Goal: Task Accomplishment & Management: Complete application form

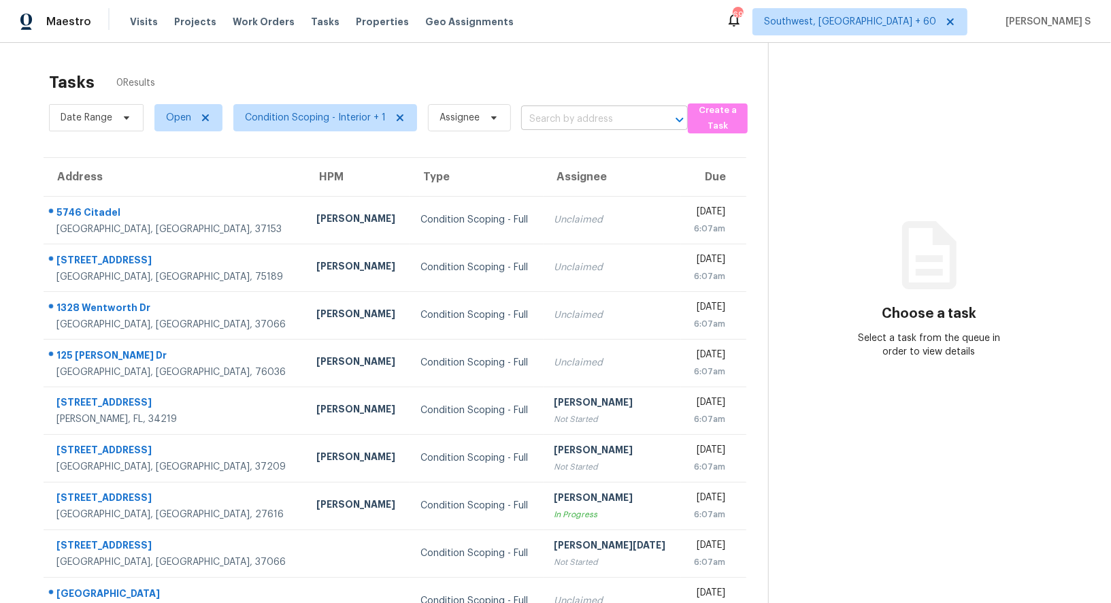
click at [533, 121] on input "text" at bounding box center [585, 119] width 129 height 21
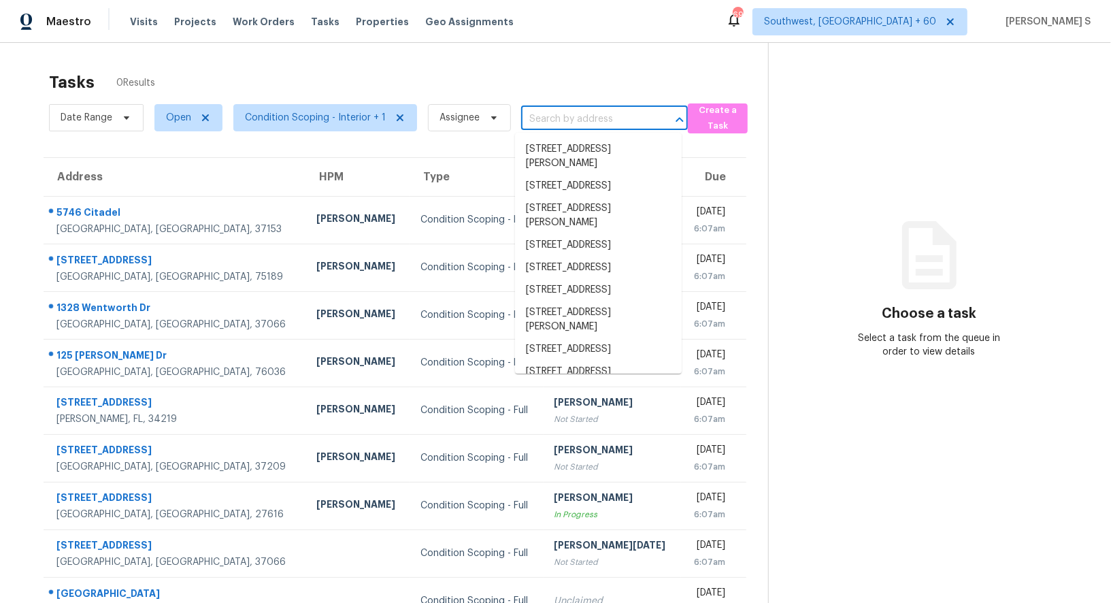
click at [533, 121] on input "text" at bounding box center [585, 119] width 129 height 21
paste input "1289 Stone Gables Dr Elon, NC, 27244"
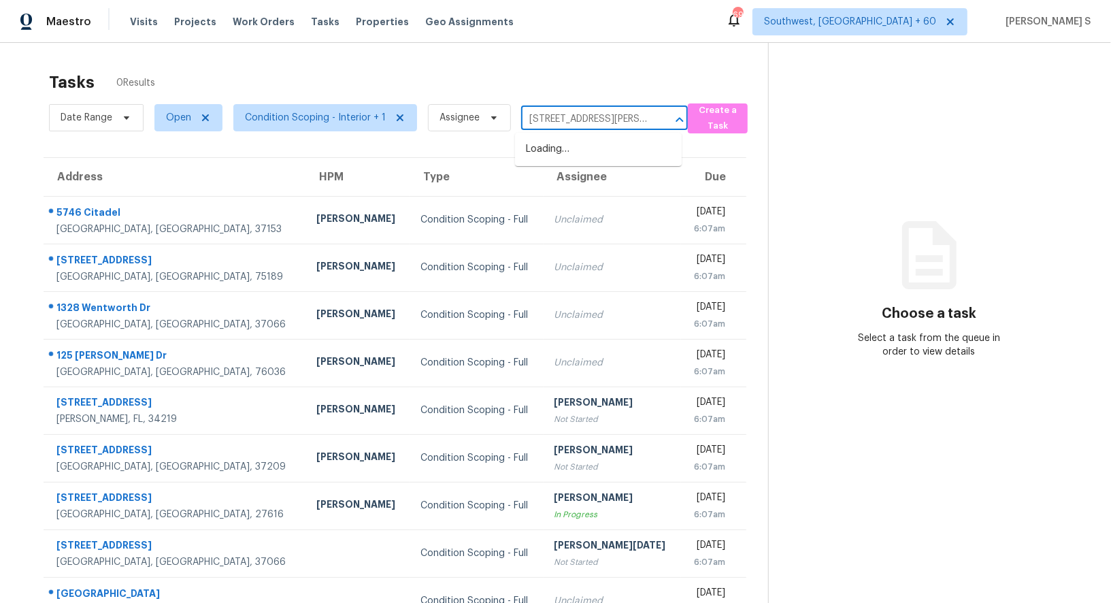
scroll to position [0, 48]
type input "1289 Stone Gables Dr Elon, NC, 27244"
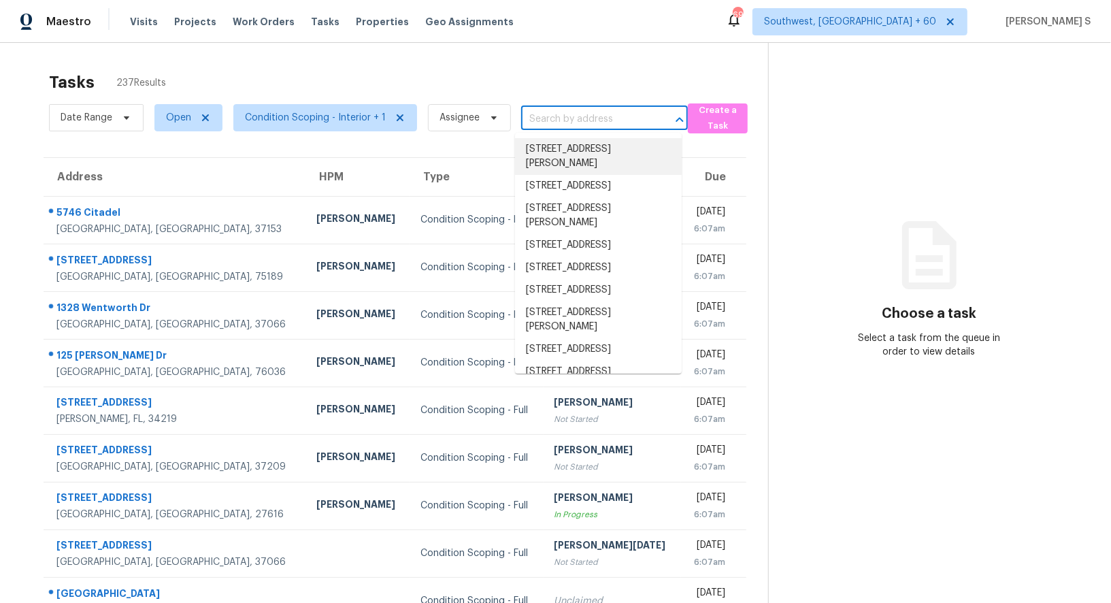
scroll to position [0, 0]
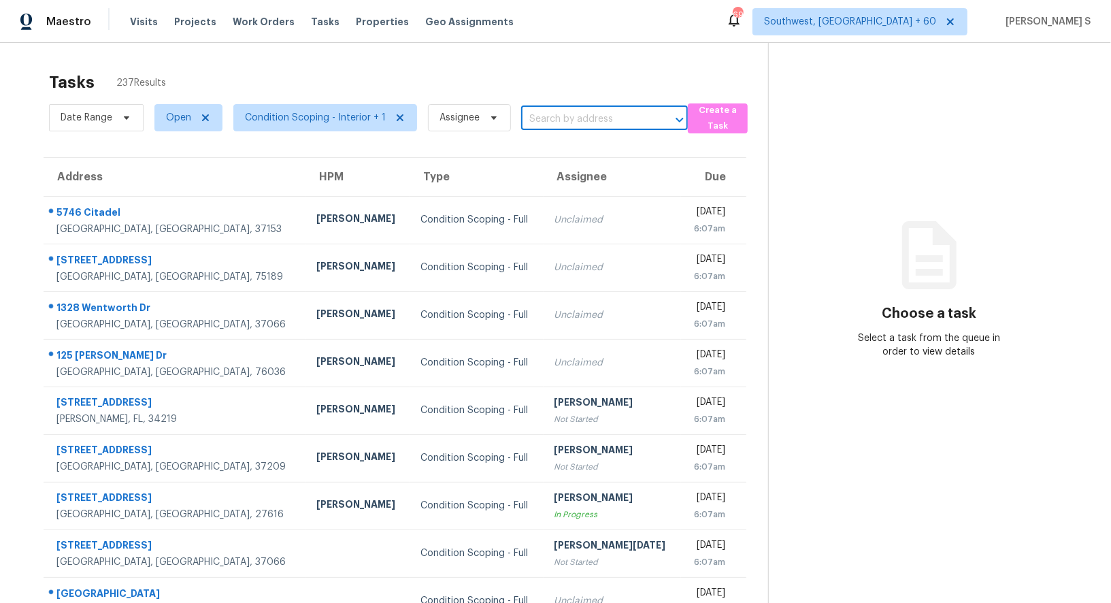
click at [537, 116] on input "text" at bounding box center [585, 119] width 129 height 21
paste input "1289 Stone Gables Dr Elon, NC, 27244"
type input "1289 Stone Gables Dr Elon, NC, 27244"
click at [581, 153] on li "1289 Stone Gables Dr, Elon, NC 27244" at bounding box center [598, 149] width 167 height 22
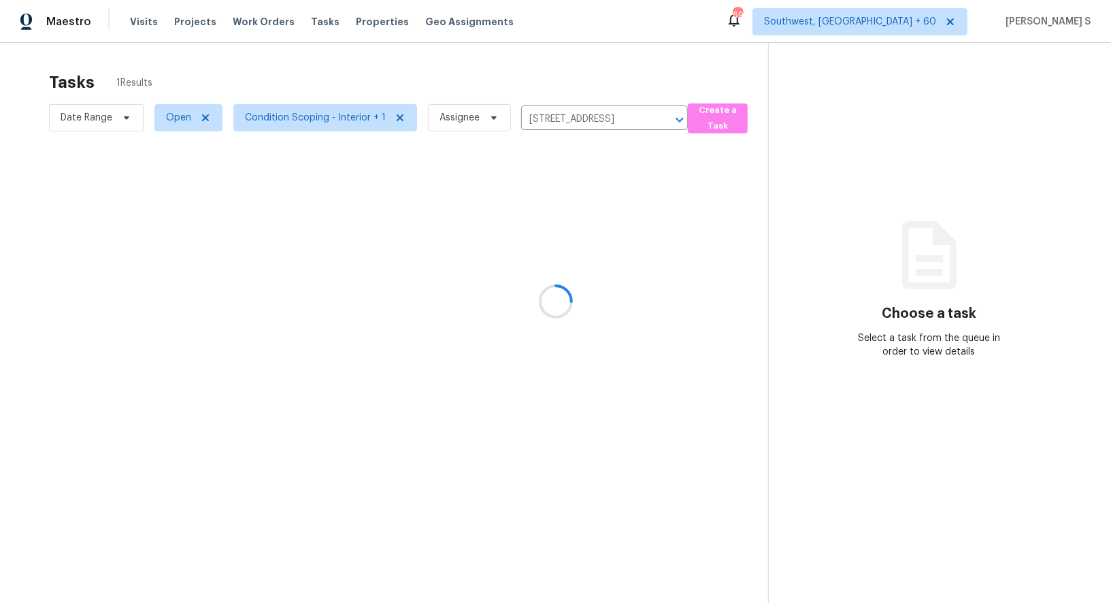
click at [527, 176] on div at bounding box center [555, 301] width 1111 height 603
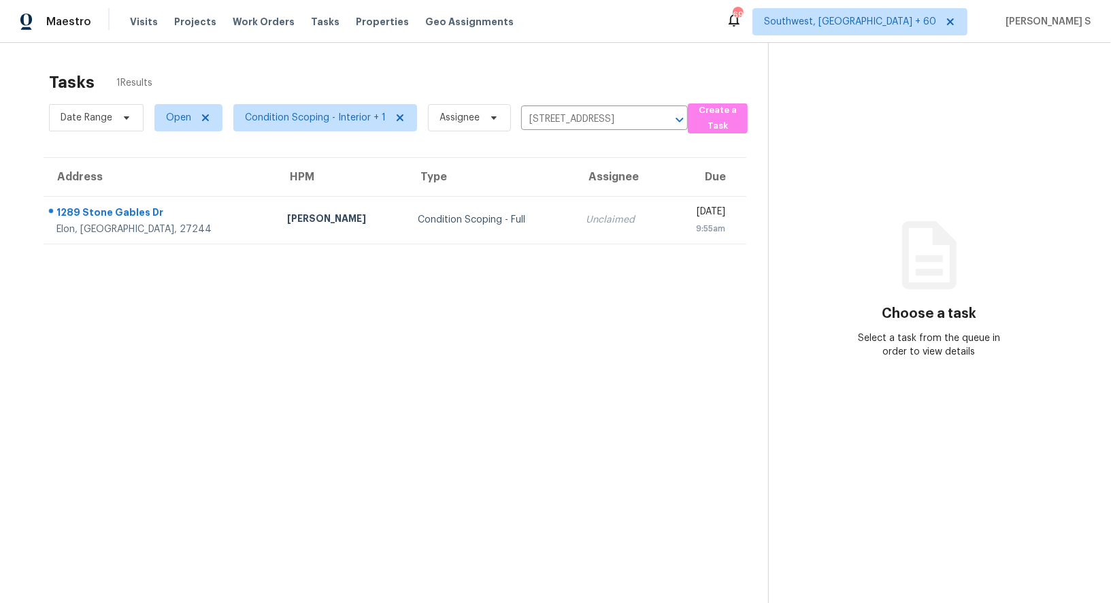
drag, startPoint x: 531, startPoint y: 203, endPoint x: 531, endPoint y: 191, distance: 12.3
click at [575, 204] on td "Unclaimed" at bounding box center [621, 220] width 92 height 48
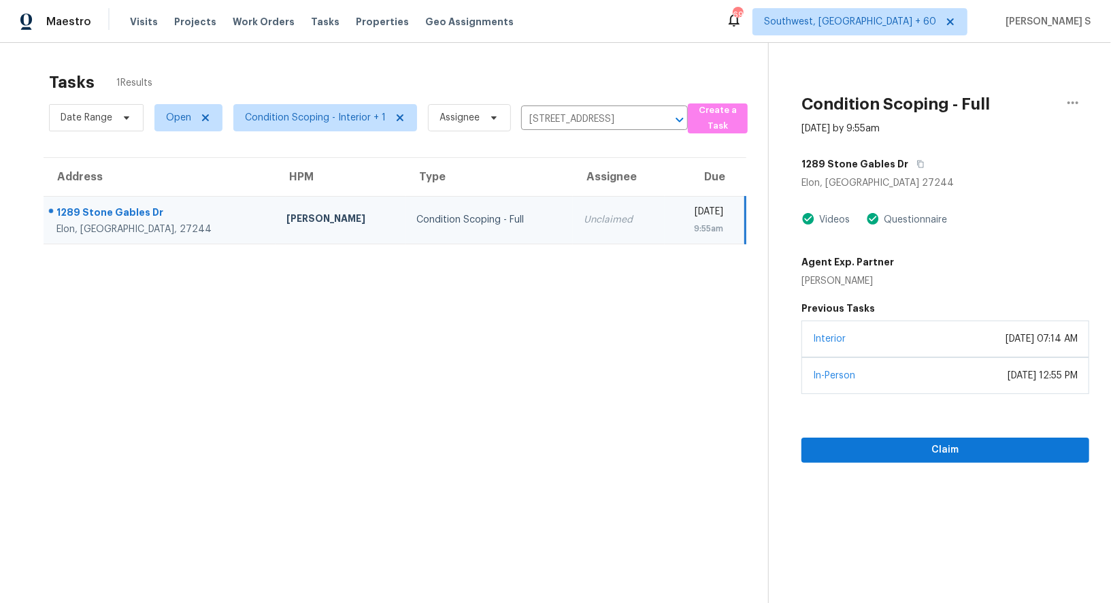
click at [946, 351] on div "Interior November 29, 2021 at 07:14 AM" at bounding box center [946, 338] width 288 height 37
click at [959, 452] on span "Claim" at bounding box center [945, 450] width 266 height 17
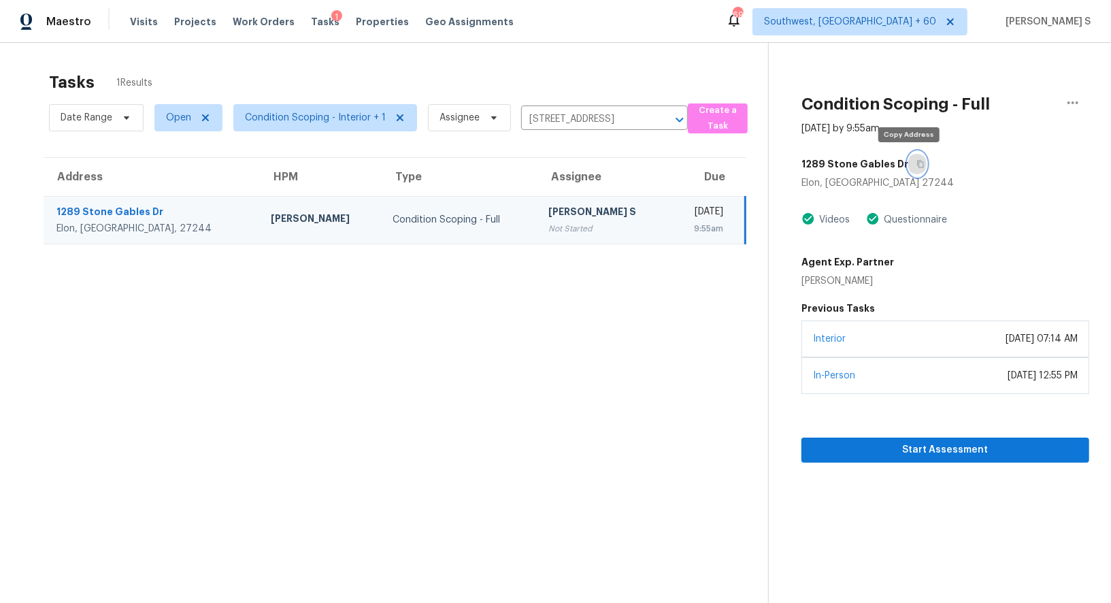
click at [916, 166] on icon "button" at bounding box center [920, 164] width 8 height 8
click at [538, 212] on td "Anbu Jebakumar S Not Started" at bounding box center [604, 220] width 133 height 48
click at [916, 162] on icon "button" at bounding box center [920, 164] width 8 height 8
click at [551, 219] on div "[PERSON_NAME] S" at bounding box center [604, 213] width 111 height 17
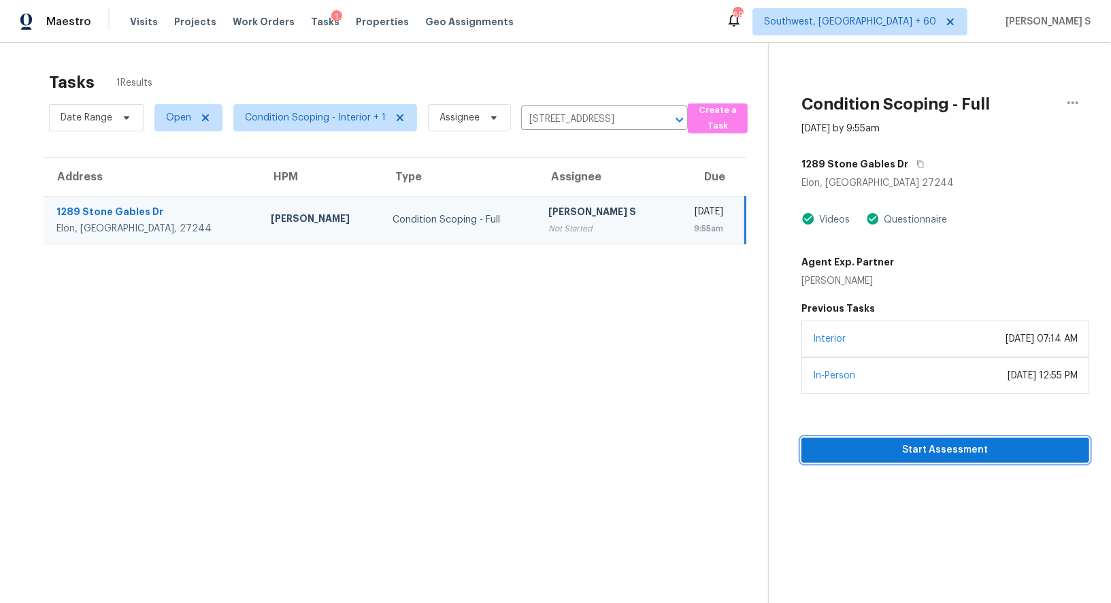
click at [905, 446] on span "Start Assessment" at bounding box center [945, 450] width 266 height 17
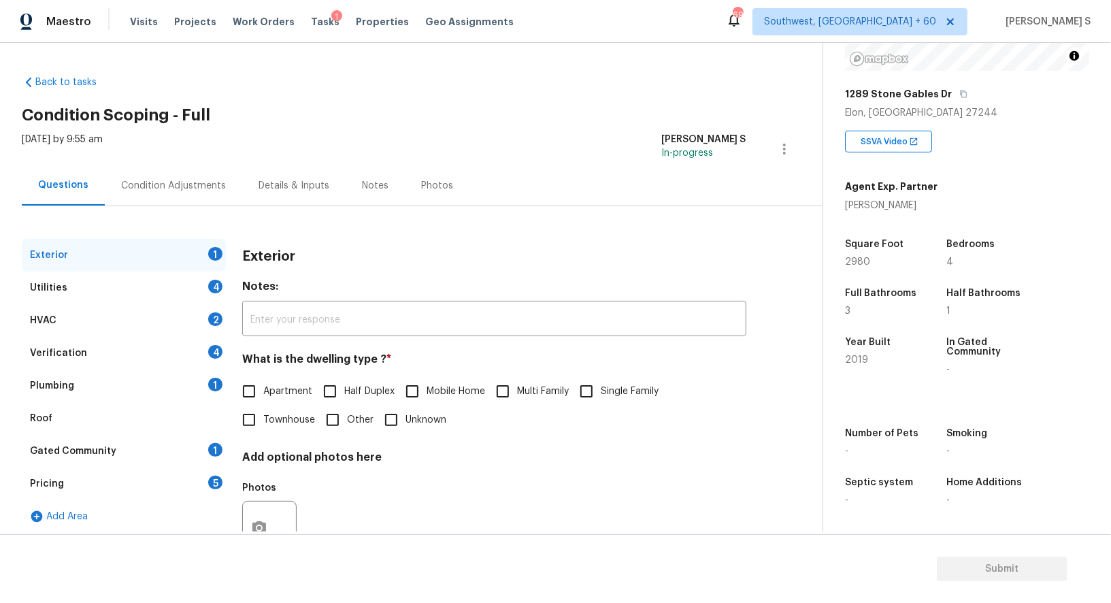
scroll to position [187, 0]
click at [598, 389] on input "Single Family" at bounding box center [586, 391] width 29 height 29
checkbox input "true"
click at [220, 281] on div "4" at bounding box center [215, 287] width 14 height 14
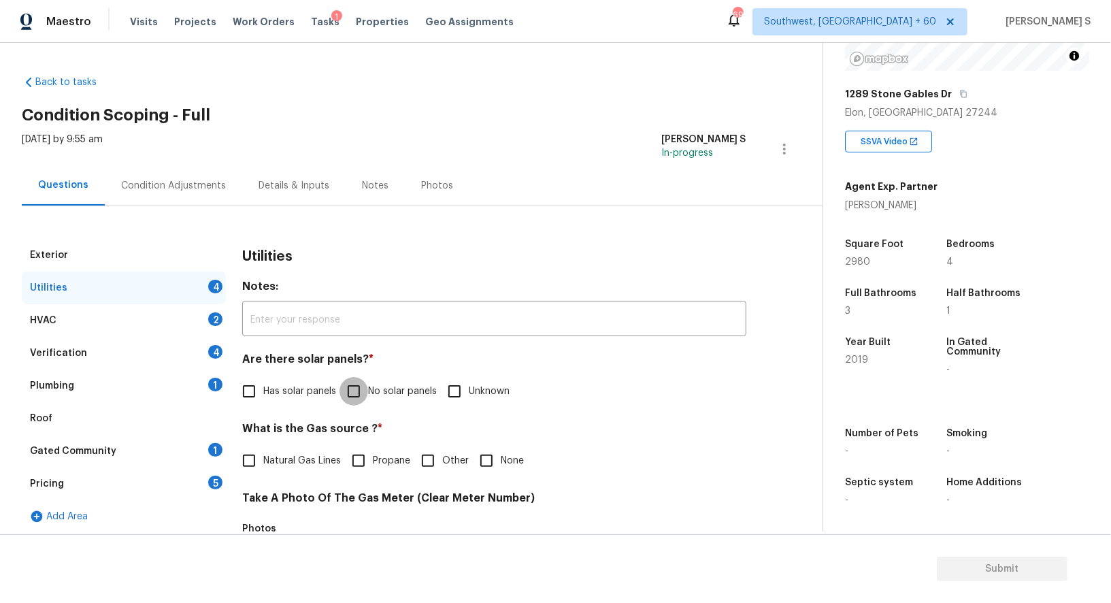
click at [359, 391] on input "No solar panels" at bounding box center [354, 391] width 29 height 29
checkbox input "true"
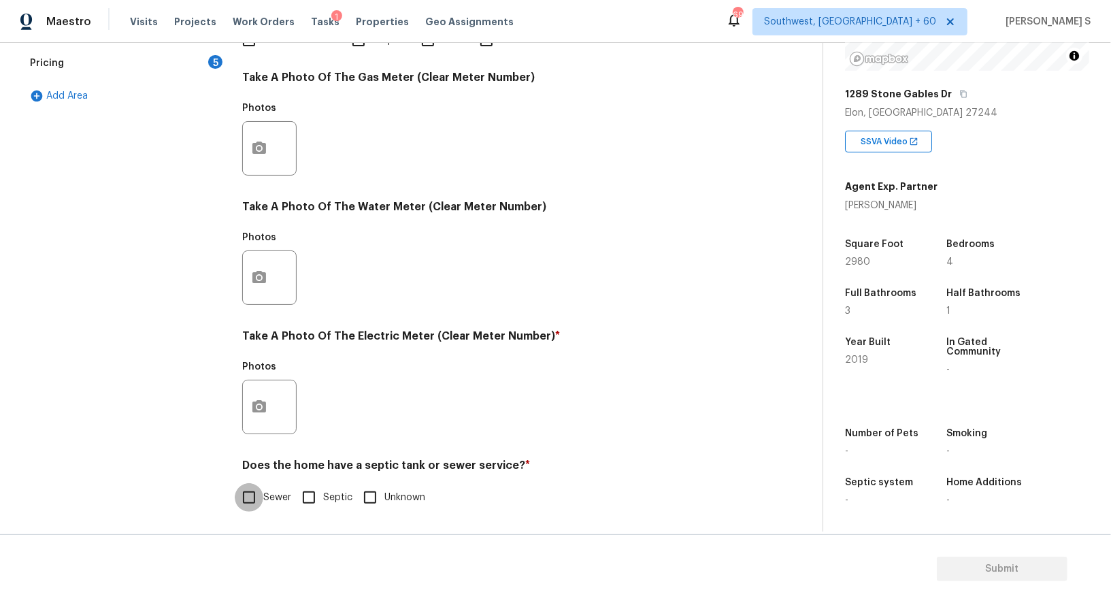
click at [256, 487] on input "Sewer" at bounding box center [249, 497] width 29 height 29
checkbox input "true"
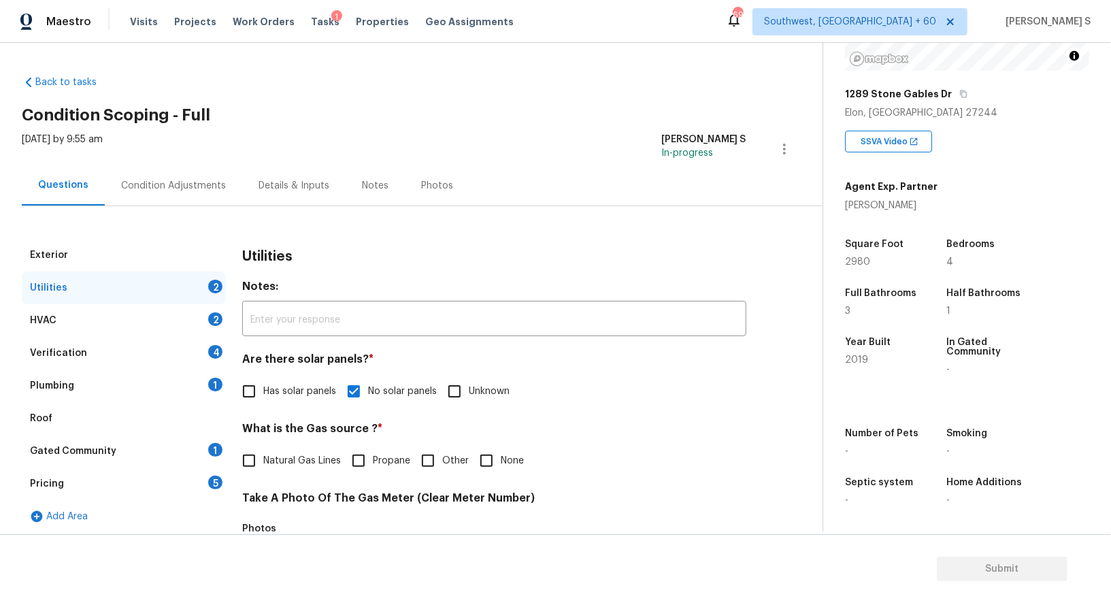
click at [204, 388] on div "Plumbing 1" at bounding box center [124, 385] width 204 height 33
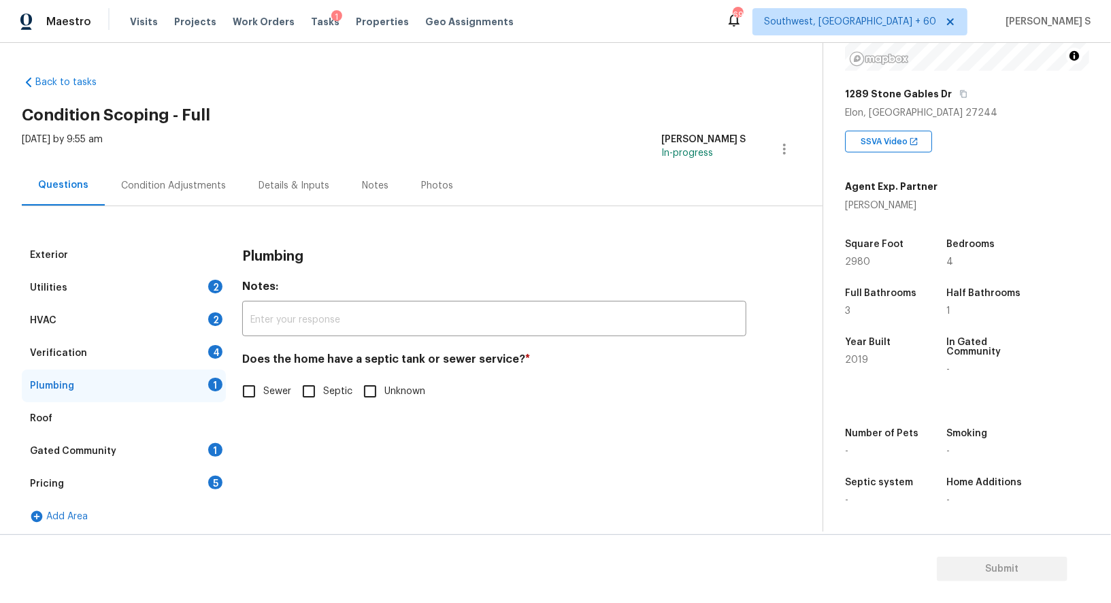
click at [253, 393] on input "Sewer" at bounding box center [249, 391] width 29 height 29
checkbox input "true"
click at [201, 457] on div "Gated Community 1" at bounding box center [124, 451] width 204 height 33
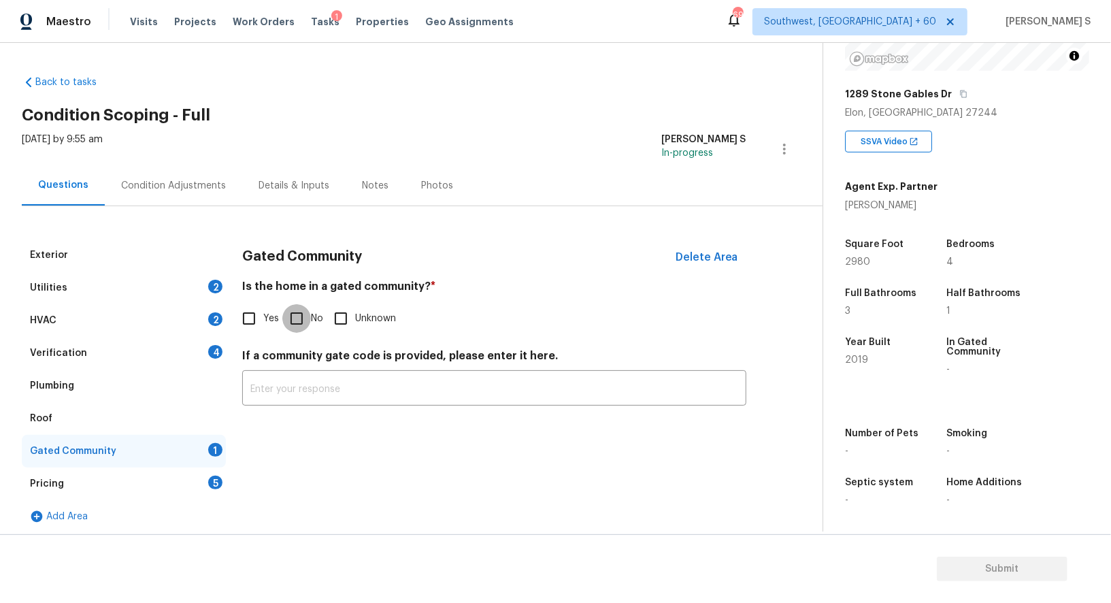
click at [301, 325] on input "No" at bounding box center [296, 318] width 29 height 29
checkbox input "true"
click at [188, 359] on div "Verification 4" at bounding box center [124, 353] width 204 height 33
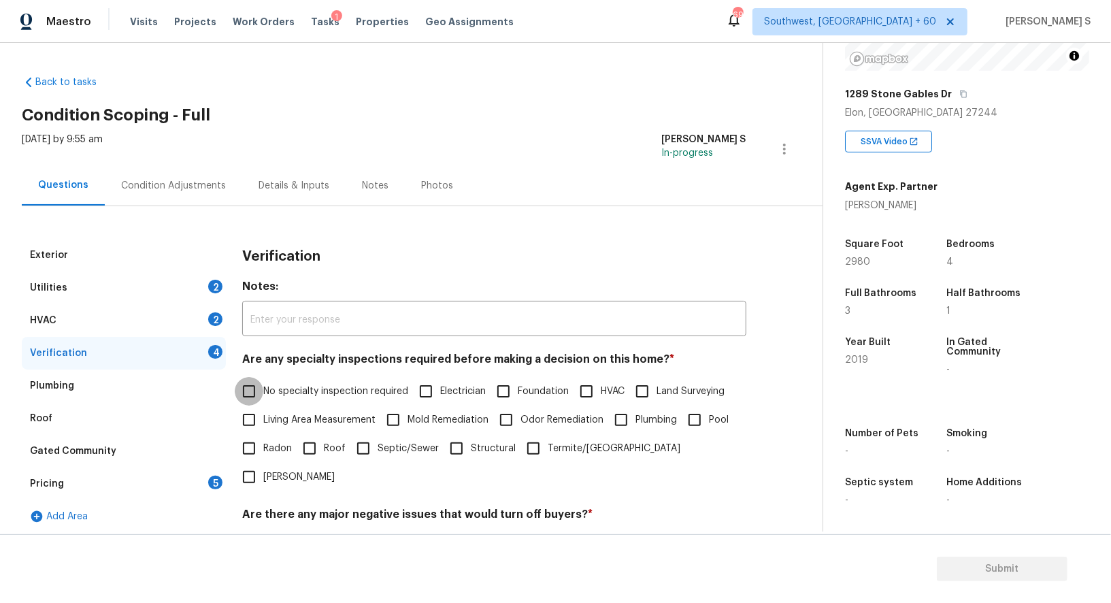
click at [255, 386] on input "No specialty inspection required" at bounding box center [249, 391] width 29 height 29
checkbox input "true"
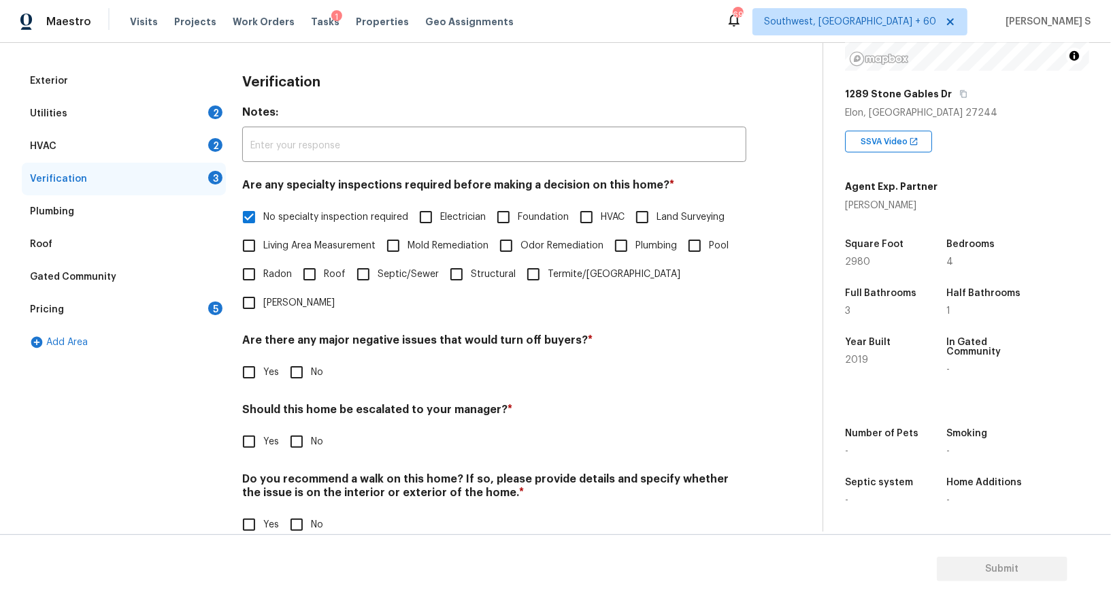
scroll to position [174, 0]
click at [290, 359] on input "No" at bounding box center [296, 373] width 29 height 29
checkbox input "true"
click at [302, 511] on input "No" at bounding box center [296, 525] width 29 height 29
checkbox input "true"
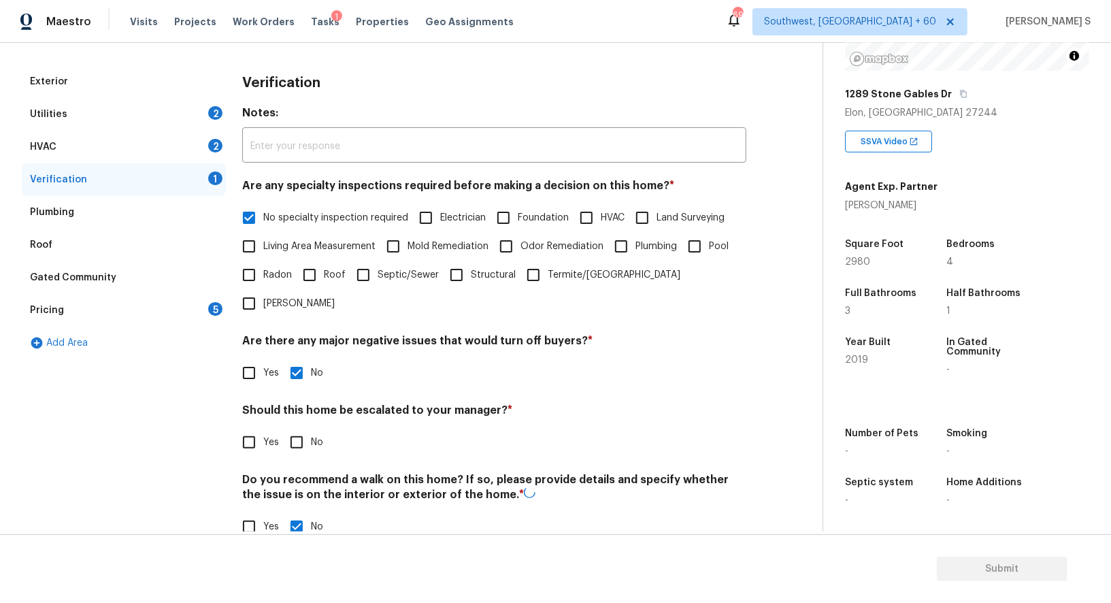
scroll to position [0, 0]
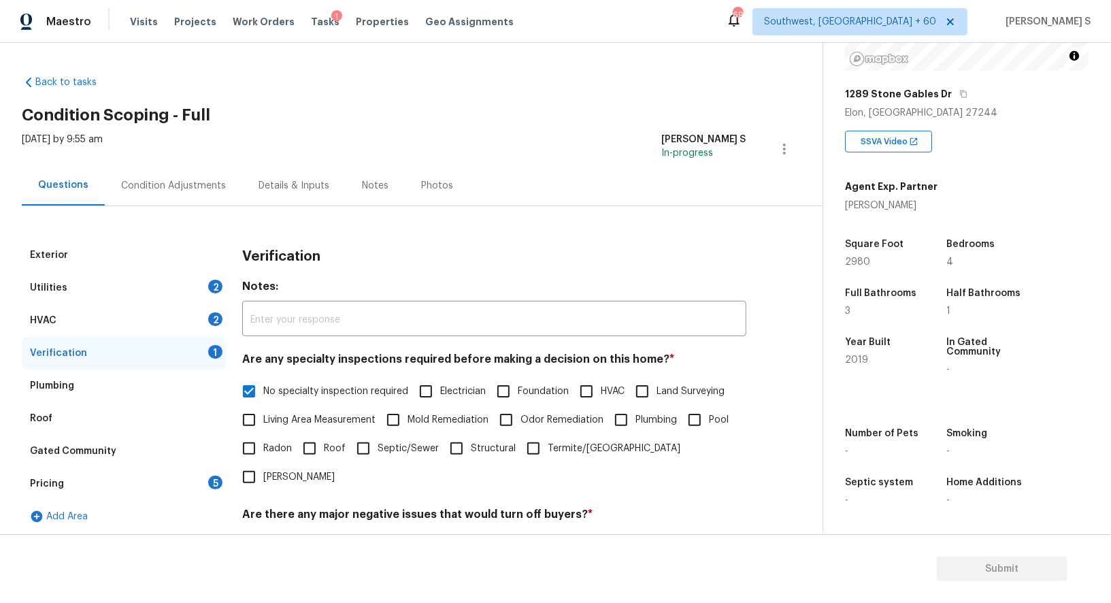
click at [210, 318] on div "2" at bounding box center [215, 319] width 14 height 14
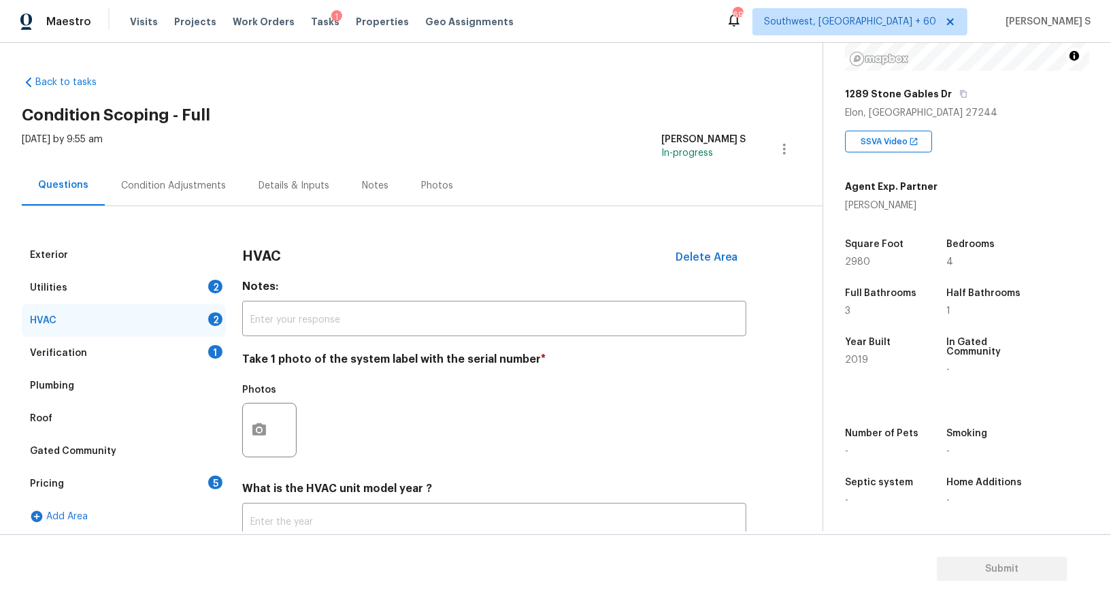
scroll to position [97, 0]
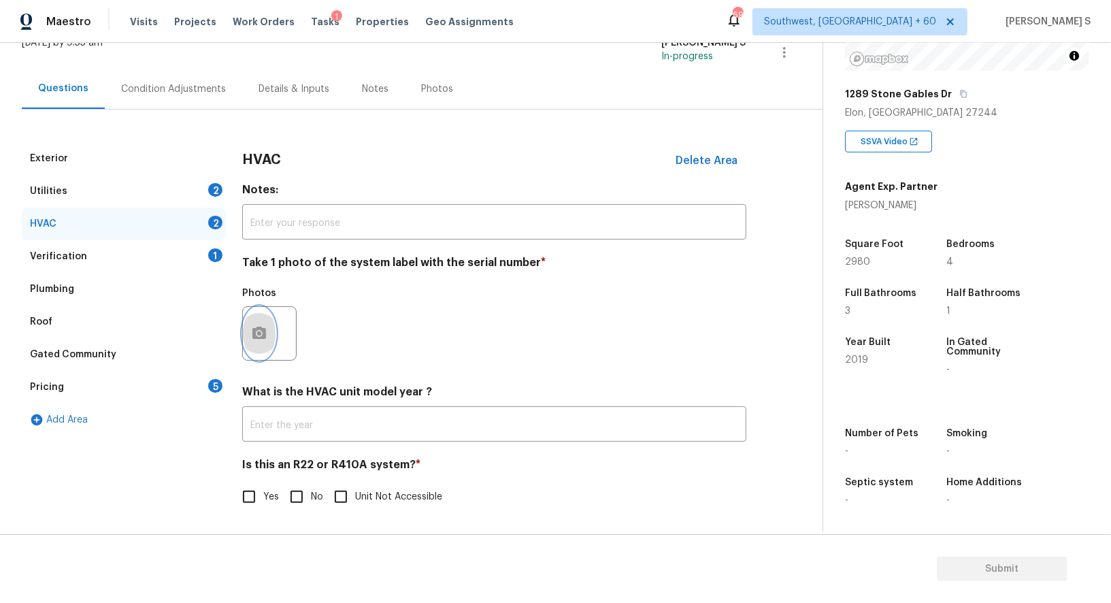
click at [250, 325] on button "button" at bounding box center [259, 333] width 33 height 53
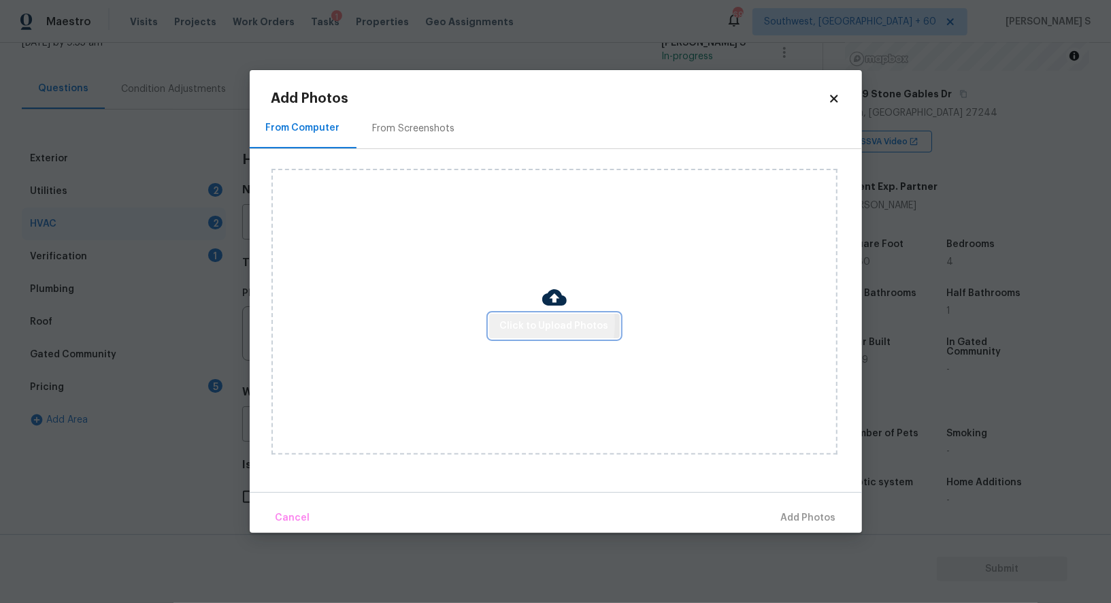
click at [517, 323] on span "Click to Upload Photos" at bounding box center [554, 326] width 109 height 17
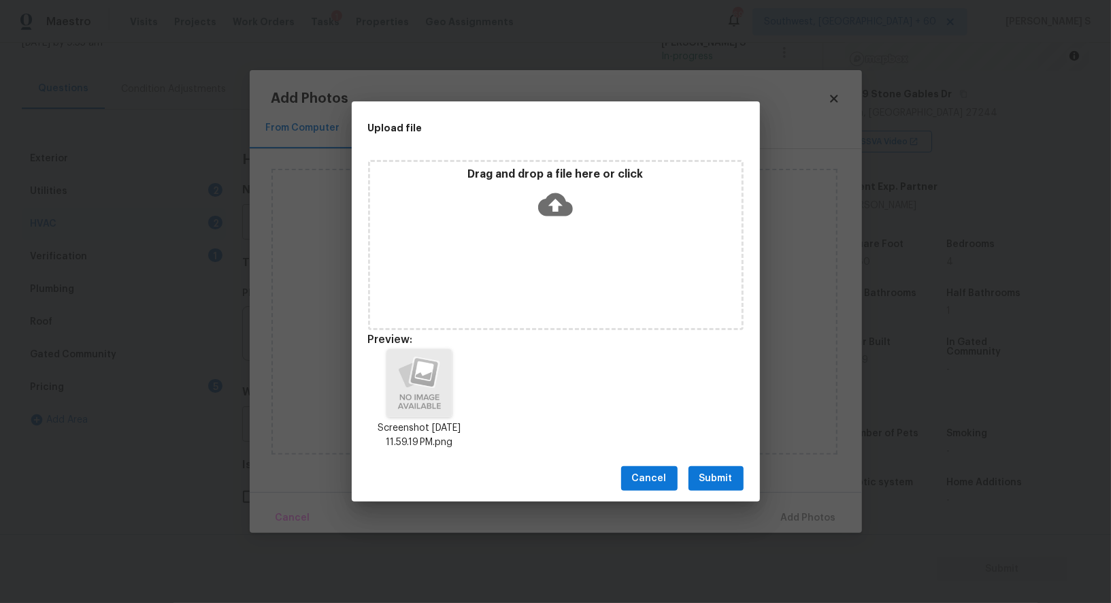
click at [698, 483] on button "Submit" at bounding box center [716, 478] width 55 height 25
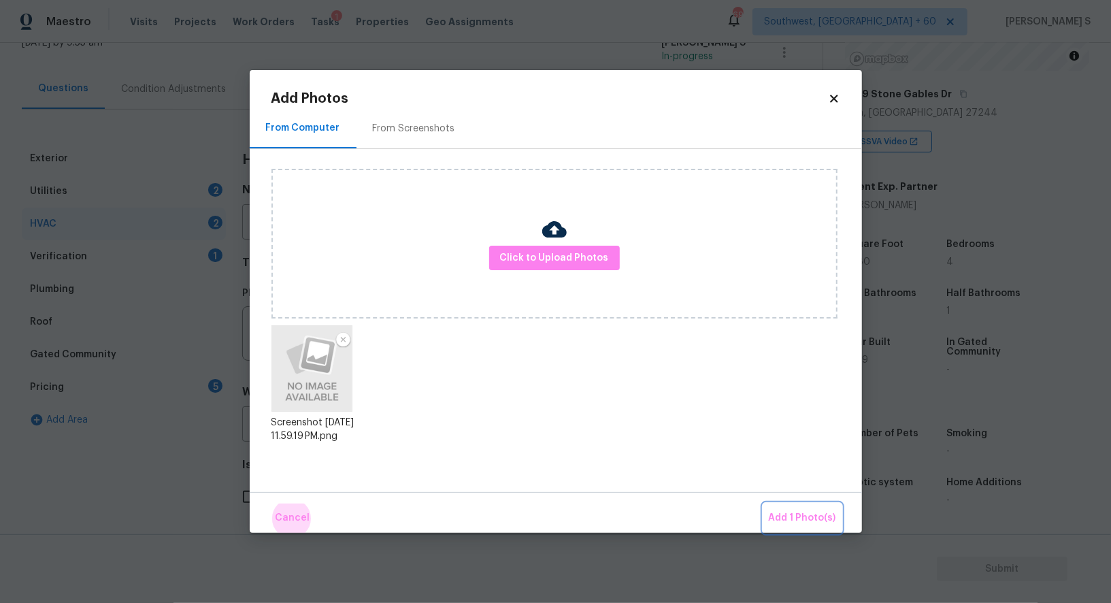
click at [763, 503] on button "Add 1 Photo(s)" at bounding box center [802, 517] width 78 height 29
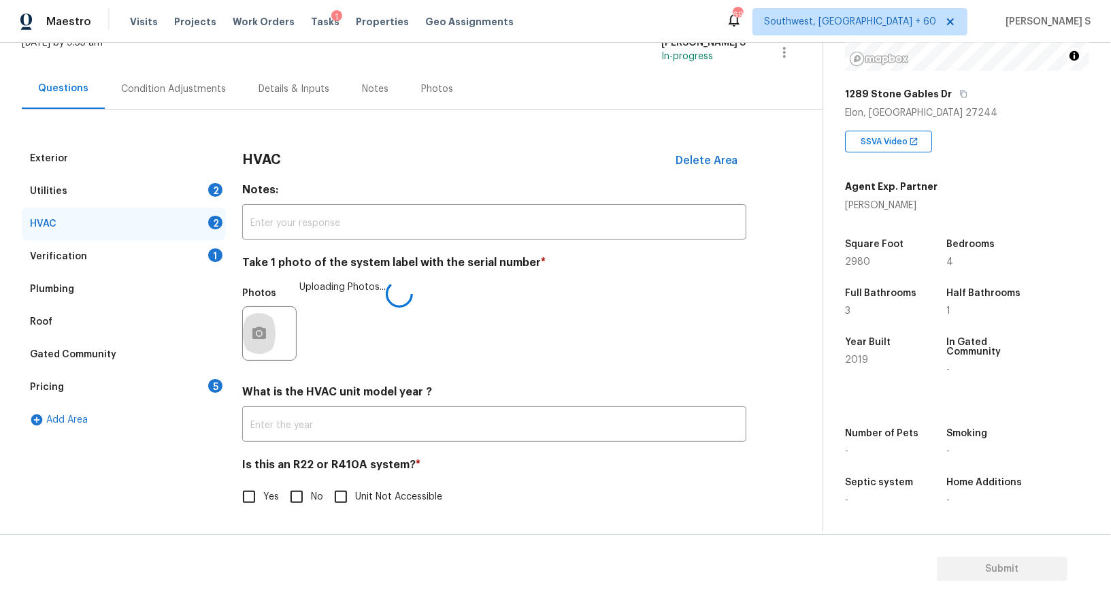
click at [288, 507] on input "No" at bounding box center [296, 496] width 29 height 29
checkbox input "true"
click at [194, 195] on div "Utilities 2" at bounding box center [124, 191] width 204 height 33
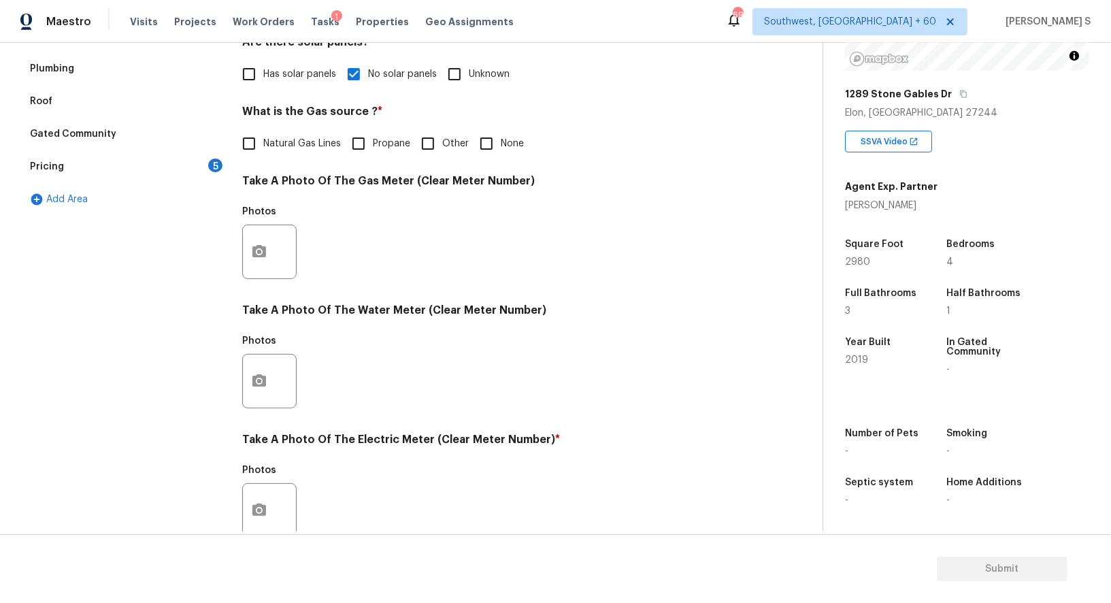
scroll to position [420, 0]
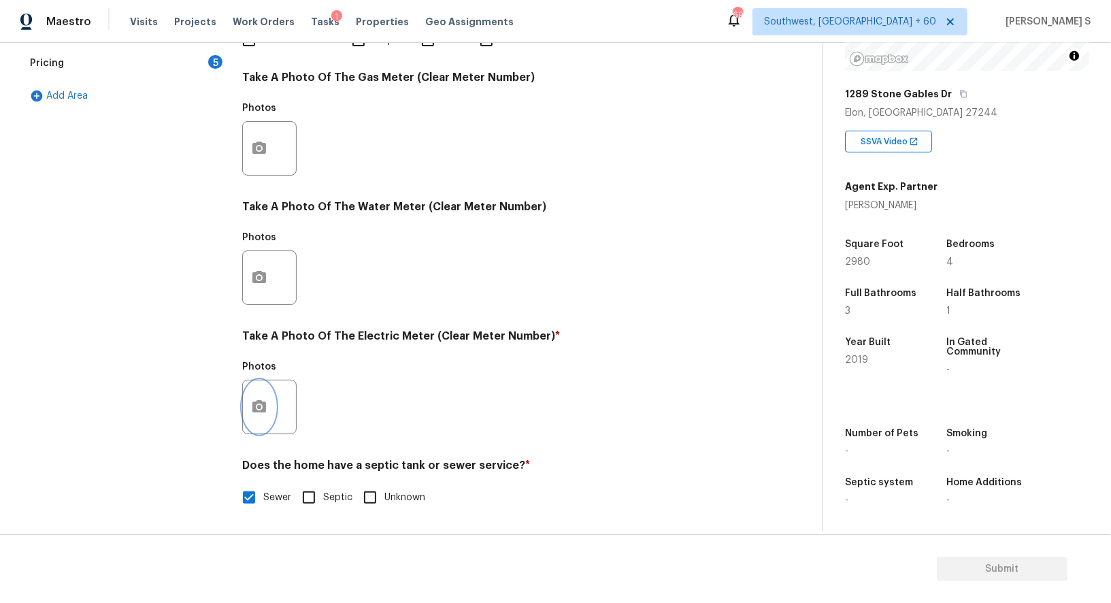
click at [271, 399] on button "button" at bounding box center [259, 406] width 33 height 53
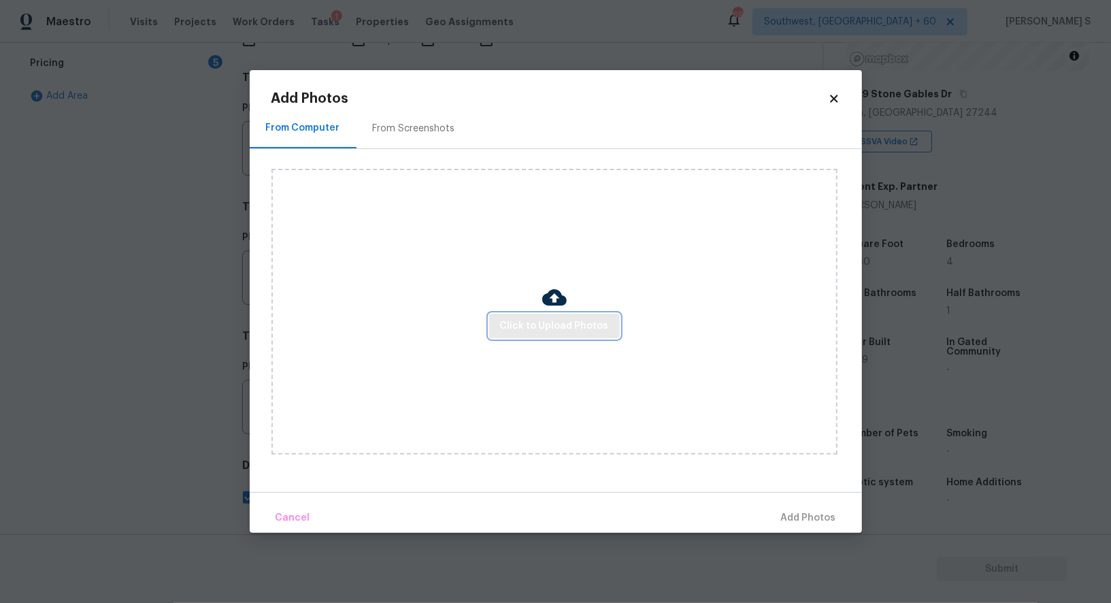
click at [506, 323] on span "Click to Upload Photos" at bounding box center [554, 326] width 109 height 17
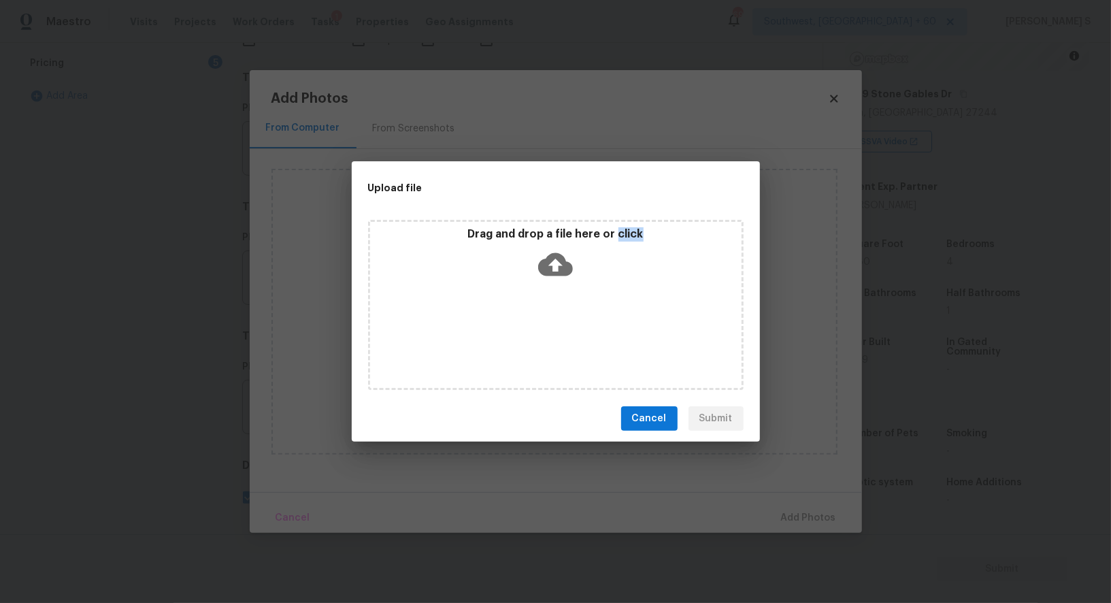
click at [506, 323] on div "Drag and drop a file here or click" at bounding box center [556, 305] width 376 height 170
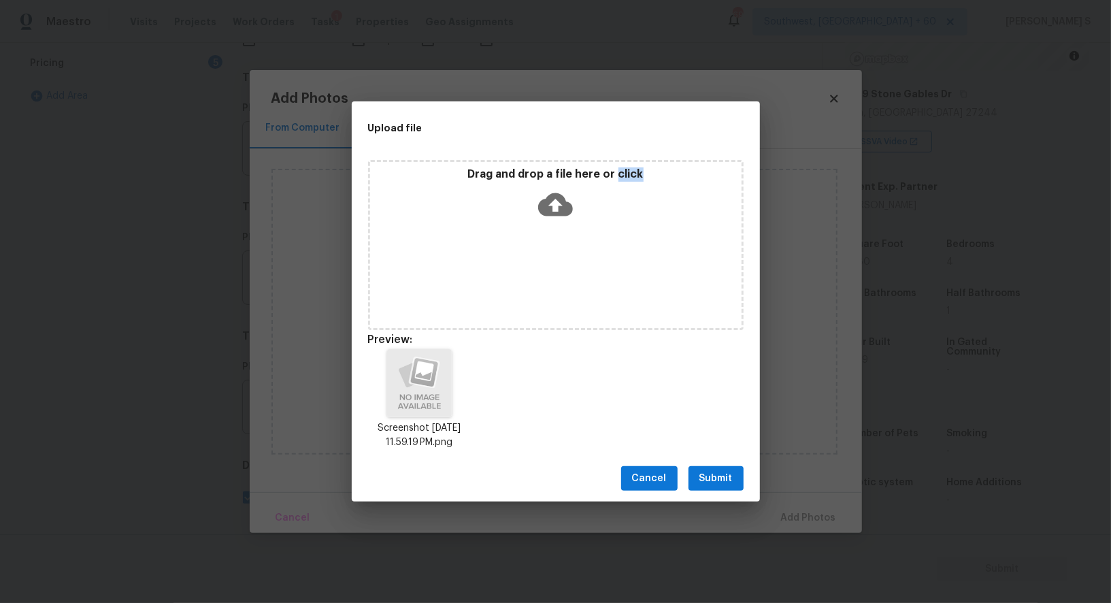
click at [721, 471] on span "Submit" at bounding box center [715, 478] width 33 height 17
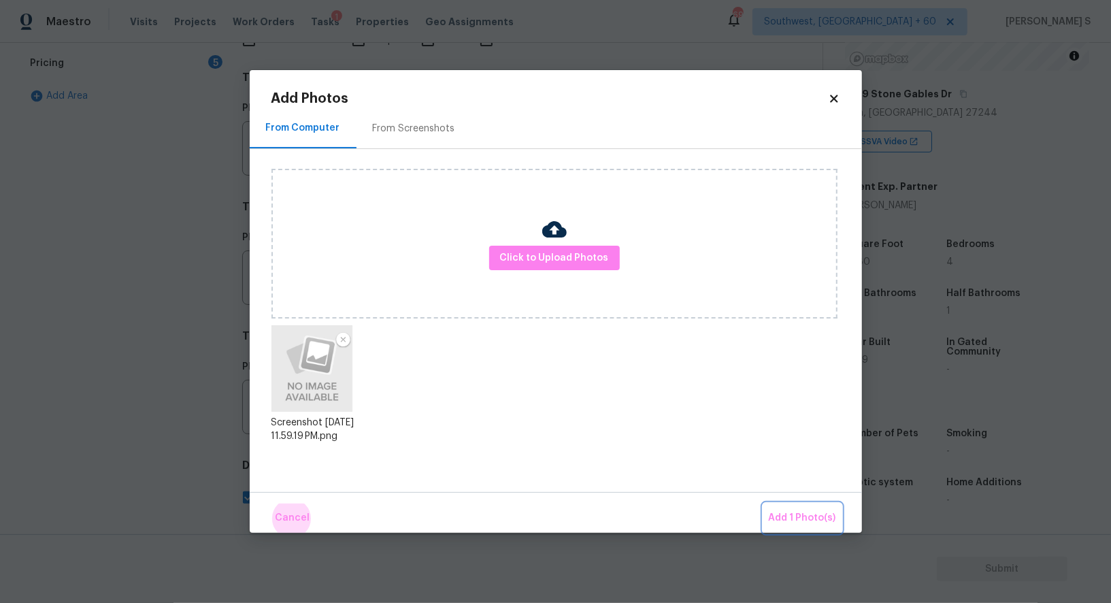
click at [763, 503] on button "Add 1 Photo(s)" at bounding box center [802, 517] width 78 height 29
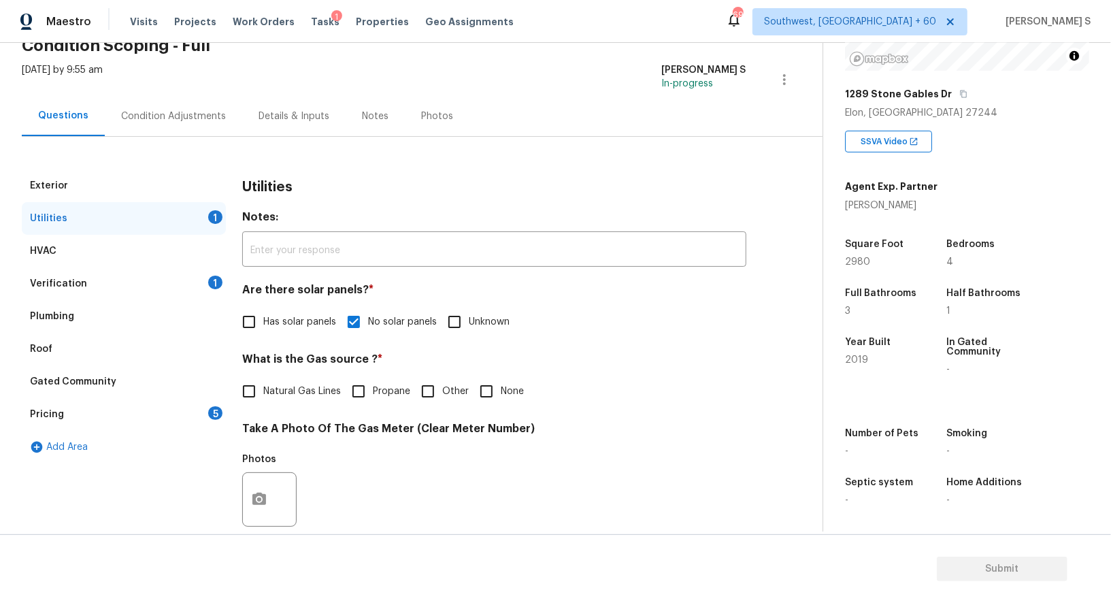
scroll to position [0, 0]
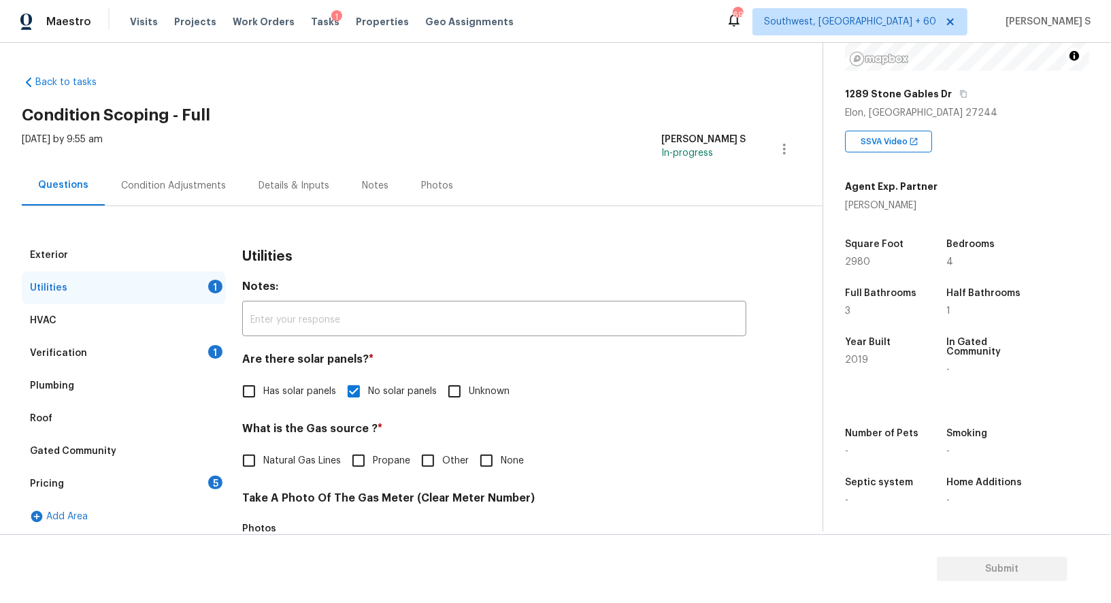
click at [205, 480] on div "Pricing 5" at bounding box center [124, 483] width 204 height 33
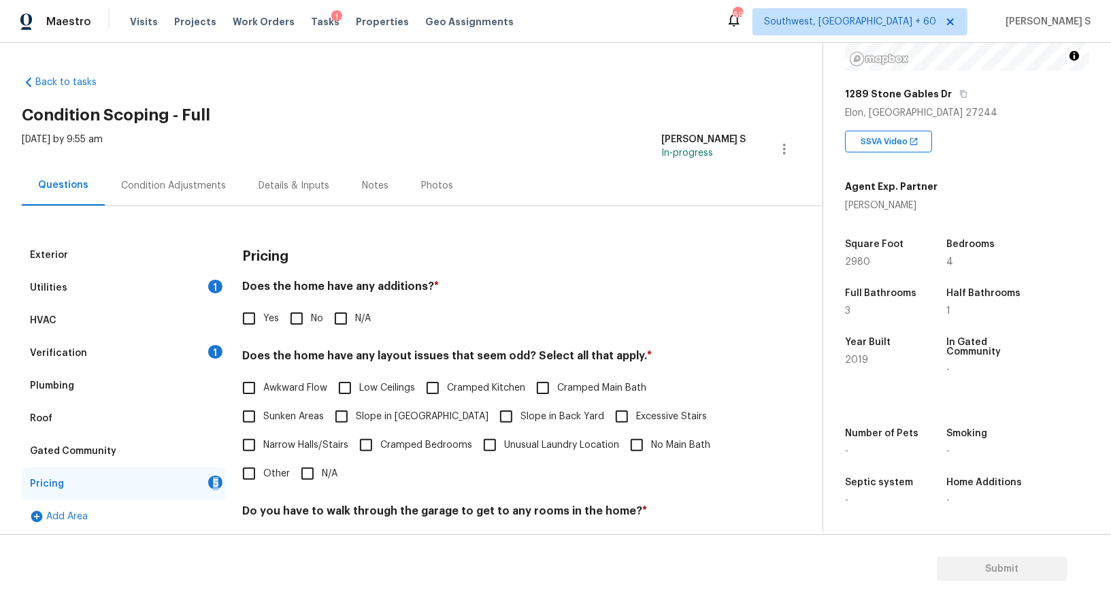
click at [205, 480] on div "Pricing 5" at bounding box center [124, 483] width 204 height 33
click at [298, 312] on input "No" at bounding box center [296, 318] width 29 height 29
checkbox input "true"
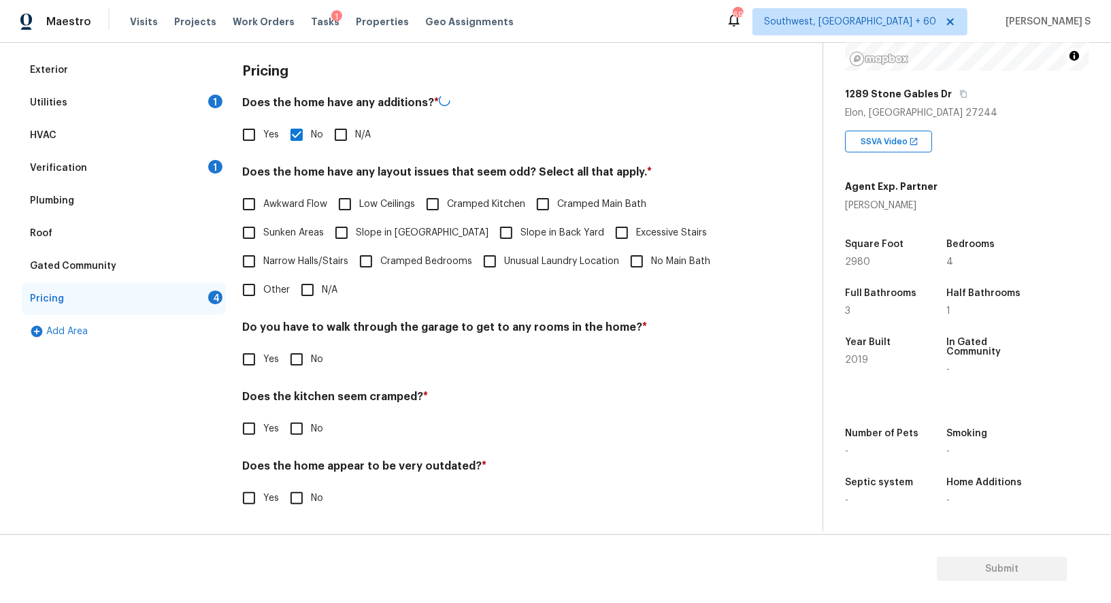
scroll to position [184, 0]
click at [300, 354] on input "No" at bounding box center [296, 359] width 29 height 29
checkbox input "true"
click at [282, 414] on input "No" at bounding box center [296, 428] width 29 height 29
checkbox input "true"
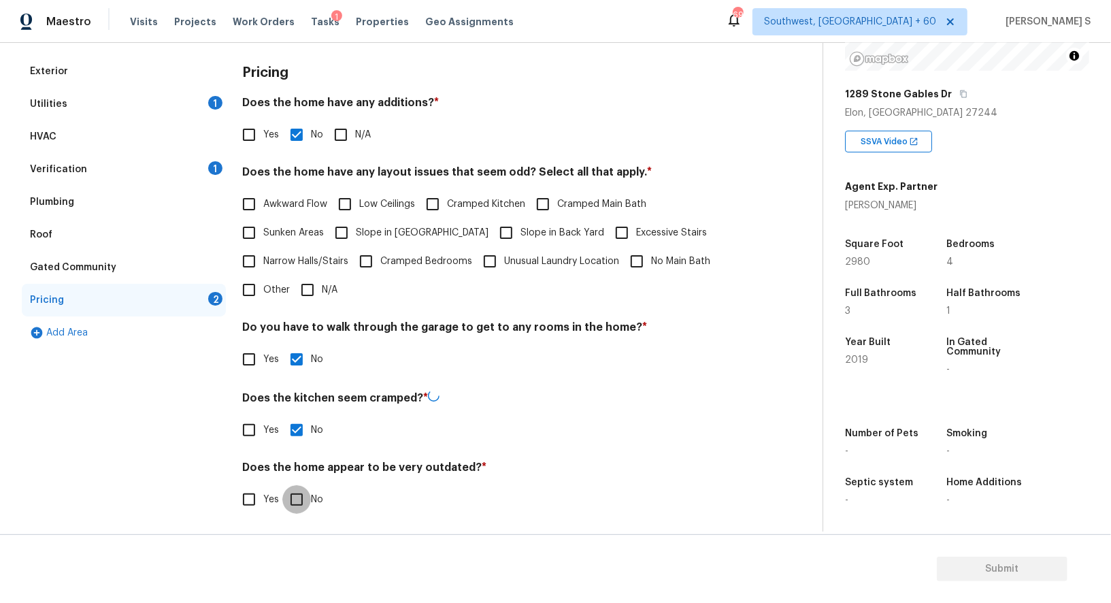
click at [282, 485] on input "No" at bounding box center [296, 499] width 29 height 29
checkbox input "true"
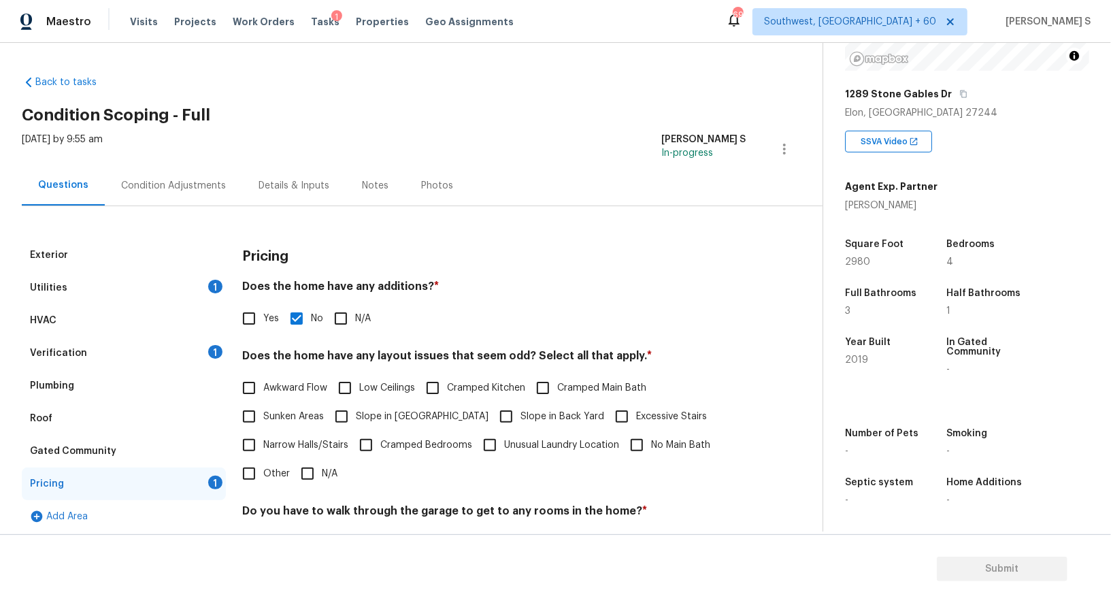
click at [214, 186] on div "Condition Adjustments" at bounding box center [173, 186] width 105 height 14
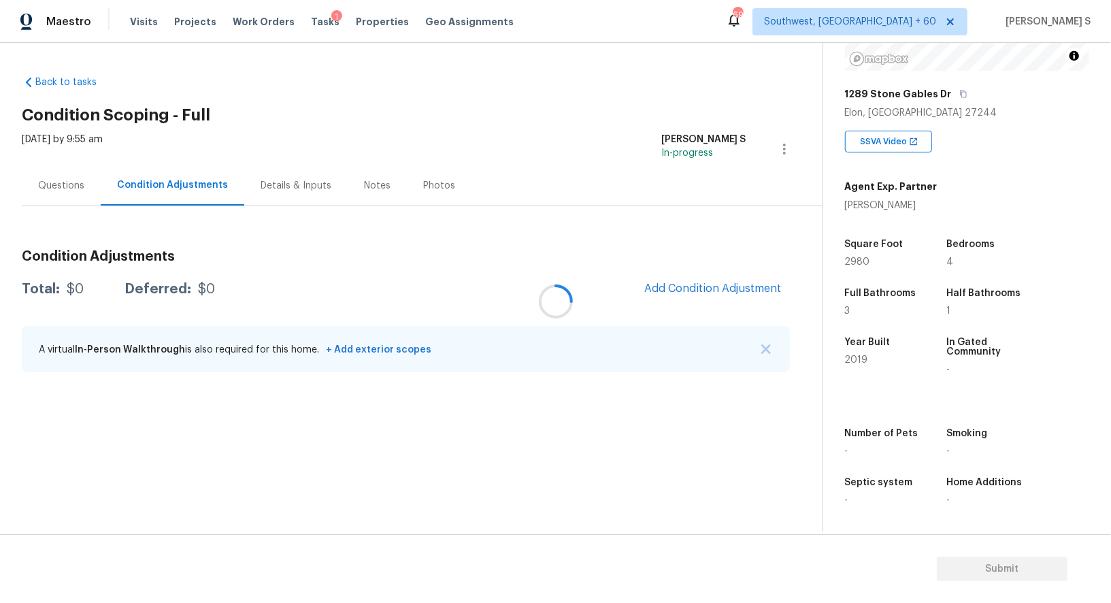
click at [214, 186] on div at bounding box center [555, 301] width 1111 height 603
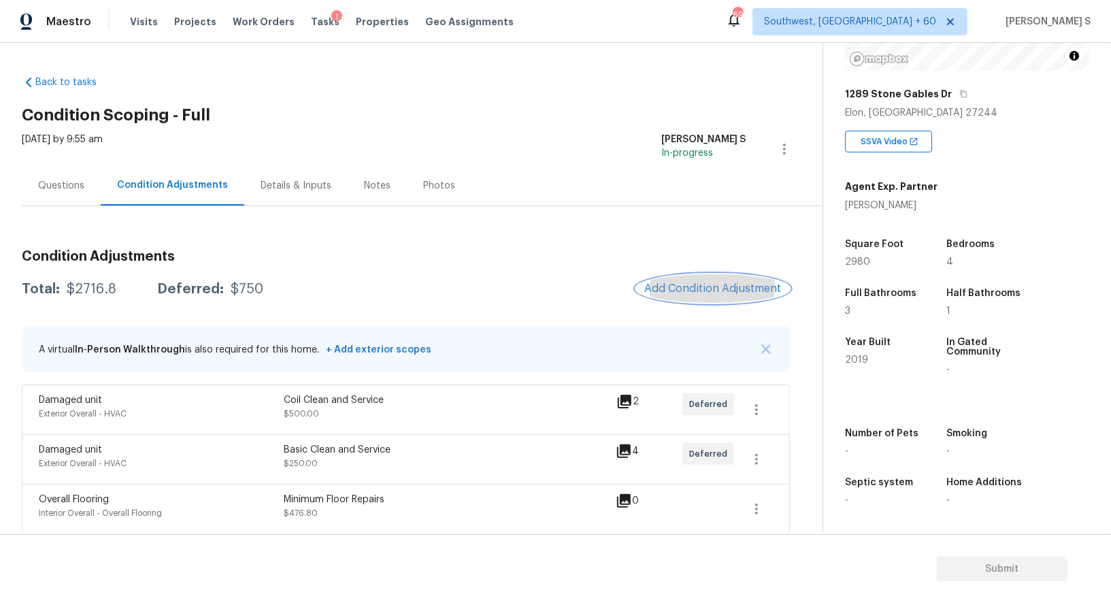
click at [687, 297] on button "Add Condition Adjustment" at bounding box center [713, 288] width 154 height 29
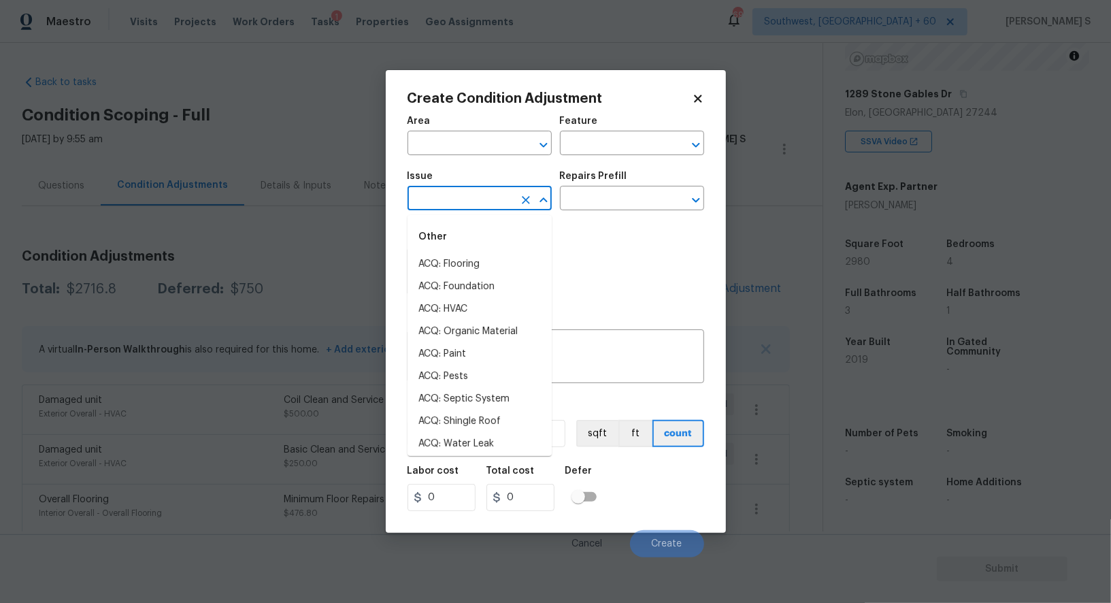
click at [443, 197] on input "text" at bounding box center [461, 199] width 106 height 21
click at [443, 197] on input "od" at bounding box center [461, 199] width 106 height 21
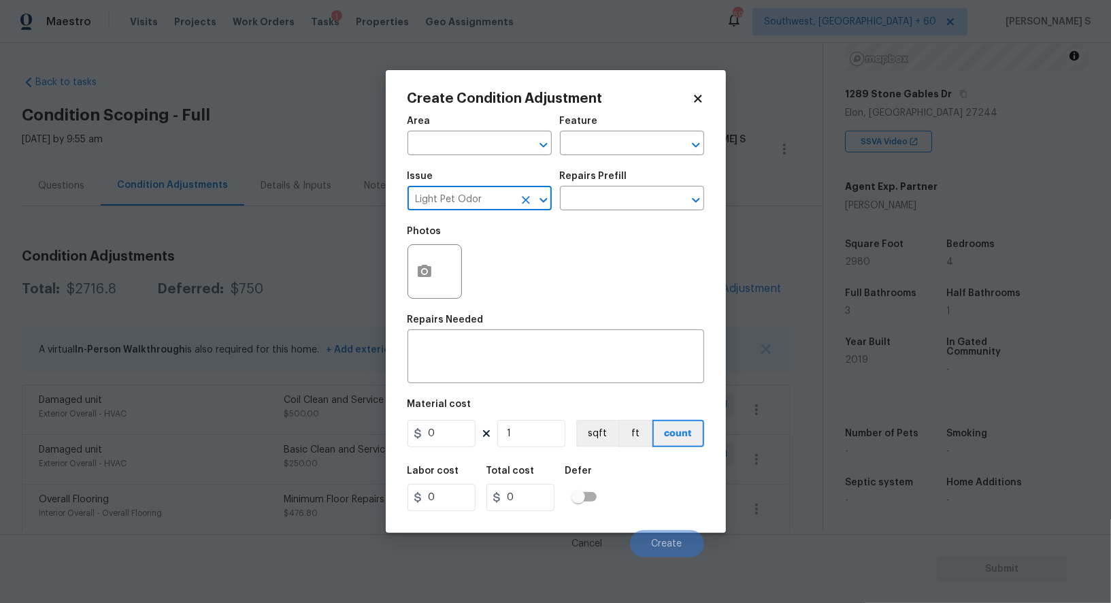
type input "Light Pet Odor"
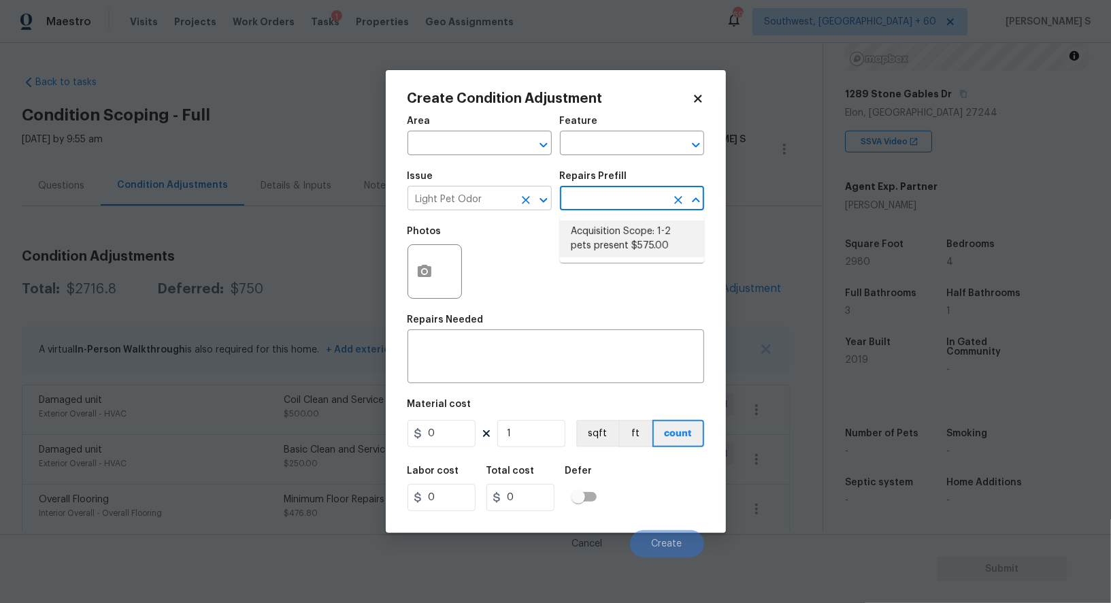
type textarea "Acquisition Scope: 1-2 pets present"
type input "575"
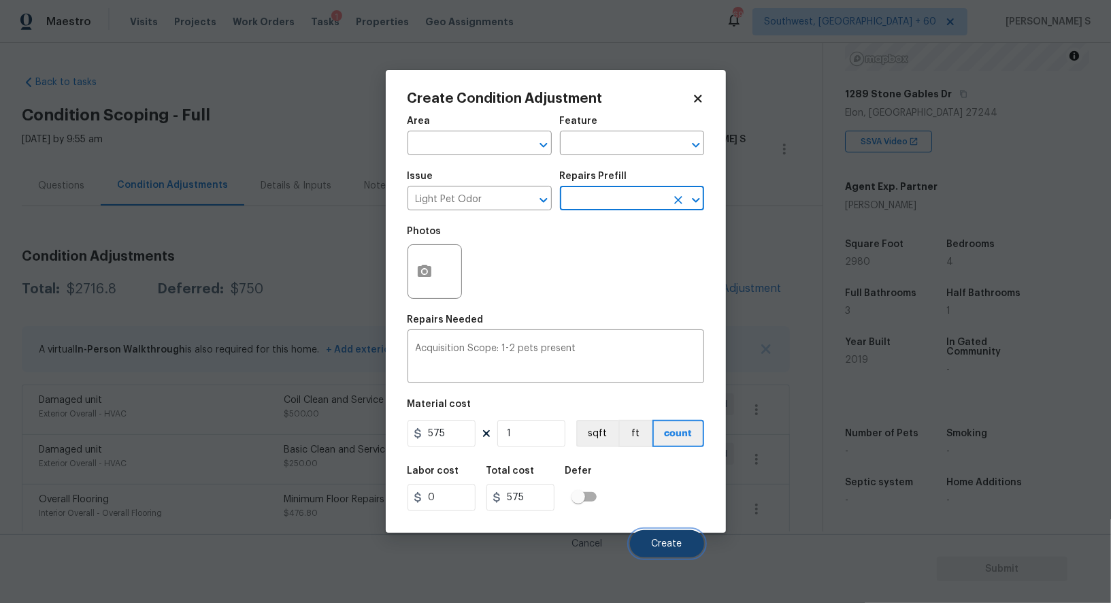
click at [692, 538] on button "Create" at bounding box center [667, 543] width 74 height 27
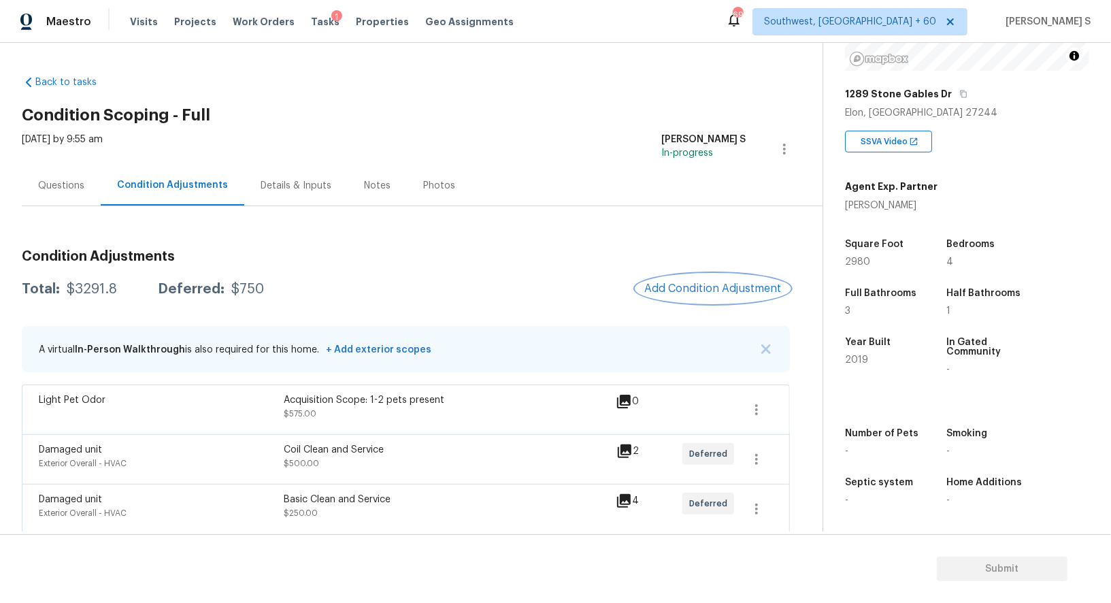
click at [680, 281] on button "Add Condition Adjustment" at bounding box center [713, 288] width 154 height 29
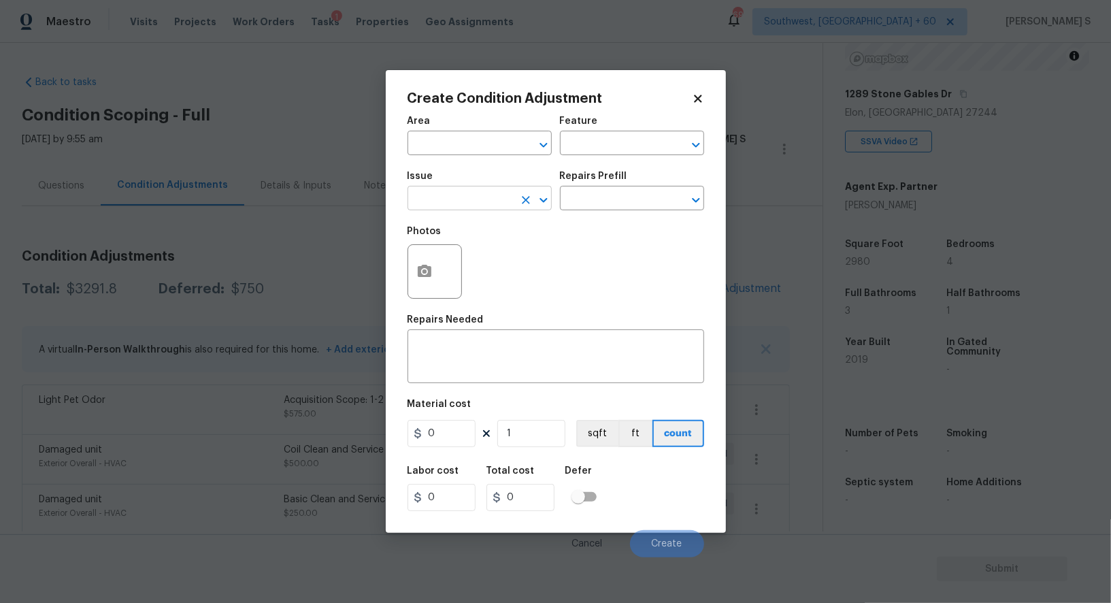
click at [448, 205] on input "text" at bounding box center [461, 199] width 106 height 21
type input "Pressure Washing"
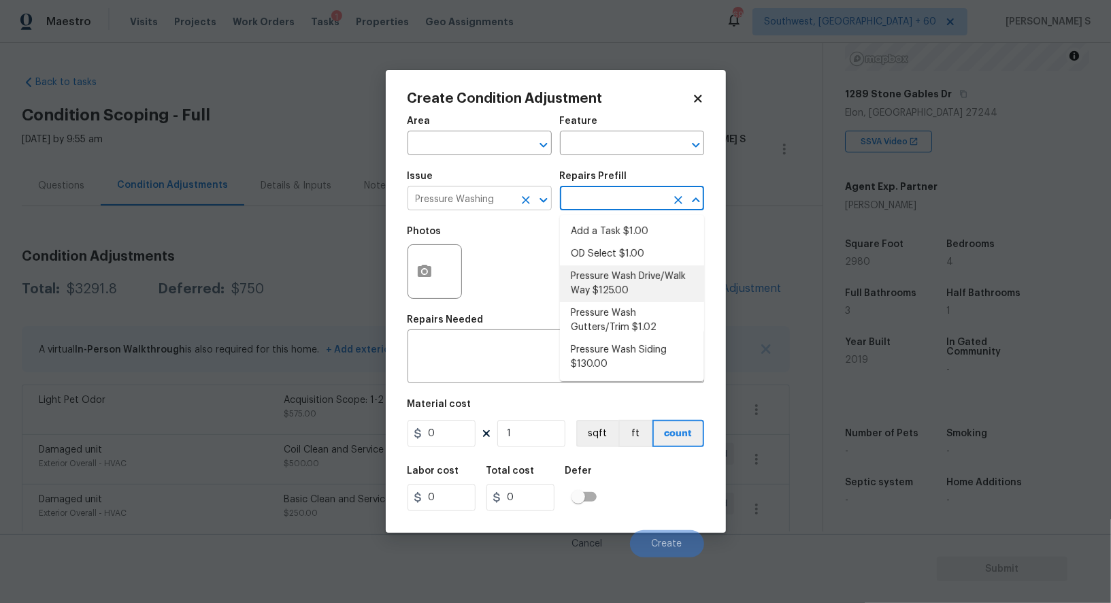
type input "Siding"
type textarea "Pressure wash the driveways/walkways as directed by the PM. Ensure that all deb…"
type input "125"
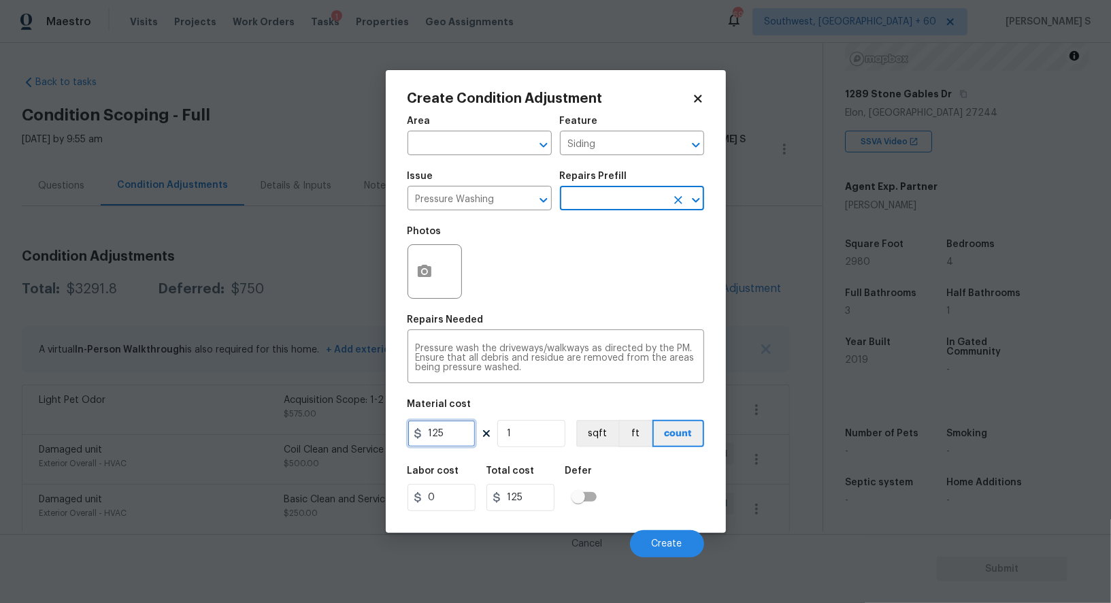
click at [459, 431] on input "125" at bounding box center [442, 433] width 68 height 27
type input "200"
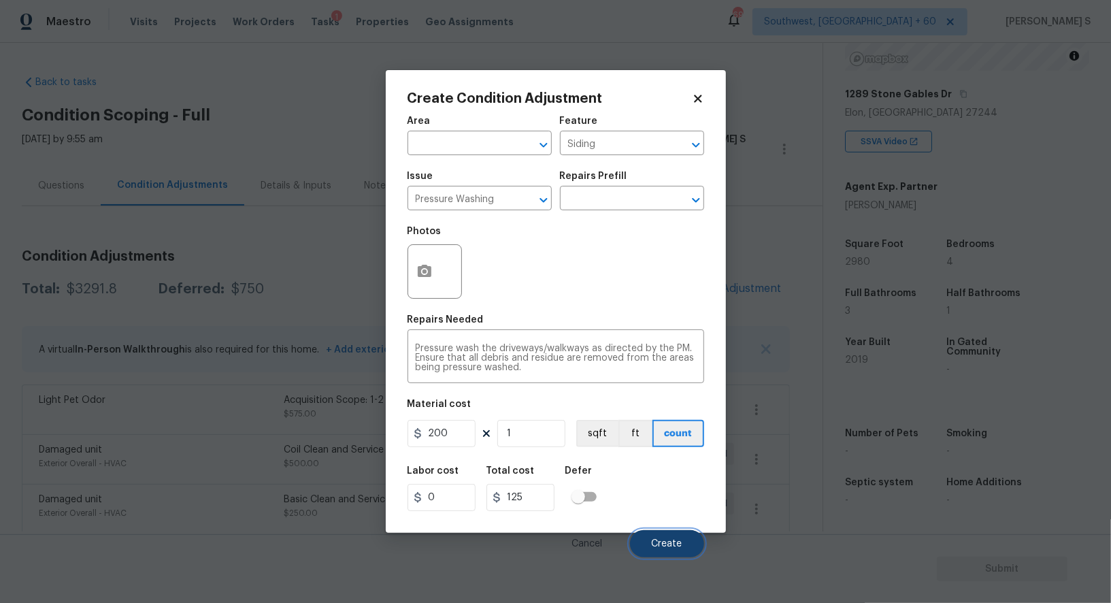
type input "200"
click at [676, 542] on span "Create" at bounding box center [667, 544] width 31 height 10
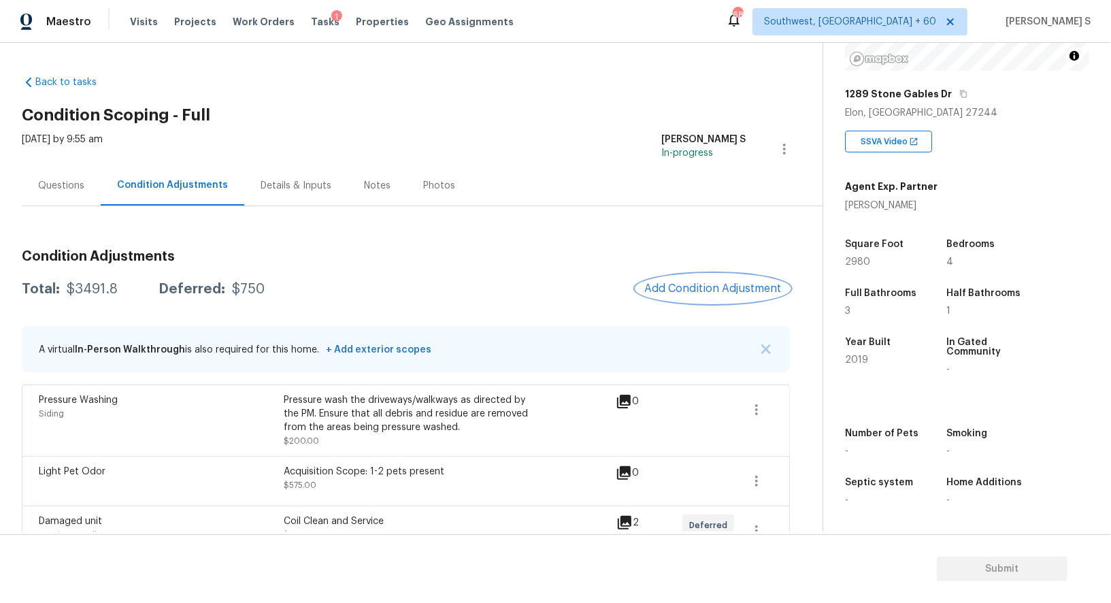
click at [681, 283] on span "Add Condition Adjustment" at bounding box center [712, 288] width 137 height 12
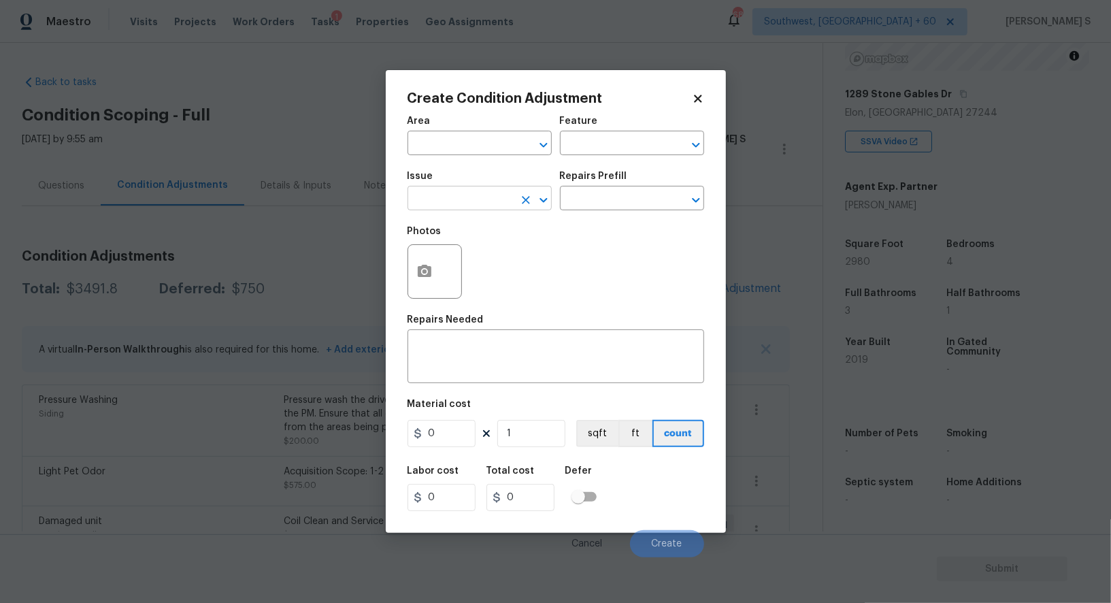
click at [480, 204] on input "text" at bounding box center [461, 199] width 106 height 21
type input "Landscape Package"
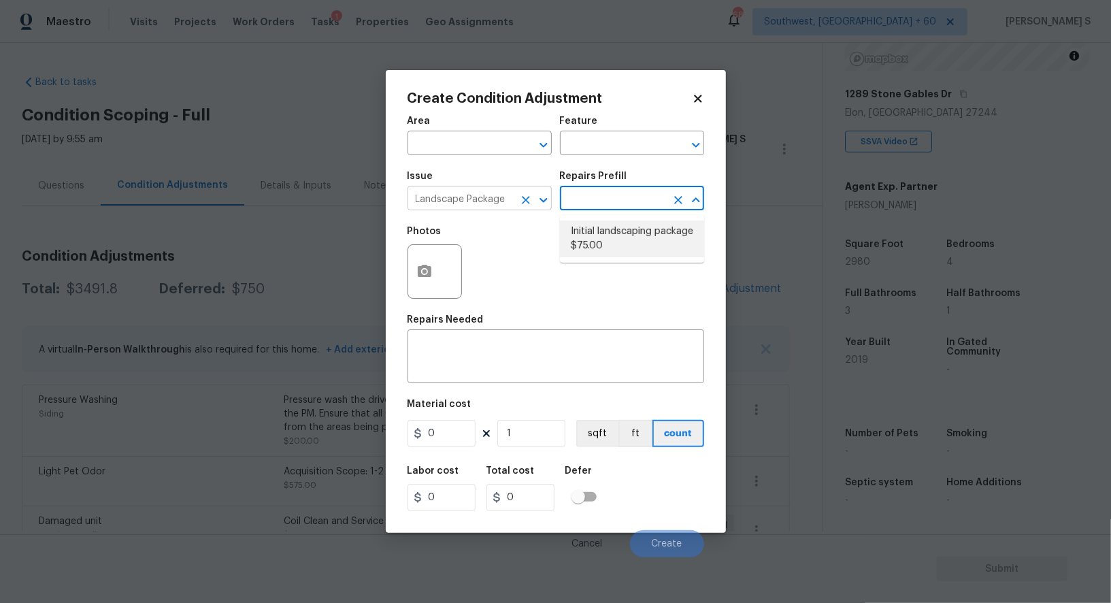
type input "Home Readiness Packages"
type textarea "Mowing of grass up to 6" in height. Mow, edge along driveways & sidewalks, trim…"
type input "75"
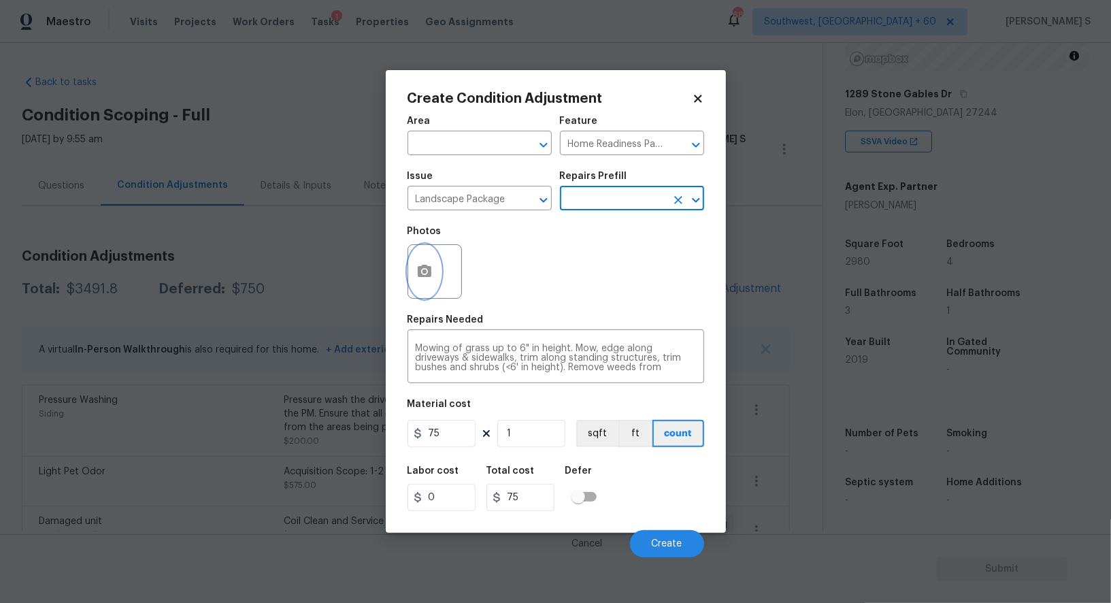
click at [432, 284] on button "button" at bounding box center [424, 271] width 33 height 53
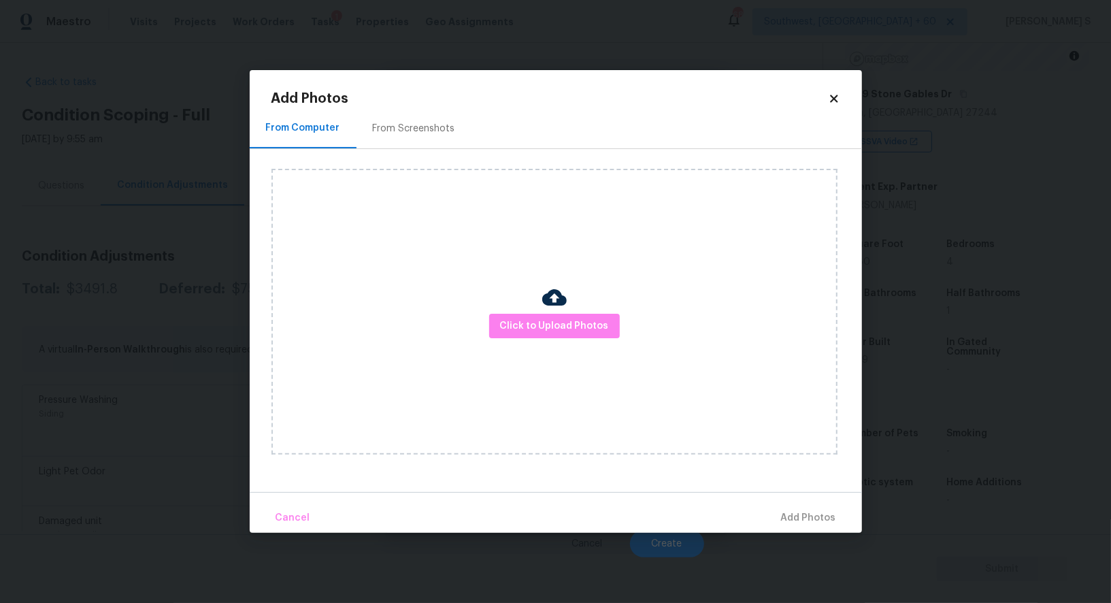
click at [425, 125] on div "From Screenshots" at bounding box center [414, 129] width 82 height 14
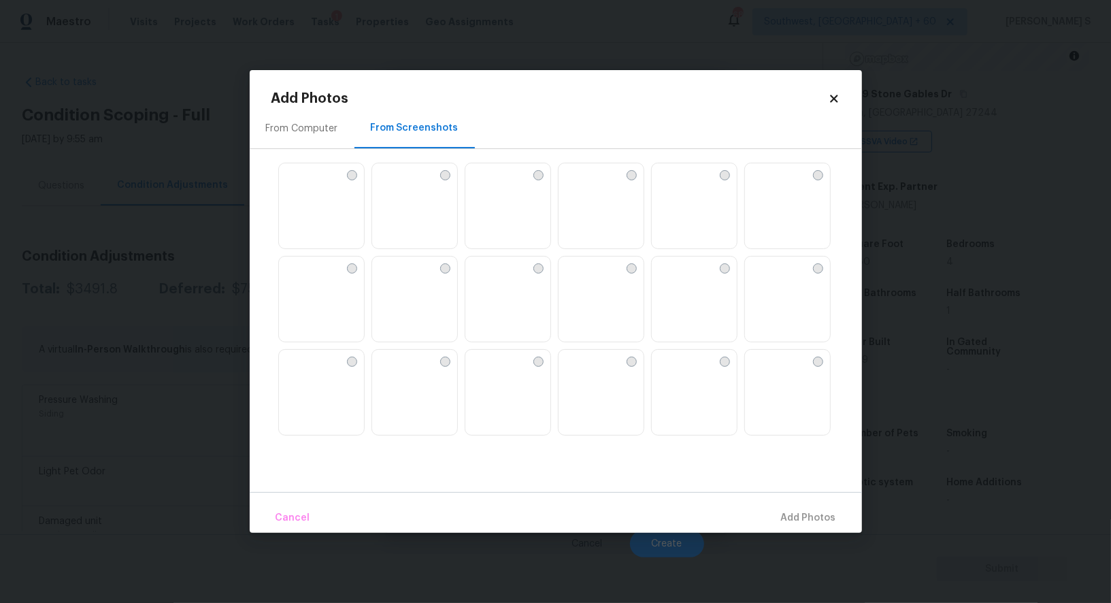
click at [580, 371] on img at bounding box center [570, 361] width 22 height 22
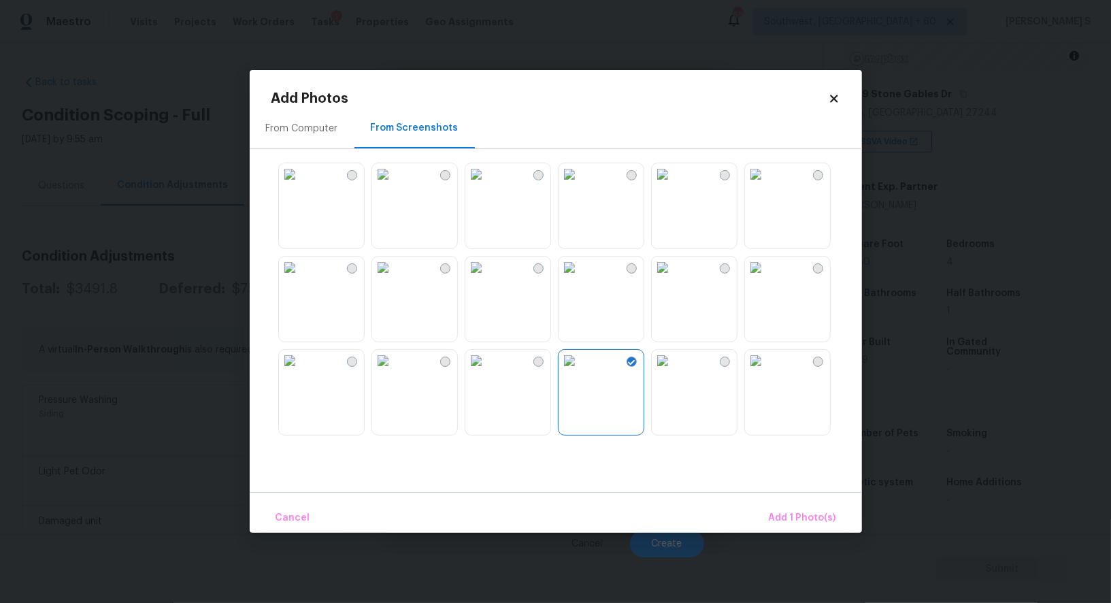
click at [394, 278] on img at bounding box center [383, 268] width 22 height 22
click at [295, 185] on img at bounding box center [290, 174] width 22 height 22
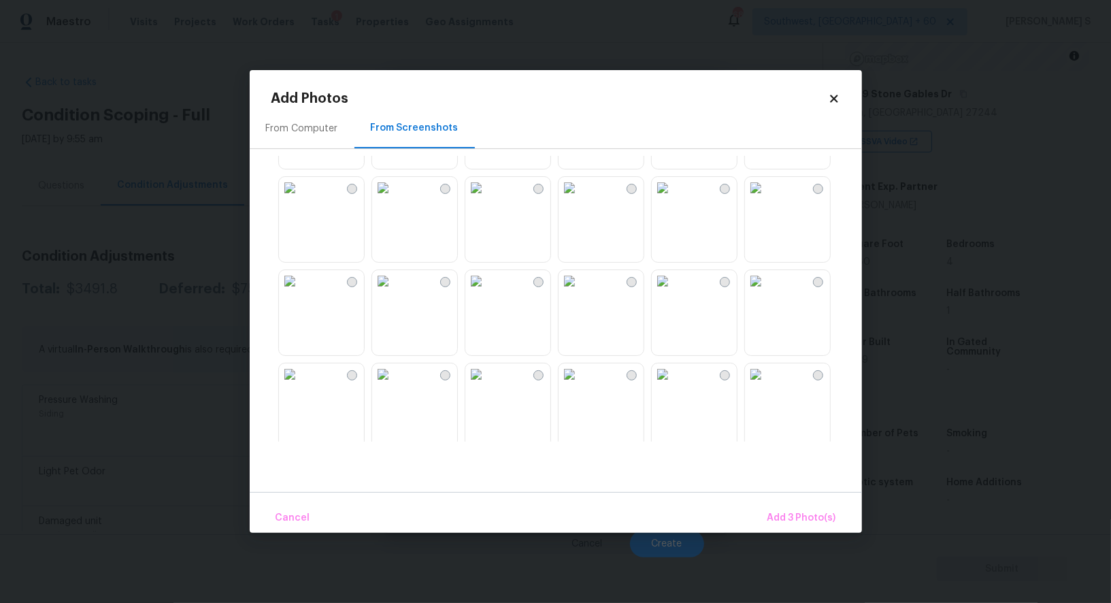
scroll to position [974, 0]
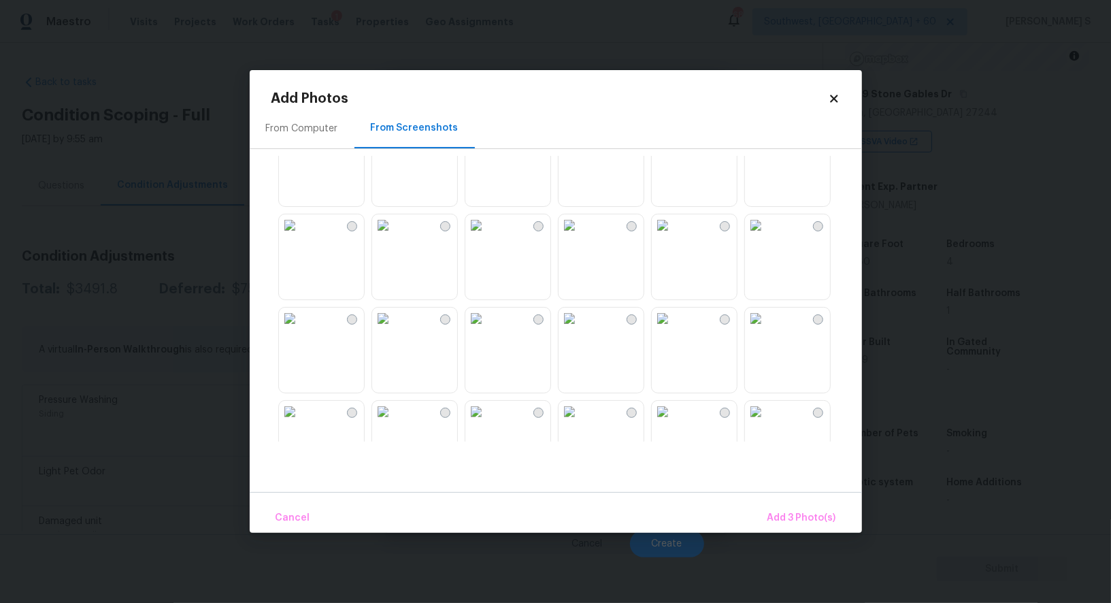
drag, startPoint x: 706, startPoint y: 341, endPoint x: 791, endPoint y: 341, distance: 85.0
click at [674, 329] on img at bounding box center [663, 319] width 22 height 22
click at [767, 329] on img at bounding box center [756, 319] width 22 height 22
click at [394, 329] on img at bounding box center [383, 319] width 22 height 22
click at [301, 329] on img at bounding box center [290, 319] width 22 height 22
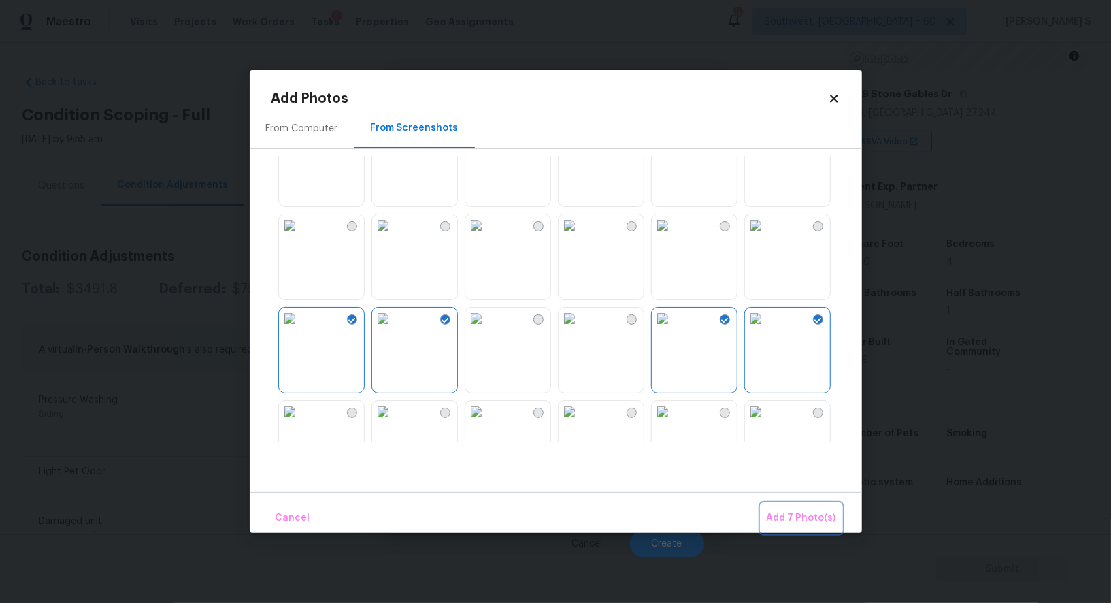
click at [825, 515] on span "Add 7 Photo(s)" at bounding box center [801, 518] width 69 height 17
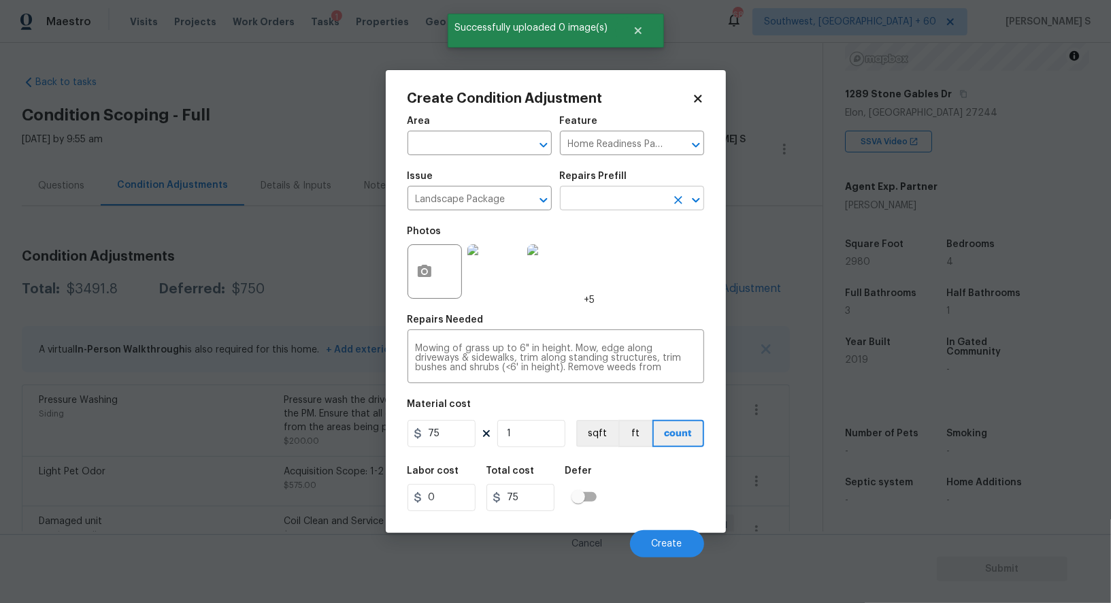
click at [597, 197] on input "text" at bounding box center [613, 199] width 106 height 21
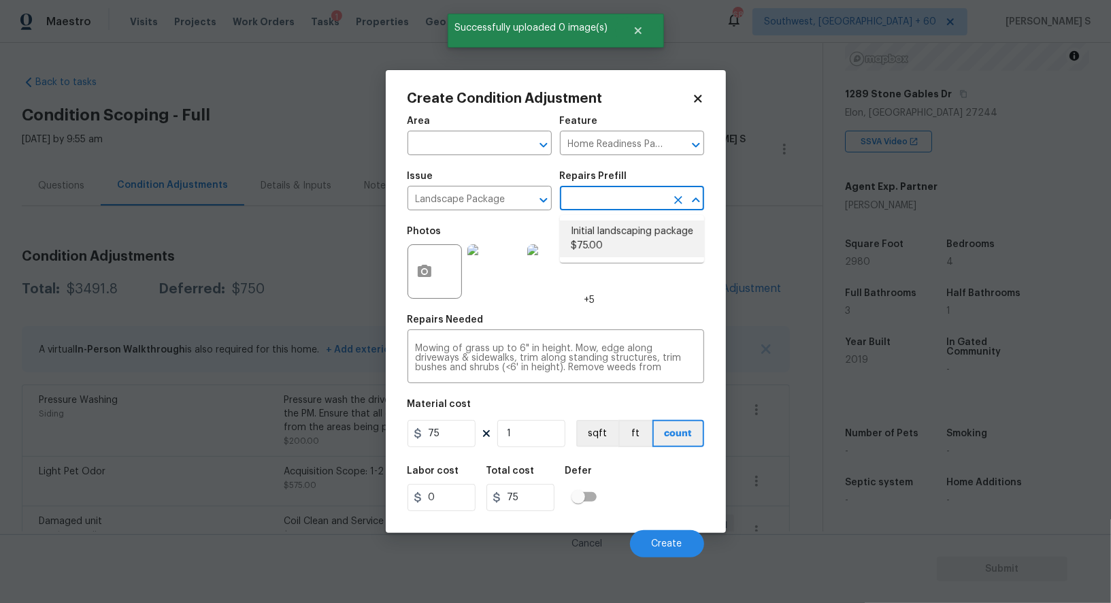
click at [611, 245] on li "Initial landscaping package $75.00" at bounding box center [632, 238] width 144 height 37
click at [446, 442] on input "75" at bounding box center [442, 433] width 68 height 27
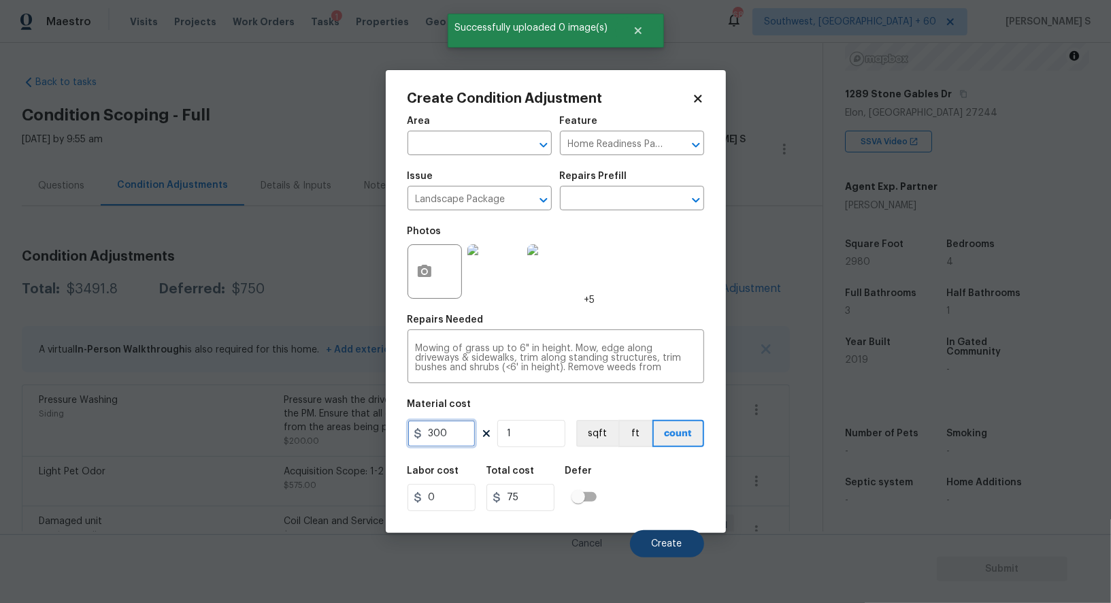
type input "300"
click at [684, 538] on button "Create" at bounding box center [667, 543] width 74 height 27
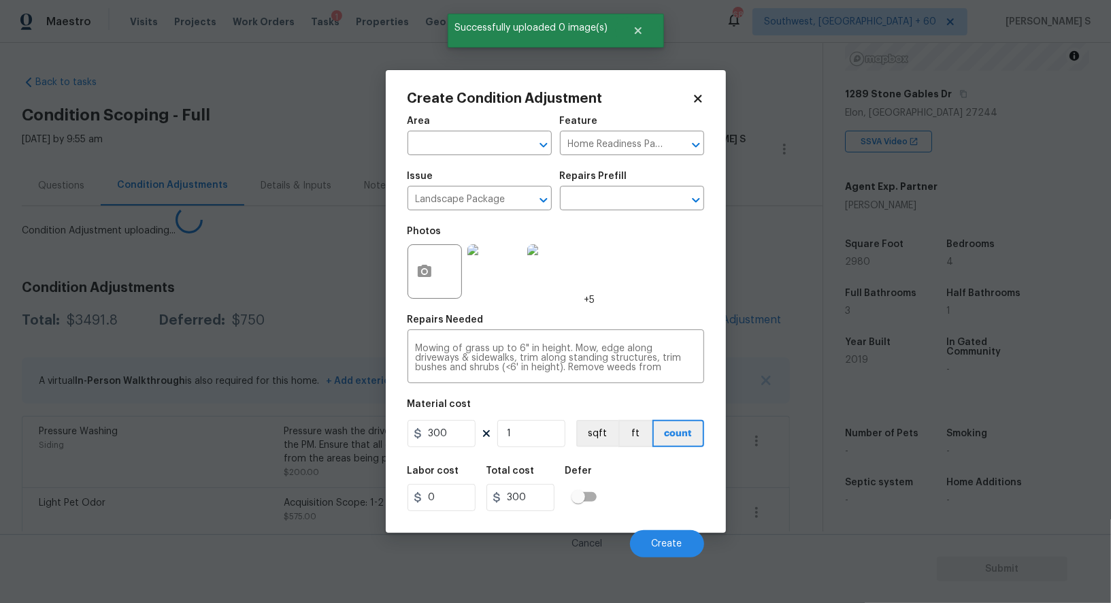
click at [233, 476] on body "Maestro Visits Projects Work Orders Tasks 1 Properties Geo Assignments 689 Sout…" at bounding box center [555, 301] width 1111 height 603
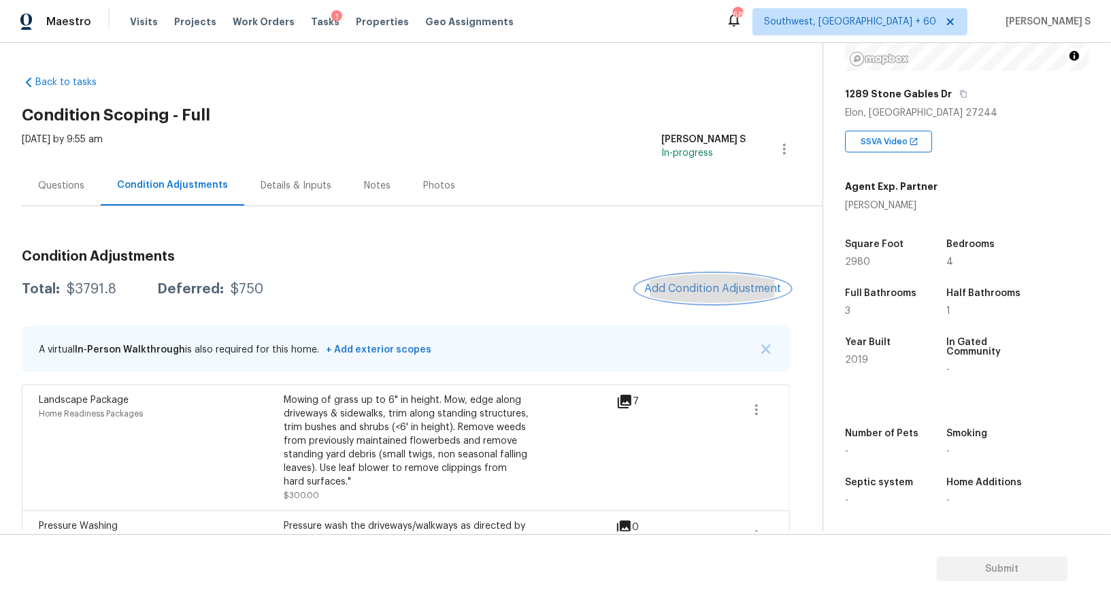
click at [716, 291] on span "Add Condition Adjustment" at bounding box center [712, 288] width 137 height 12
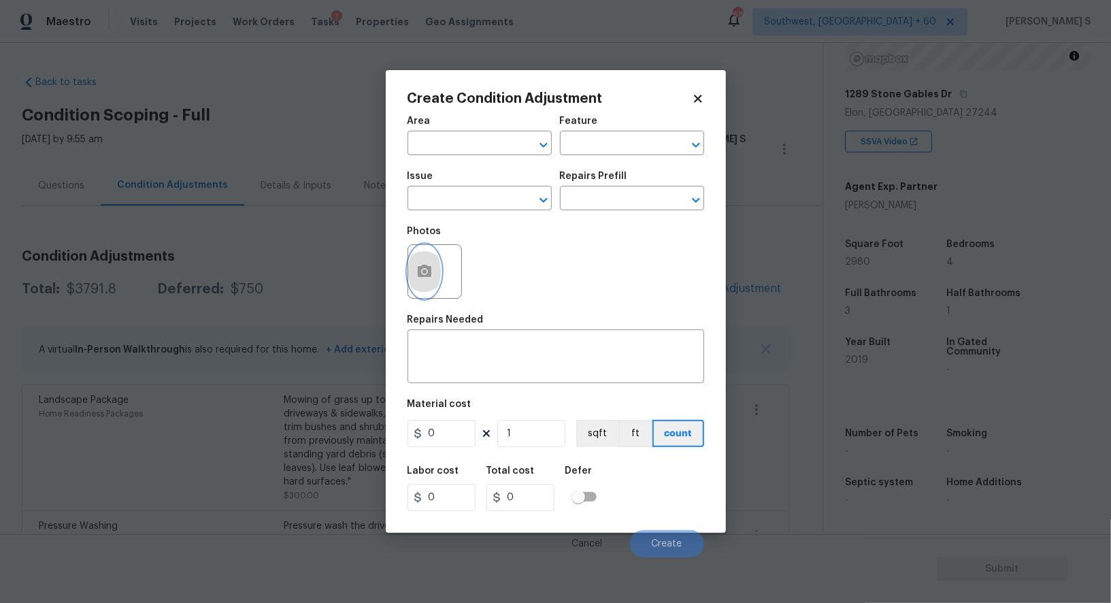
click at [432, 260] on button "button" at bounding box center [424, 271] width 33 height 53
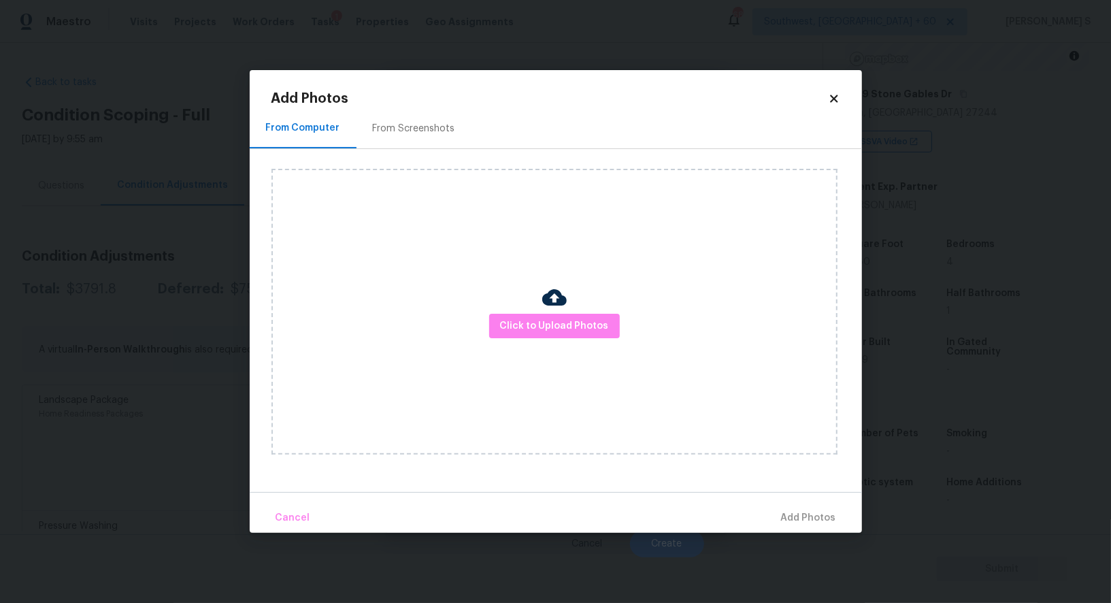
click at [413, 117] on div "From Screenshots" at bounding box center [414, 128] width 115 height 40
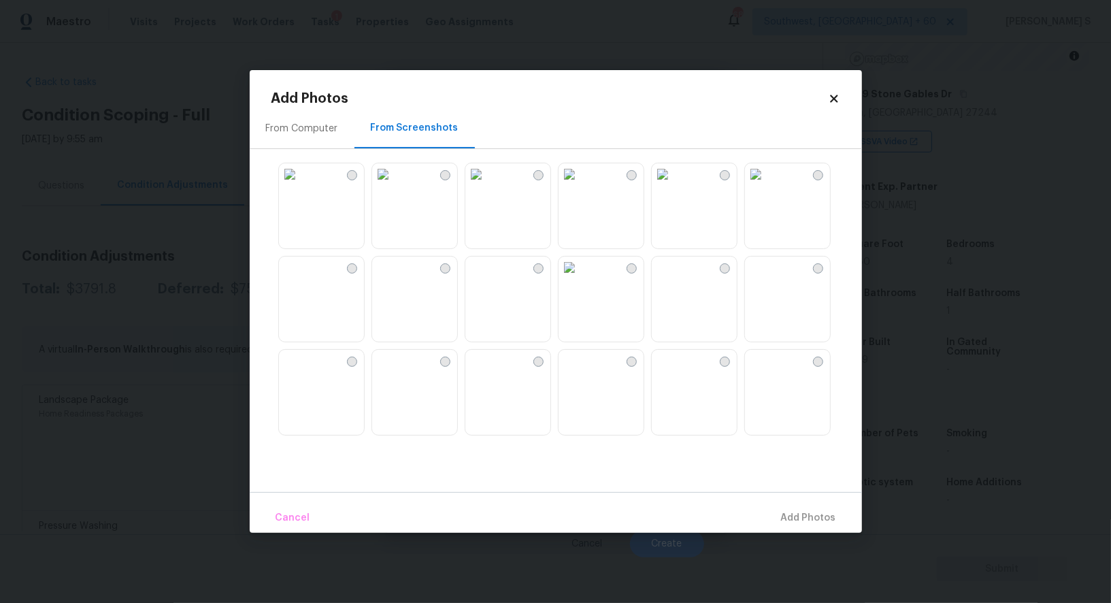
drag, startPoint x: 635, startPoint y: 206, endPoint x: 661, endPoint y: 206, distance: 25.2
click at [580, 185] on img at bounding box center [570, 174] width 22 height 22
click at [674, 185] on img at bounding box center [663, 174] width 22 height 22
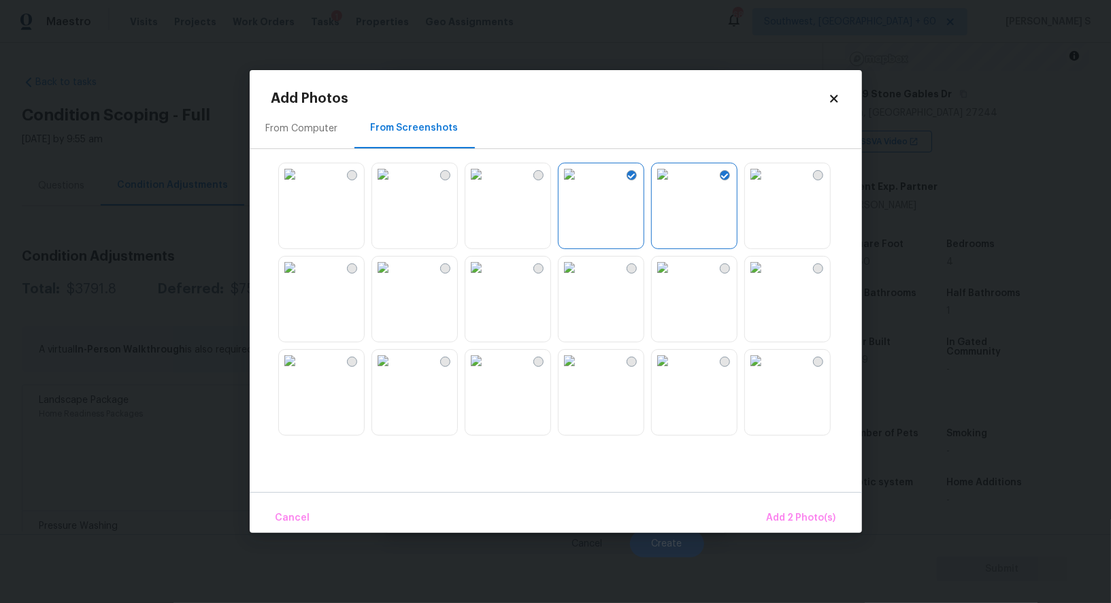
click at [673, 278] on img at bounding box center [663, 268] width 22 height 22
click at [580, 278] on img at bounding box center [570, 268] width 22 height 22
click at [674, 371] on img at bounding box center [663, 361] width 22 height 22
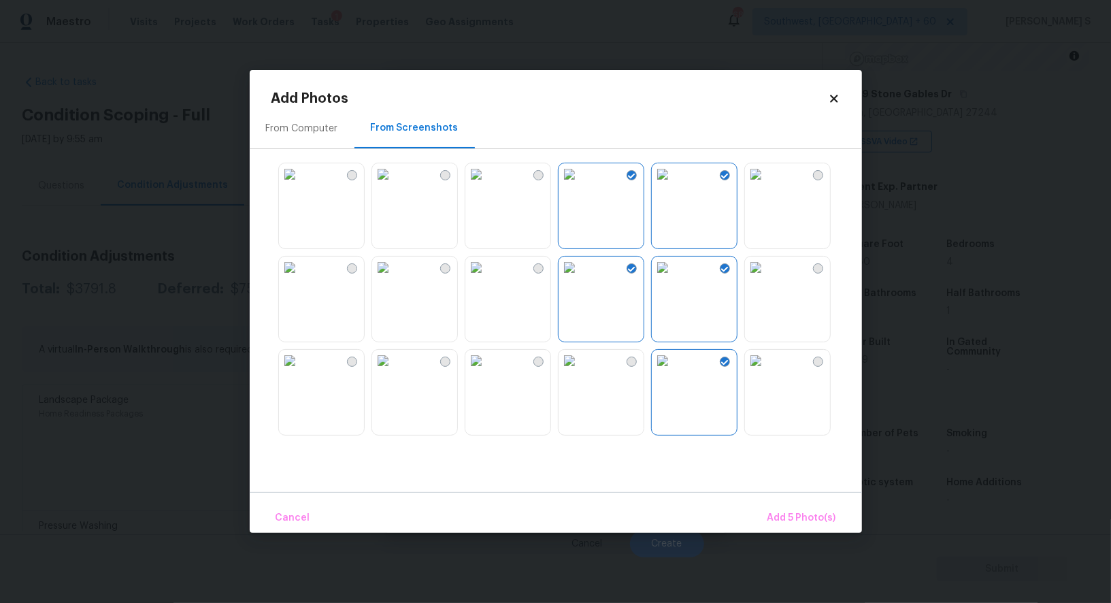
click at [394, 371] on img at bounding box center [383, 361] width 22 height 22
click at [301, 371] on img at bounding box center [290, 361] width 22 height 22
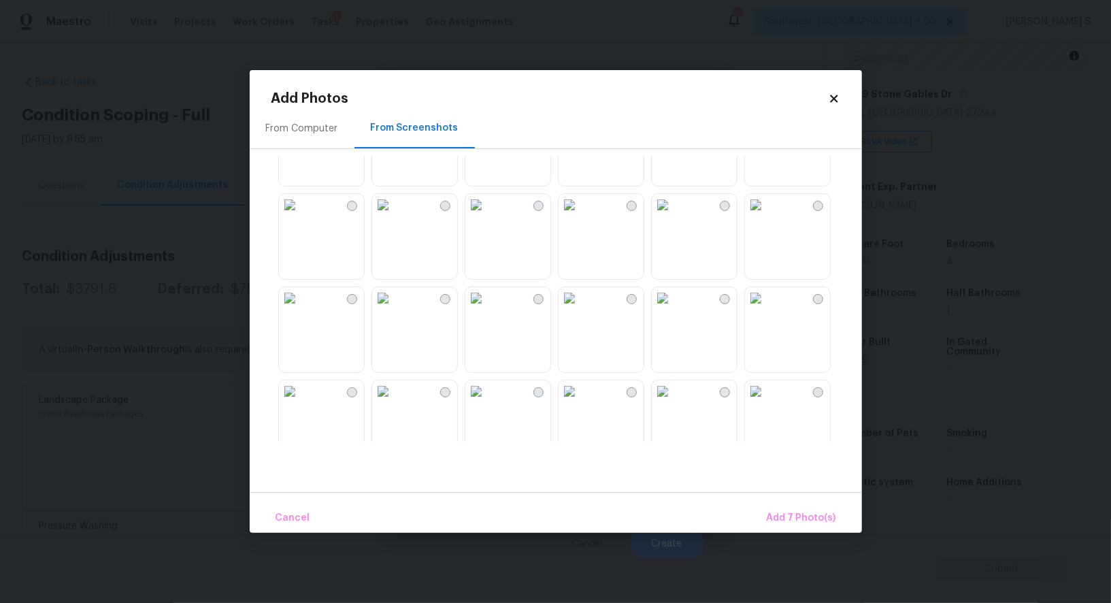
scroll to position [763, 0]
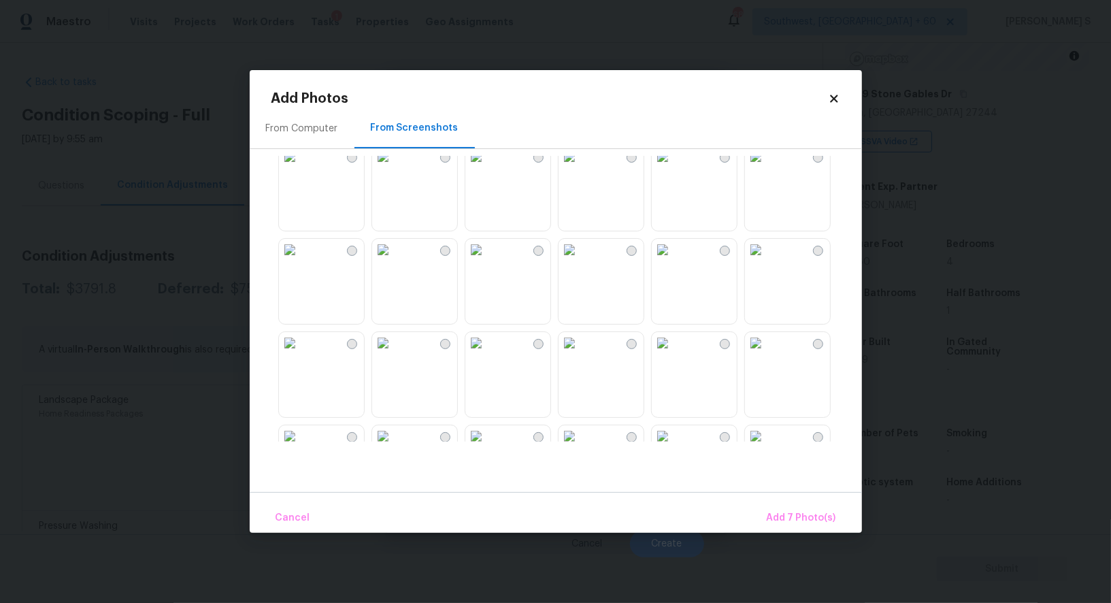
click at [487, 261] on img at bounding box center [476, 250] width 22 height 22
click at [394, 261] on img at bounding box center [383, 250] width 22 height 22
click at [394, 354] on img at bounding box center [383, 343] width 22 height 22
click at [476, 354] on img at bounding box center [476, 343] width 22 height 22
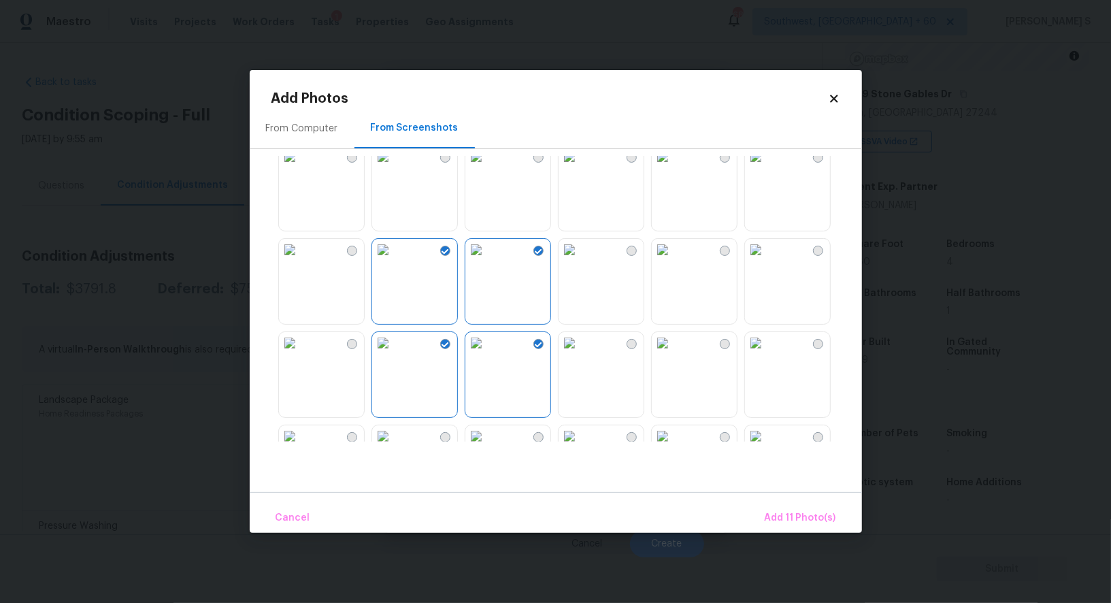
scroll to position [1299, 0]
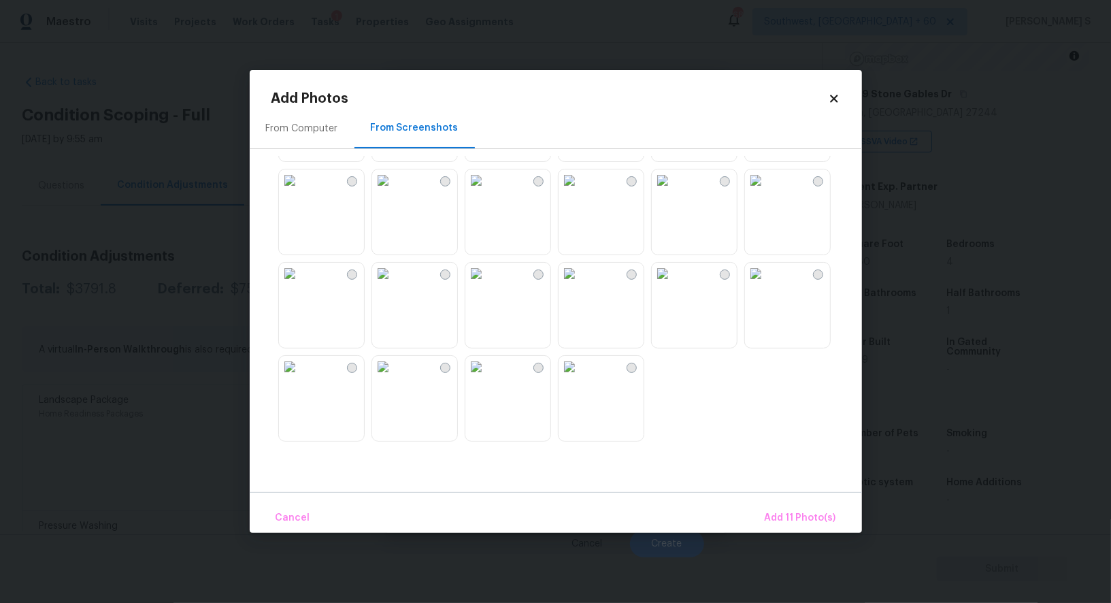
click at [487, 378] on img at bounding box center [476, 367] width 22 height 22
click at [394, 378] on img at bounding box center [383, 367] width 22 height 22
click at [580, 284] on img at bounding box center [570, 274] width 22 height 22
click at [580, 191] on img at bounding box center [570, 180] width 22 height 22
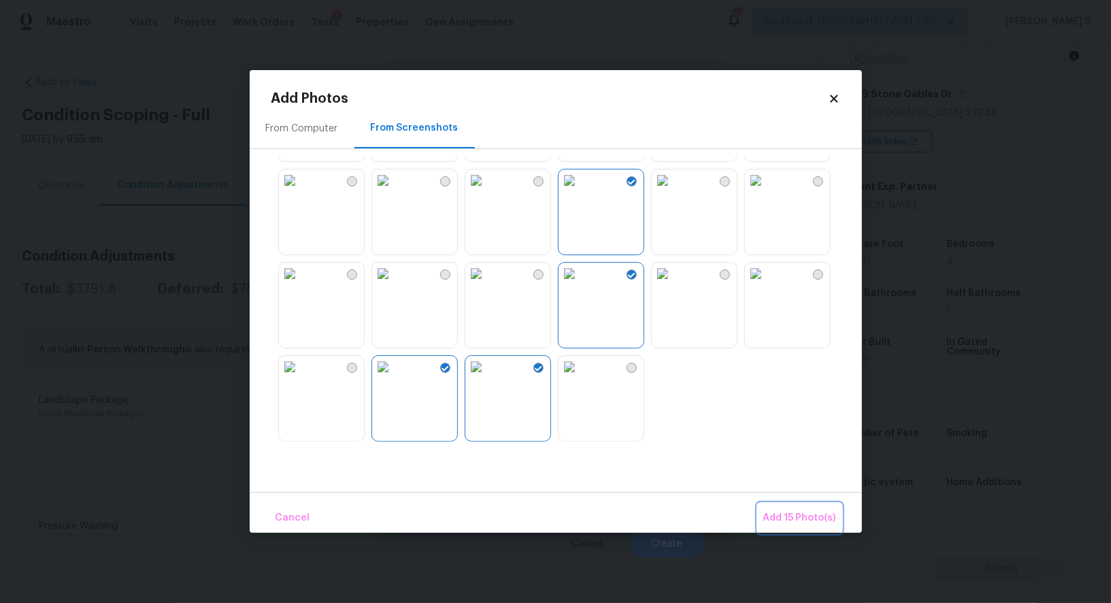
click at [802, 518] on span "Add 15 Photo(s)" at bounding box center [799, 518] width 73 height 17
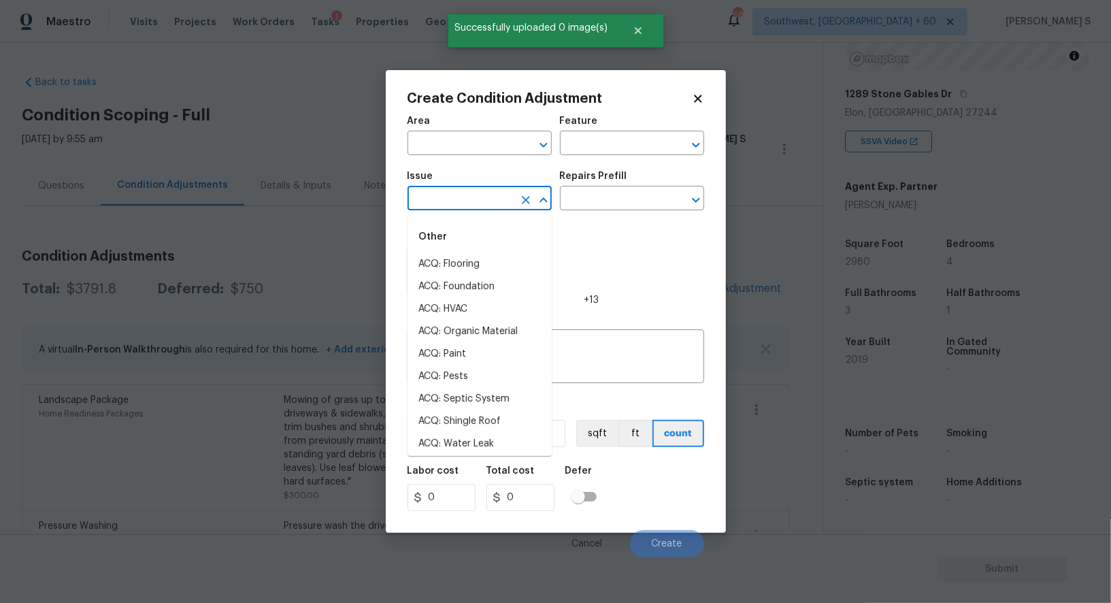
click at [482, 206] on input "text" at bounding box center [461, 199] width 106 height 21
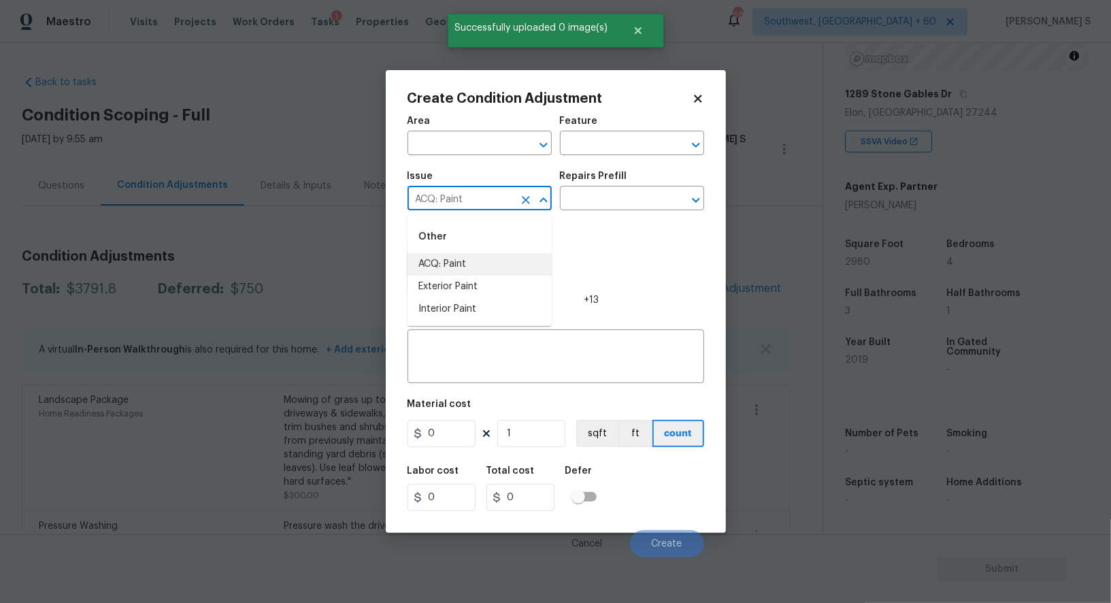
type input "ACQ: Paint"
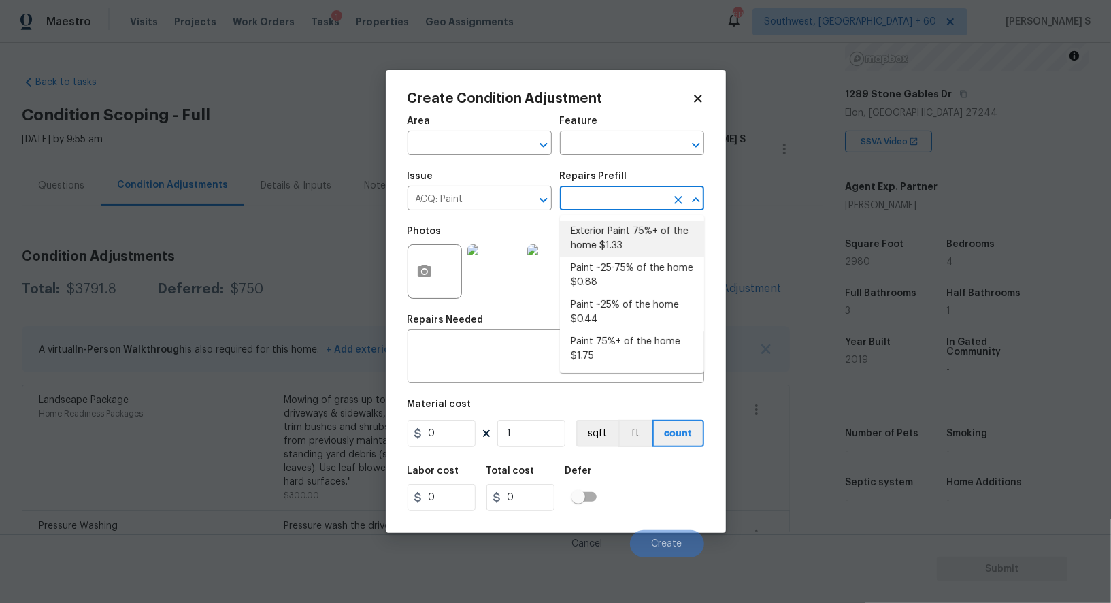
click at [613, 286] on li "Paint ~25-75% of the home $0.88" at bounding box center [632, 275] width 144 height 37
type input "Acquisition"
type textarea "Acquisition Scope: ~25 - 75% of the home needs interior paint"
type input "0.88"
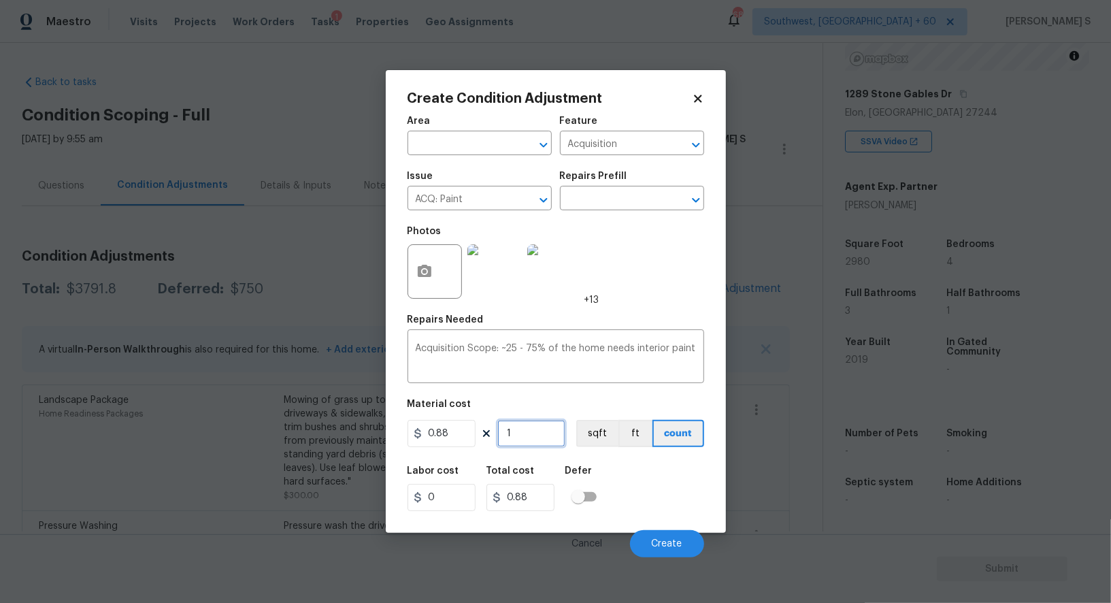
click at [521, 428] on input "1" at bounding box center [531, 433] width 68 height 27
type input "2"
type input "1.76"
type input "29"
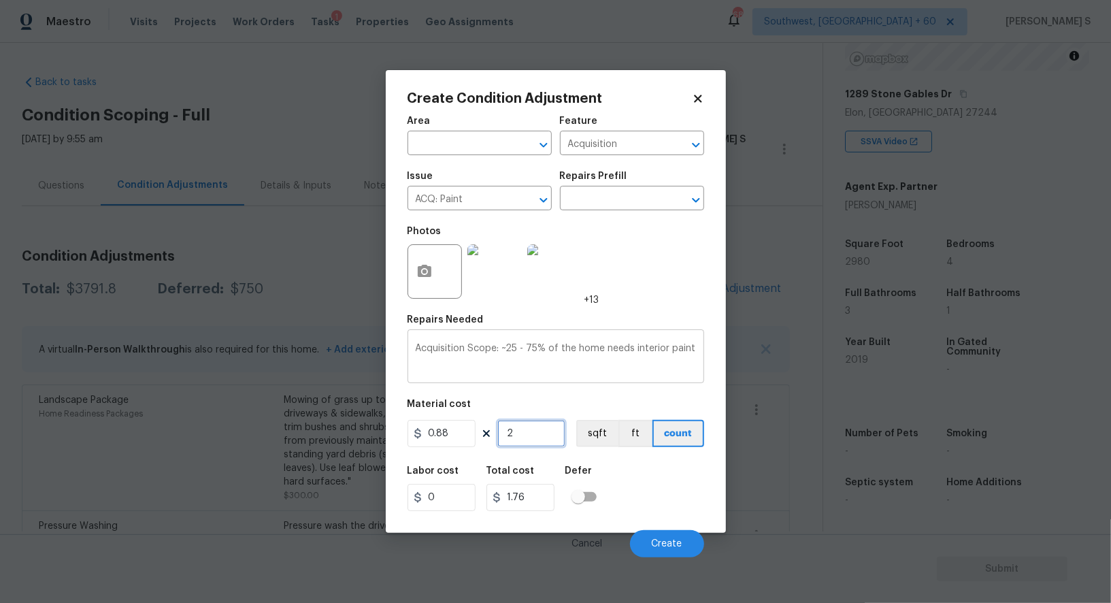
type input "25.52"
type input "298"
type input "262.24"
type input "2980"
type input "2622.4"
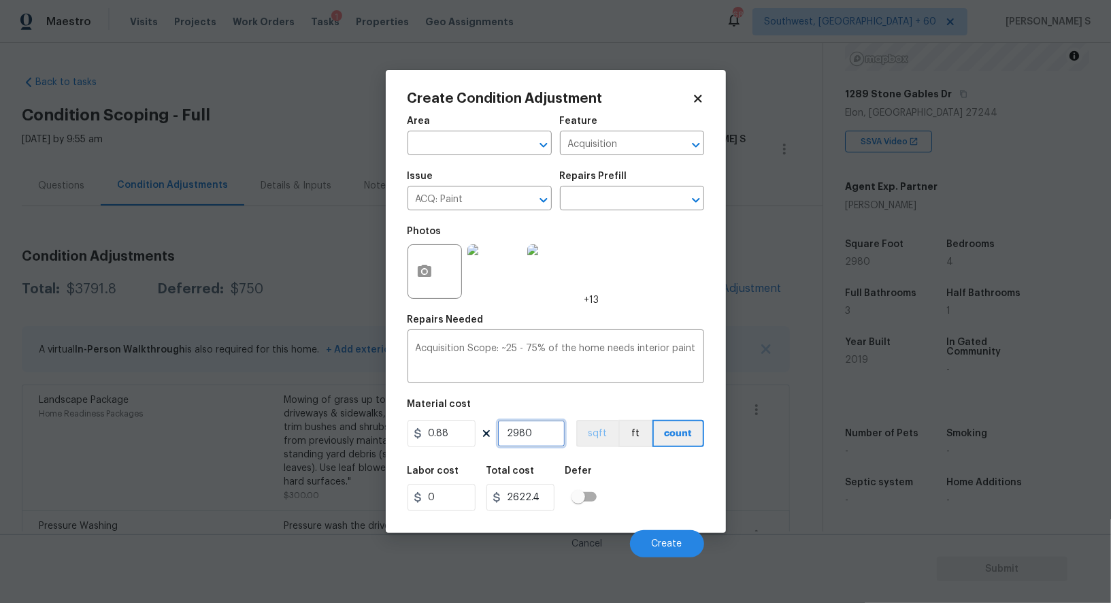
type input "2980"
click at [595, 434] on button "sqft" at bounding box center [597, 433] width 42 height 27
click at [622, 495] on div "Labor cost 0 Total cost 2622.4 Defer" at bounding box center [556, 488] width 297 height 61
click at [658, 542] on span "Create" at bounding box center [667, 544] width 31 height 10
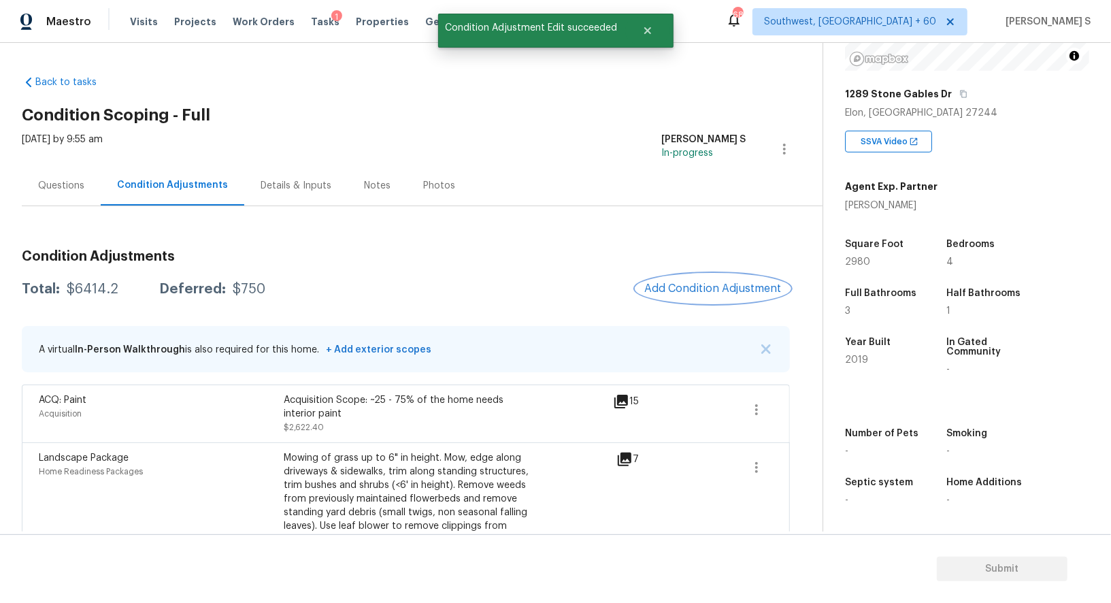
click at [701, 284] on span "Add Condition Adjustment" at bounding box center [712, 288] width 137 height 12
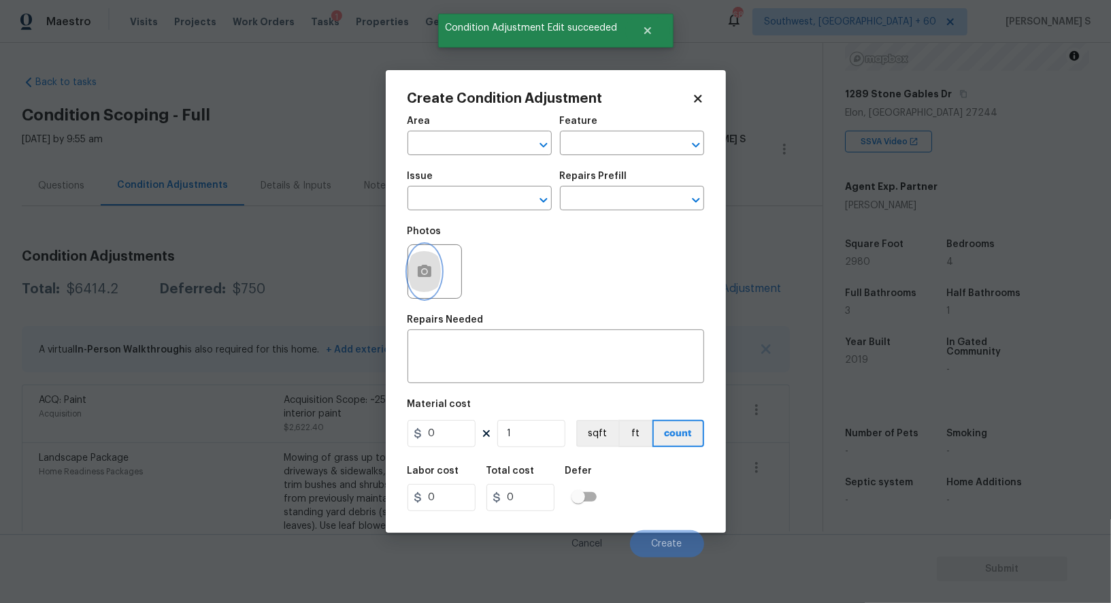
click at [414, 274] on button "button" at bounding box center [424, 271] width 33 height 53
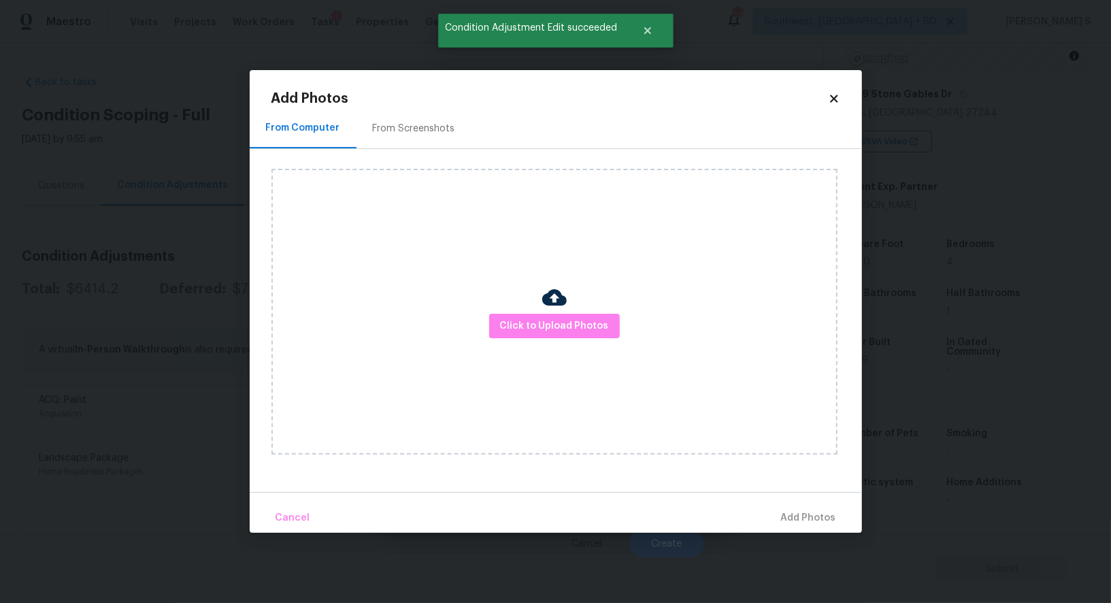
click at [413, 126] on div "From Screenshots" at bounding box center [414, 129] width 82 height 14
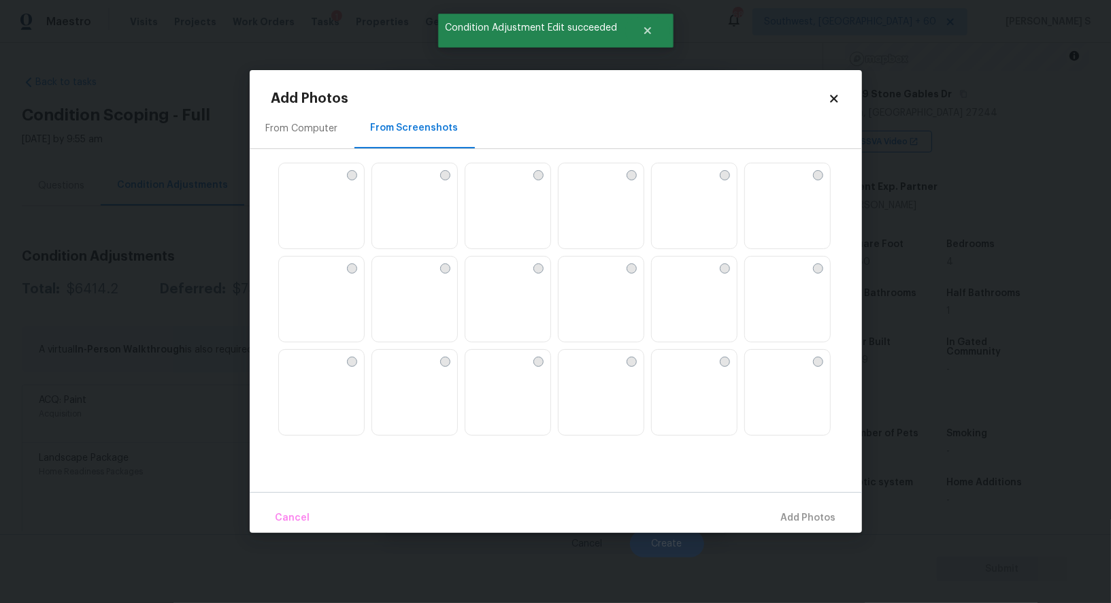
click at [580, 185] on img at bounding box center [570, 174] width 22 height 22
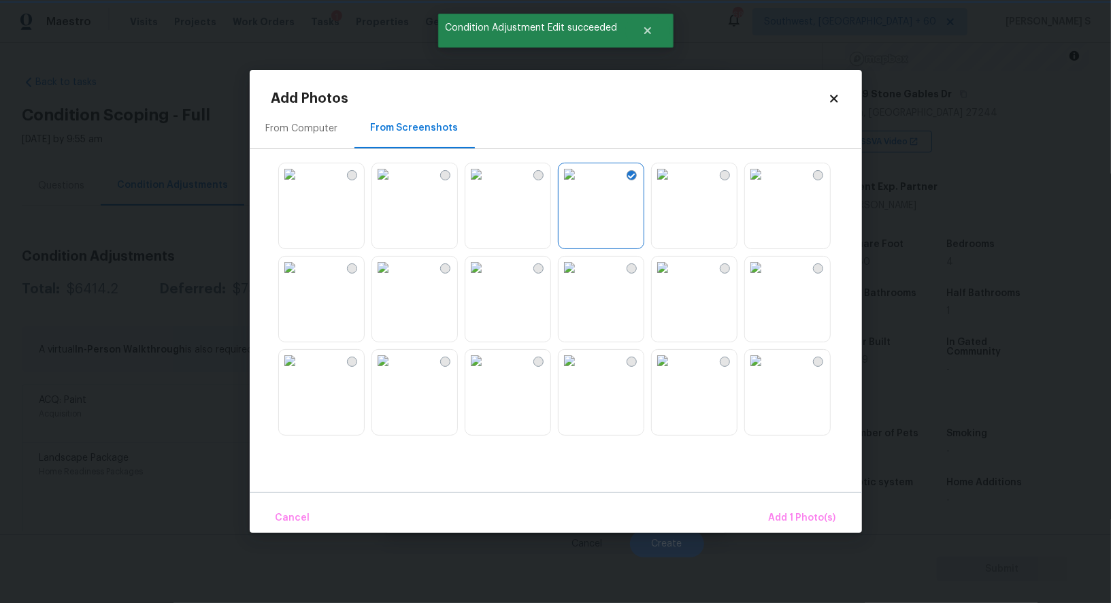
click at [674, 185] on img at bounding box center [663, 174] width 22 height 22
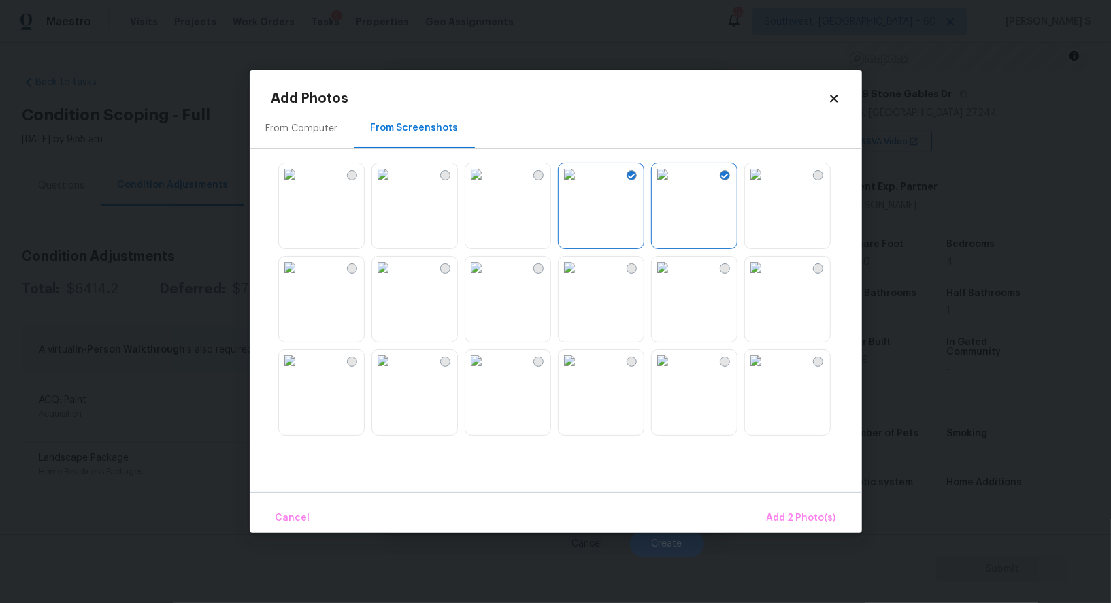
click at [674, 278] on img at bounding box center [663, 268] width 22 height 22
click at [580, 278] on img at bounding box center [570, 268] width 22 height 22
click at [674, 371] on img at bounding box center [663, 361] width 22 height 22
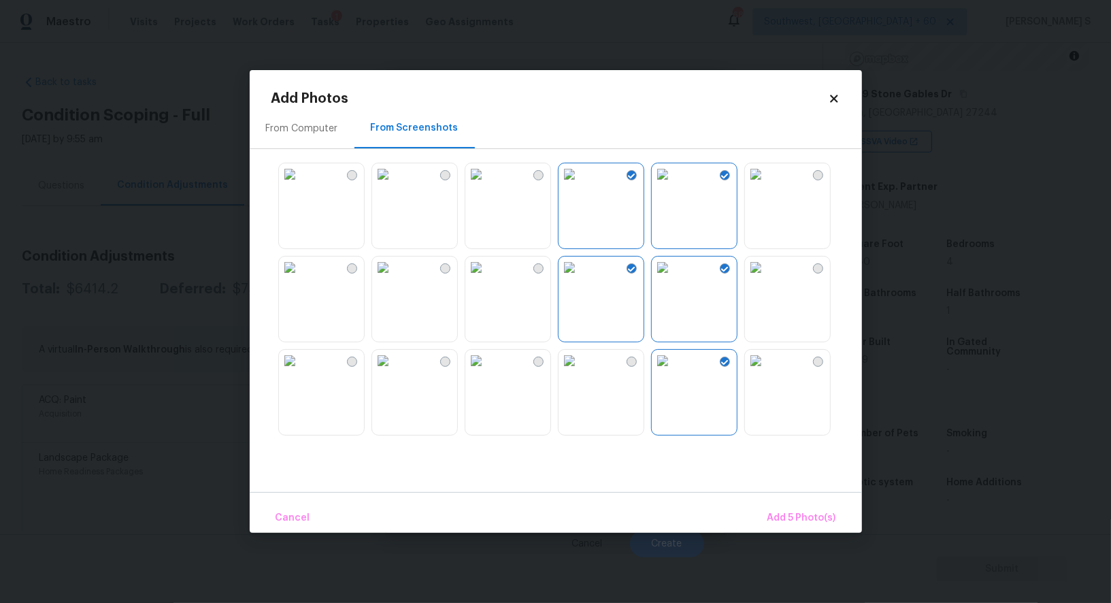
click at [393, 371] on img at bounding box center [383, 361] width 22 height 22
click at [301, 371] on img at bounding box center [290, 361] width 22 height 22
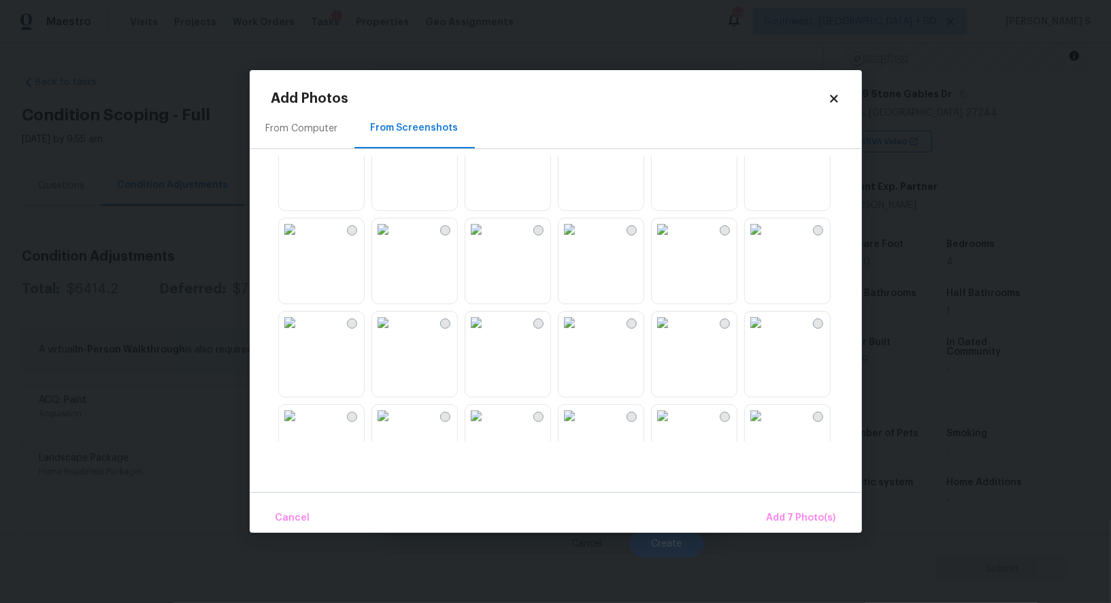
scroll to position [1036, 0]
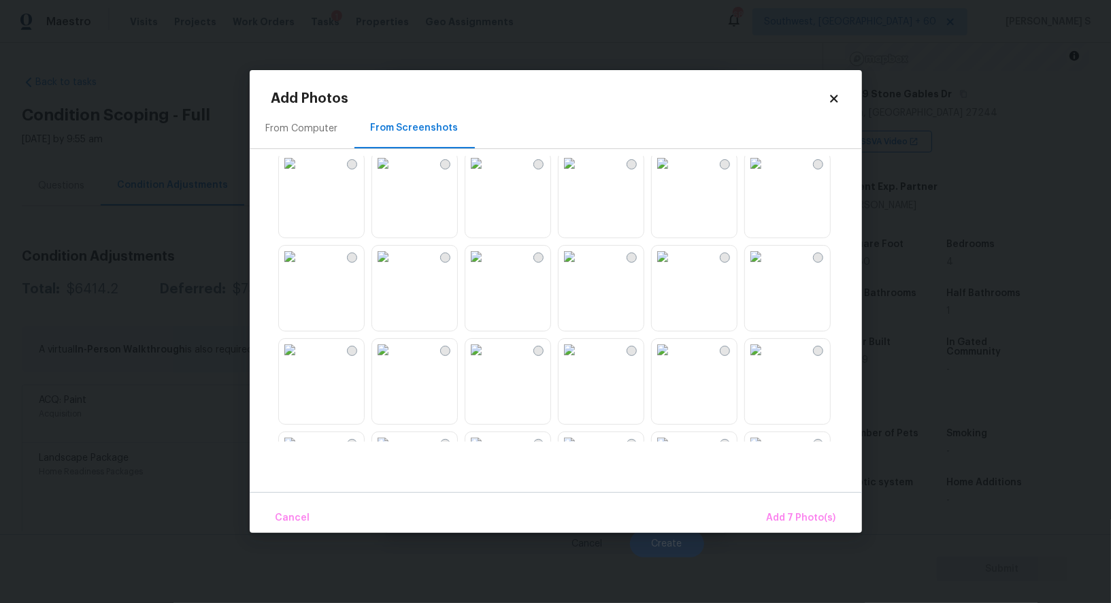
click at [487, 267] on img at bounding box center [476, 257] width 22 height 22
drag, startPoint x: 423, startPoint y: 380, endPoint x: 346, endPoint y: 373, distance: 77.2
click at [372, 361] on img at bounding box center [383, 350] width 22 height 22
click at [301, 361] on img at bounding box center [290, 350] width 22 height 22
click at [394, 361] on img at bounding box center [383, 350] width 22 height 22
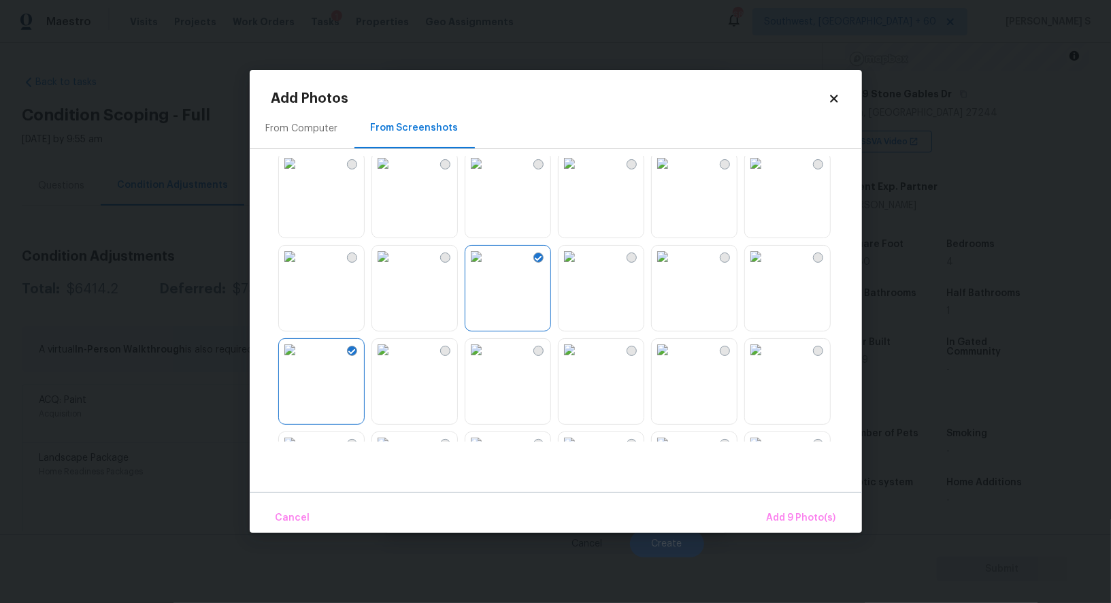
click at [394, 361] on img at bounding box center [383, 350] width 22 height 22
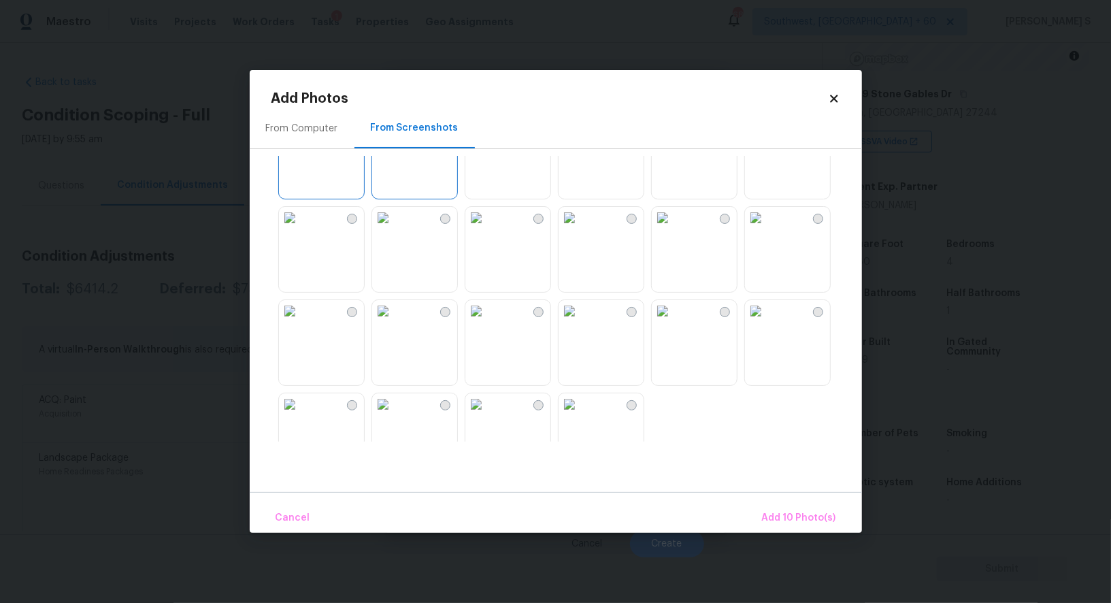
scroll to position [1299, 0]
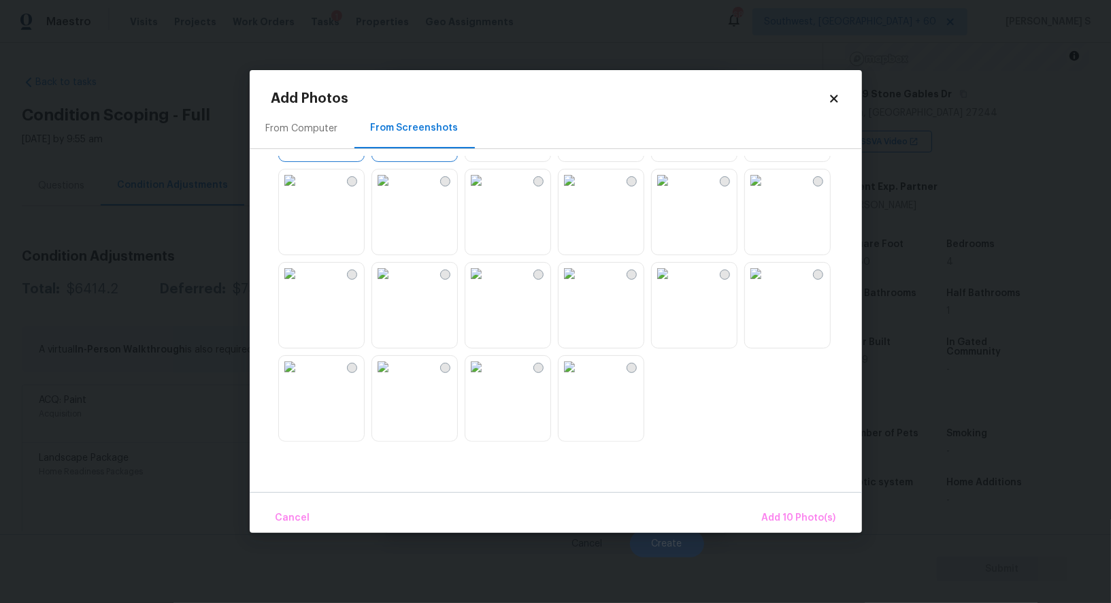
click at [461, 414] on div at bounding box center [566, 299] width 591 height 286
click at [301, 378] on img at bounding box center [290, 367] width 22 height 22
click at [394, 378] on img at bounding box center [383, 367] width 22 height 22
click at [767, 284] on img at bounding box center [756, 274] width 22 height 22
click at [580, 284] on img at bounding box center [570, 274] width 22 height 22
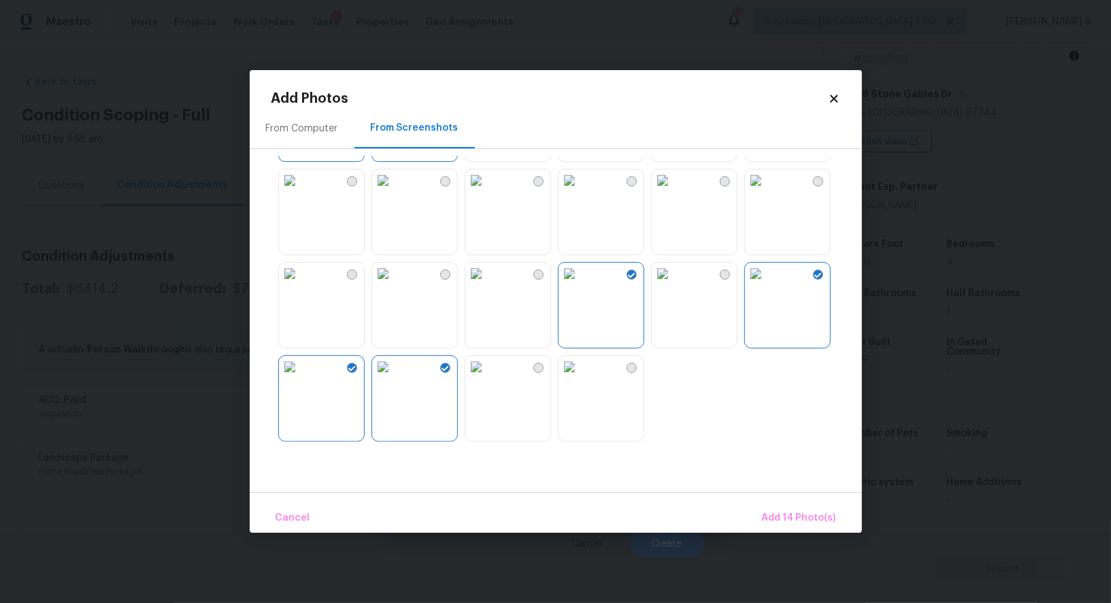
click at [580, 284] on img at bounding box center [570, 274] width 22 height 22
click at [580, 191] on img at bounding box center [570, 180] width 22 height 22
click at [816, 531] on button "Add 15 Photo(s)" at bounding box center [800, 517] width 84 height 29
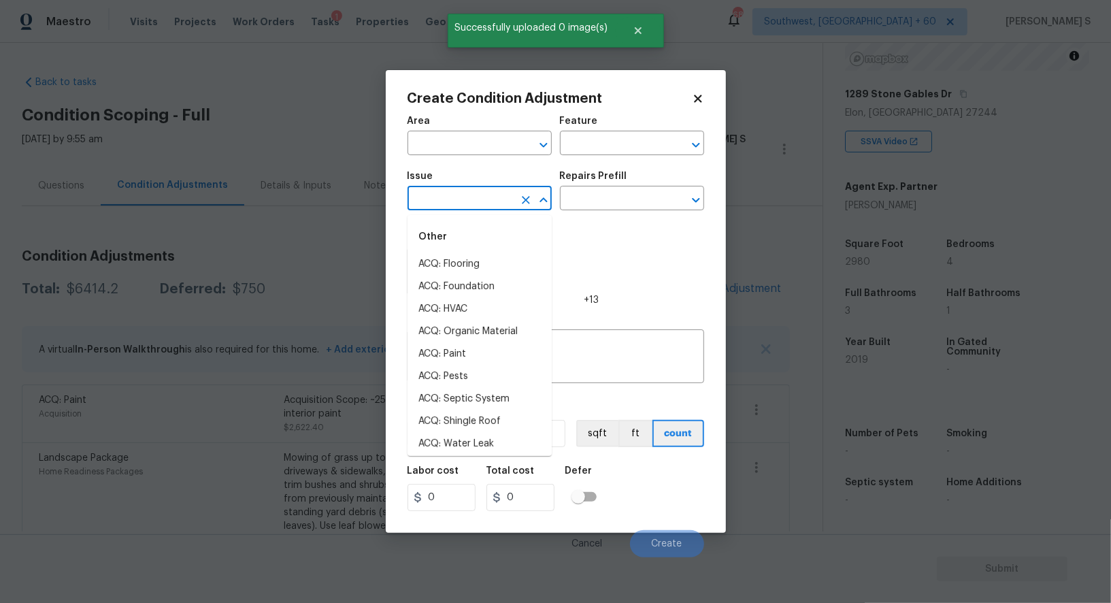
click at [475, 208] on input "text" at bounding box center [461, 199] width 106 height 21
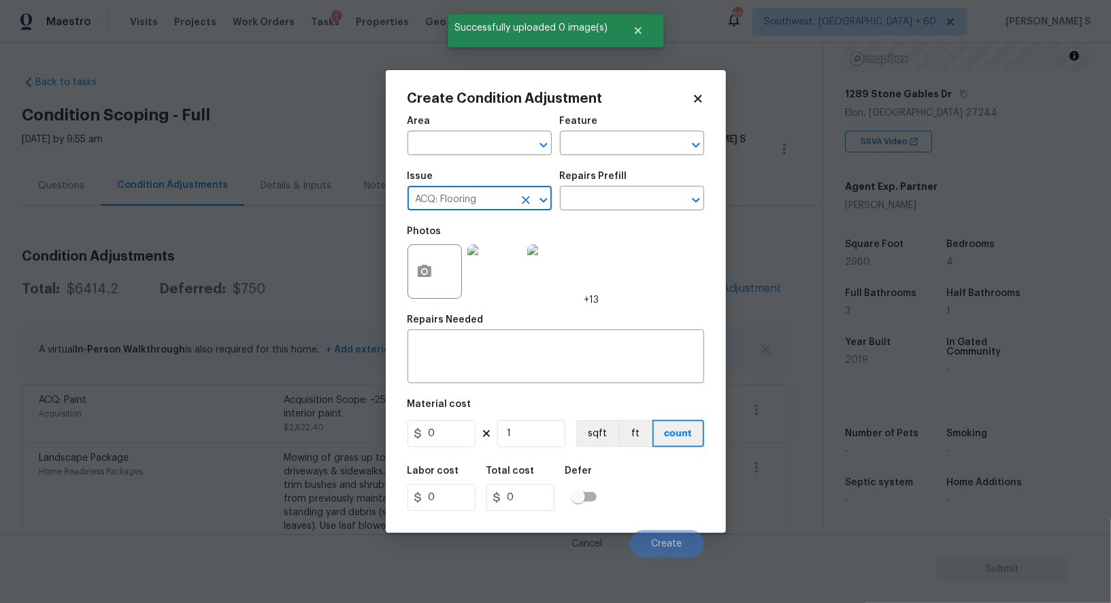
type input "ACQ: Flooring"
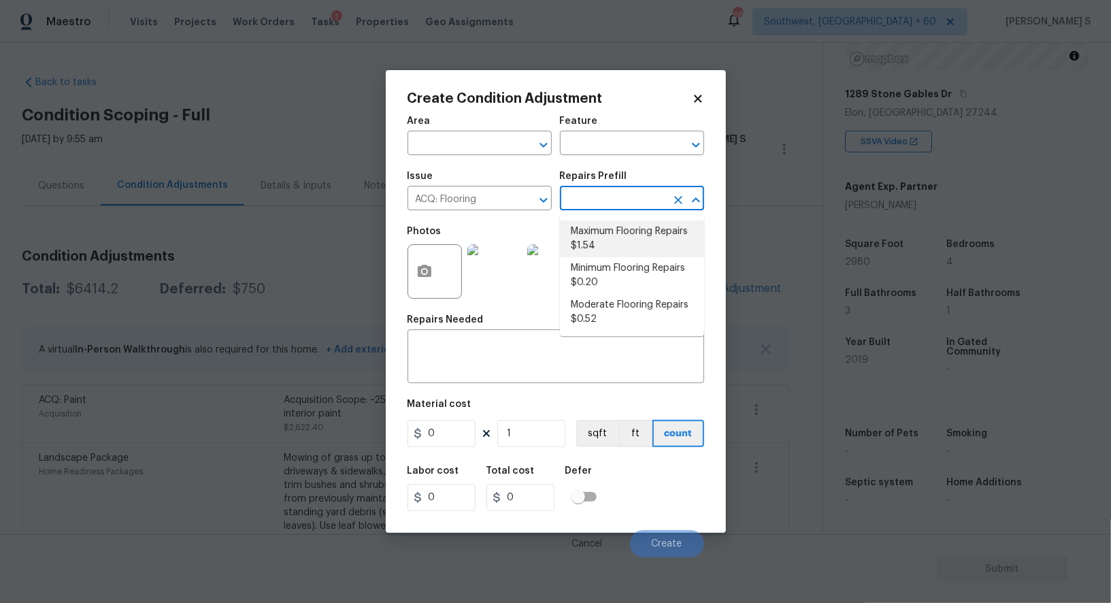
click at [628, 231] on li "Maximum Flooring Repairs $1.54" at bounding box center [632, 238] width 144 height 37
type input "Acquisition"
type textarea "Acquisition Scope: Maximum flooring repairs"
type input "1.54"
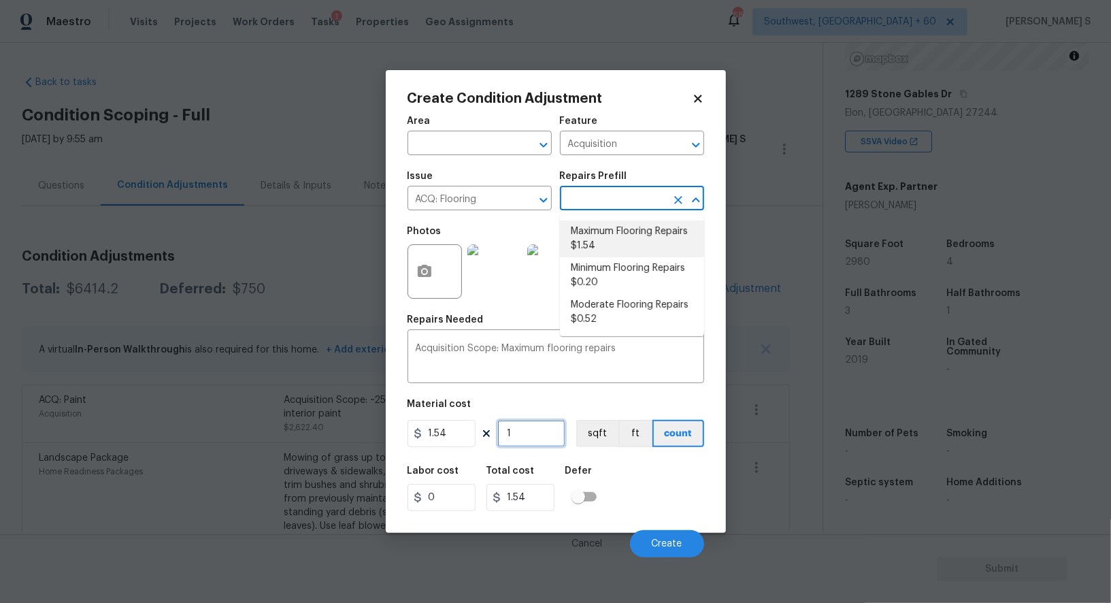
click at [521, 432] on input "1" at bounding box center [531, 433] width 68 height 27
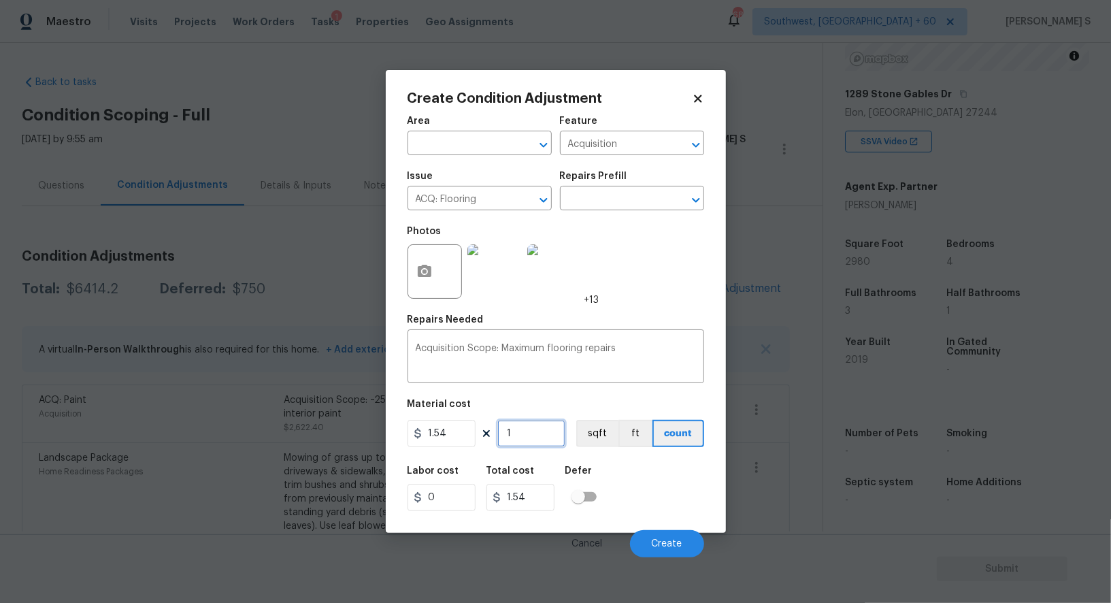
type input "2"
type input "3.08"
type input "29"
type input "44.66"
type input "298"
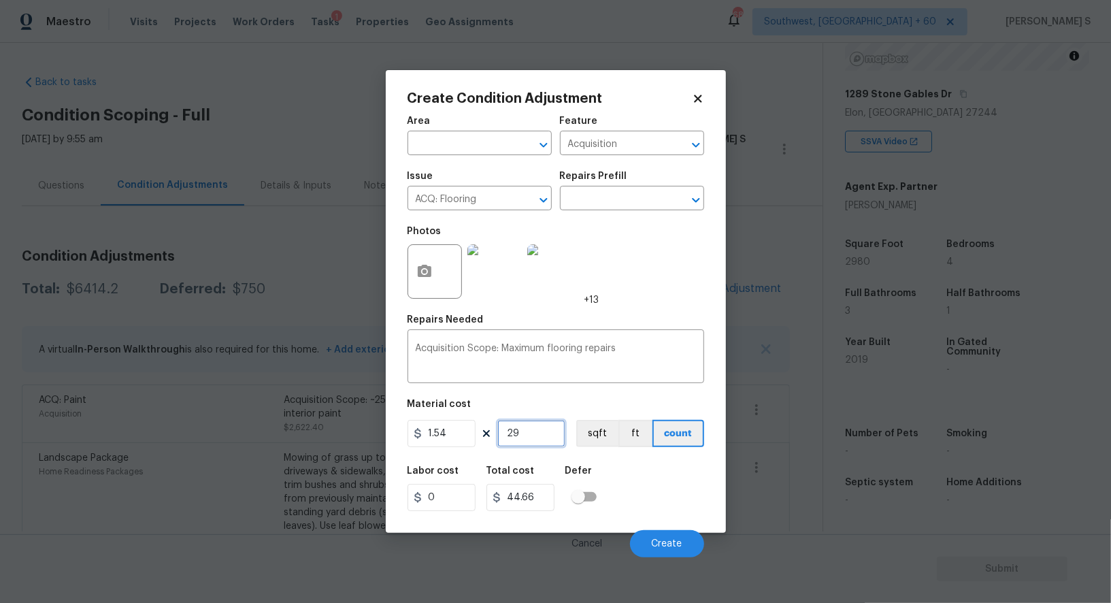
type input "458.92"
type input "2980"
type input "4589.2"
type input "2980"
click at [590, 441] on button "sqft" at bounding box center [597, 433] width 42 height 27
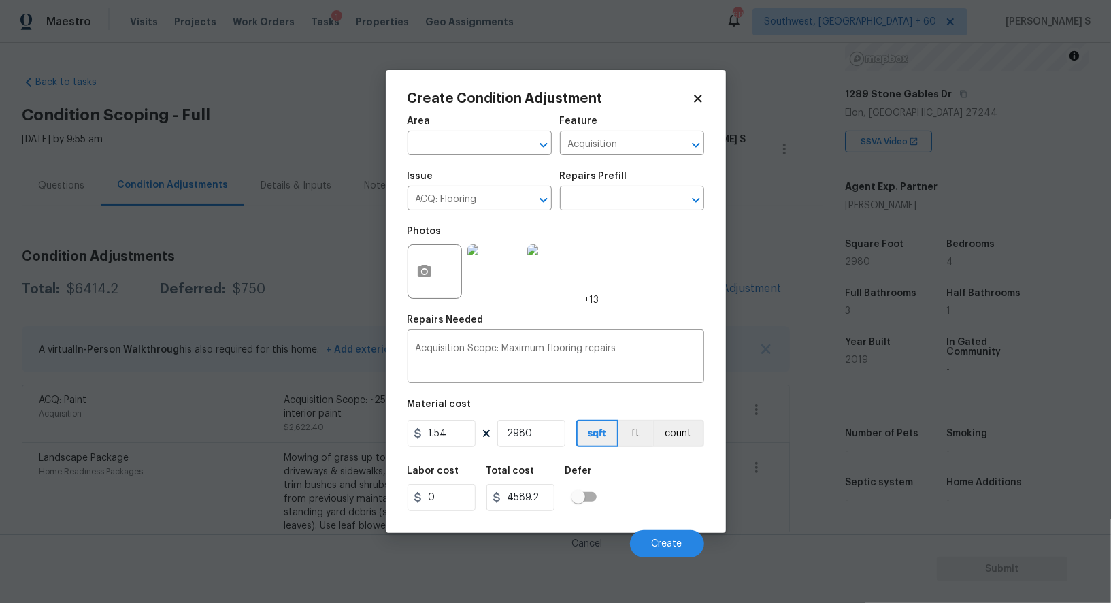
click at [633, 489] on div "Labor cost 0 Total cost 4589.2 Defer" at bounding box center [556, 488] width 297 height 61
click at [668, 533] on button "Create" at bounding box center [667, 543] width 74 height 27
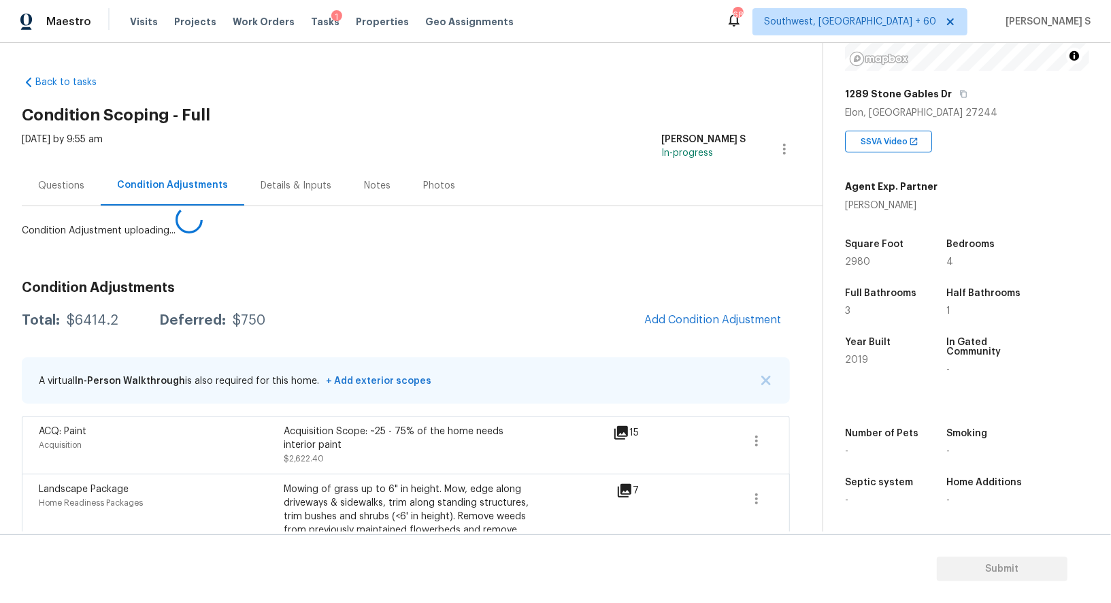
click at [153, 435] on body "Maestro Visits Projects Work Orders Tasks 1 Properties Geo Assignments 689 Sout…" at bounding box center [555, 301] width 1111 height 603
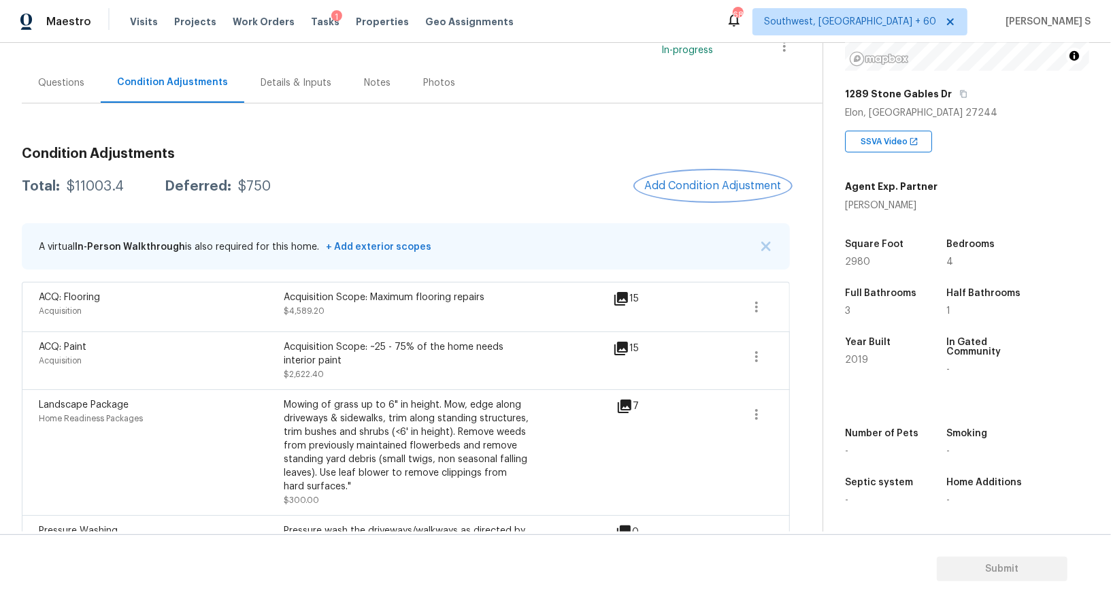
scroll to position [0, 0]
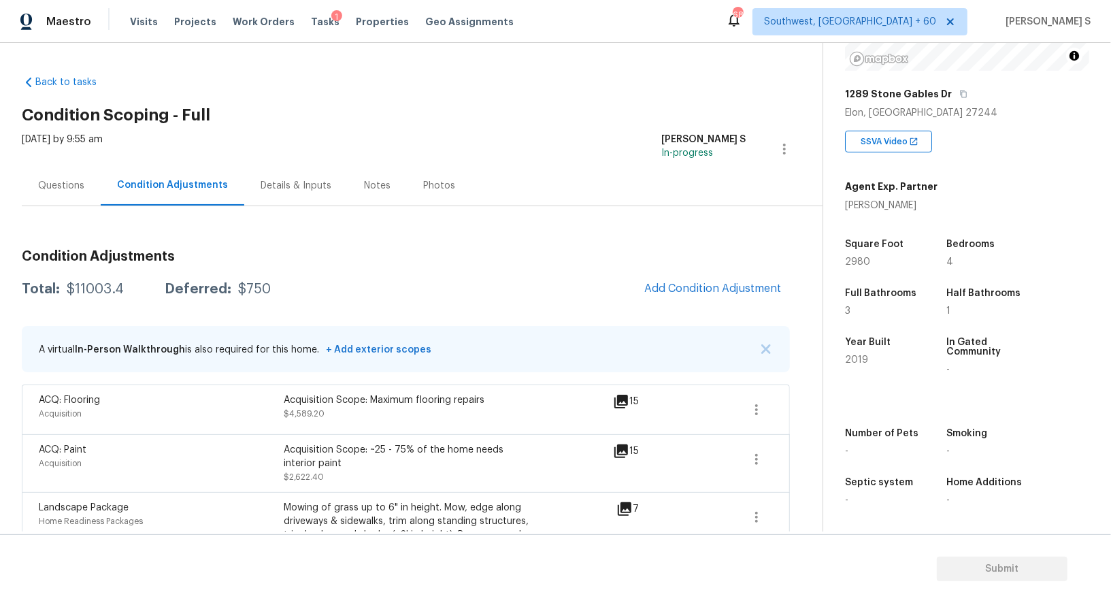
click at [68, 198] on div "Questions" at bounding box center [61, 185] width 79 height 40
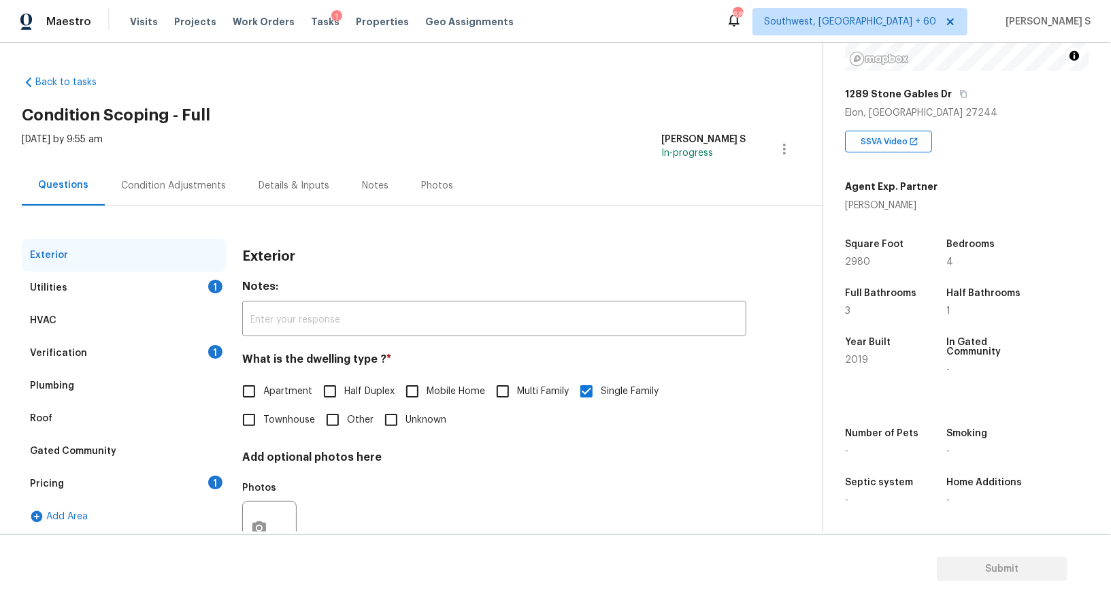
scroll to position [52, 0]
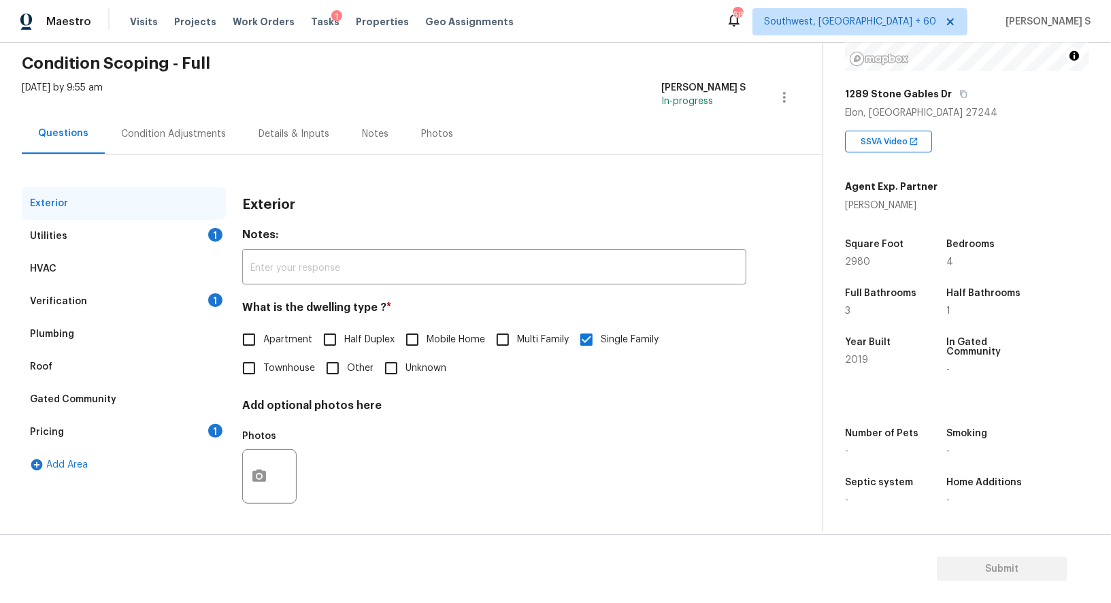
click at [203, 431] on div "Pricing 1" at bounding box center [124, 432] width 204 height 33
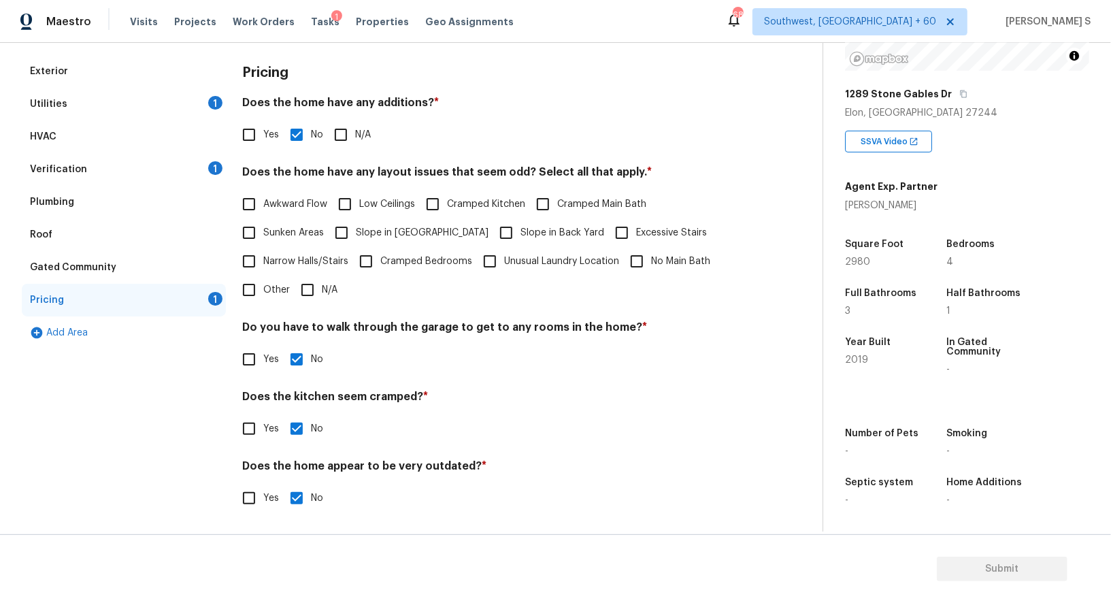
scroll to position [35, 0]
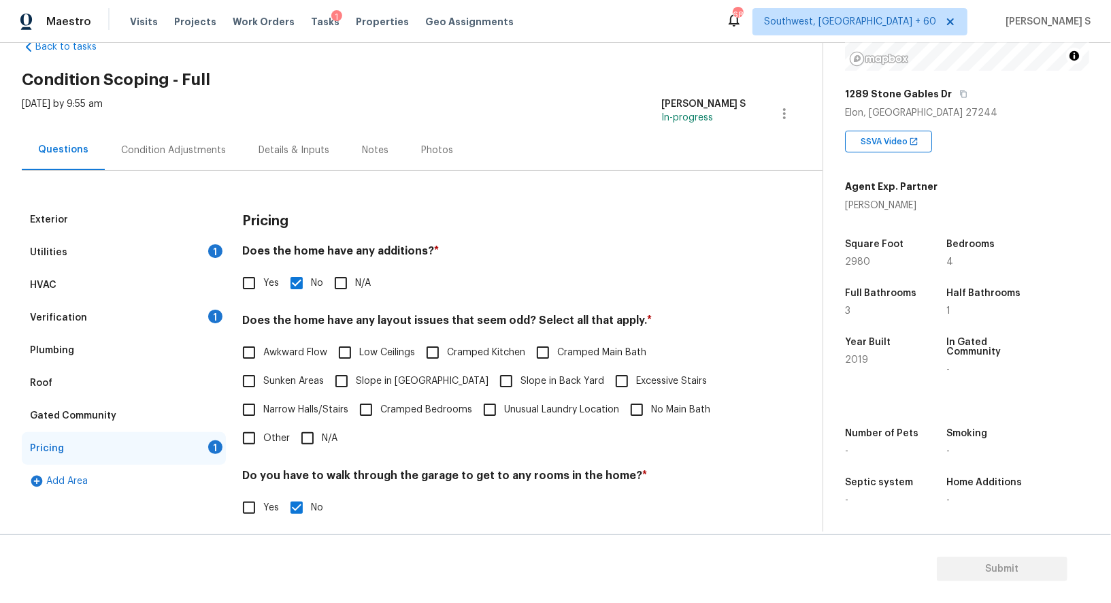
drag, startPoint x: 206, startPoint y: 250, endPoint x: 223, endPoint y: 250, distance: 17.0
click at [206, 250] on div "Utilities 1" at bounding box center [124, 252] width 204 height 33
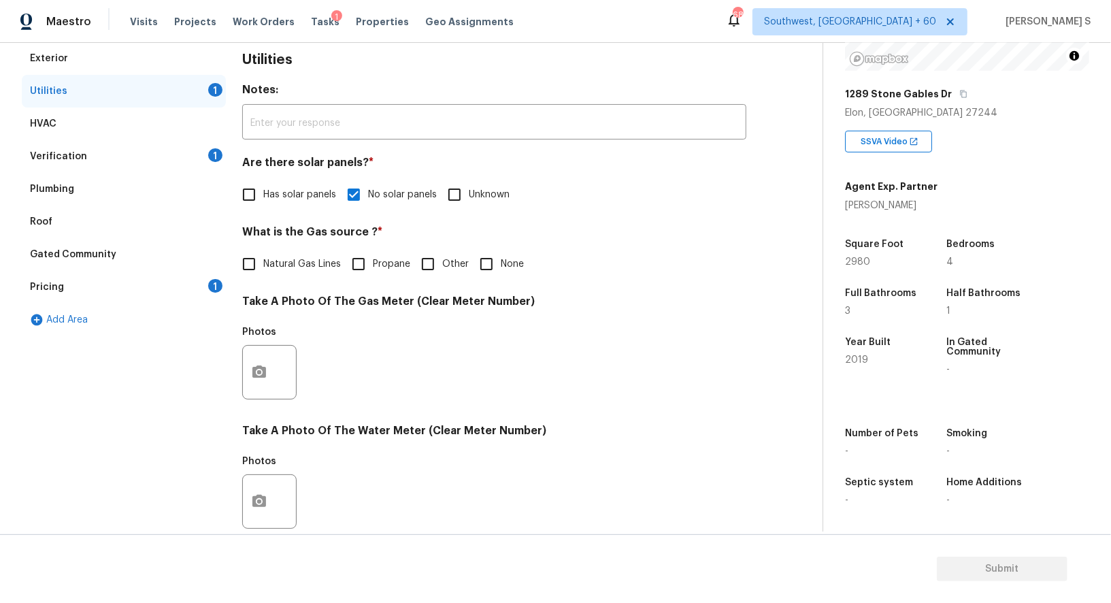
scroll to position [317, 0]
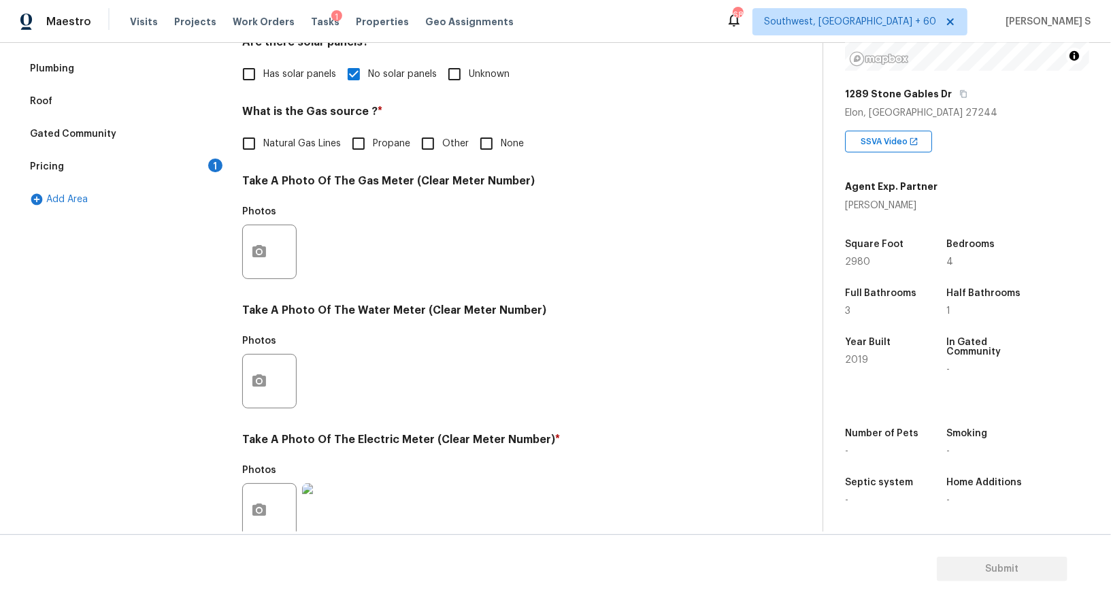
click at [269, 135] on label "Natural Gas Lines" at bounding box center [288, 143] width 106 height 29
click at [263, 135] on input "Natural Gas Lines" at bounding box center [249, 143] width 29 height 29
checkbox input "true"
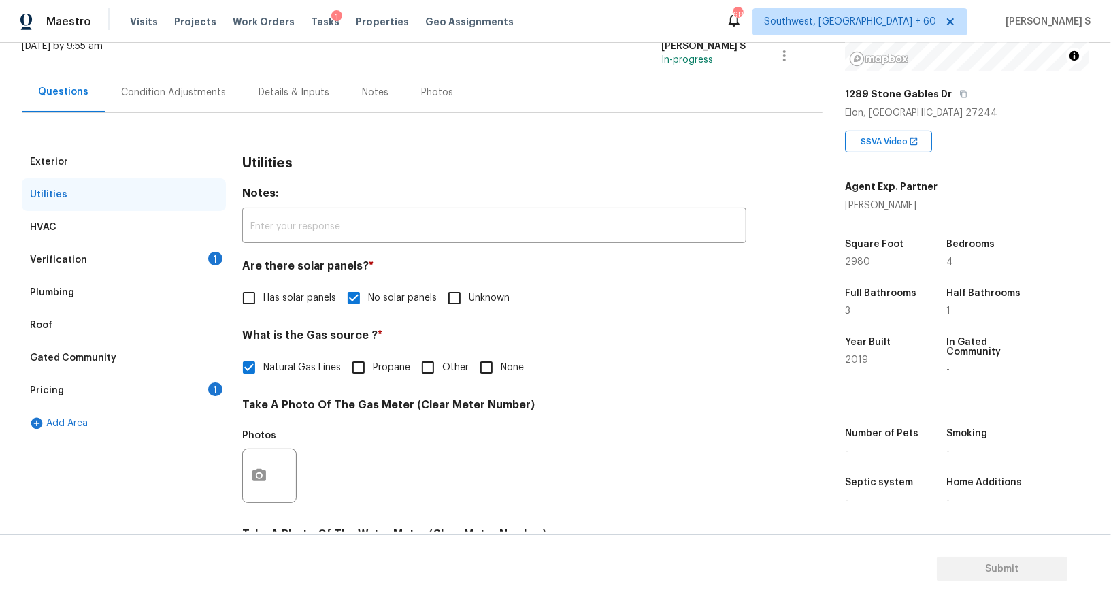
scroll to position [0, 0]
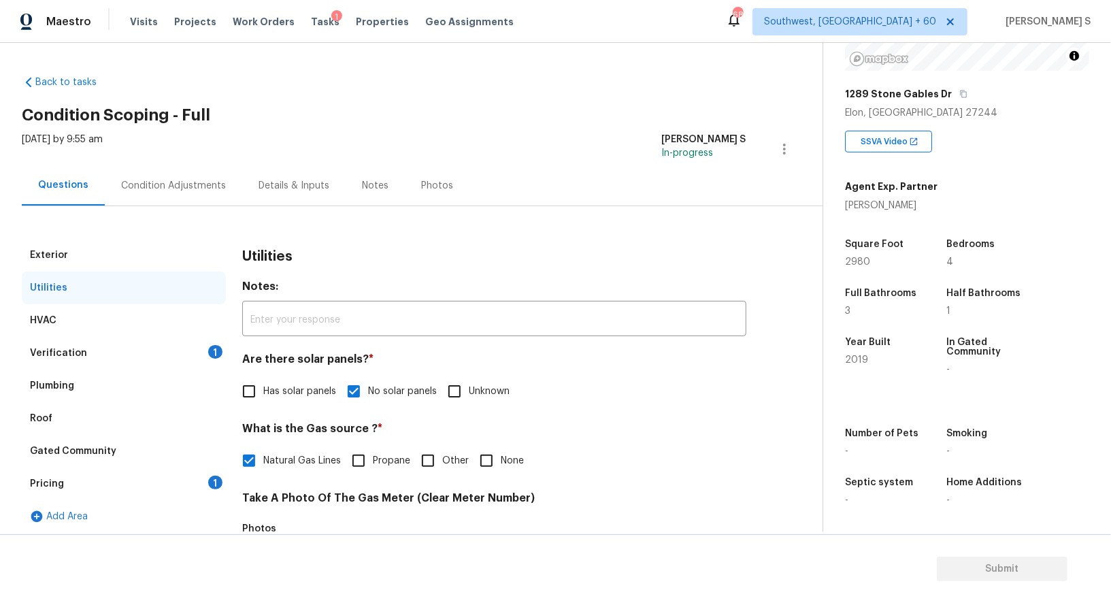
click at [227, 176] on div "Condition Adjustments" at bounding box center [173, 185] width 137 height 40
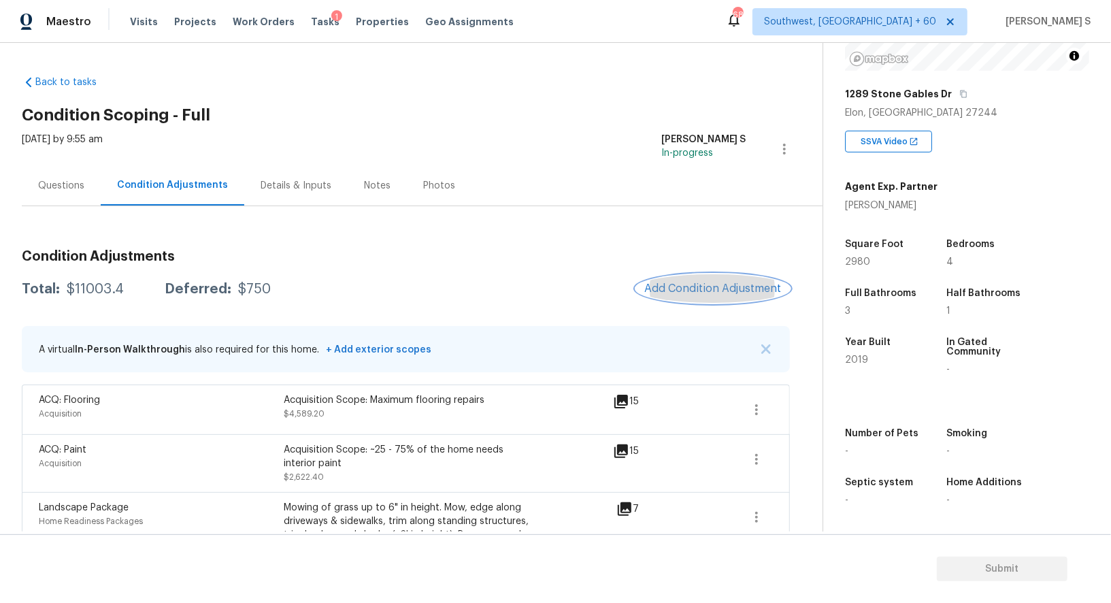
click at [662, 282] on span "Add Condition Adjustment" at bounding box center [712, 288] width 137 height 12
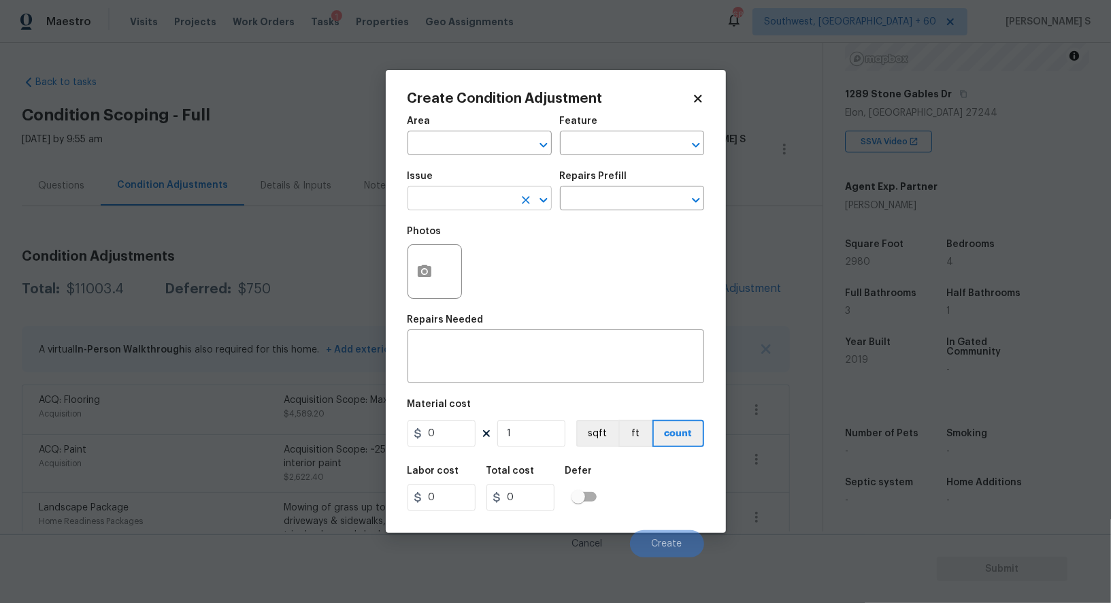
click at [478, 201] on input "text" at bounding box center [461, 199] width 106 height 21
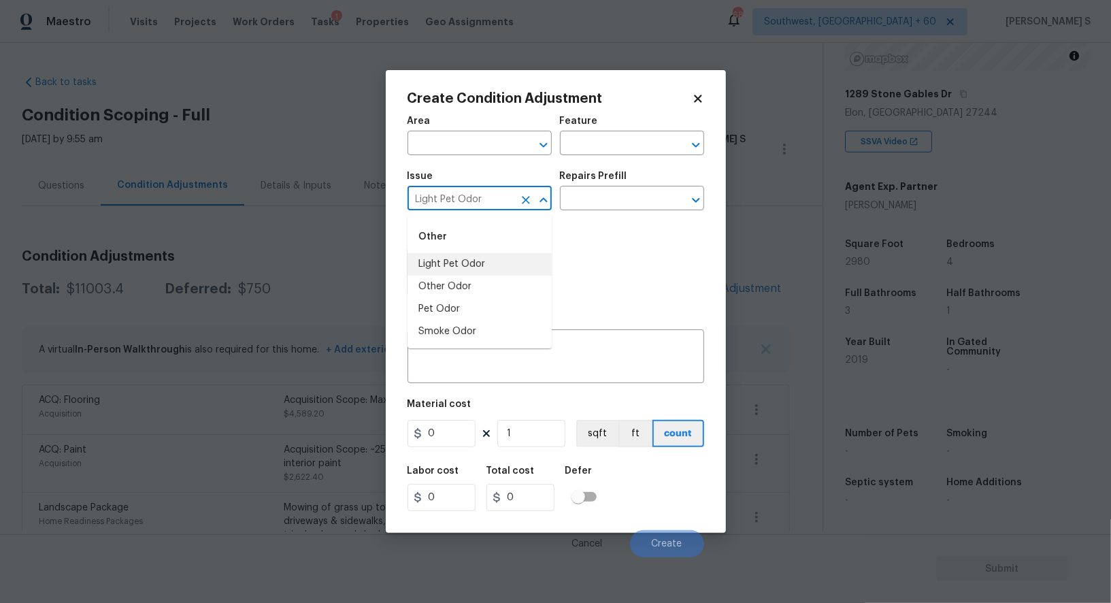
type input "Light Pet Odor"
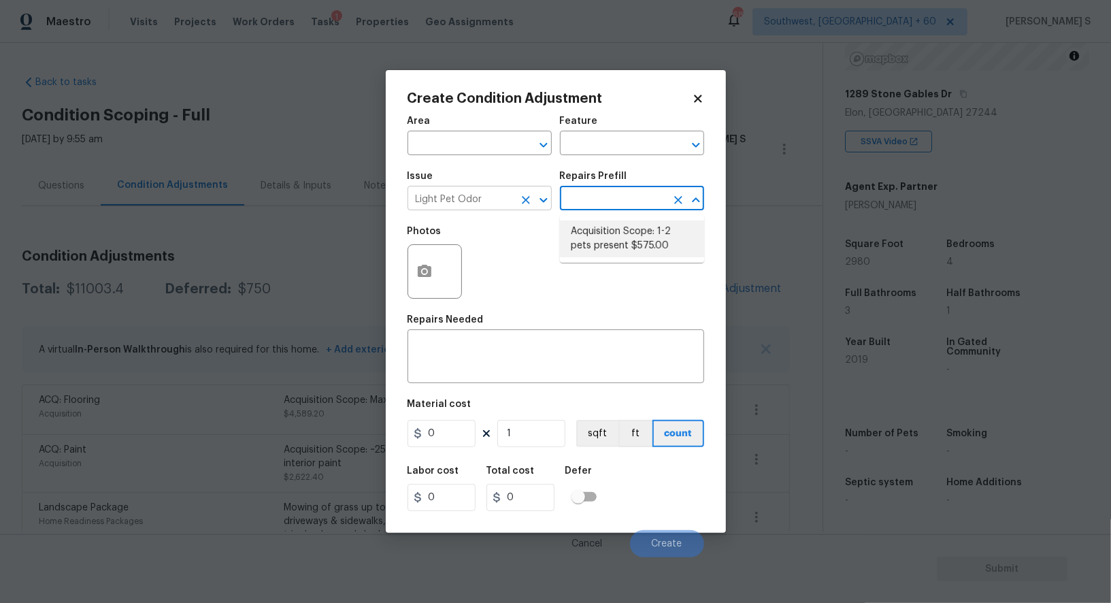
type textarea "Acquisition Scope: 1-2 pets present"
type input "575"
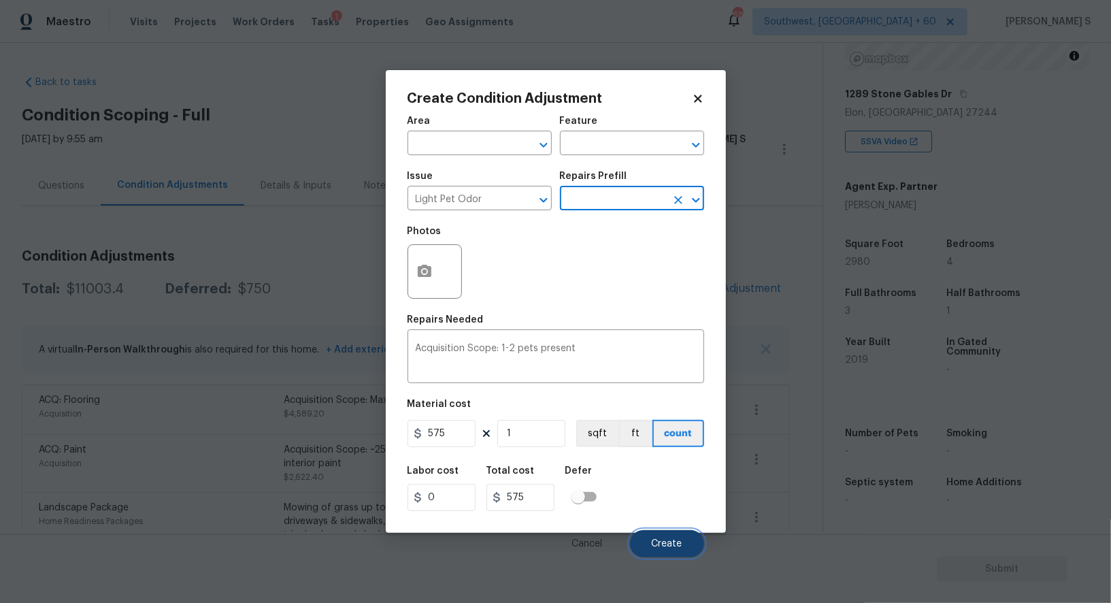
click at [675, 535] on button "Create" at bounding box center [667, 543] width 74 height 27
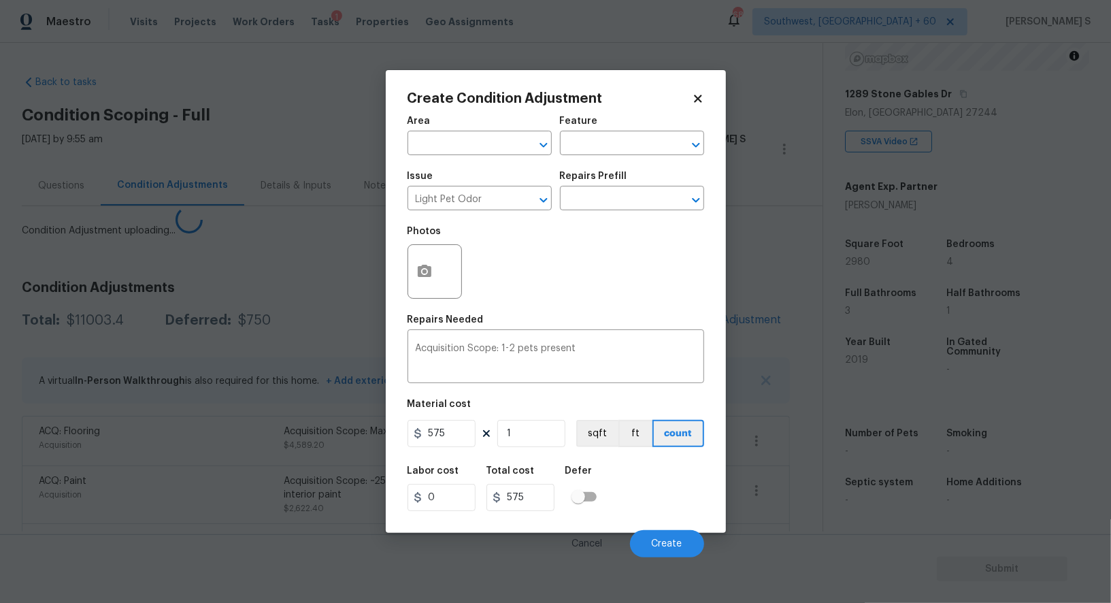
click at [224, 452] on body "Maestro Visits Projects Work Orders Tasks 1 Properties Geo Assignments 688 Sout…" at bounding box center [555, 301] width 1111 height 603
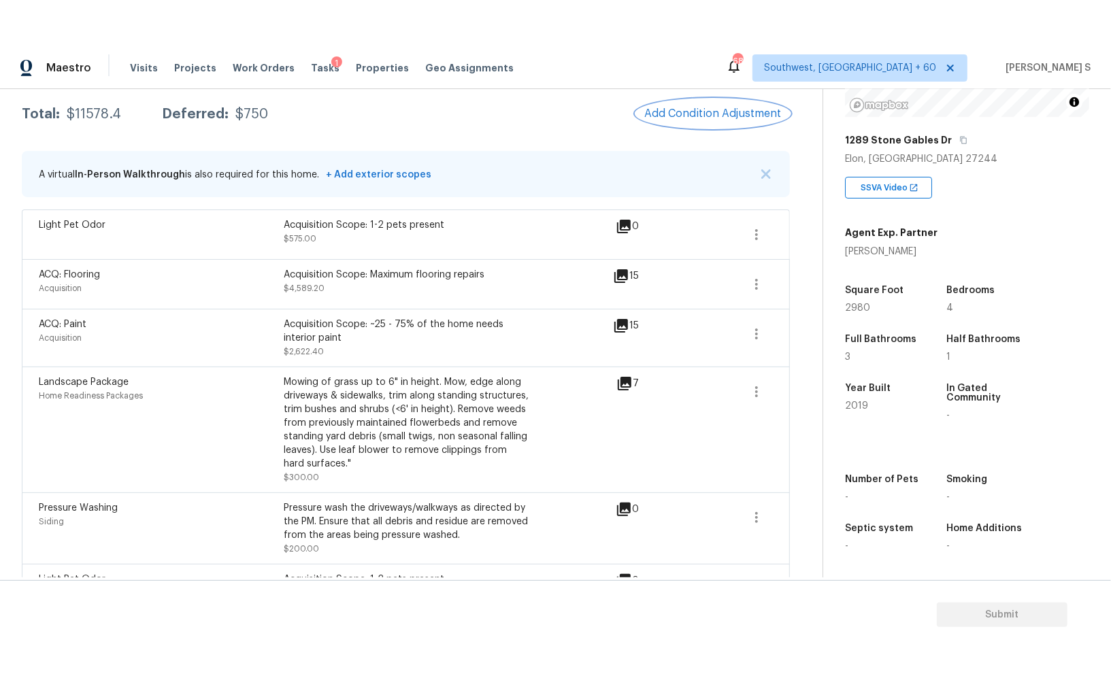
scroll to position [62, 0]
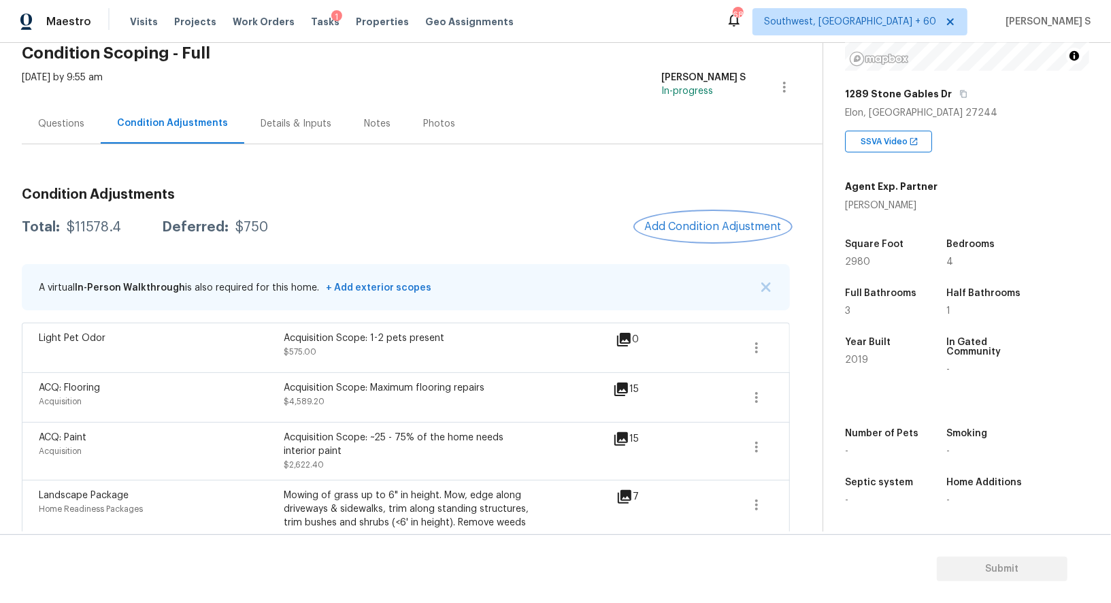
click at [672, 227] on span "Add Condition Adjustment" at bounding box center [712, 226] width 137 height 12
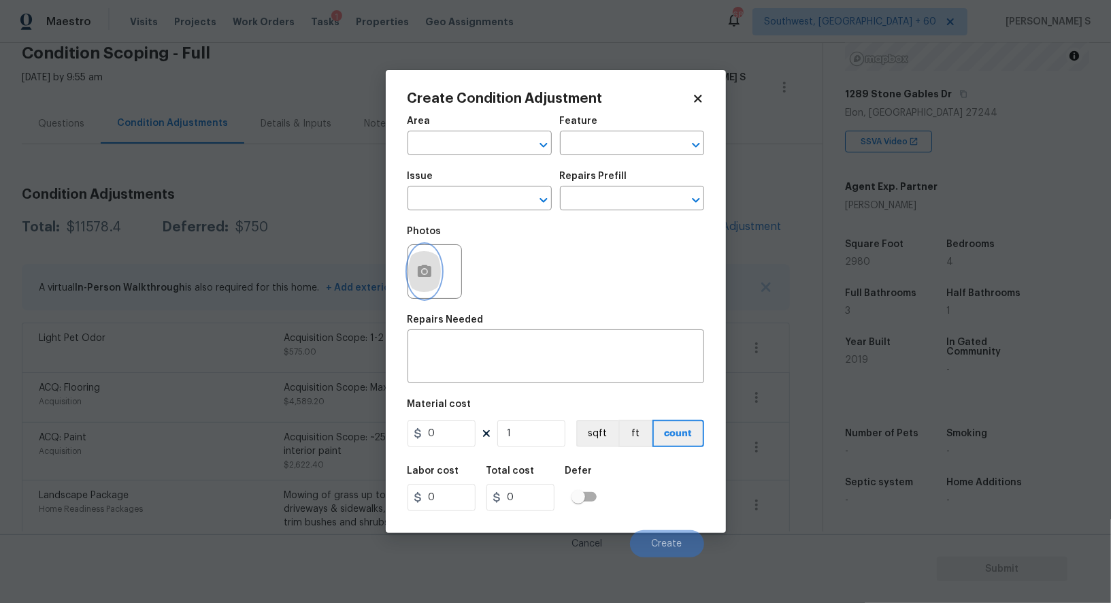
click at [426, 263] on button "button" at bounding box center [424, 271] width 33 height 53
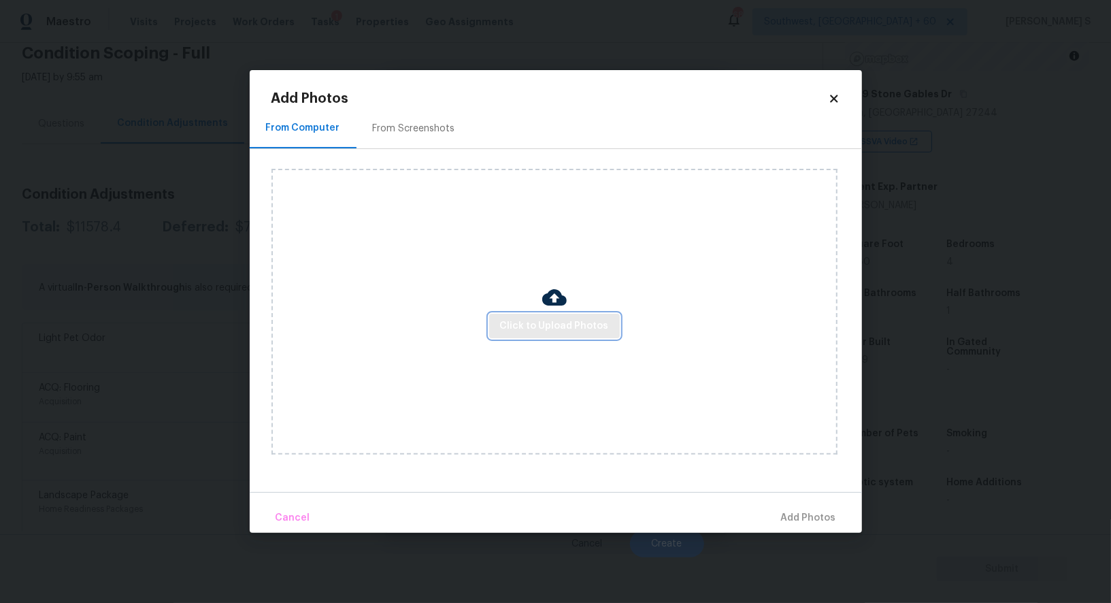
click at [497, 333] on button "Click to Upload Photos" at bounding box center [554, 326] width 131 height 25
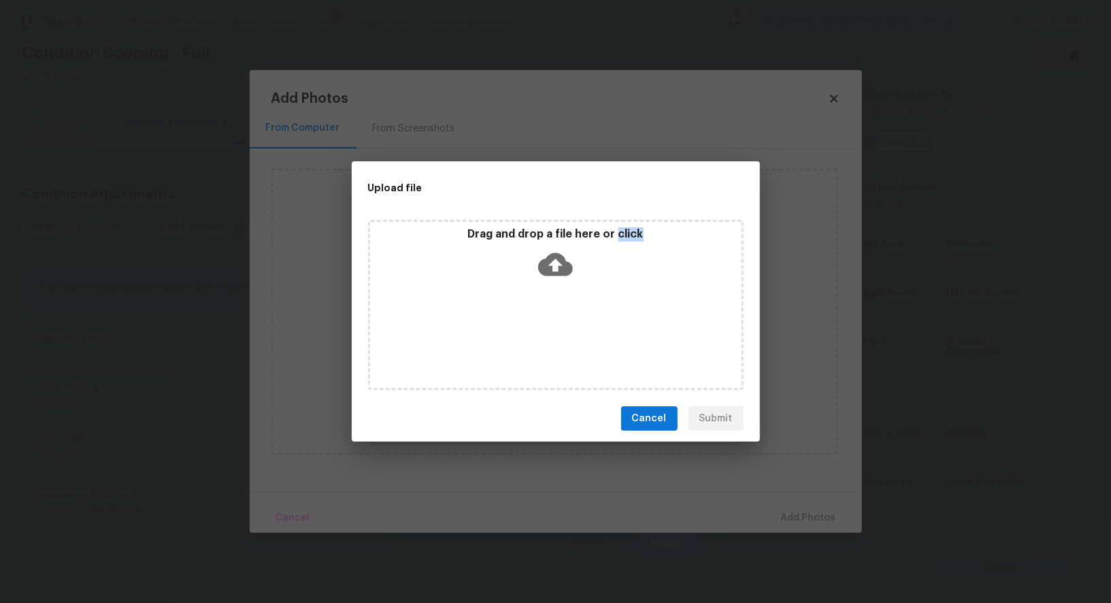
click at [497, 333] on div "Drag and drop a file here or click" at bounding box center [556, 305] width 376 height 170
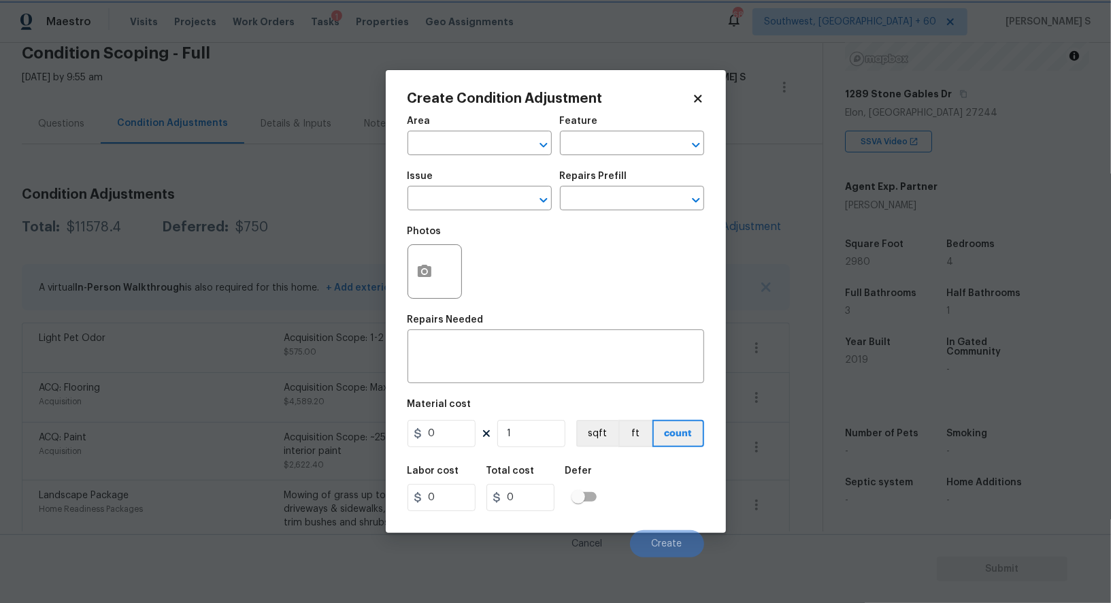
scroll to position [95, 0]
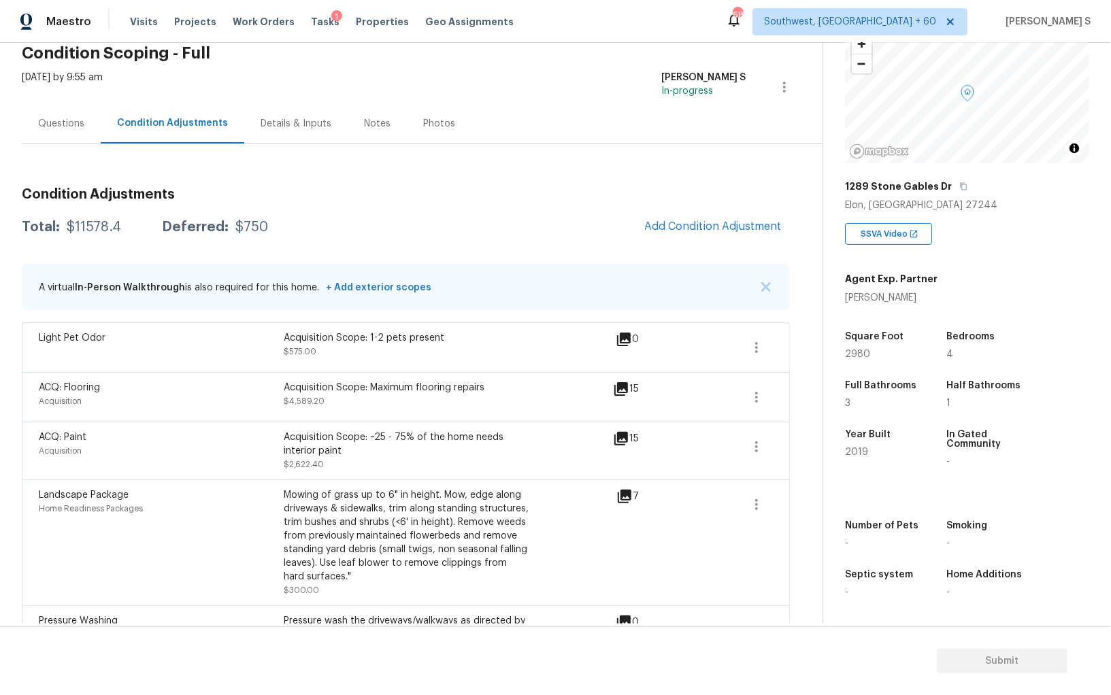
click at [291, 330] on div "Light Pet Odor Acquisition Scope: 1-2 pets present $575.00 0" at bounding box center [406, 348] width 768 height 50
click at [79, 225] on div "$11578.4" at bounding box center [94, 227] width 54 height 14
copy div "11578.4"
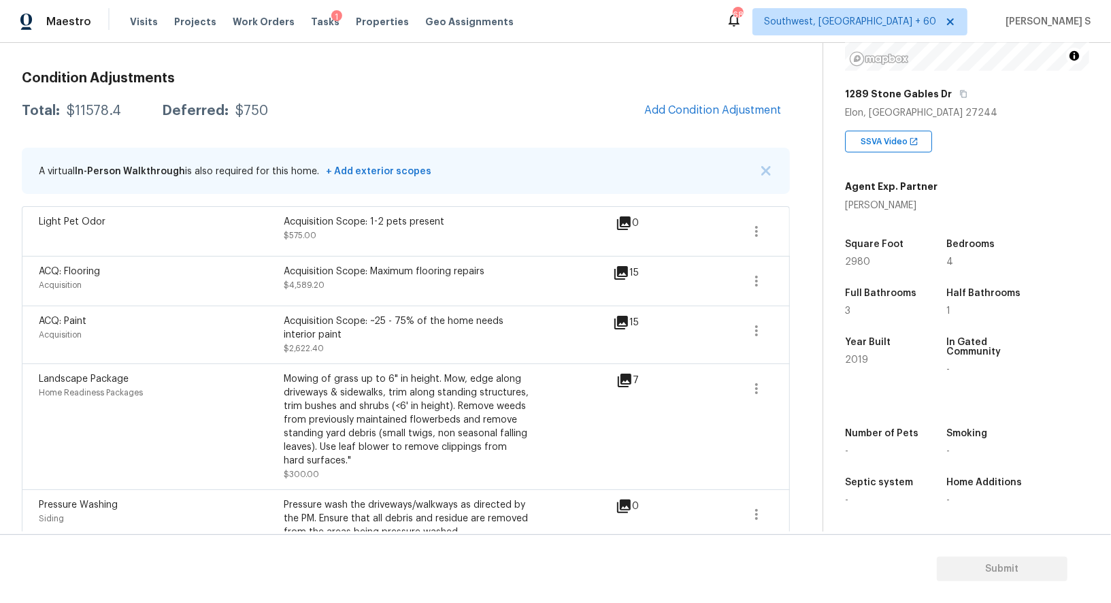
scroll to position [164, 0]
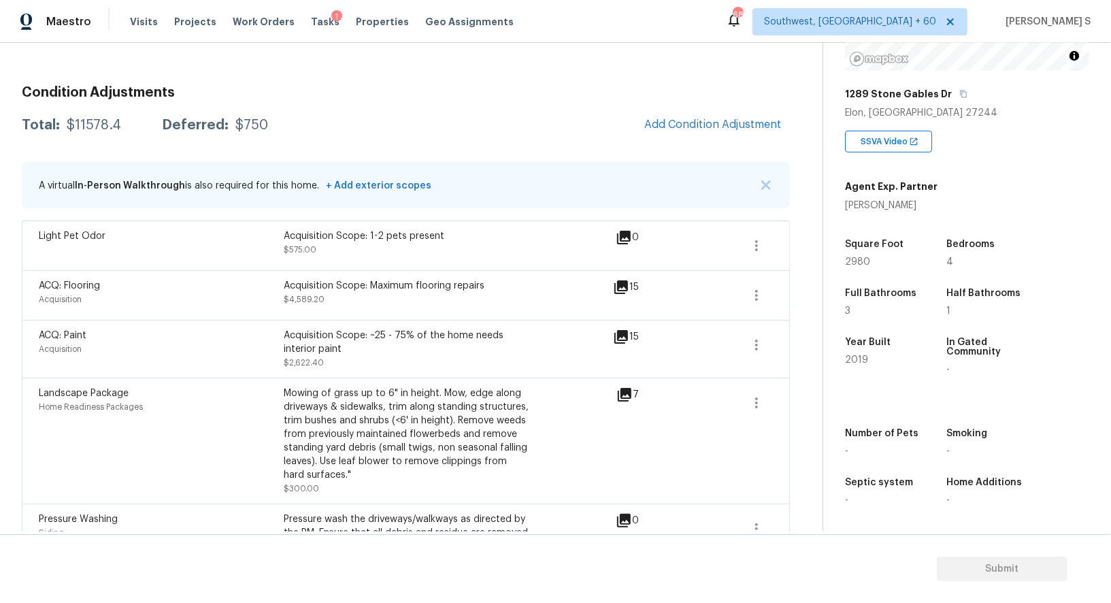
click at [93, 117] on div "Total: $11578.4 Deferred: $750 Add Condition Adjustment" at bounding box center [406, 125] width 768 height 30
copy div "$"
click at [99, 121] on div "$11578.4" at bounding box center [94, 125] width 54 height 14
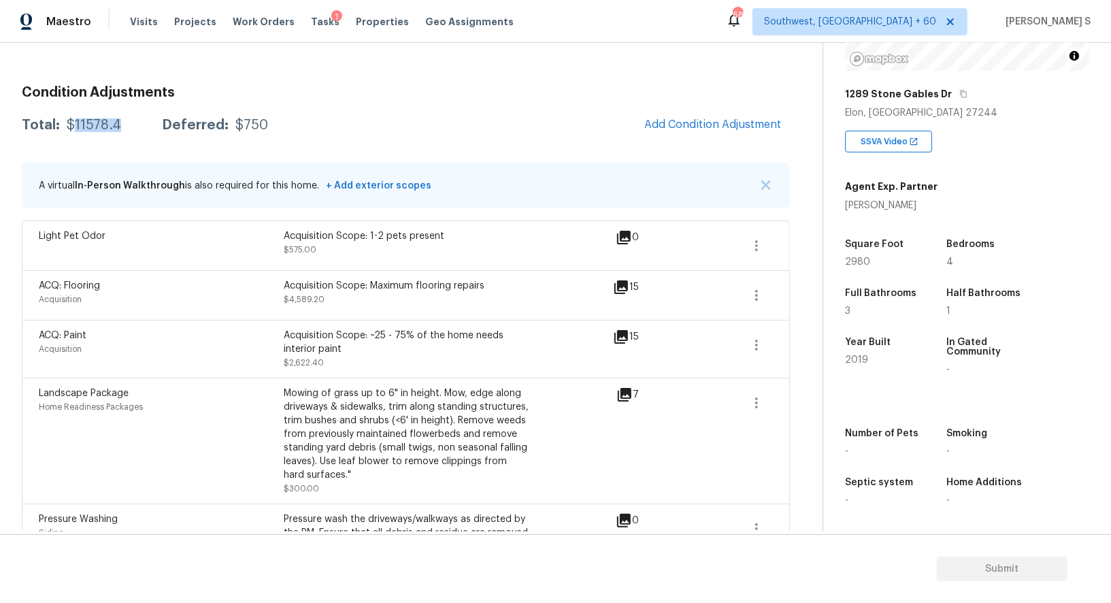
copy div "11578.4"
click at [386, 270] on div "ACQ: Flooring Acquisition Acquisition Scope: Maximum flooring repairs $4,589.20…" at bounding box center [406, 295] width 768 height 50
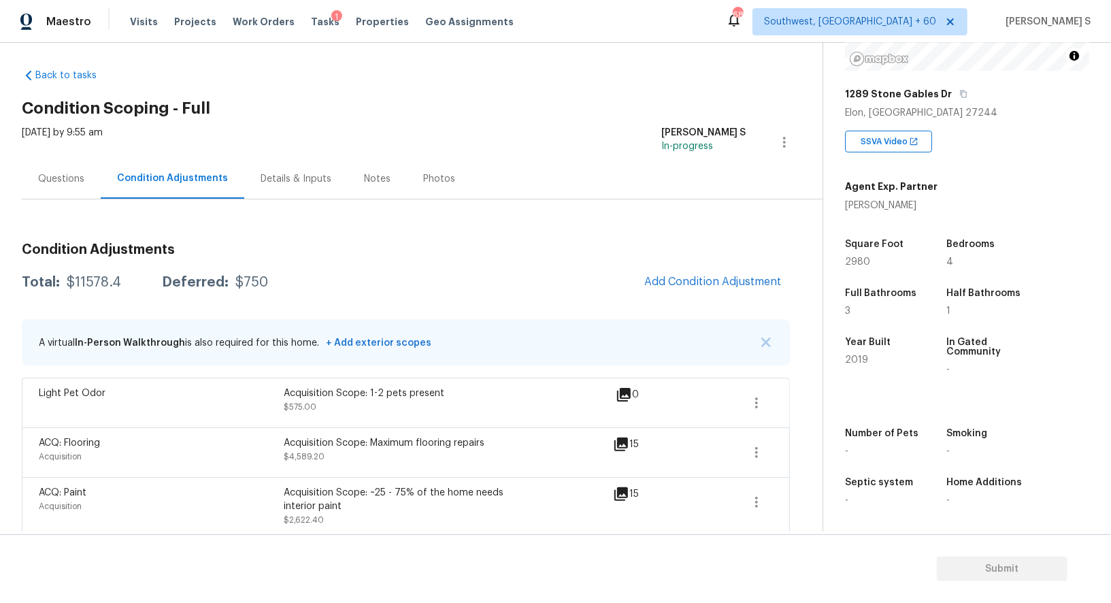
scroll to position [0, 0]
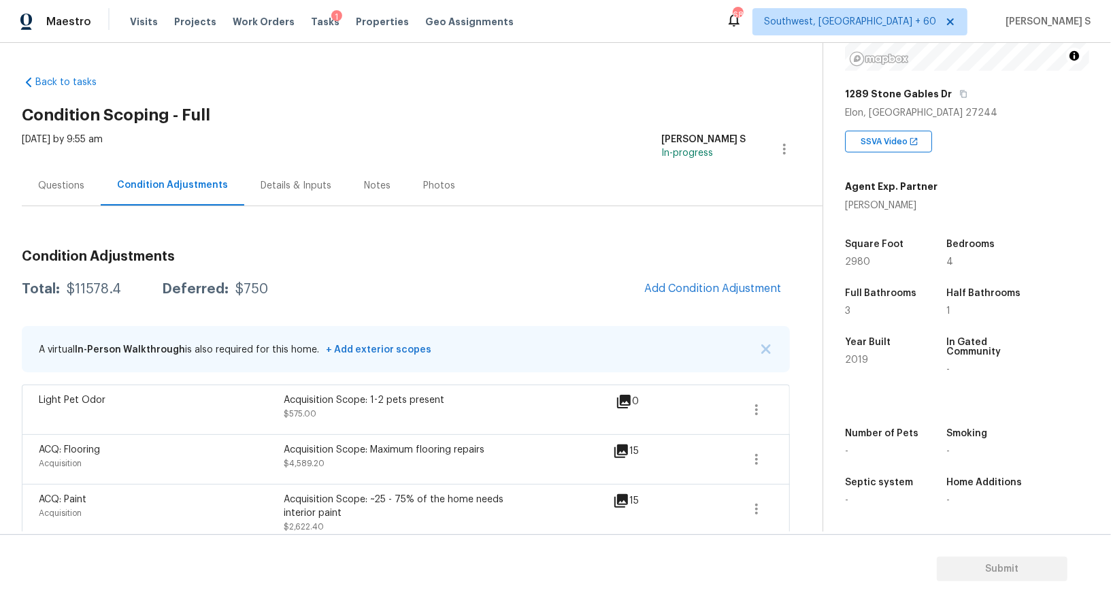
click at [64, 184] on div "Questions" at bounding box center [61, 186] width 46 height 14
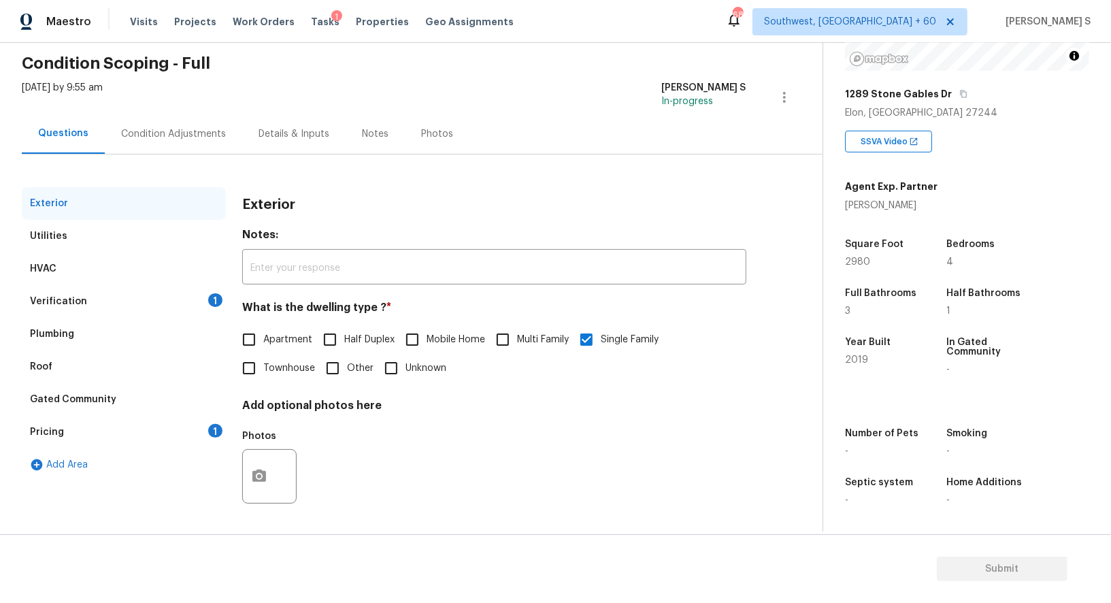
click at [219, 299] on div "1" at bounding box center [215, 300] width 14 height 14
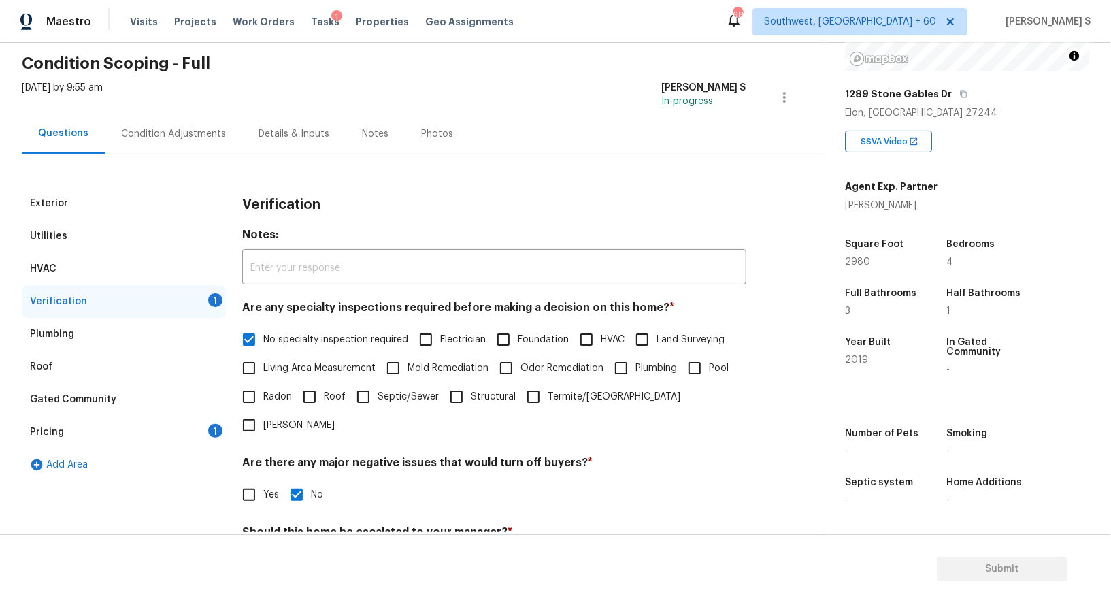
scroll to position [174, 0]
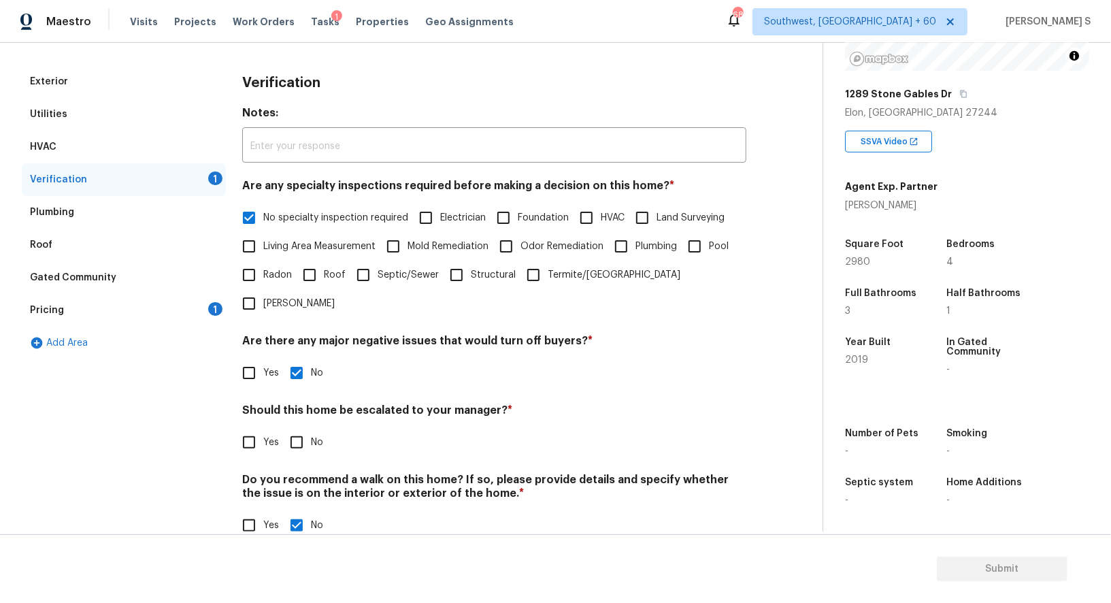
click at [297, 428] on input "No" at bounding box center [296, 442] width 29 height 29
checkbox input "true"
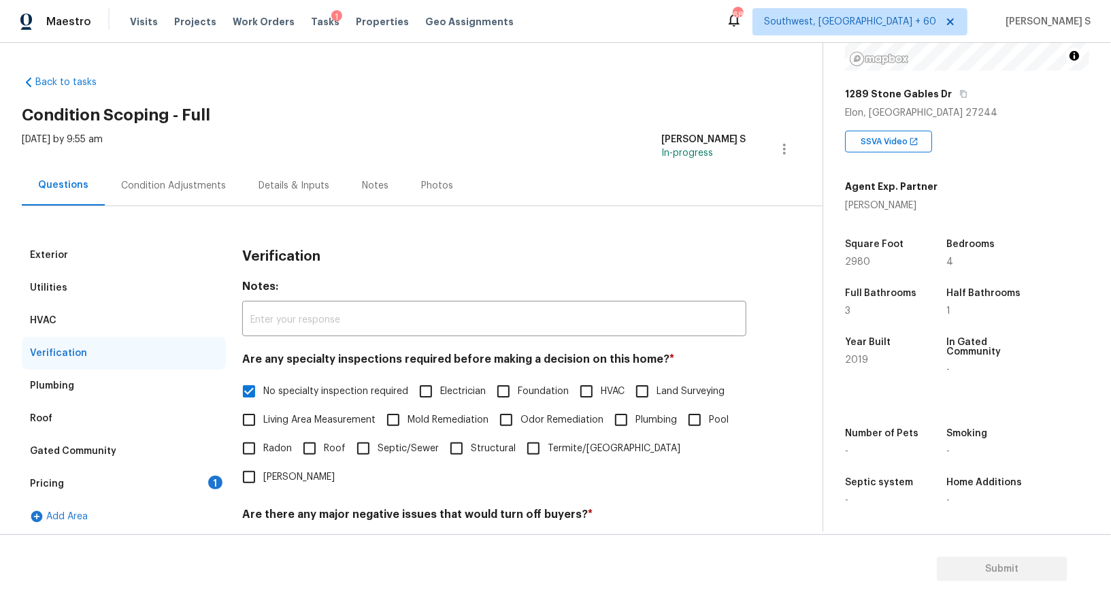
click at [205, 492] on div "Pricing 1" at bounding box center [124, 483] width 204 height 33
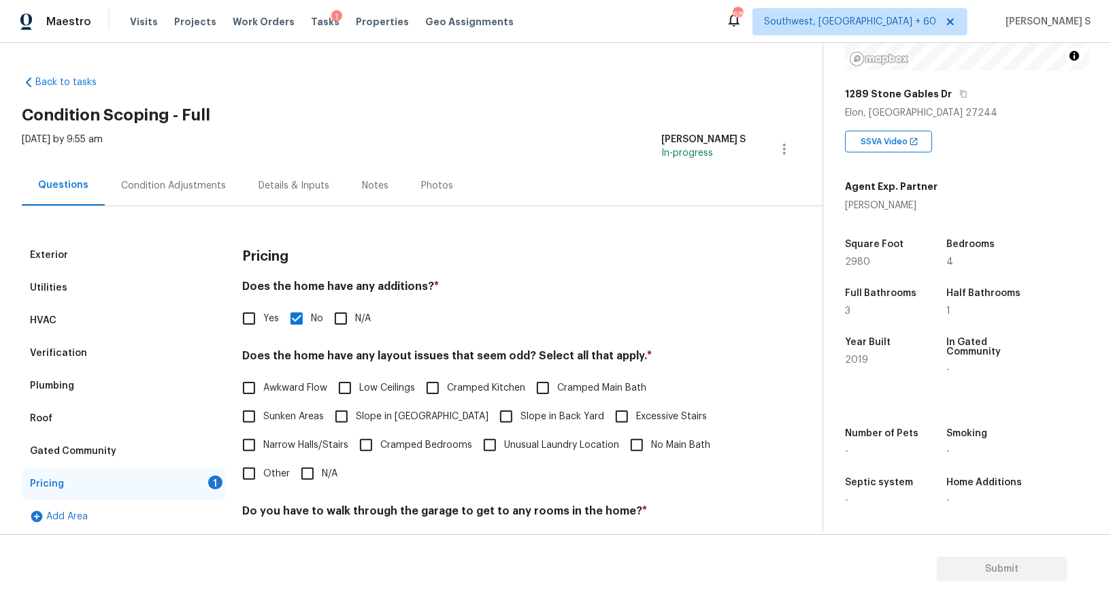
click at [359, 408] on label "Slope in [GEOGRAPHIC_DATA]" at bounding box center [407, 416] width 161 height 29
click at [356, 408] on input "Slope in [GEOGRAPHIC_DATA]" at bounding box center [341, 416] width 29 height 29
checkbox input "true"
click at [494, 408] on label "Slope in Back Yard" at bounding box center [548, 416] width 112 height 29
click at [494, 408] on input "Slope in Back Yard" at bounding box center [506, 416] width 29 height 29
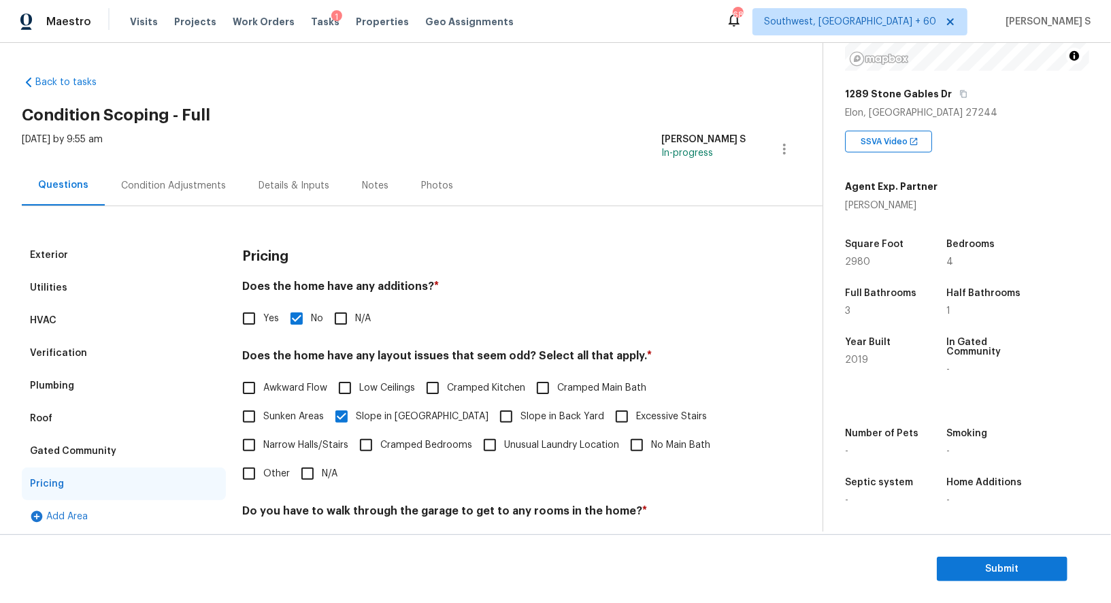
checkbox input "true"
click at [959, 556] on section "Submit" at bounding box center [555, 568] width 1111 height 69
click at [959, 563] on span "Submit" at bounding box center [1002, 569] width 109 height 17
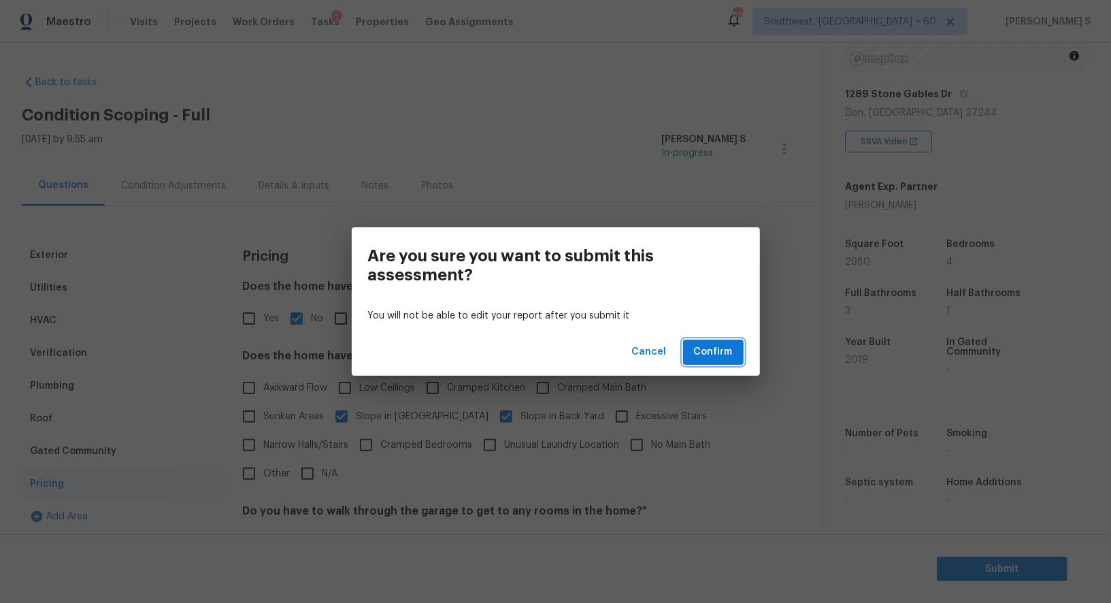
click at [704, 340] on button "Confirm" at bounding box center [713, 352] width 61 height 25
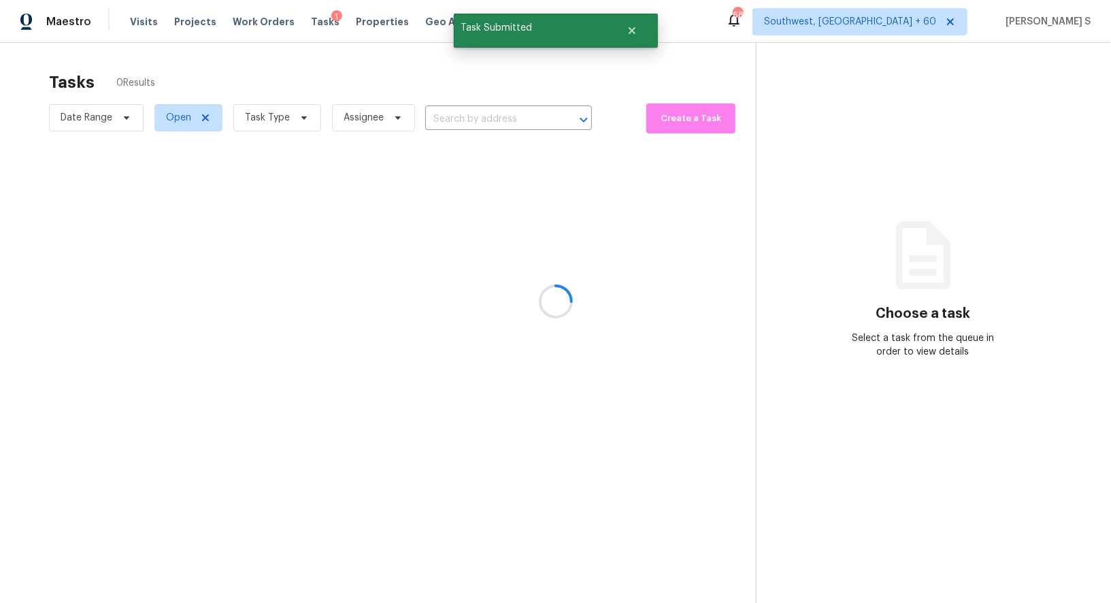
click at [493, 115] on div at bounding box center [555, 301] width 1111 height 603
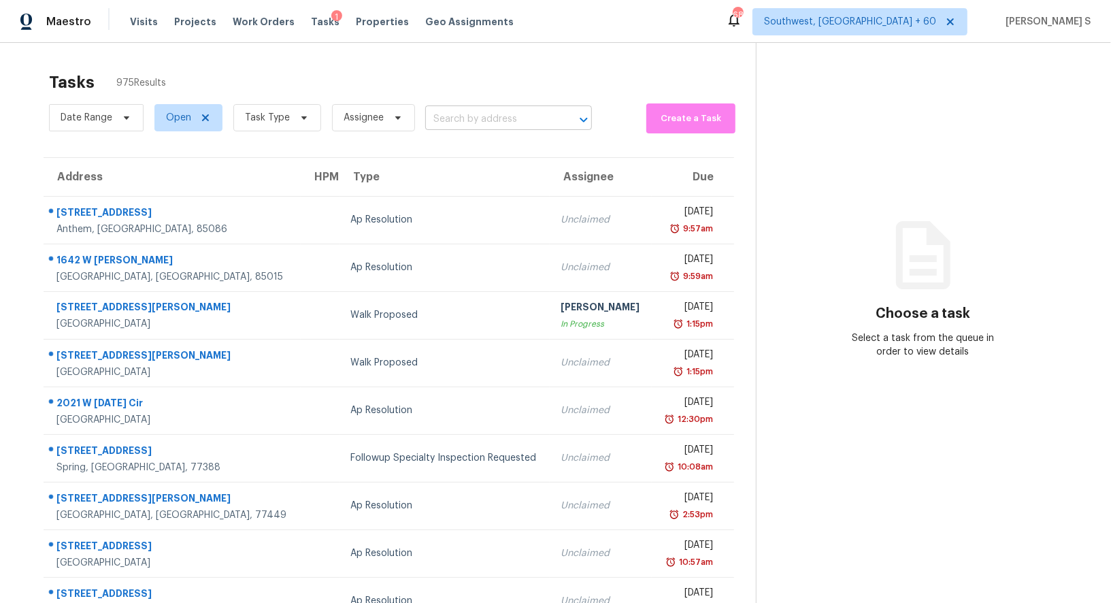
click at [510, 119] on input "text" at bounding box center [489, 119] width 129 height 21
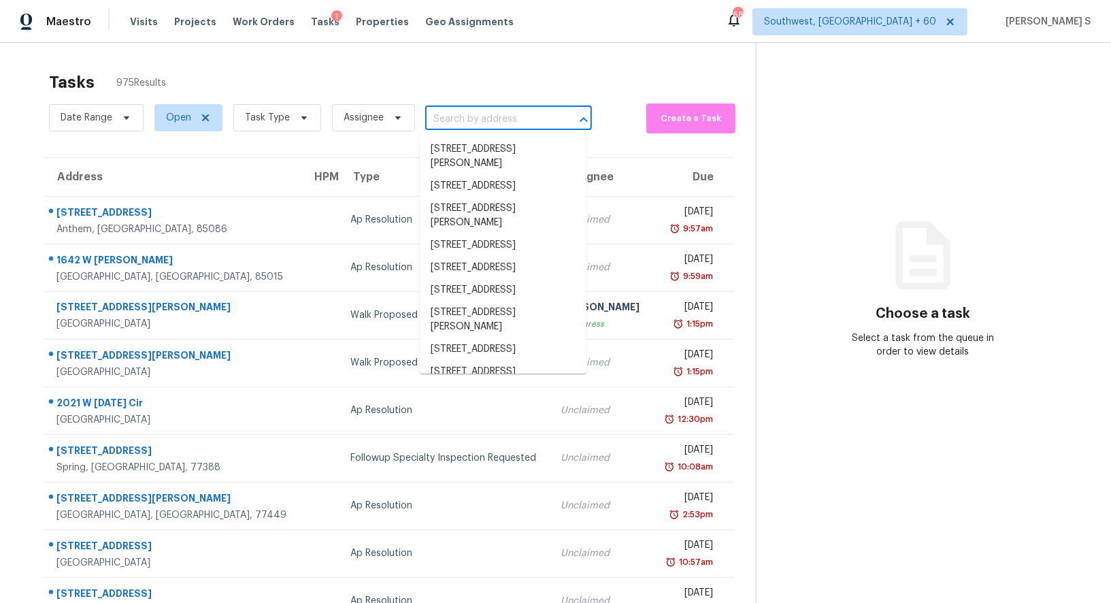
paste input "512 Yellow Berry Run Wendell, NC, 27591"
type input "512 Yellow Berry Run Wendell, NC, 27591"
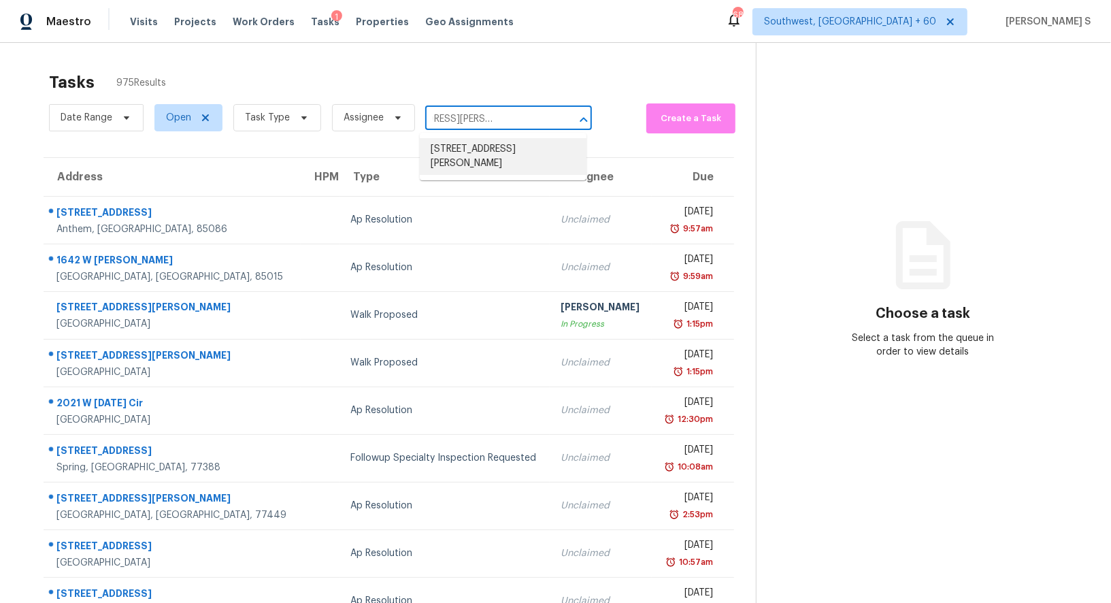
click at [506, 148] on li "512 Yellow Berry Run, Wendell, NC 27591" at bounding box center [503, 156] width 167 height 37
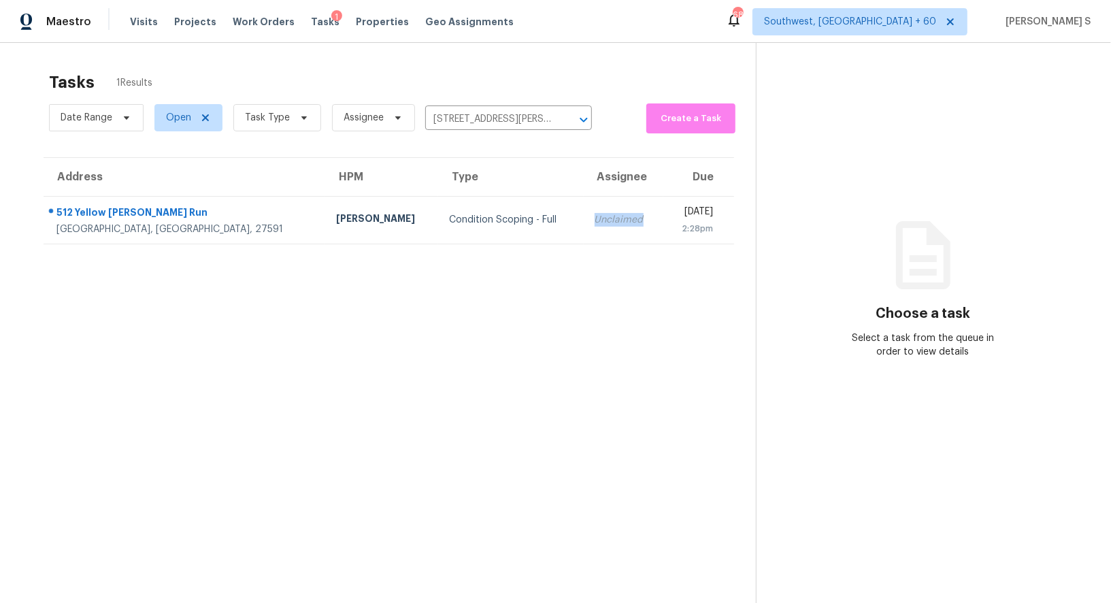
click at [584, 202] on td "Unclaimed" at bounding box center [624, 220] width 80 height 48
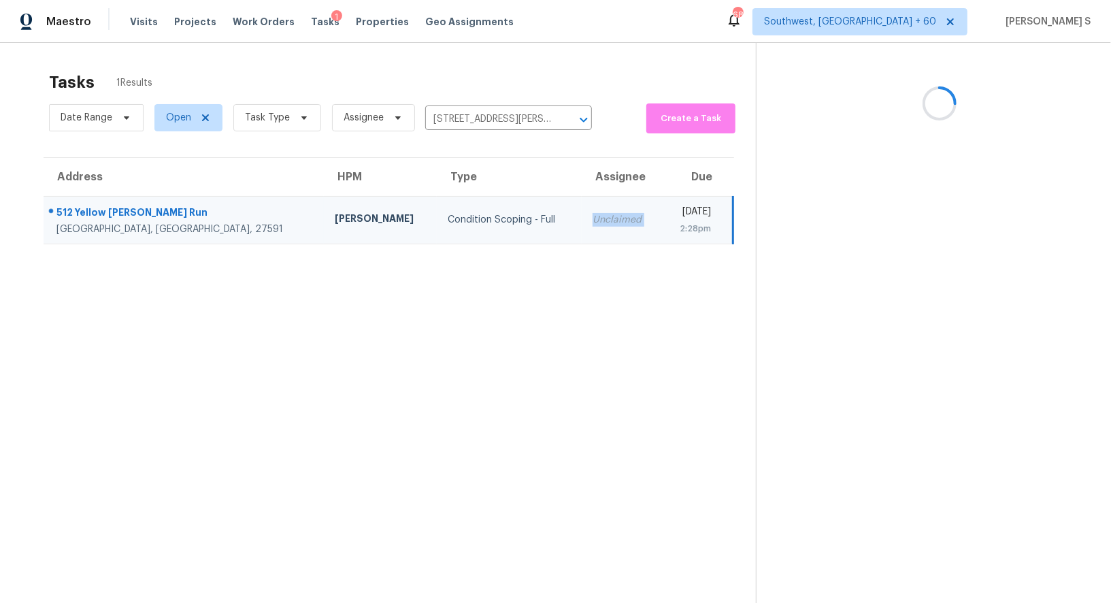
click at [582, 202] on td "Unclaimed" at bounding box center [622, 220] width 80 height 48
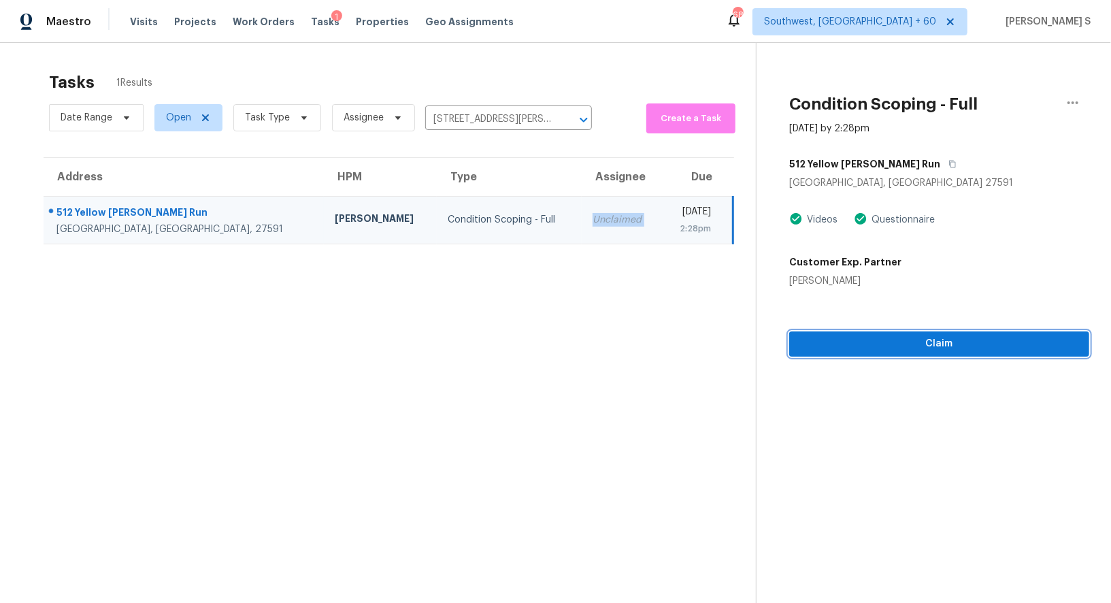
click at [880, 332] on button "Claim" at bounding box center [939, 343] width 300 height 25
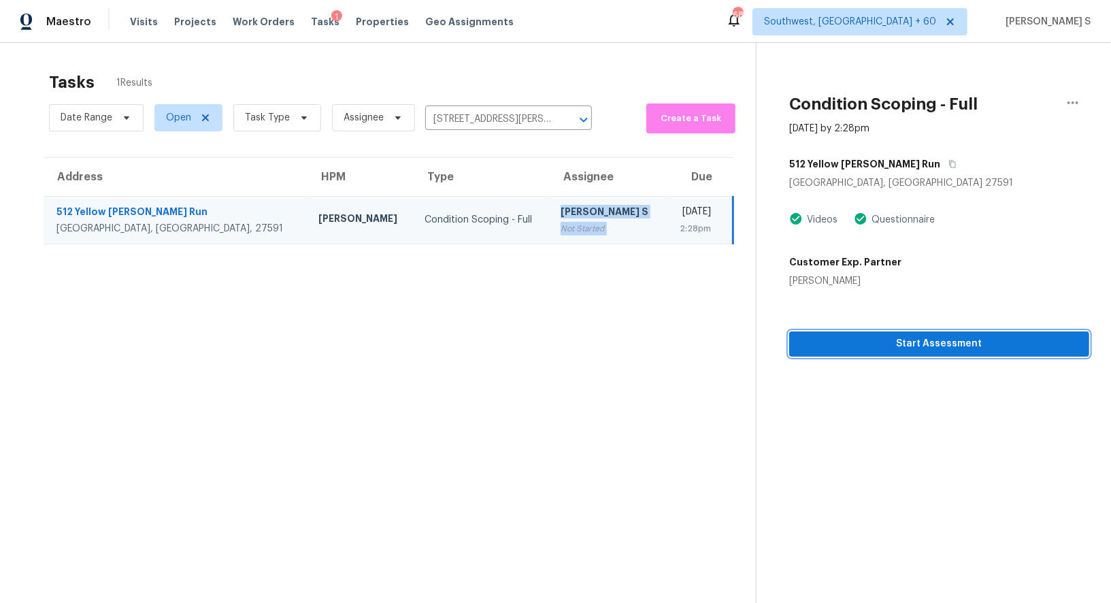
click at [855, 340] on span "Start Assessment" at bounding box center [939, 343] width 278 height 17
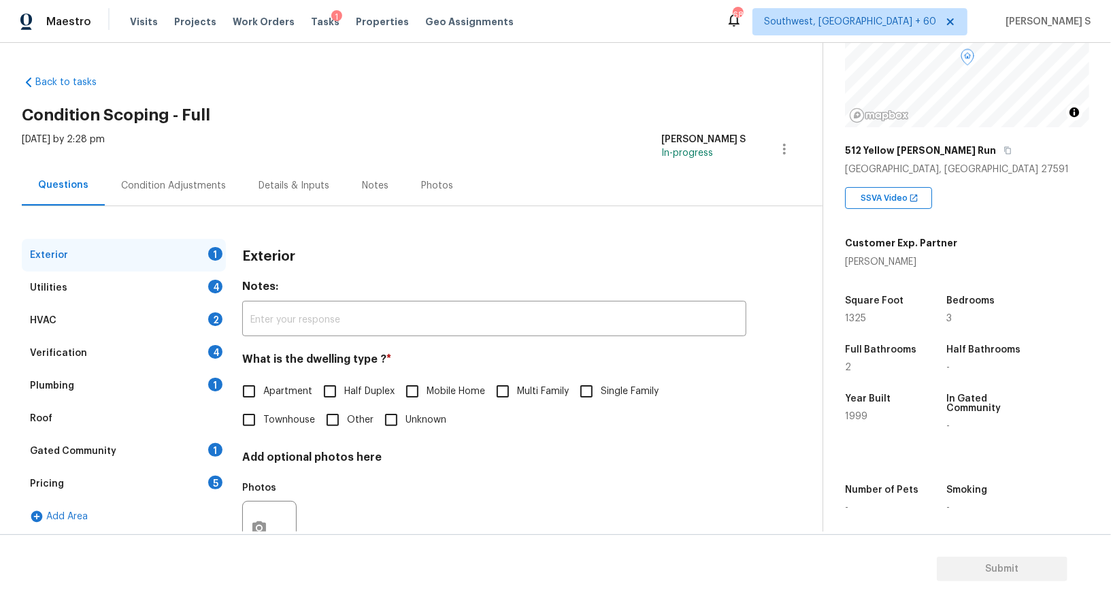
scroll to position [131, 0]
click at [220, 486] on div "5" at bounding box center [215, 483] width 14 height 14
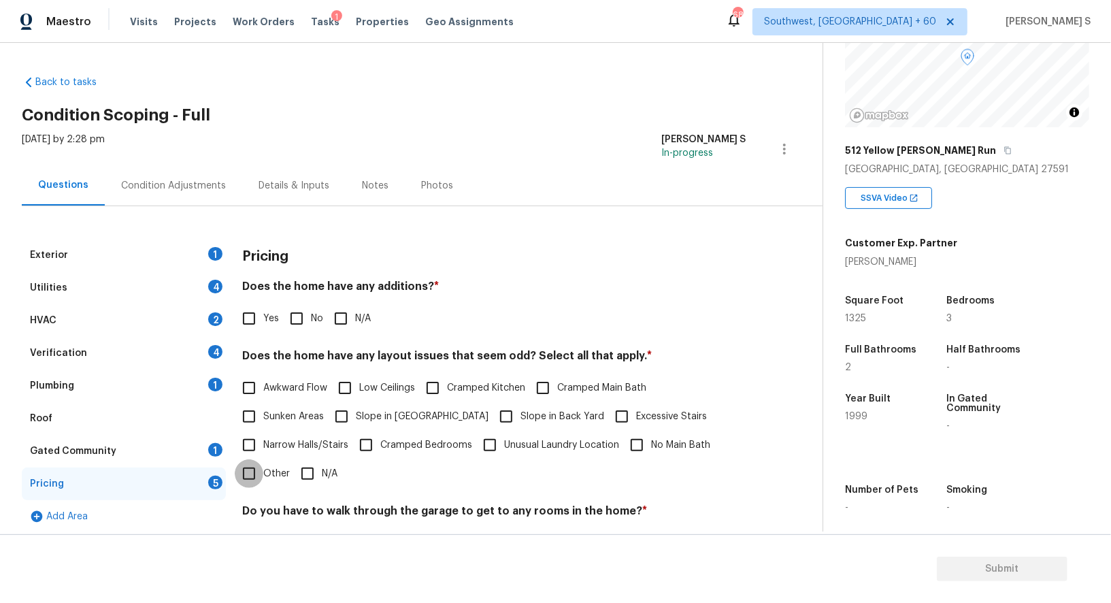
click at [251, 474] on input "Other" at bounding box center [249, 473] width 29 height 29
checkbox input "true"
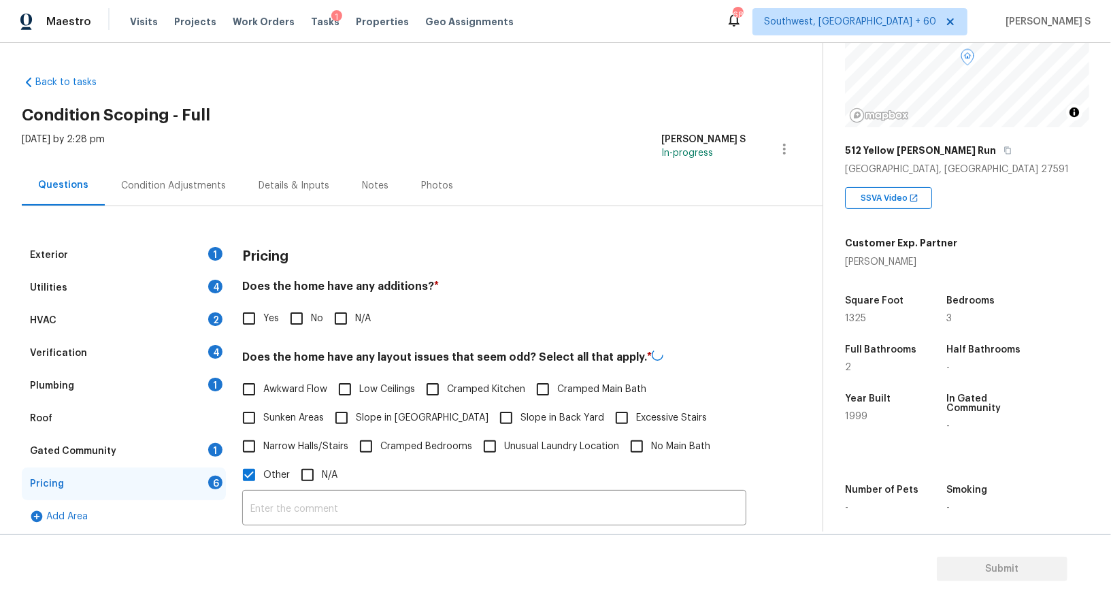
scroll to position [314, 0]
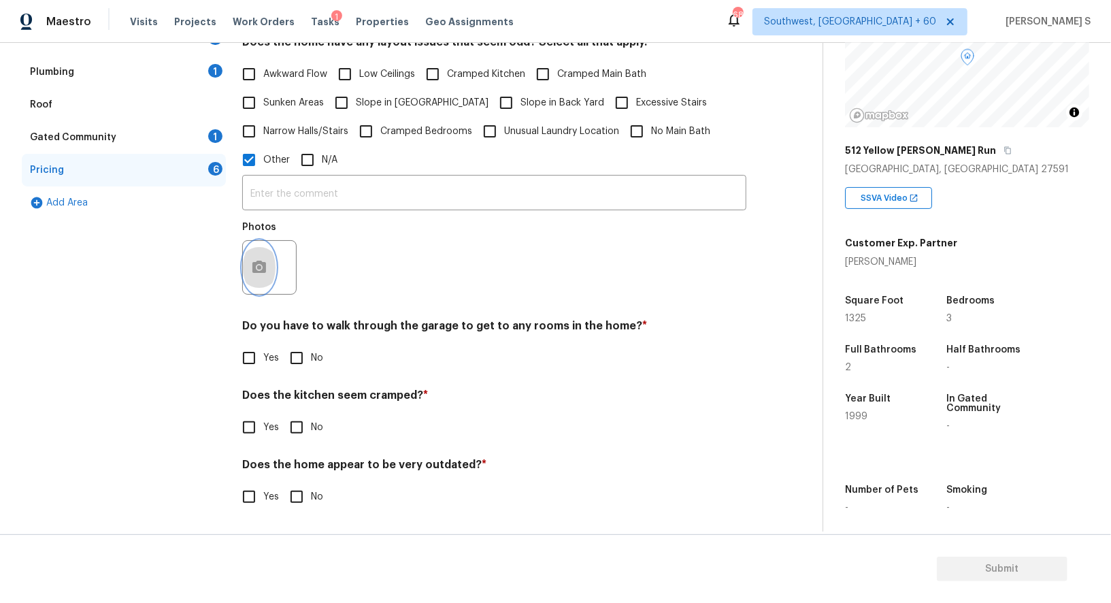
click at [255, 289] on button "button" at bounding box center [259, 267] width 33 height 53
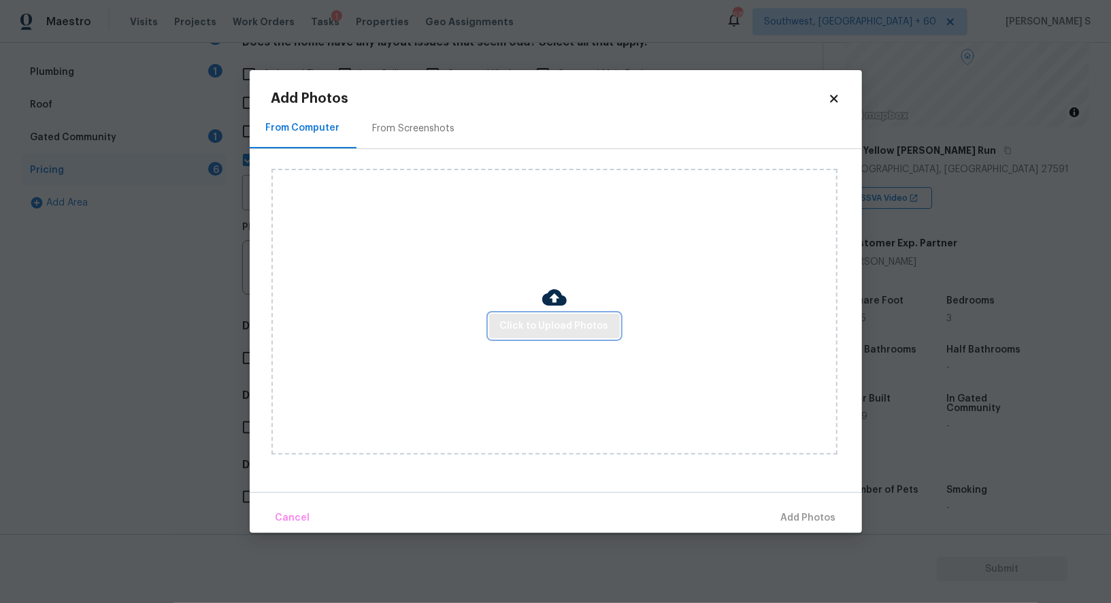
click at [546, 320] on span "Click to Upload Photos" at bounding box center [554, 326] width 109 height 17
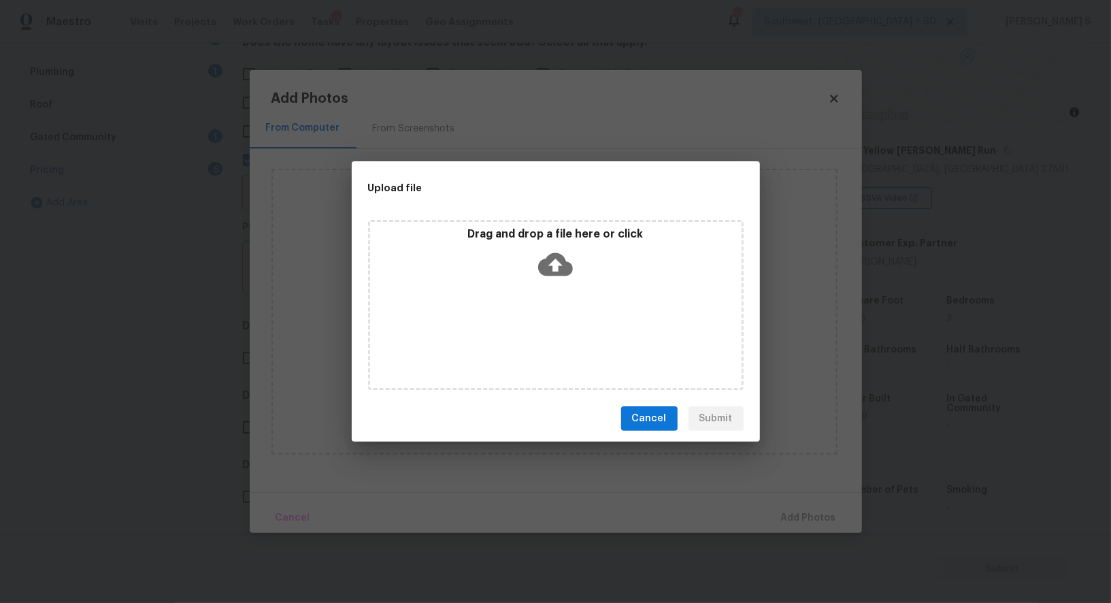
click at [514, 286] on div "Drag and drop a file here or click" at bounding box center [556, 305] width 376 height 170
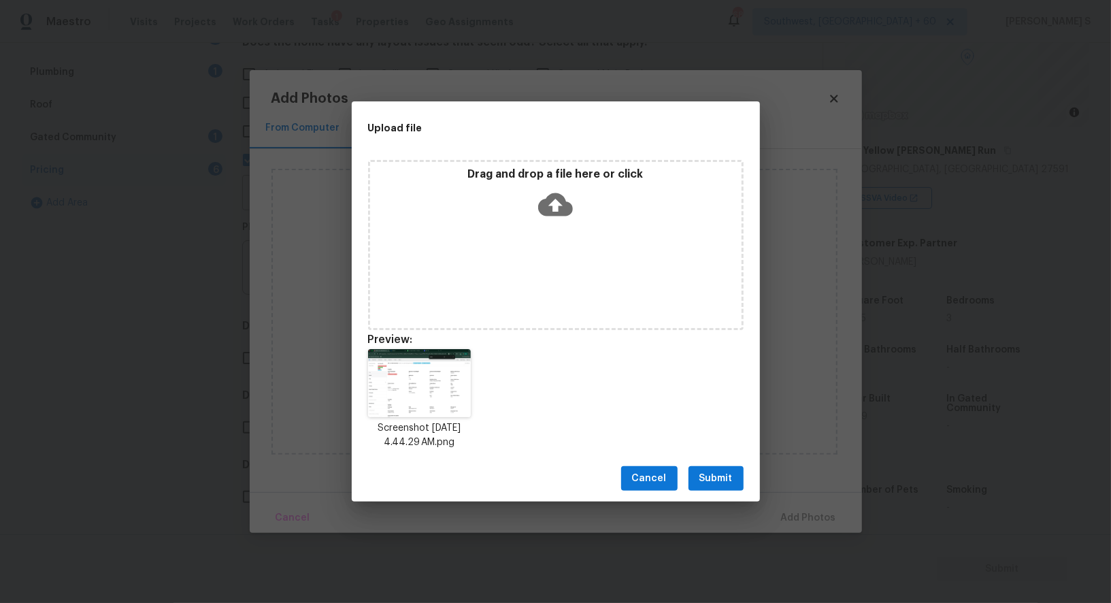
click at [745, 480] on div "Cancel Submit" at bounding box center [556, 478] width 408 height 47
click at [736, 479] on button "Submit" at bounding box center [716, 478] width 55 height 25
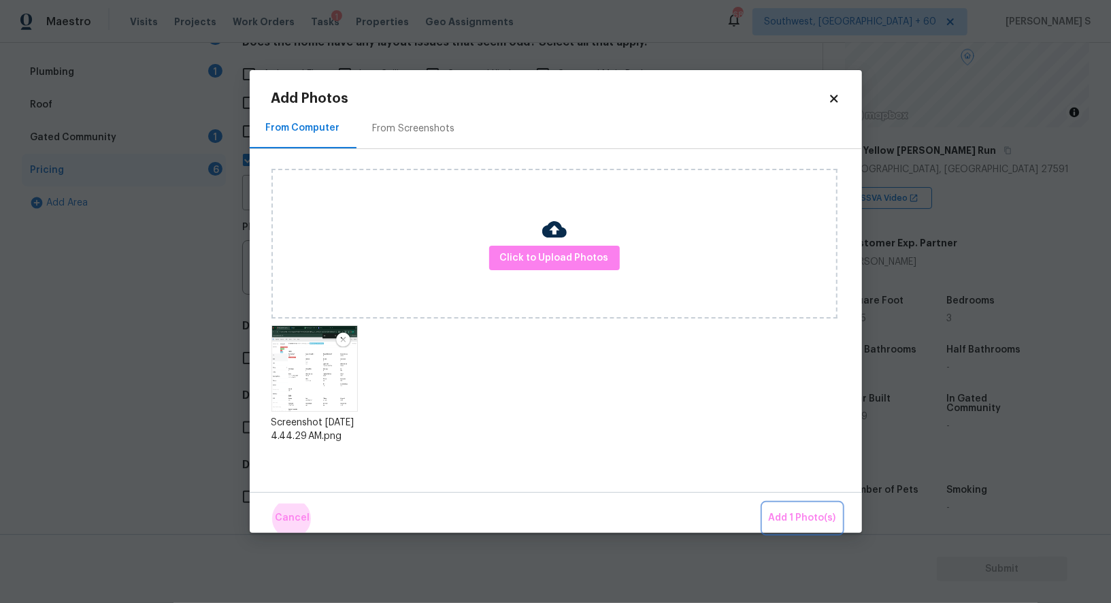
click at [763, 503] on button "Add 1 Photo(s)" at bounding box center [802, 517] width 78 height 29
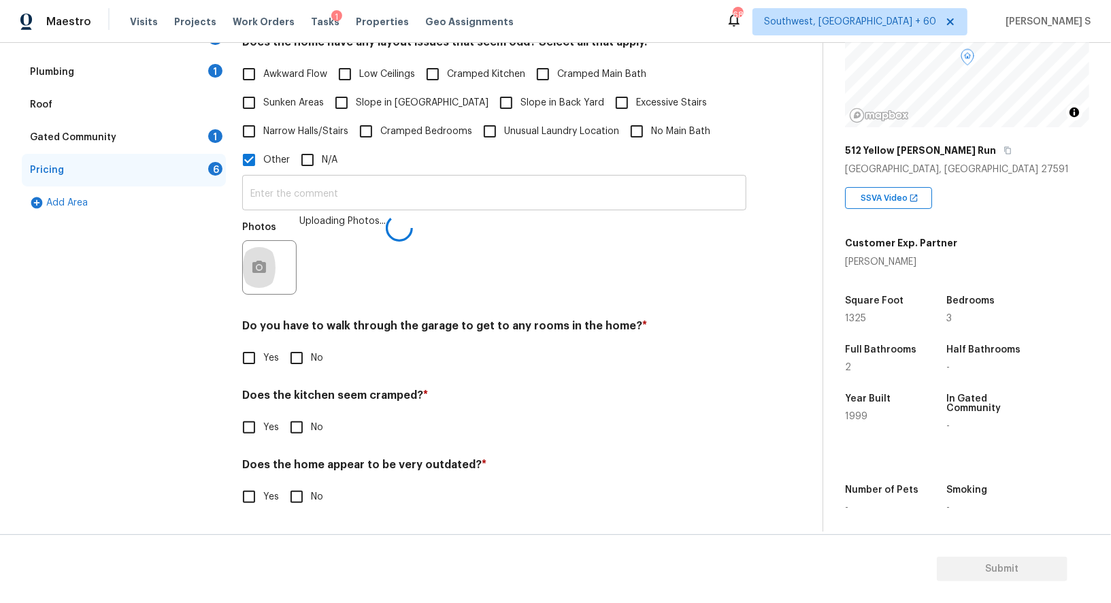
click at [580, 193] on input "text" at bounding box center [494, 194] width 504 height 32
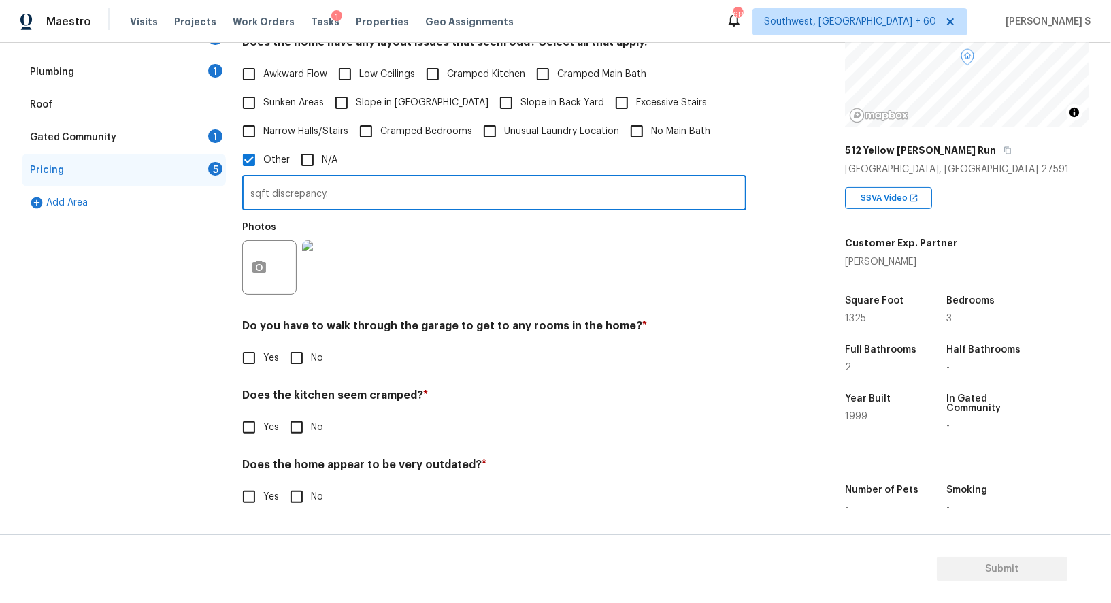
type input "sqft discrepancy."
click at [521, 259] on div "Photos" at bounding box center [494, 258] width 504 height 88
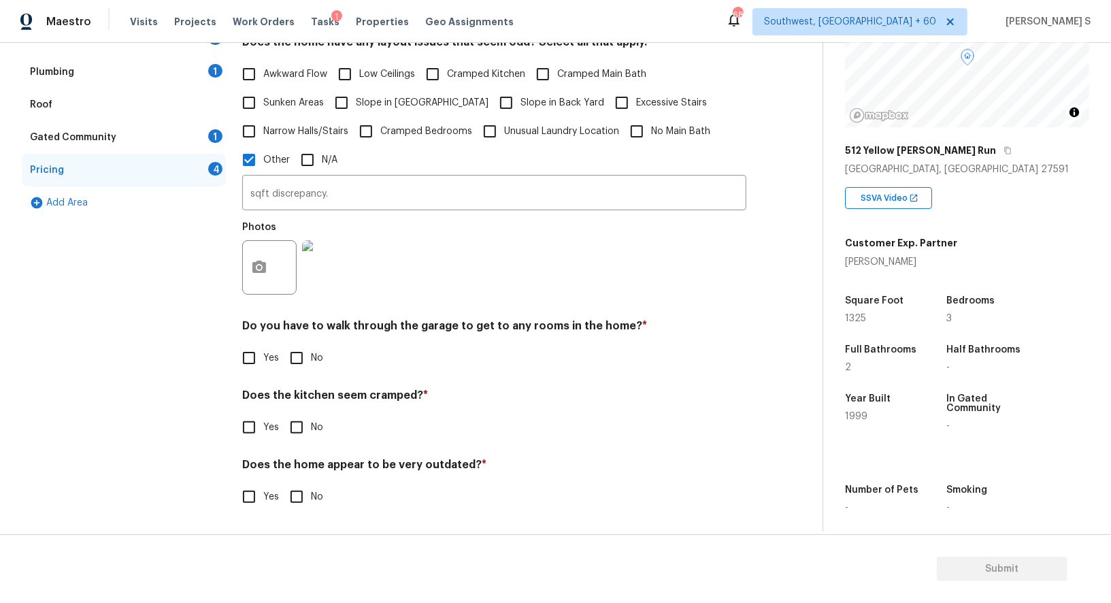
scroll to position [313, 0]
click at [293, 360] on input "No" at bounding box center [296, 358] width 29 height 29
checkbox input "true"
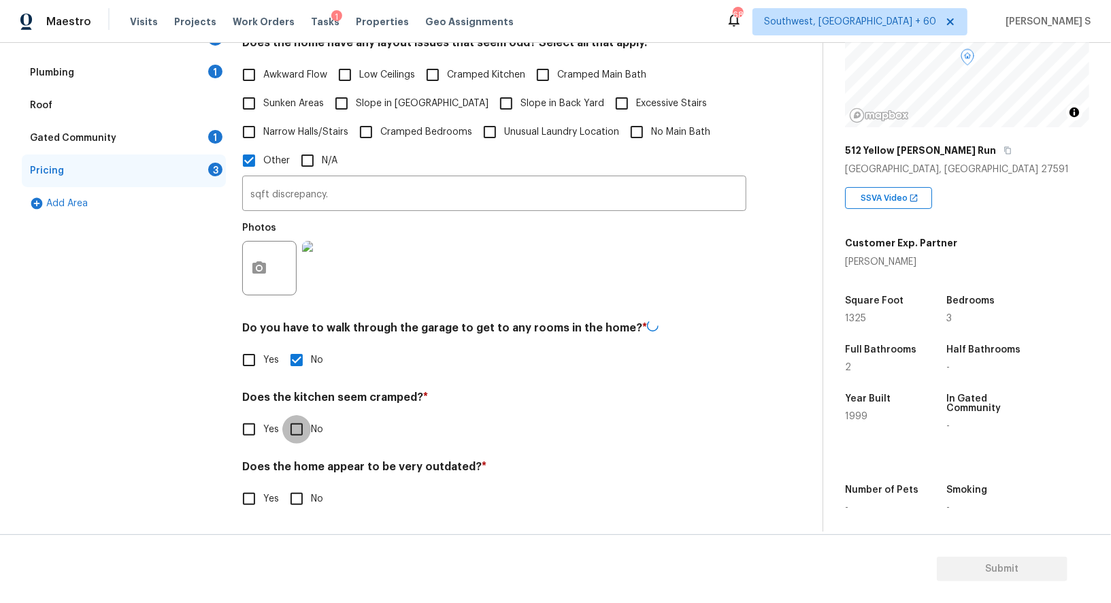
click at [282, 415] on input "No" at bounding box center [296, 429] width 29 height 29
checkbox input "true"
click at [282, 484] on input "No" at bounding box center [296, 498] width 29 height 29
checkbox input "true"
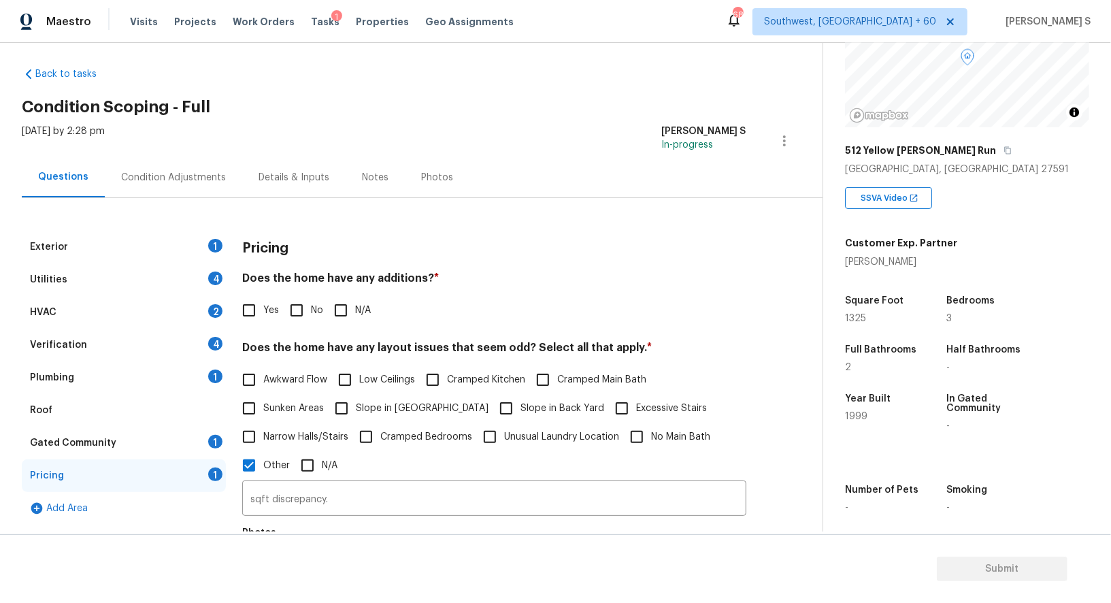
scroll to position [0, 0]
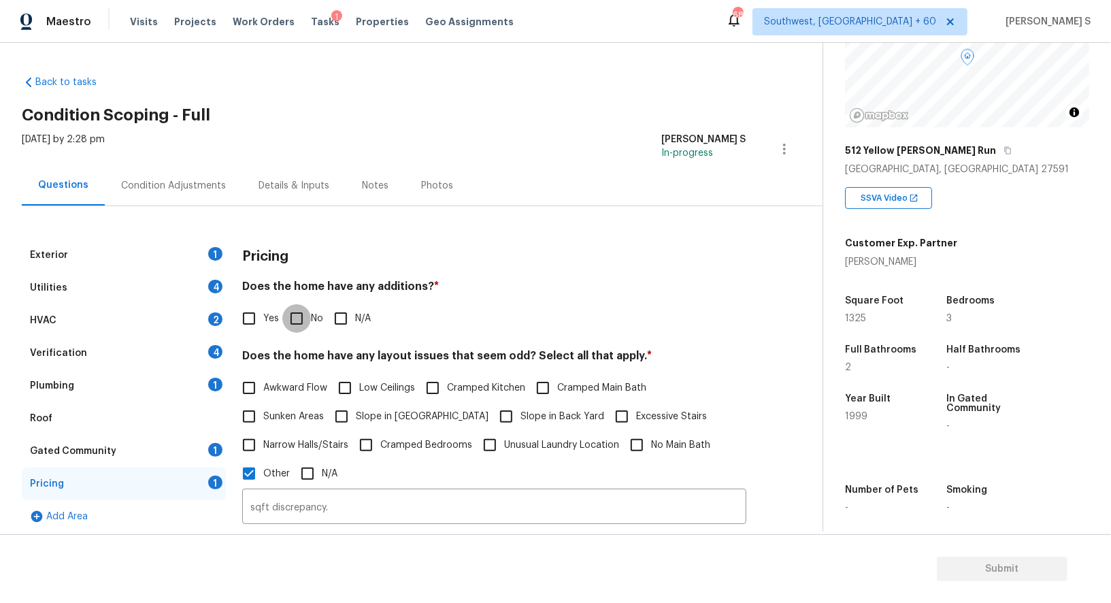
click at [301, 308] on input "No" at bounding box center [296, 318] width 29 height 29
checkbox input "true"
click at [220, 246] on div "Exterior 1" at bounding box center [124, 255] width 204 height 33
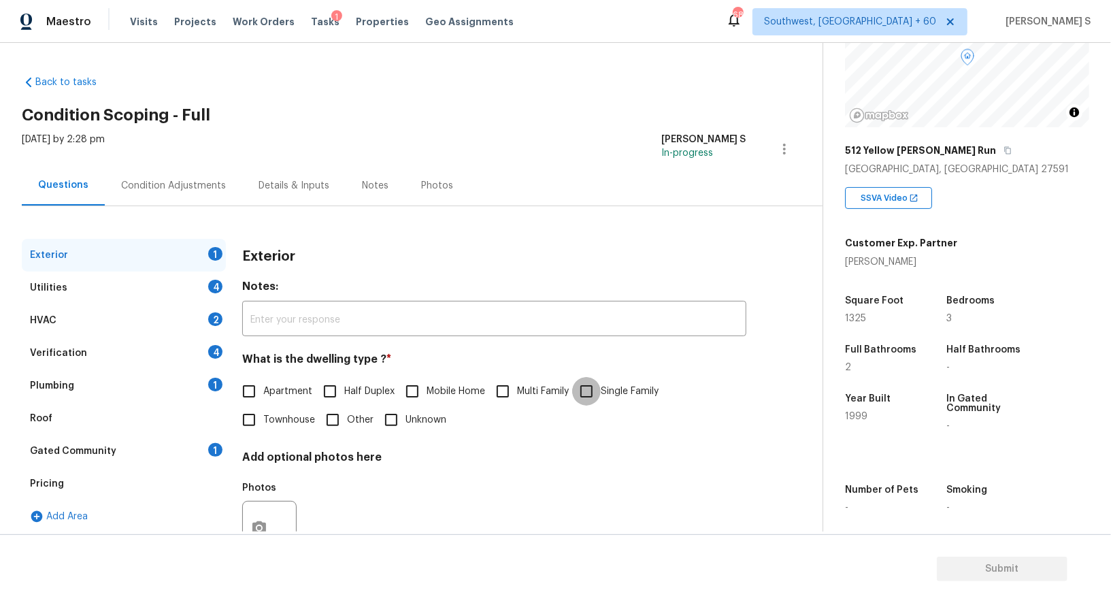
click at [599, 390] on input "Single Family" at bounding box center [586, 391] width 29 height 29
checkbox input "true"
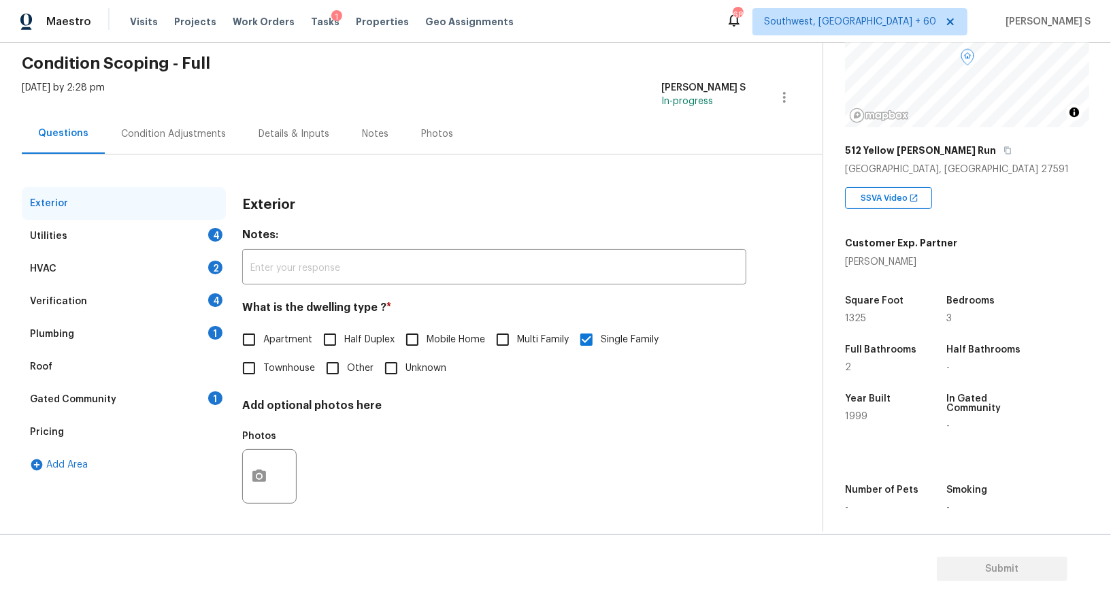
click at [205, 296] on div "Verification 4" at bounding box center [124, 301] width 204 height 33
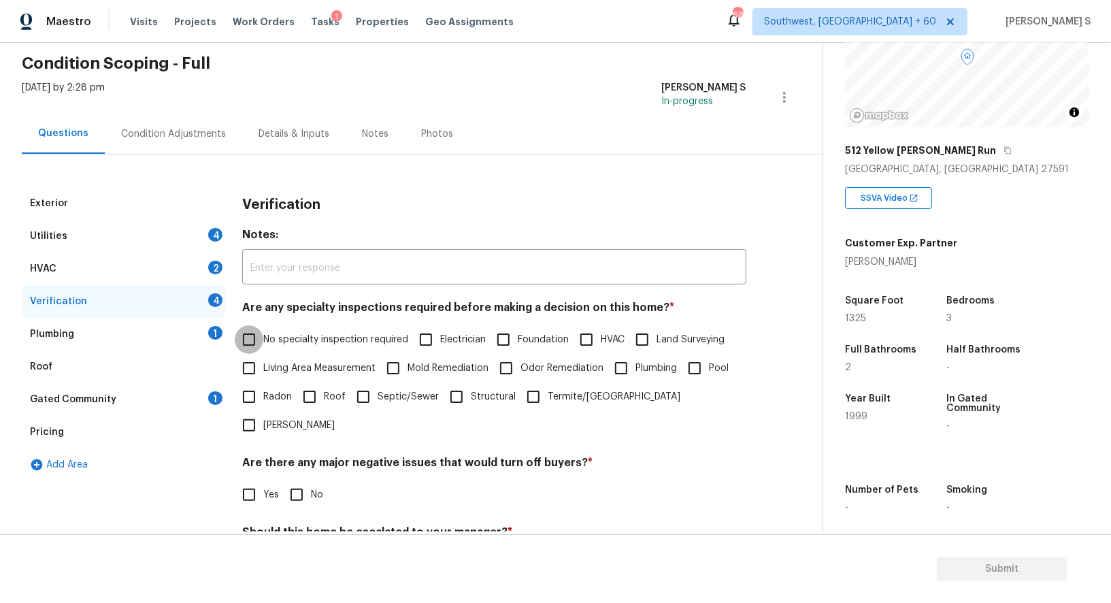
click at [248, 340] on input "No specialty inspection required" at bounding box center [249, 339] width 29 height 29
checkbox input "true"
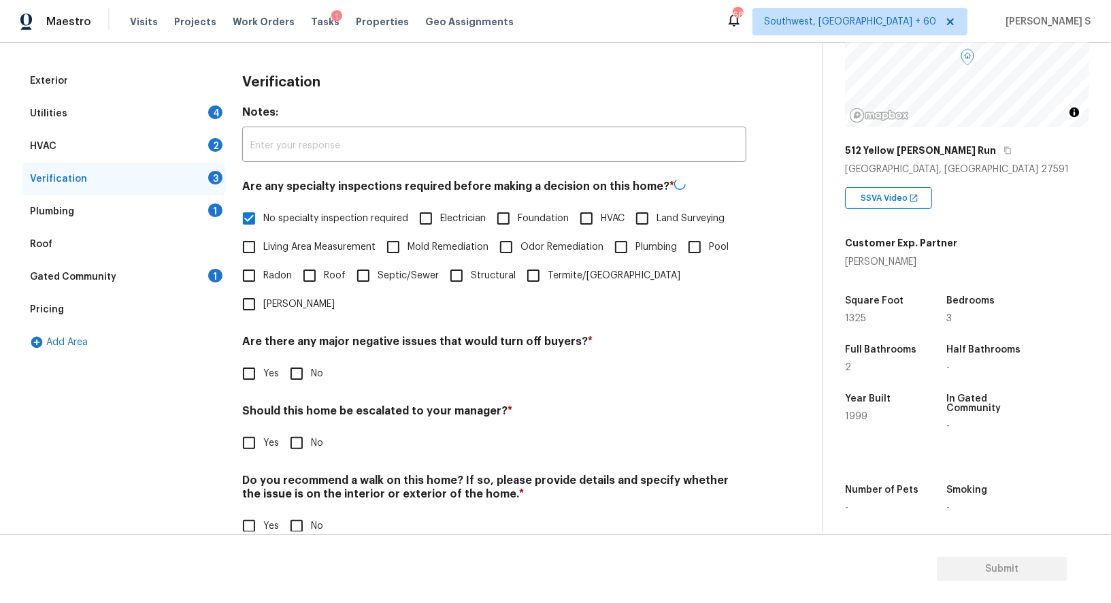
scroll to position [174, 0]
click at [288, 359] on input "No" at bounding box center [296, 373] width 29 height 29
checkbox input "true"
click at [299, 511] on input "No" at bounding box center [296, 525] width 29 height 29
checkbox input "true"
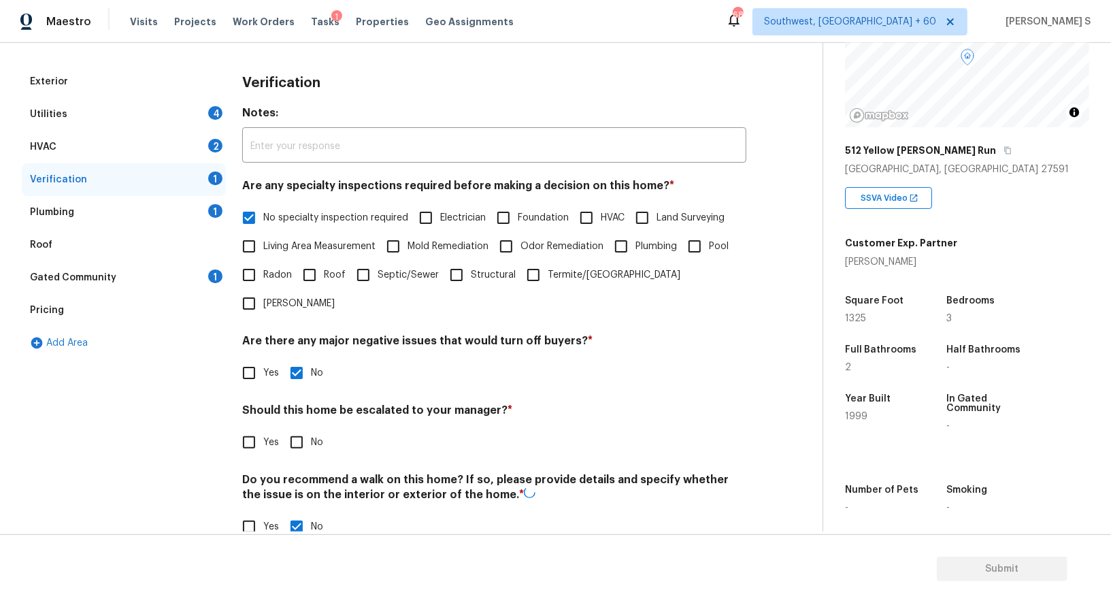
scroll to position [0, 0]
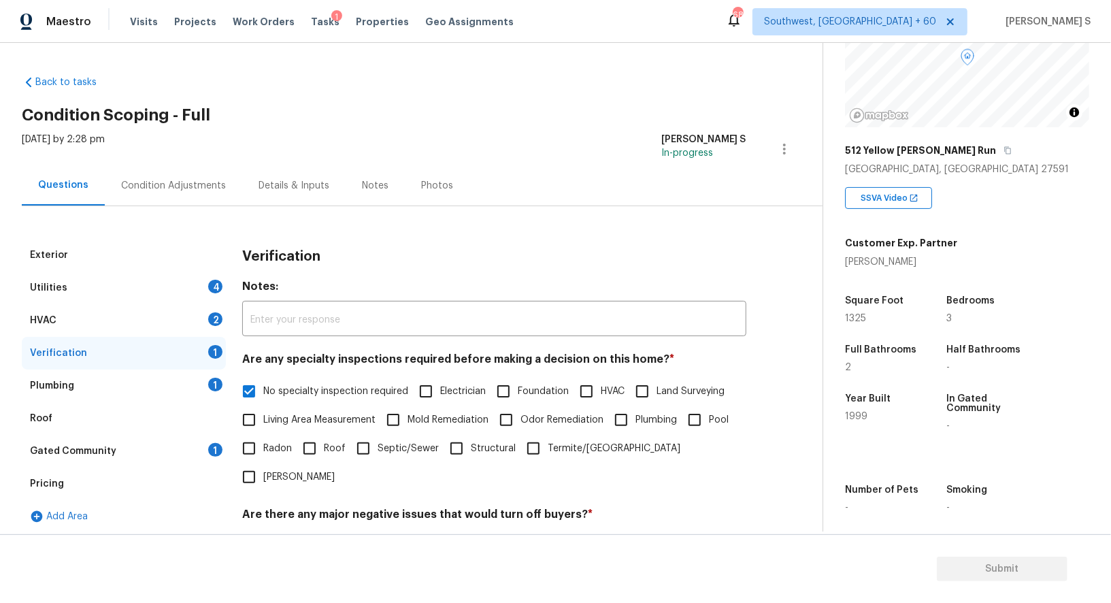
click at [217, 313] on div "2" at bounding box center [215, 319] width 14 height 14
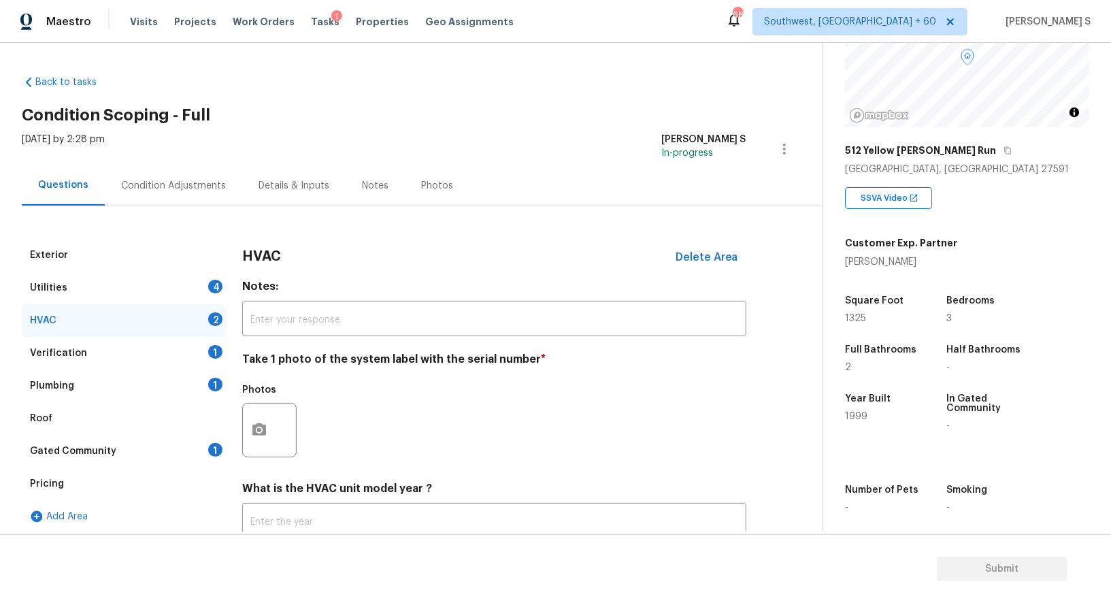
scroll to position [97, 0]
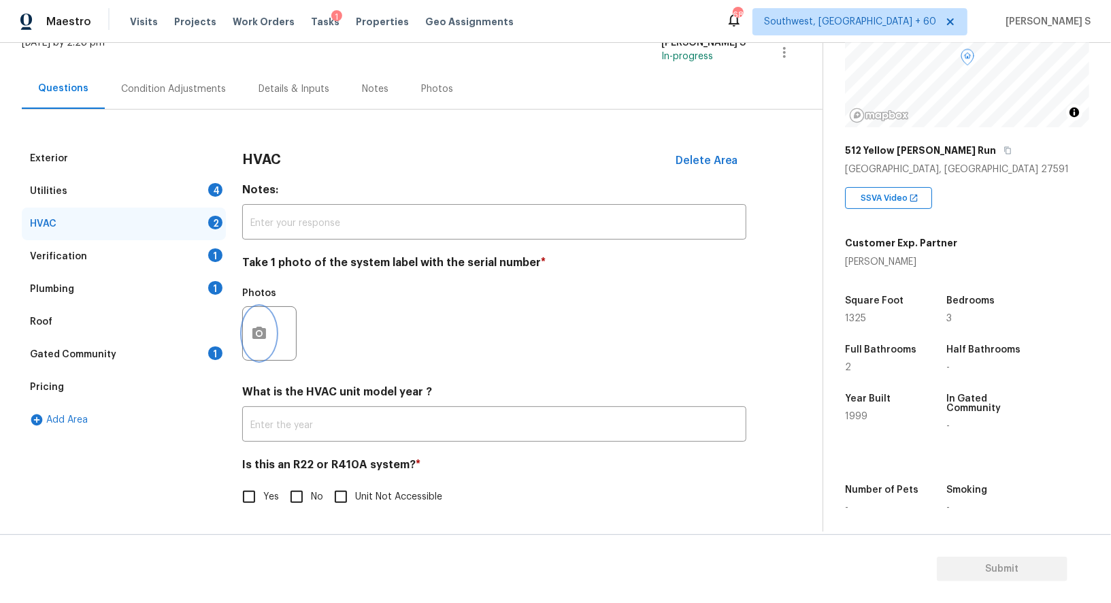
click at [262, 322] on button "button" at bounding box center [259, 333] width 33 height 53
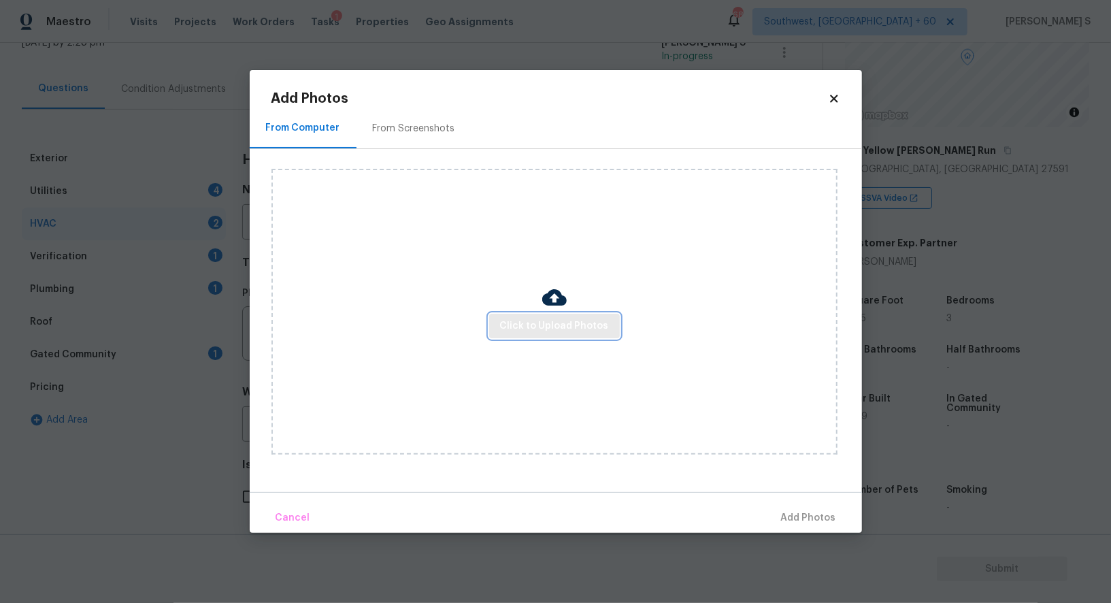
click at [535, 337] on button "Click to Upload Photos" at bounding box center [554, 326] width 131 height 25
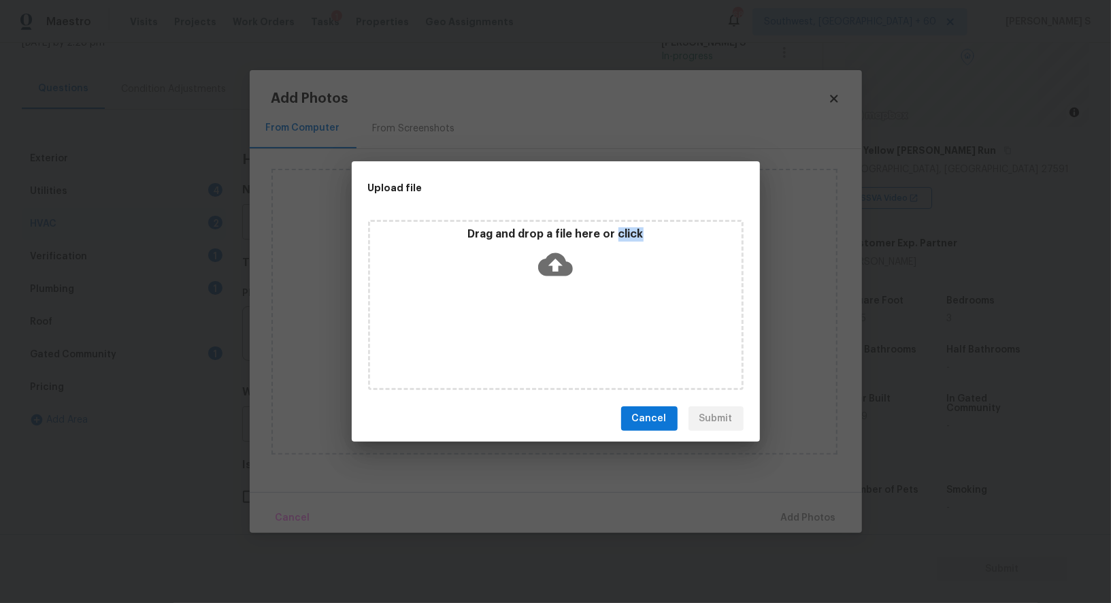
click at [535, 337] on div "Drag and drop a file here or click" at bounding box center [556, 305] width 376 height 170
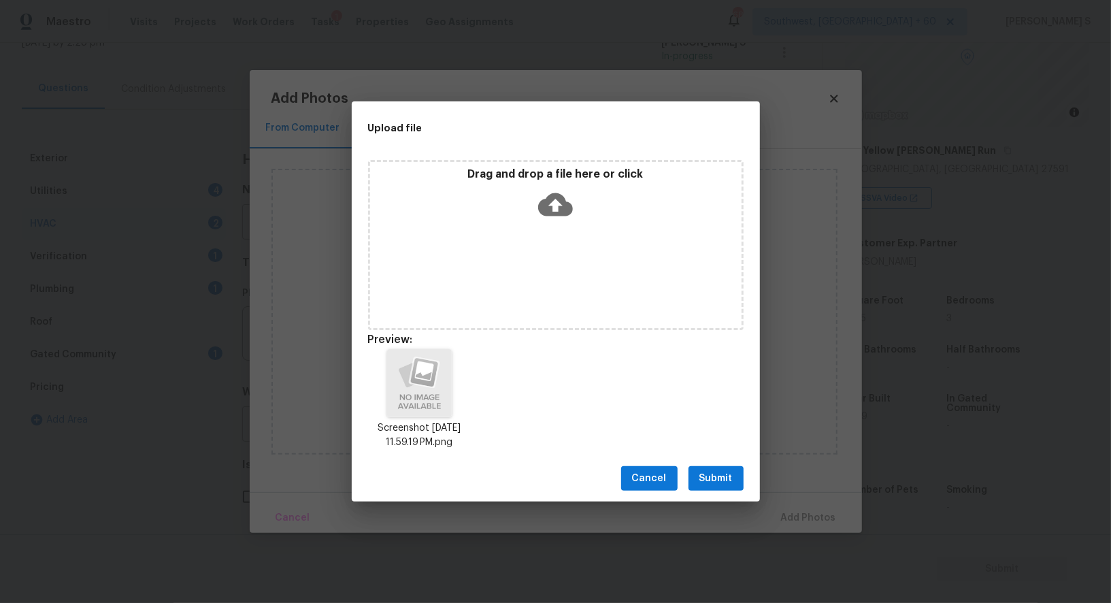
click at [716, 455] on div "Cancel Submit" at bounding box center [556, 478] width 408 height 47
click at [716, 472] on span "Submit" at bounding box center [715, 478] width 33 height 17
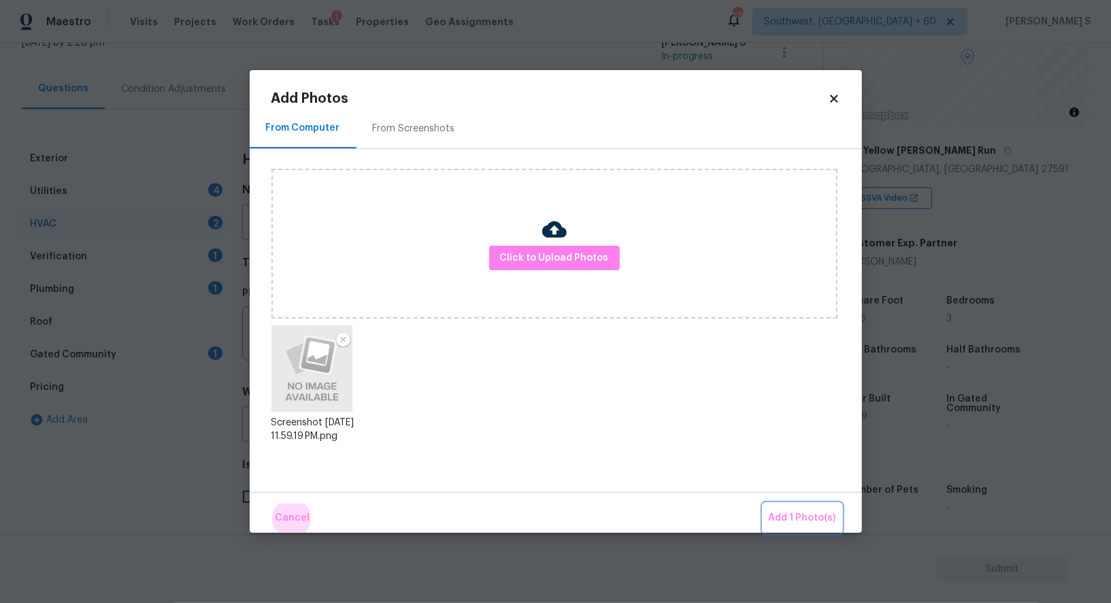
click at [763, 503] on button "Add 1 Photo(s)" at bounding box center [802, 517] width 78 height 29
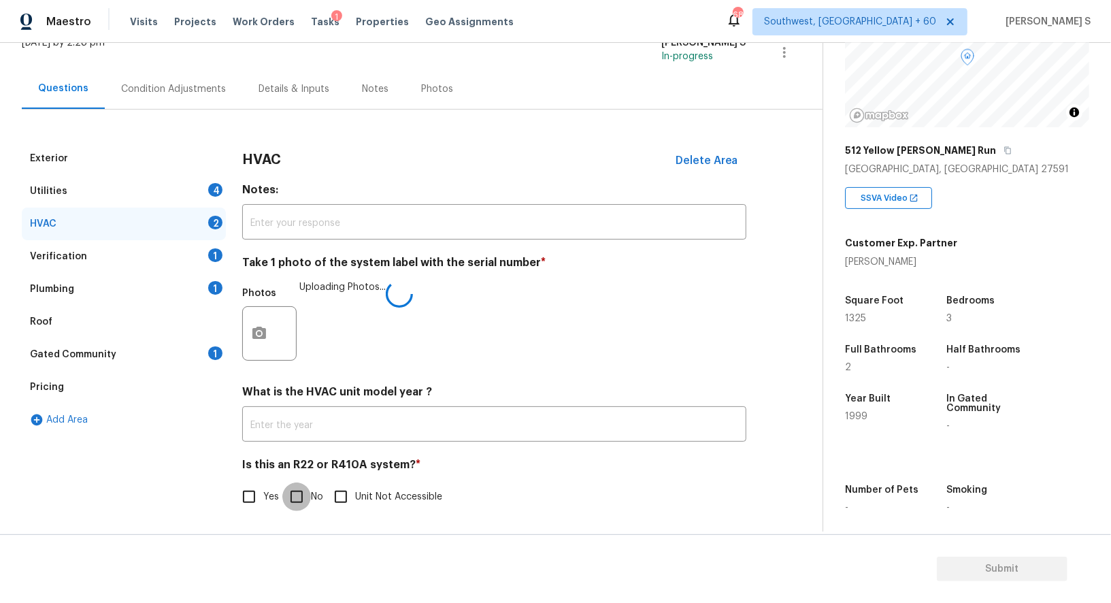
click at [302, 485] on input "No" at bounding box center [296, 496] width 29 height 29
checkbox input "true"
click at [190, 289] on div "Plumbing 1" at bounding box center [124, 289] width 204 height 33
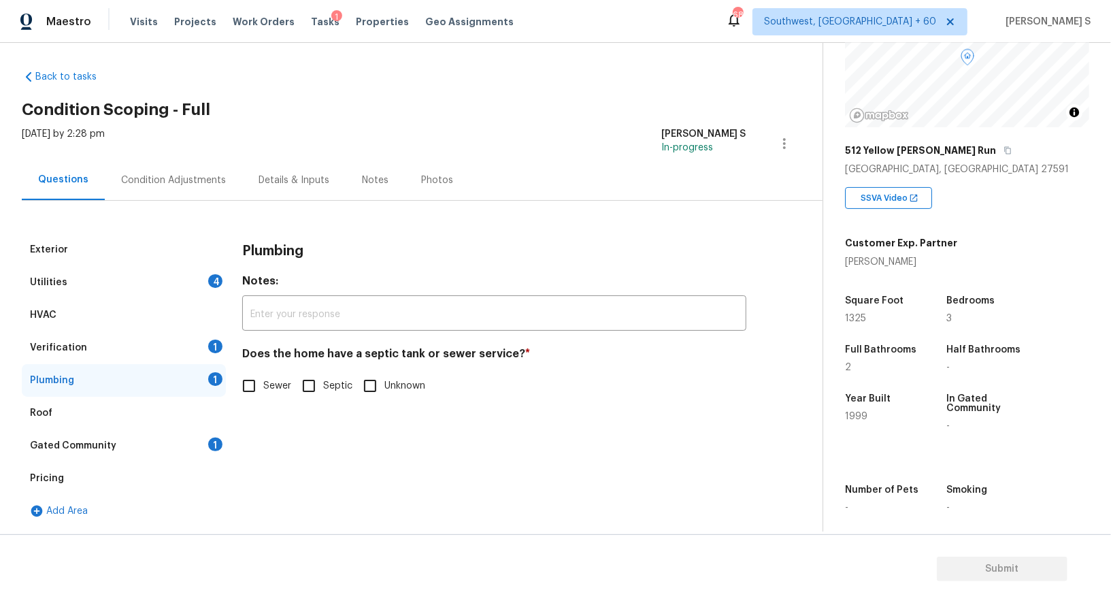
scroll to position [5, 0]
click at [287, 379] on label "Sewer" at bounding box center [263, 386] width 56 height 29
click at [263, 379] on input "Sewer" at bounding box center [249, 386] width 29 height 29
checkbox input "true"
click at [195, 448] on div "Gated Community 1" at bounding box center [124, 446] width 204 height 33
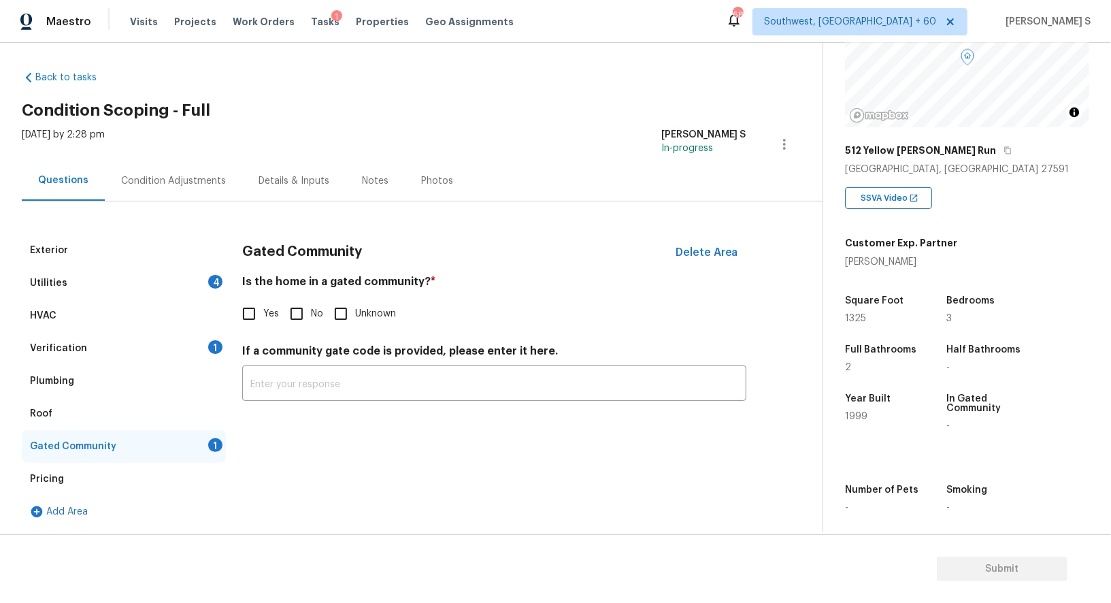
click at [298, 316] on input "No" at bounding box center [296, 313] width 29 height 29
checkbox input "true"
click at [209, 176] on div "Condition Adjustments" at bounding box center [173, 181] width 105 height 14
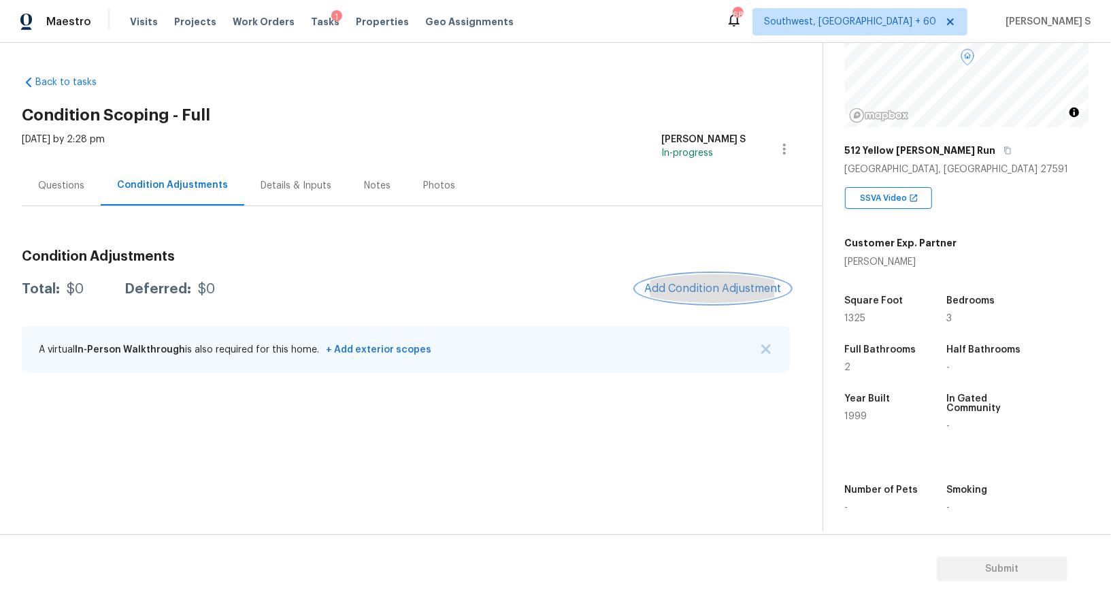
click at [681, 295] on button "Add Condition Adjustment" at bounding box center [713, 288] width 154 height 29
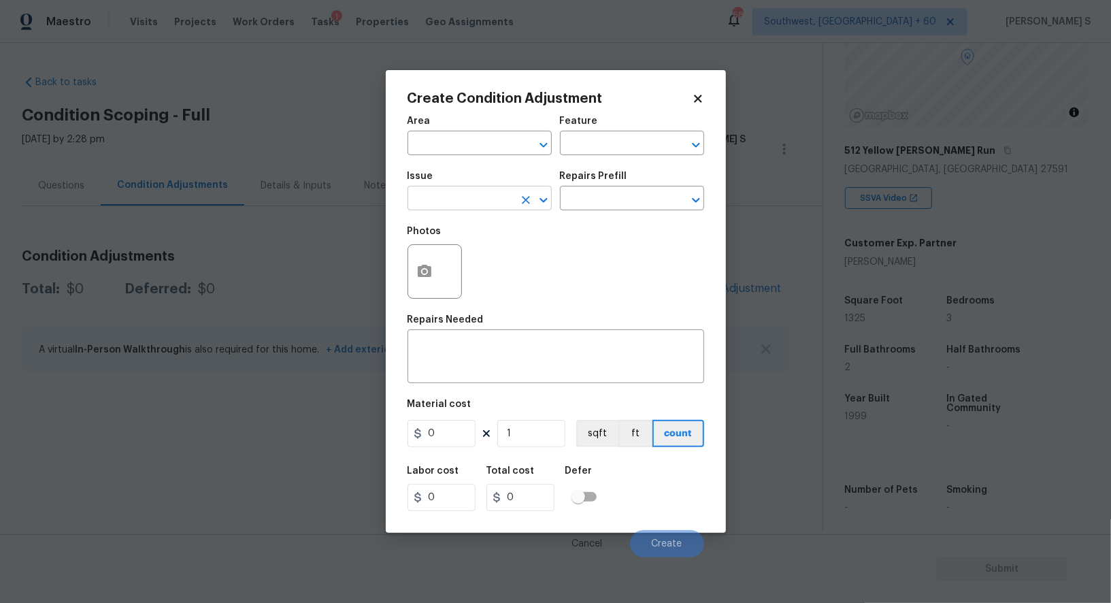
click at [461, 193] on input "text" at bounding box center [461, 199] width 106 height 21
type input "Pressure Washing"
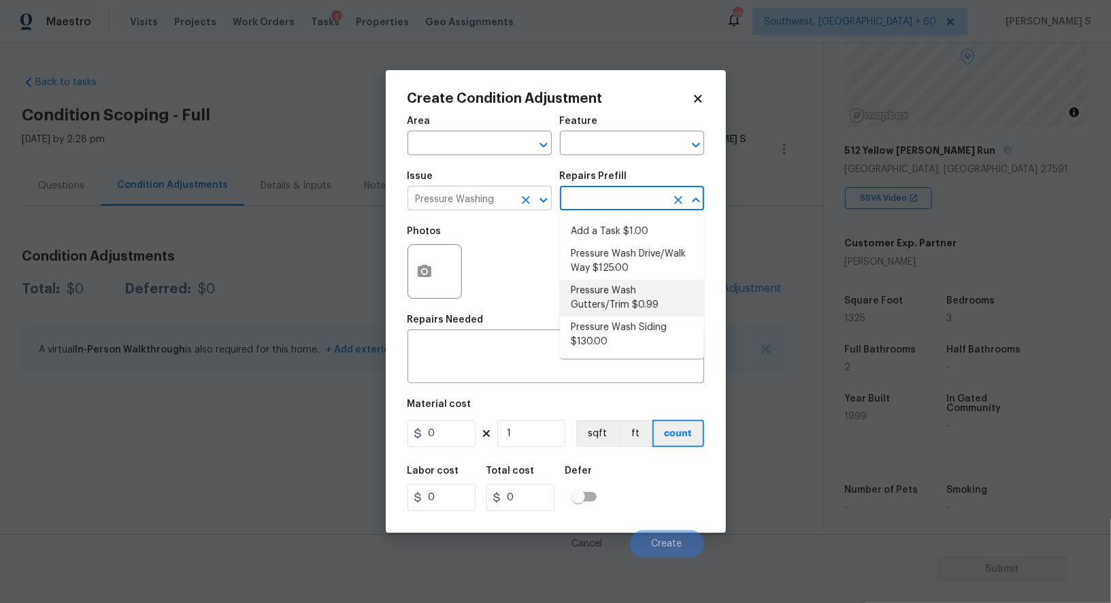
type input "Siding"
type textarea "Pressure wash the driveways/walkways as directed by the PM. Ensure that all deb…"
type input "125"
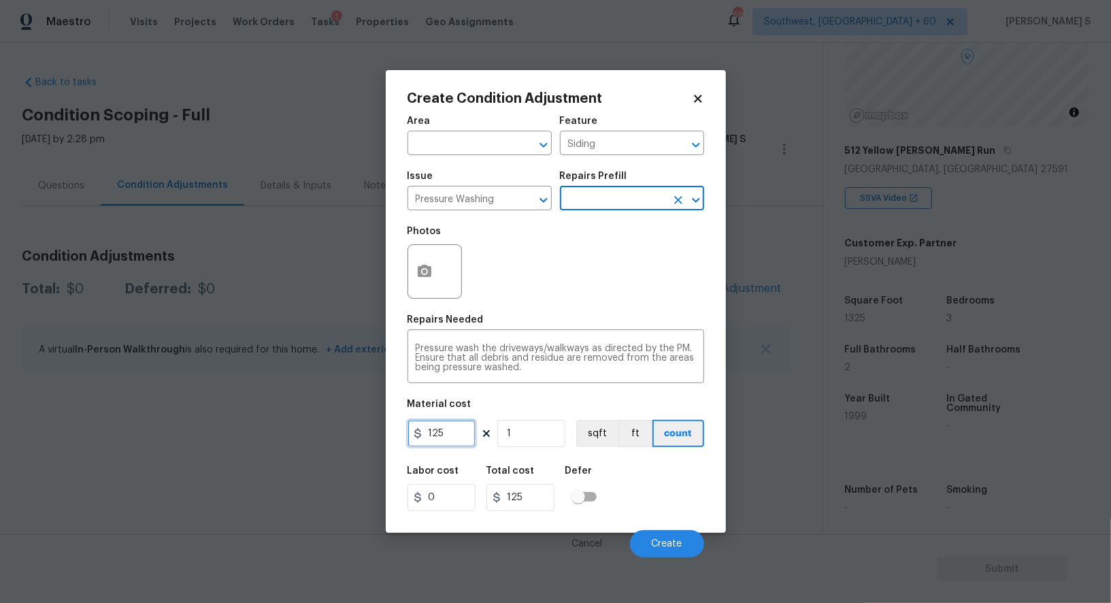
click at [465, 437] on input "125" at bounding box center [442, 433] width 68 height 27
type input "200"
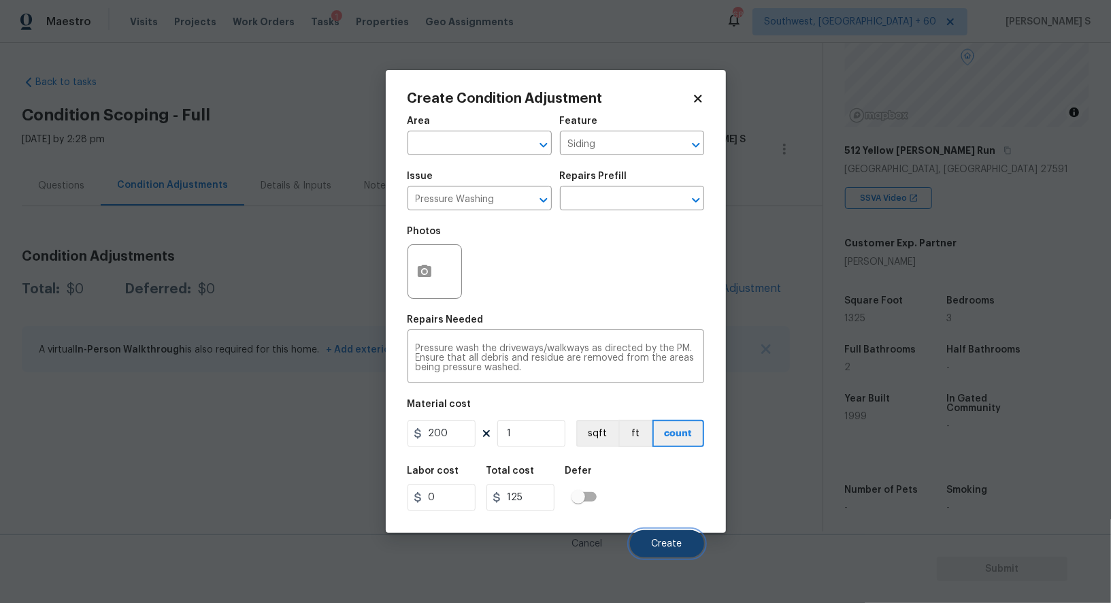
type input "200"
click at [672, 544] on span "Create" at bounding box center [667, 544] width 31 height 10
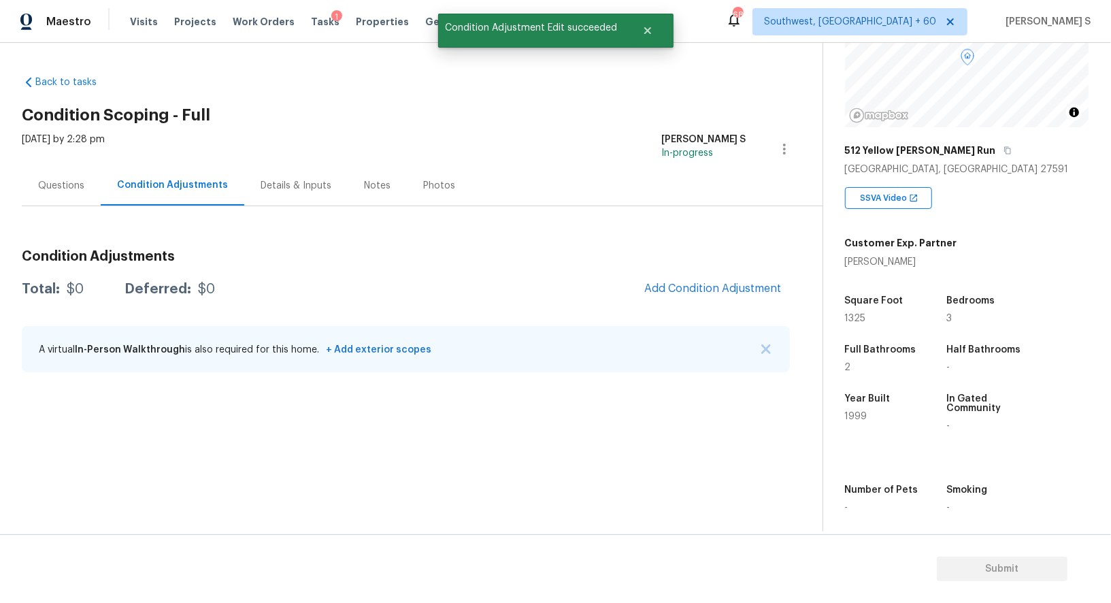
click at [201, 409] on section "Back to tasks Condition Scoping - Full Tue, Sep 30 2025 by 2:28 pm Anbu Jebakum…" at bounding box center [422, 298] width 801 height 467
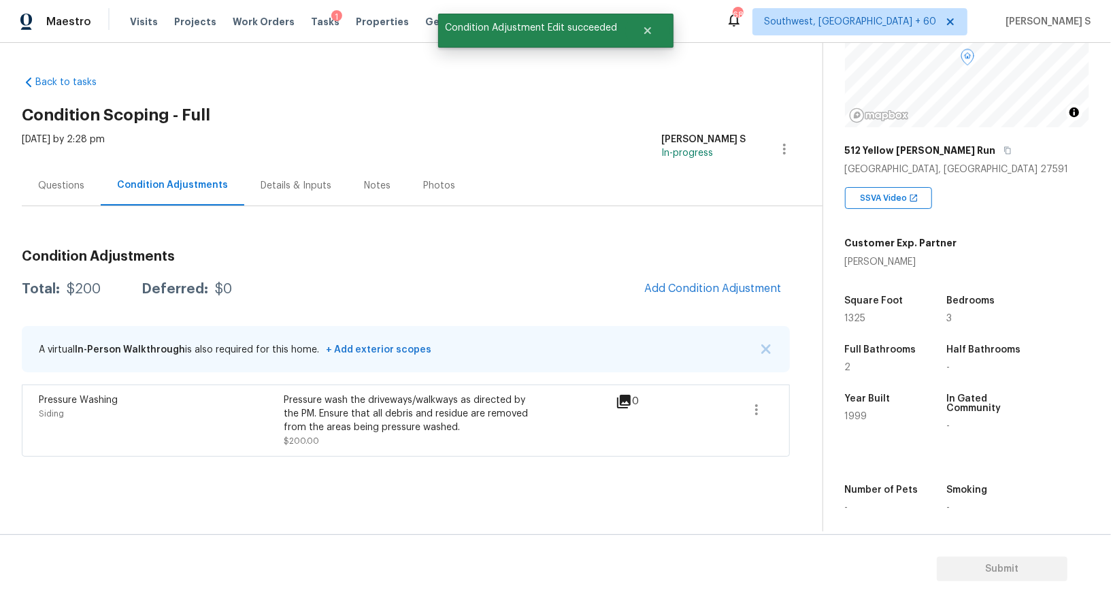
click at [694, 271] on div "Condition Adjustments Total: $200 Deferred: $0 Add Condition Adjustment A virtu…" at bounding box center [406, 348] width 768 height 218
click at [788, 286] on button "Add Condition Adjustment" at bounding box center [713, 288] width 154 height 29
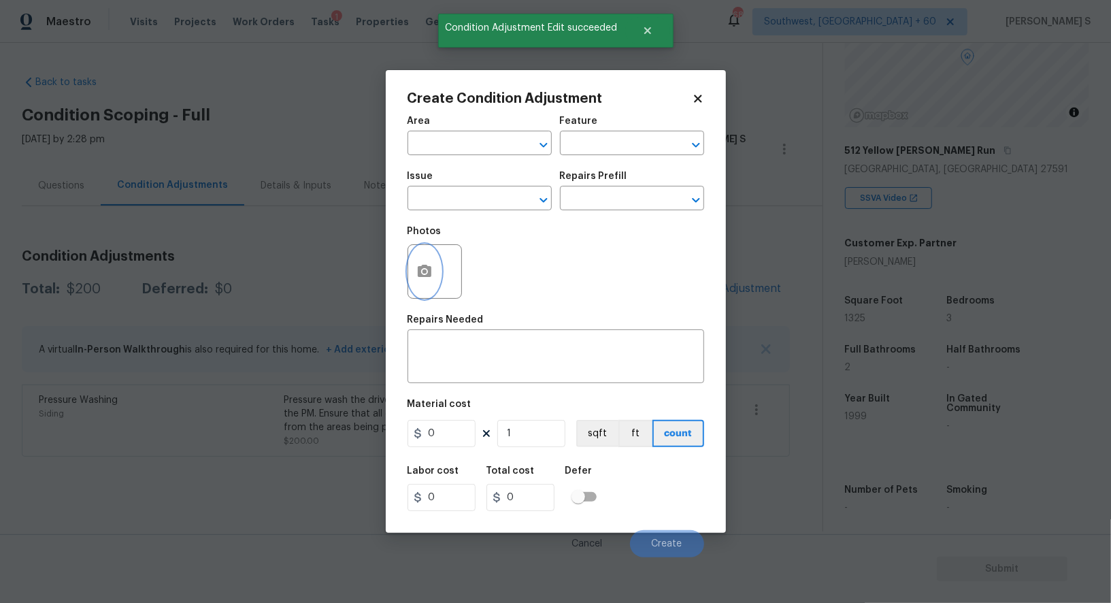
click at [418, 254] on button "button" at bounding box center [424, 271] width 33 height 53
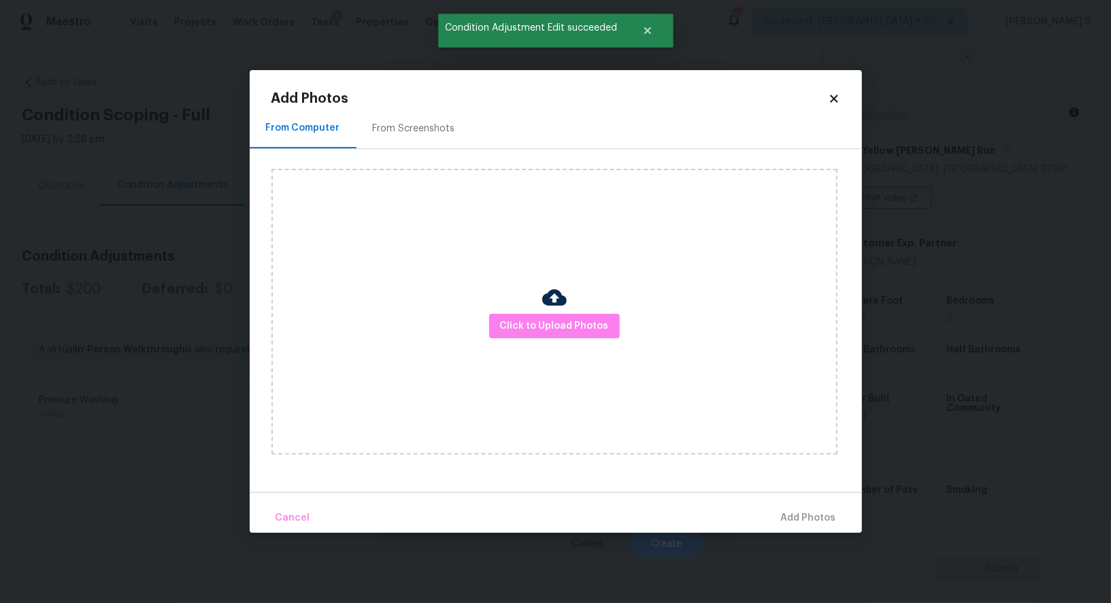
click at [399, 117] on div "From Screenshots" at bounding box center [414, 128] width 115 height 40
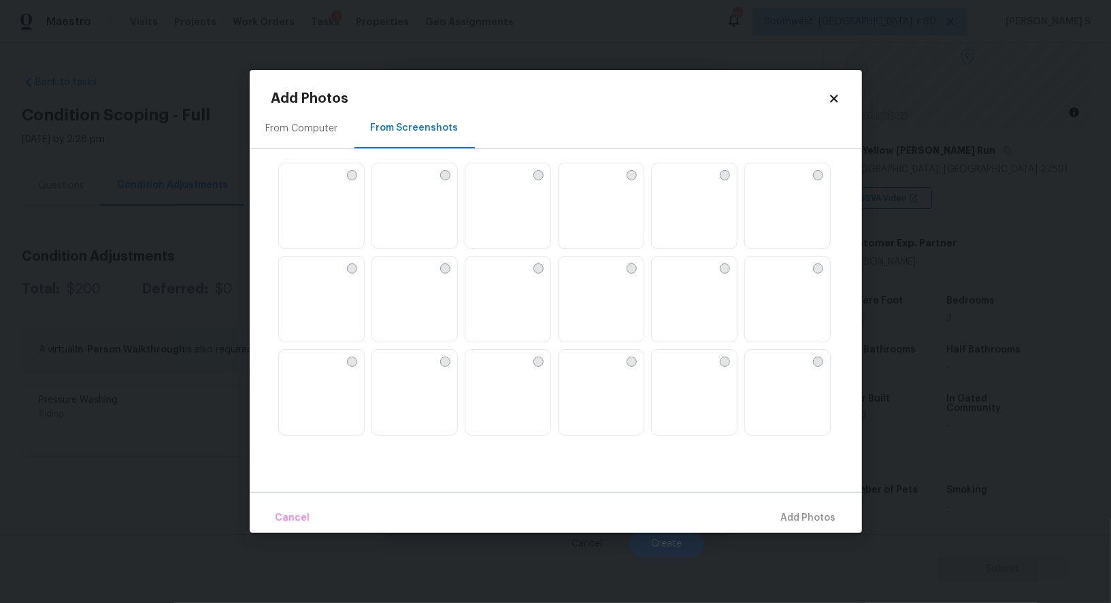
click at [334, 286] on img at bounding box center [321, 300] width 85 height 86
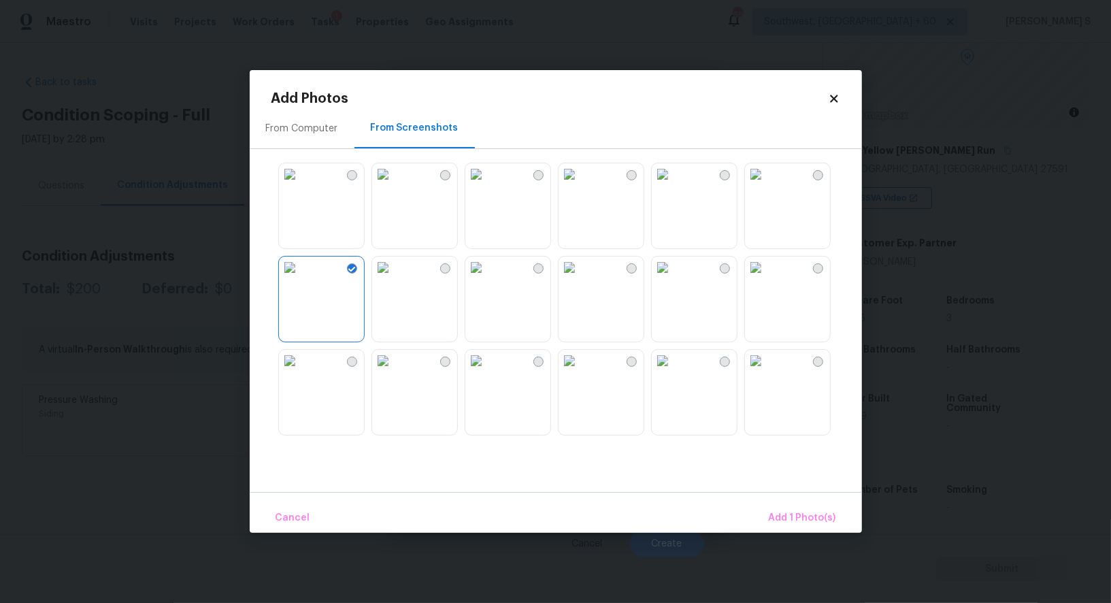
click at [301, 371] on img at bounding box center [290, 361] width 22 height 22
click at [394, 371] on img at bounding box center [383, 361] width 22 height 22
click at [767, 371] on img at bounding box center [756, 361] width 22 height 22
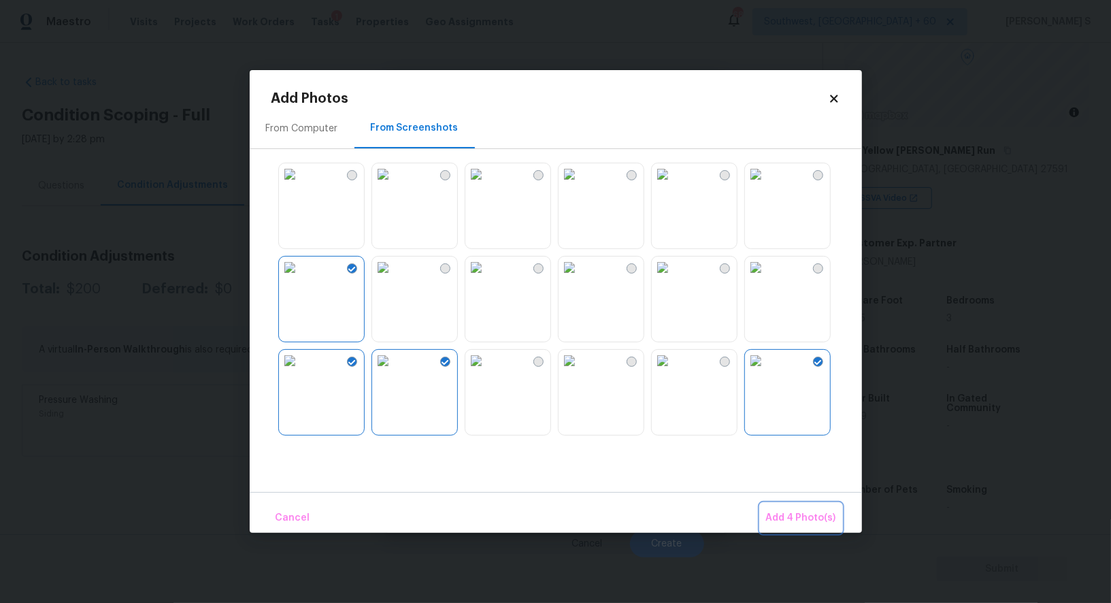
click at [825, 508] on button "Add 4 Photo(s)" at bounding box center [801, 517] width 81 height 29
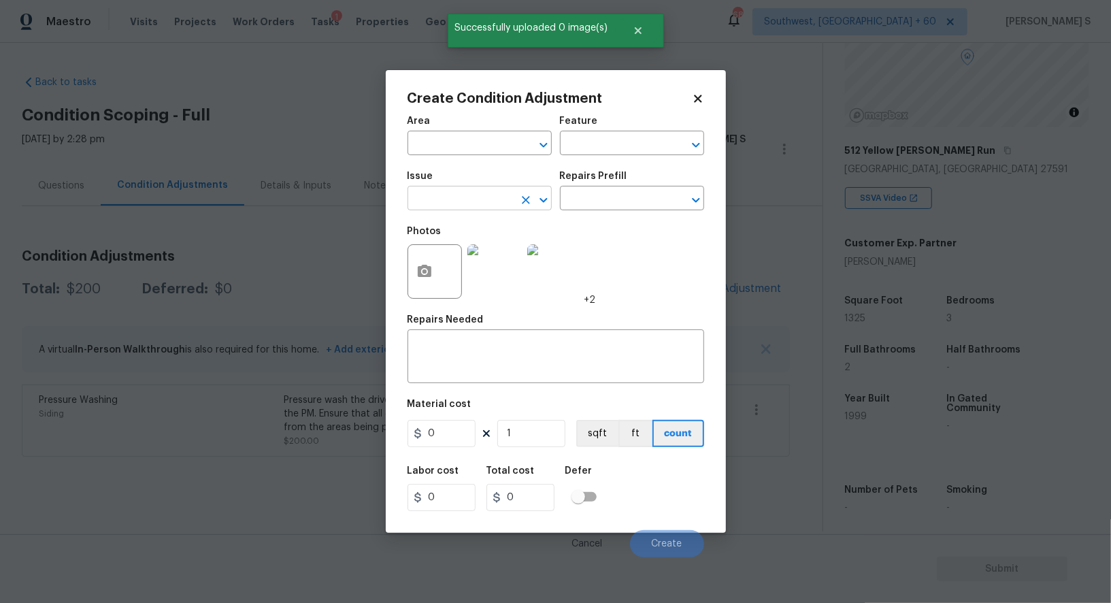
click at [468, 199] on input "text" at bounding box center [461, 199] width 106 height 21
type input "Landscape Package"
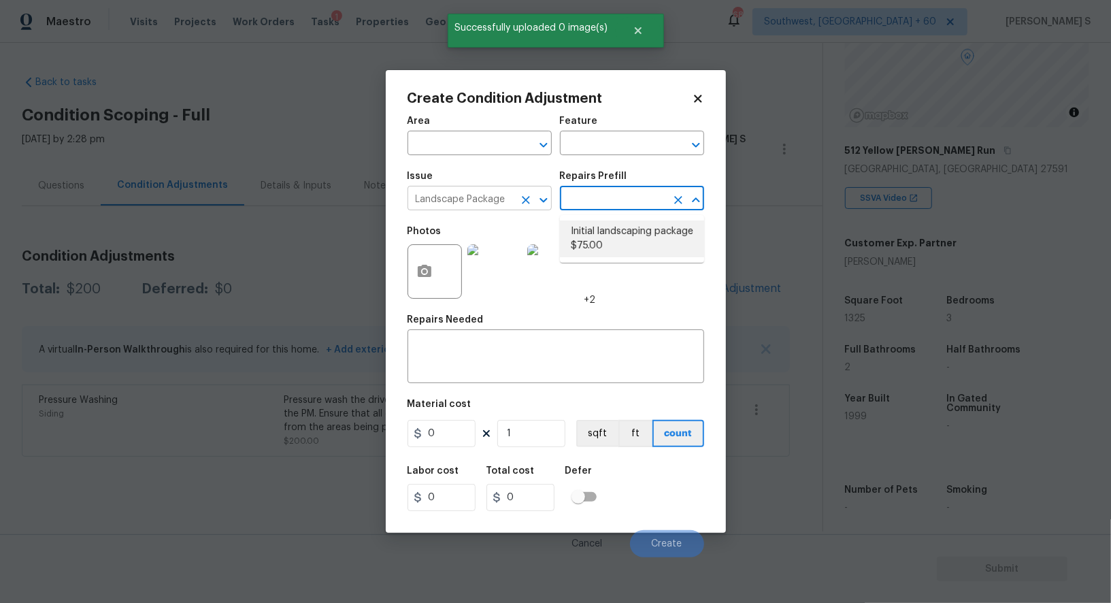
type input "Home Readiness Packages"
type textarea "Mowing of grass up to 6" in height. Mow, edge along driveways & sidewalks, trim…"
type input "75"
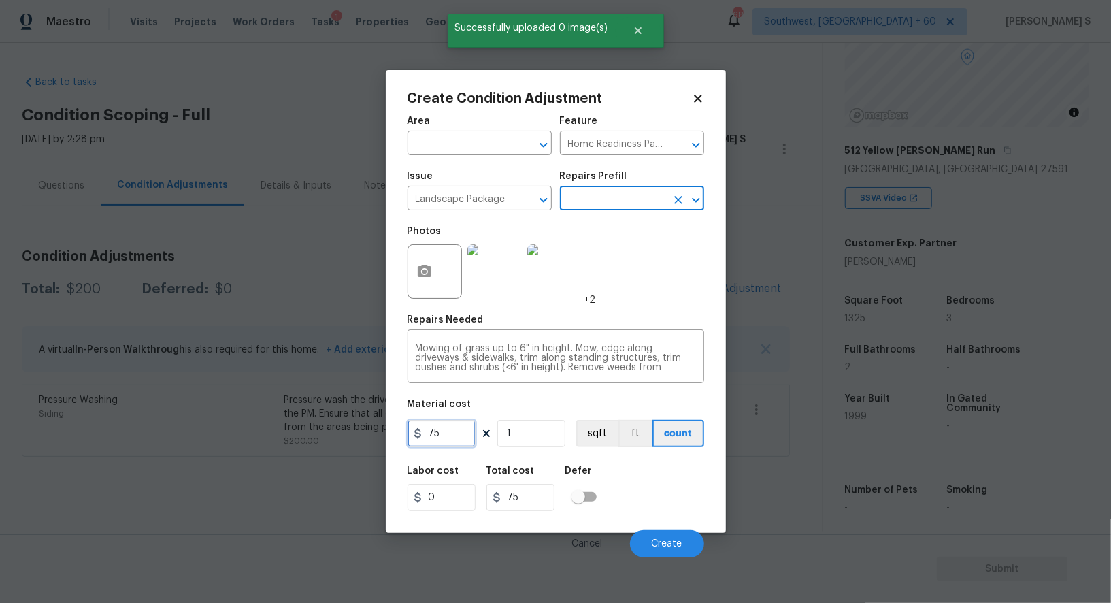
click at [457, 435] on input "75" at bounding box center [442, 433] width 68 height 27
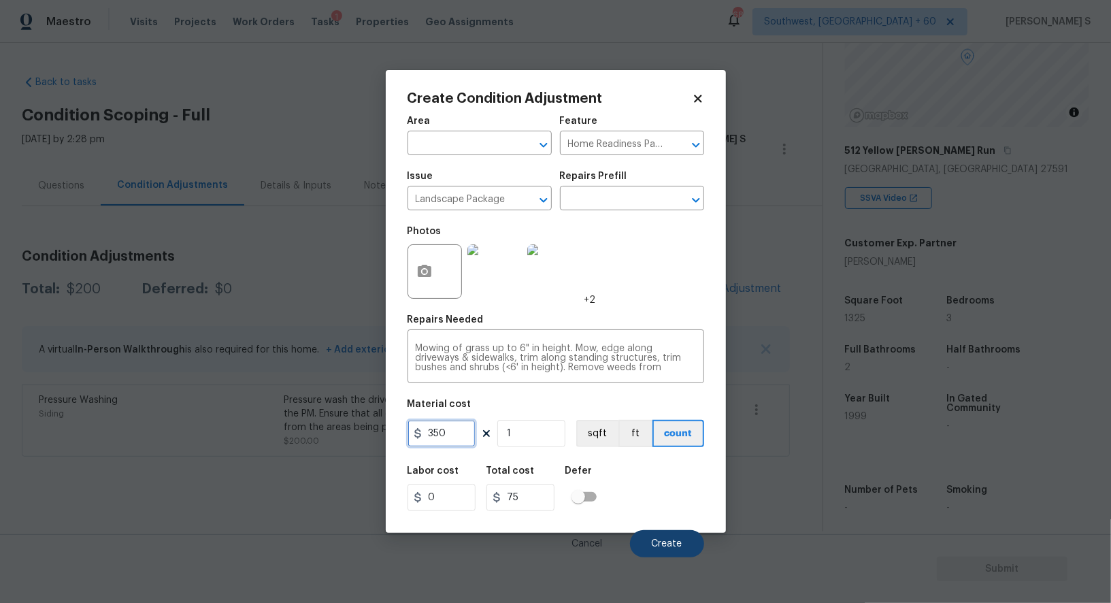
type input "350"
click at [682, 547] on button "Create" at bounding box center [667, 543] width 74 height 27
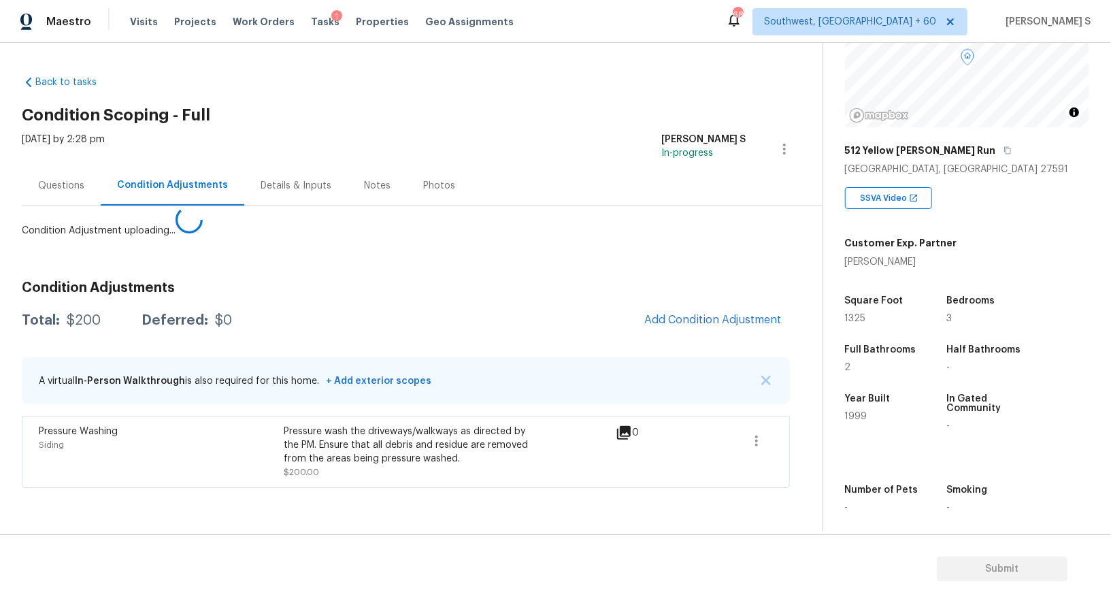
click at [369, 484] on body "Maestro Visits Projects Work Orders Tasks 1 Properties Geo Assignments 687 Sout…" at bounding box center [555, 301] width 1111 height 603
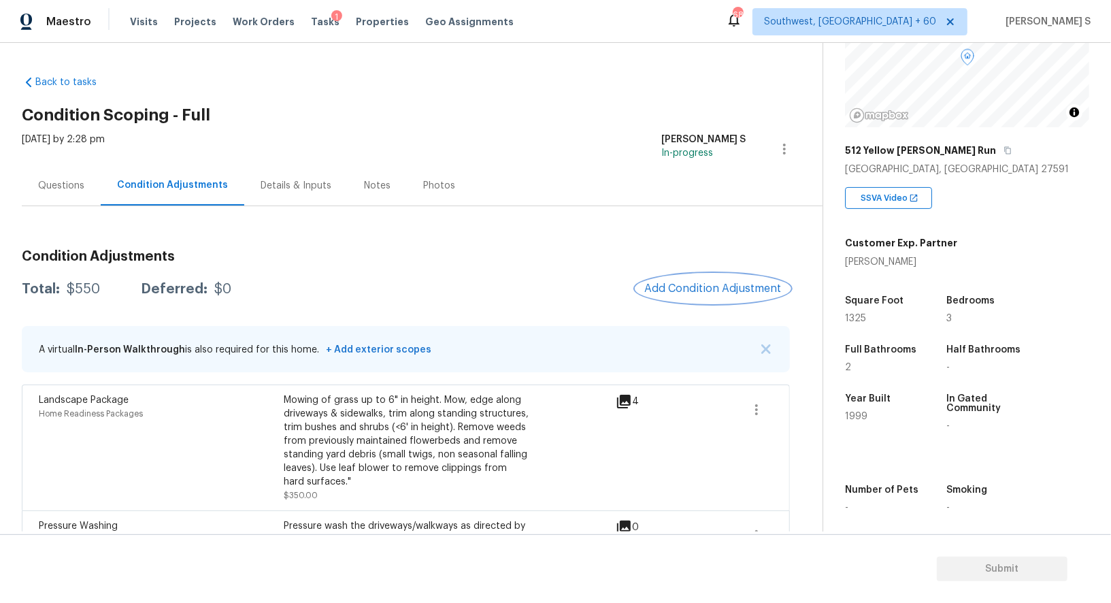
click at [674, 293] on span "Add Condition Adjustment" at bounding box center [712, 288] width 137 height 12
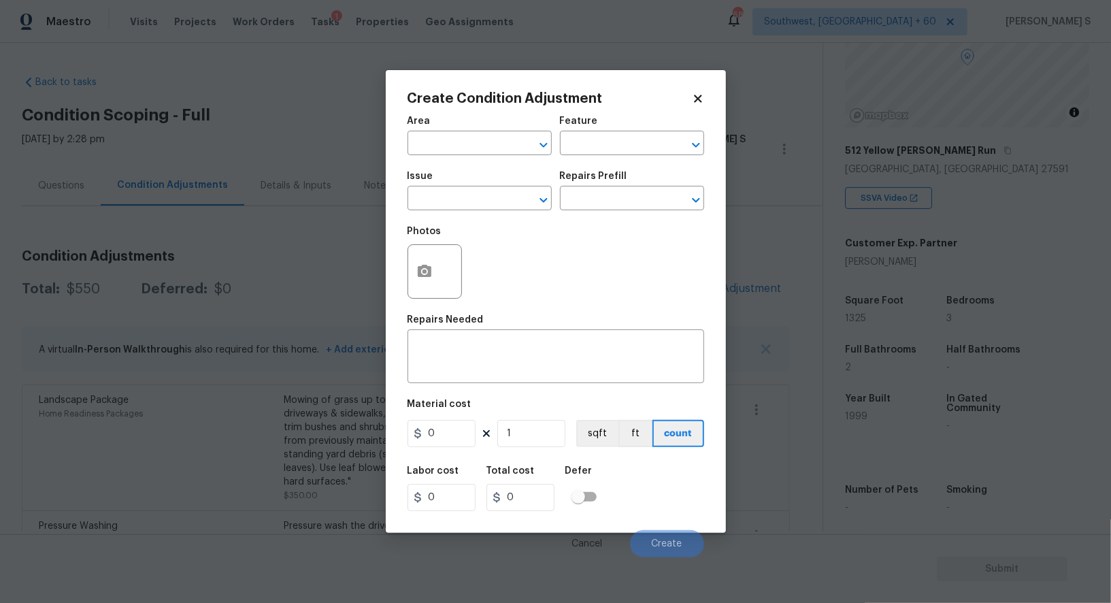
click at [403, 276] on div "Create Condition Adjustment Area ​ Feature ​ Issue ​ Repairs Prefill ​ Photos R…" at bounding box center [556, 301] width 340 height 463
click at [464, 287] on div at bounding box center [436, 271] width 57 height 54
click at [419, 271] on icon "button" at bounding box center [425, 271] width 14 height 12
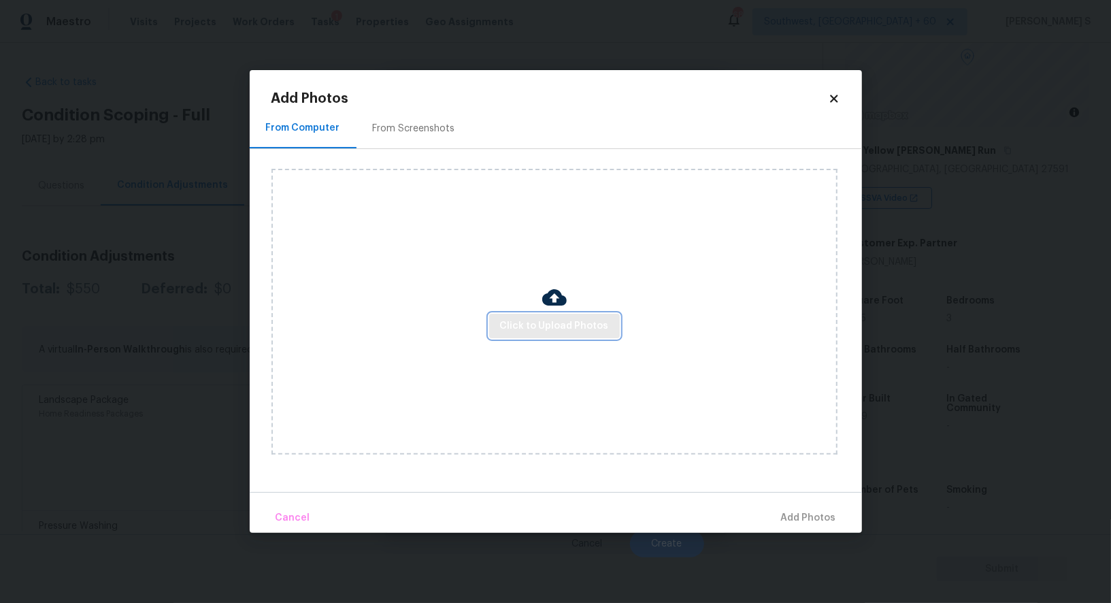
click at [540, 318] on span "Click to Upload Photos" at bounding box center [554, 326] width 109 height 17
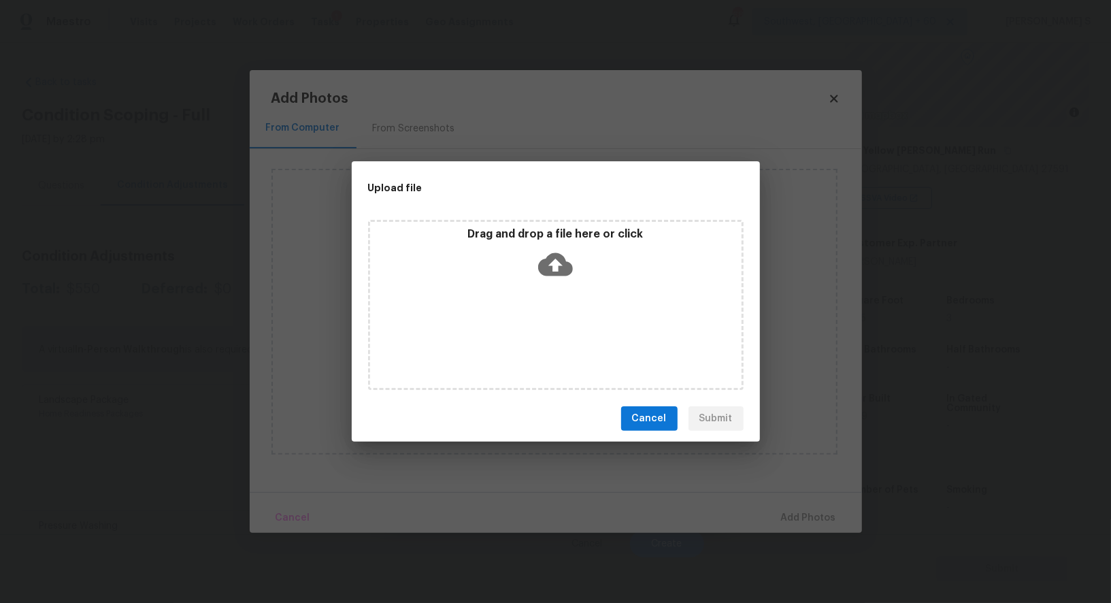
click at [540, 317] on div "Drag and drop a file here or click" at bounding box center [556, 305] width 376 height 170
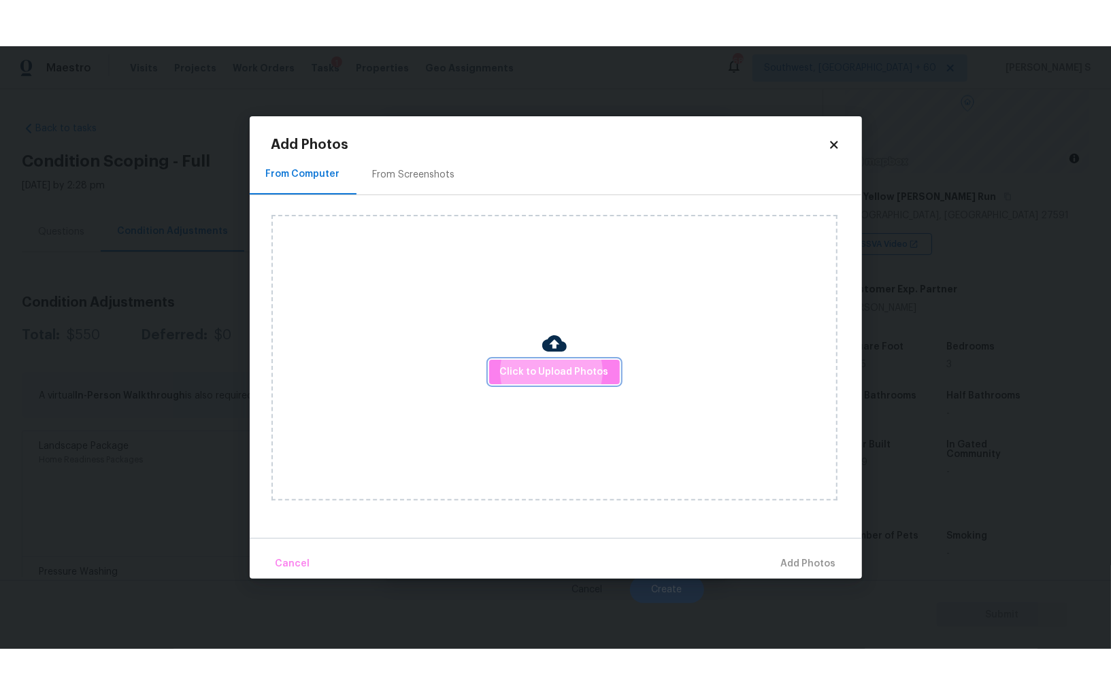
scroll to position [95, 0]
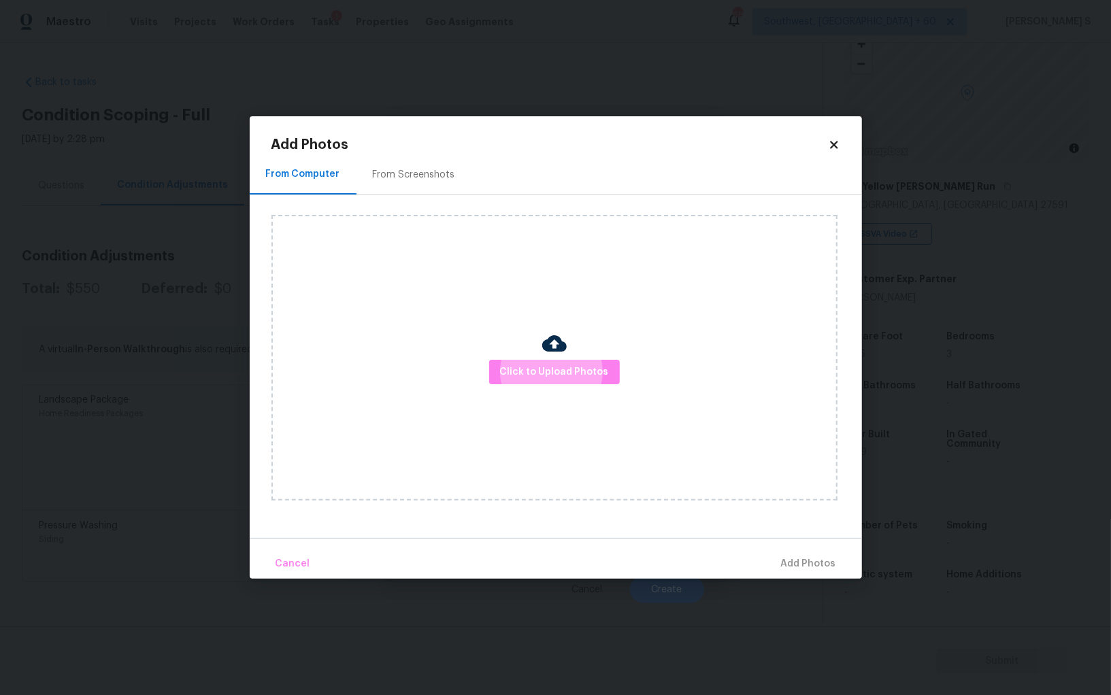
click at [416, 191] on div "From Screenshots" at bounding box center [414, 174] width 115 height 40
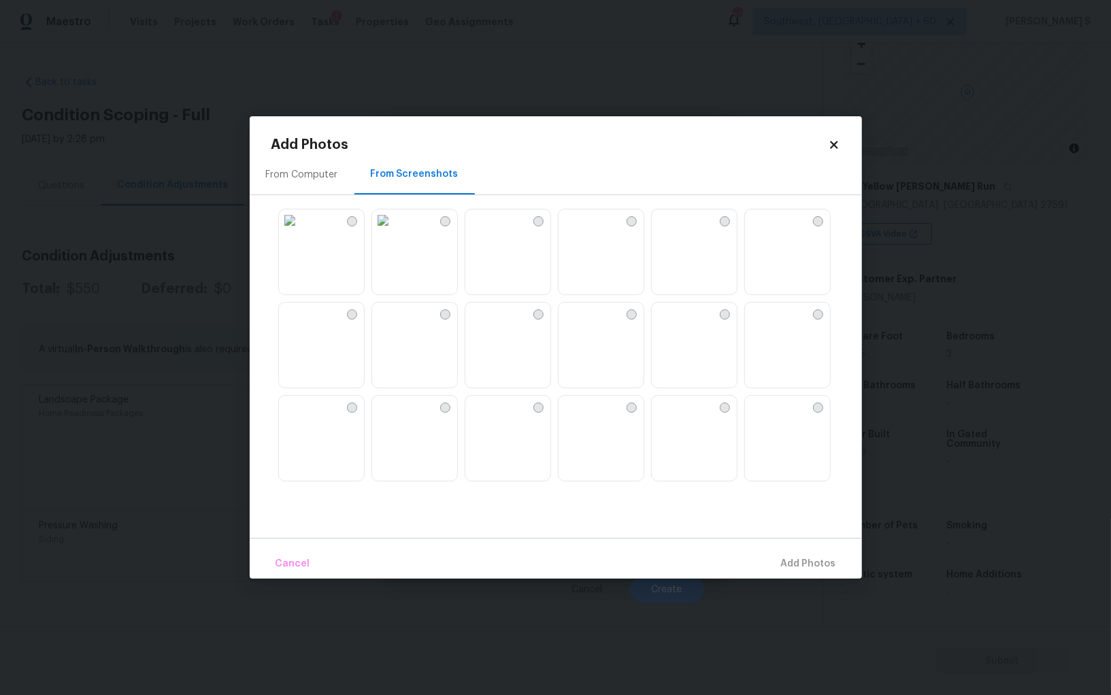
click at [487, 231] on img at bounding box center [476, 221] width 22 height 22
click at [580, 231] on img at bounding box center [570, 221] width 22 height 22
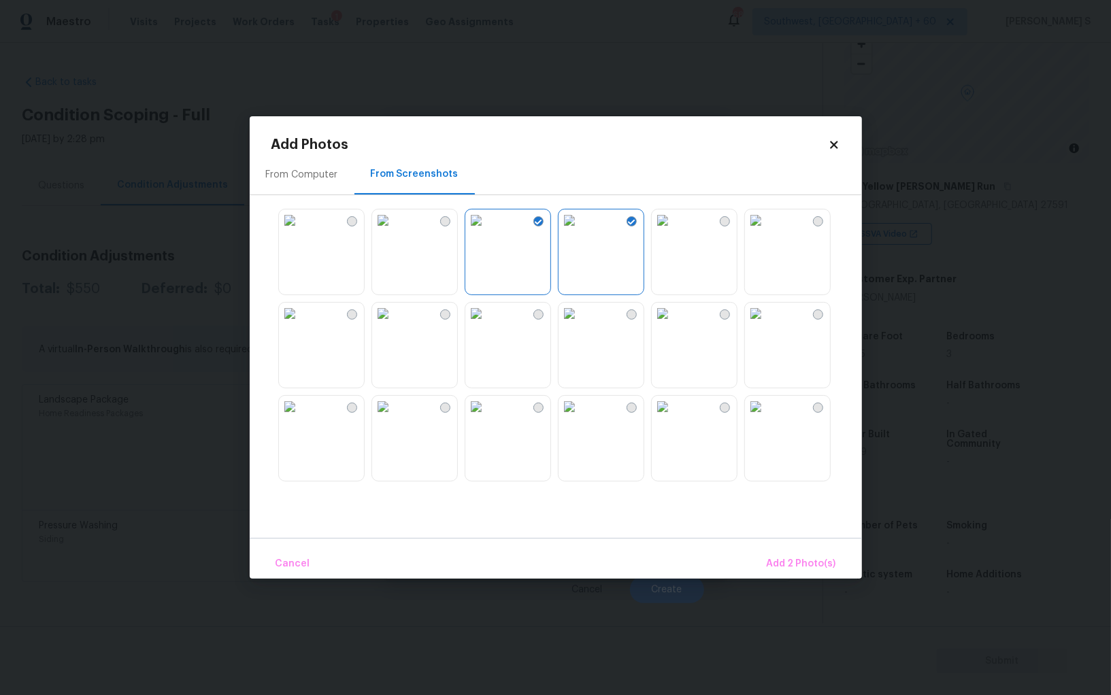
click at [580, 325] on img at bounding box center [570, 314] width 22 height 22
click at [487, 325] on img at bounding box center [476, 314] width 22 height 22
click at [394, 325] on img at bounding box center [383, 314] width 22 height 22
click at [580, 418] on img at bounding box center [570, 407] width 22 height 22
click at [674, 418] on img at bounding box center [663, 407] width 22 height 22
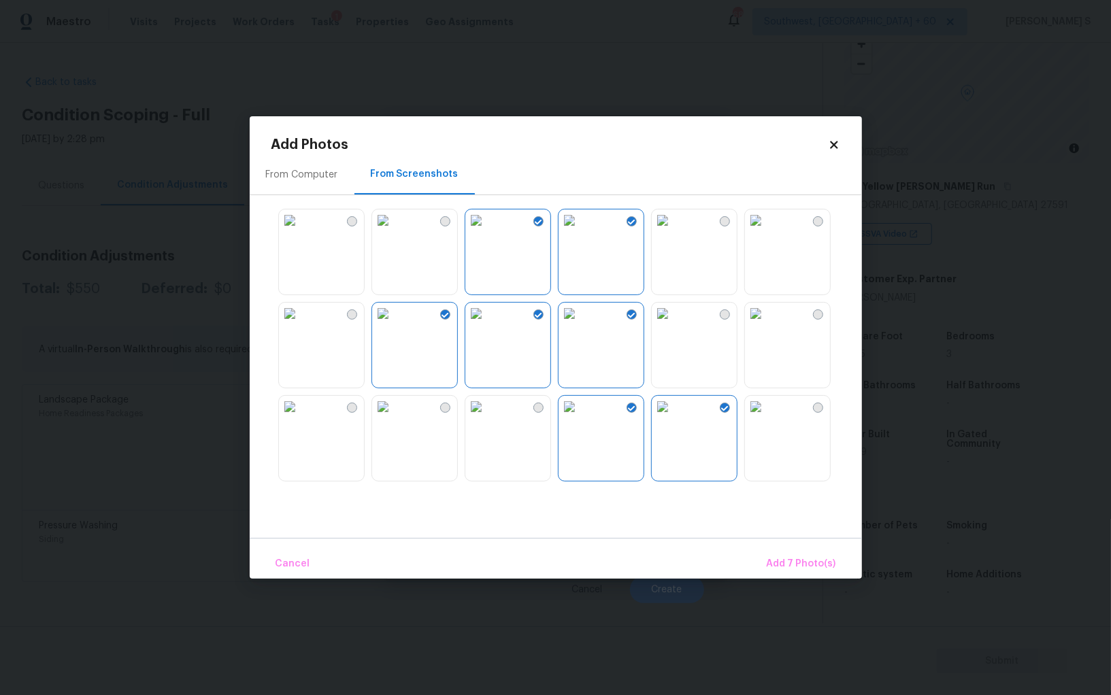
click at [674, 325] on img at bounding box center [663, 314] width 22 height 22
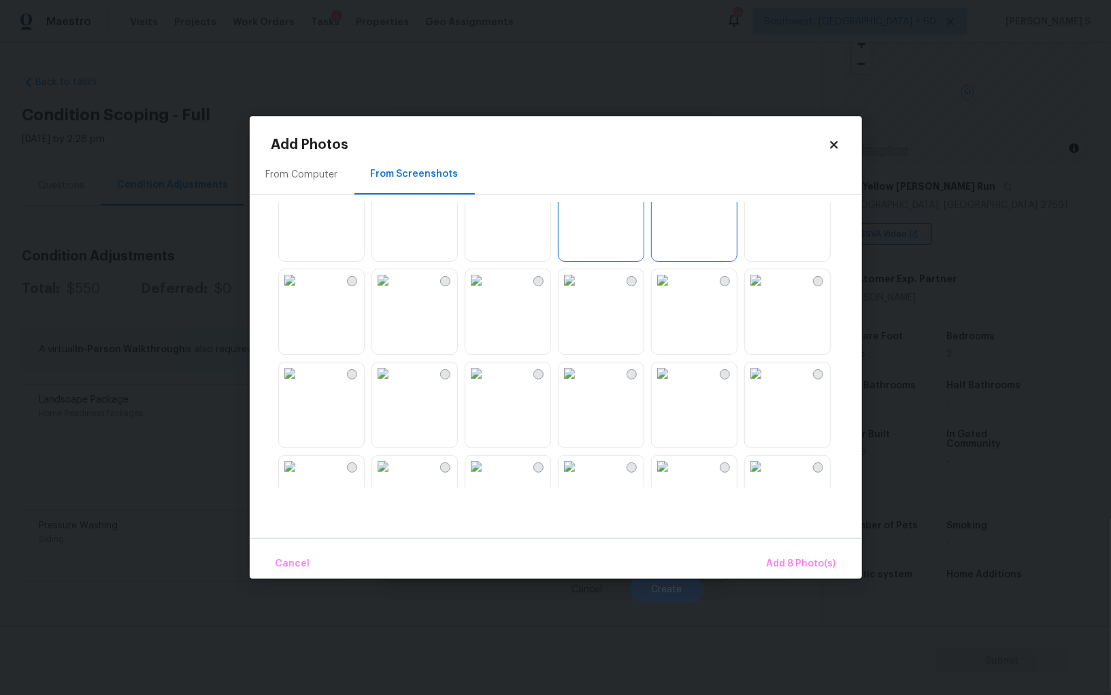
scroll to position [471, 0]
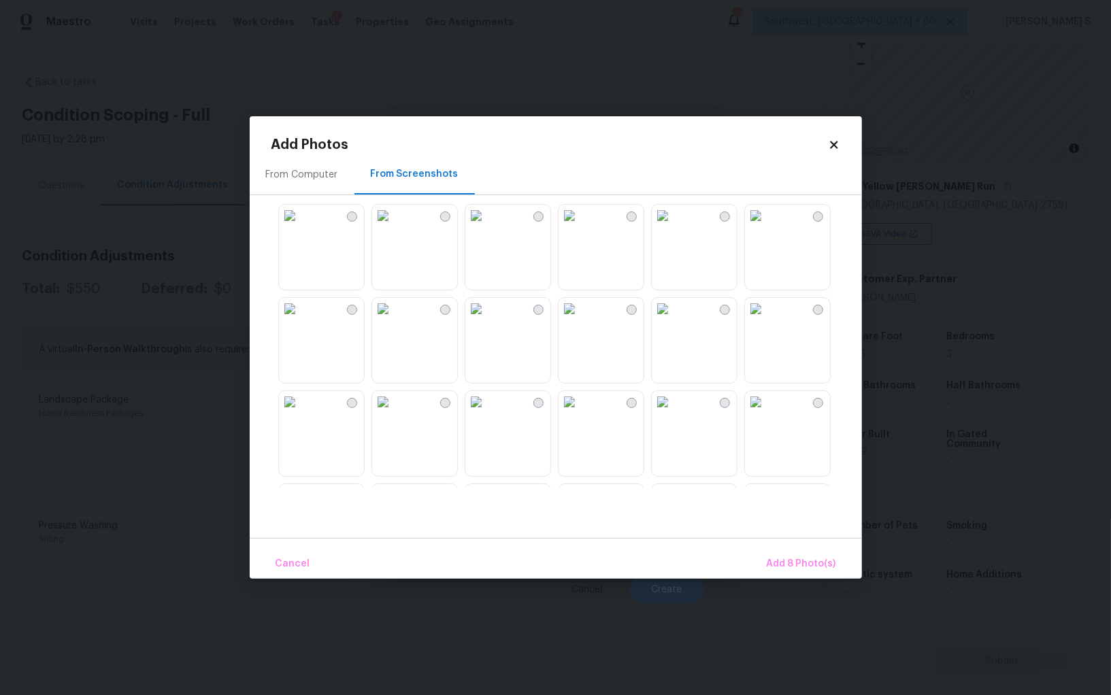
click at [580, 227] on img at bounding box center [570, 216] width 22 height 22
click at [480, 320] on img at bounding box center [476, 309] width 22 height 22
click at [394, 320] on img at bounding box center [383, 309] width 22 height 22
click at [394, 413] on img at bounding box center [383, 402] width 22 height 22
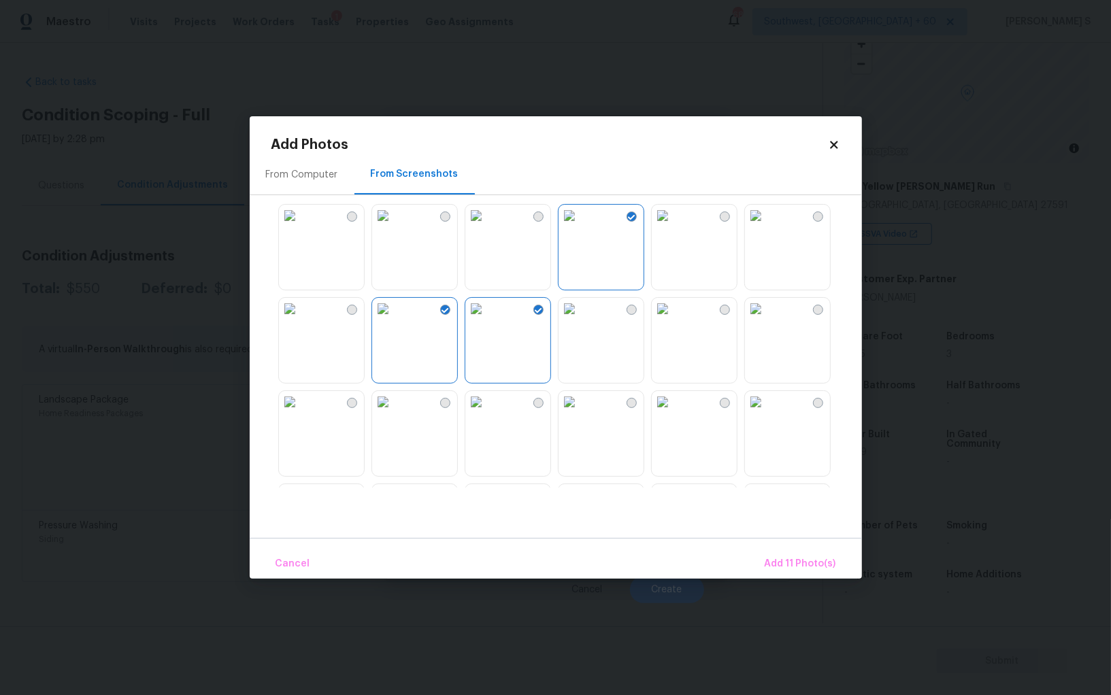
click at [487, 413] on img at bounding box center [476, 402] width 22 height 22
click at [802, 563] on span "Add 12 Photo(s)" at bounding box center [799, 564] width 73 height 17
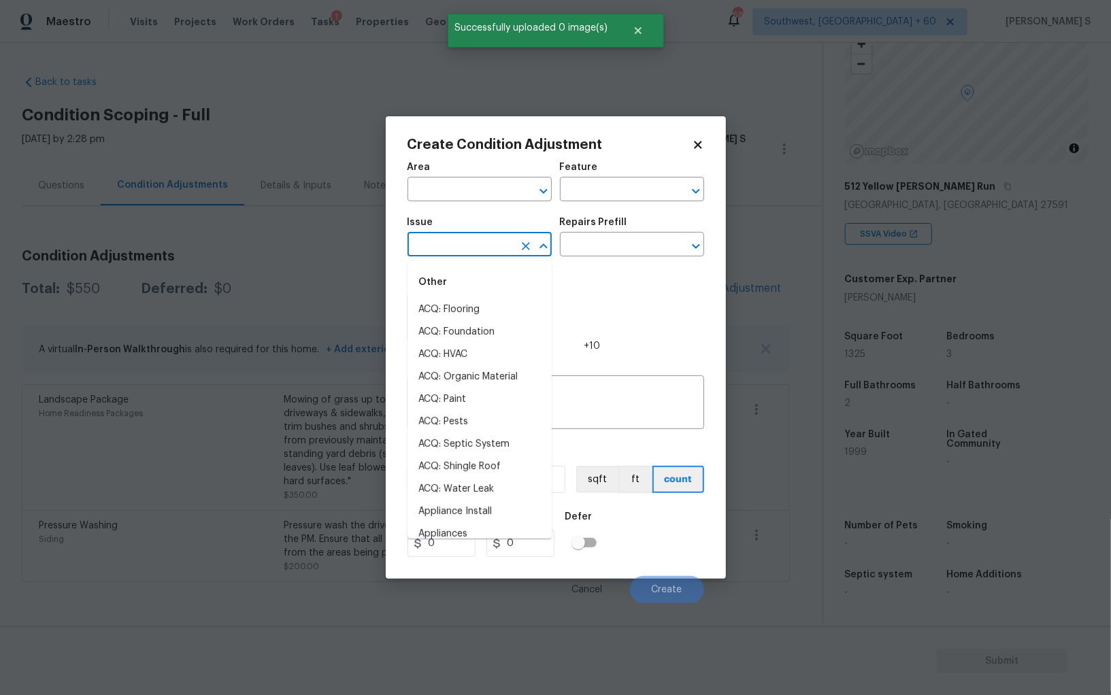
click at [499, 242] on input "text" at bounding box center [461, 245] width 106 height 21
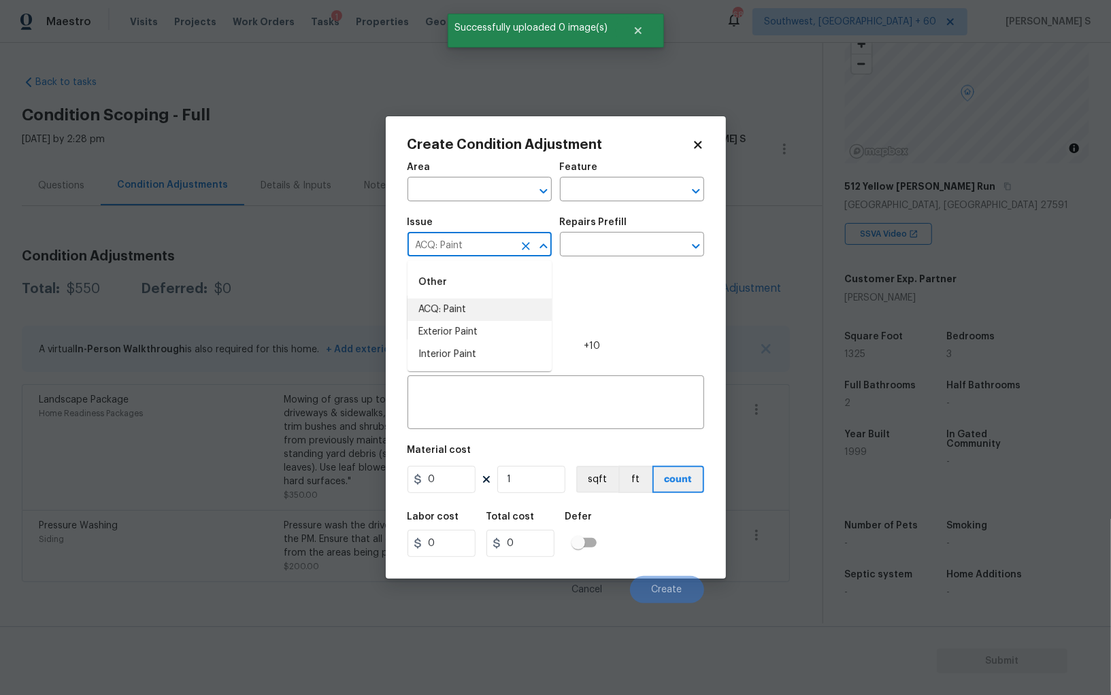
type input "ACQ: Paint"
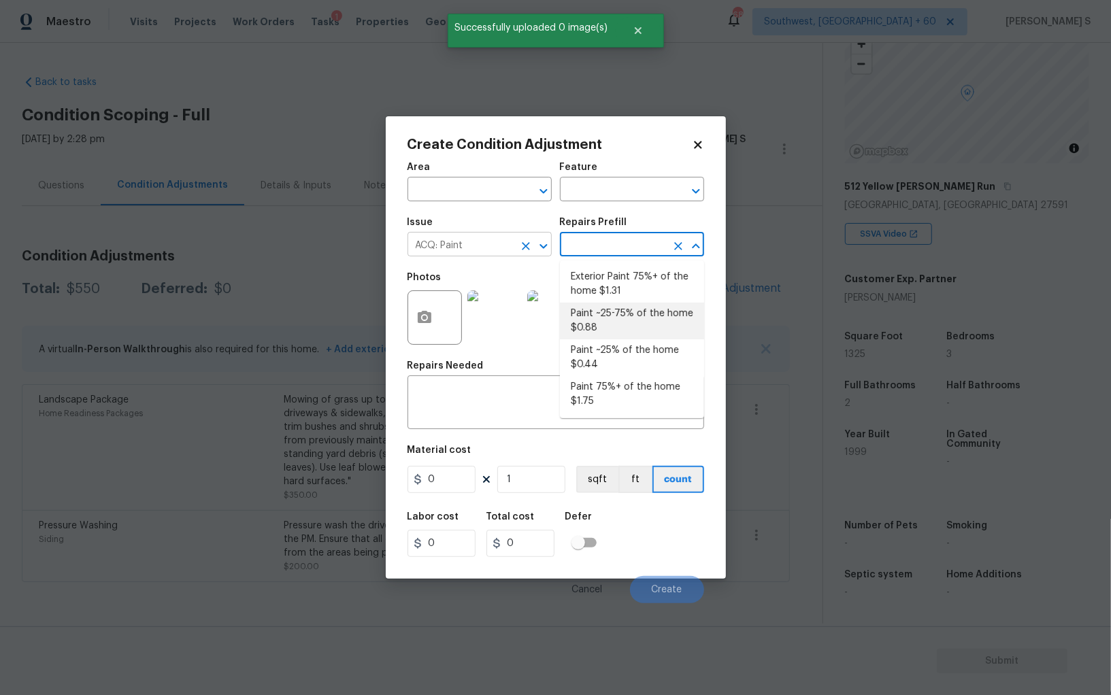
type input "Acquisition"
type textarea "Acquisition Scope: ~25 - 75% of the home needs interior paint"
type input "0.88"
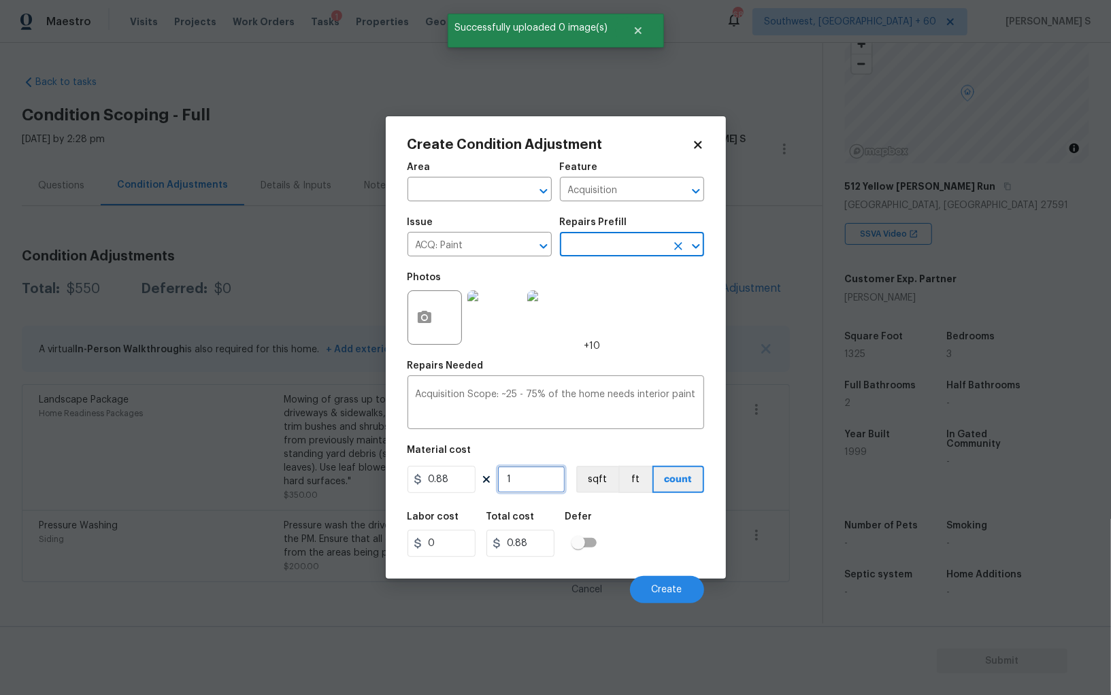
click at [544, 478] on input "1" at bounding box center [531, 479] width 68 height 27
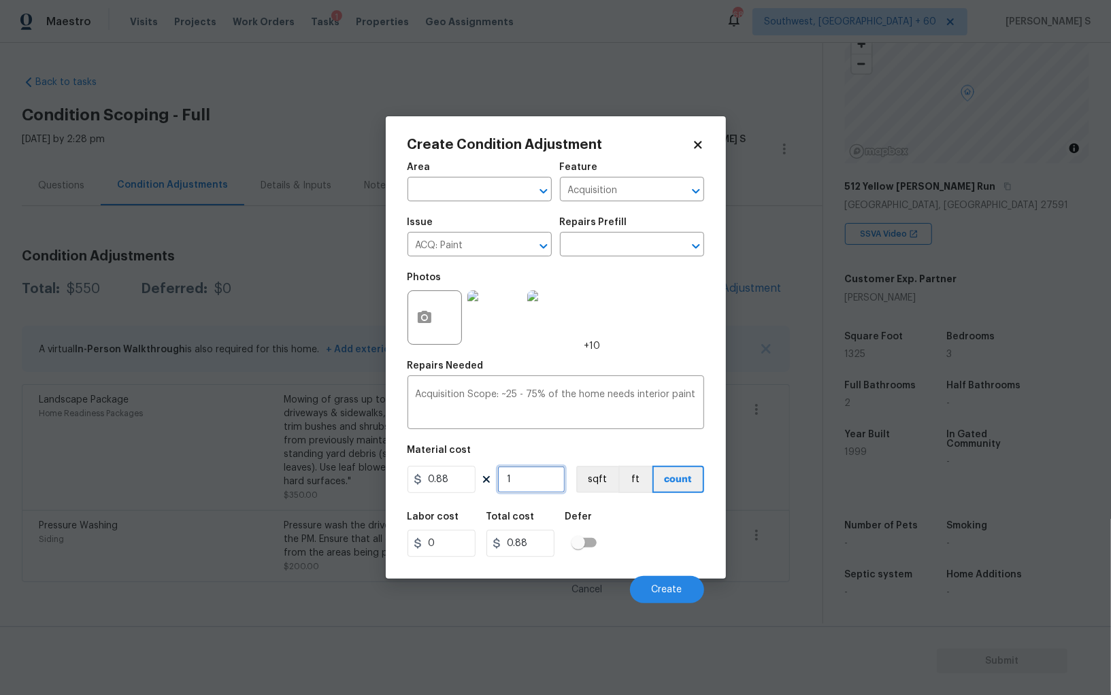
type input "13"
type input "11.44"
type input "132"
type input "116.16"
type input "1325"
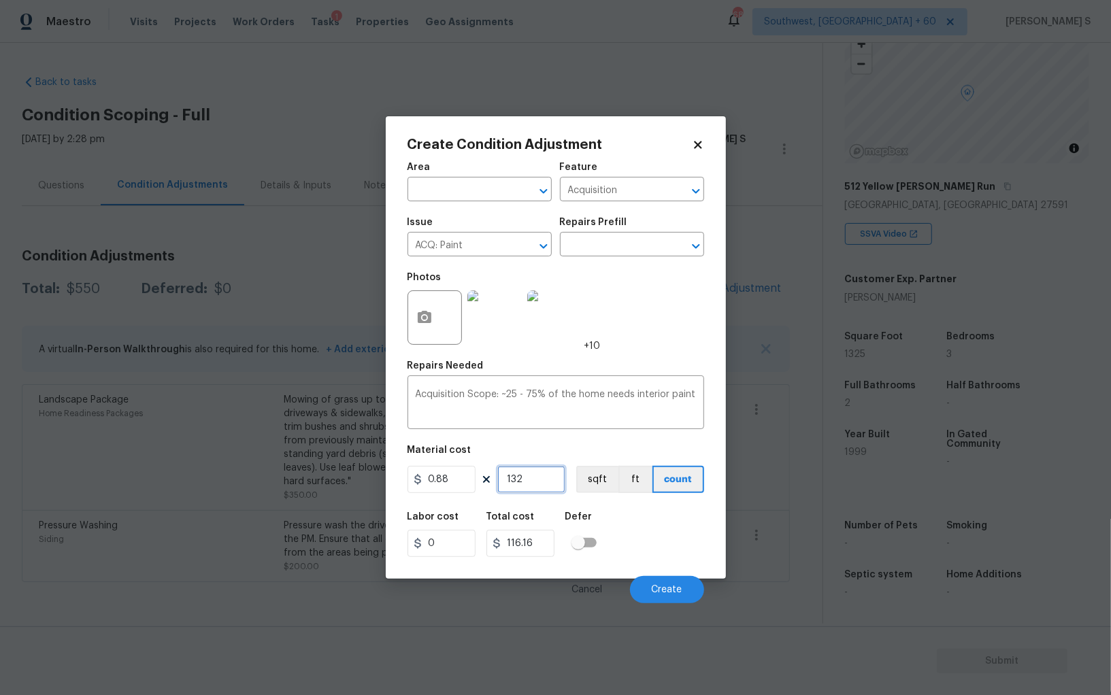
type input "1166"
type input "1325"
click at [645, 539] on div "Labor cost 0 Total cost 1166 Defer" at bounding box center [556, 534] width 297 height 61
click at [601, 484] on button "sqft" at bounding box center [597, 479] width 42 height 27
click at [634, 496] on figure "Material cost 0.88 1325 sqft ft count" at bounding box center [556, 471] width 297 height 50
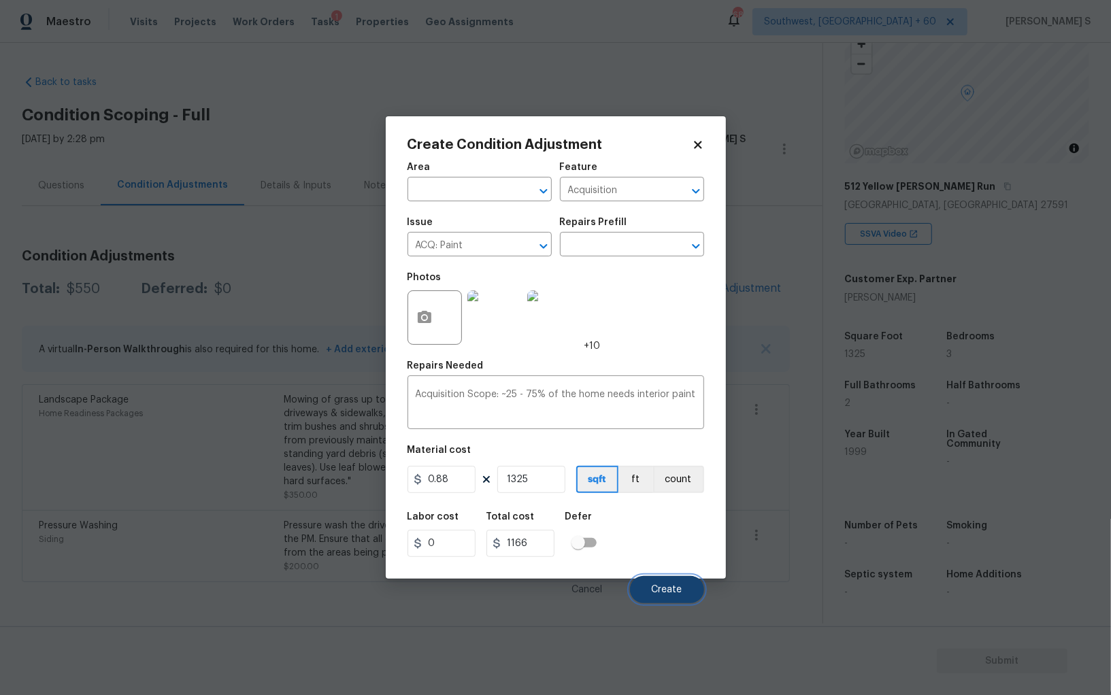
click at [678, 586] on span "Create" at bounding box center [667, 590] width 31 height 10
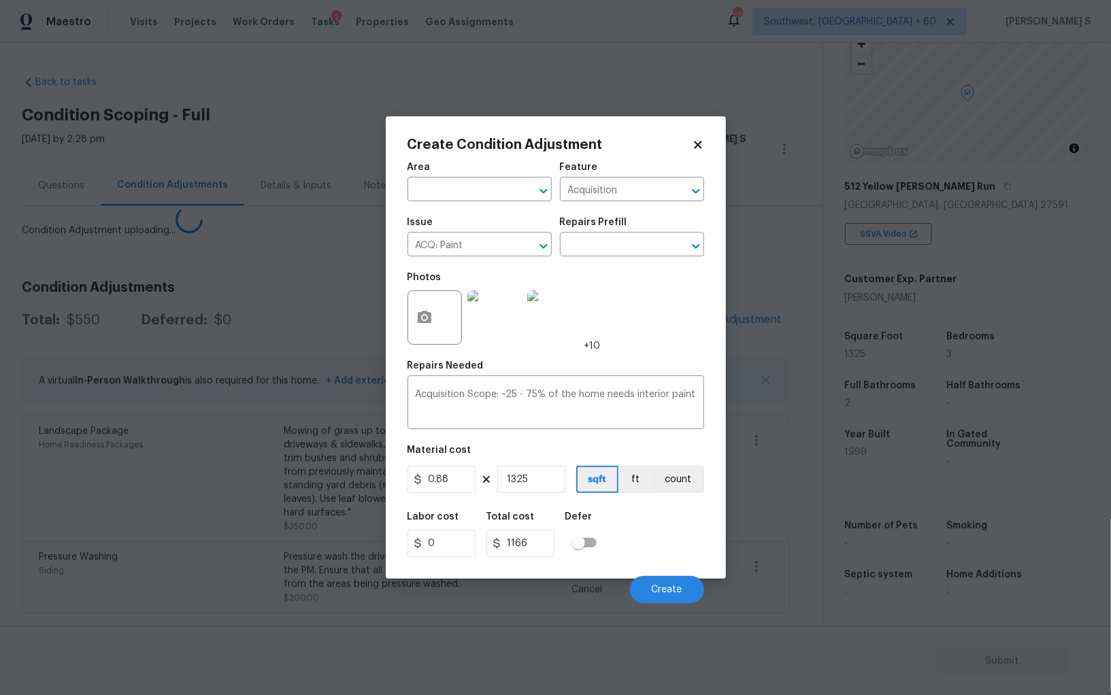
click at [296, 482] on body "Maestro Visits Projects Work Orders Tasks 1 Properties Geo Assignments 687 Sout…" at bounding box center [555, 347] width 1111 height 695
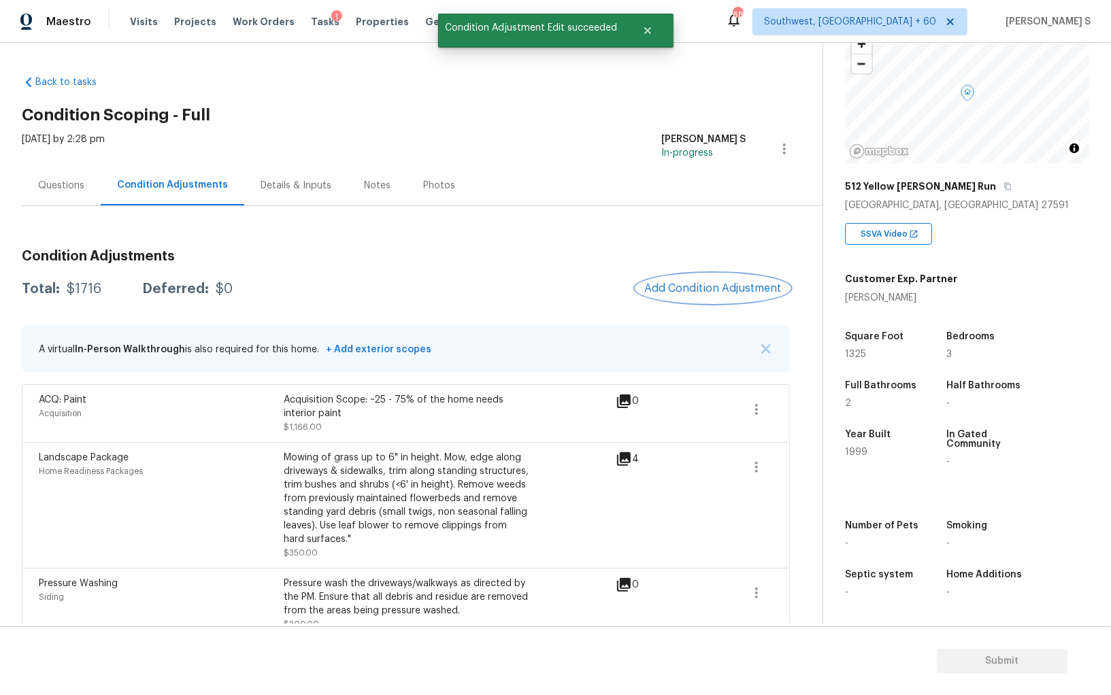
click at [721, 297] on button "Add Condition Adjustment" at bounding box center [713, 288] width 154 height 29
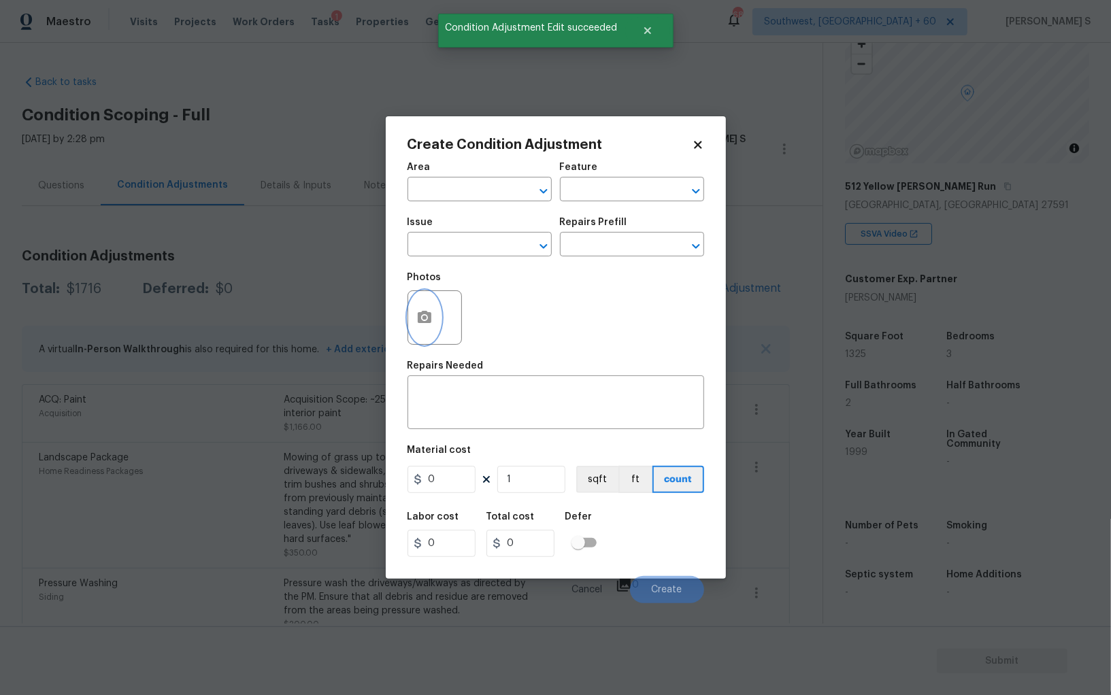
click at [420, 314] on icon "button" at bounding box center [425, 317] width 14 height 12
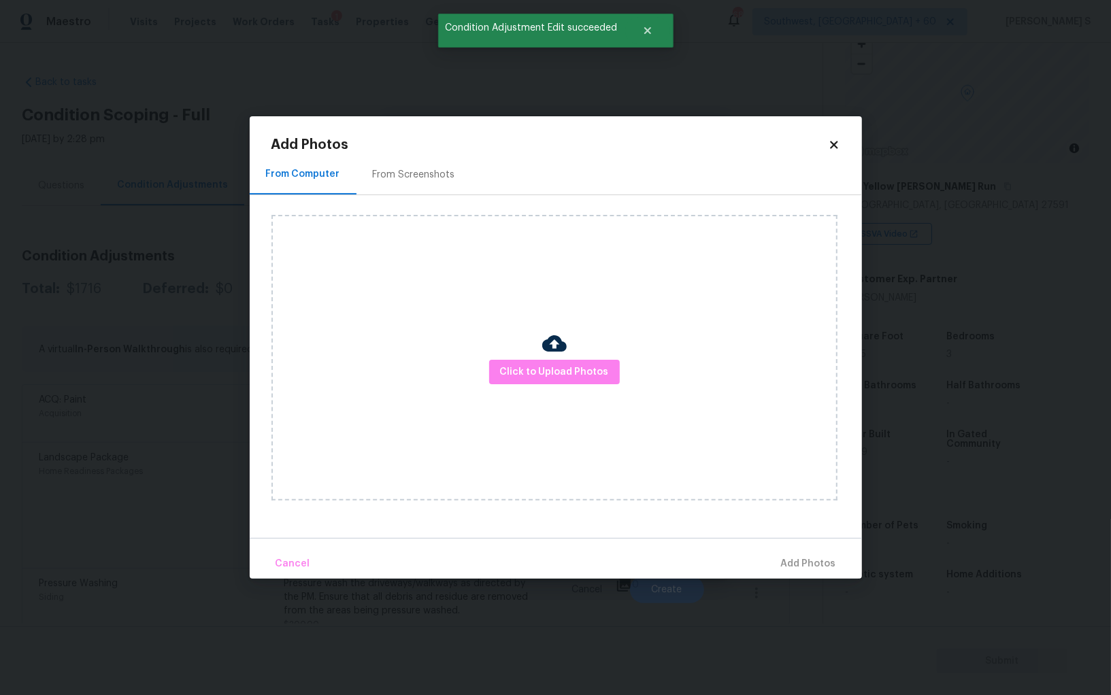
click at [389, 148] on h2 "Add Photos" at bounding box center [549, 145] width 557 height 14
click at [405, 178] on div "From Screenshots" at bounding box center [414, 175] width 82 height 14
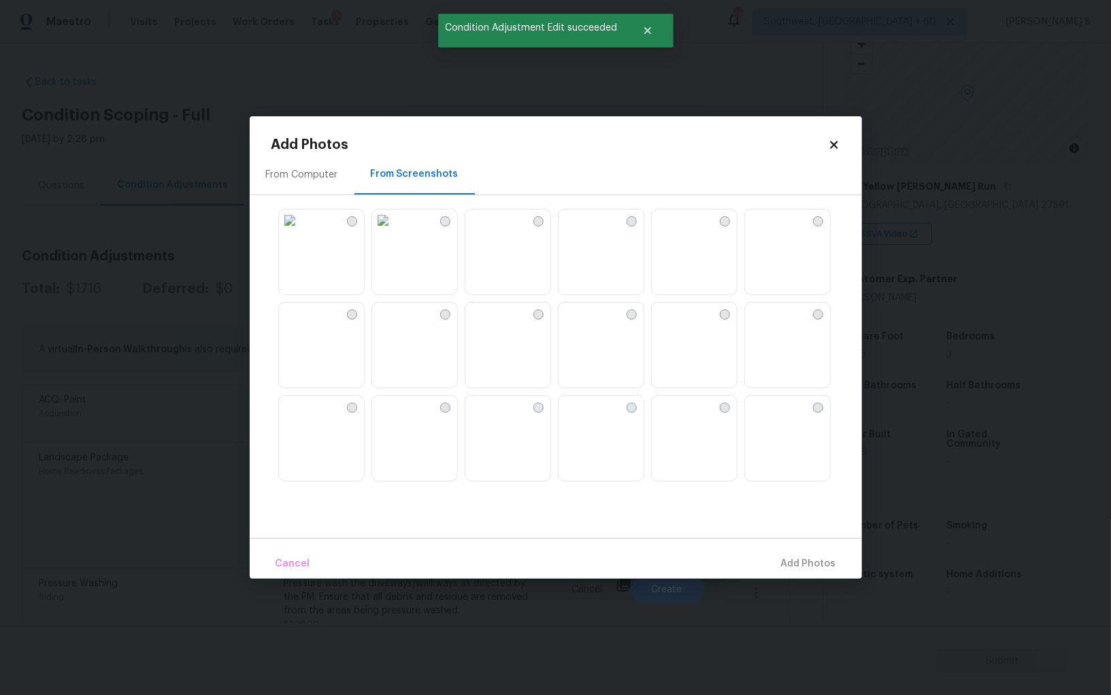
click at [580, 231] on img at bounding box center [570, 221] width 22 height 22
click at [667, 231] on img at bounding box center [663, 221] width 22 height 22
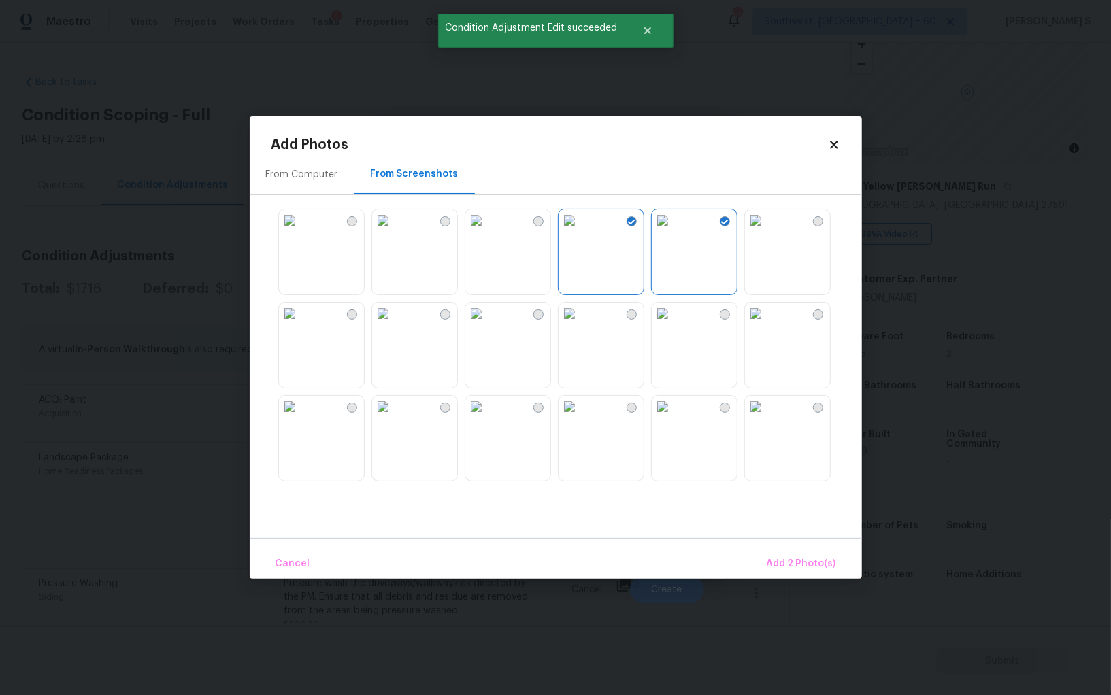
click at [580, 325] on img at bounding box center [570, 314] width 22 height 22
click at [487, 325] on img at bounding box center [476, 314] width 22 height 22
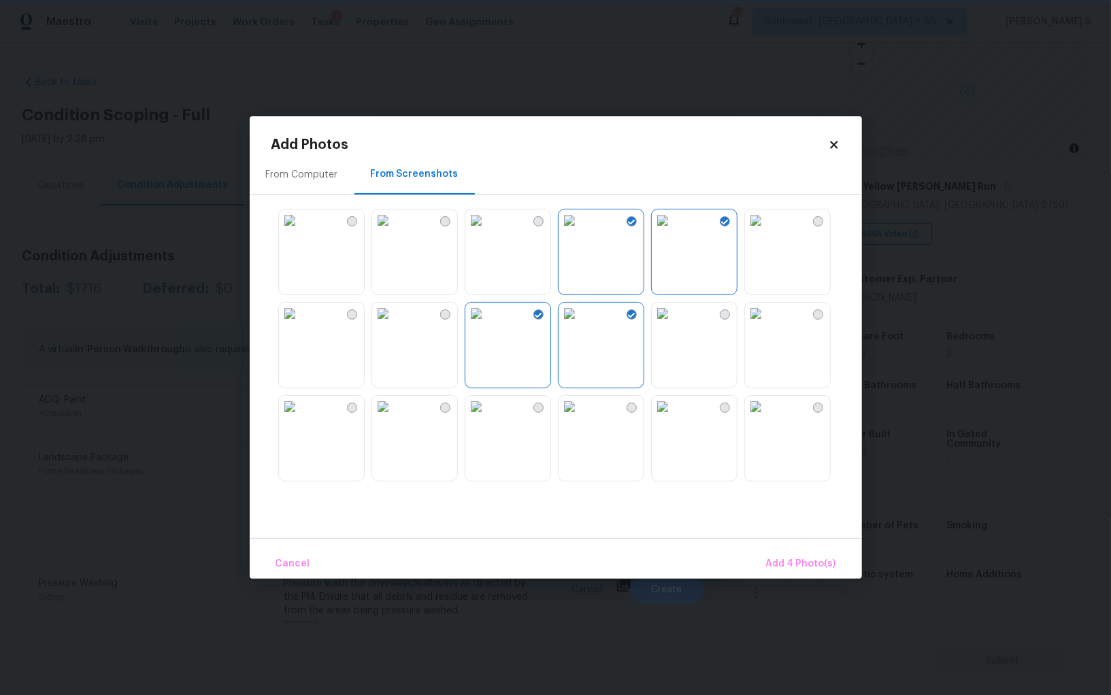
click at [652, 418] on img at bounding box center [663, 407] width 22 height 22
click at [663, 325] on img at bounding box center [663, 314] width 22 height 22
click at [580, 415] on img at bounding box center [570, 407] width 22 height 22
click at [767, 325] on img at bounding box center [756, 314] width 22 height 22
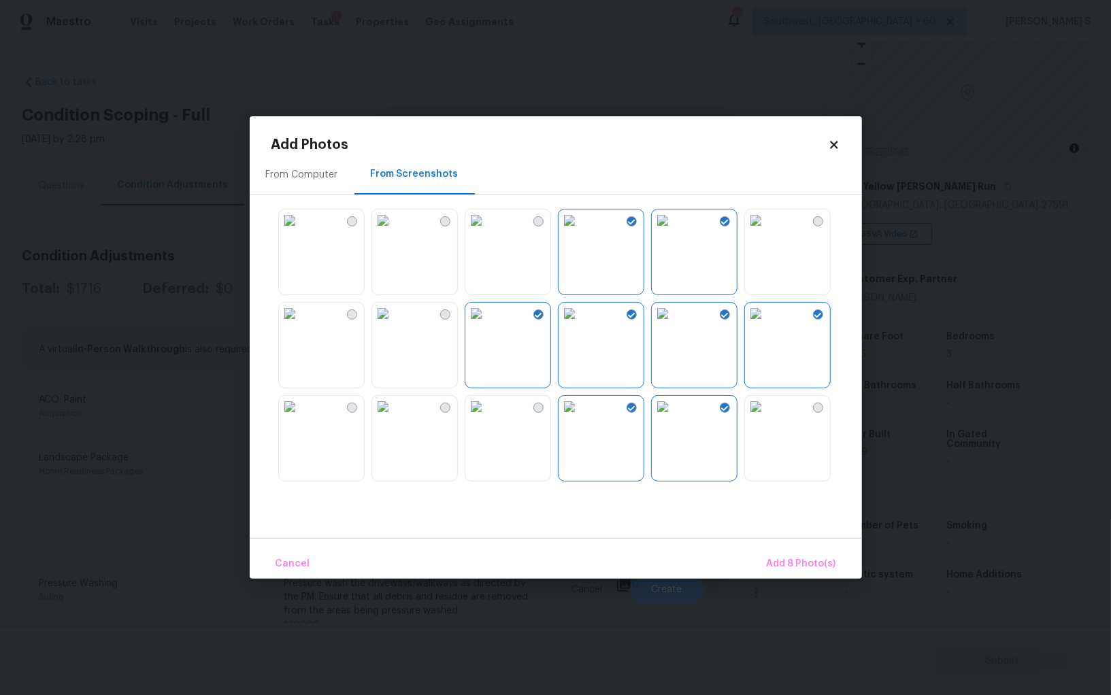
scroll to position [419, 0]
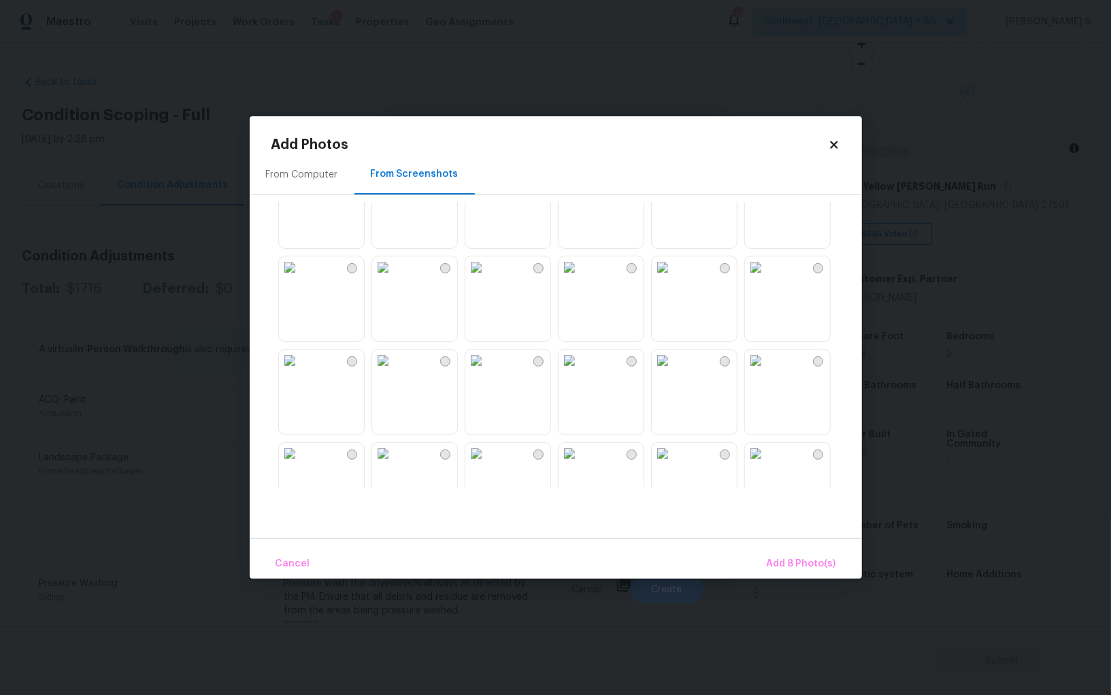
click at [674, 278] on img at bounding box center [663, 268] width 22 height 22
click at [580, 278] on img at bounding box center [570, 268] width 22 height 22
click at [487, 371] on img at bounding box center [476, 361] width 22 height 22
click at [381, 371] on img at bounding box center [383, 361] width 22 height 22
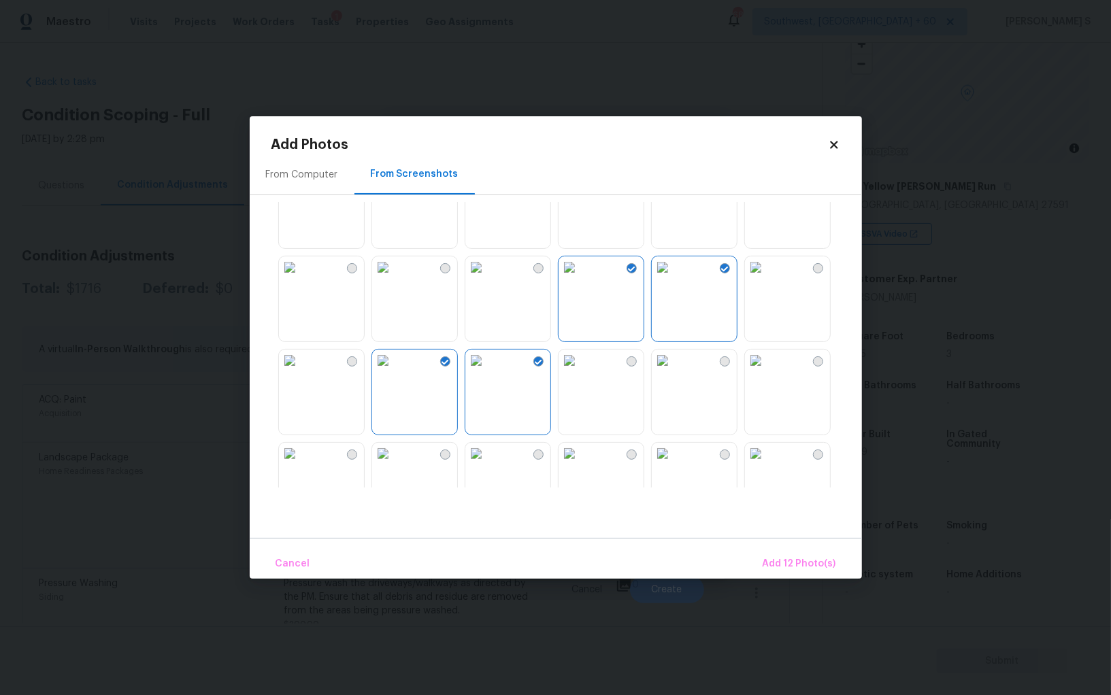
click at [572, 371] on img at bounding box center [570, 361] width 22 height 22
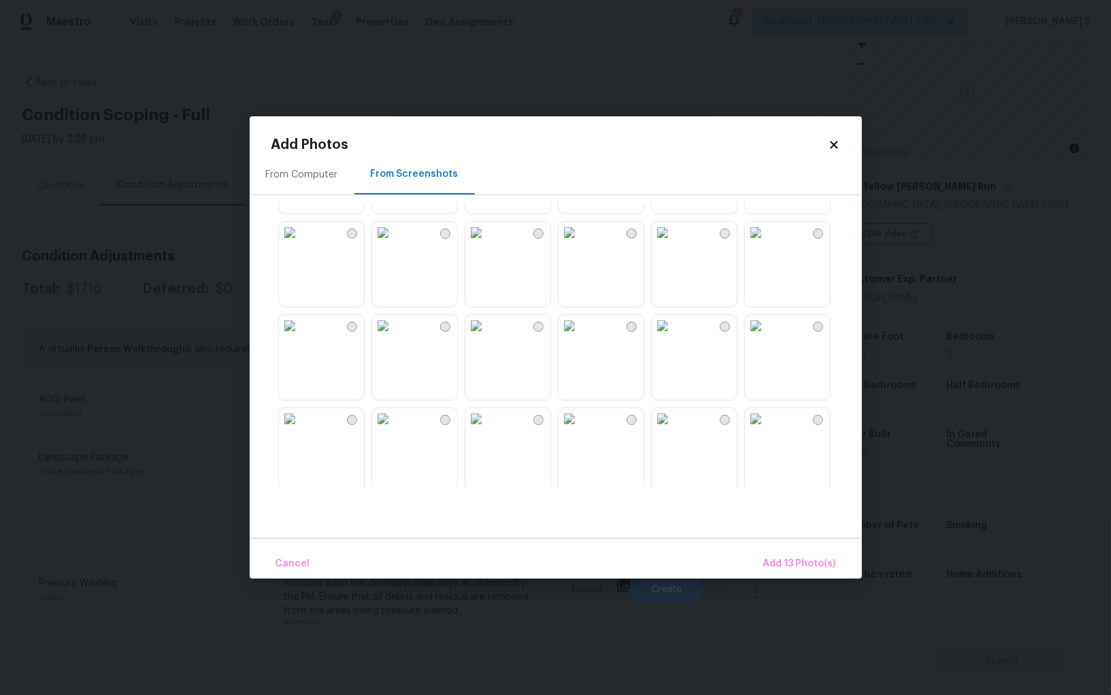
scroll to position [876, 0]
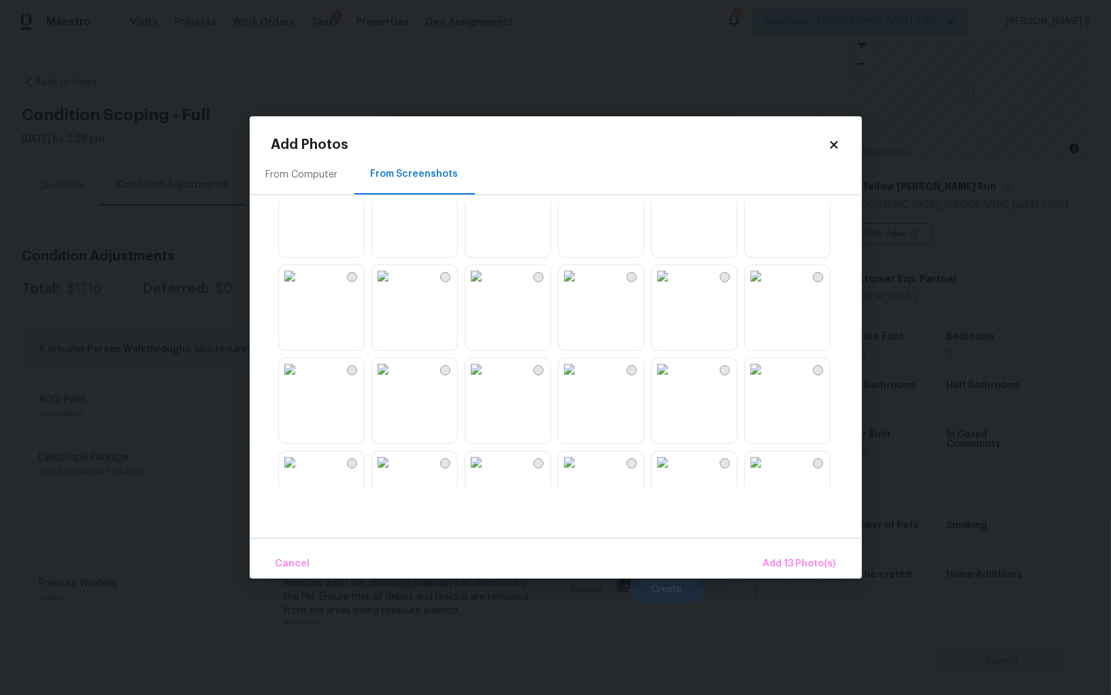
click at [580, 380] on img at bounding box center [570, 370] width 22 height 22
click at [487, 380] on img at bounding box center [476, 370] width 22 height 22
click at [812, 555] on button "Add 15 Photo(s)" at bounding box center [800, 564] width 84 height 29
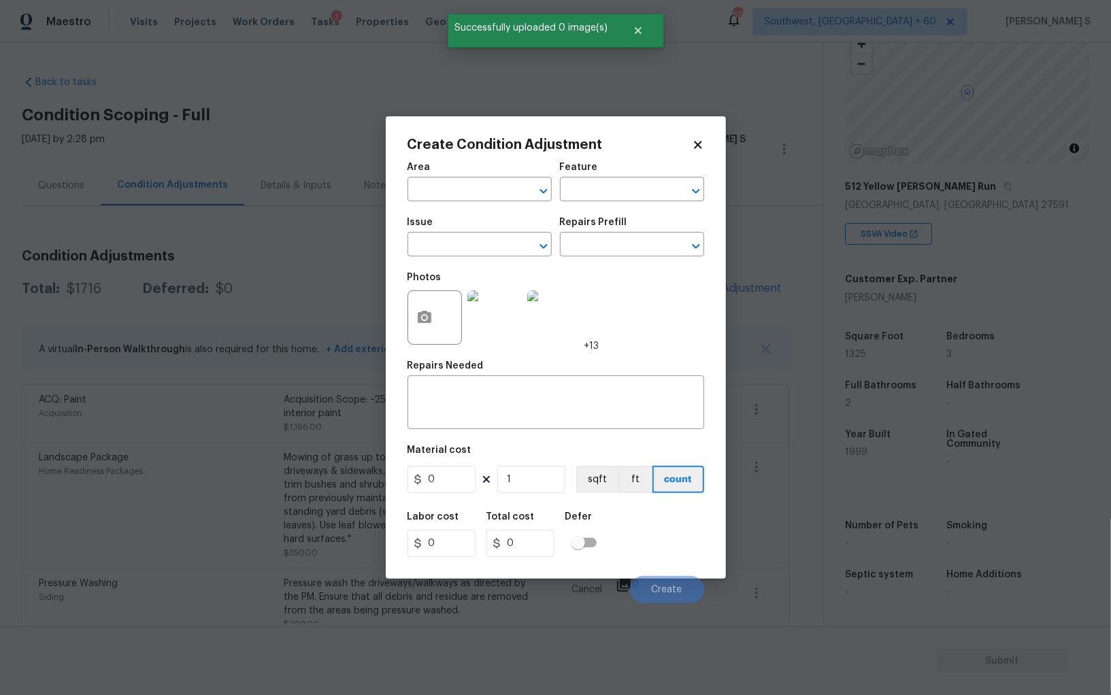
click at [473, 235] on div "Issue" at bounding box center [480, 227] width 144 height 18
click at [475, 243] on input "text" at bounding box center [461, 245] width 106 height 21
type input "ACQ: Flooring"
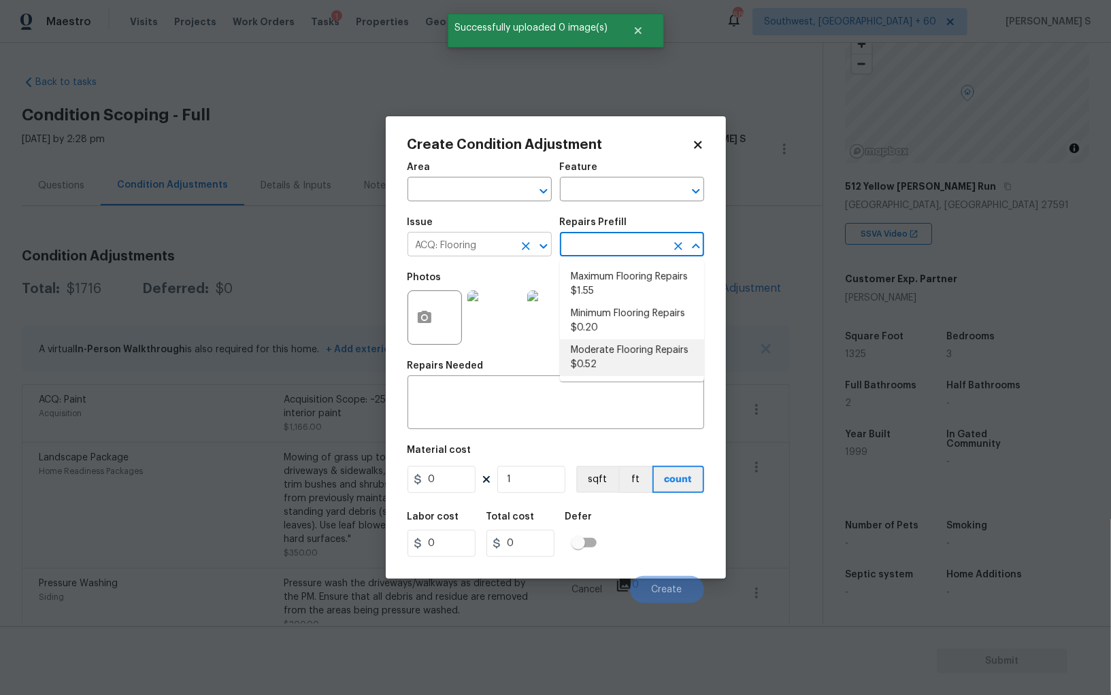
type input "Acquisition"
type textarea "Acquisition Scope: Moderate flooring repairs"
type input "0.52"
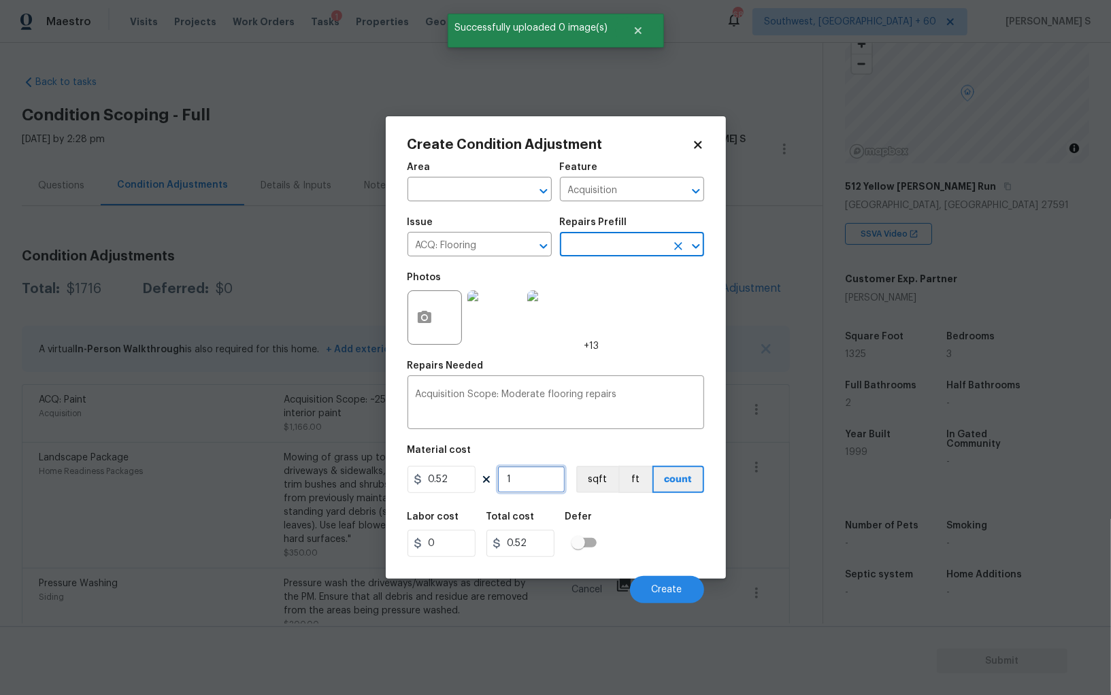
click at [531, 478] on input "1" at bounding box center [531, 479] width 68 height 27
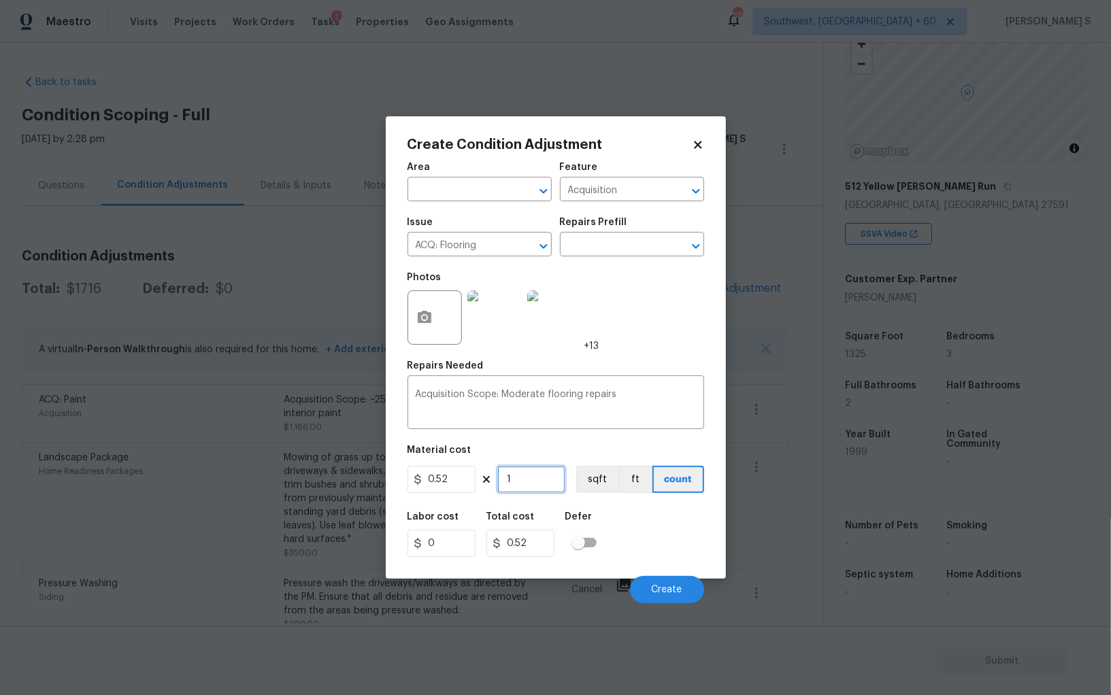
paste input "325"
type input "1325"
type input "689"
type input "1325"
click at [598, 481] on button "sqft" at bounding box center [597, 479] width 42 height 27
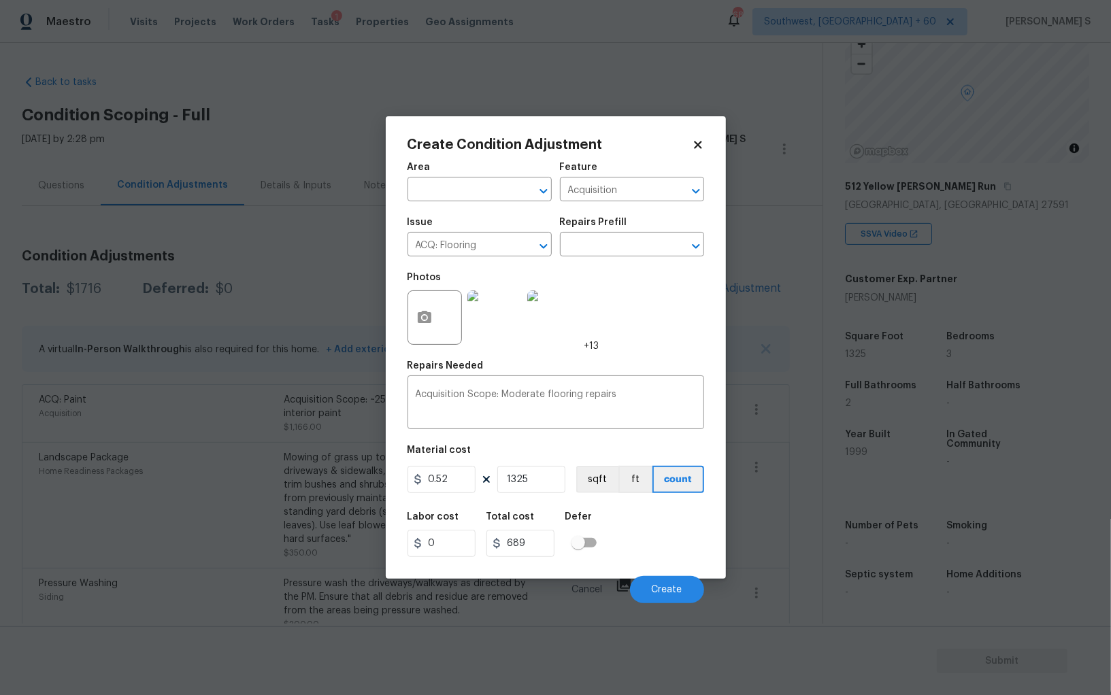
click at [615, 527] on div "Labor cost 0 Total cost 689 Defer" at bounding box center [556, 534] width 297 height 61
click at [657, 591] on span "Create" at bounding box center [667, 590] width 31 height 10
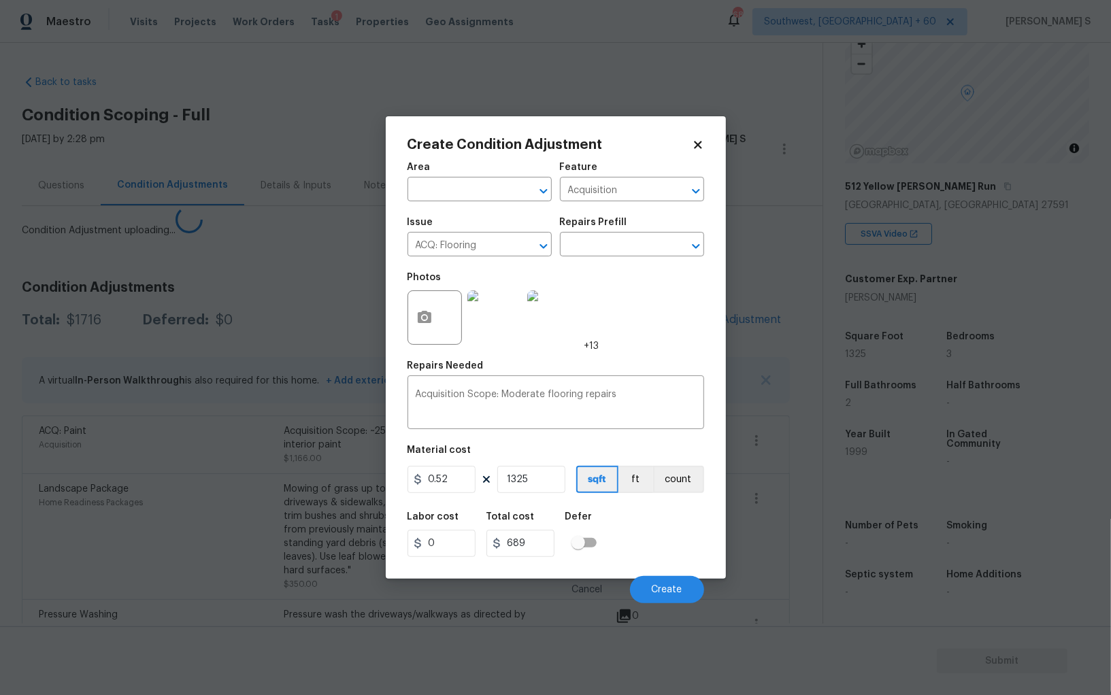
click at [140, 499] on body "Maestro Visits Projects Work Orders Tasks 1 Properties Geo Assignments 687 Sout…" at bounding box center [555, 347] width 1111 height 695
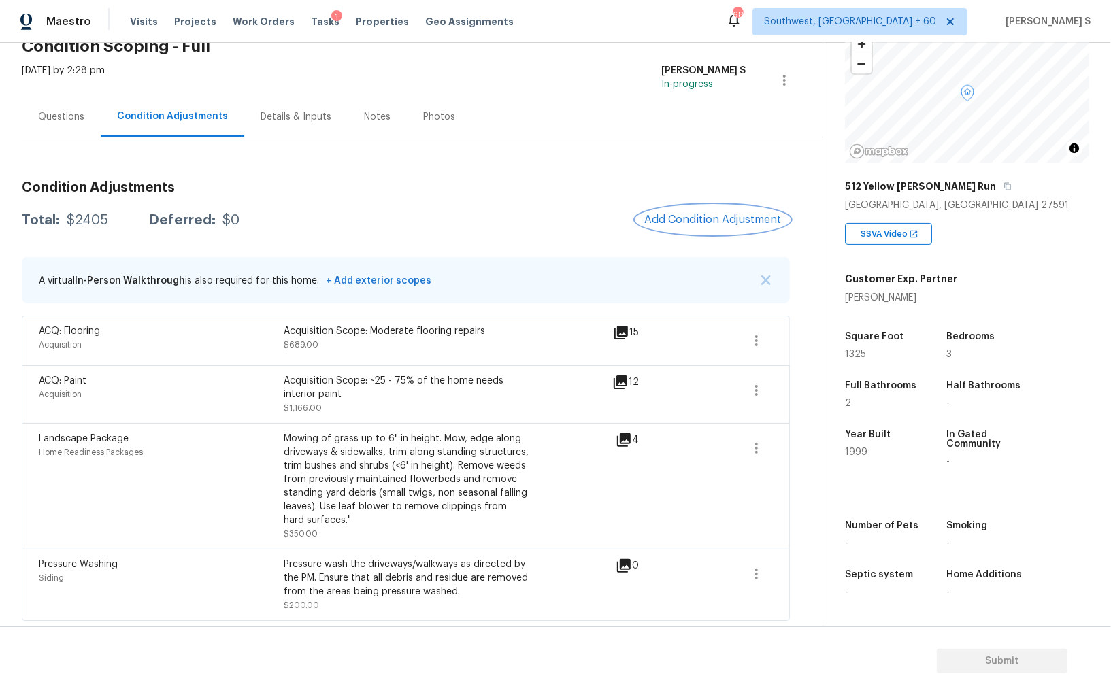
scroll to position [0, 0]
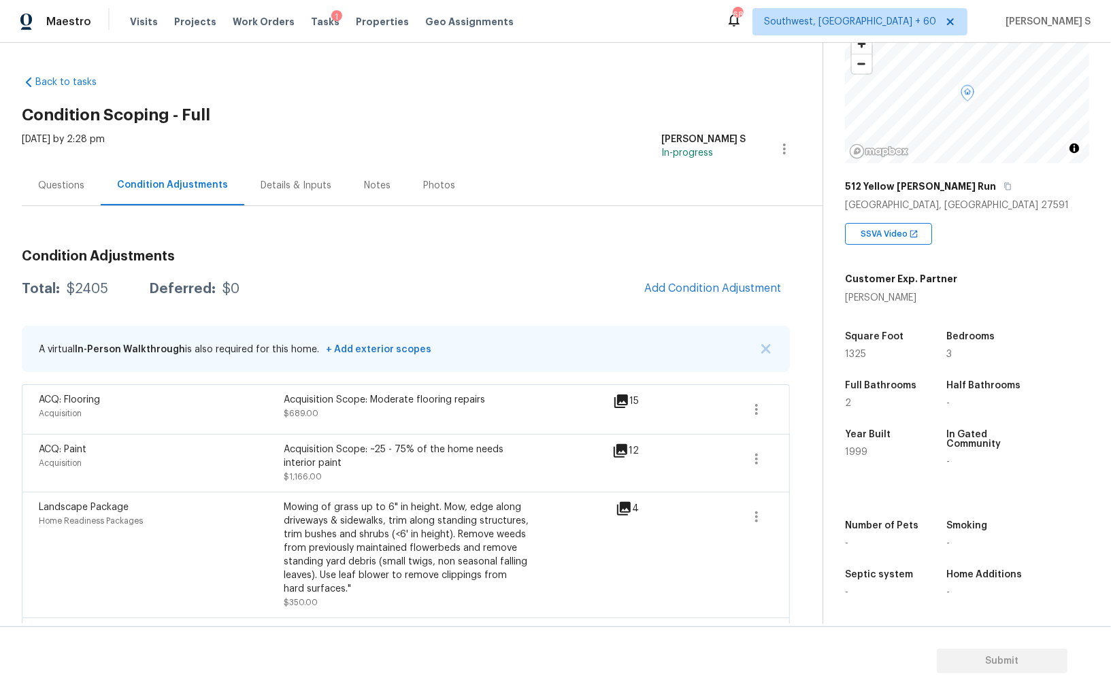
click at [71, 178] on div "Questions" at bounding box center [61, 185] width 79 height 40
click at [71, 179] on div "Questions" at bounding box center [61, 186] width 46 height 14
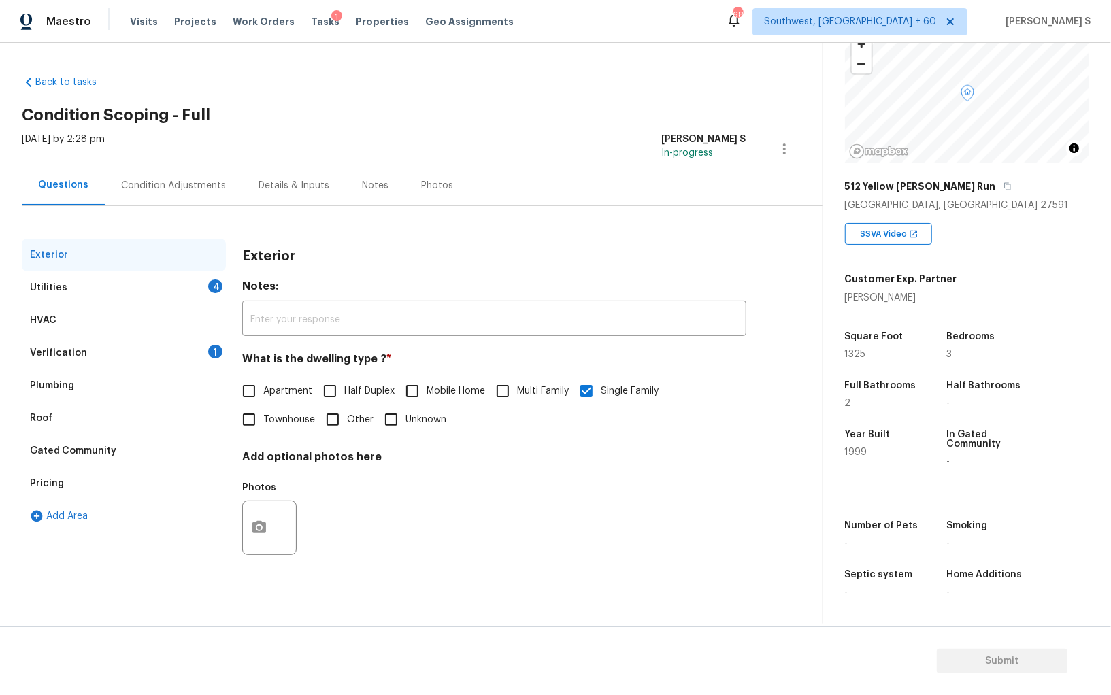
click at [63, 485] on div "Pricing" at bounding box center [124, 483] width 204 height 33
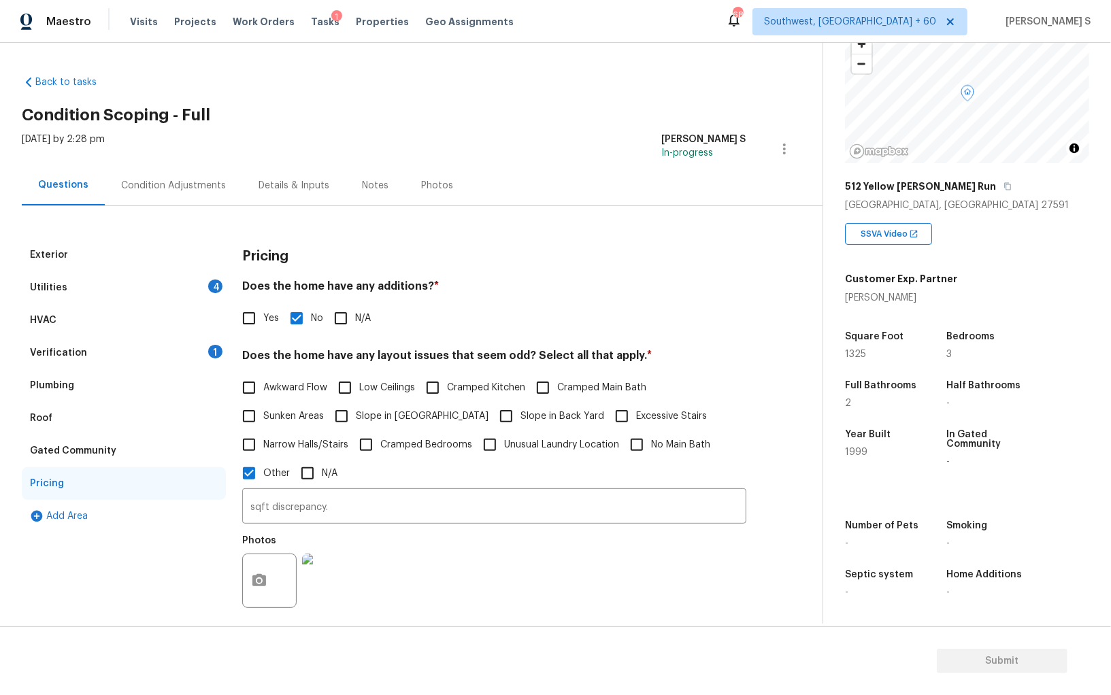
click at [359, 423] on span "Slope in [GEOGRAPHIC_DATA]" at bounding box center [422, 417] width 133 height 14
click at [356, 423] on input "Slope in [GEOGRAPHIC_DATA]" at bounding box center [341, 416] width 29 height 29
checkbox input "true"
click at [220, 279] on div "Utilities 4" at bounding box center [124, 287] width 204 height 33
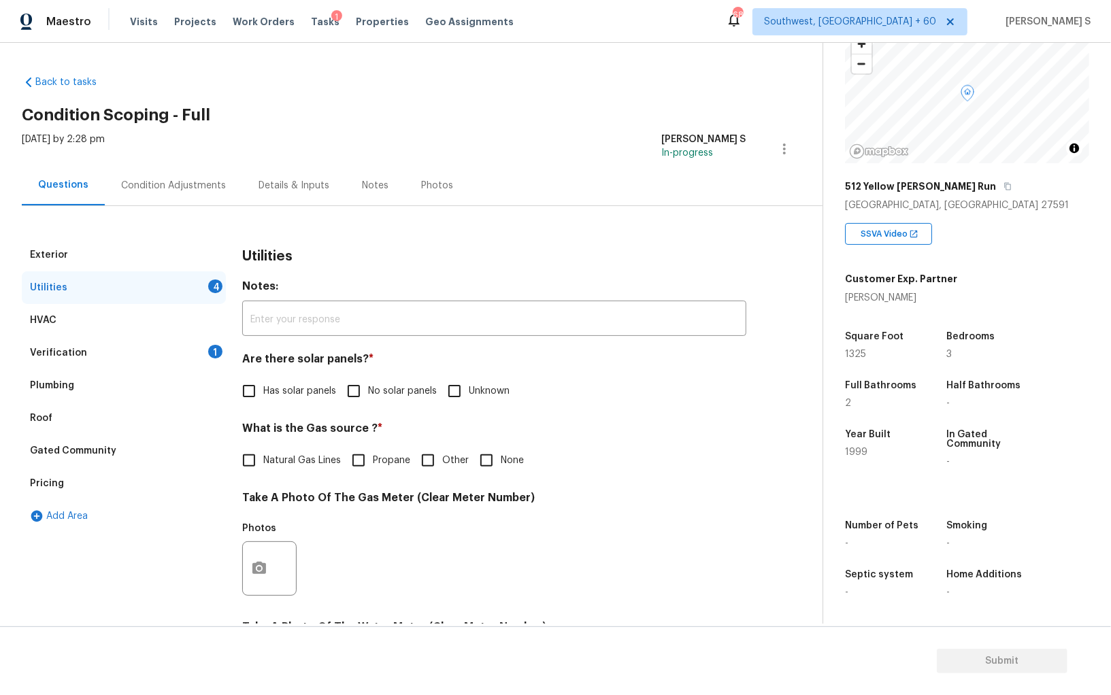
click at [362, 399] on input "No solar panels" at bounding box center [354, 391] width 29 height 29
checkbox input "true"
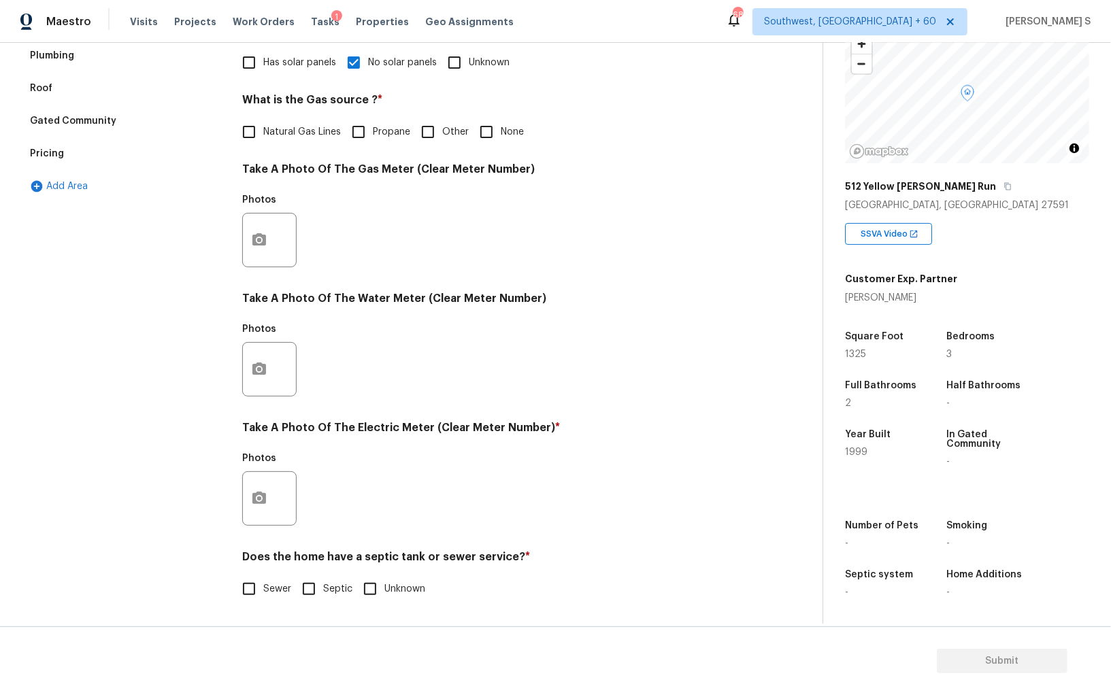
scroll to position [329, 0]
click at [262, 499] on icon "button" at bounding box center [259, 499] width 16 height 16
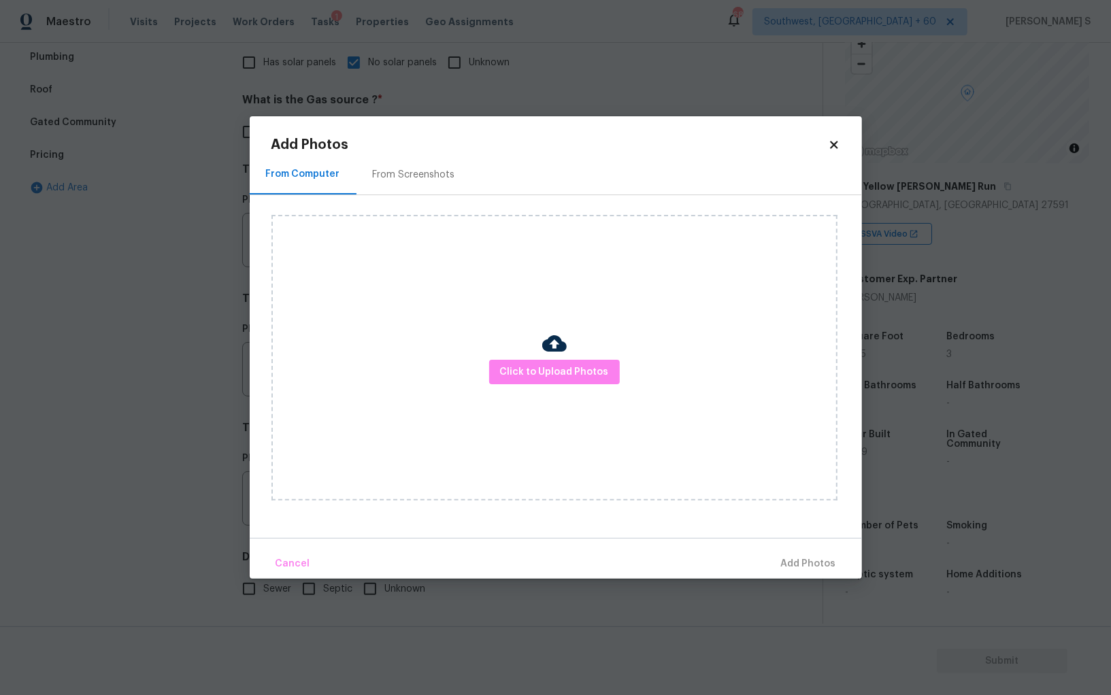
click at [536, 352] on div "Click to Upload Photos" at bounding box center [554, 358] width 566 height 286
click at [536, 362] on button "Click to Upload Photos" at bounding box center [554, 372] width 131 height 25
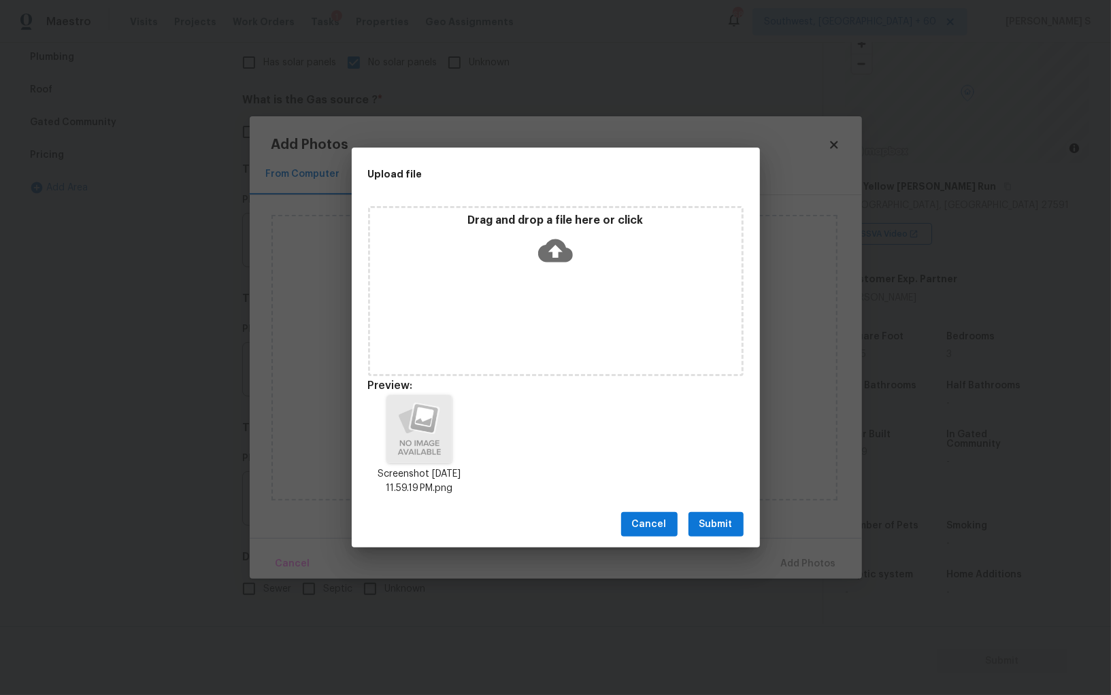
click at [728, 529] on span "Submit" at bounding box center [715, 524] width 33 height 17
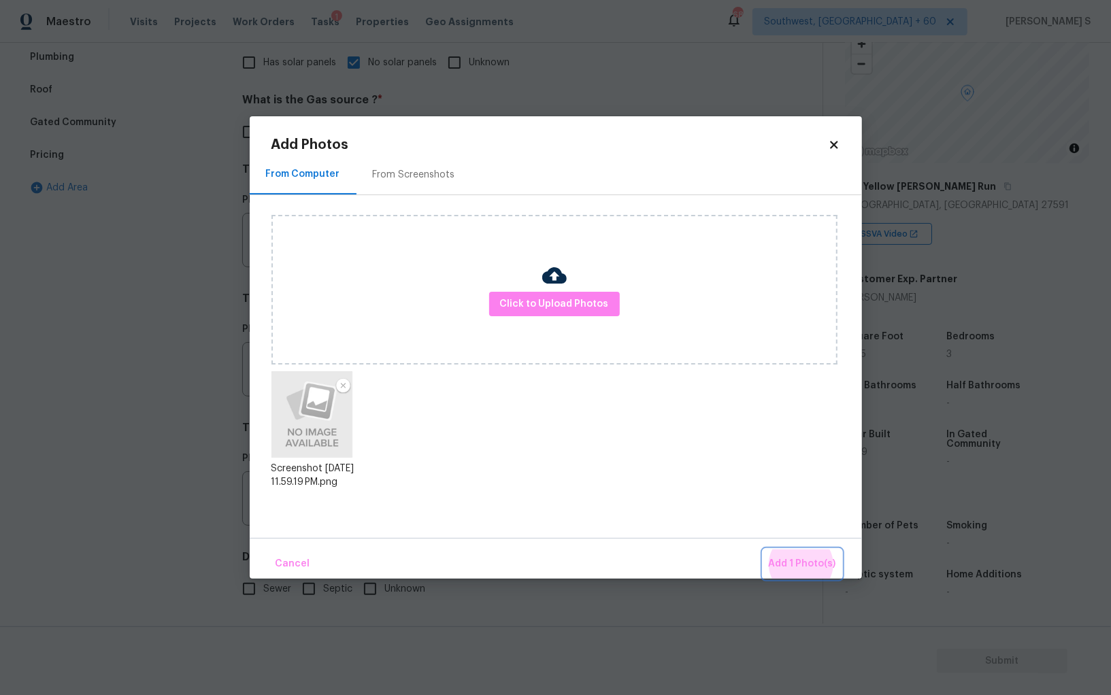
click at [763, 550] on button "Add 1 Photo(s)" at bounding box center [802, 564] width 78 height 29
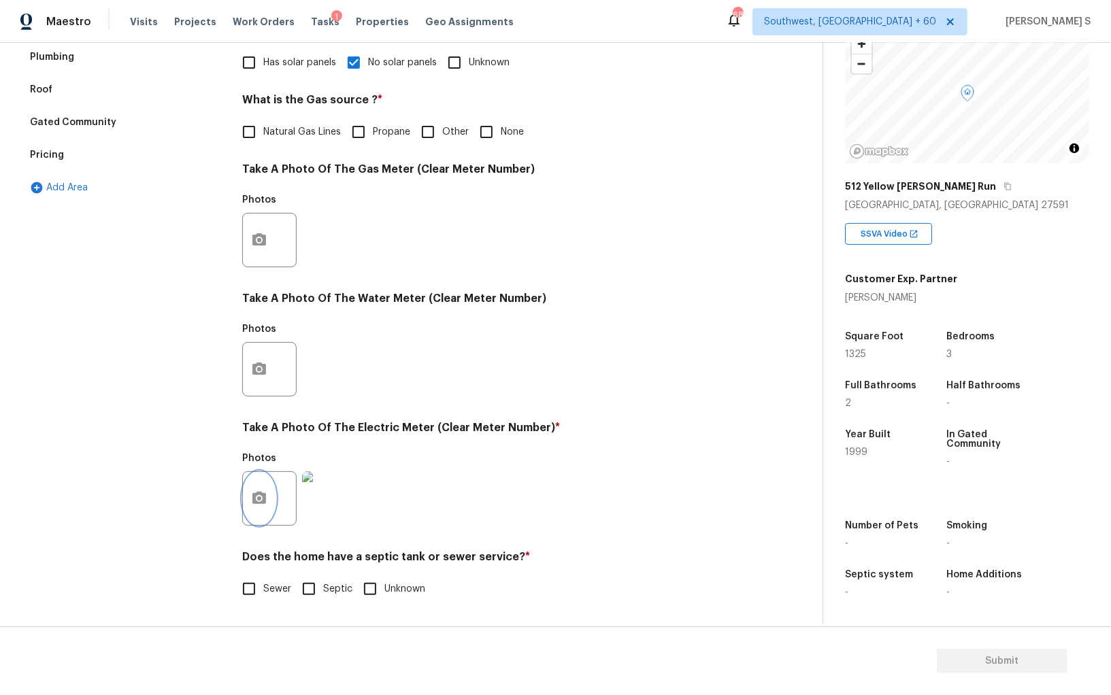
scroll to position [95, 0]
click at [269, 583] on span "Sewer" at bounding box center [277, 589] width 28 height 14
click at [263, 583] on input "Sewer" at bounding box center [249, 589] width 29 height 29
checkbox input "true"
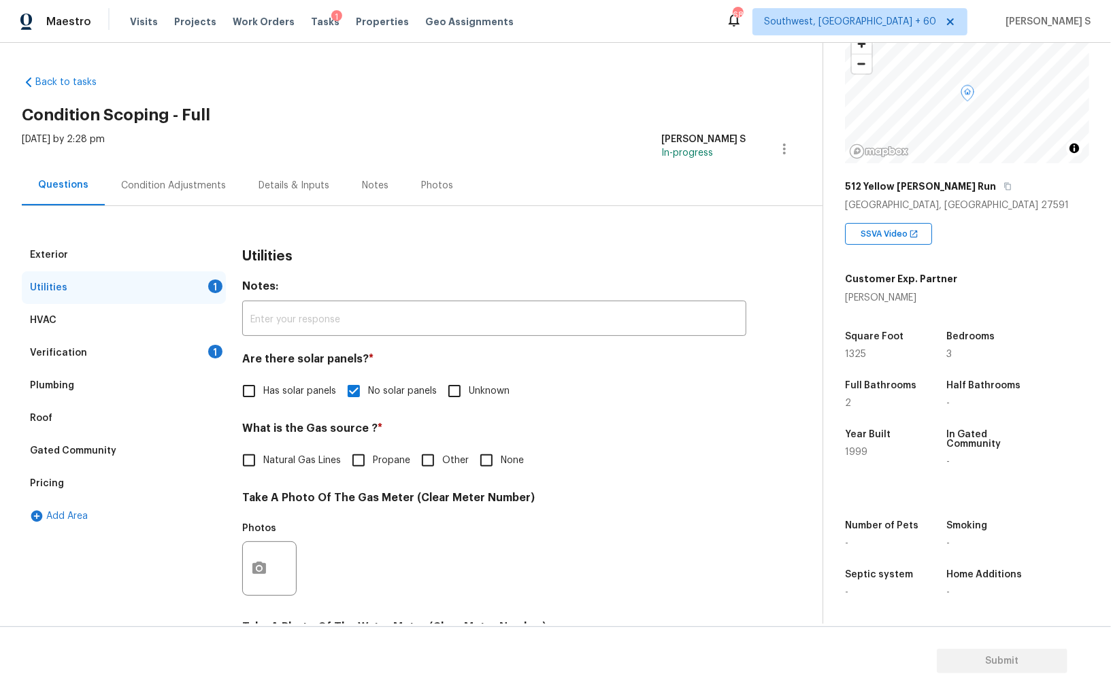
click at [204, 188] on div "Condition Adjustments" at bounding box center [173, 186] width 105 height 14
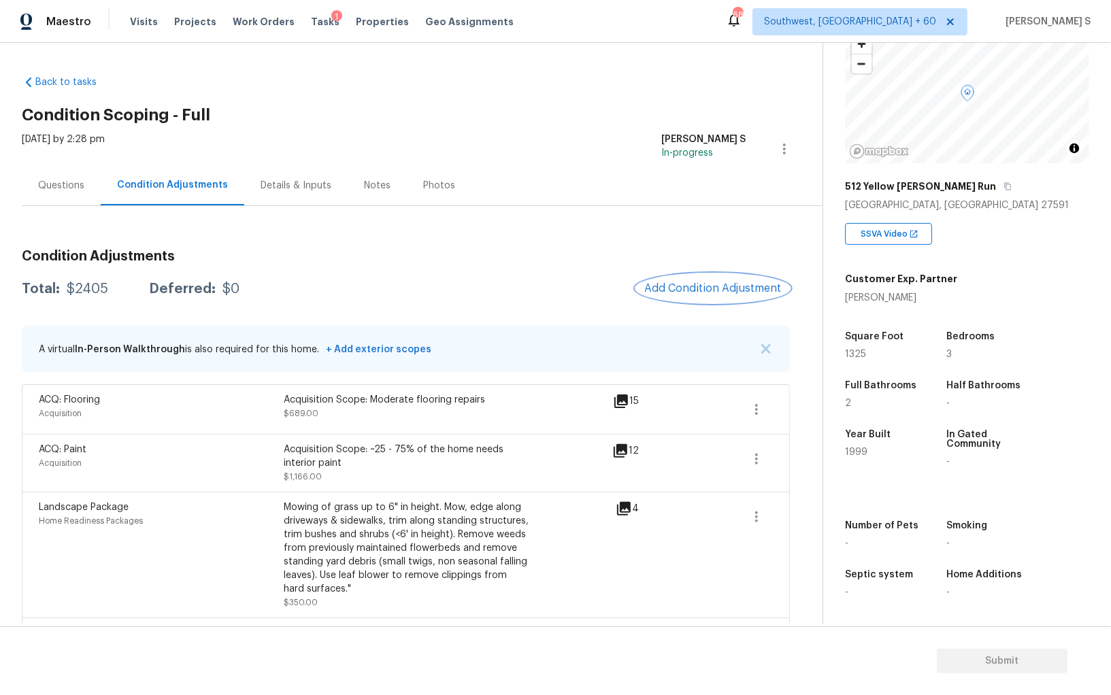
click at [693, 282] on span "Add Condition Adjustment" at bounding box center [712, 288] width 137 height 12
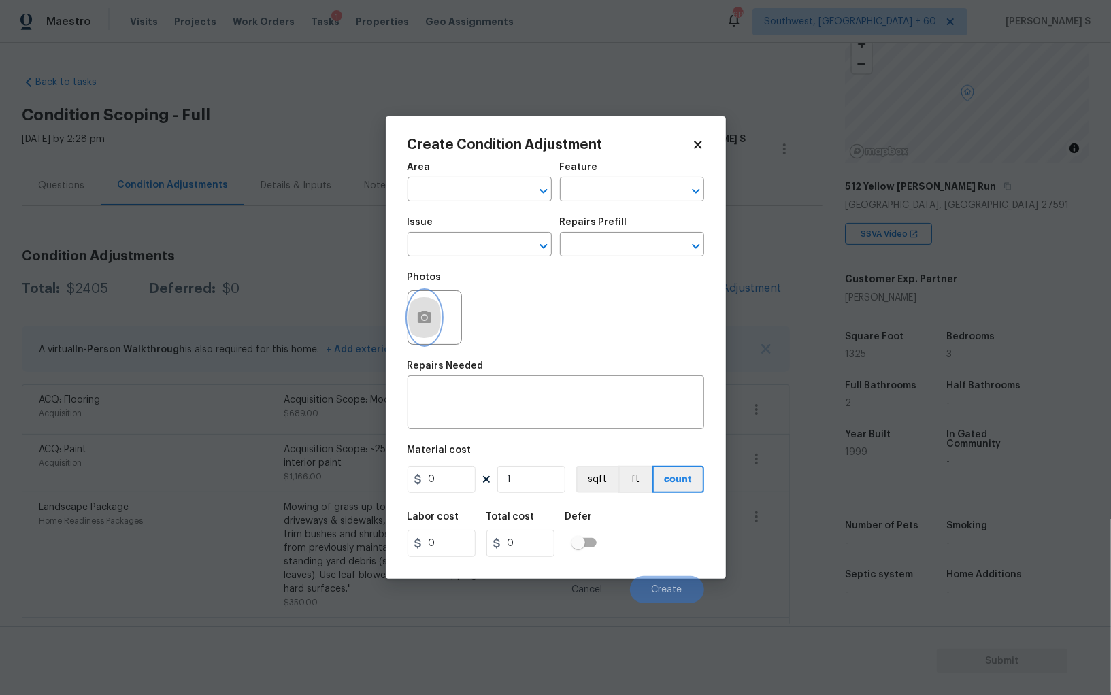
click at [425, 304] on button "button" at bounding box center [424, 317] width 33 height 53
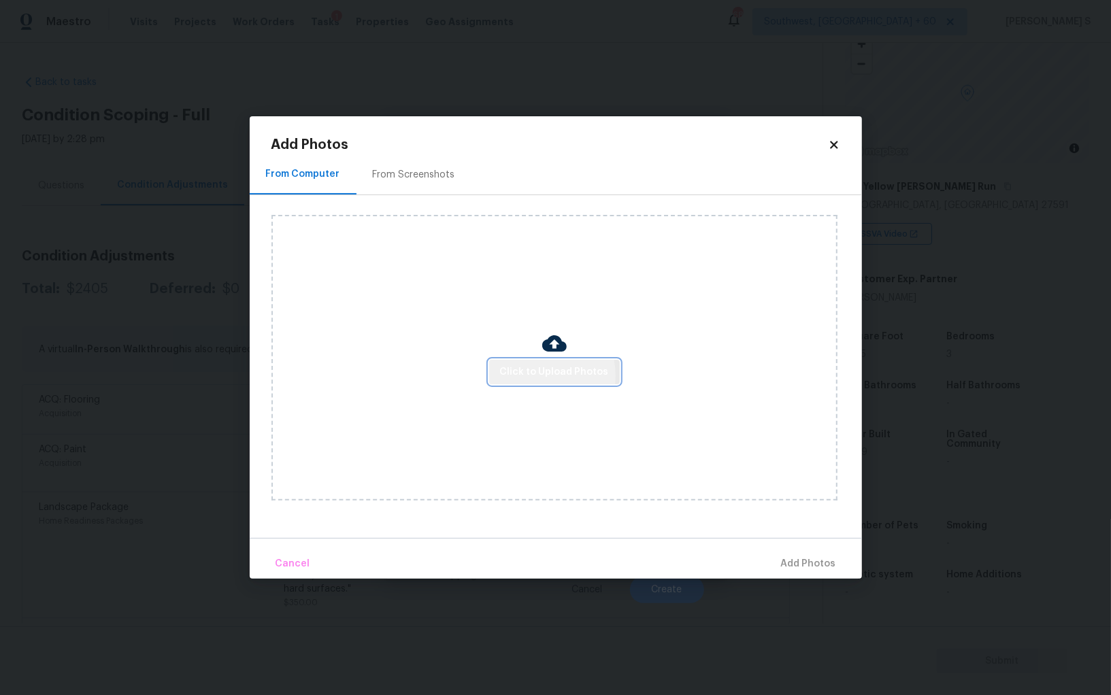
click at [535, 376] on span "Click to Upload Photos" at bounding box center [554, 372] width 109 height 17
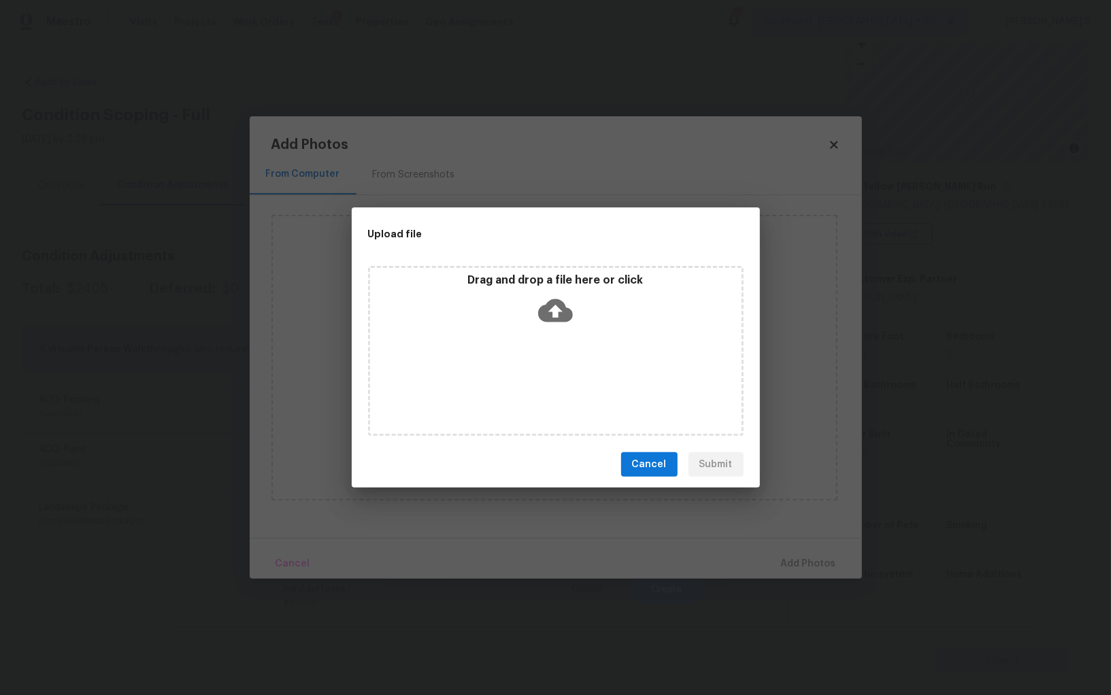
click at [535, 376] on div "Drag and drop a file here or click" at bounding box center [556, 351] width 376 height 170
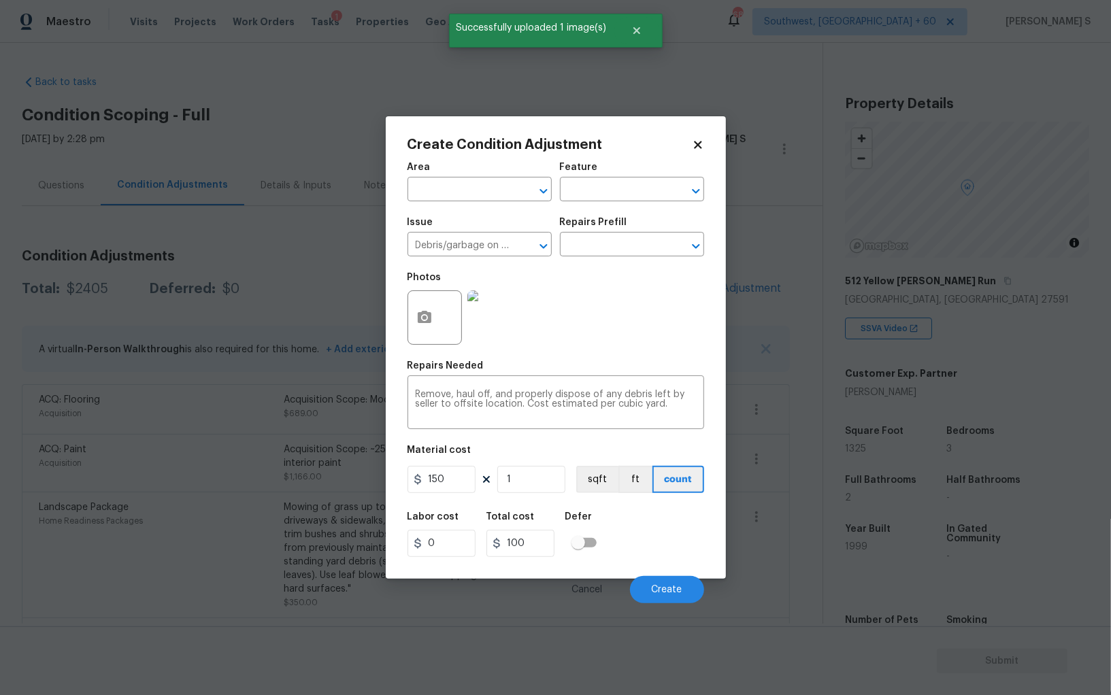
scroll to position [95, 0]
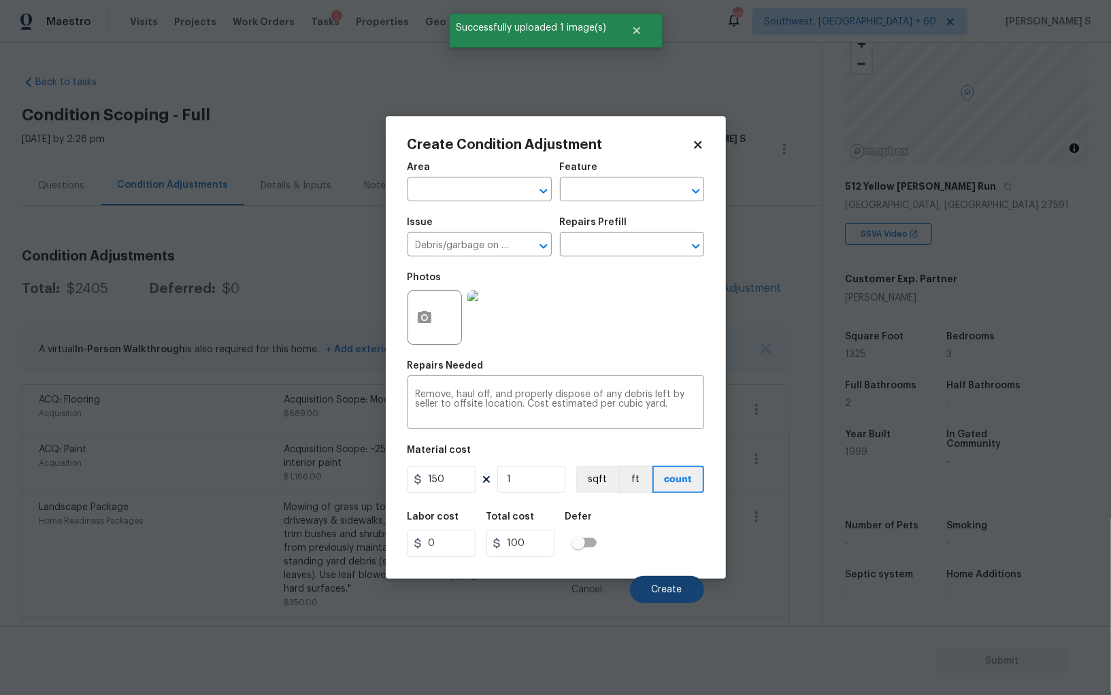
type input "150"
click at [660, 592] on span "Create" at bounding box center [667, 590] width 31 height 10
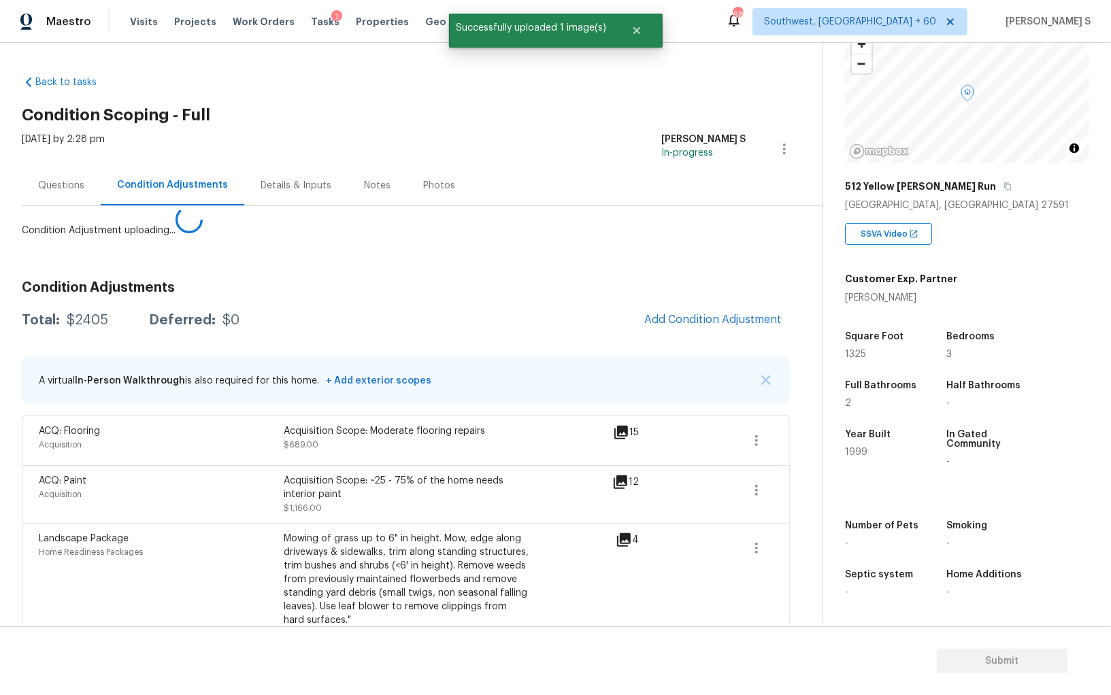
click at [282, 533] on body "Maestro Visits Projects Work Orders Tasks 1 Properties Geo Assignments 682 Sout…" at bounding box center [555, 347] width 1111 height 695
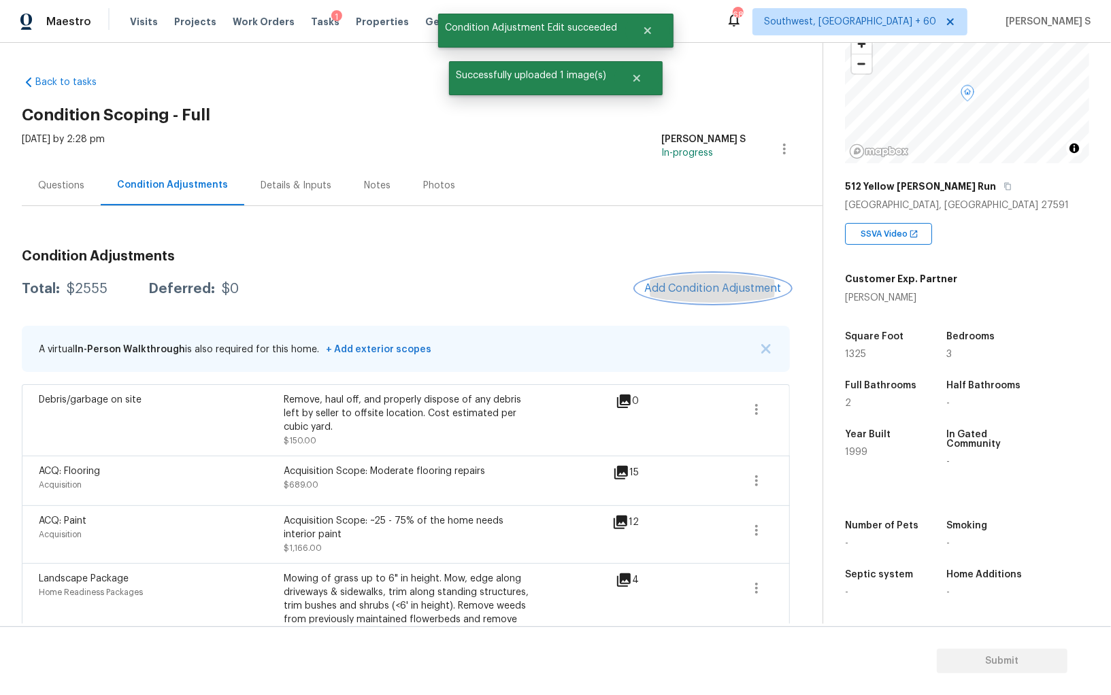
click at [710, 280] on button "Add Condition Adjustment" at bounding box center [713, 288] width 154 height 29
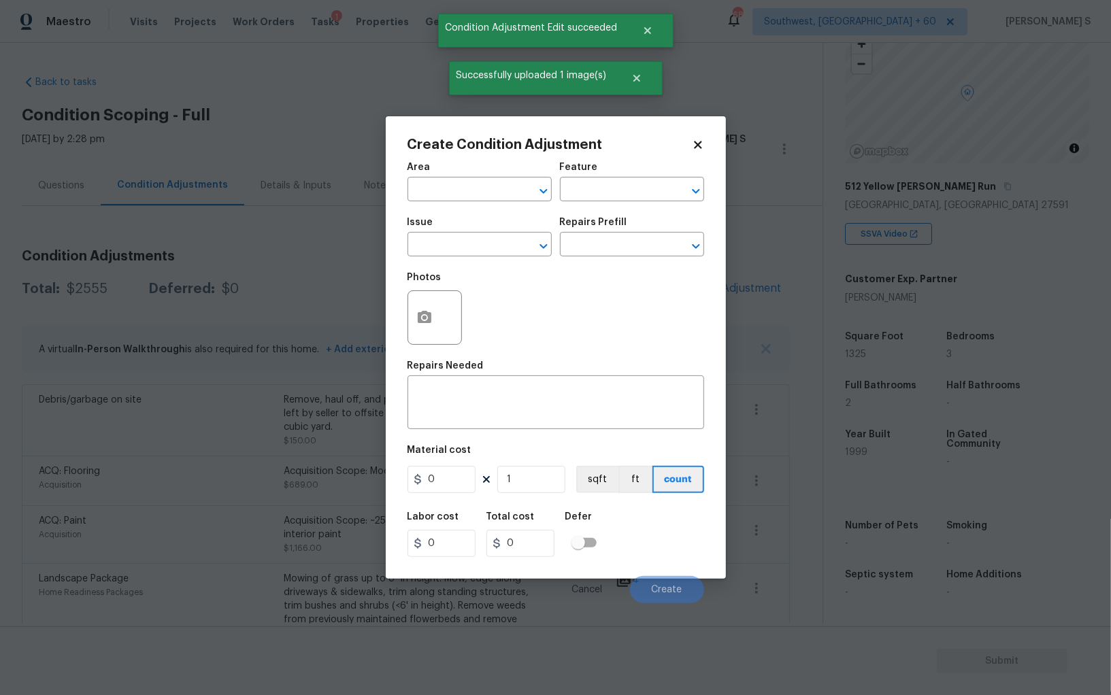
click at [438, 305] on div at bounding box center [435, 318] width 54 height 54
click at [437, 329] on button "button" at bounding box center [424, 317] width 33 height 53
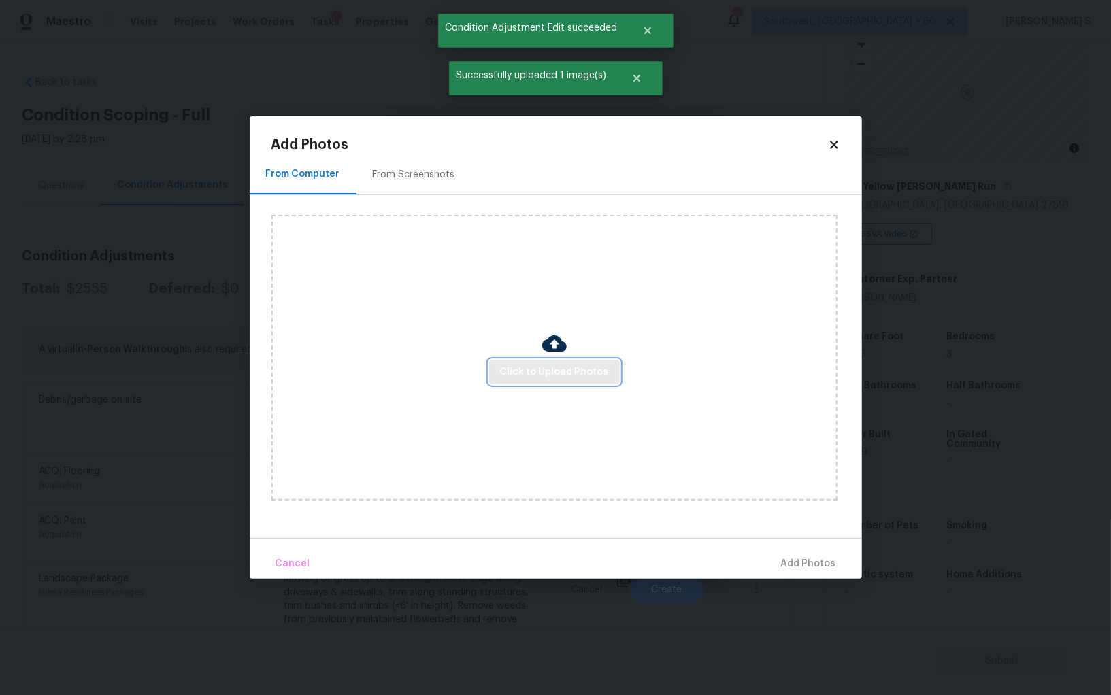
click at [565, 366] on span "Click to Upload Photos" at bounding box center [554, 372] width 109 height 17
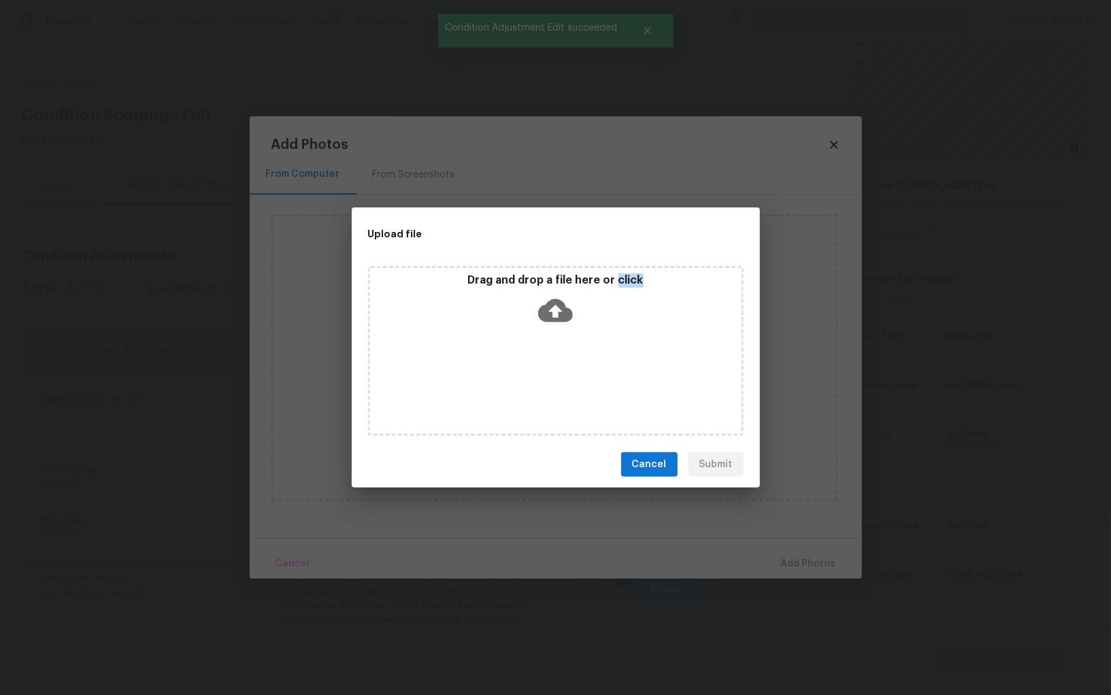
click at [565, 366] on div "Drag and drop a file here or click" at bounding box center [556, 351] width 376 height 170
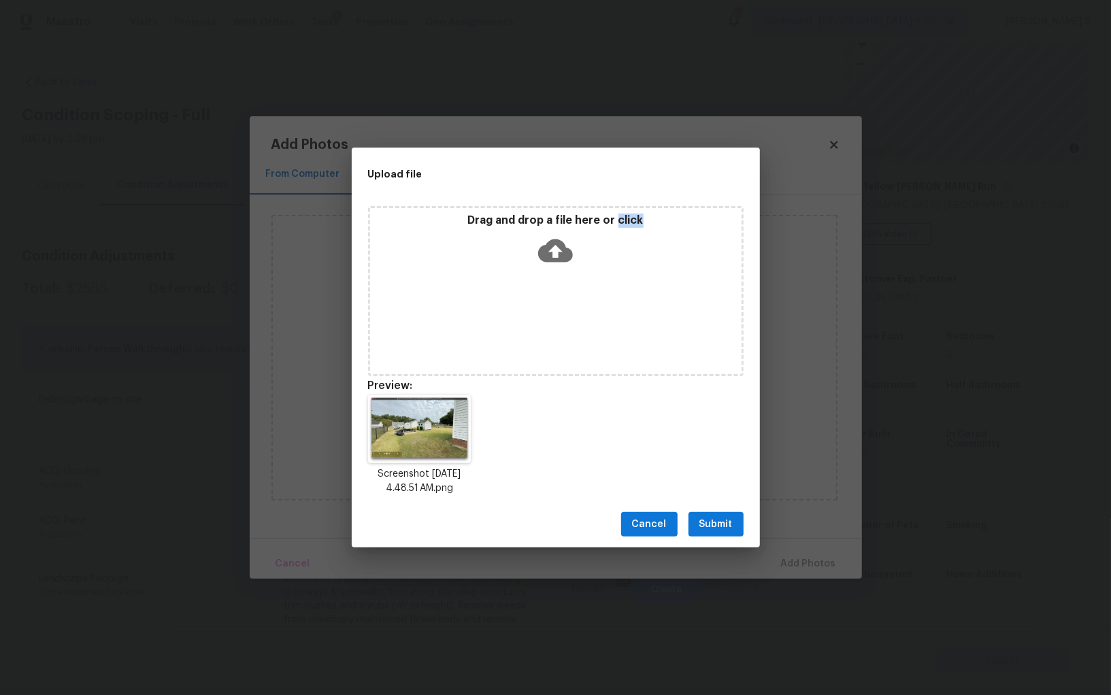
click at [710, 532] on span "Submit" at bounding box center [715, 524] width 33 height 17
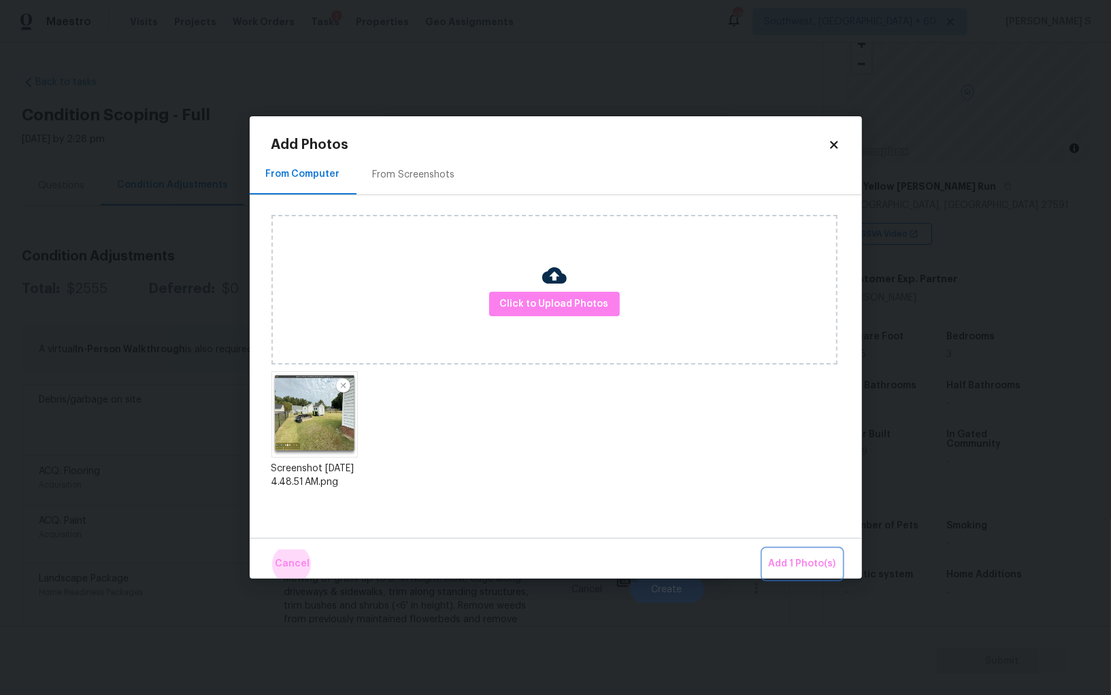
click at [763, 550] on button "Add 1 Photo(s)" at bounding box center [802, 564] width 78 height 29
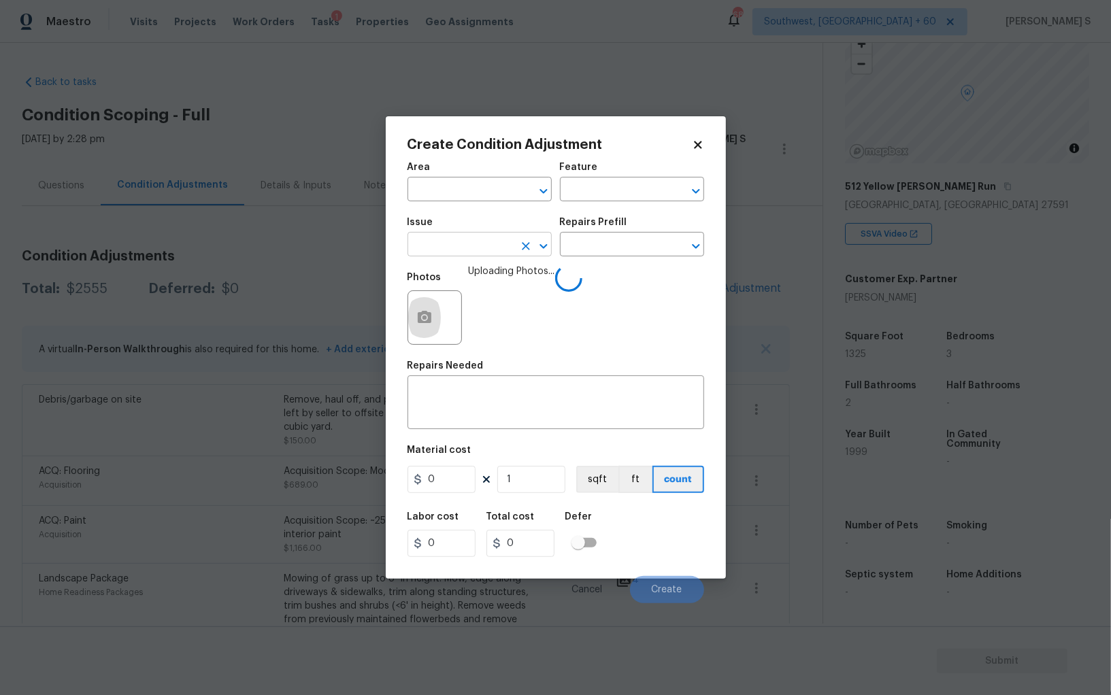
click at [463, 243] on input "text" at bounding box center [461, 245] width 106 height 21
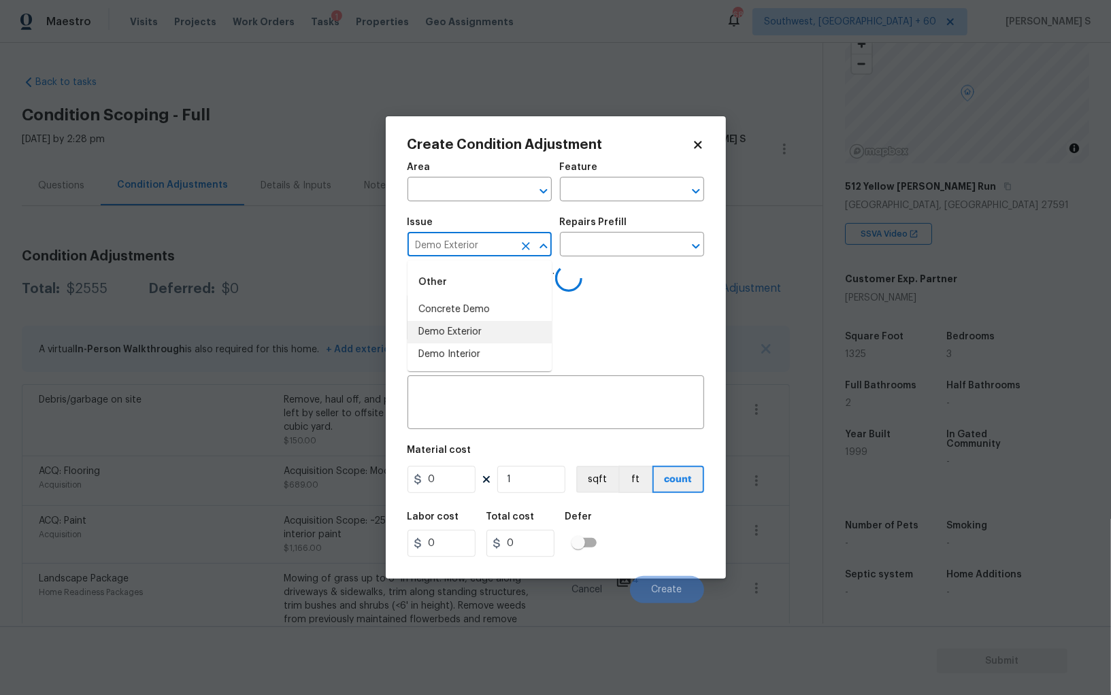
type input "Demo Exterior"
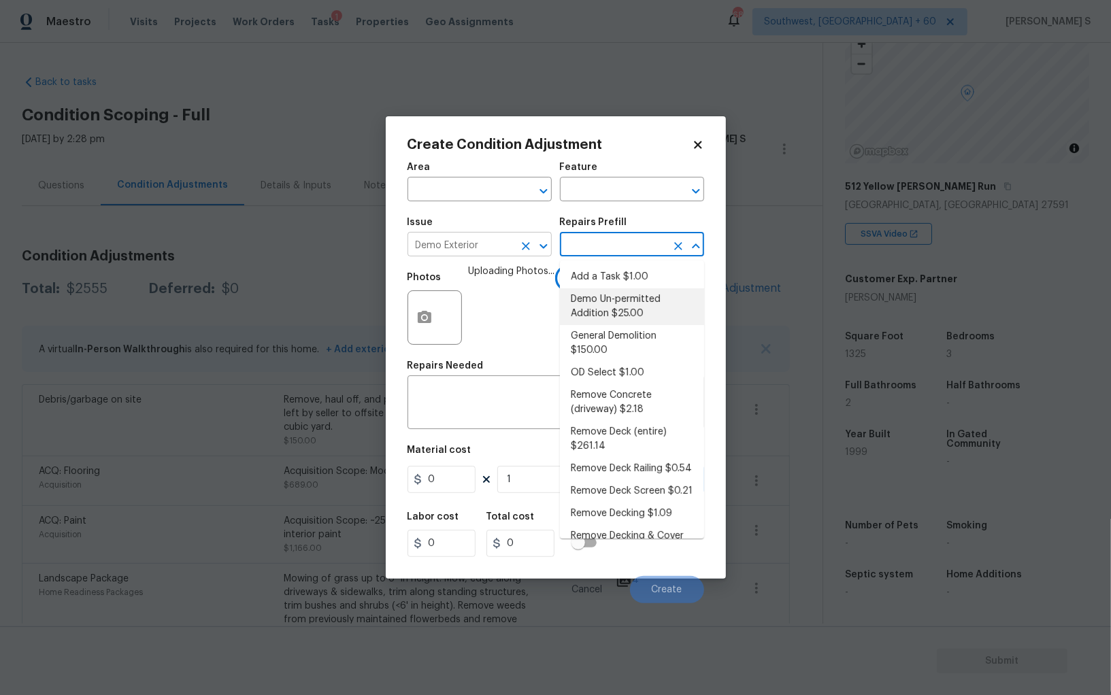
type input "Demolition"
type textarea "Decks, sheds, above ground pools,"
type input "150"
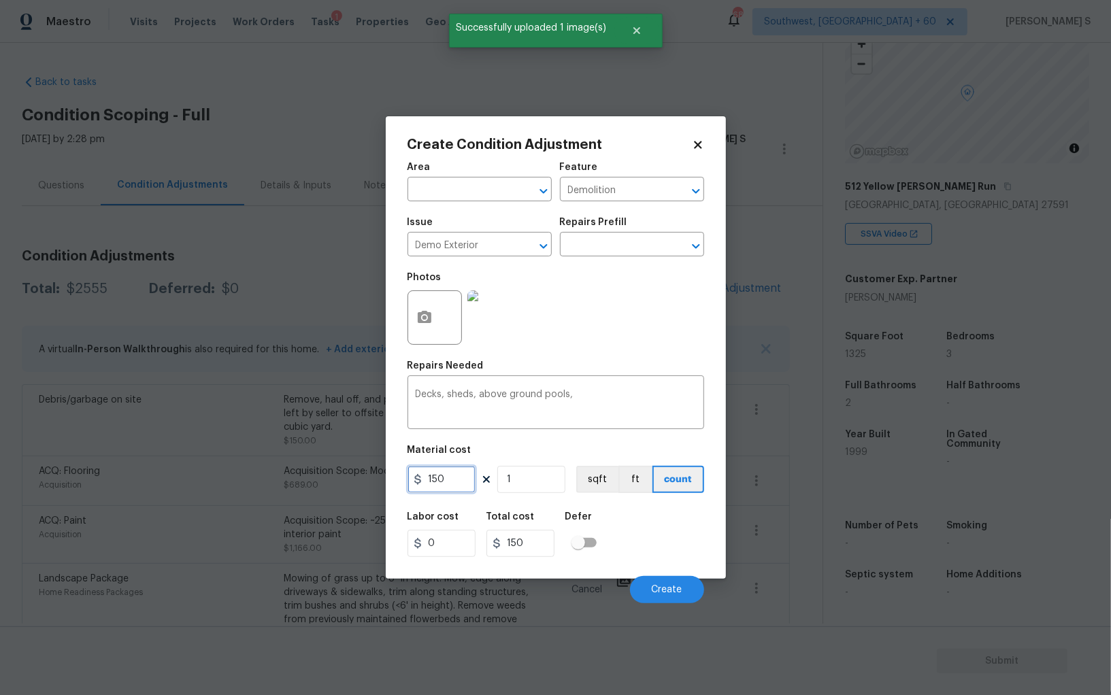
click at [433, 490] on input "150" at bounding box center [442, 479] width 68 height 27
type input "800"
click at [667, 595] on span "Create" at bounding box center [667, 590] width 31 height 10
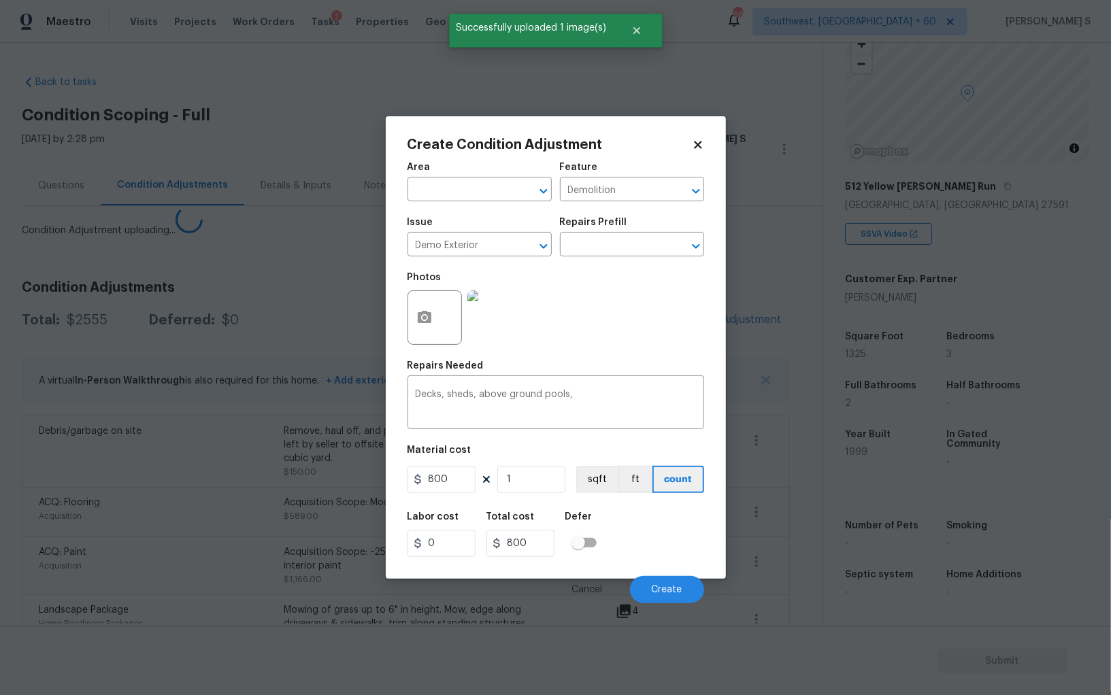
click at [292, 466] on body "Maestro Visits Projects Work Orders Tasks 1 Properties Geo Assignments 682 Sout…" at bounding box center [555, 347] width 1111 height 695
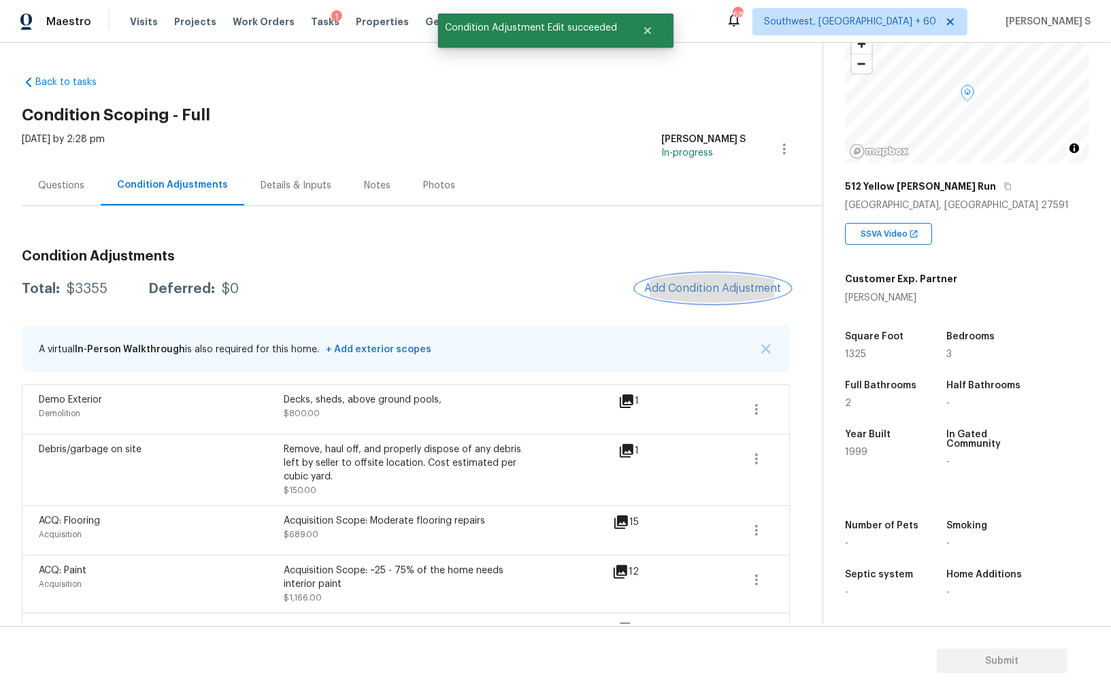
click at [704, 301] on button "Add Condition Adjustment" at bounding box center [713, 288] width 154 height 29
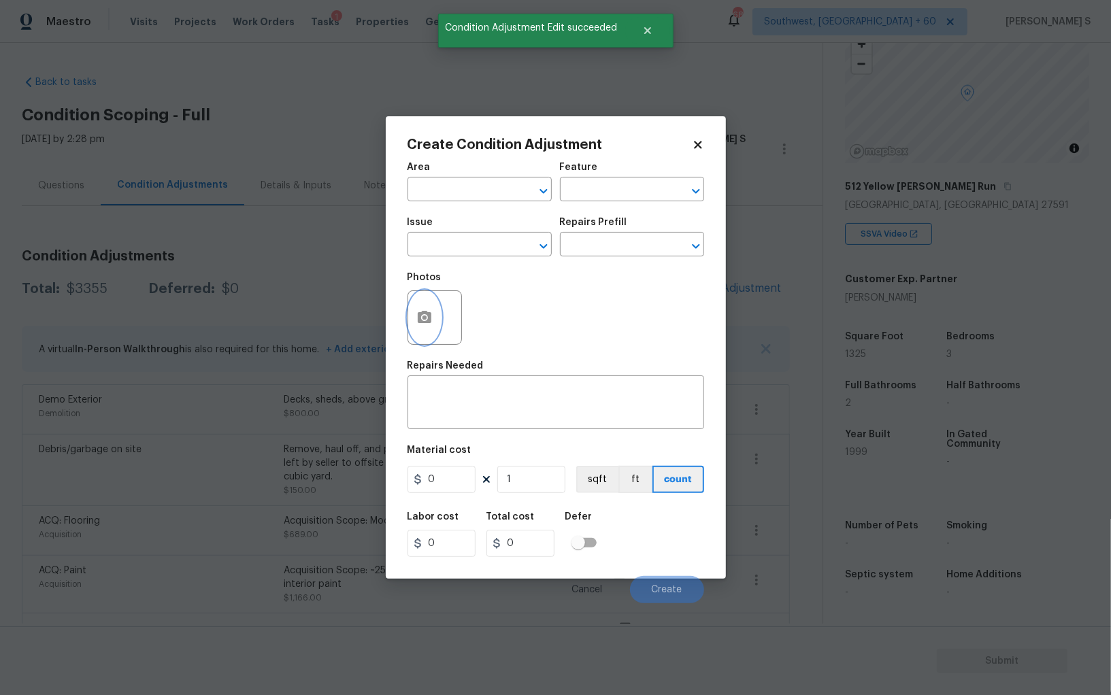
click at [423, 320] on icon "button" at bounding box center [424, 318] width 16 height 16
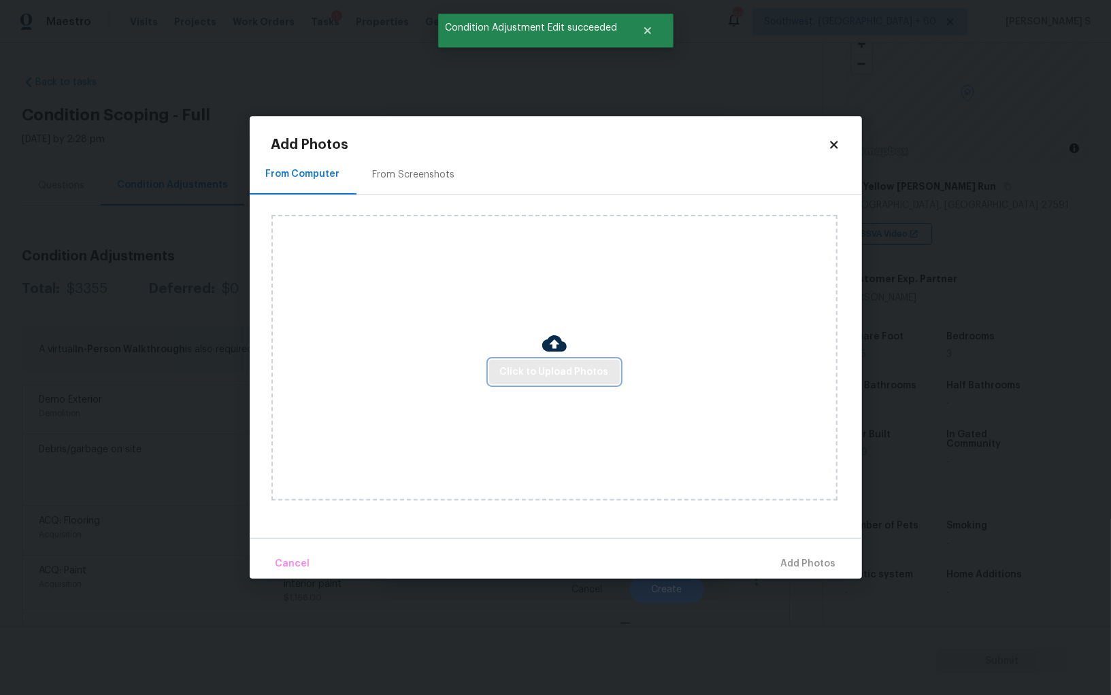
click at [527, 363] on button "Click to Upload Photos" at bounding box center [554, 372] width 131 height 25
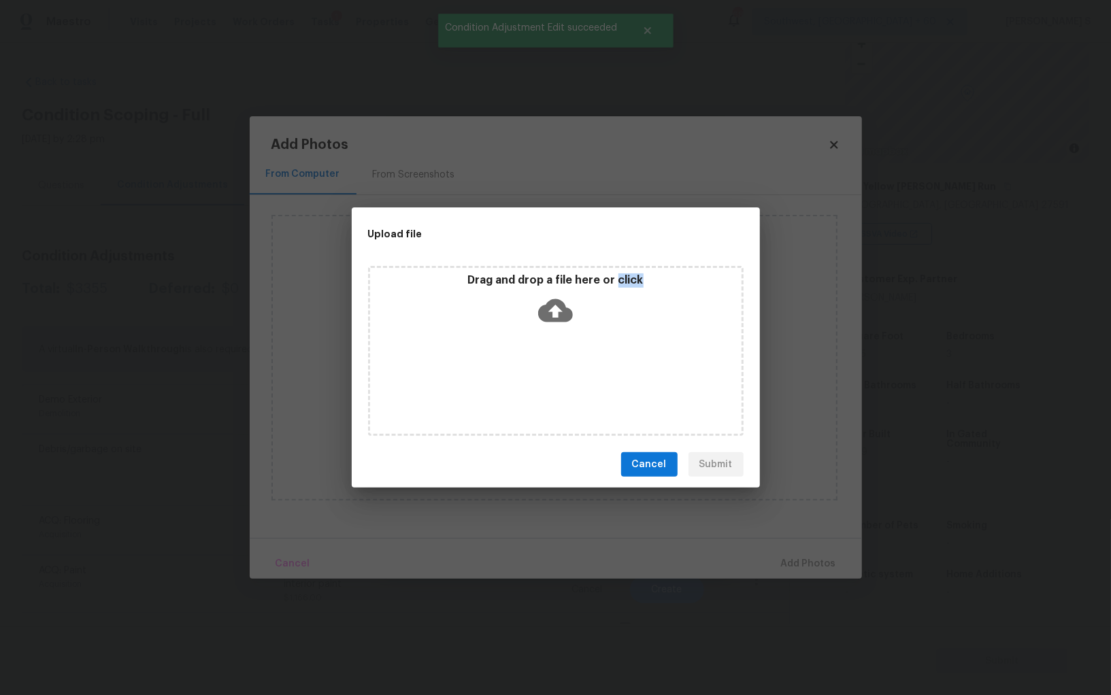
click at [527, 363] on div "Drag and drop a file here or click" at bounding box center [556, 351] width 376 height 170
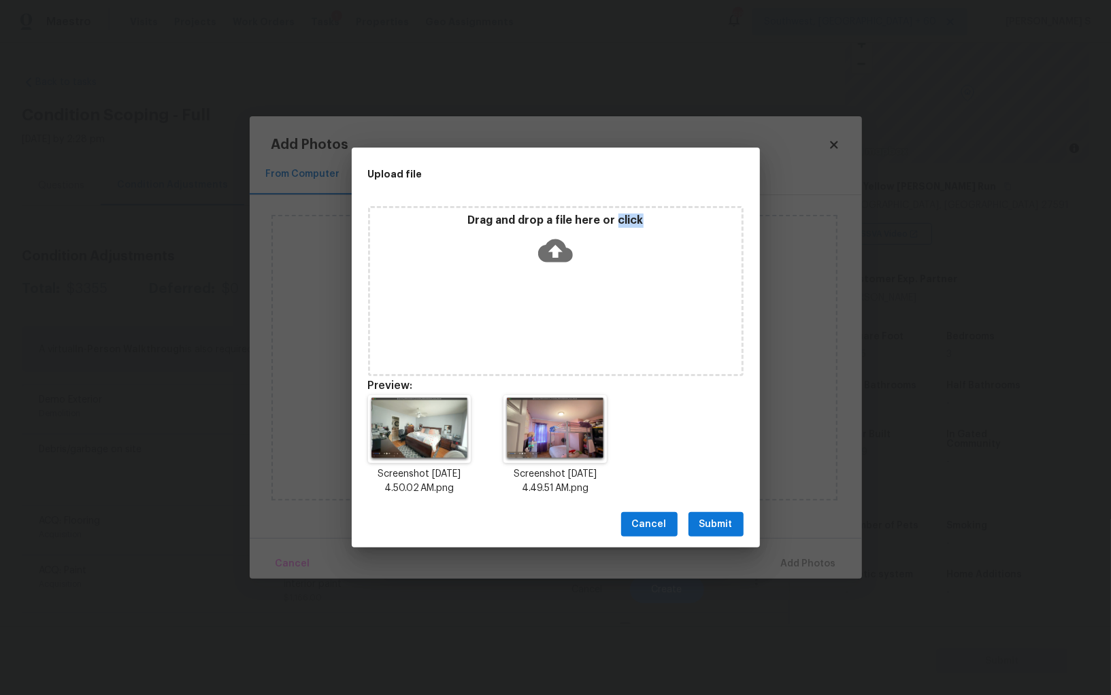
click at [720, 526] on span "Submit" at bounding box center [715, 524] width 33 height 17
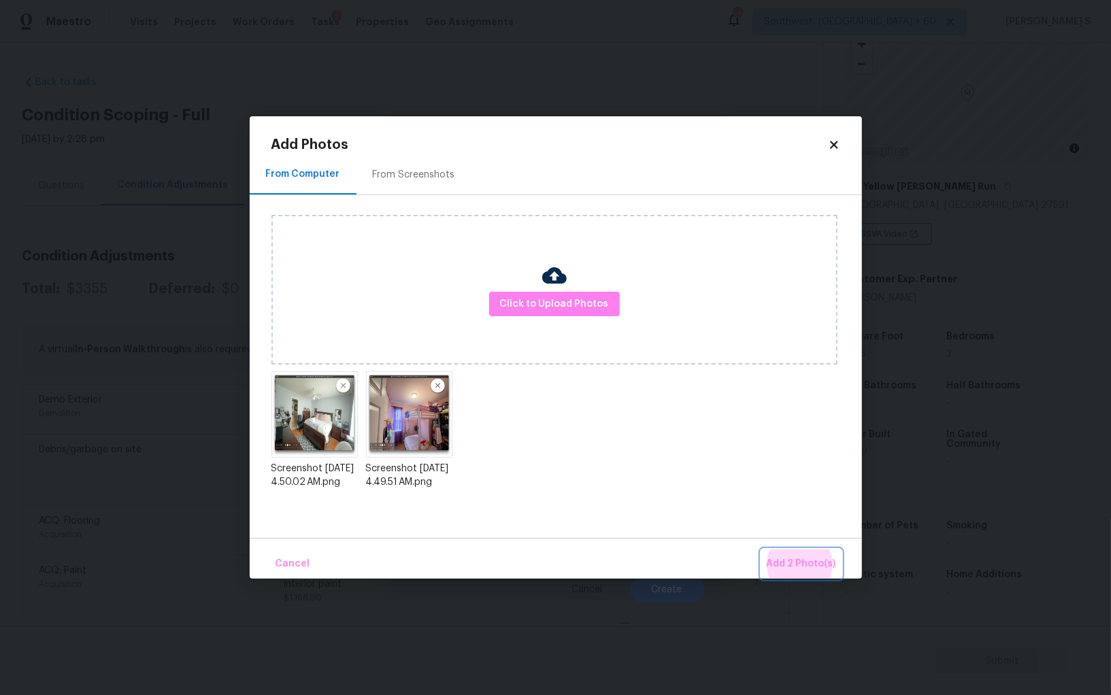
click at [761, 550] on button "Add 2 Photo(s)" at bounding box center [801, 564] width 80 height 29
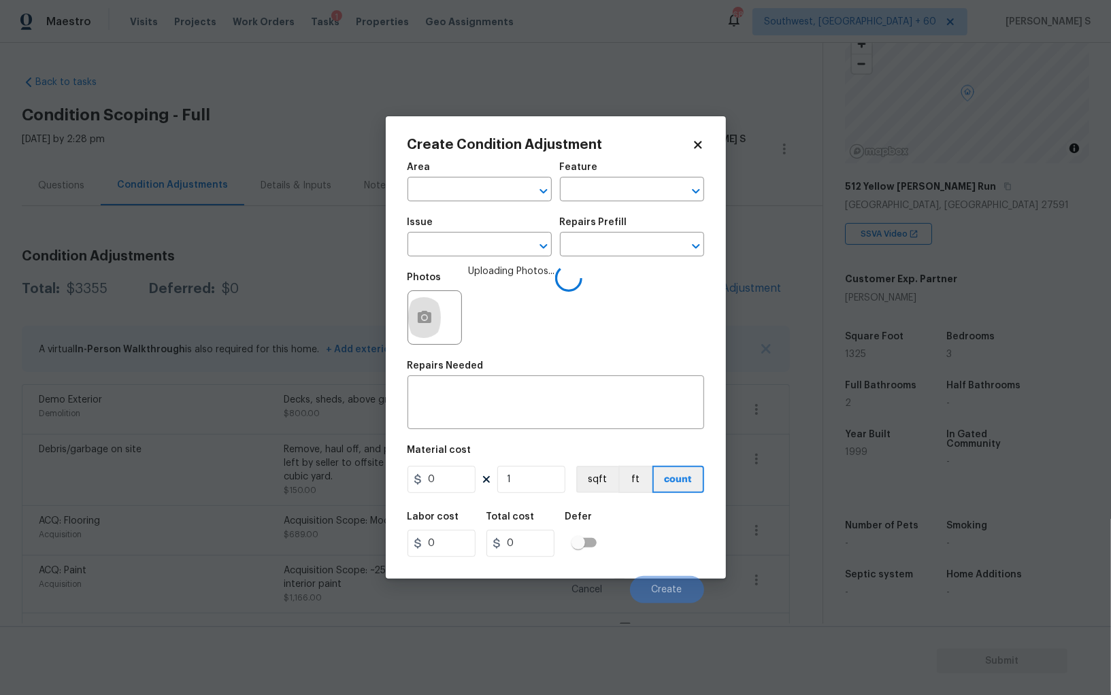
click at [467, 259] on span "Issue ​" at bounding box center [480, 237] width 144 height 55
click at [467, 249] on input "text" at bounding box center [461, 245] width 106 height 21
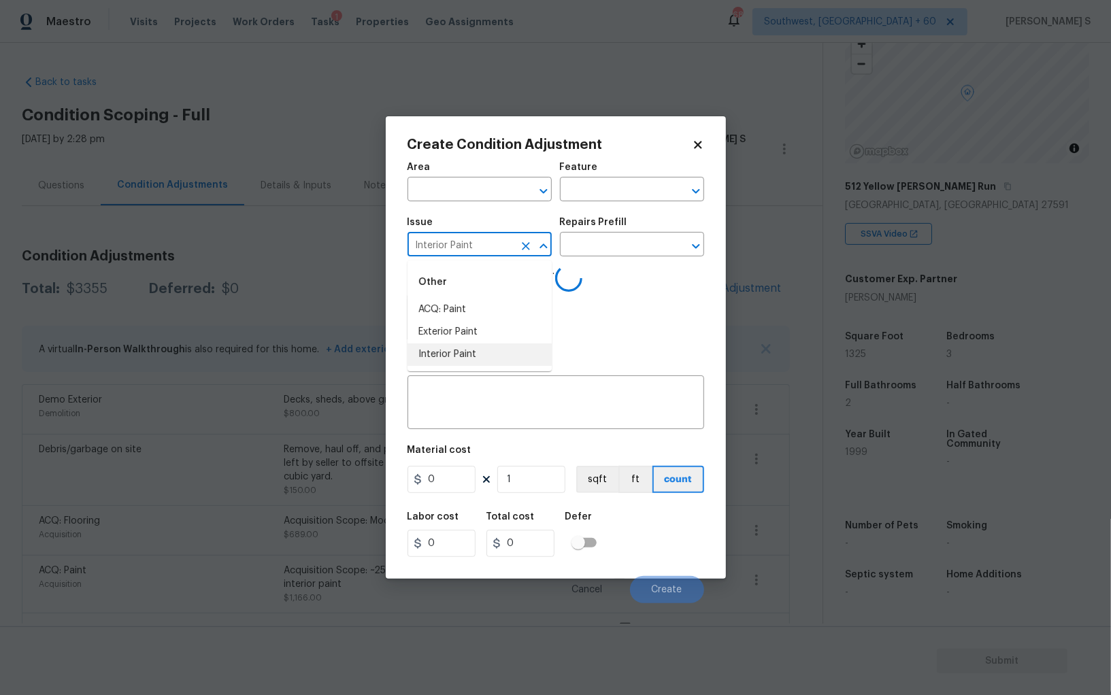
type input "Interior Paint"
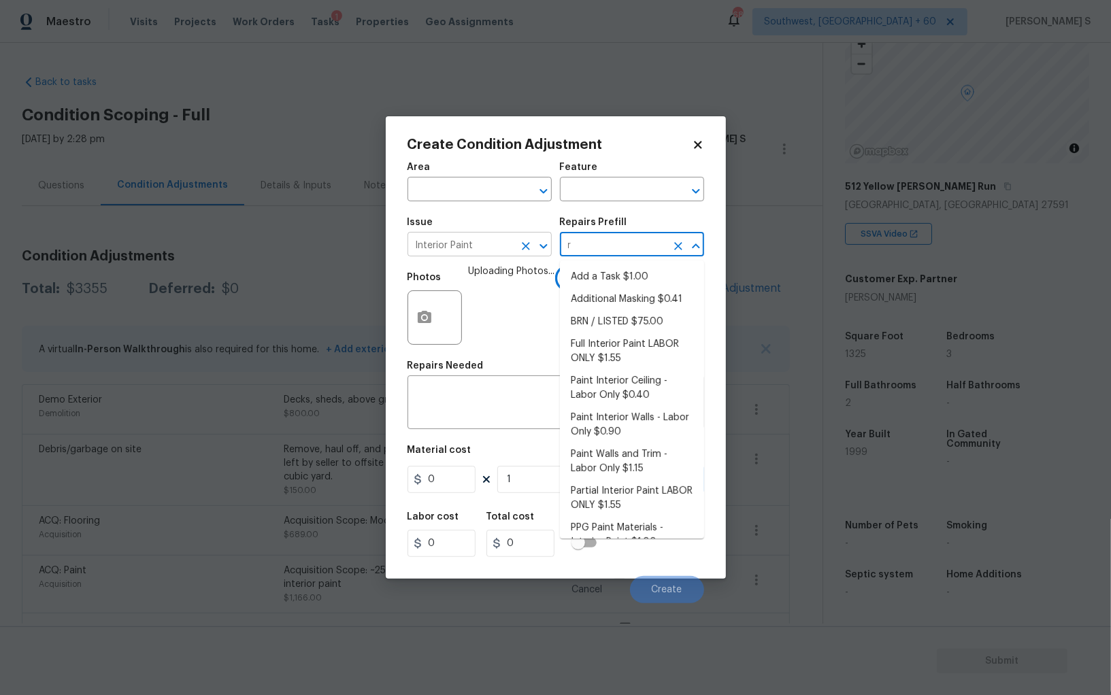
type input "ri"
type input "m"
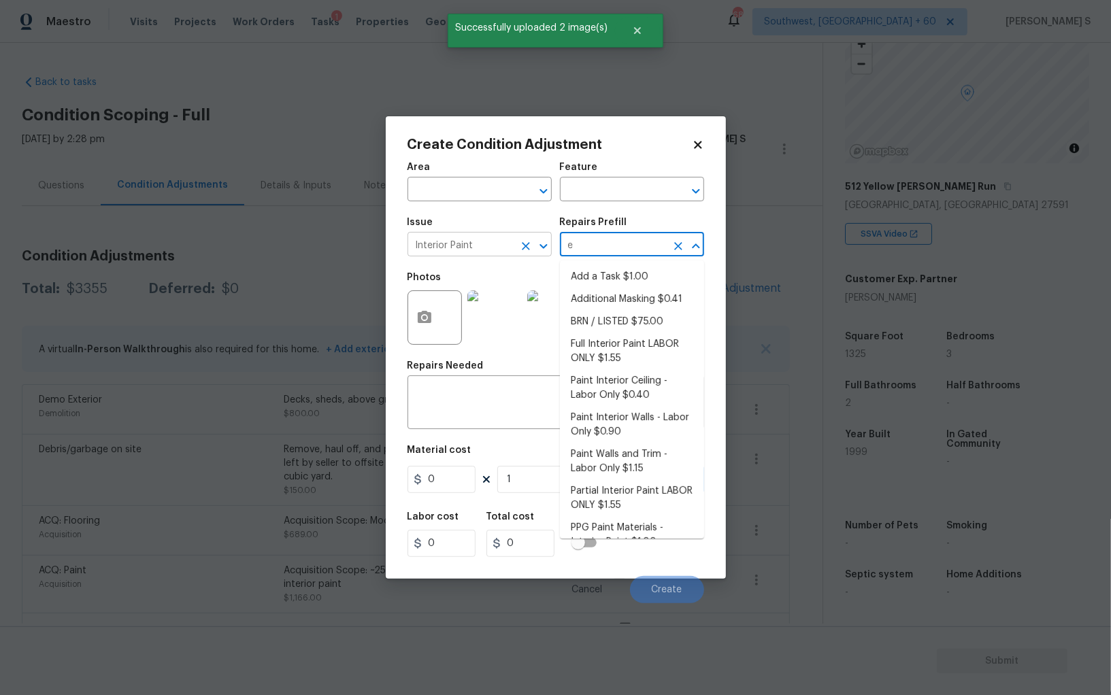
type input "er"
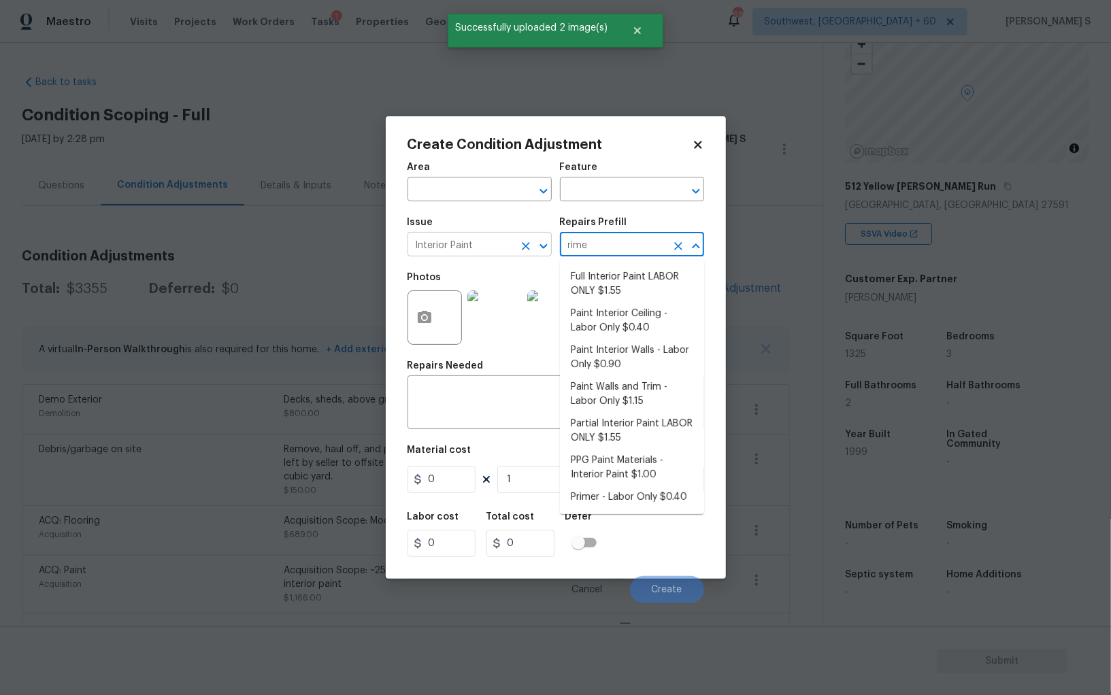
type input "rimer"
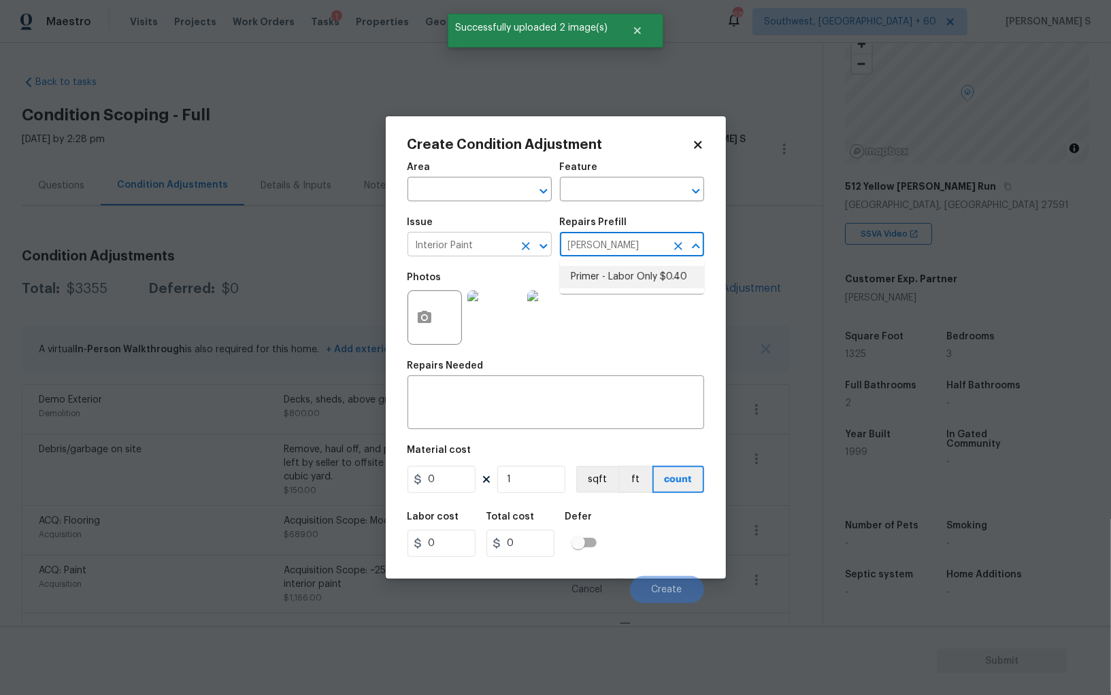
type input "Overall Paint"
type textarea "Interior primer - PRIMER PROVIDED BY OPENDOOR - All nails, screws, drywall anch…"
type input "0.4"
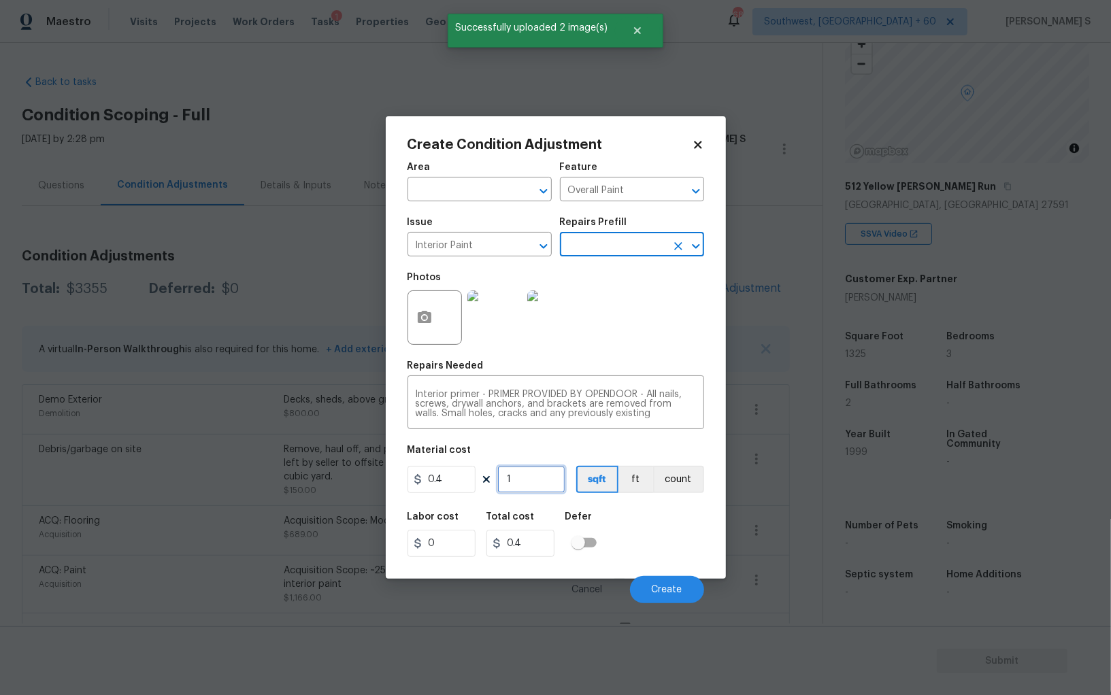
click at [546, 490] on input "1" at bounding box center [531, 479] width 68 height 27
type input "6"
type input "2.4"
type input "60"
type input "24"
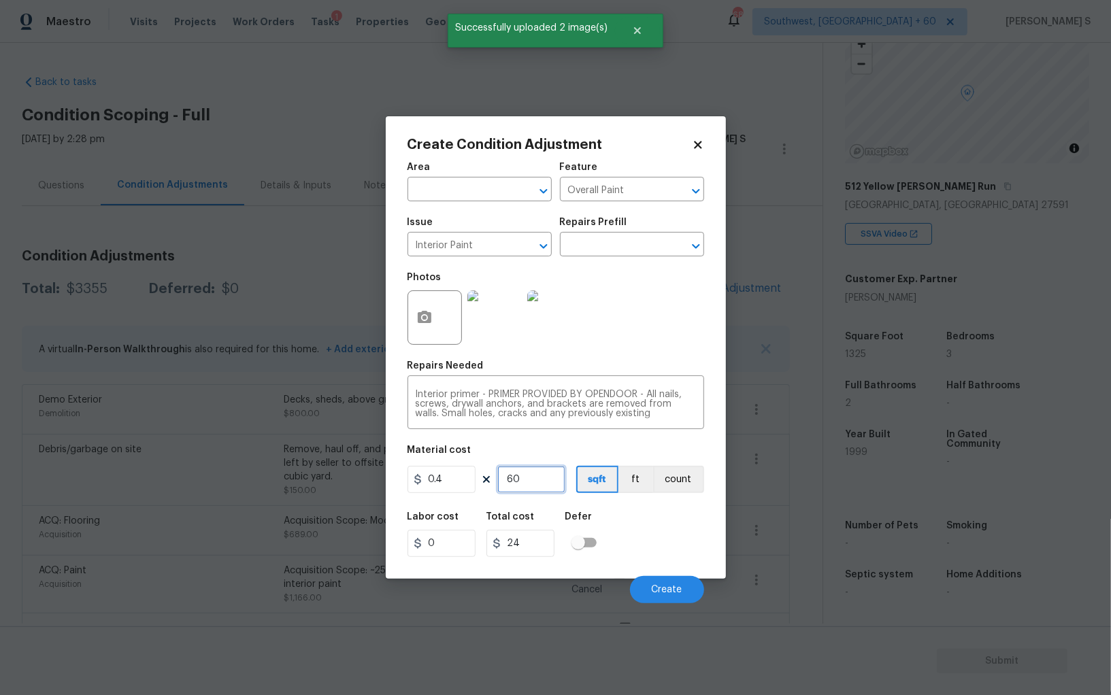
type input "600"
type input "240"
type input "600"
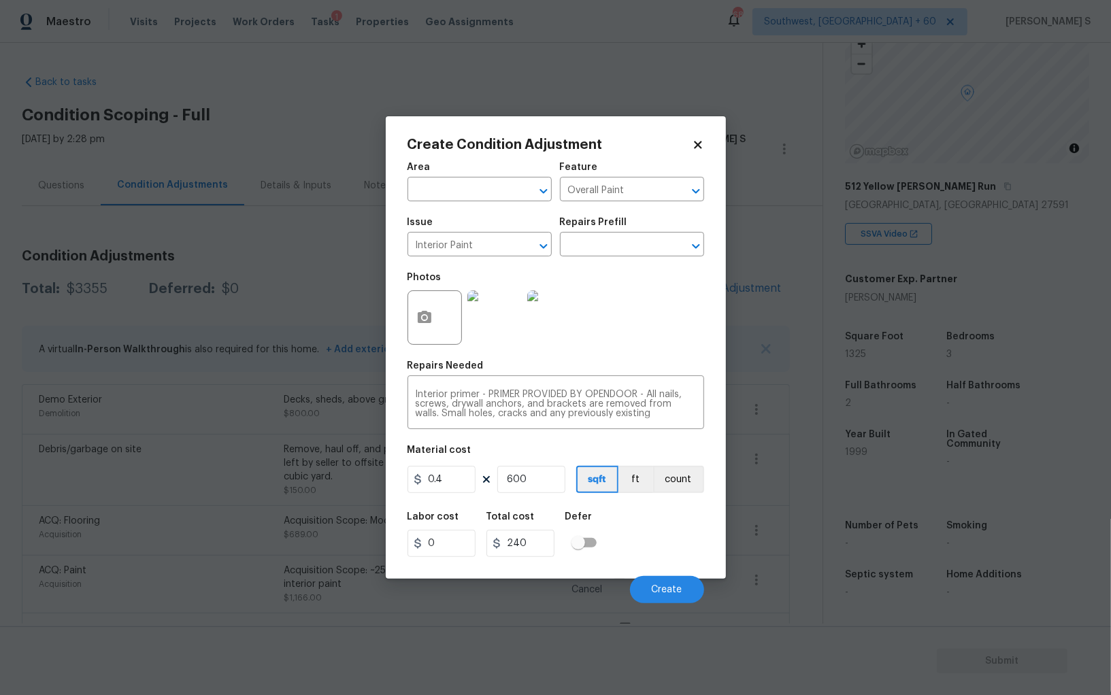
click at [704, 591] on body "Maestro Visits Projects Work Orders Tasks 1 Properties Geo Assignments 682 Sout…" at bounding box center [555, 347] width 1111 height 695
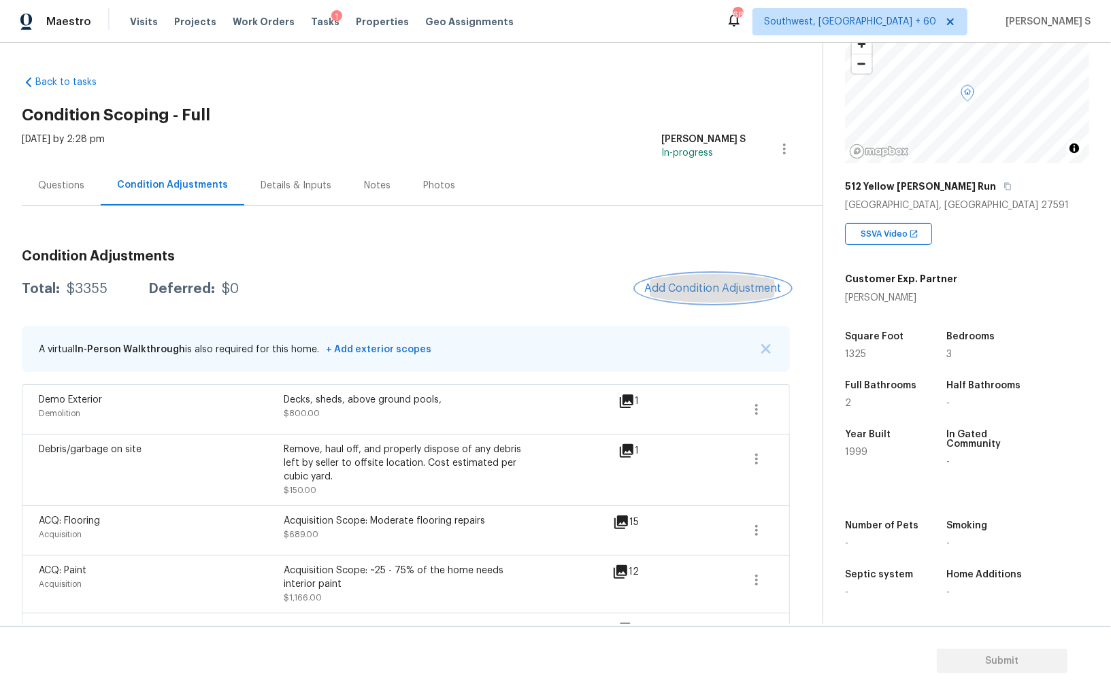
click at [698, 280] on button "Add Condition Adjustment" at bounding box center [713, 288] width 154 height 29
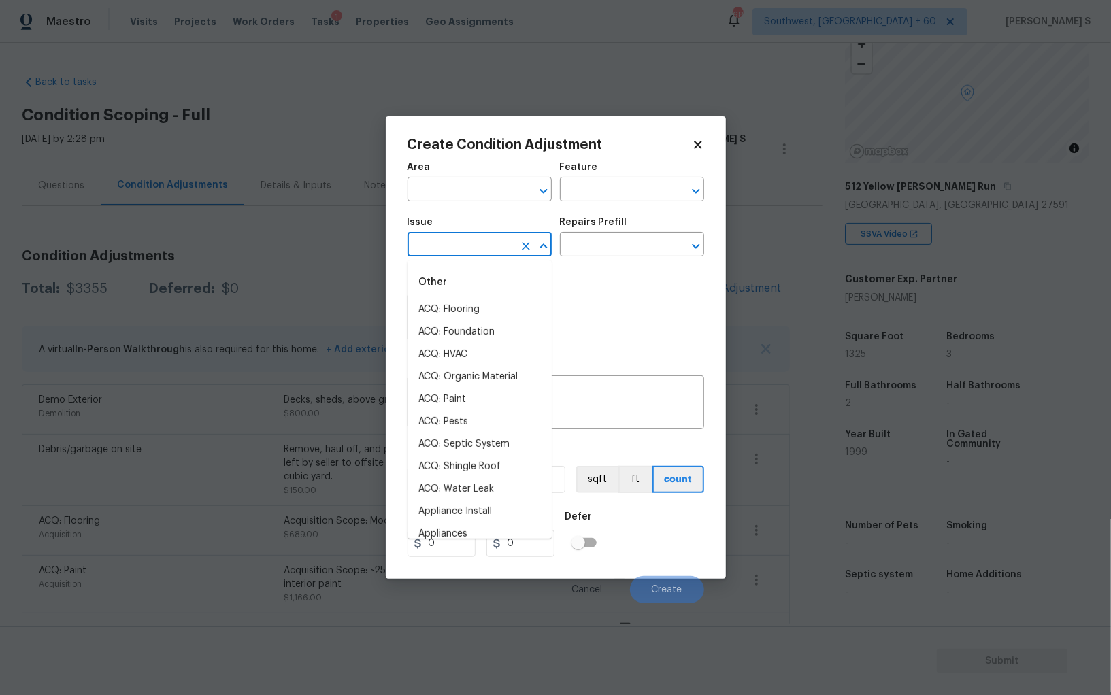
click at [502, 242] on input "text" at bounding box center [461, 245] width 106 height 21
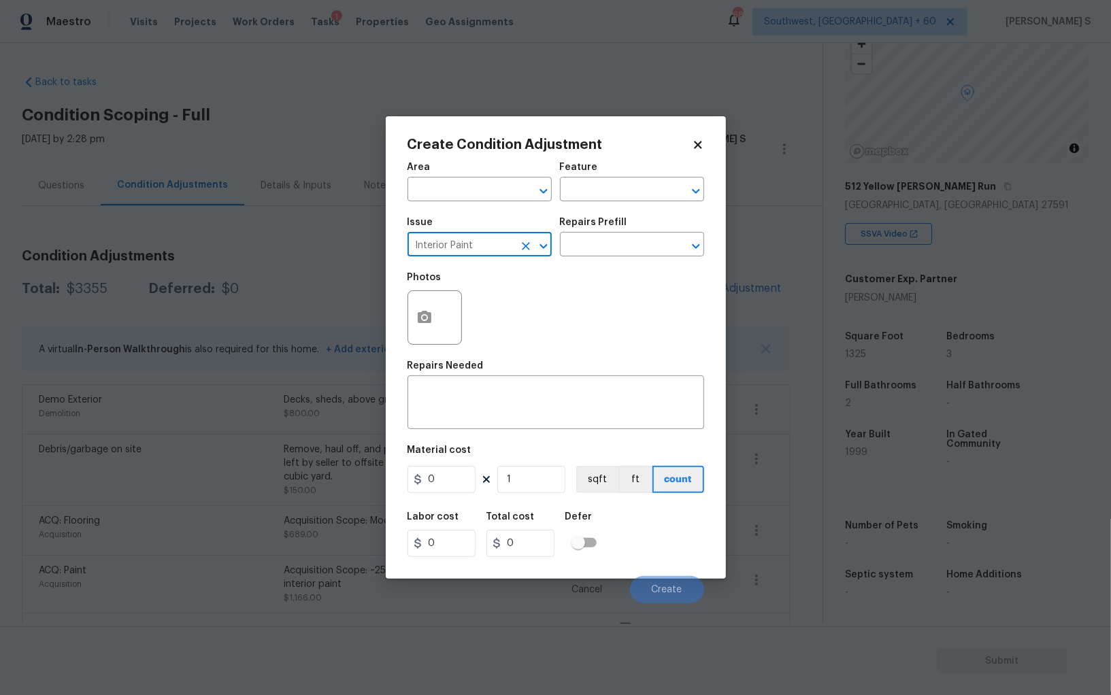
type input "Interior Paint"
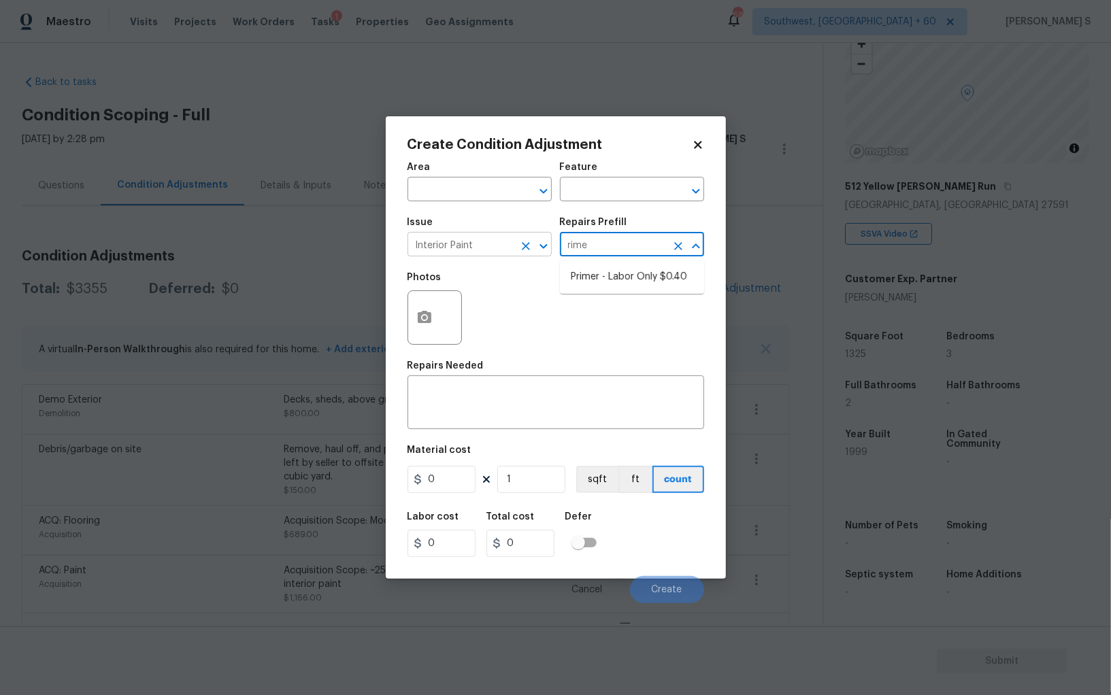
type input "rimer"
type input "Overall Paint"
type textarea "Interior primer - PRIMER PROVIDED BY OPENDOOR - All nails, screws, drywall anch…"
type input "0.4"
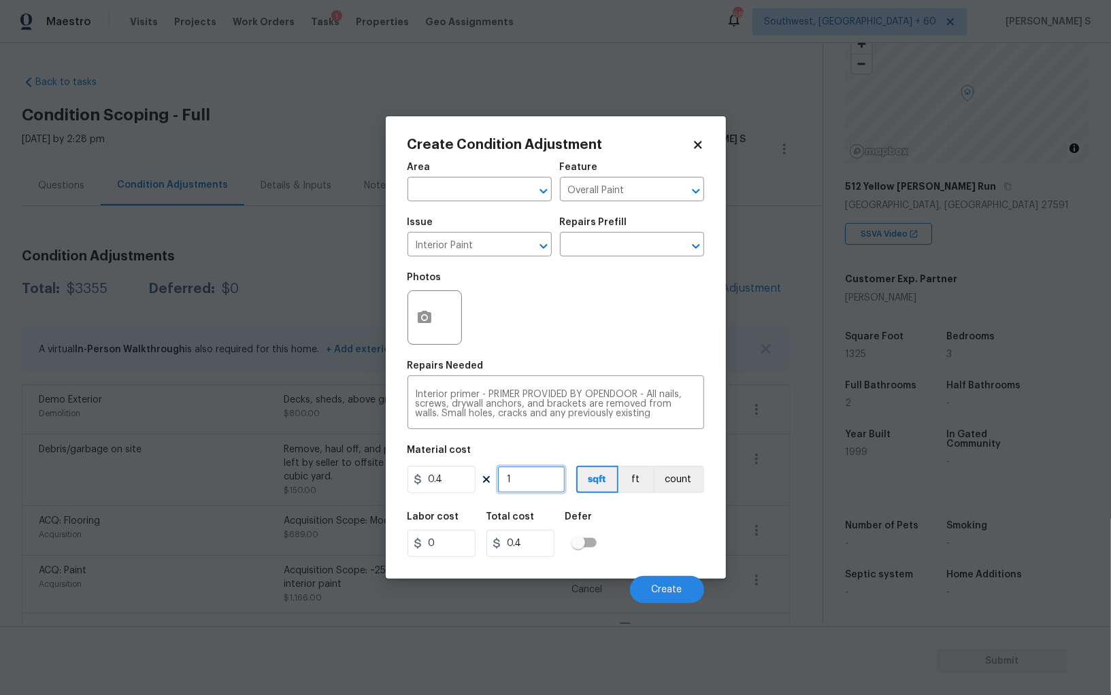
click at [542, 485] on input "1" at bounding box center [531, 479] width 68 height 27
type input "6"
type input "2.4"
type input "60"
type input "24"
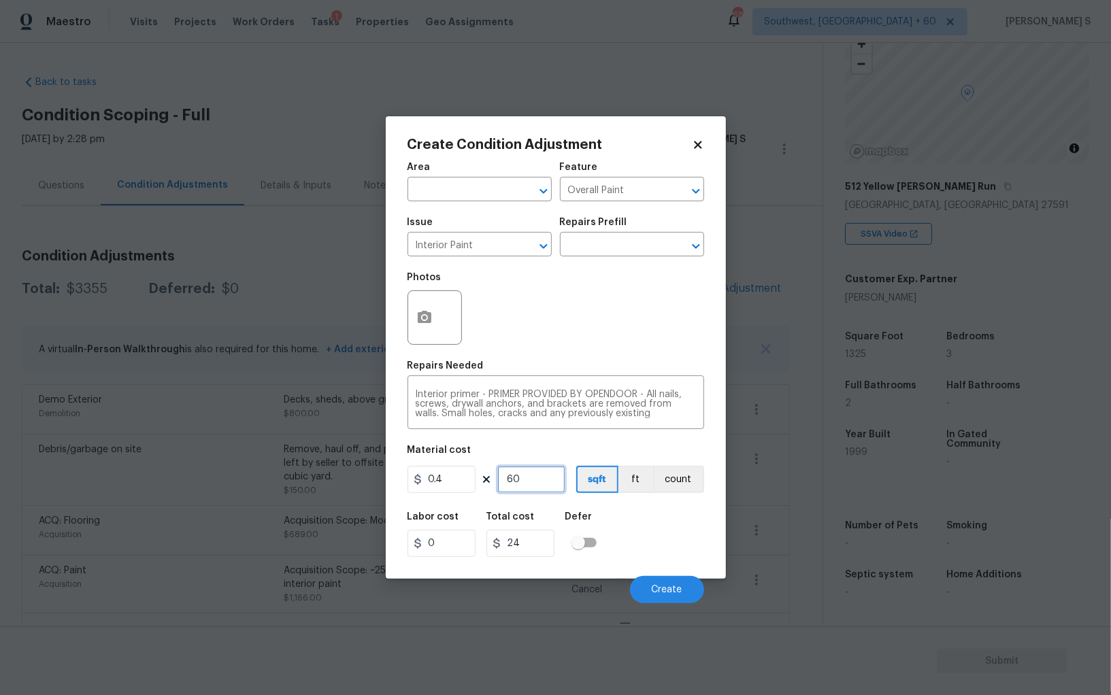
type input "600"
type input "240"
type input "600"
click at [671, 600] on button "Create" at bounding box center [667, 589] width 74 height 27
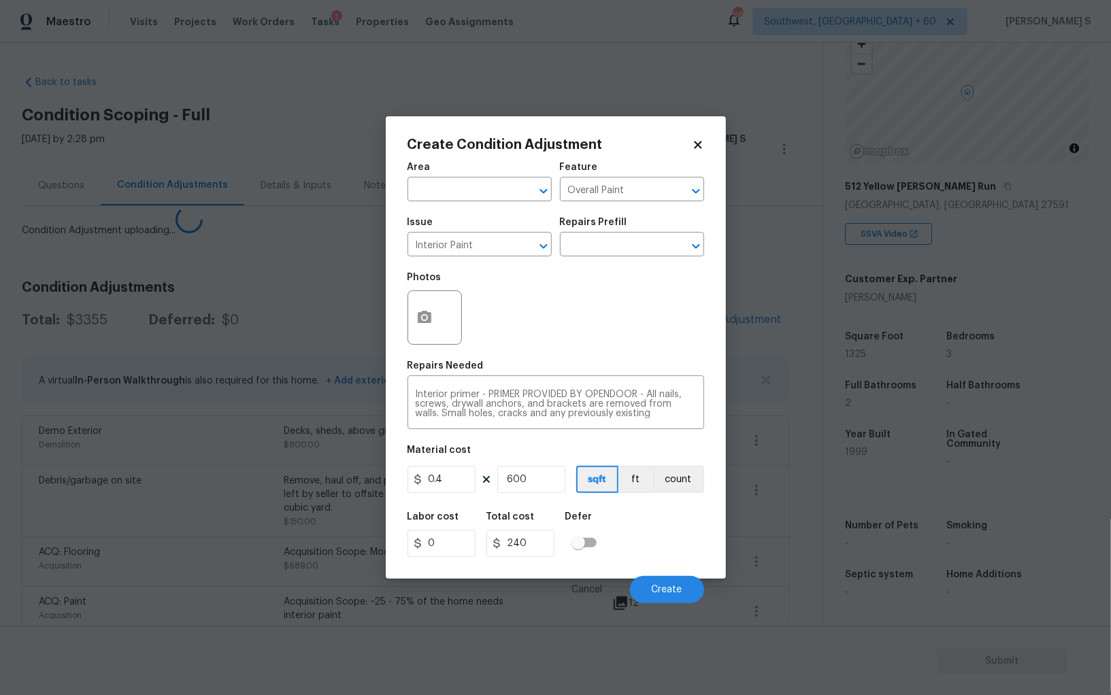
click at [270, 502] on body "Maestro Visits Projects Work Orders Tasks 1 Properties Geo Assignments 682 Sout…" at bounding box center [555, 347] width 1111 height 695
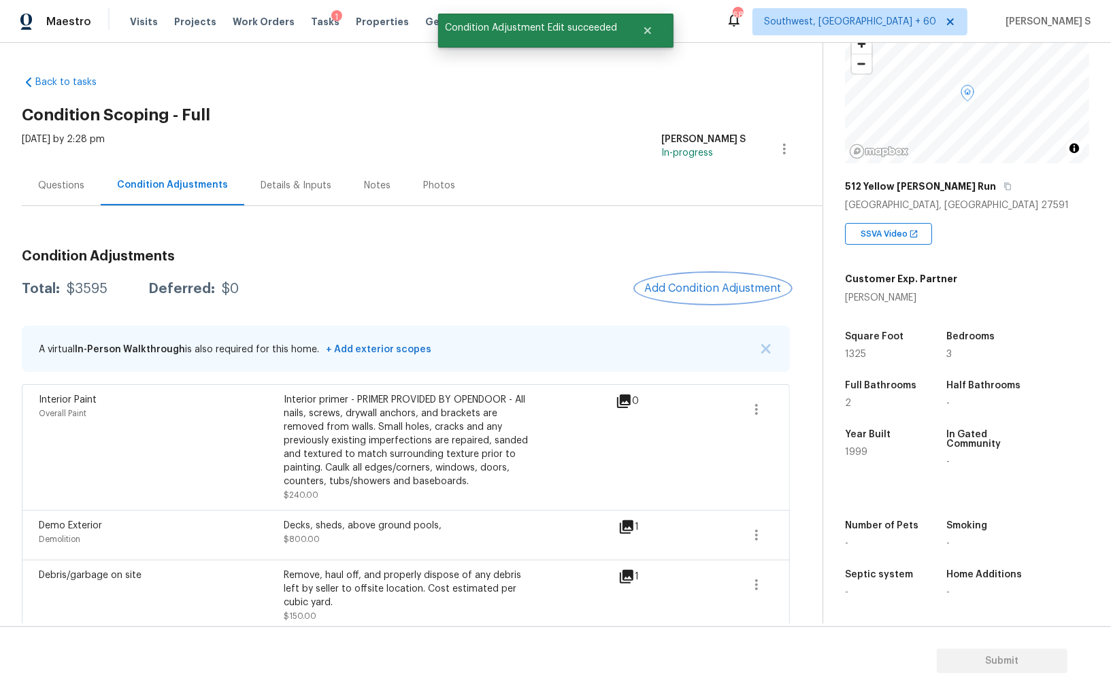
click at [737, 274] on button "Add Condition Adjustment" at bounding box center [713, 288] width 154 height 29
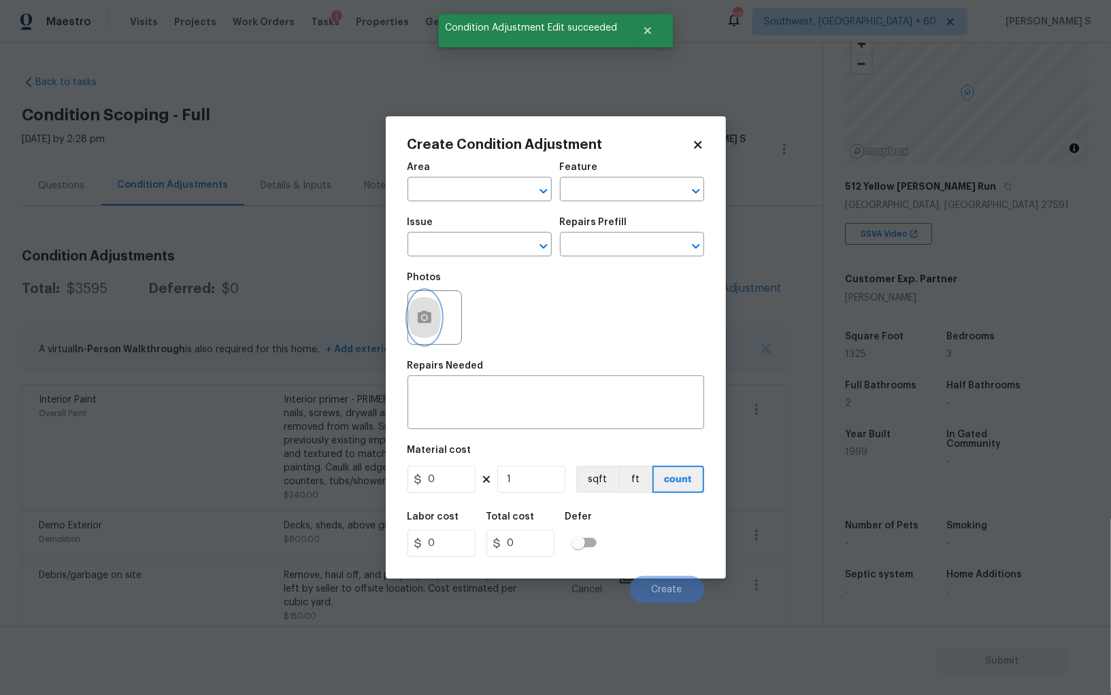
click at [439, 326] on button "button" at bounding box center [424, 317] width 33 height 53
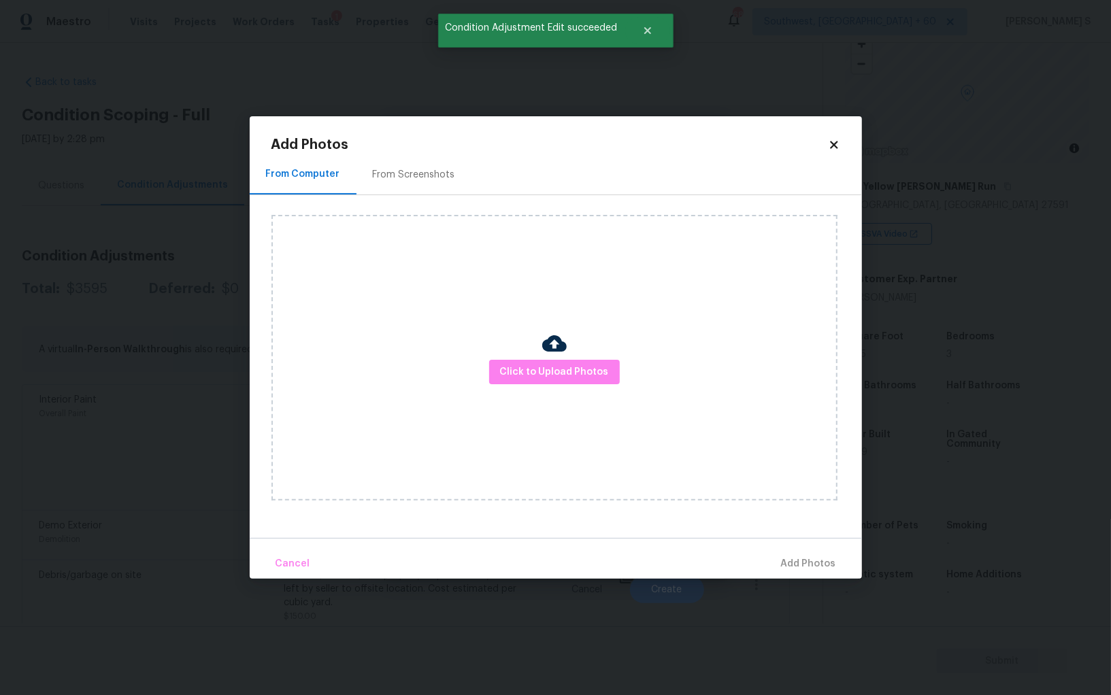
click at [529, 353] on div "Click to Upload Photos" at bounding box center [554, 358] width 566 height 286
click at [530, 361] on button "Click to Upload Photos" at bounding box center [554, 372] width 131 height 25
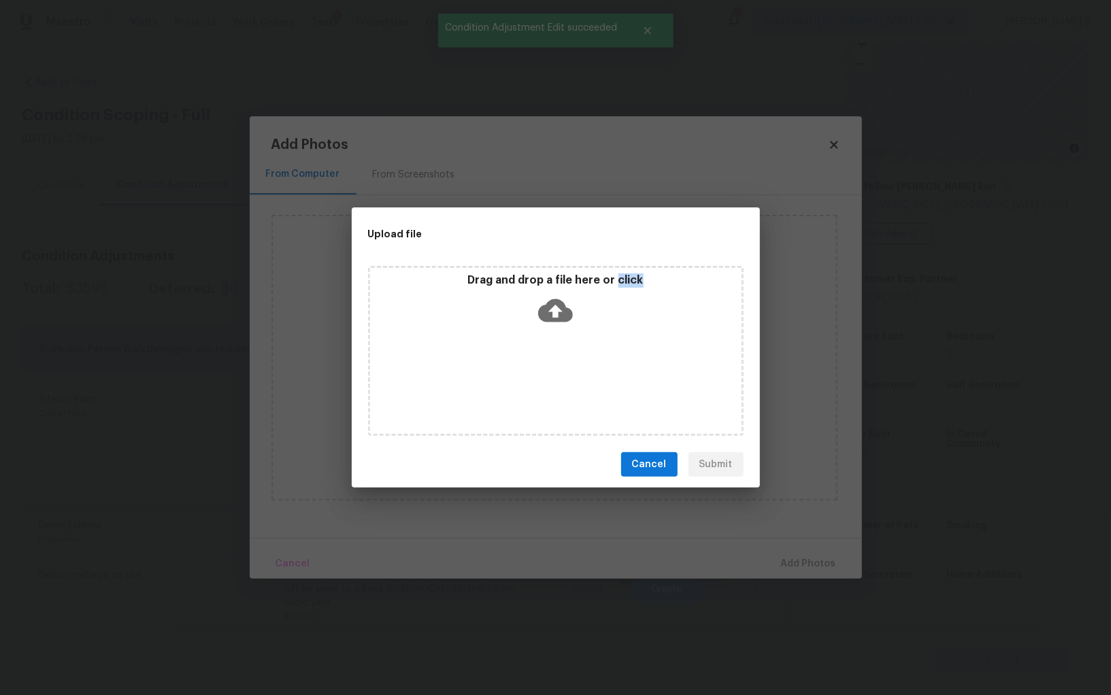
click at [530, 361] on div "Drag and drop a file here or click" at bounding box center [556, 351] width 376 height 170
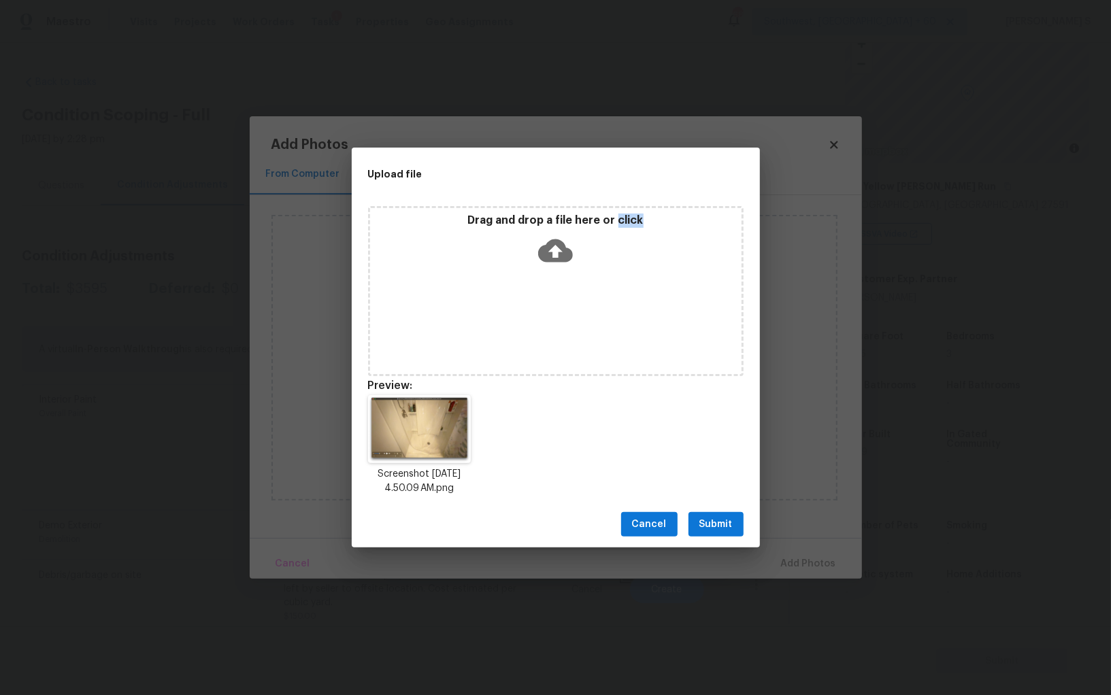
click at [704, 526] on span "Submit" at bounding box center [715, 524] width 33 height 17
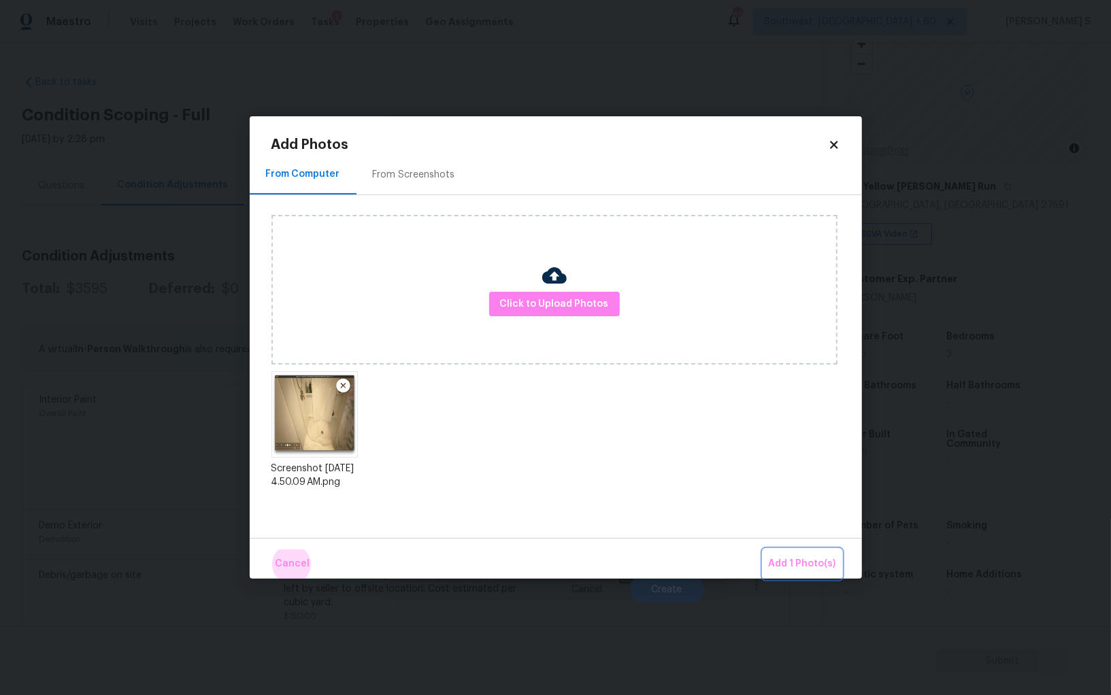
click at [763, 550] on button "Add 1 Photo(s)" at bounding box center [802, 564] width 78 height 29
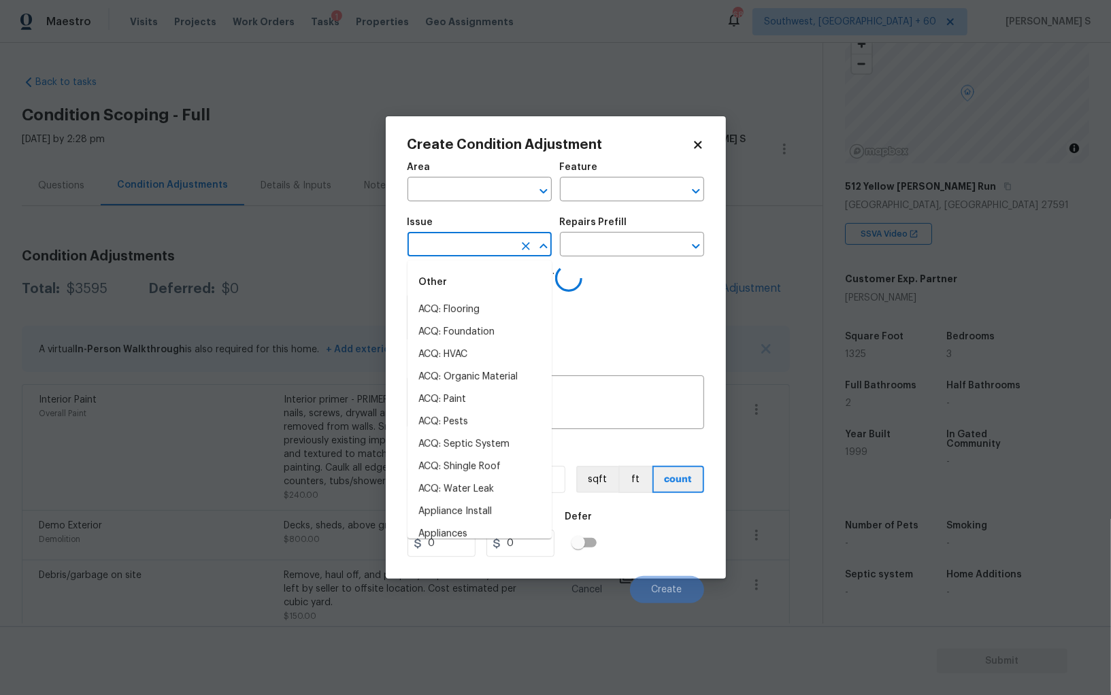
click at [464, 242] on input "text" at bounding box center [461, 245] width 106 height 21
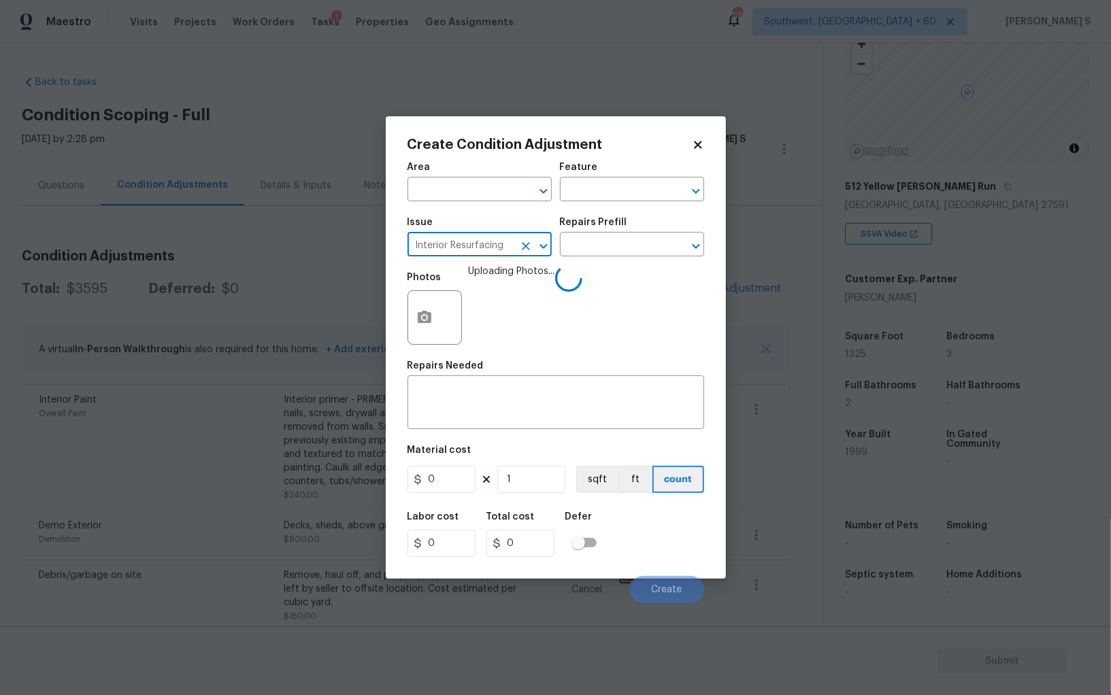
type input "Interior Resurfacing"
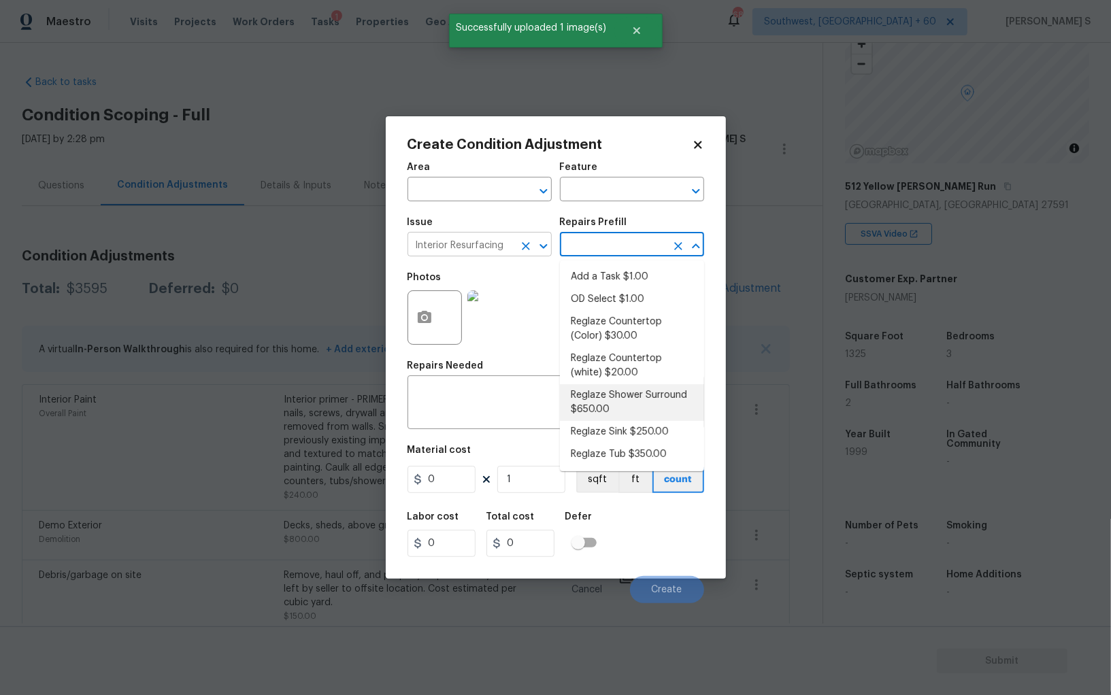
type textarea "Prep, mask, clean and reglaze the fiberglass shower surround (white) both on th…"
type input "650"
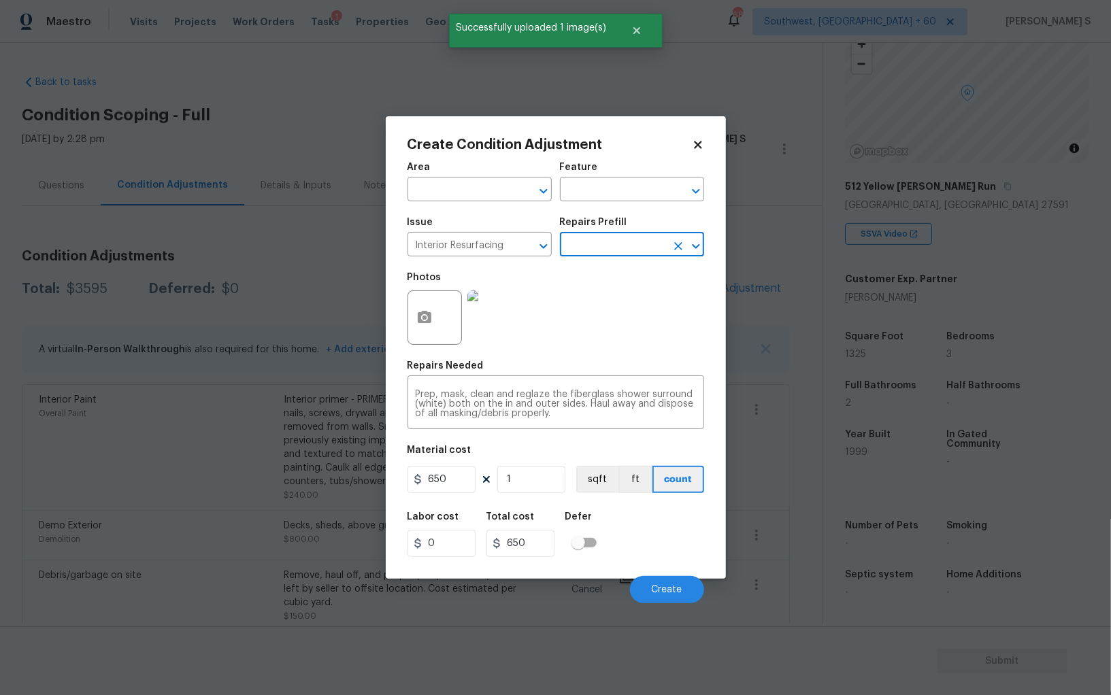
click at [652, 574] on div "Cancel Create" at bounding box center [556, 584] width 297 height 38
click at [657, 591] on span "Create" at bounding box center [667, 590] width 31 height 10
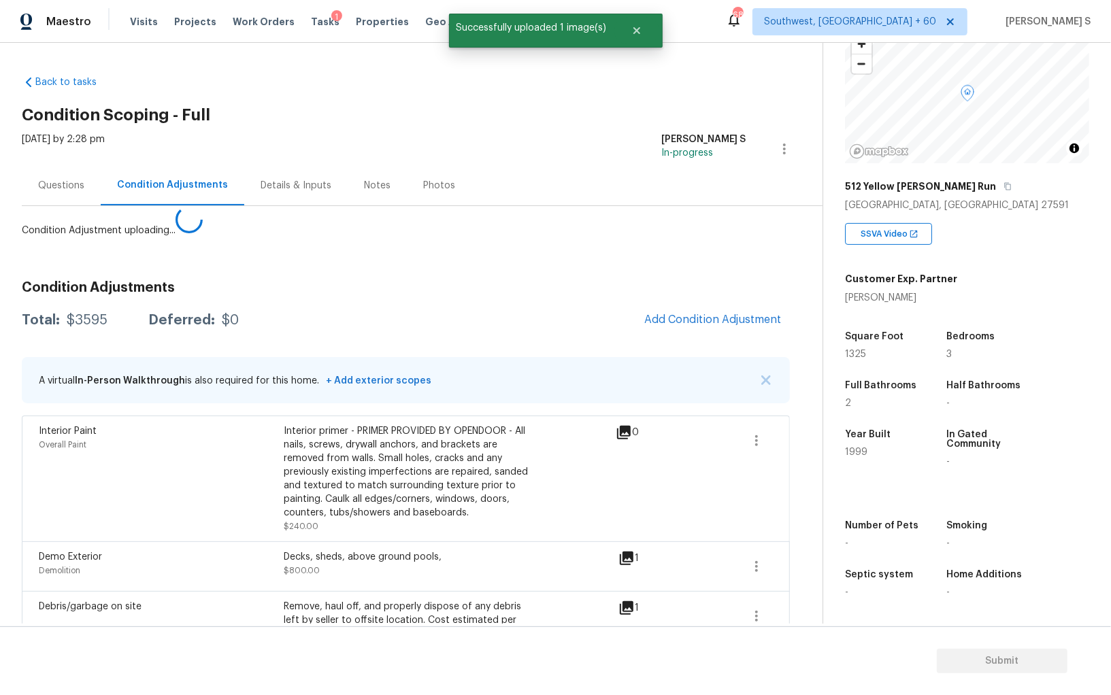
click at [158, 435] on body "Maestro Visits Projects Work Orders Tasks 1 Properties Geo Assignments 682 Sout…" at bounding box center [555, 347] width 1111 height 695
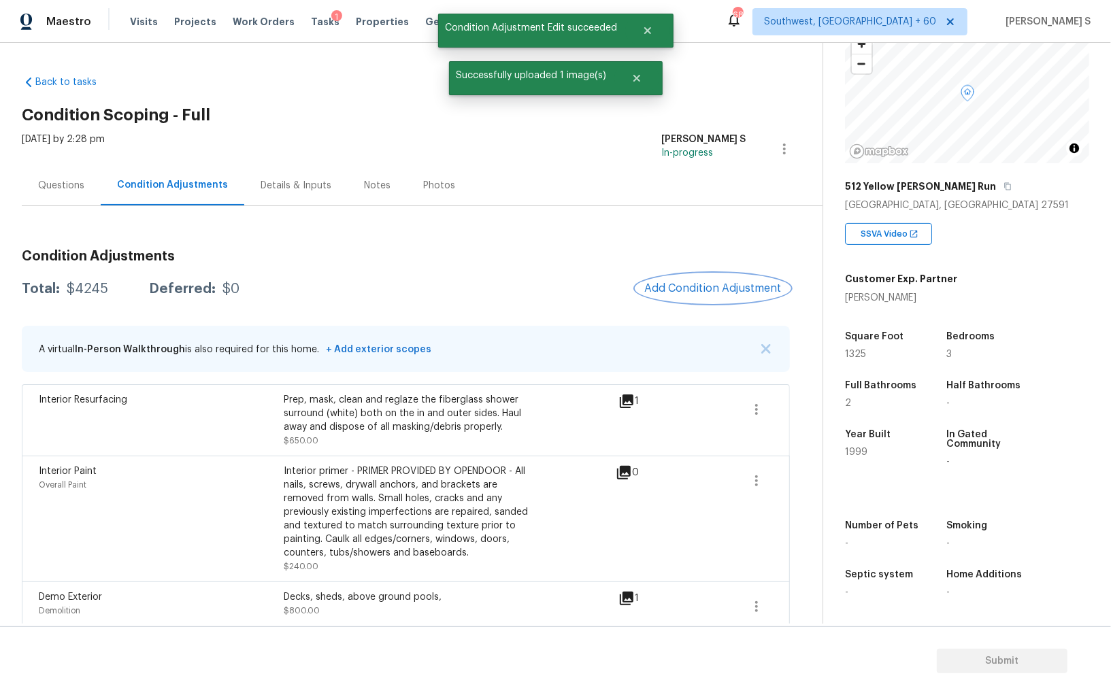
click at [746, 278] on button "Add Condition Adjustment" at bounding box center [713, 288] width 154 height 29
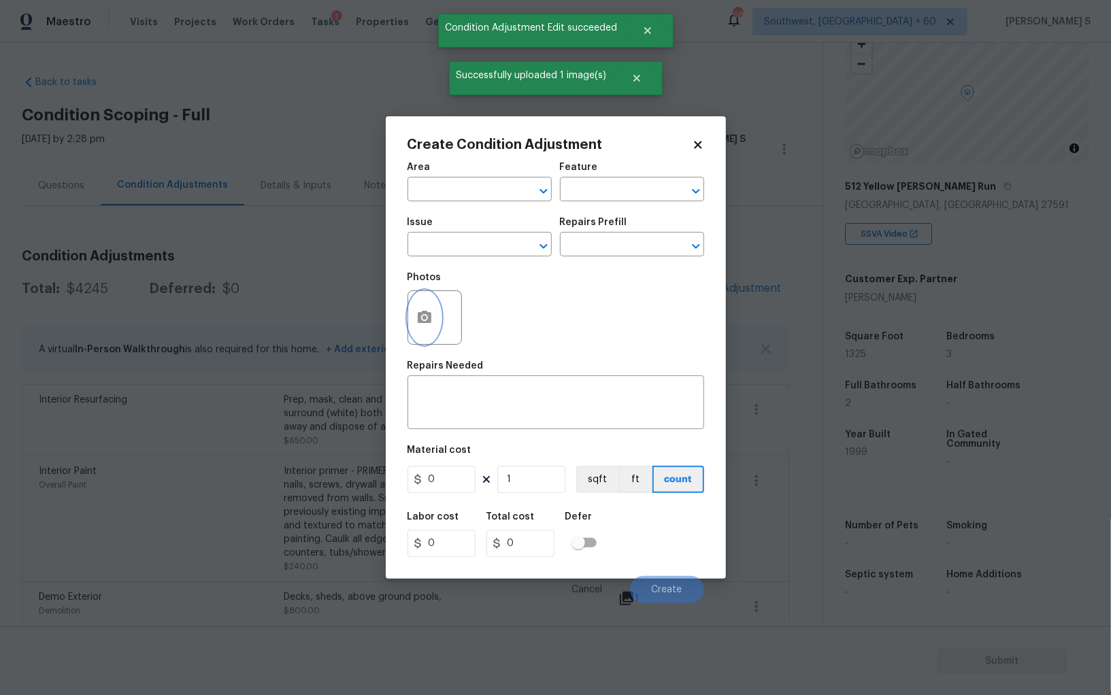
click at [428, 313] on icon "button" at bounding box center [424, 318] width 16 height 16
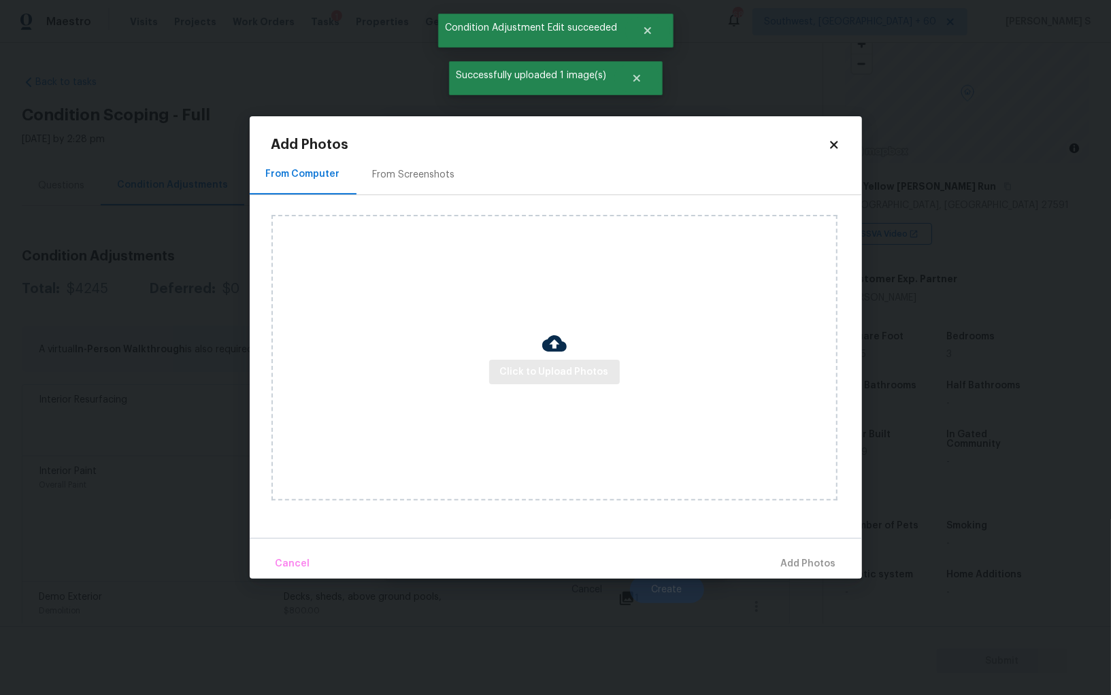
click at [567, 359] on div "Click to Upload Photos" at bounding box center [554, 358] width 566 height 286
click at [567, 360] on button "Click to Upload Photos" at bounding box center [554, 372] width 131 height 25
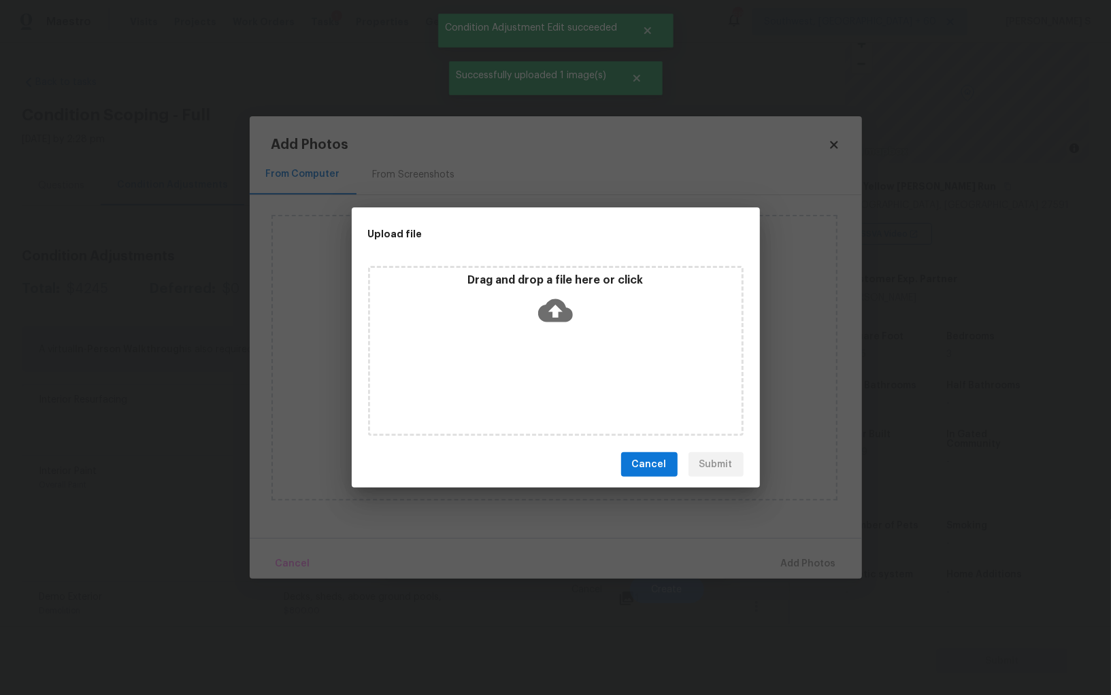
click at [567, 359] on div "Drag and drop a file here or click" at bounding box center [556, 351] width 376 height 170
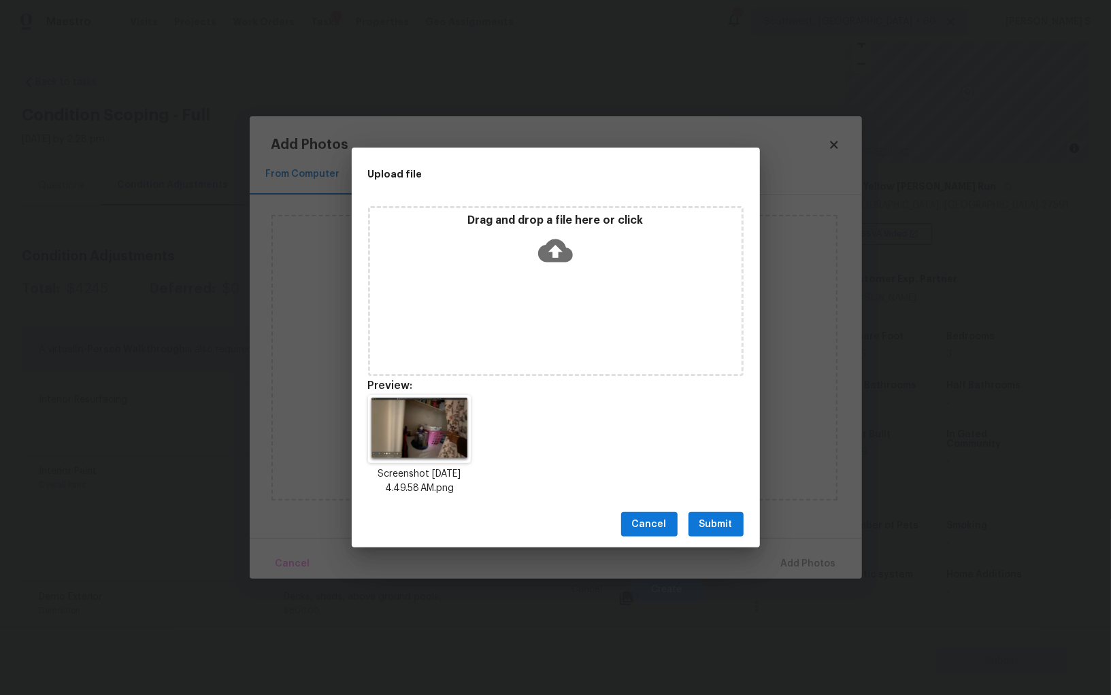
click at [730, 525] on span "Submit" at bounding box center [715, 524] width 33 height 17
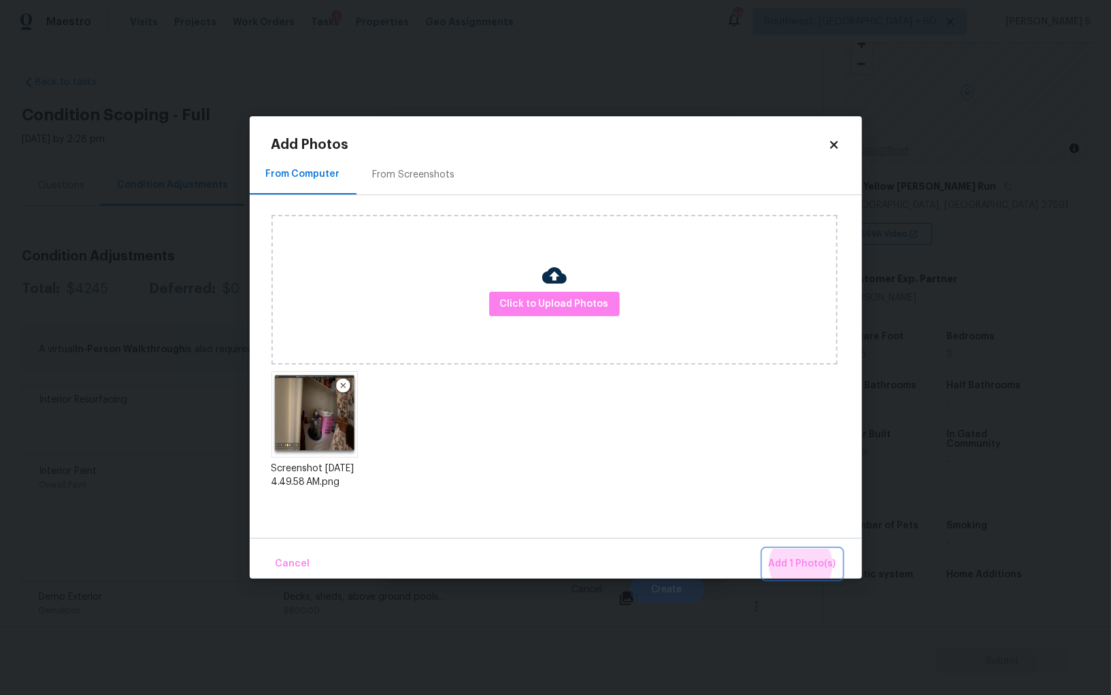
click at [763, 550] on button "Add 1 Photo(s)" at bounding box center [802, 564] width 78 height 29
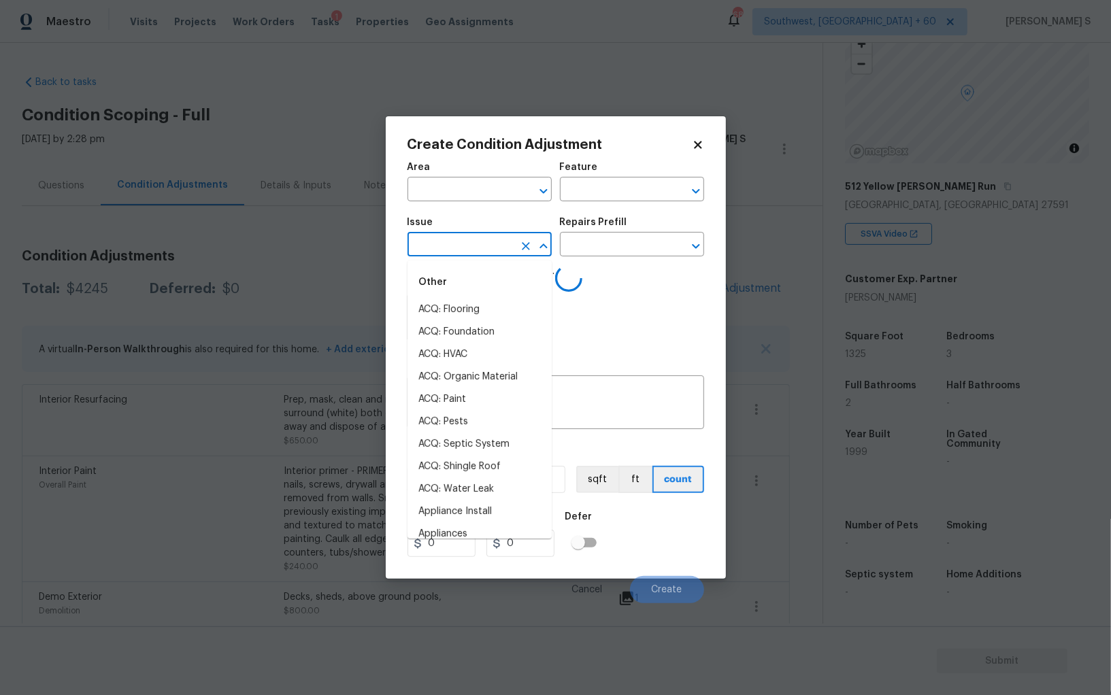
click at [476, 242] on input "text" at bounding box center [461, 245] width 106 height 21
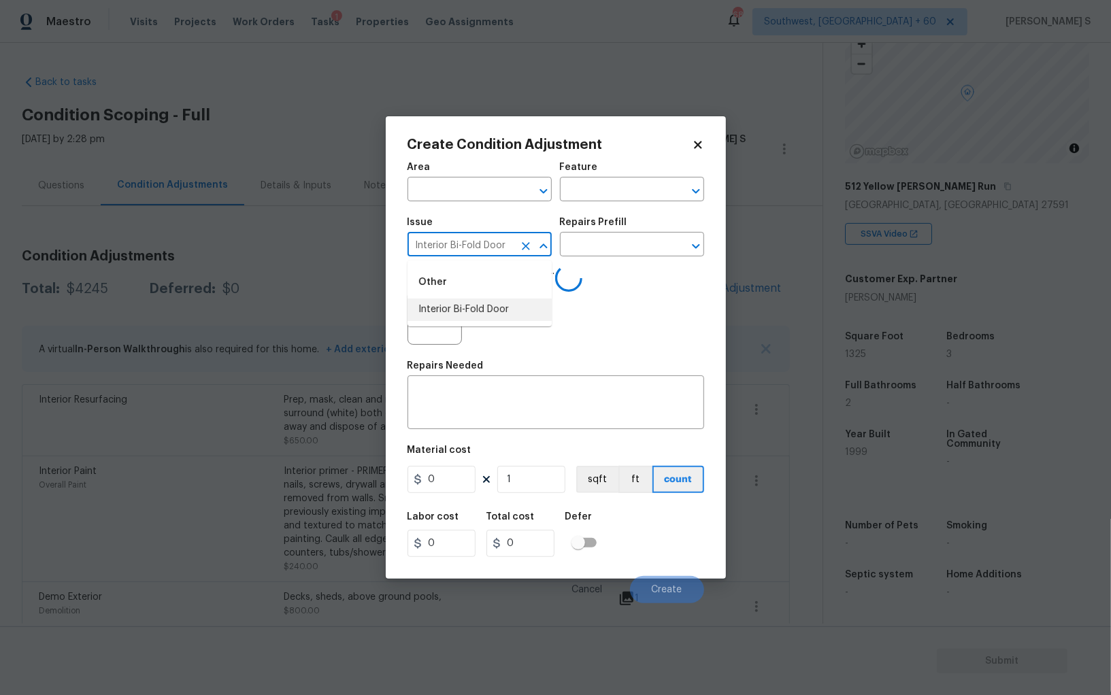
type input "Interior Bi-Fold Door"
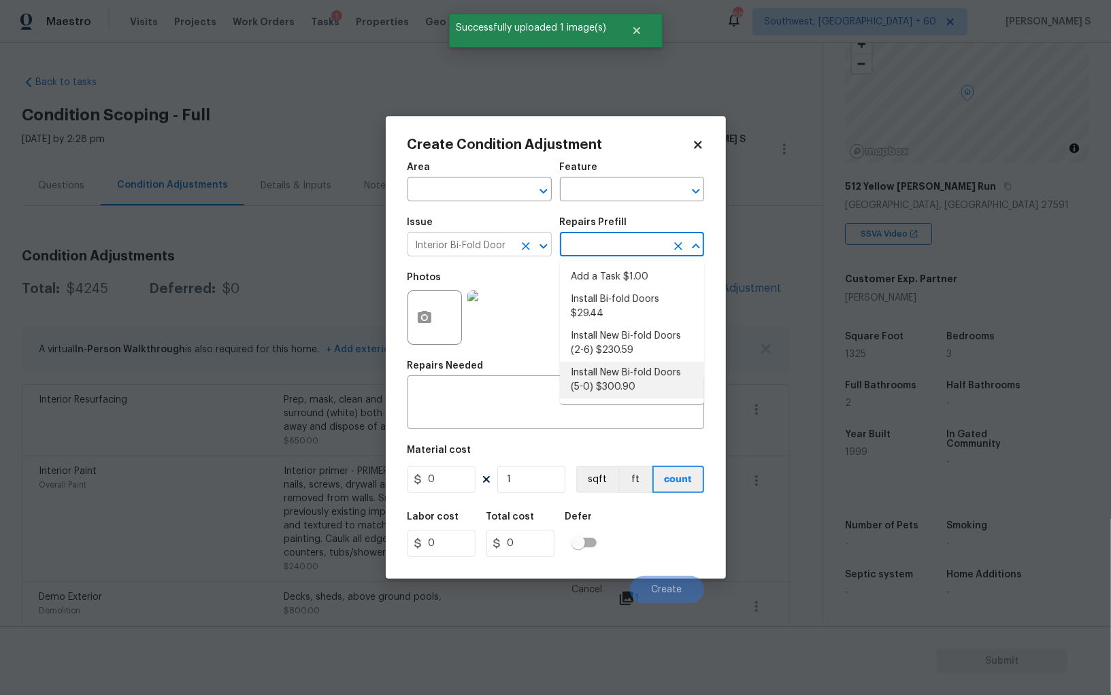
type input "Interior Door"
type textarea "Remove the existing door (if present). Install a new 5-0 bi-fold flush panel in…"
type input "300.9"
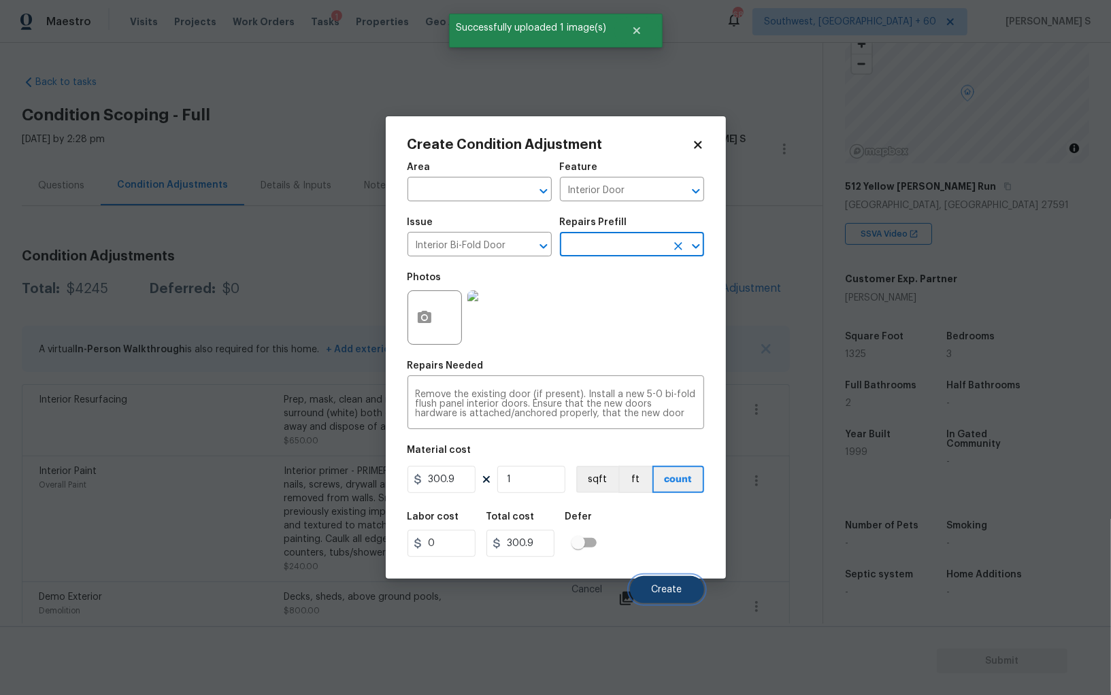
click at [665, 584] on button "Create" at bounding box center [667, 589] width 74 height 27
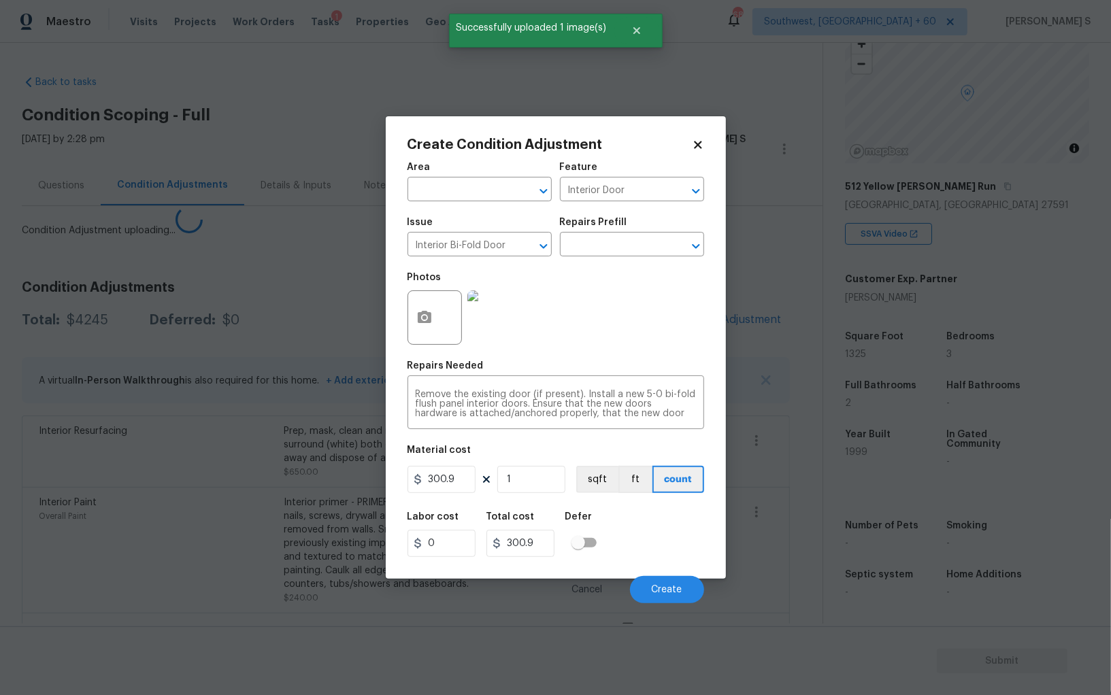
click at [294, 452] on body "Maestro Visits Projects Work Orders Tasks 1 Properties Geo Assignments 682 Sout…" at bounding box center [555, 347] width 1111 height 695
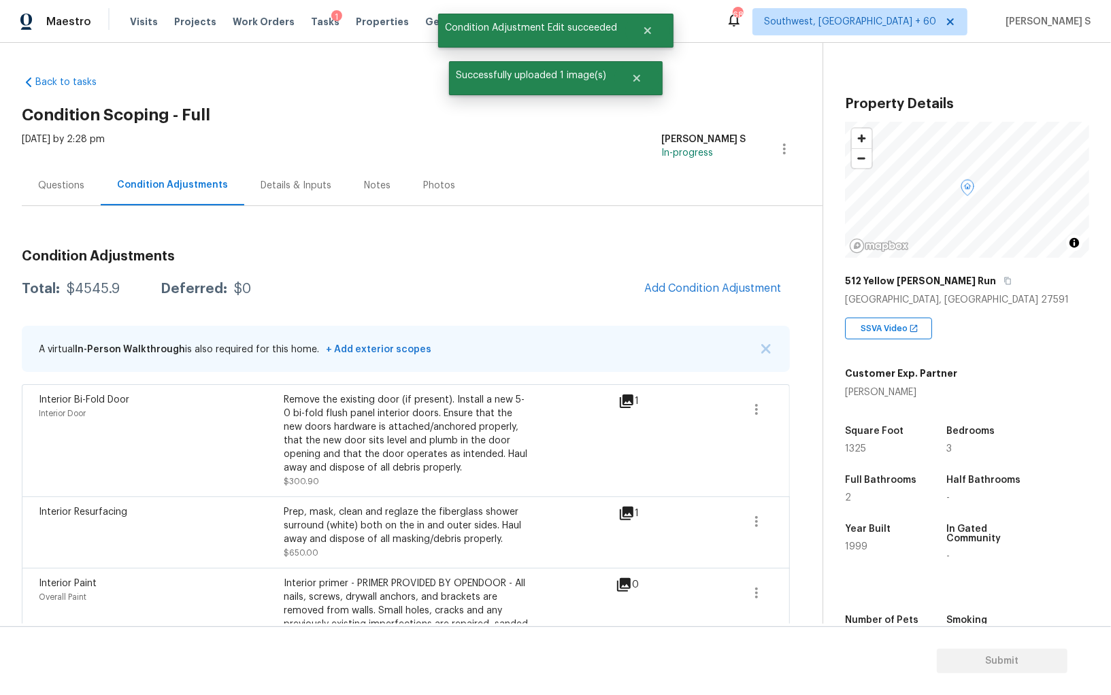
scroll to position [95, 0]
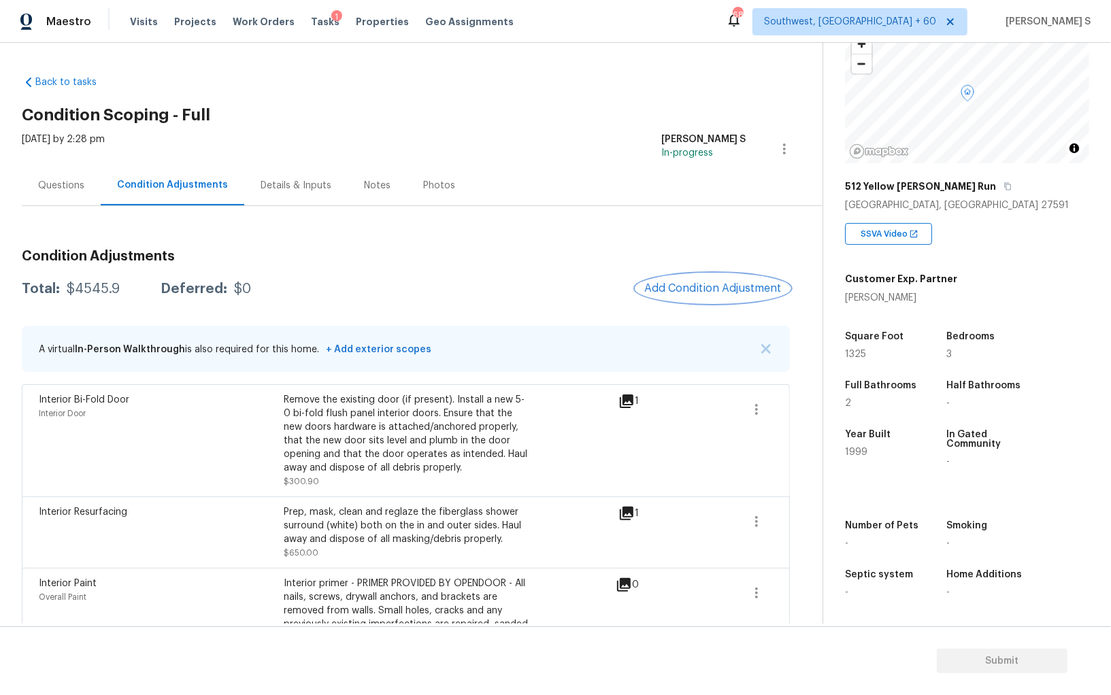
click at [727, 276] on button "Add Condition Adjustment" at bounding box center [713, 288] width 154 height 29
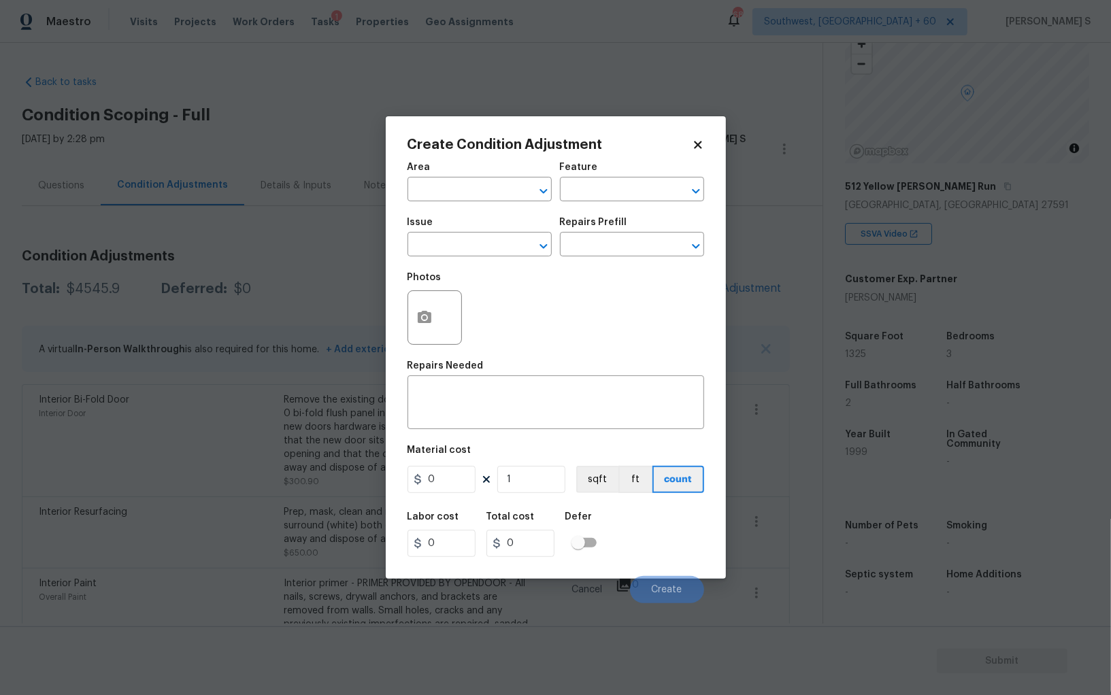
click at [442, 322] on div at bounding box center [435, 318] width 54 height 54
click at [429, 318] on icon "button" at bounding box center [425, 317] width 14 height 12
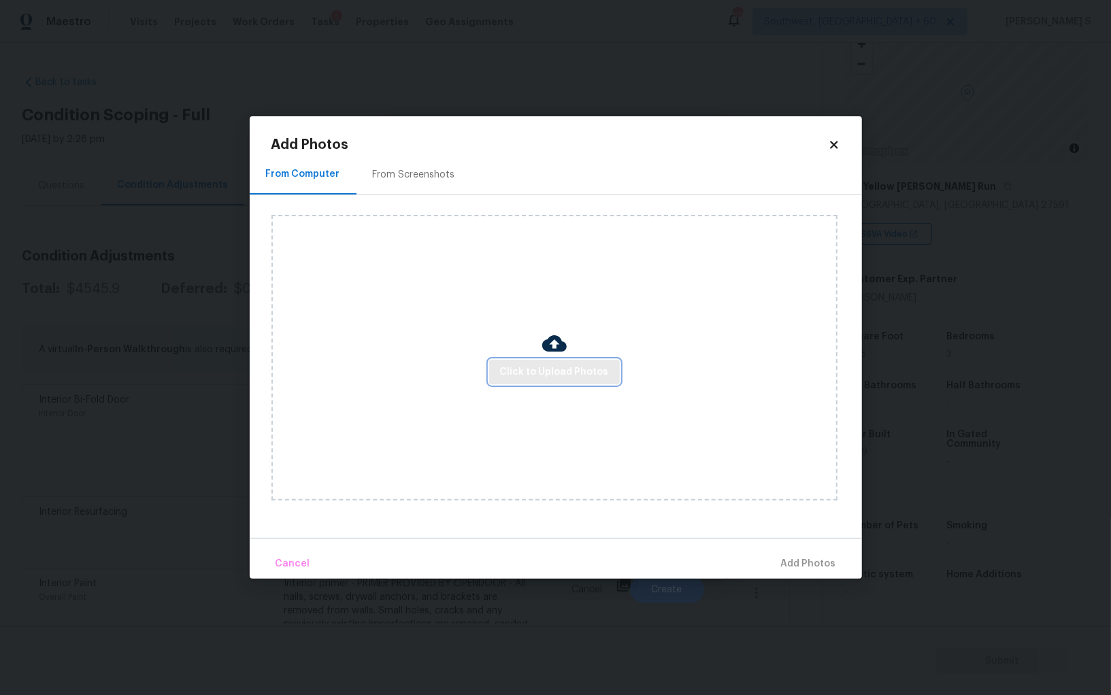
click at [559, 367] on span "Click to Upload Photos" at bounding box center [554, 372] width 109 height 17
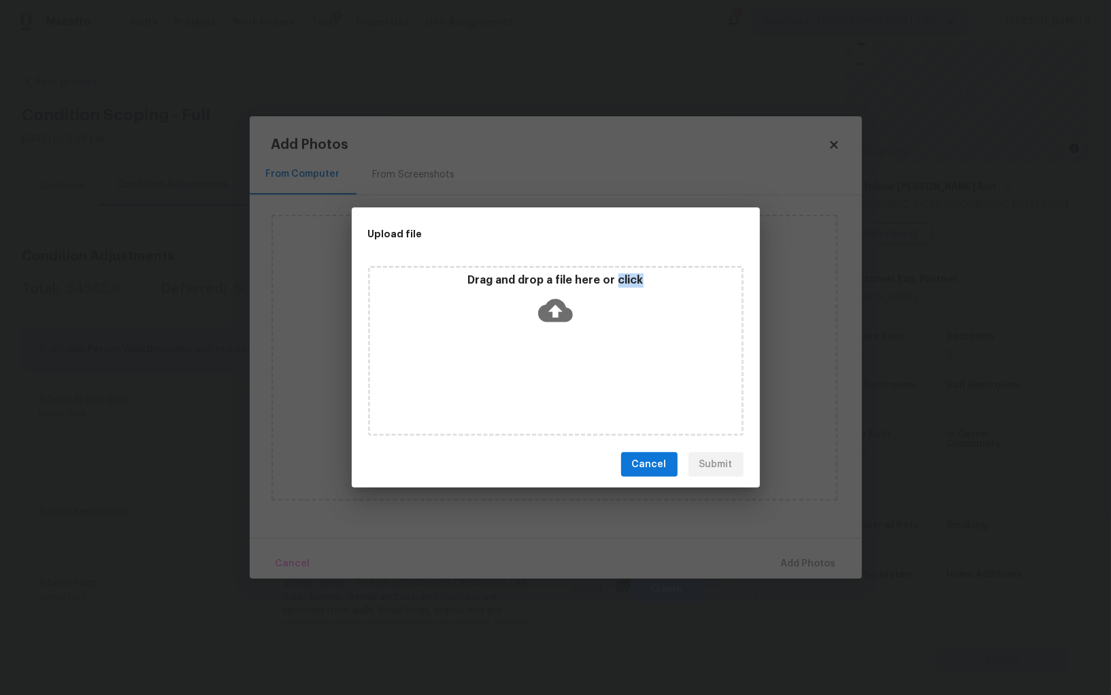
click at [559, 367] on div "Drag and drop a file here or click" at bounding box center [556, 351] width 376 height 170
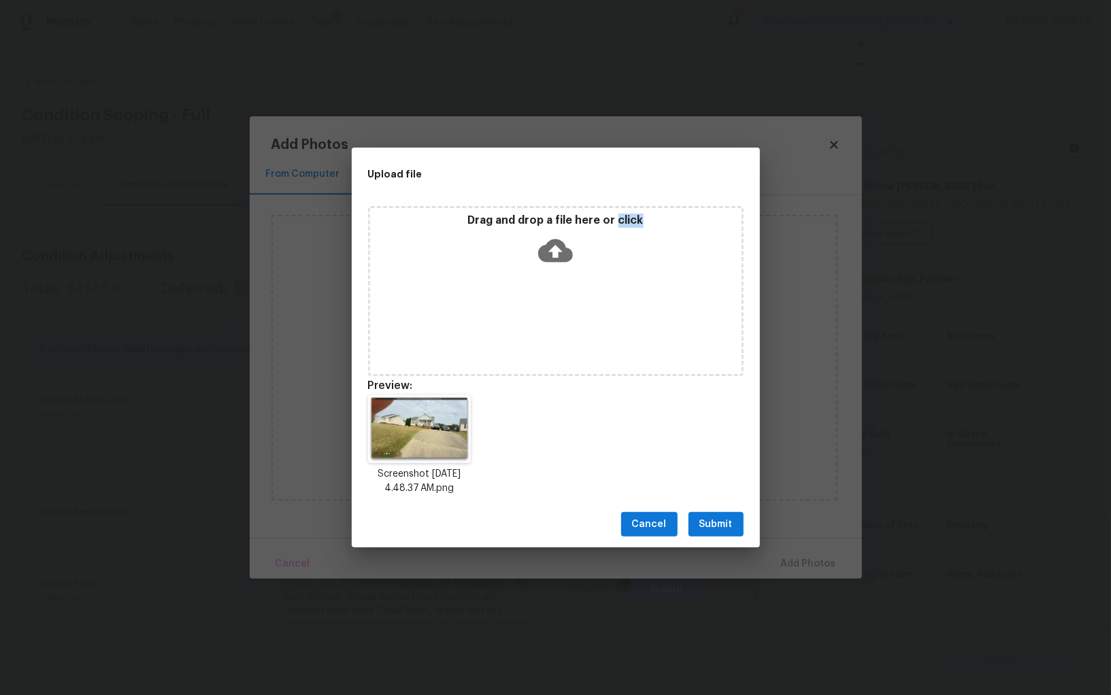
click at [724, 525] on span "Submit" at bounding box center [715, 524] width 33 height 17
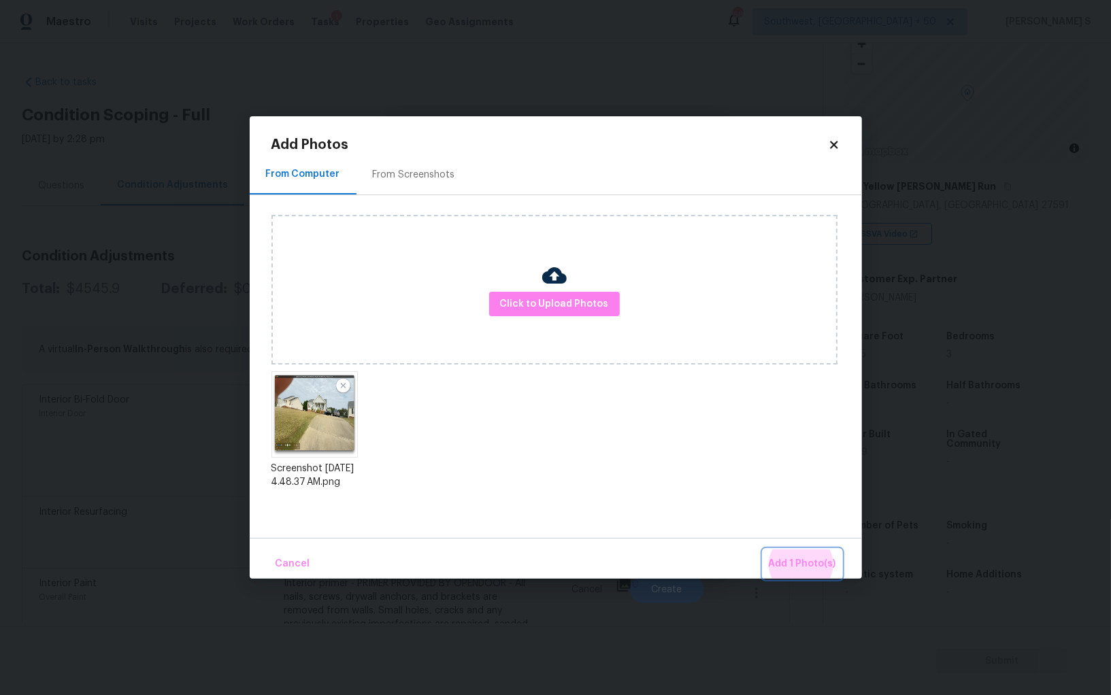
click at [763, 550] on button "Add 1 Photo(s)" at bounding box center [802, 564] width 78 height 29
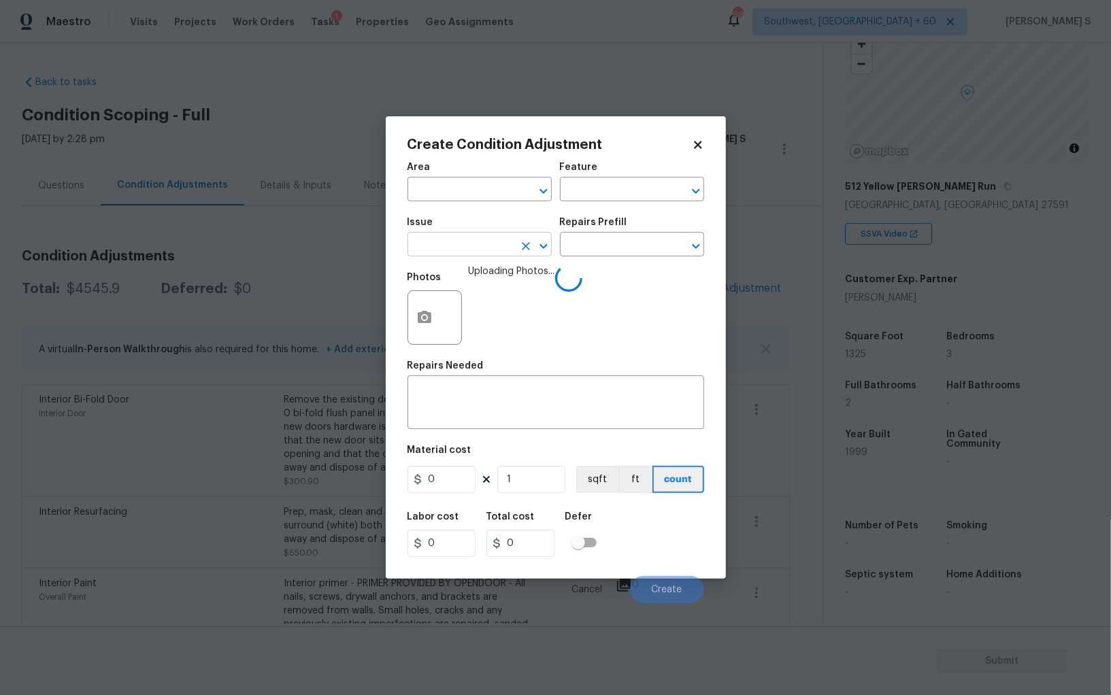
click at [440, 246] on input "text" at bounding box center [461, 245] width 106 height 21
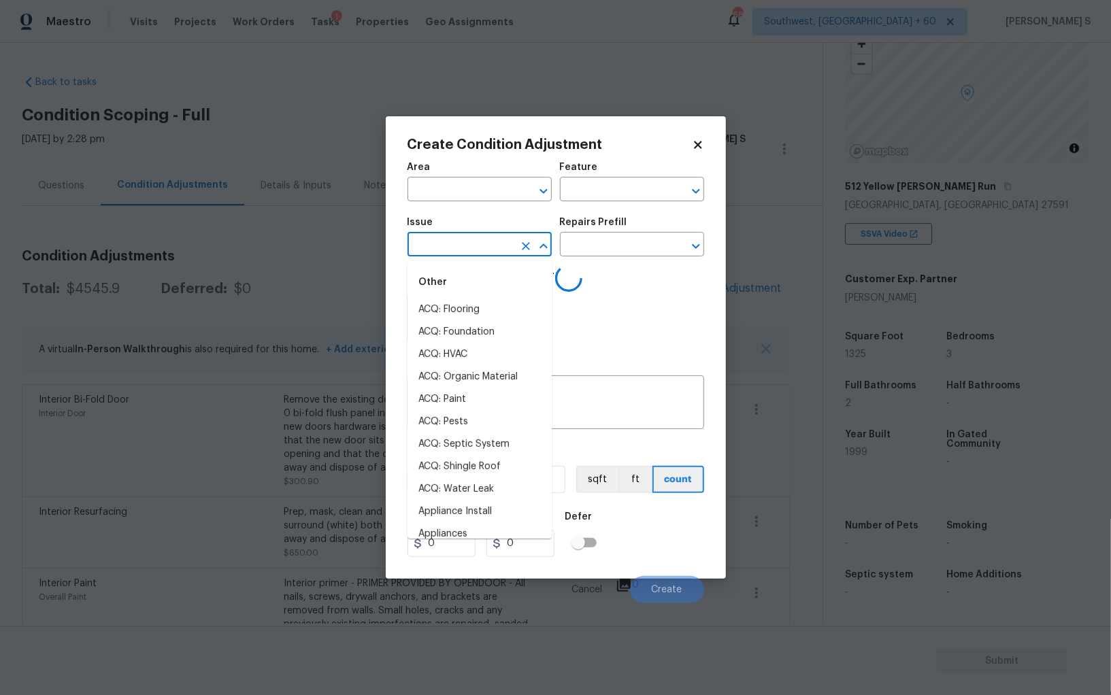
type input "m"
type input "c"
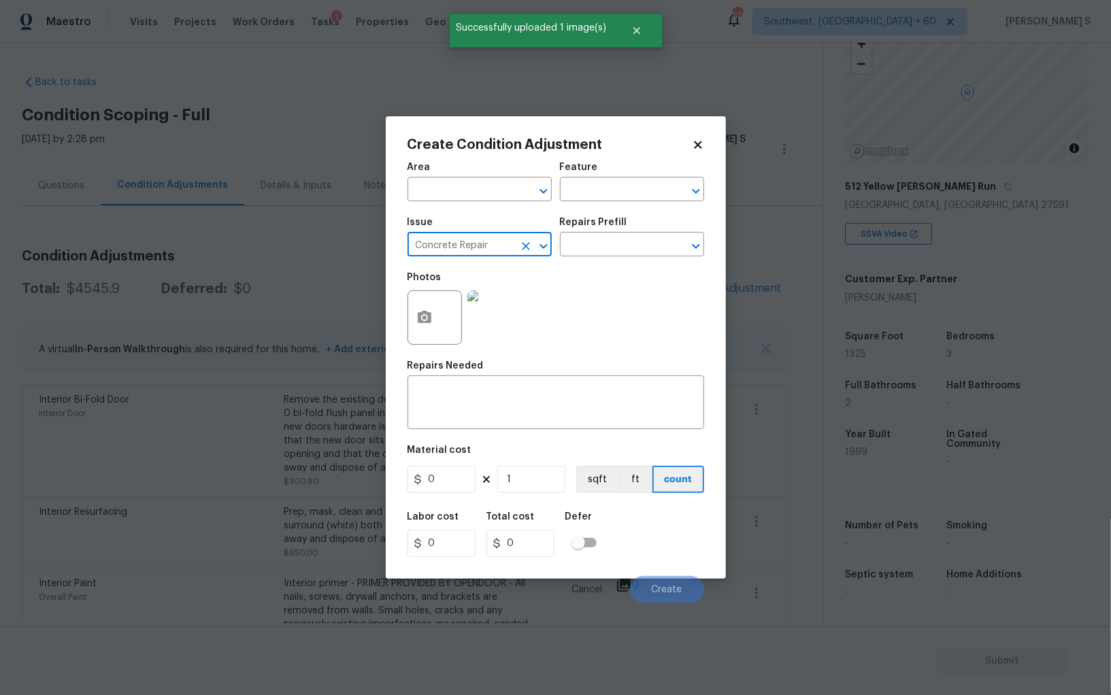
type input "Concrete Repair"
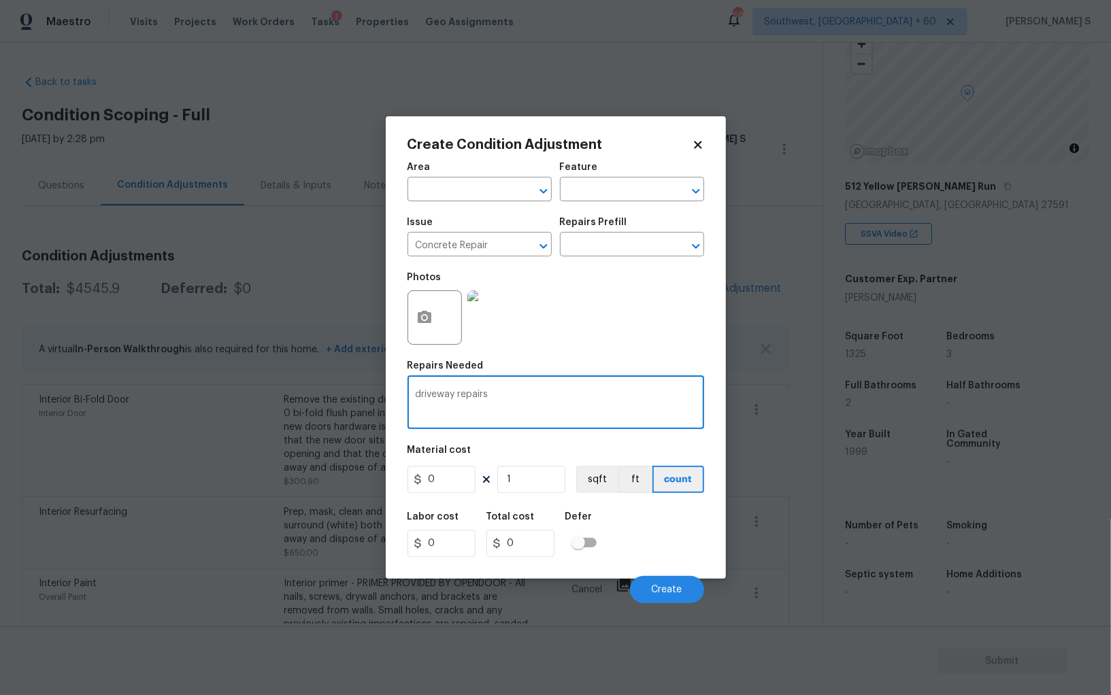
type textarea "driveway repairs"
click at [456, 484] on input "0" at bounding box center [442, 479] width 68 height 27
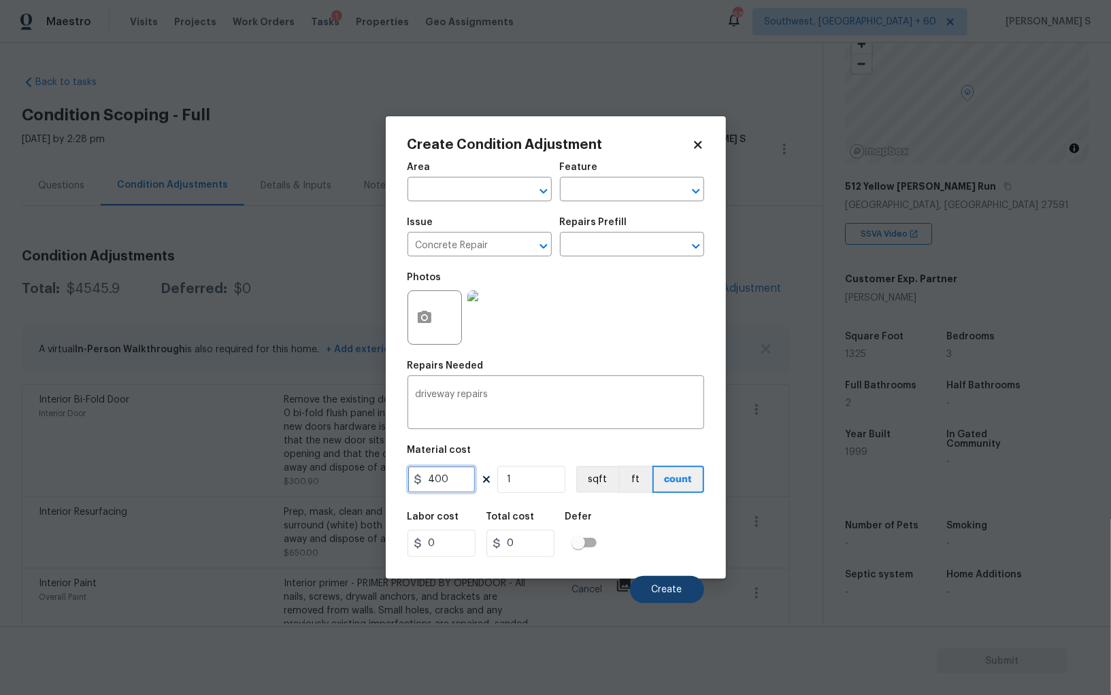
type input "400"
click at [678, 586] on span "Create" at bounding box center [667, 590] width 31 height 10
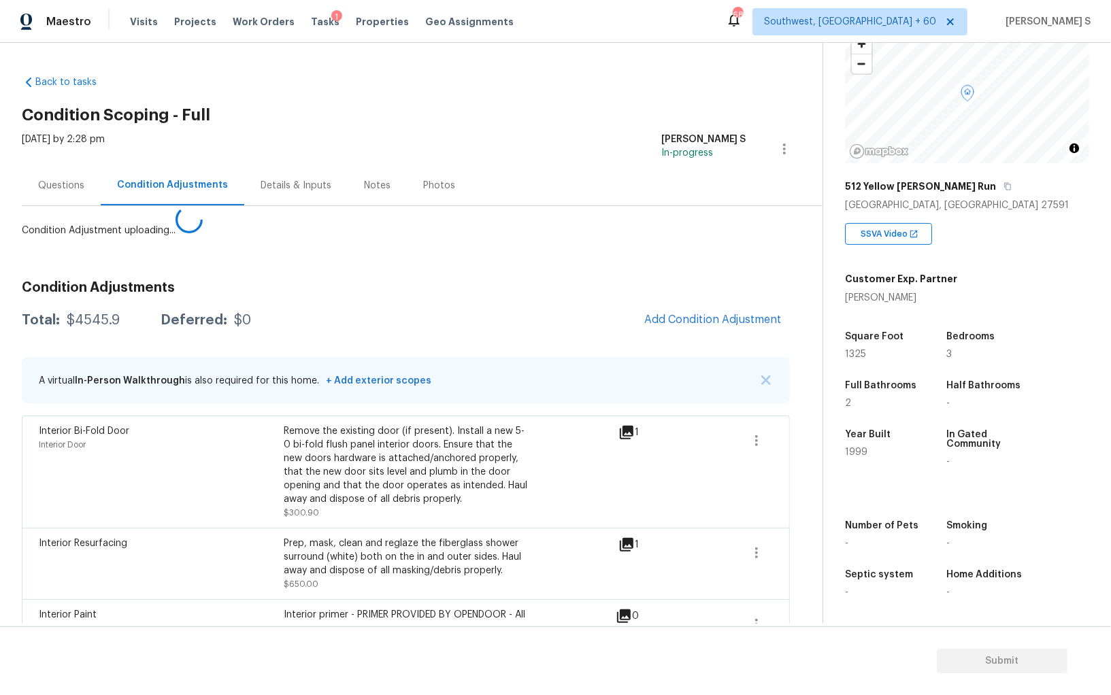
click at [176, 534] on body "Maestro Visits Projects Work Orders Tasks 1 Properties Geo Assignments 681 Sout…" at bounding box center [555, 347] width 1111 height 695
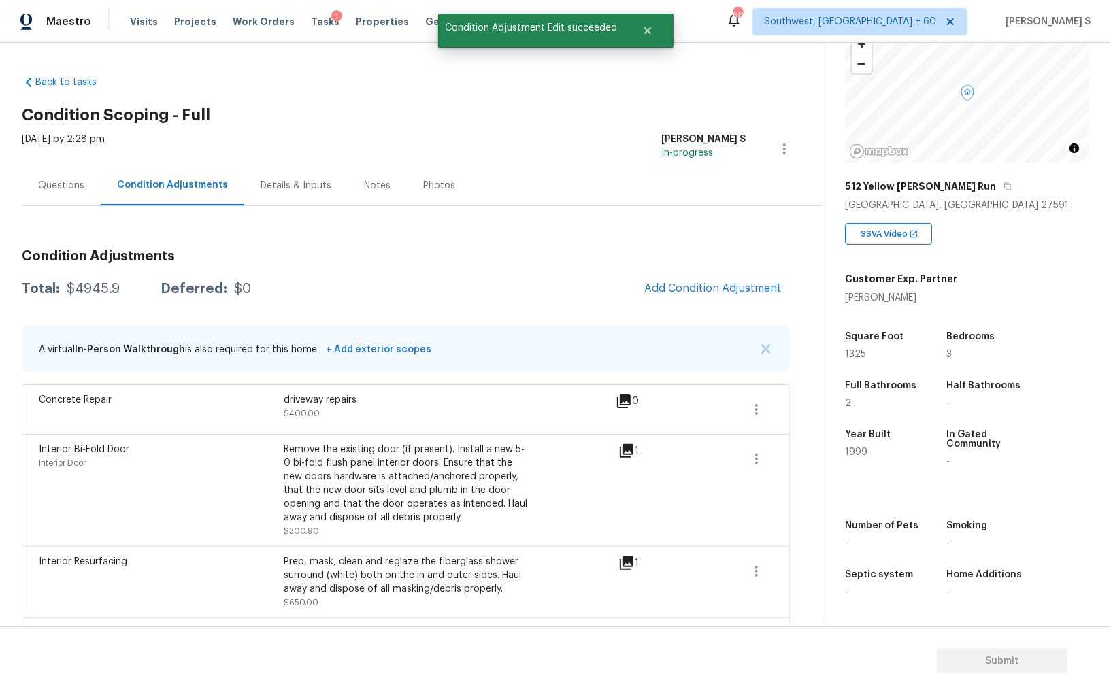
click at [81, 295] on div "Total: $4945.9 Deferred: $0 Add Condition Adjustment" at bounding box center [406, 289] width 768 height 30
click at [93, 291] on div "$4945.9" at bounding box center [93, 289] width 53 height 14
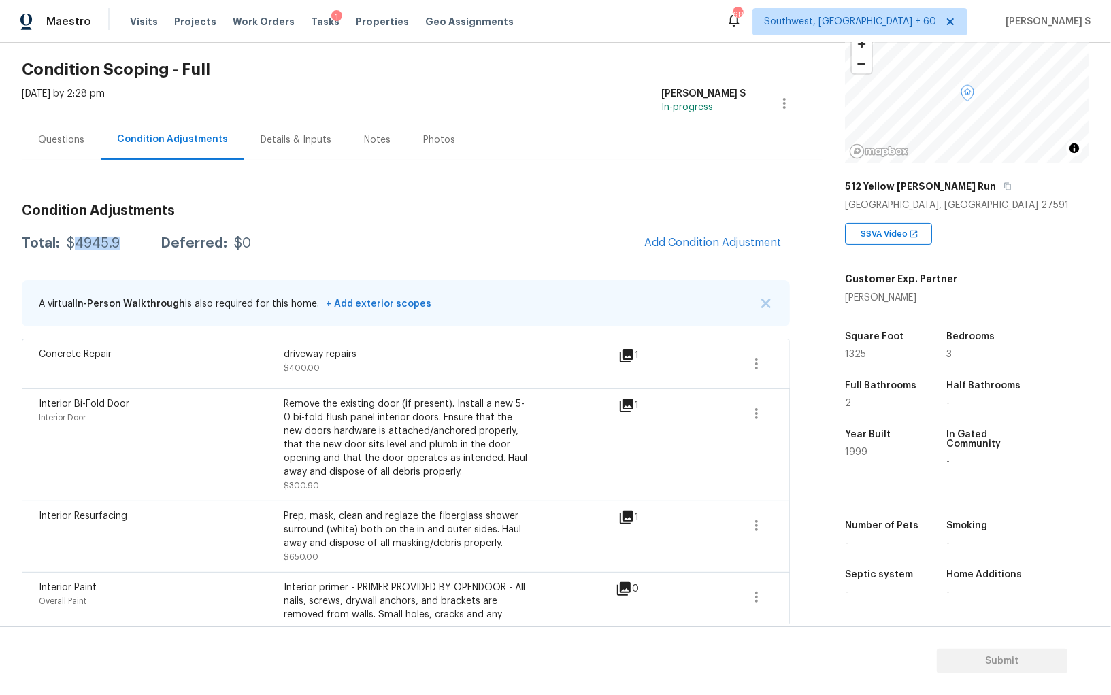
scroll to position [0, 0]
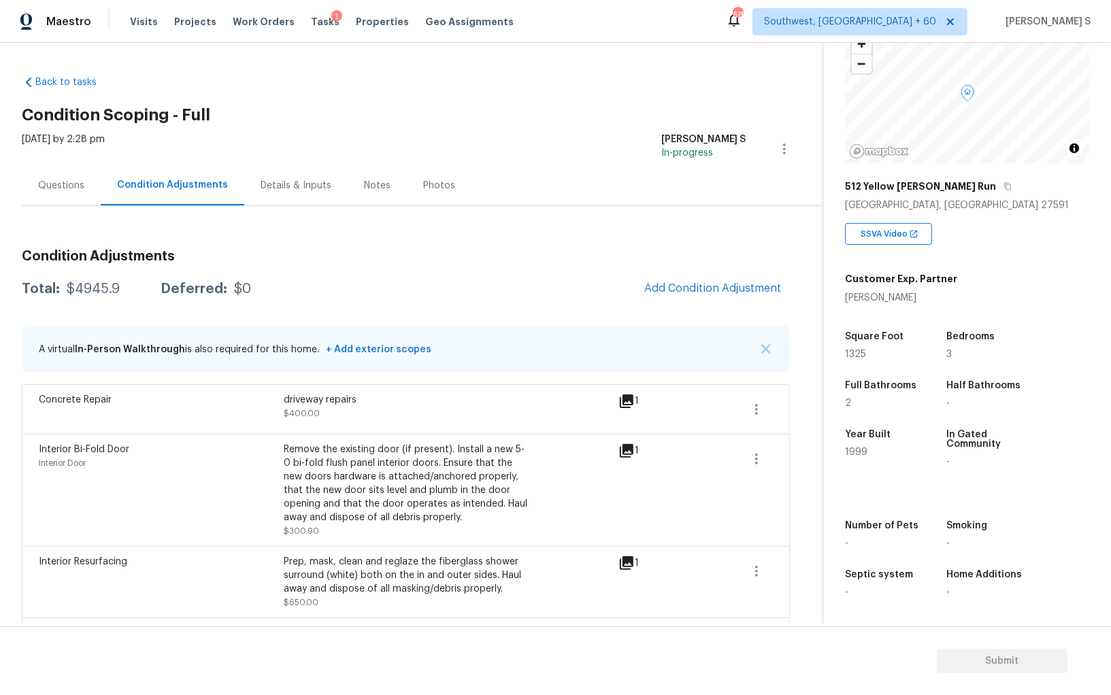
click at [33, 182] on div "Questions" at bounding box center [61, 185] width 79 height 40
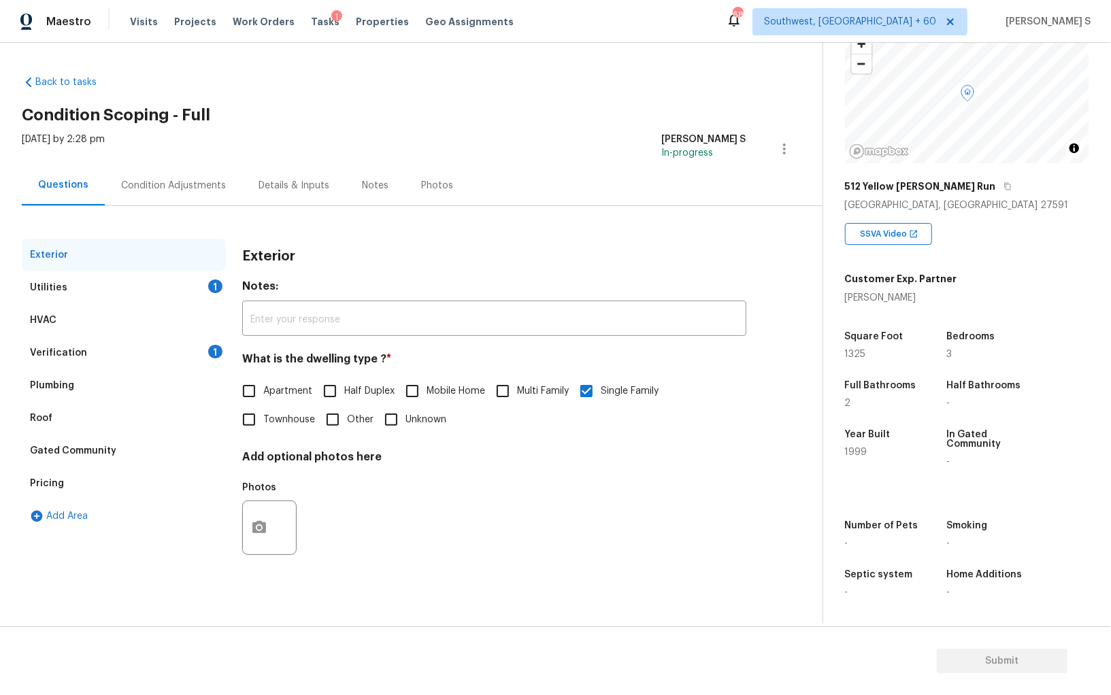
click at [207, 348] on div "Verification 1" at bounding box center [124, 353] width 204 height 33
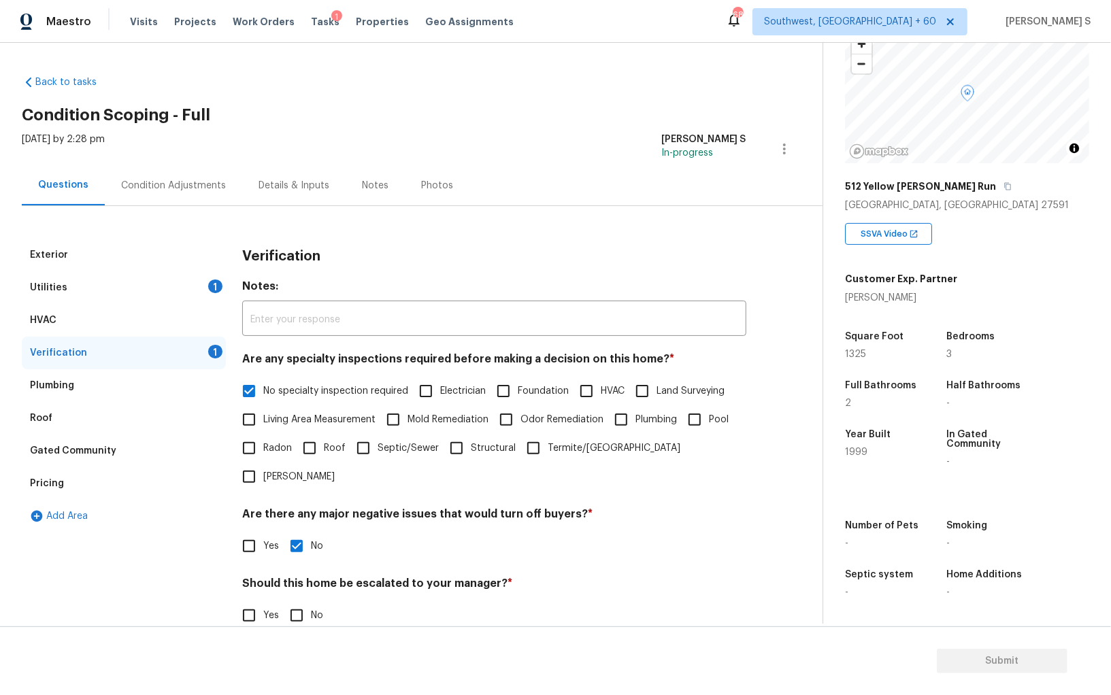
scroll to position [81, 0]
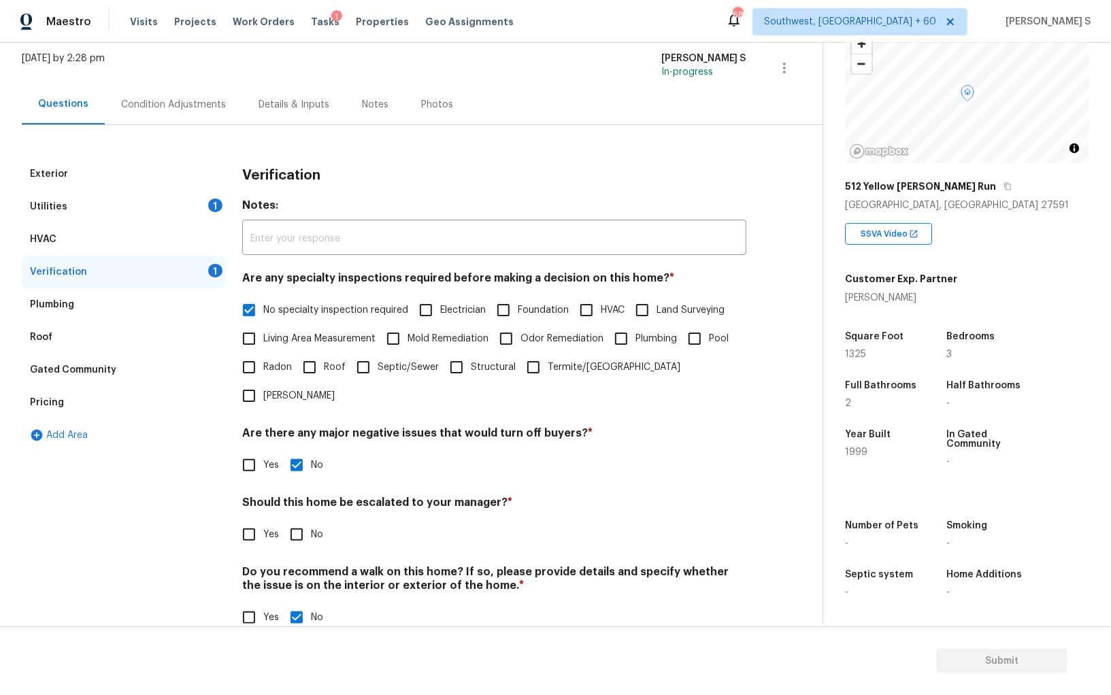
click at [301, 521] on input "No" at bounding box center [296, 535] width 29 height 29
checkbox input "true"
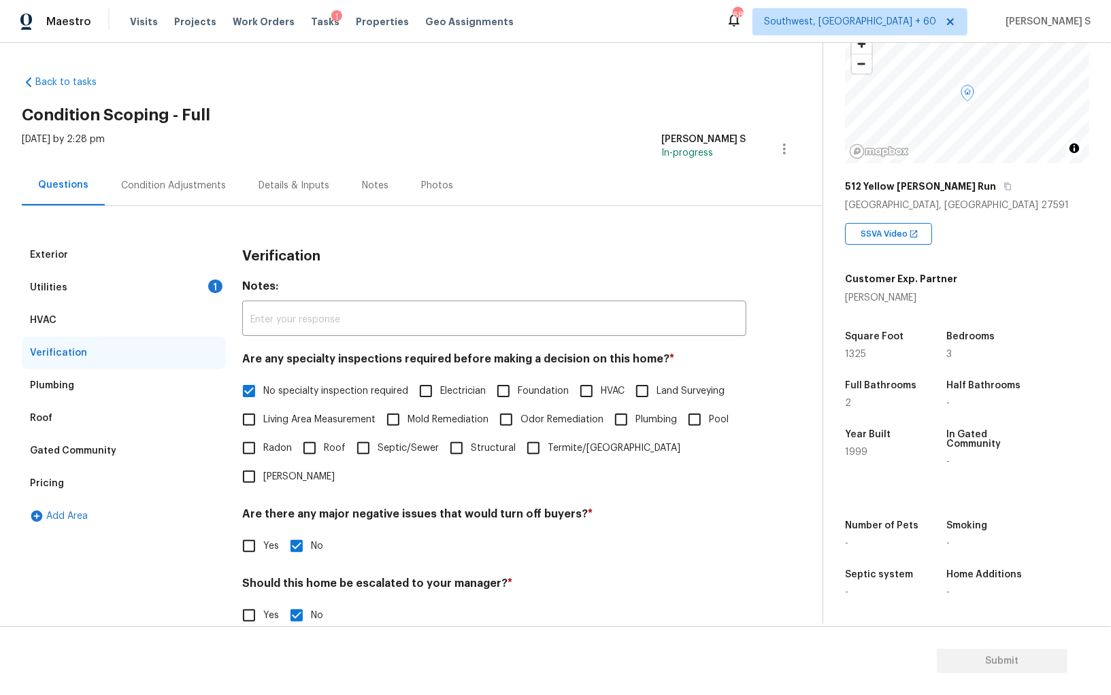
click at [191, 284] on div "Utilities 1" at bounding box center [124, 287] width 204 height 33
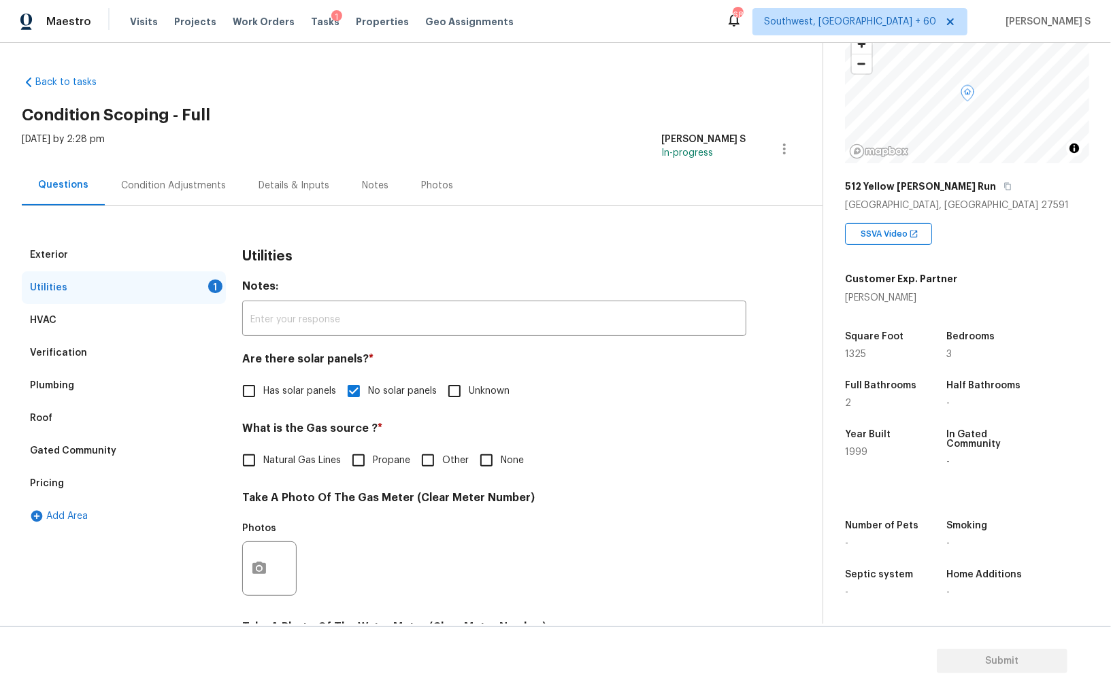
scroll to position [241, 0]
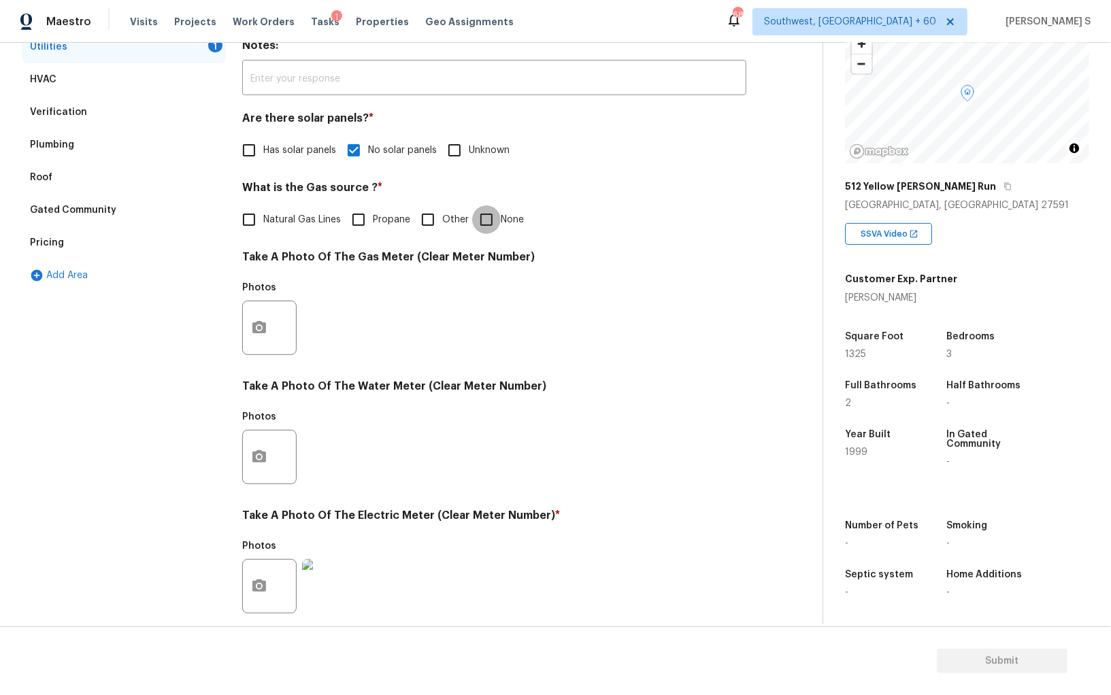
click at [474, 214] on input "None" at bounding box center [486, 219] width 29 height 29
checkbox input "true"
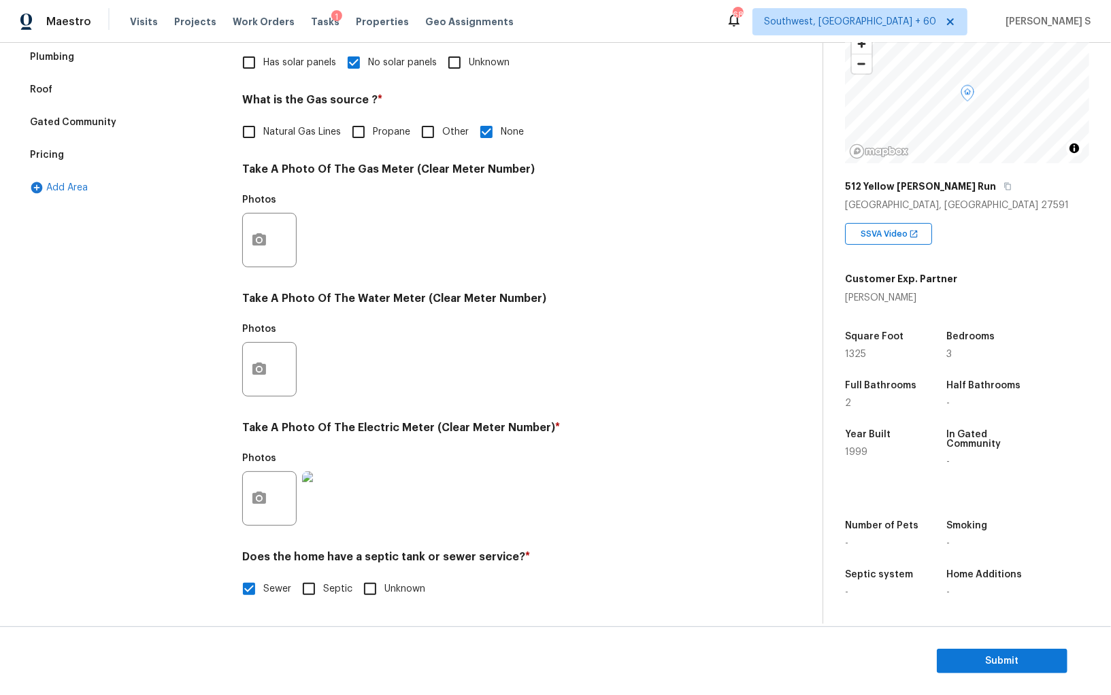
scroll to position [0, 0]
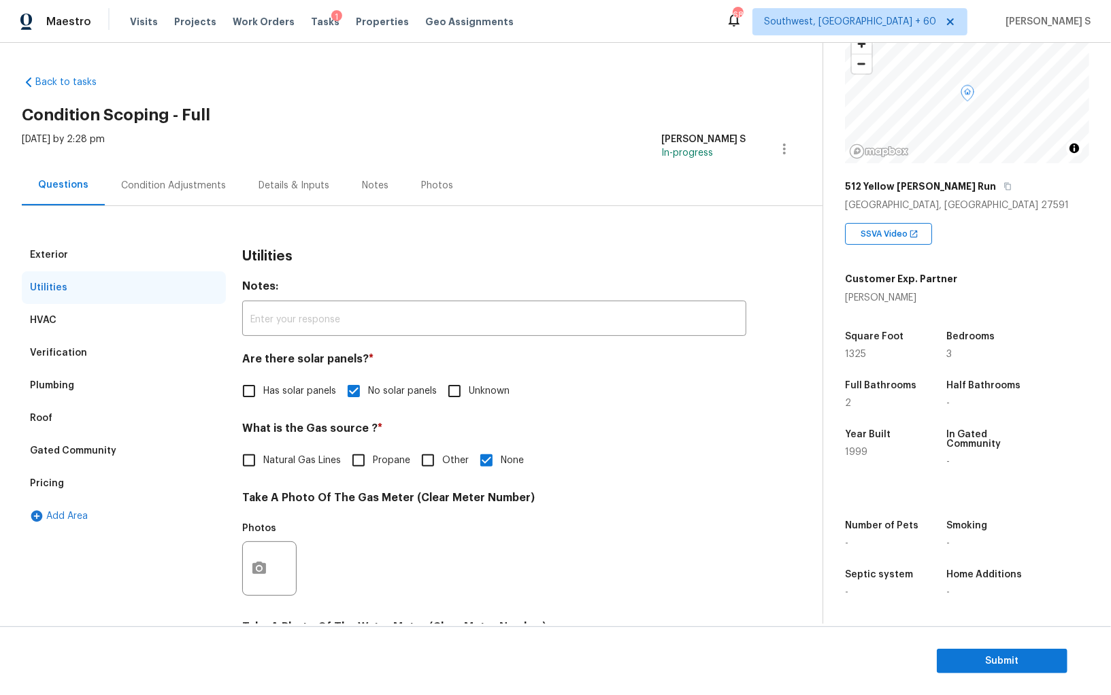
click at [59, 354] on div "Verification" at bounding box center [58, 353] width 57 height 14
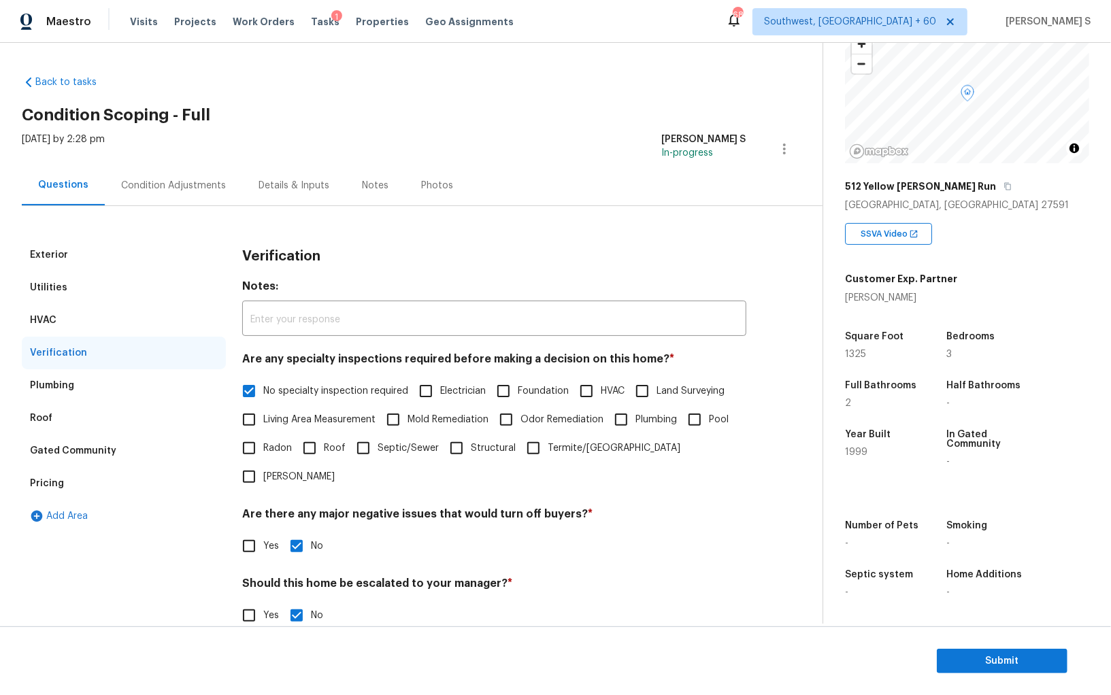
scroll to position [81, 0]
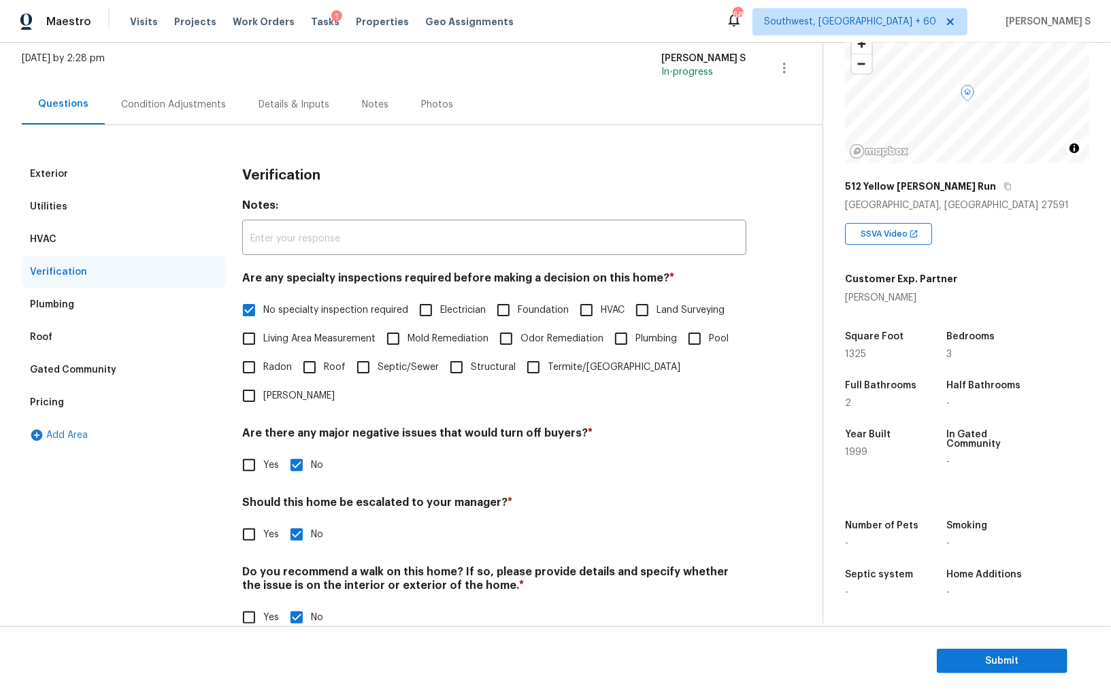
click at [83, 405] on div "Pricing" at bounding box center [124, 402] width 204 height 33
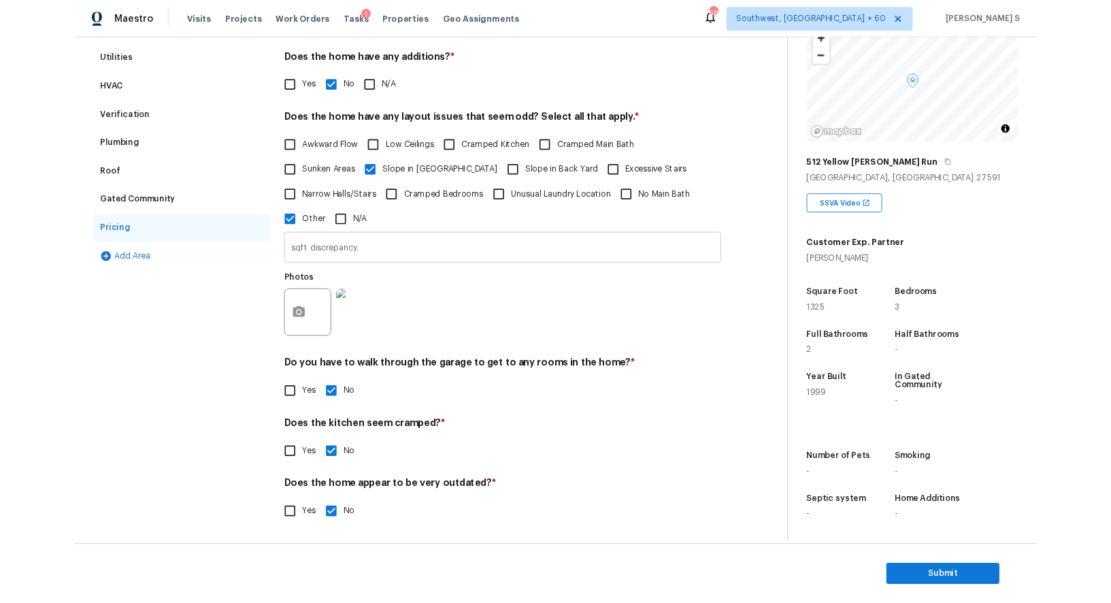
scroll to position [0, 0]
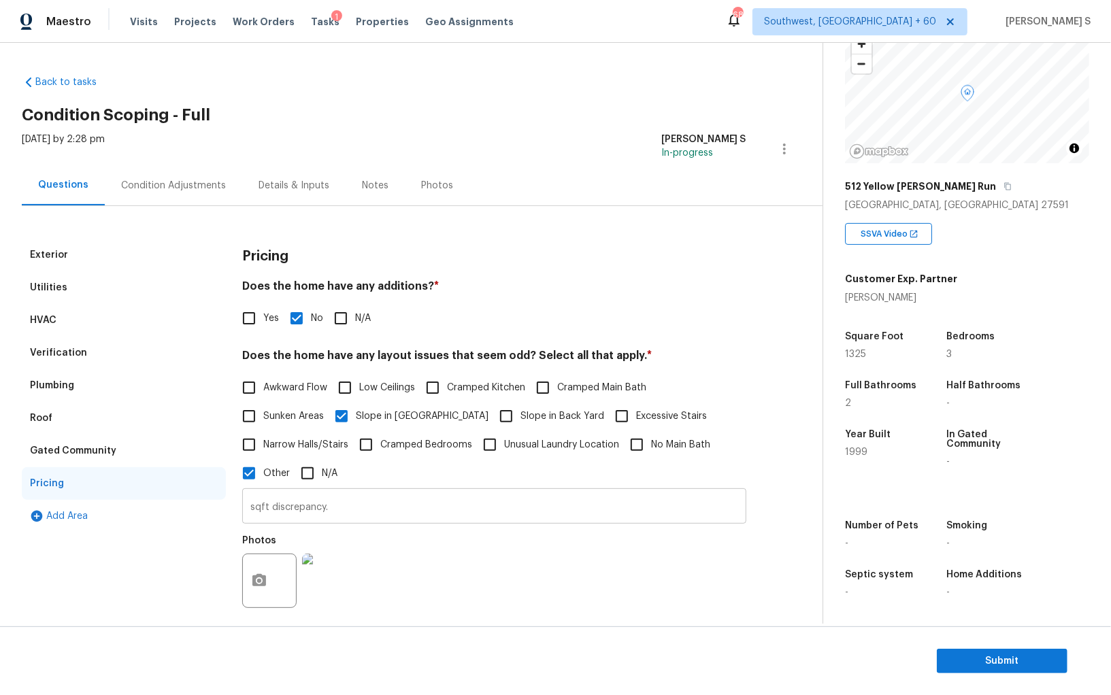
click at [342, 498] on input "sqft discrepancy." at bounding box center [494, 508] width 504 height 32
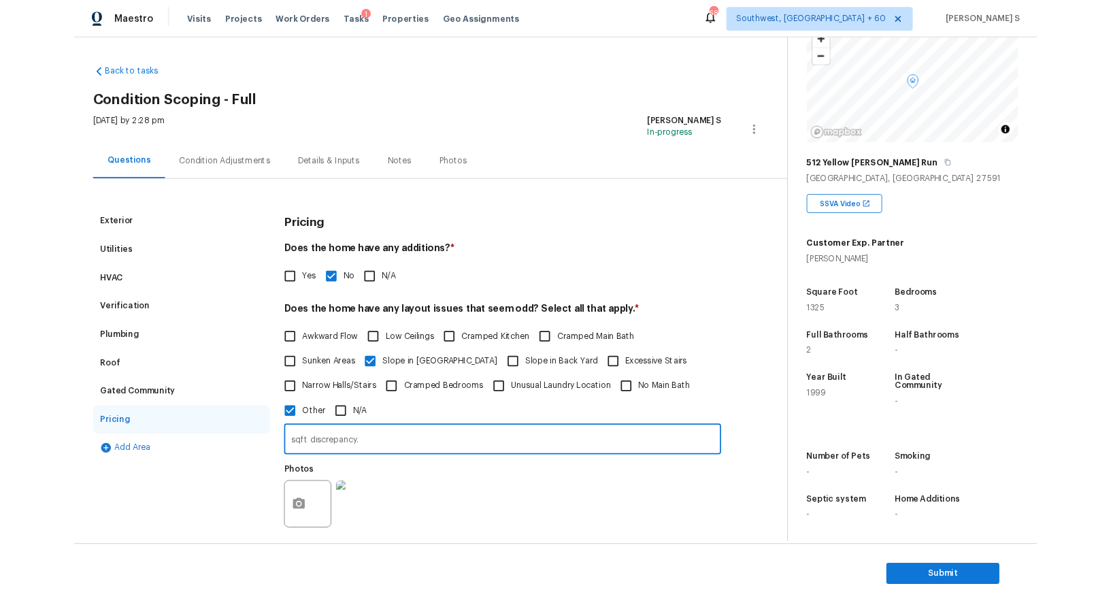
scroll to position [131, 0]
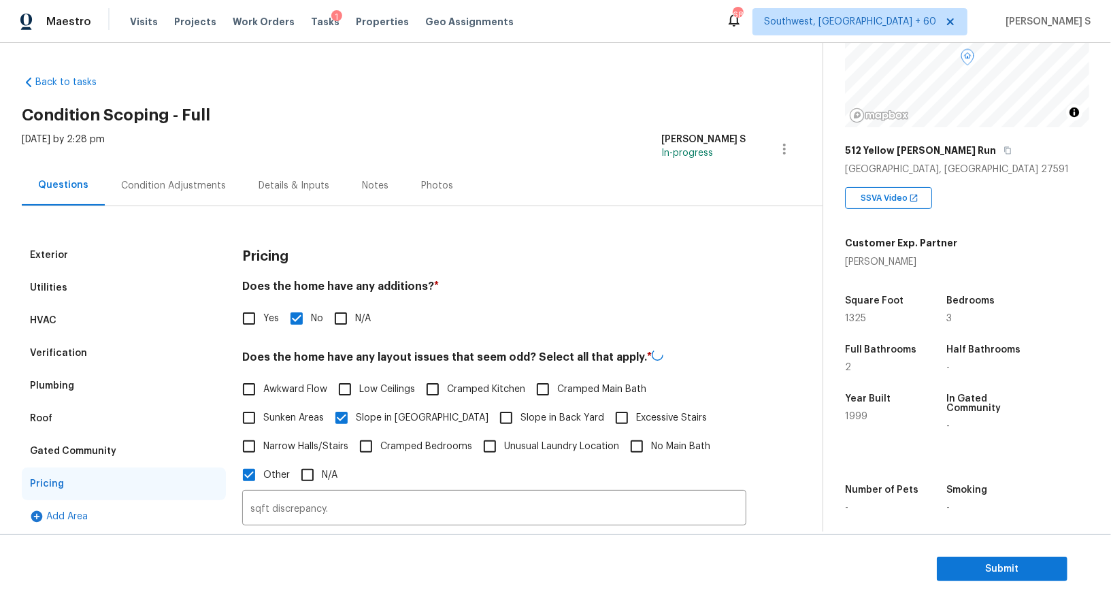
click at [156, 188] on div "Condition Adjustments" at bounding box center [173, 186] width 105 height 14
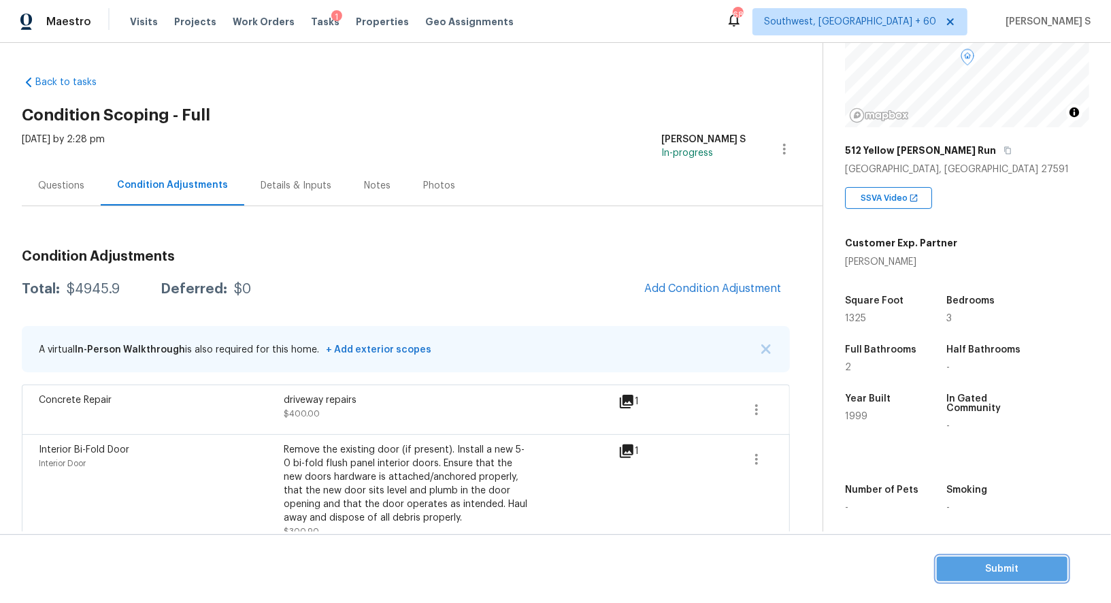
click at [982, 565] on span "Submit" at bounding box center [1002, 569] width 109 height 17
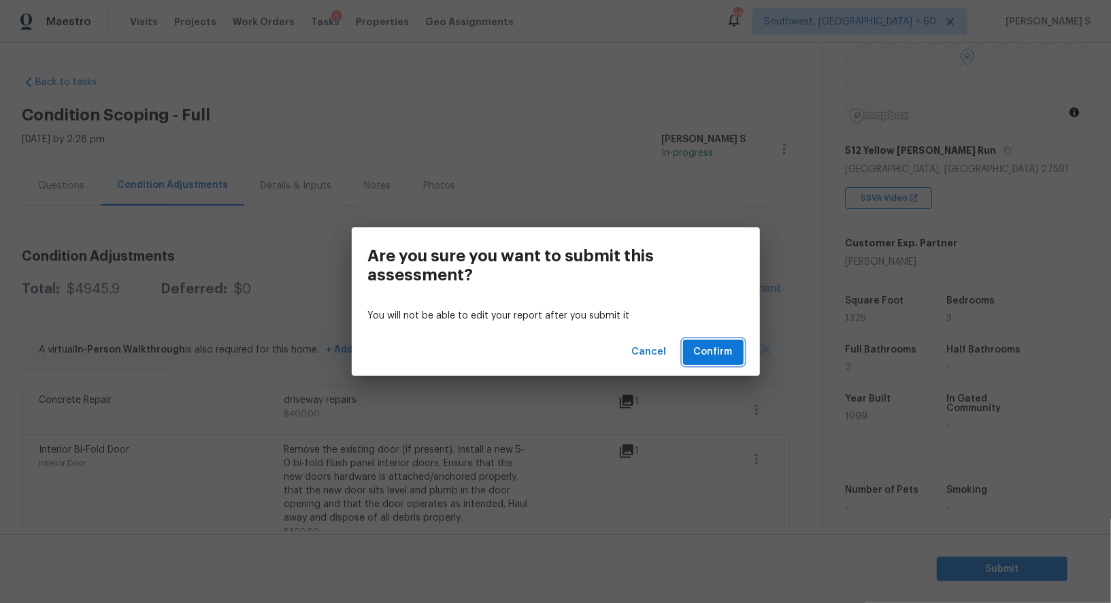
click at [736, 344] on button "Confirm" at bounding box center [713, 352] width 61 height 25
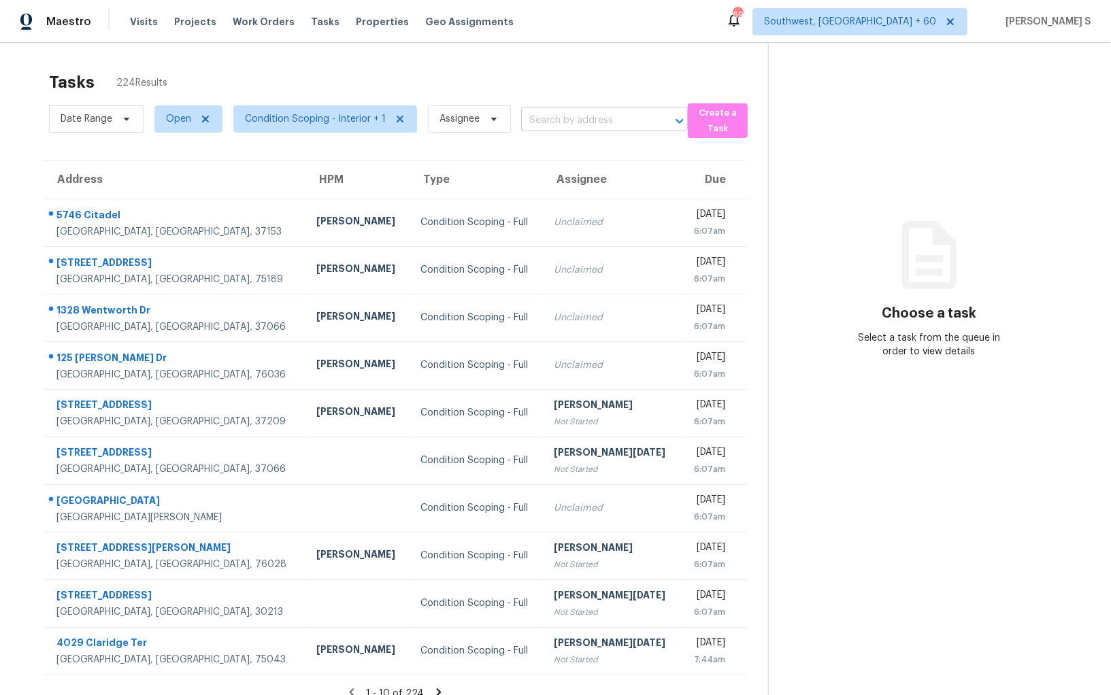
click at [576, 127] on input "text" at bounding box center [585, 120] width 129 height 21
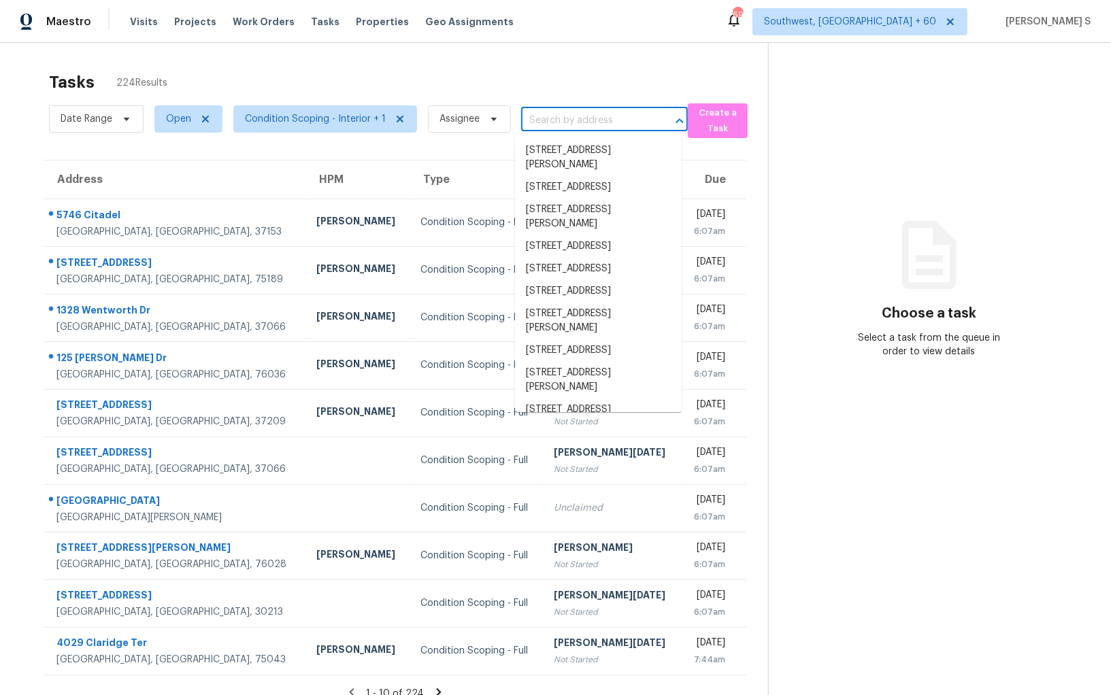
click at [576, 127] on input "text" at bounding box center [585, 120] width 129 height 21
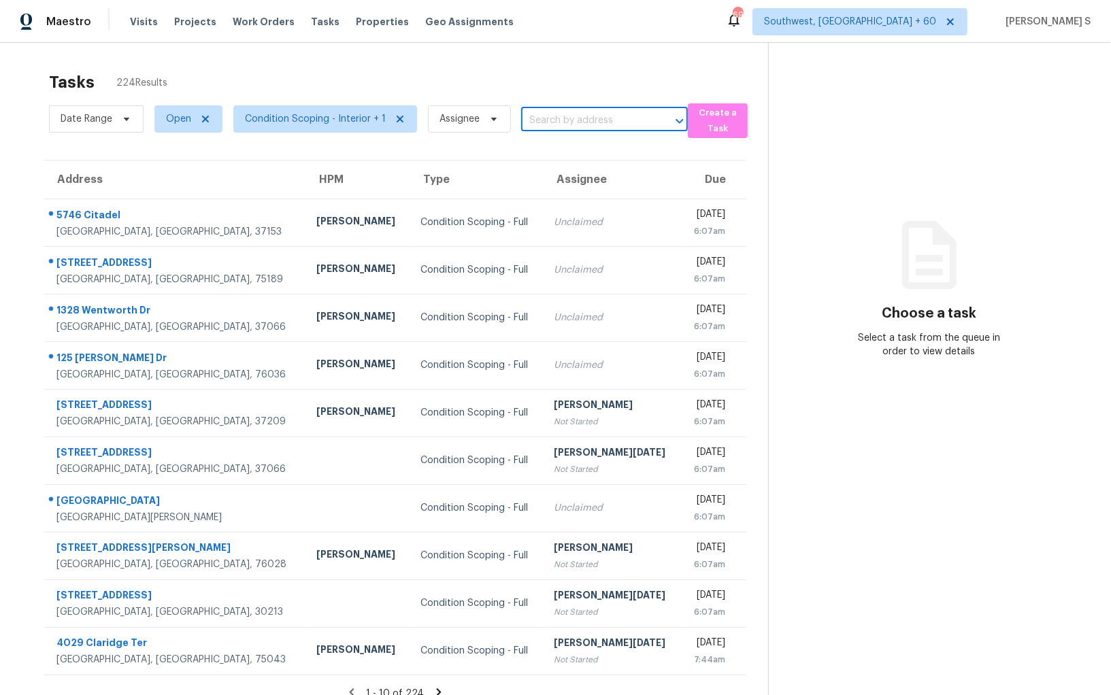
paste input "[STREET_ADDRESS]"
type input "[STREET_ADDRESS]"
click at [555, 153] on li "[STREET_ADDRESS]" at bounding box center [598, 150] width 167 height 22
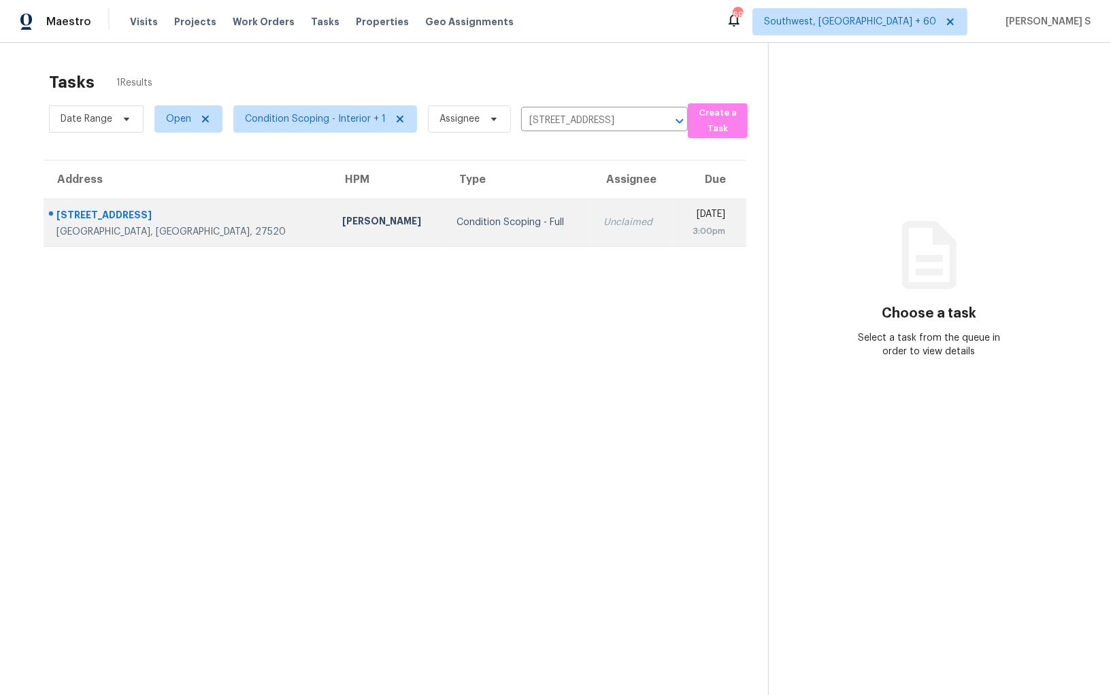
click at [593, 244] on td "Unclaimed" at bounding box center [633, 223] width 80 height 48
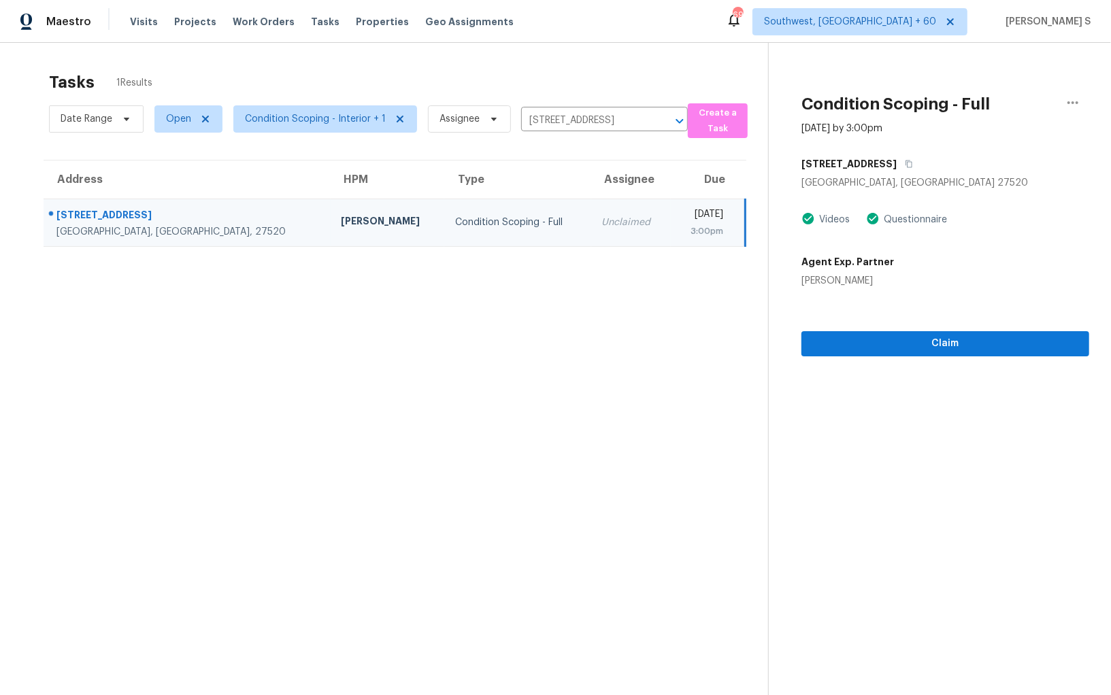
click at [915, 356] on section "Condition Scoping - Full [DATE] by 3:00pm [STREET_ADDRESS] Videos Questionnaire…" at bounding box center [928, 390] width 321 height 695
click at [917, 340] on span "Claim" at bounding box center [945, 343] width 266 height 17
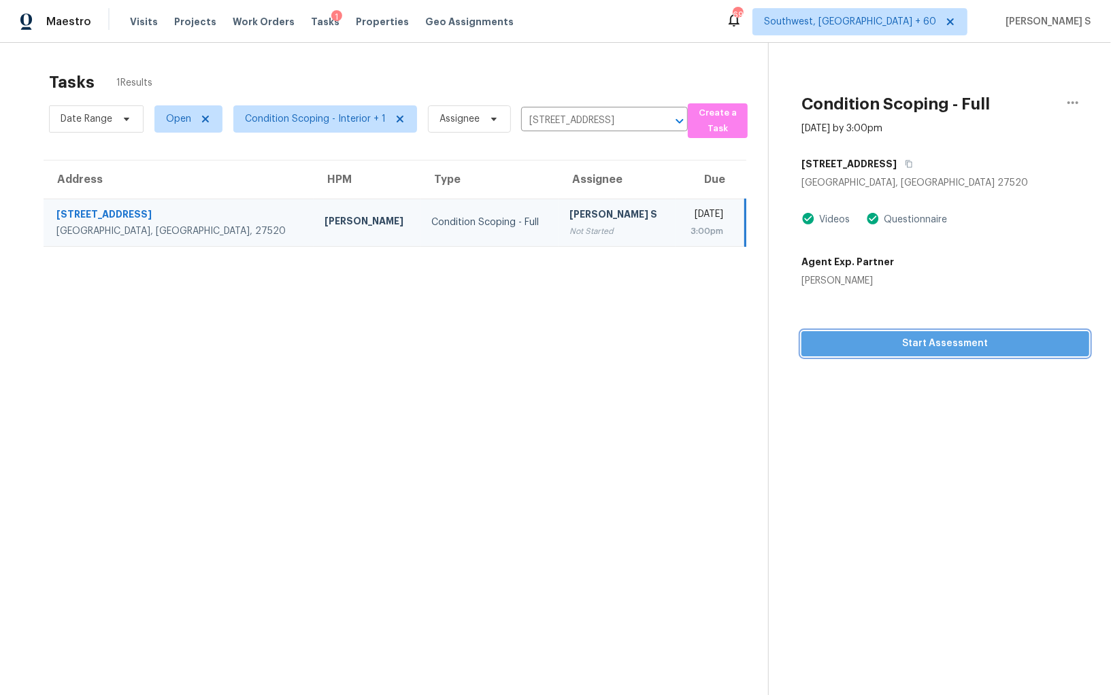
click at [901, 346] on span "Start Assessment" at bounding box center [945, 343] width 266 height 17
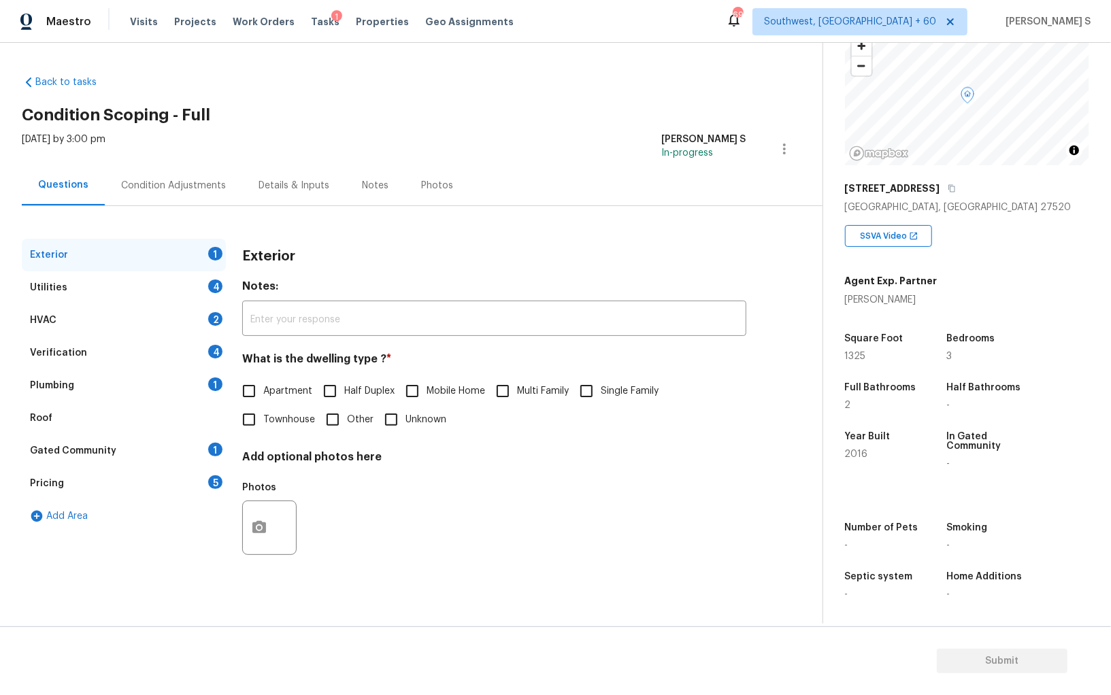
scroll to position [95, 0]
click at [595, 392] on input "Single Family" at bounding box center [586, 391] width 29 height 29
checkbox input "true"
click at [212, 343] on div "Verification 4" at bounding box center [124, 353] width 204 height 33
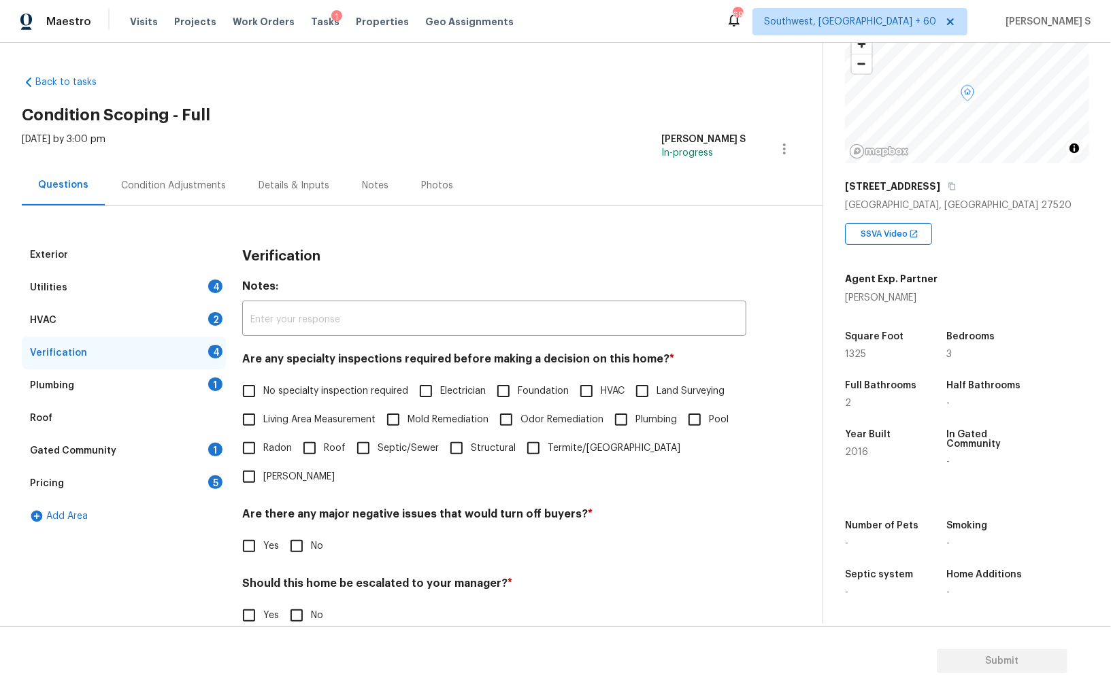
click at [277, 389] on span "No specialty inspection required" at bounding box center [335, 391] width 145 height 14
click at [263, 389] on input "No specialty inspection required" at bounding box center [249, 391] width 29 height 29
checkbox input "true"
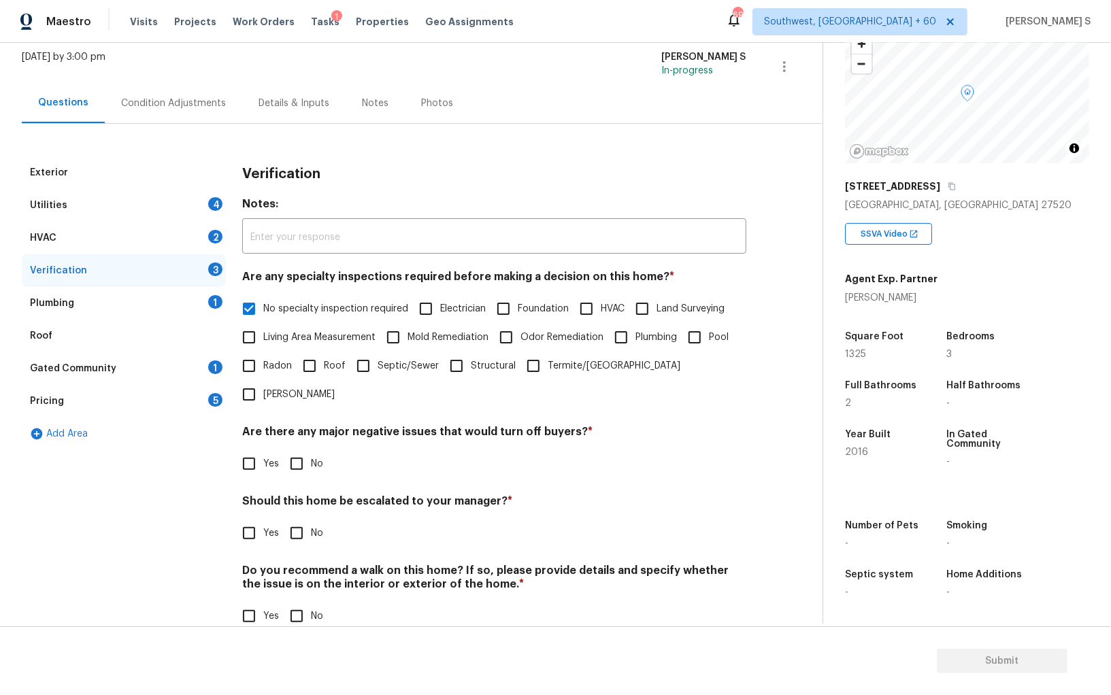
scroll to position [81, 0]
click at [302, 451] on input "No" at bounding box center [296, 465] width 29 height 29
checkbox input "true"
click at [306, 602] on input "No" at bounding box center [296, 618] width 29 height 29
checkbox input "true"
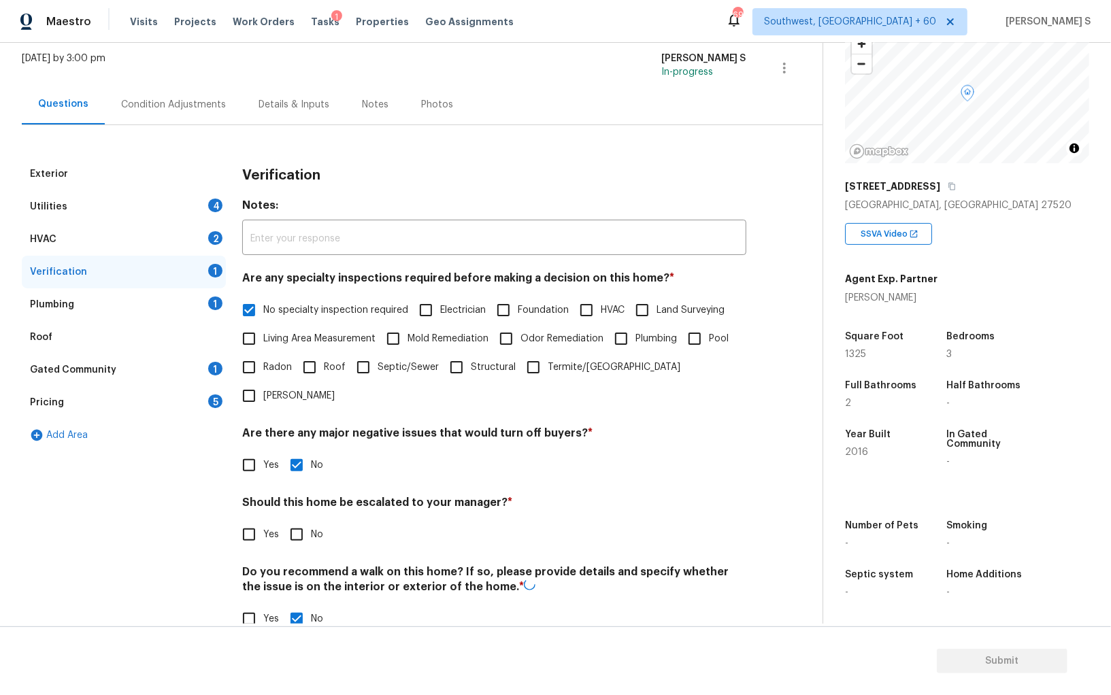
scroll to position [0, 0]
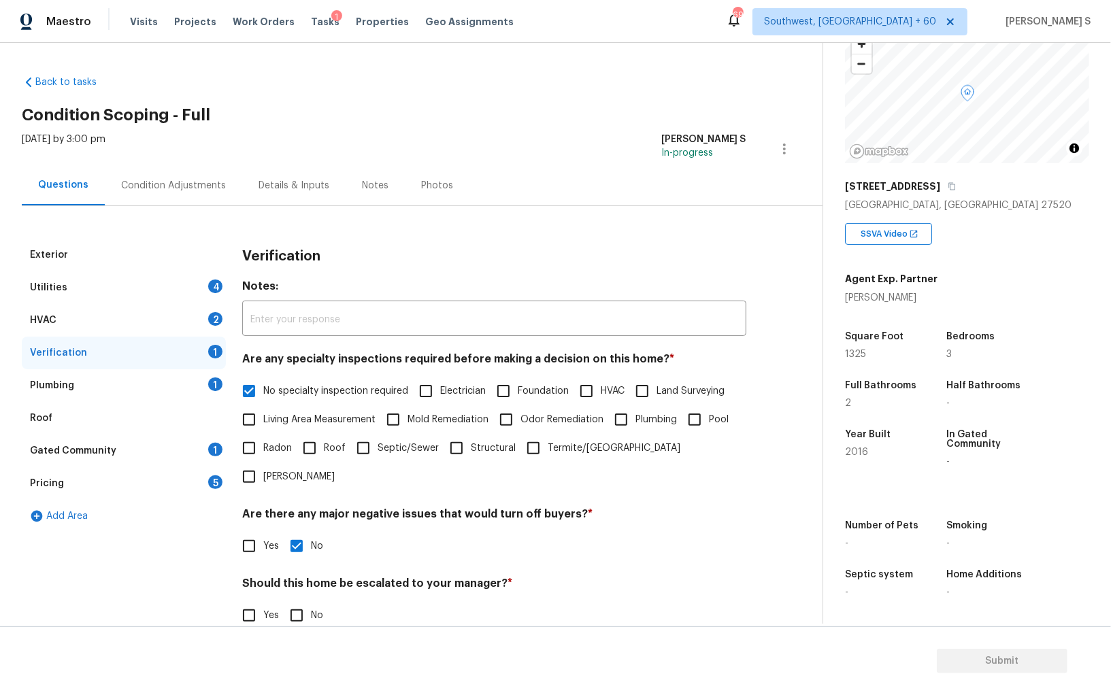
click at [212, 317] on div "2" at bounding box center [215, 319] width 14 height 14
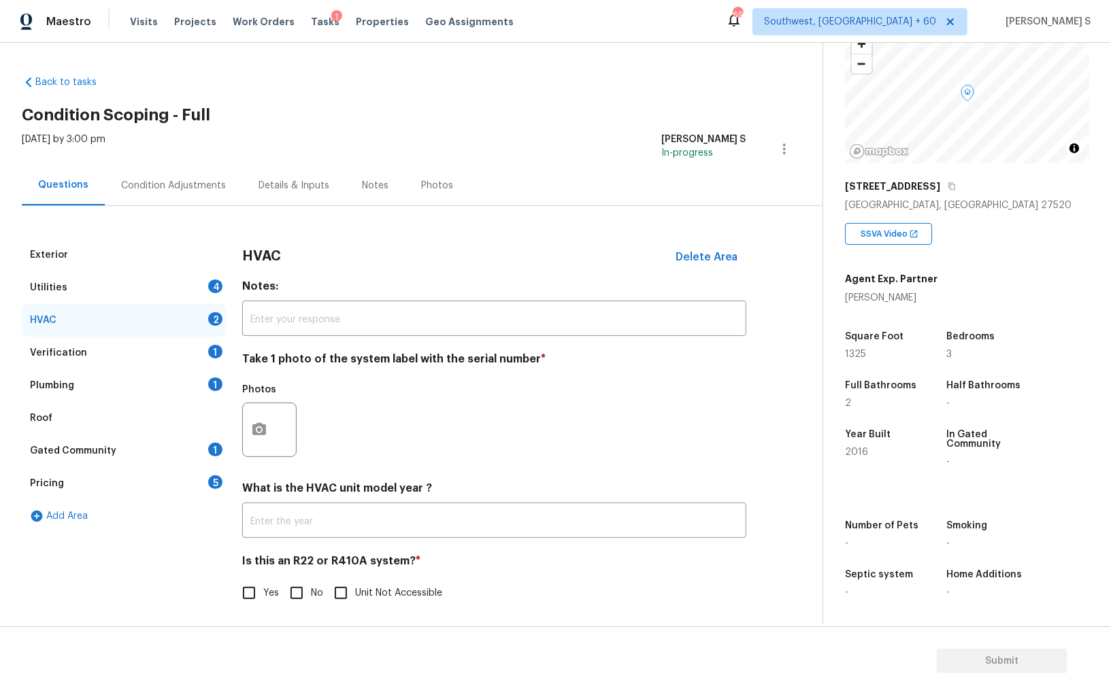
scroll to position [5, 0]
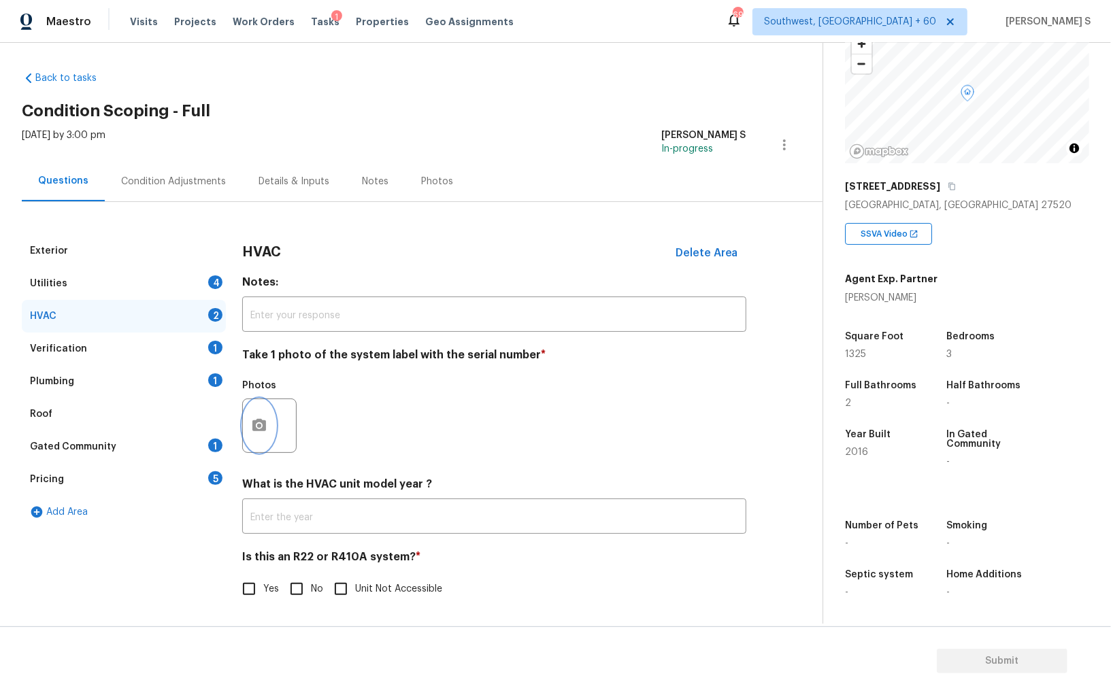
click at [258, 411] on button "button" at bounding box center [259, 425] width 33 height 53
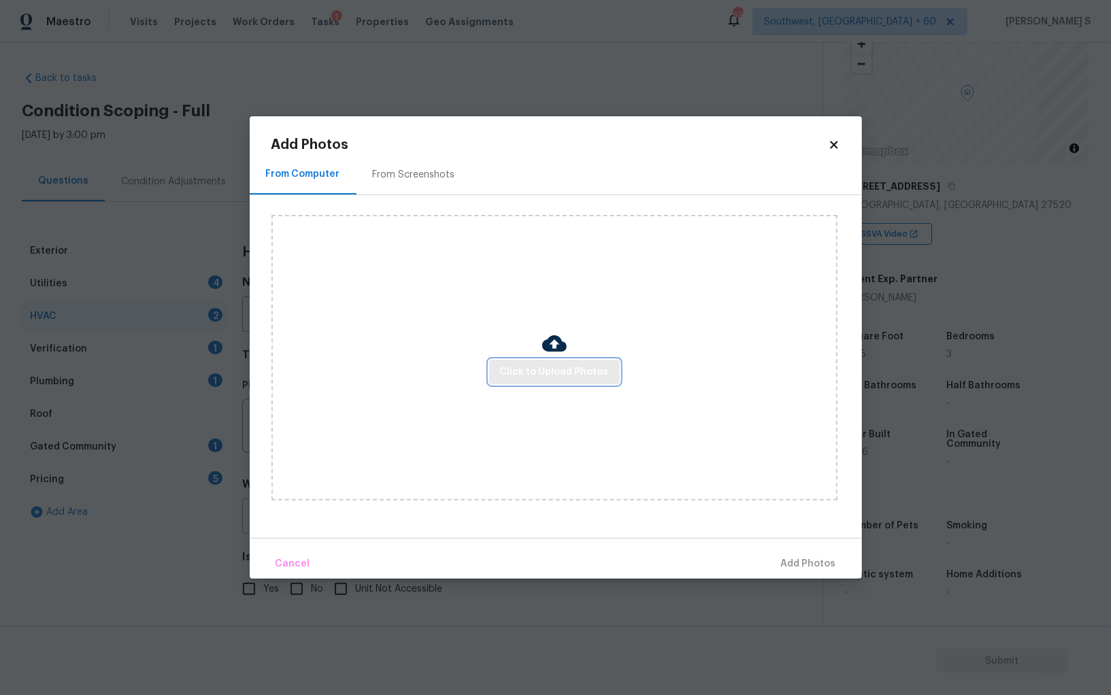
click at [511, 371] on span "Click to Upload Photos" at bounding box center [554, 372] width 109 height 17
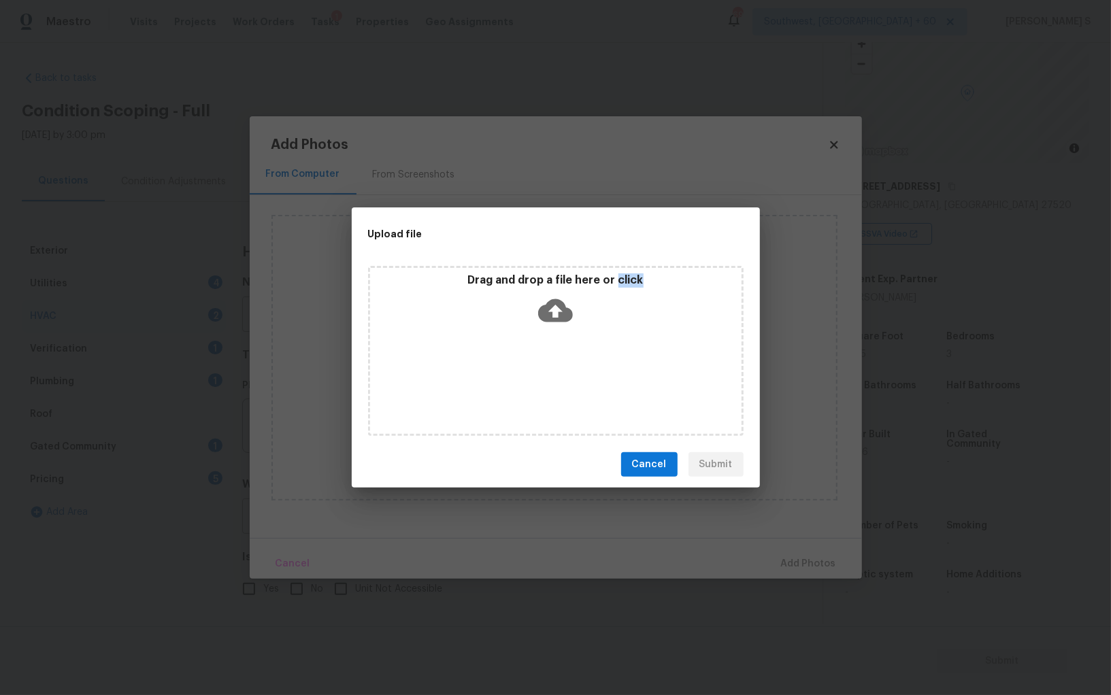
click at [511, 371] on div "Drag and drop a file here or click" at bounding box center [556, 351] width 376 height 170
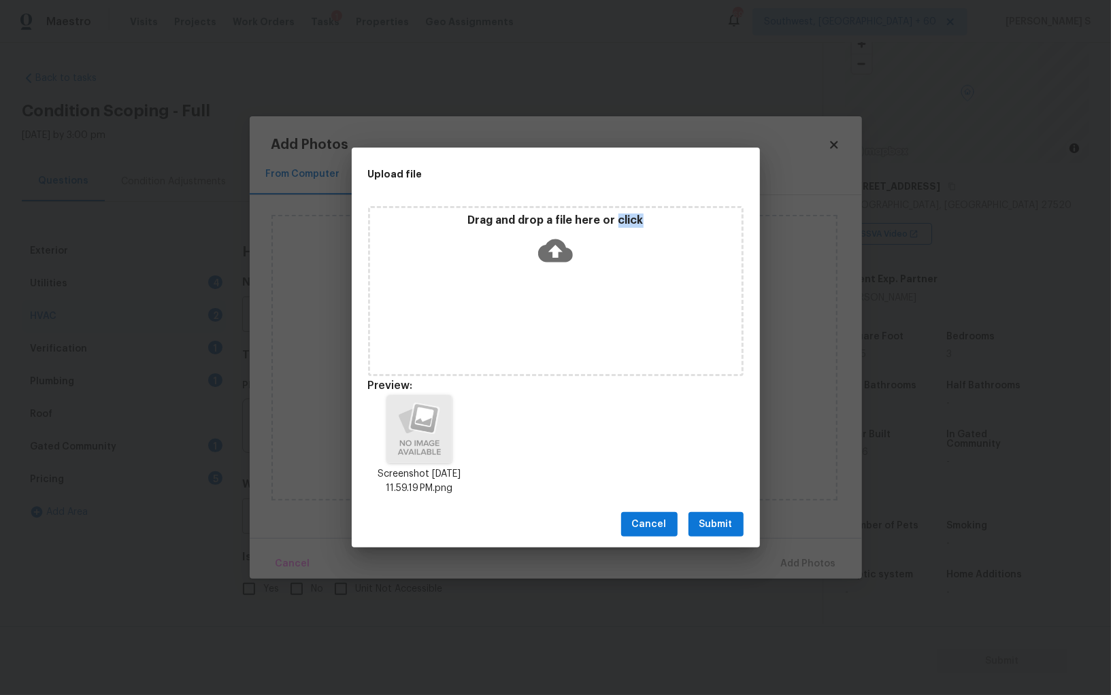
click at [707, 516] on span "Submit" at bounding box center [715, 524] width 33 height 17
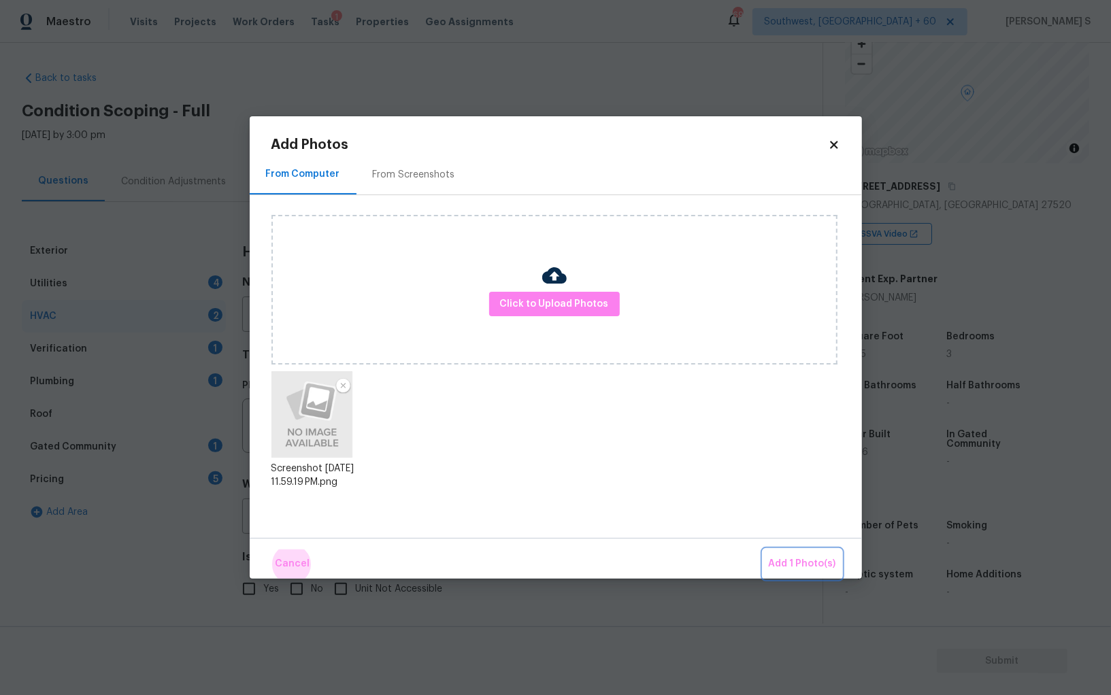
click at [763, 550] on button "Add 1 Photo(s)" at bounding box center [802, 564] width 78 height 29
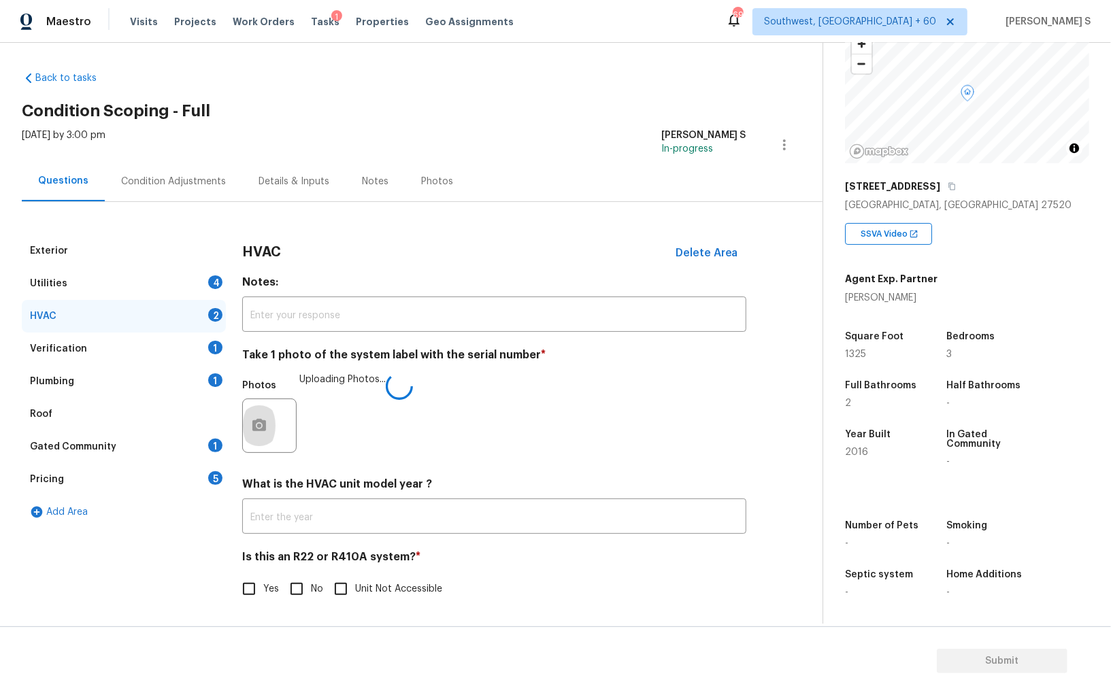
click at [295, 599] on input "No" at bounding box center [296, 589] width 29 height 29
checkbox input "true"
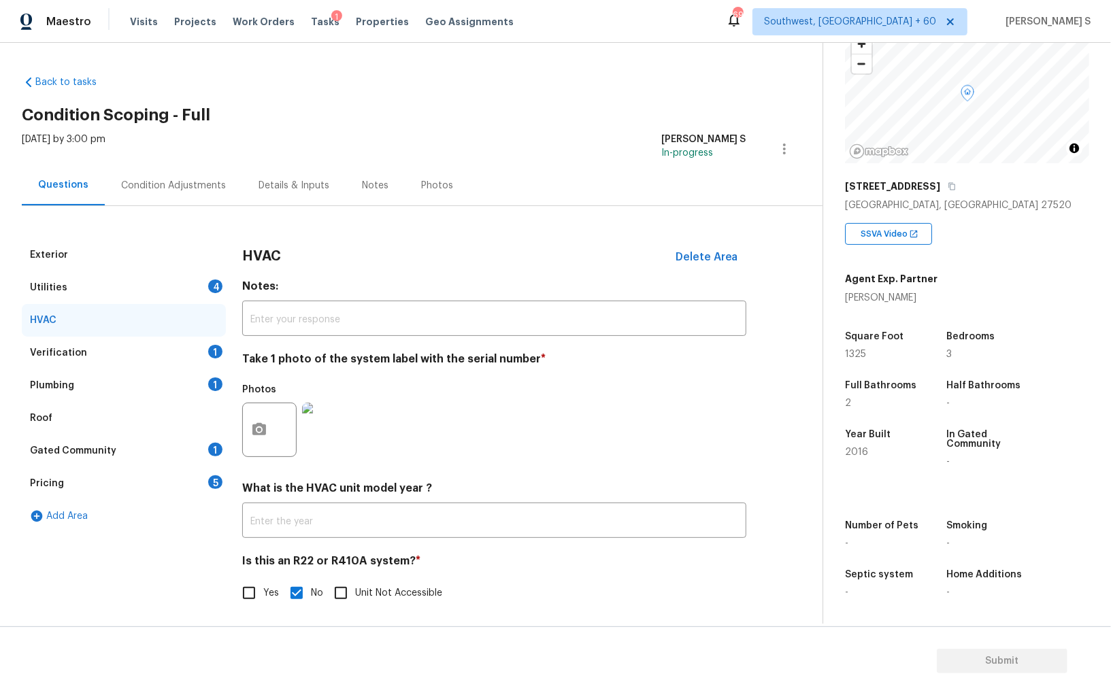
click at [201, 276] on div "Utilities 4" at bounding box center [124, 287] width 204 height 33
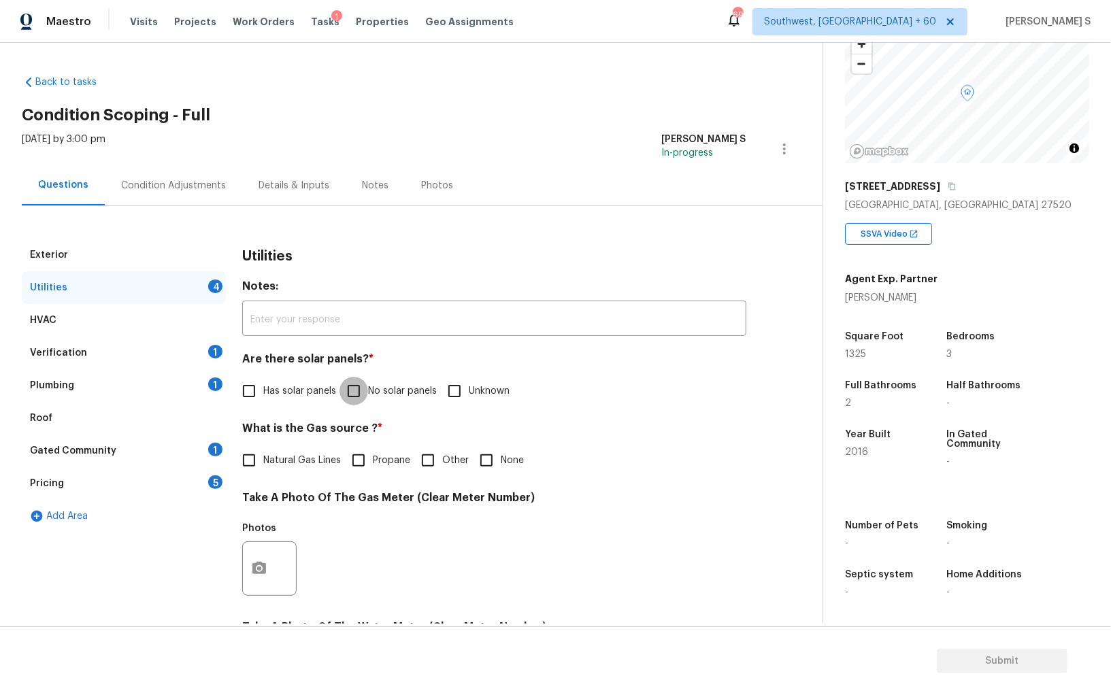
click at [346, 400] on input "No solar panels" at bounding box center [354, 391] width 29 height 29
checkbox input "true"
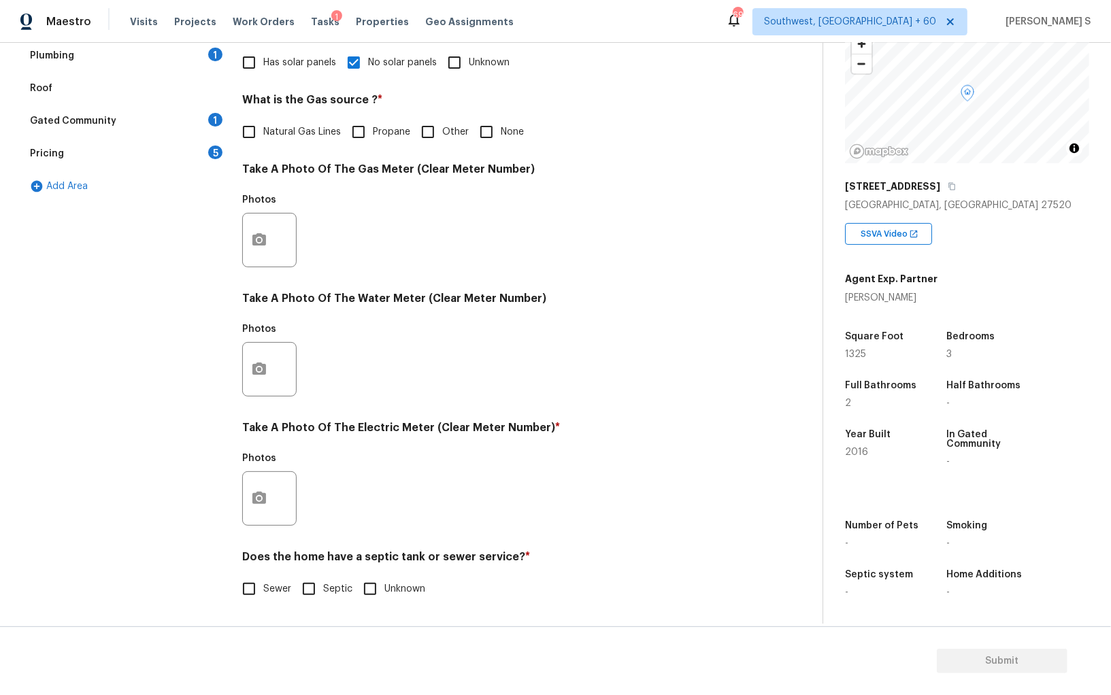
scroll to position [329, 0]
click at [251, 587] on input "Sewer" at bounding box center [249, 589] width 29 height 29
checkbox input "true"
click at [263, 501] on icon "button" at bounding box center [259, 498] width 14 height 12
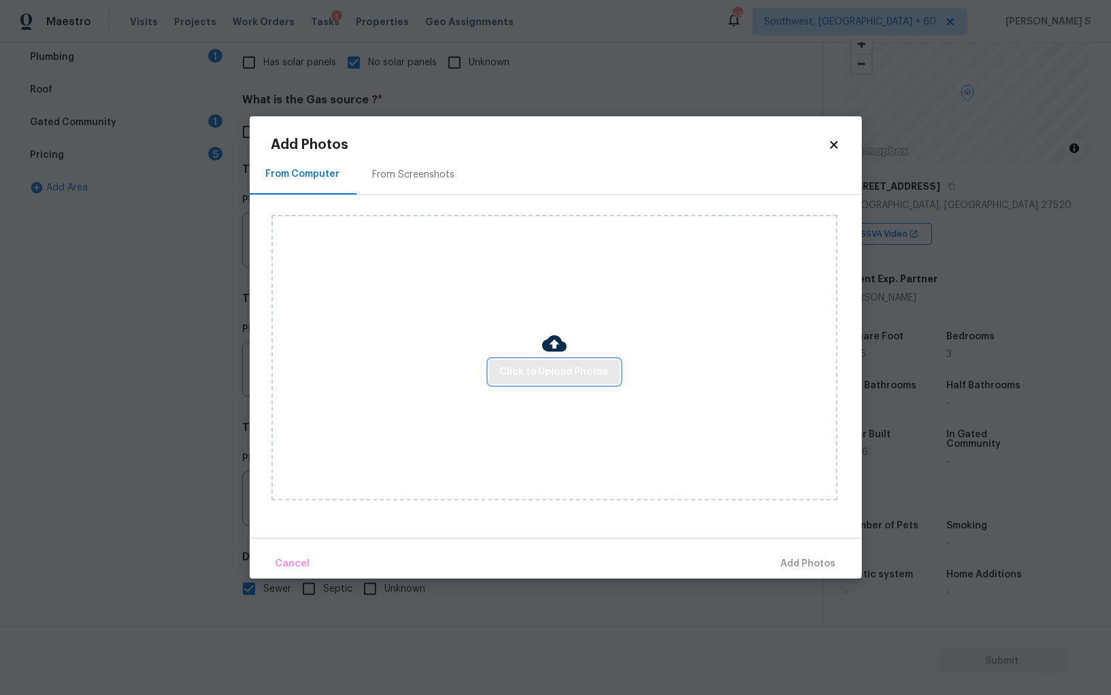
click at [552, 372] on span "Click to Upload Photos" at bounding box center [554, 372] width 109 height 17
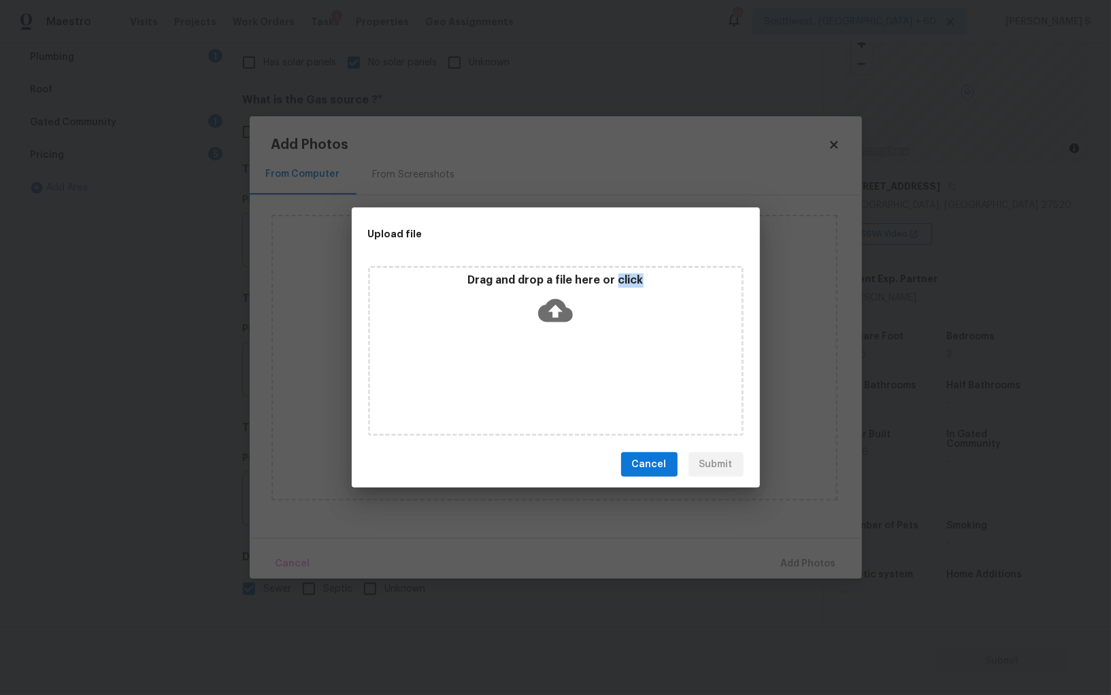
click at [552, 372] on div "Drag and drop a file here or click" at bounding box center [556, 351] width 376 height 170
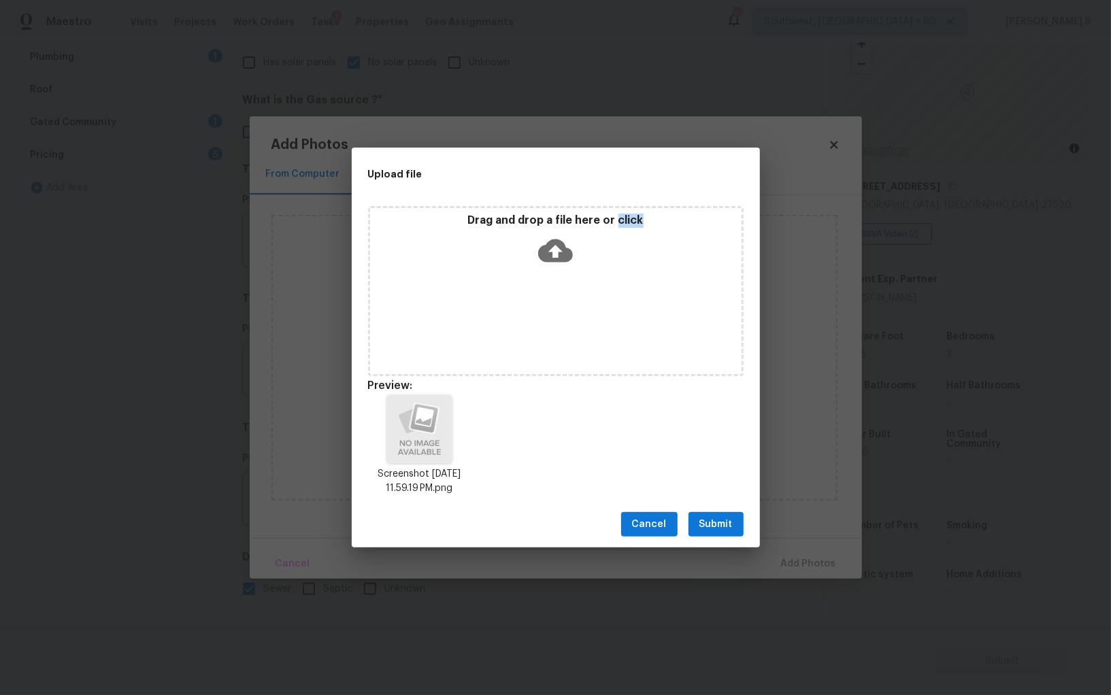
click at [719, 518] on span "Submit" at bounding box center [715, 524] width 33 height 17
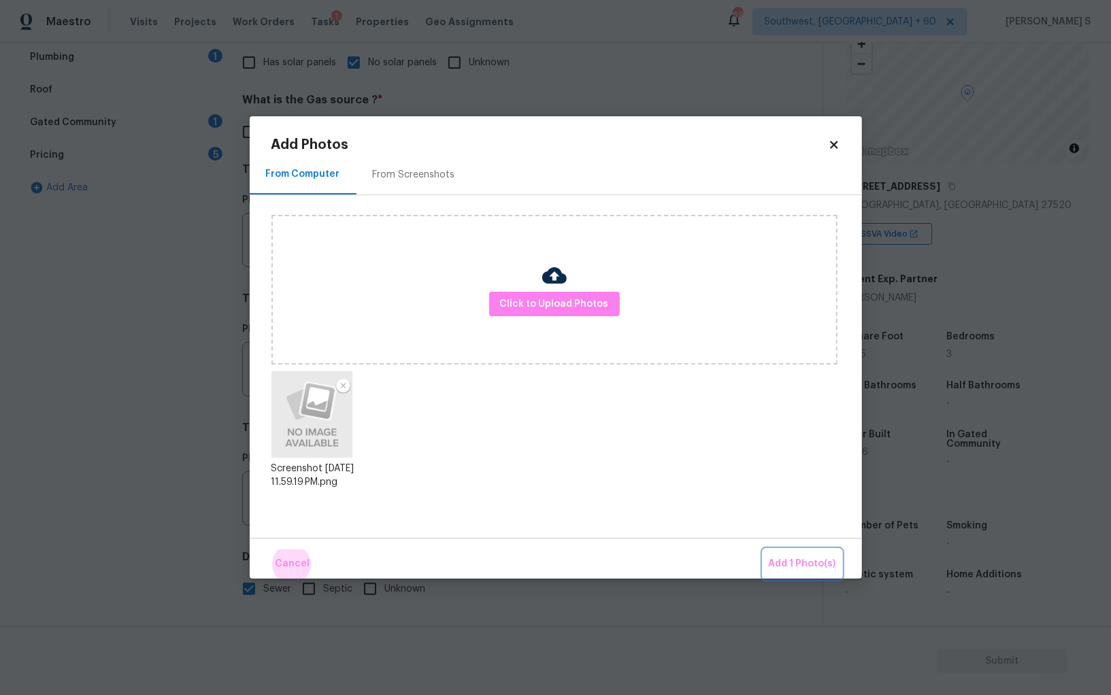
click at [763, 550] on button "Add 1 Photo(s)" at bounding box center [802, 564] width 78 height 29
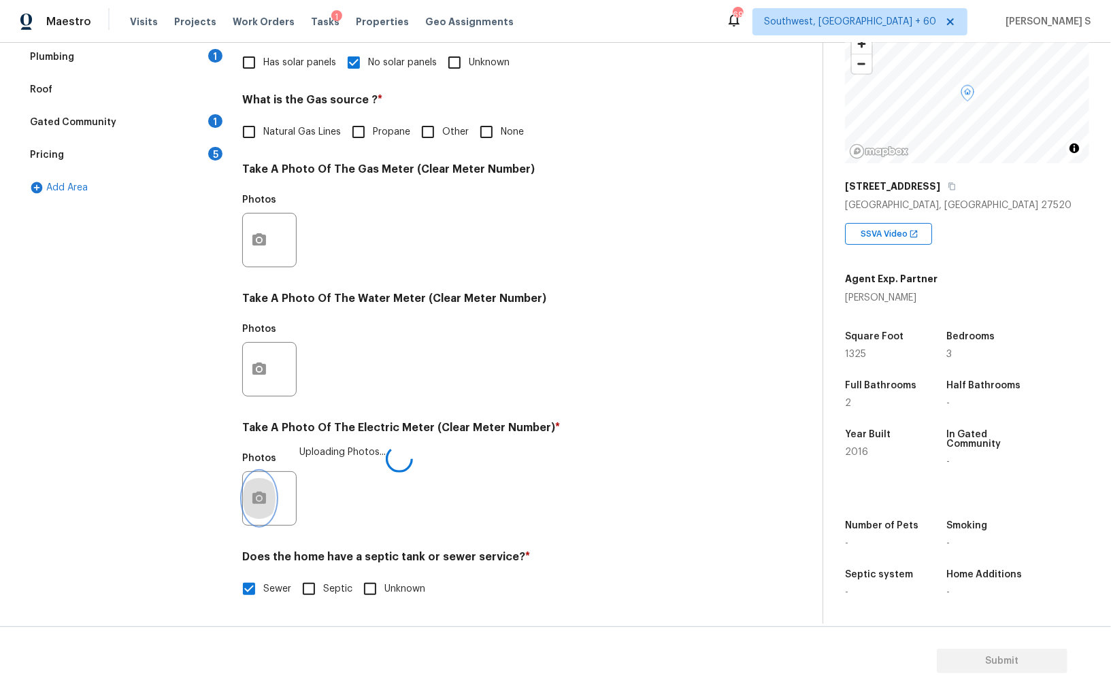
scroll to position [0, 0]
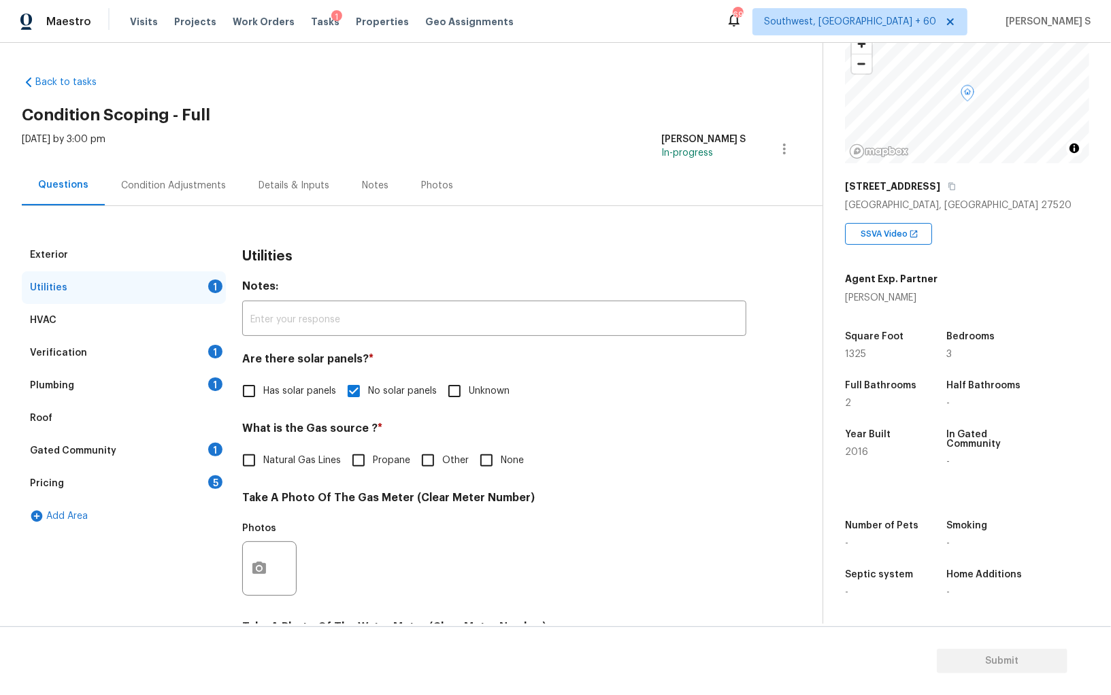
click at [209, 394] on div "Plumbing 1" at bounding box center [124, 385] width 204 height 33
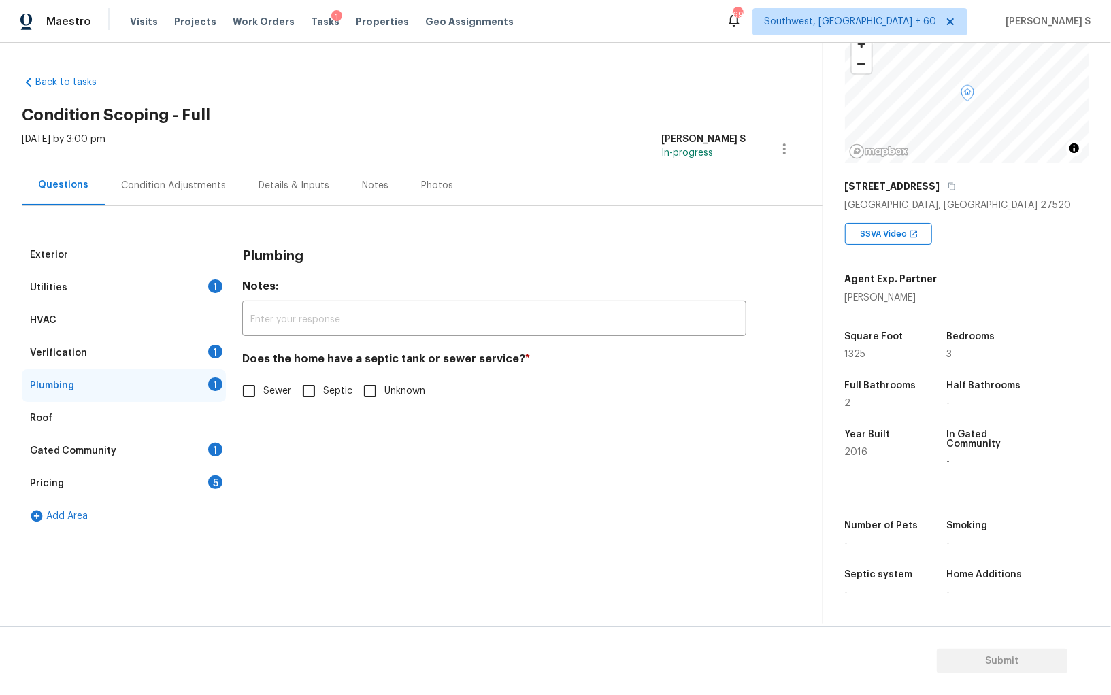
click at [254, 395] on input "Sewer" at bounding box center [249, 391] width 29 height 29
checkbox input "true"
click at [212, 452] on div "1" at bounding box center [215, 450] width 14 height 14
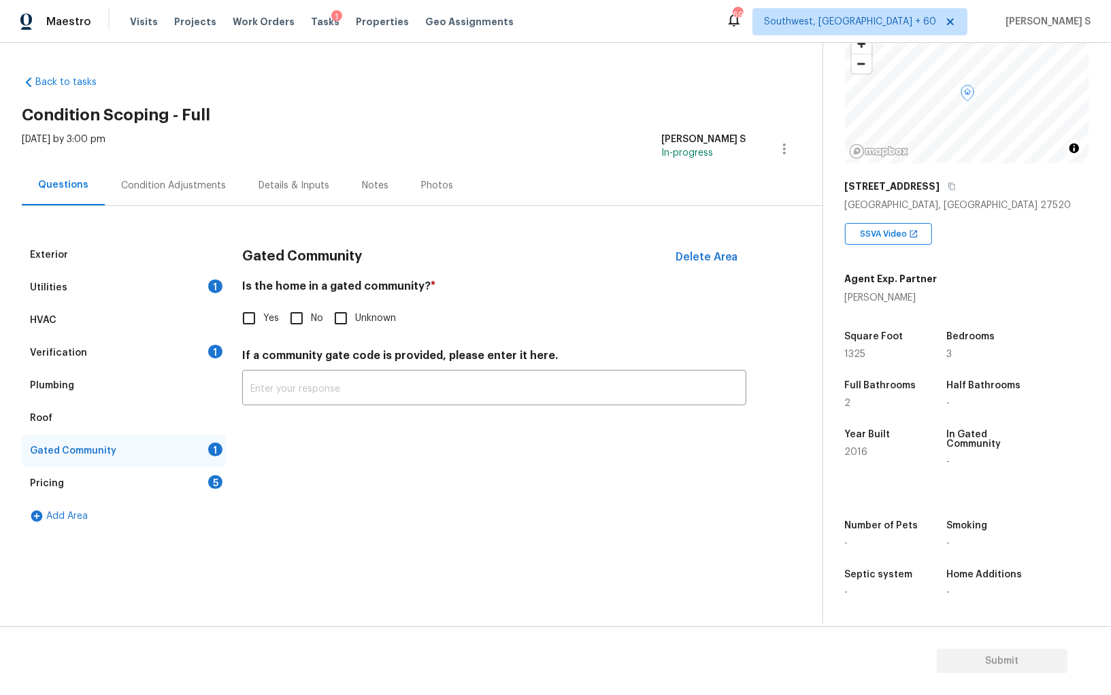
click at [301, 314] on input "No" at bounding box center [296, 318] width 29 height 29
checkbox input "true"
click at [199, 480] on div "Pricing 5" at bounding box center [124, 483] width 204 height 33
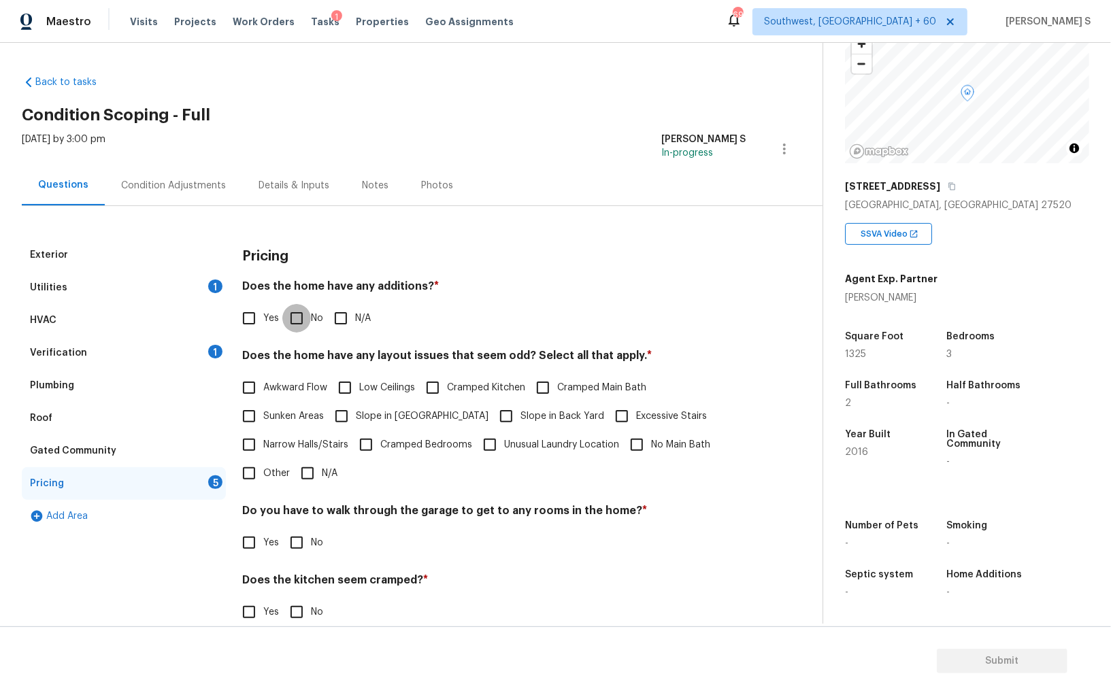
click at [301, 323] on input "No" at bounding box center [296, 318] width 29 height 29
checkbox input "true"
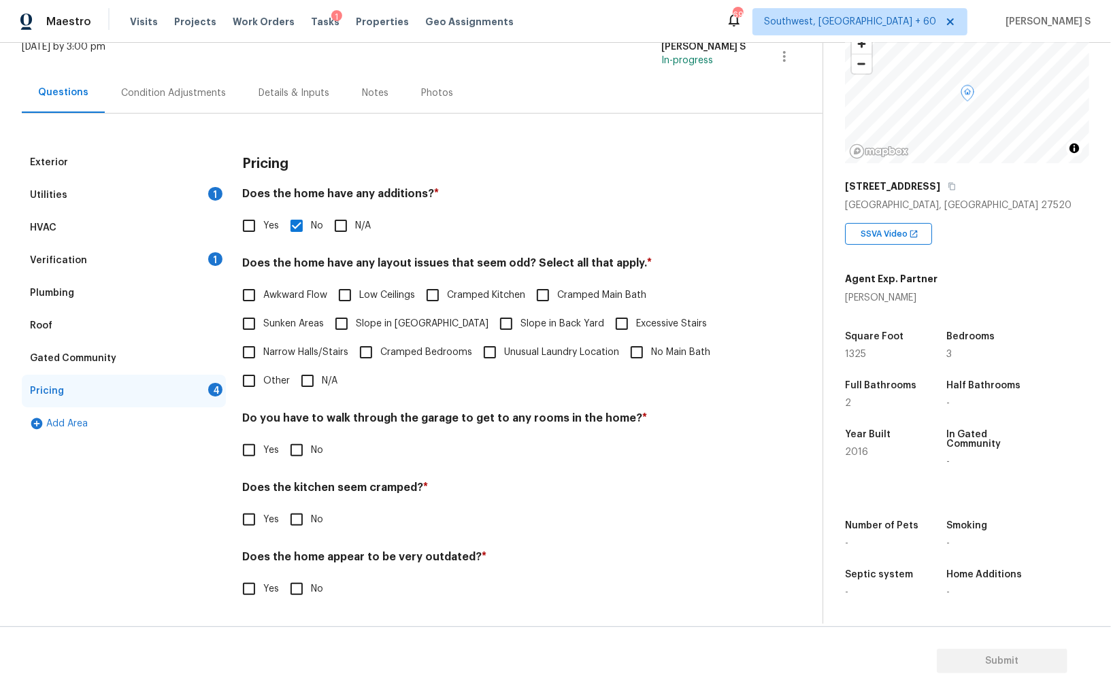
scroll to position [92, 0]
click at [305, 442] on input "No" at bounding box center [296, 451] width 29 height 29
checkbox input "true"
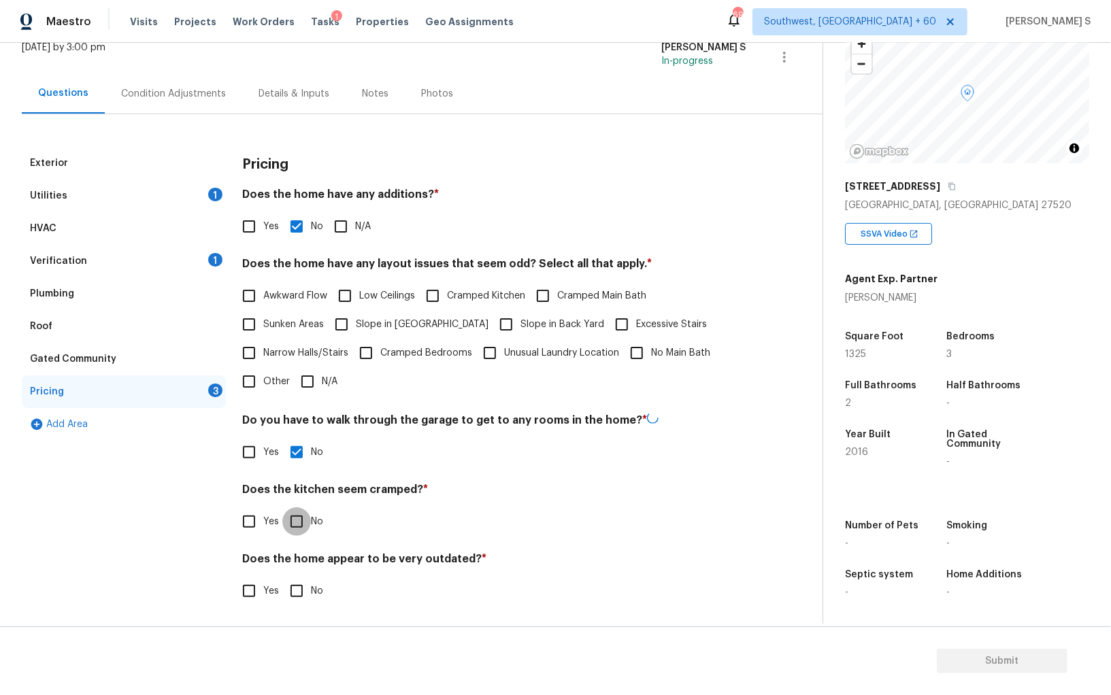
click at [282, 508] on input "No" at bounding box center [296, 522] width 29 height 29
checkbox input "true"
click at [282, 577] on input "No" at bounding box center [296, 591] width 29 height 29
checkbox input "true"
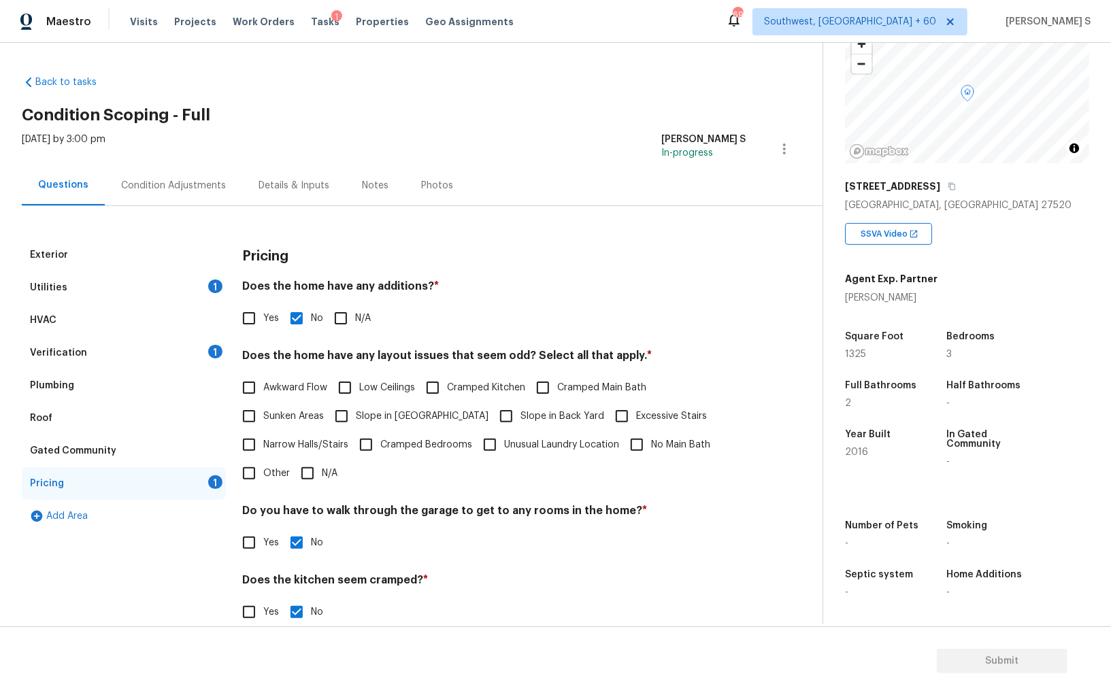
click at [184, 182] on div "Condition Adjustments" at bounding box center [173, 186] width 105 height 14
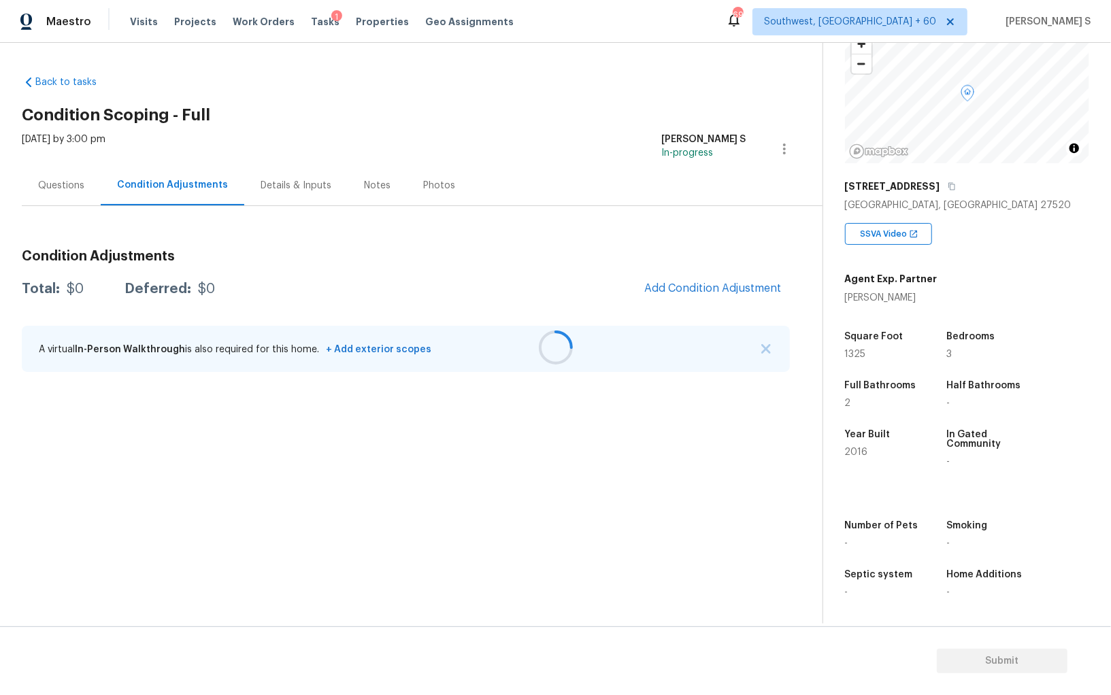
click at [184, 182] on div at bounding box center [555, 347] width 1111 height 695
click at [674, 278] on button "Add Condition Adjustment" at bounding box center [713, 288] width 154 height 29
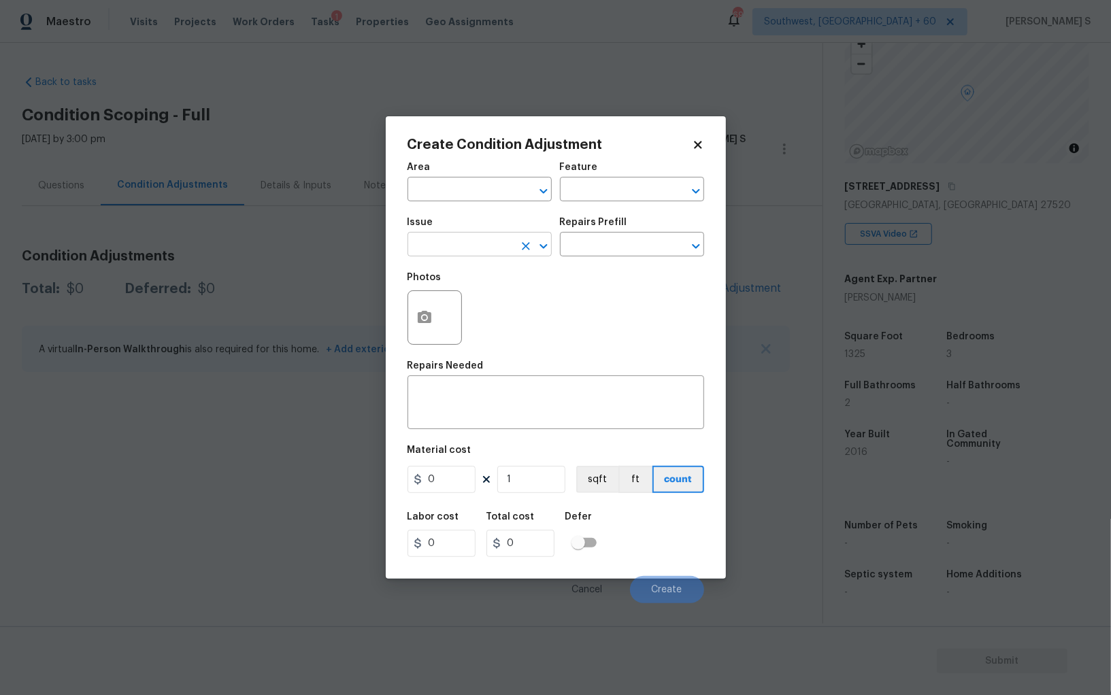
click at [463, 238] on input "text" at bounding box center [461, 245] width 106 height 21
type input "Pressure Washing"
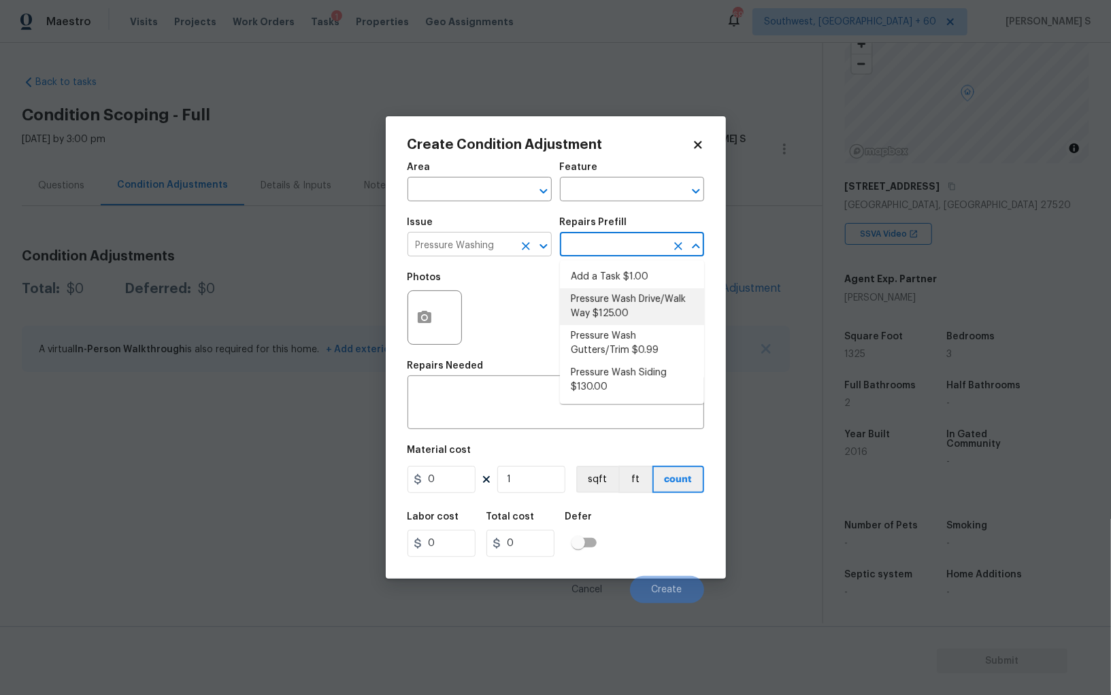
type input "Siding"
type textarea "Pressure wash the driveways/walkways as directed by the PM. Ensure that all deb…"
type input "125"
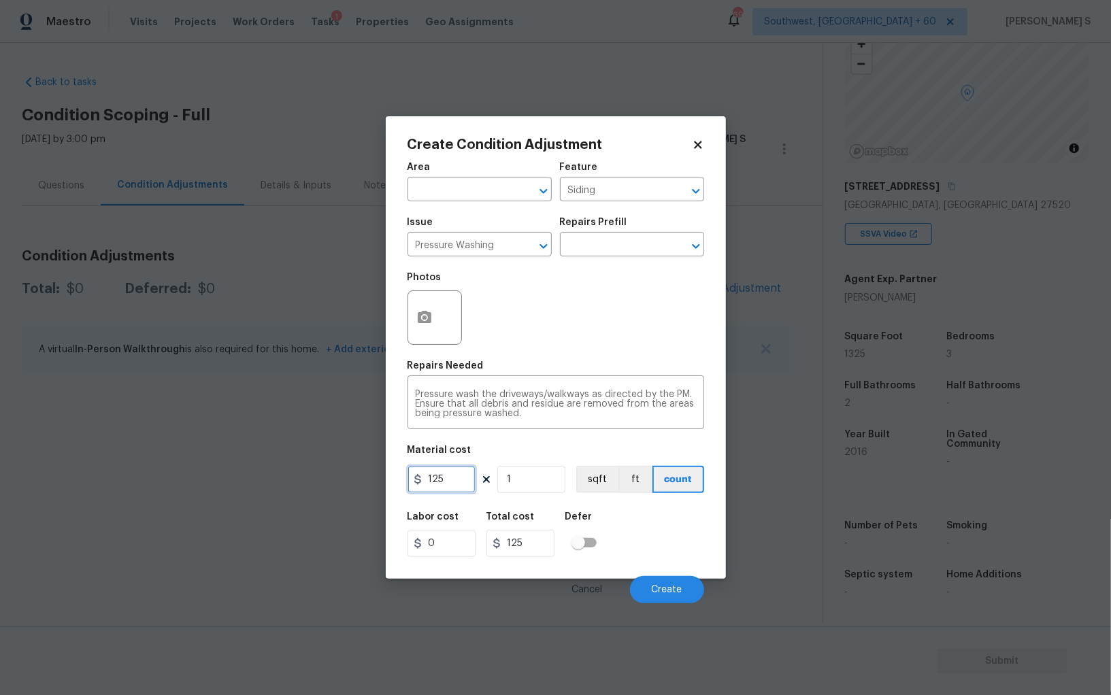
click at [455, 491] on input "125" at bounding box center [442, 479] width 68 height 27
type input "200"
click at [661, 593] on span "Create" at bounding box center [667, 590] width 31 height 10
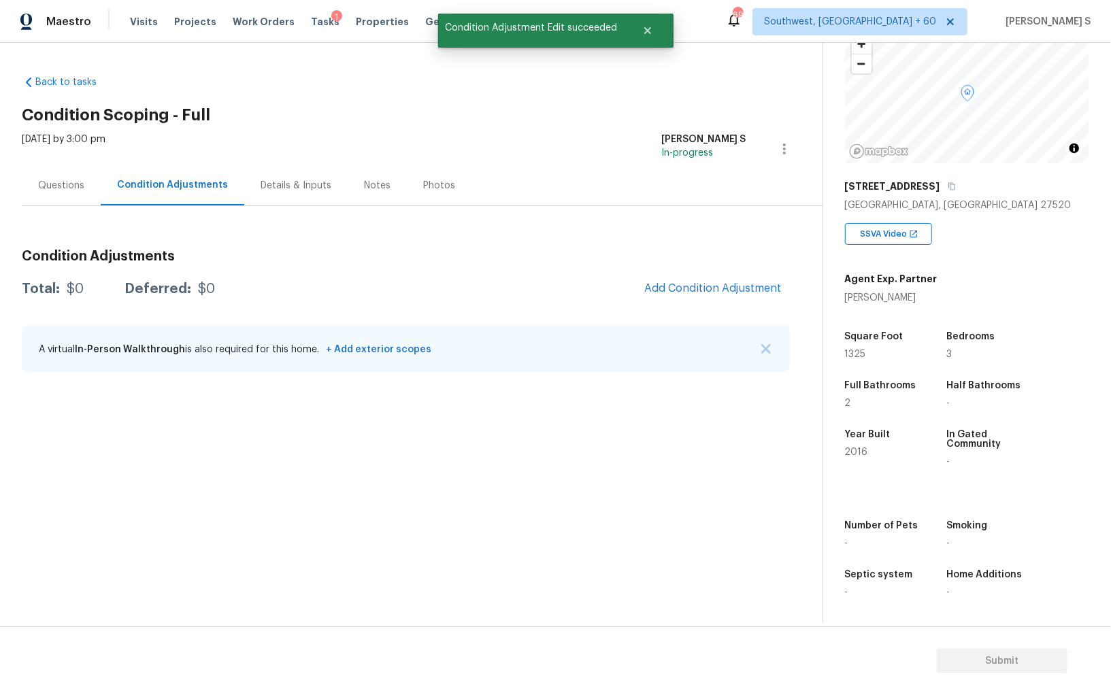
click at [216, 493] on section "Back to tasks Condition Scoping - Full [DATE] by 3:00 pm Anbu Jebakumar S In-pr…" at bounding box center [422, 344] width 801 height 559
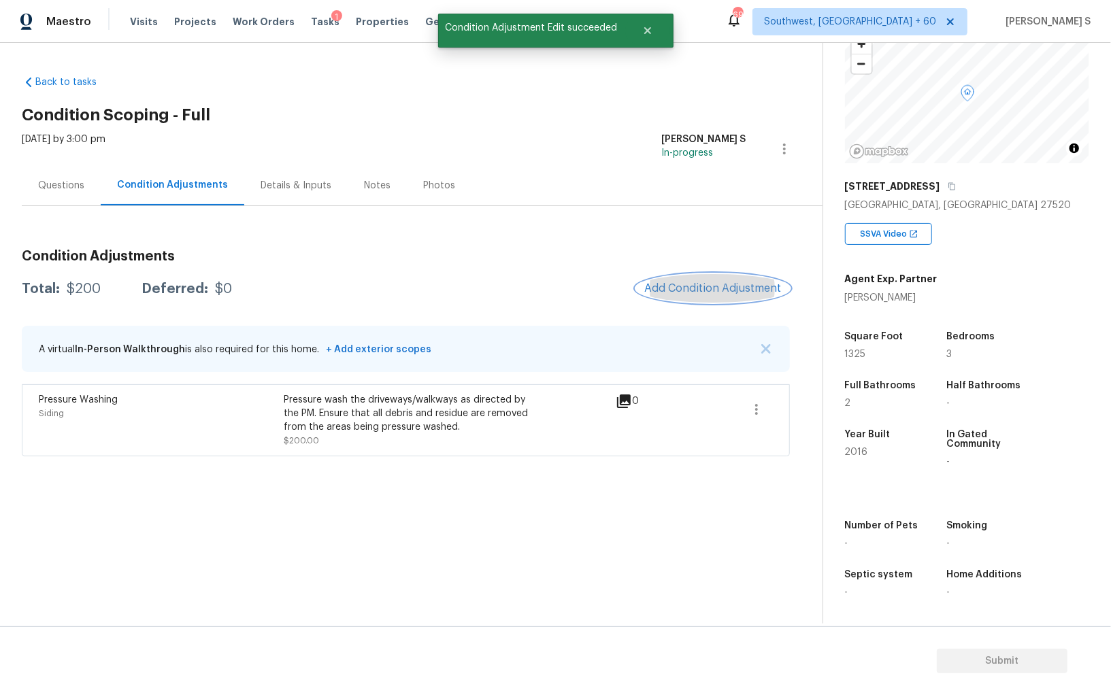
click at [727, 280] on button "Add Condition Adjustment" at bounding box center [713, 288] width 154 height 29
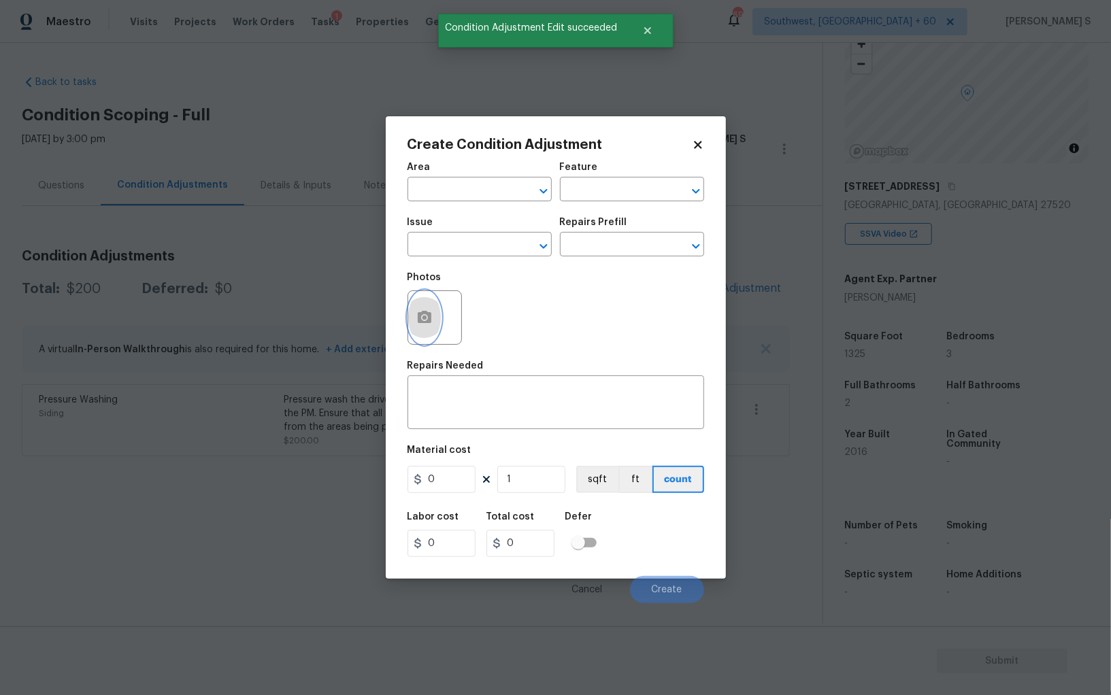
click at [425, 312] on icon "button" at bounding box center [425, 317] width 14 height 12
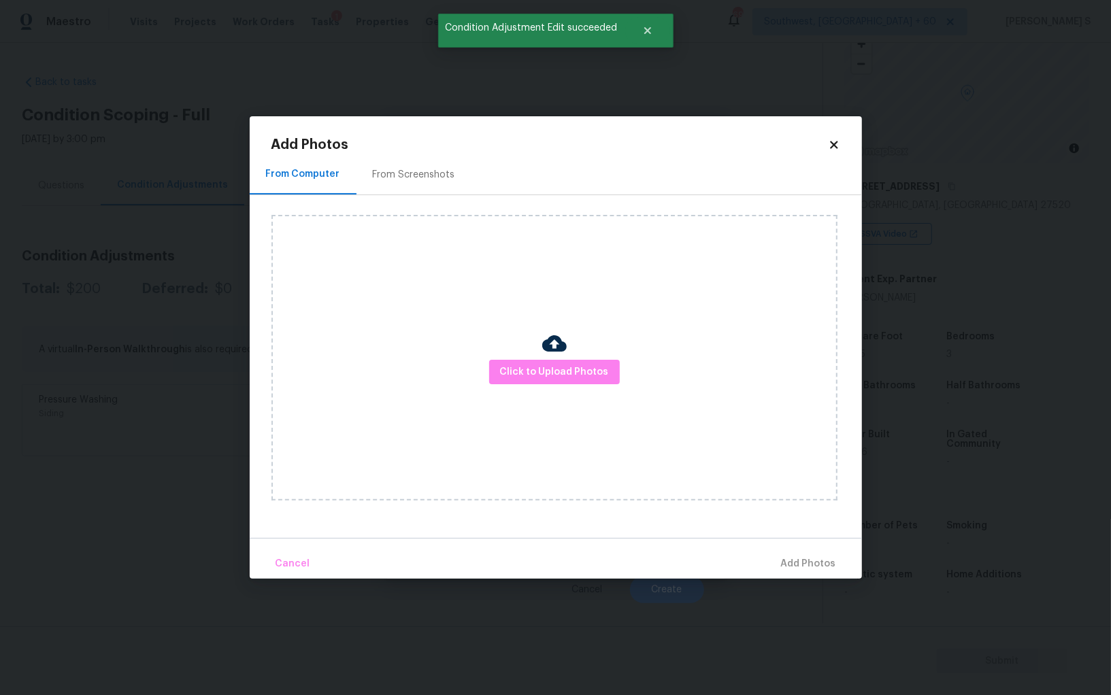
click at [405, 171] on div "From Screenshots" at bounding box center [414, 175] width 82 height 14
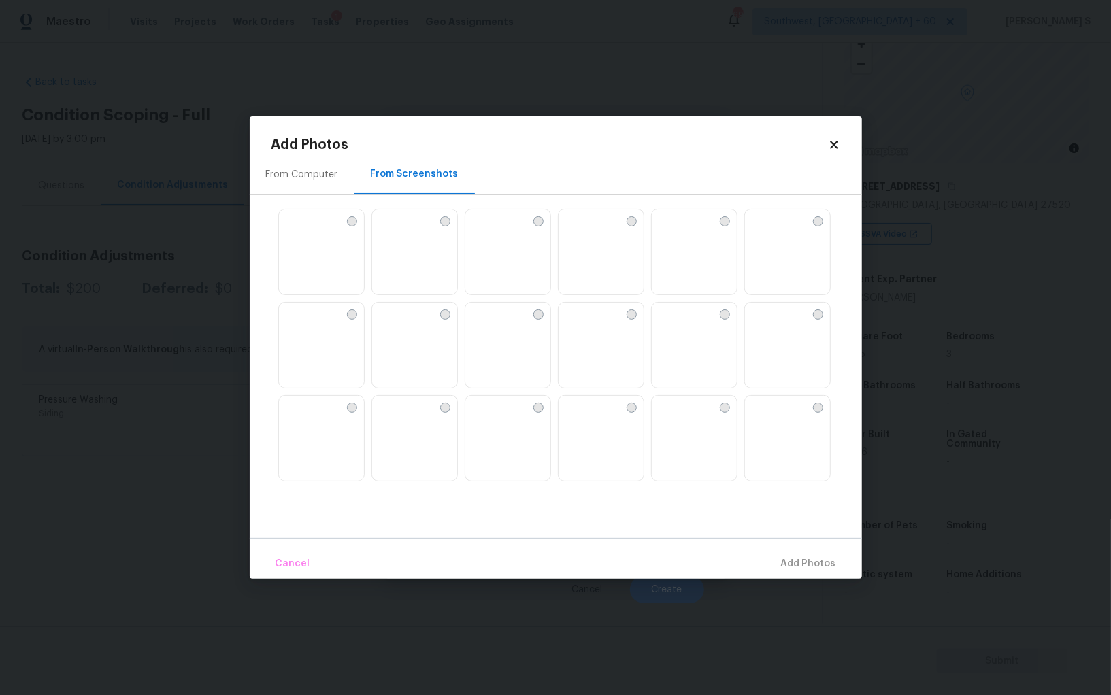
click at [718, 356] on img at bounding box center [694, 346] width 85 height 86
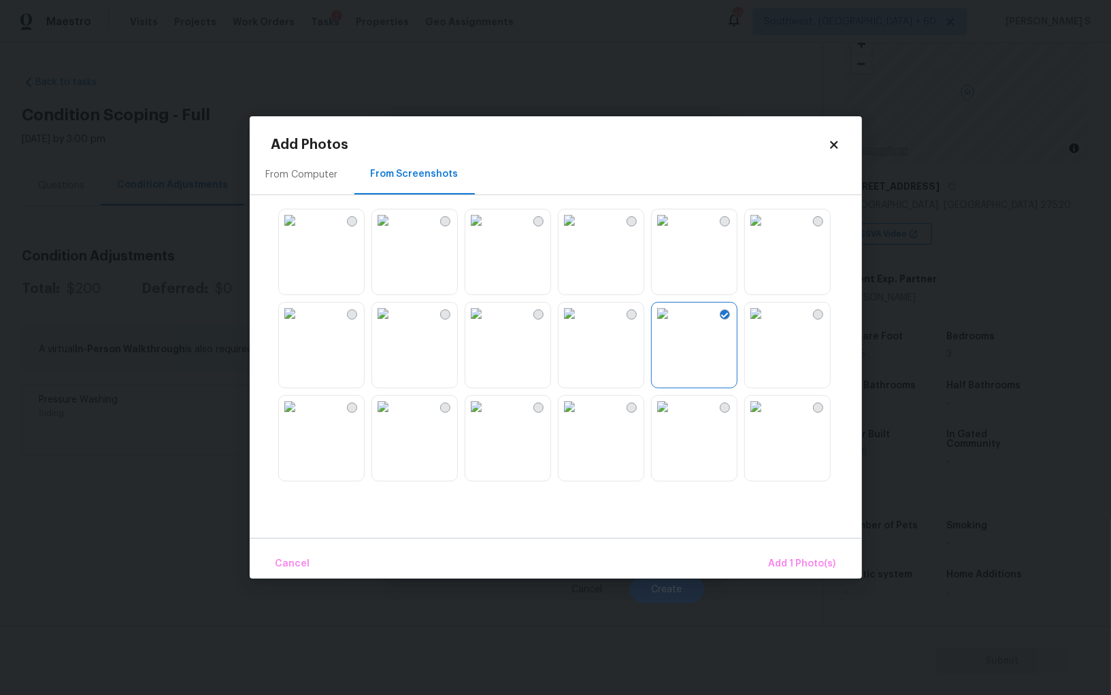
click at [301, 325] on img at bounding box center [290, 314] width 22 height 22
click at [301, 418] on img at bounding box center [290, 407] width 22 height 22
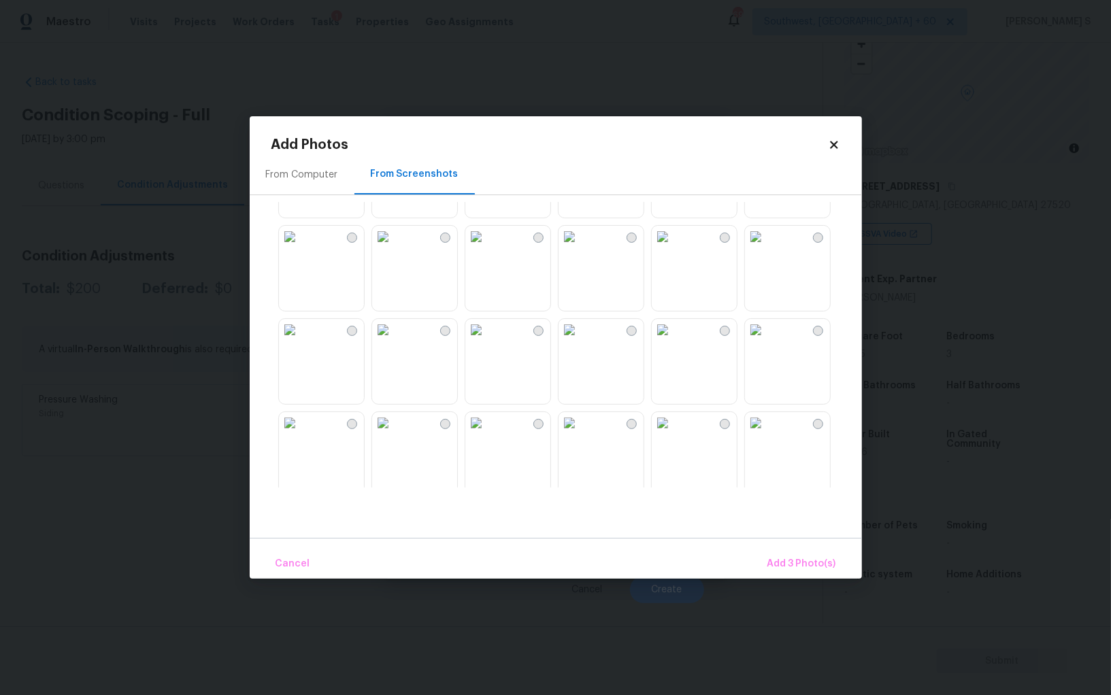
click at [577, 248] on img at bounding box center [570, 237] width 22 height 22
click at [487, 248] on img at bounding box center [476, 237] width 22 height 22
click at [487, 334] on img at bounding box center [476, 330] width 22 height 22
click at [801, 561] on span "Add 6 Photo(s)" at bounding box center [801, 564] width 69 height 17
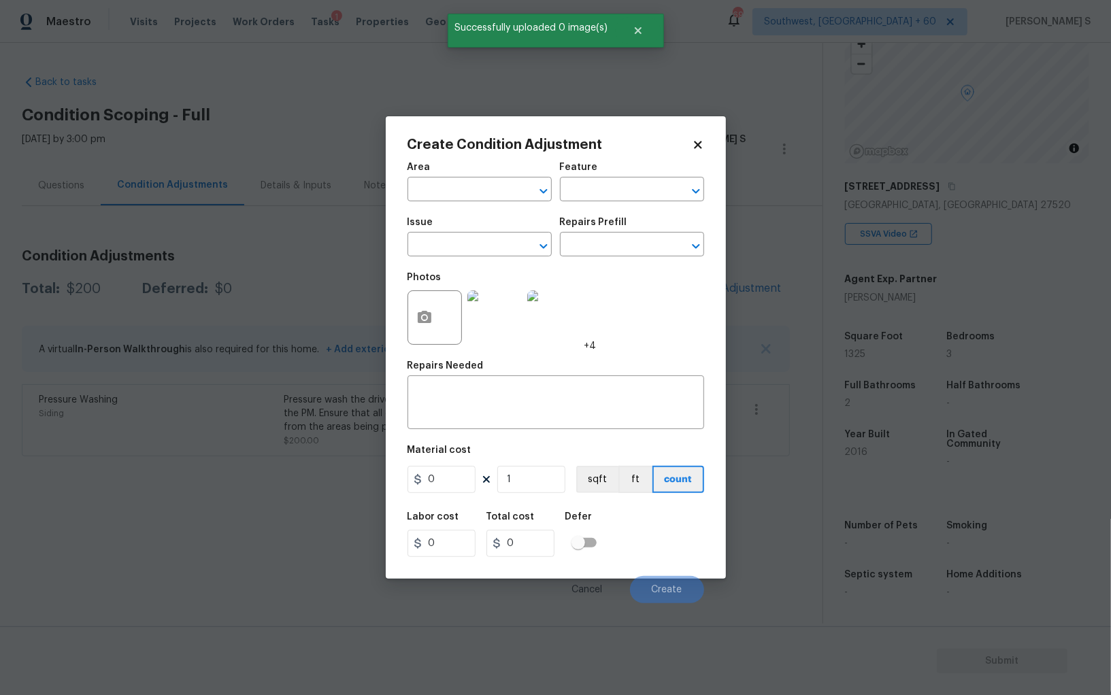
click at [468, 230] on div "Issue" at bounding box center [480, 227] width 144 height 18
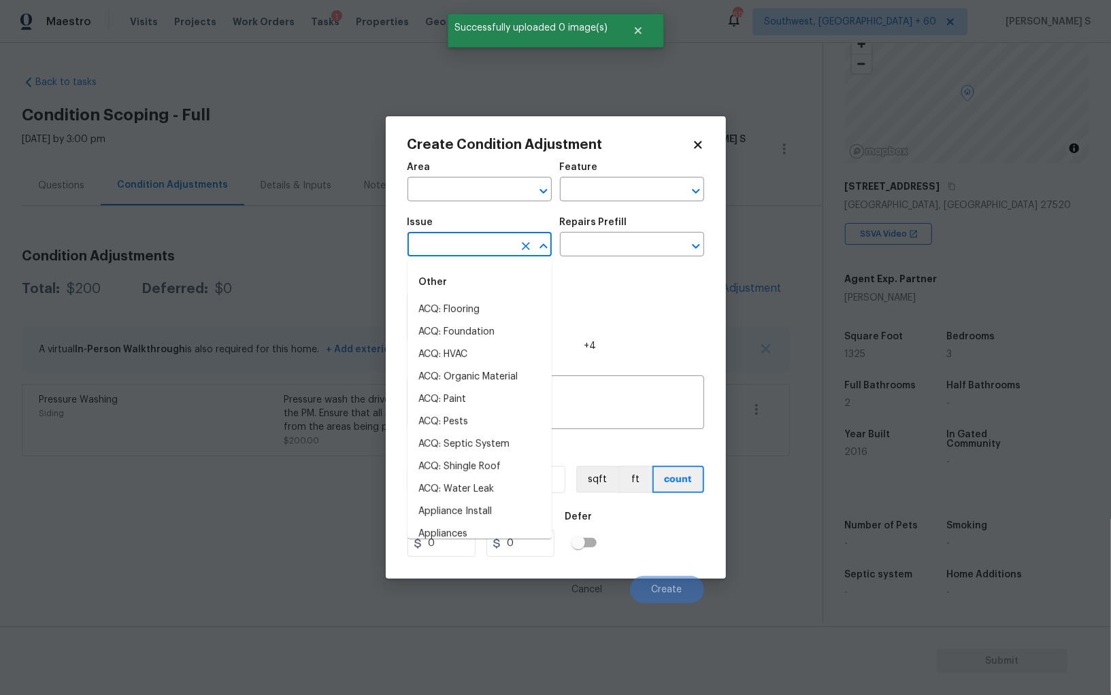
click at [469, 239] on input "text" at bounding box center [461, 245] width 106 height 21
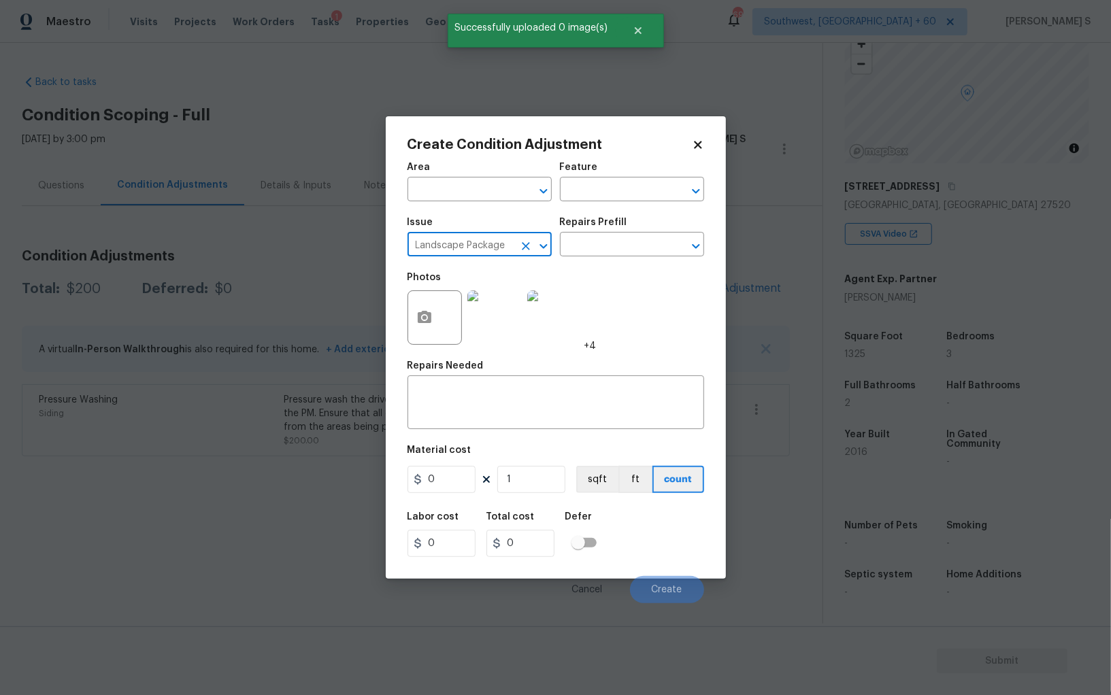
type input "Landscape Package"
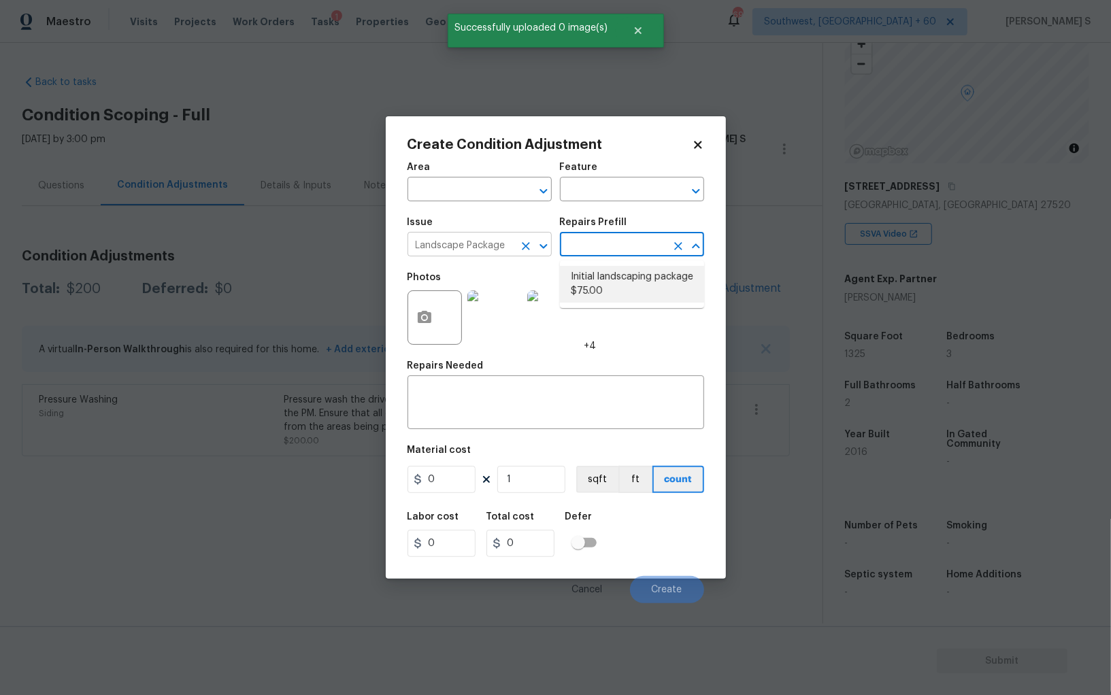
type input "Home Readiness Packages"
type textarea "Mowing of grass up to 6" in height. Mow, edge along driveways & sidewalks, trim…"
type input "75"
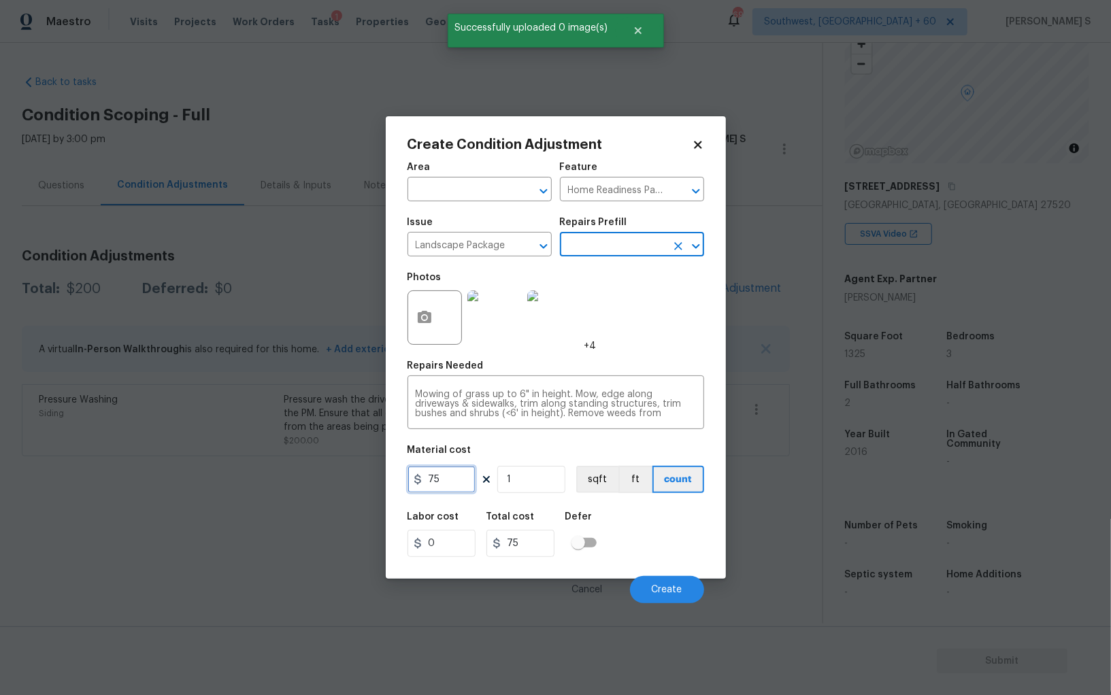
click at [457, 479] on input "75" at bounding box center [442, 479] width 68 height 27
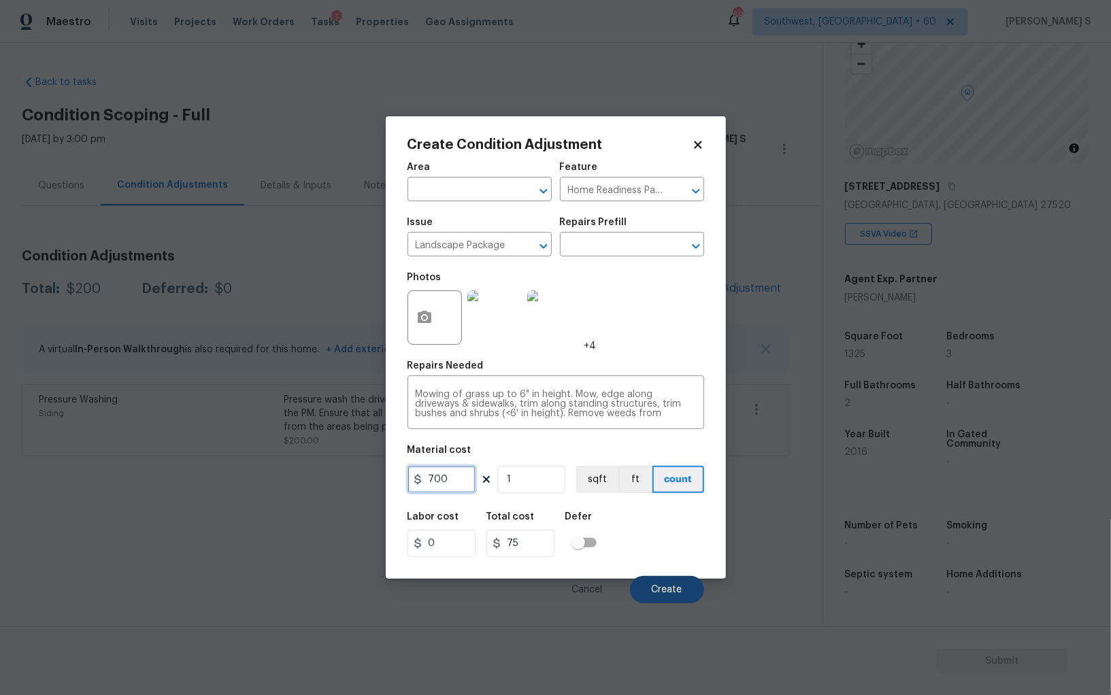
type input "700"
click at [664, 592] on span "Create" at bounding box center [667, 590] width 31 height 10
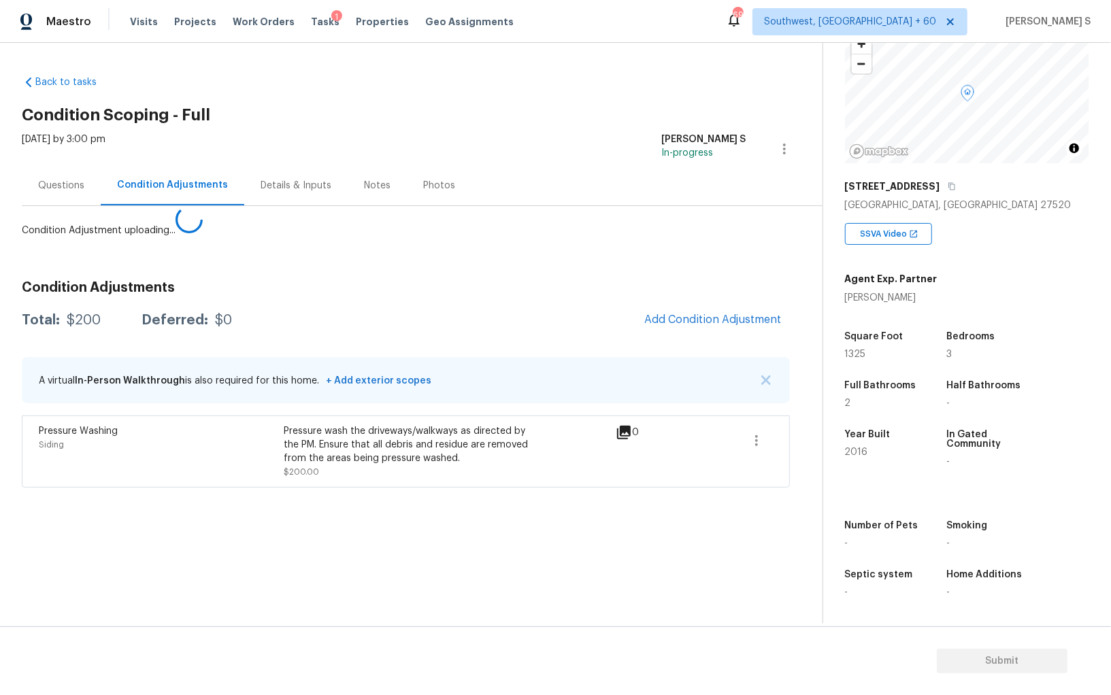
click at [222, 476] on body "Maestro Visits Projects Work Orders Tasks 1 Properties Geo Assignments 693 Sout…" at bounding box center [555, 347] width 1111 height 695
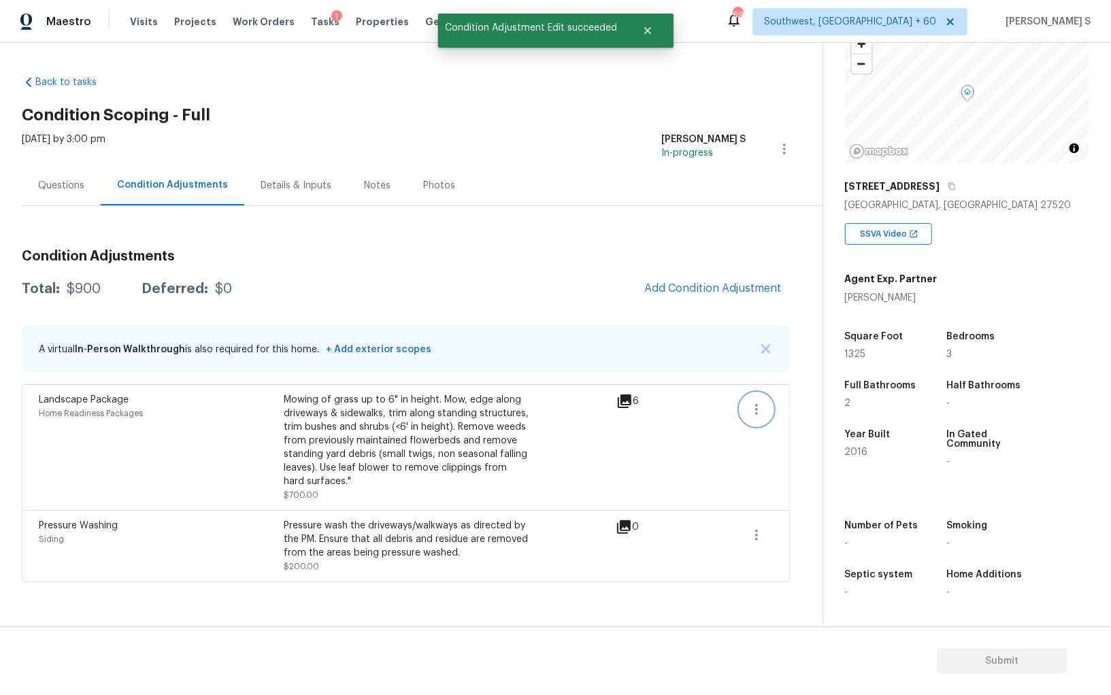
click at [770, 410] on button "button" at bounding box center [756, 409] width 33 height 33
click at [792, 410] on div "Edit" at bounding box center [834, 406] width 106 height 14
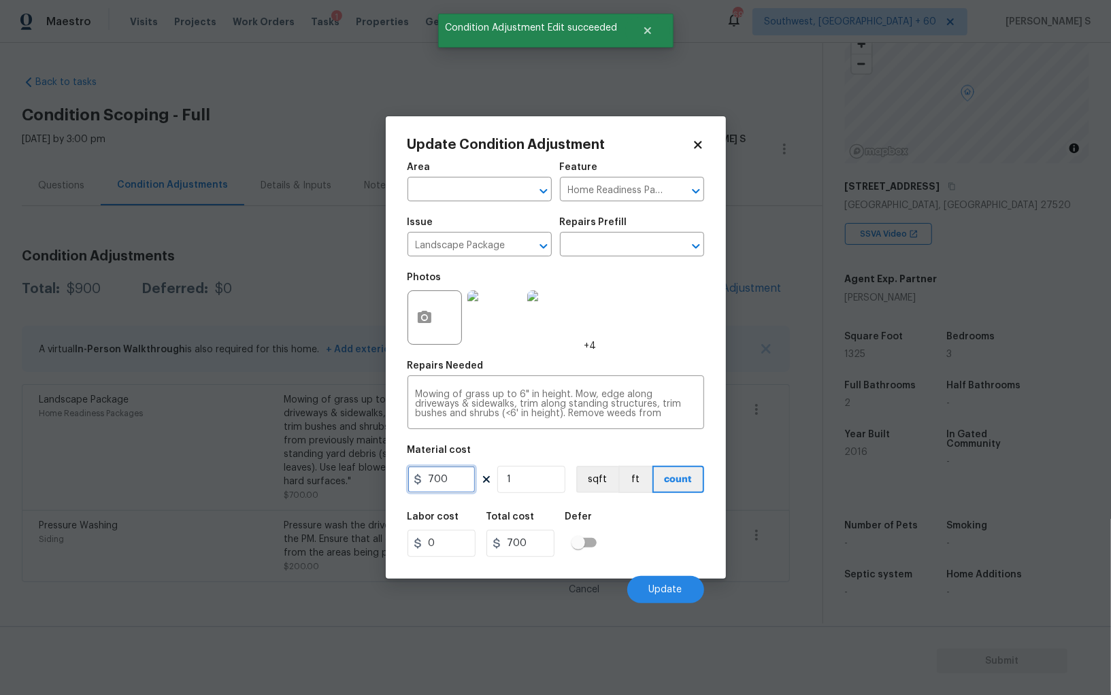
click at [456, 480] on input "700" at bounding box center [442, 479] width 68 height 27
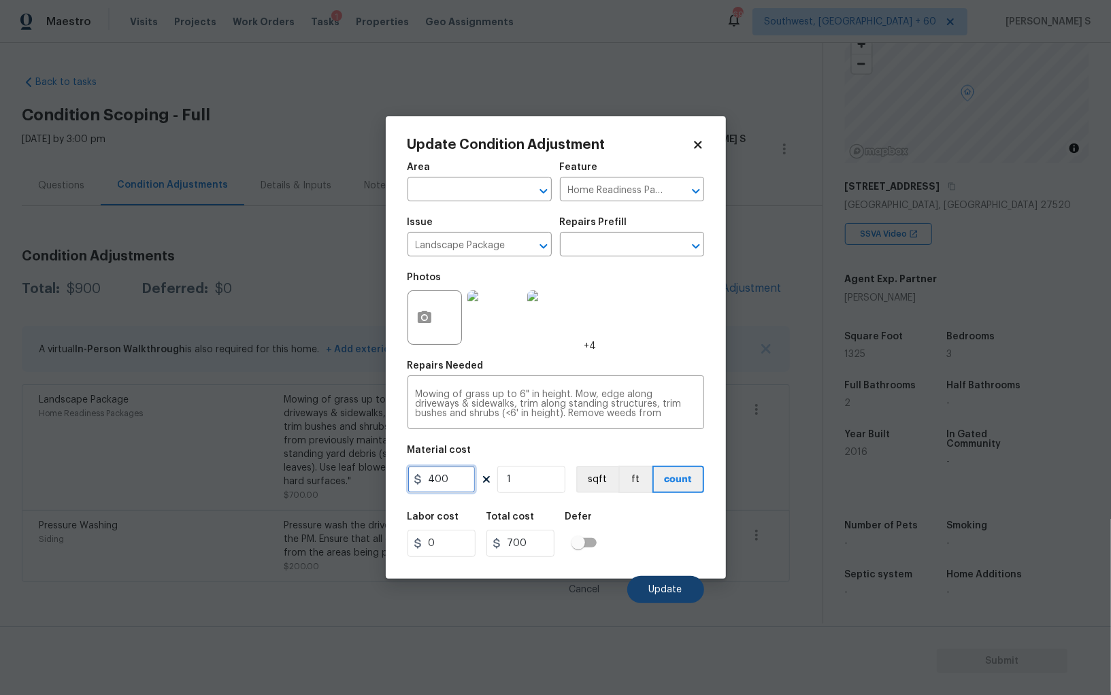
type input "400"
click at [674, 586] on span "Update" at bounding box center [665, 590] width 33 height 10
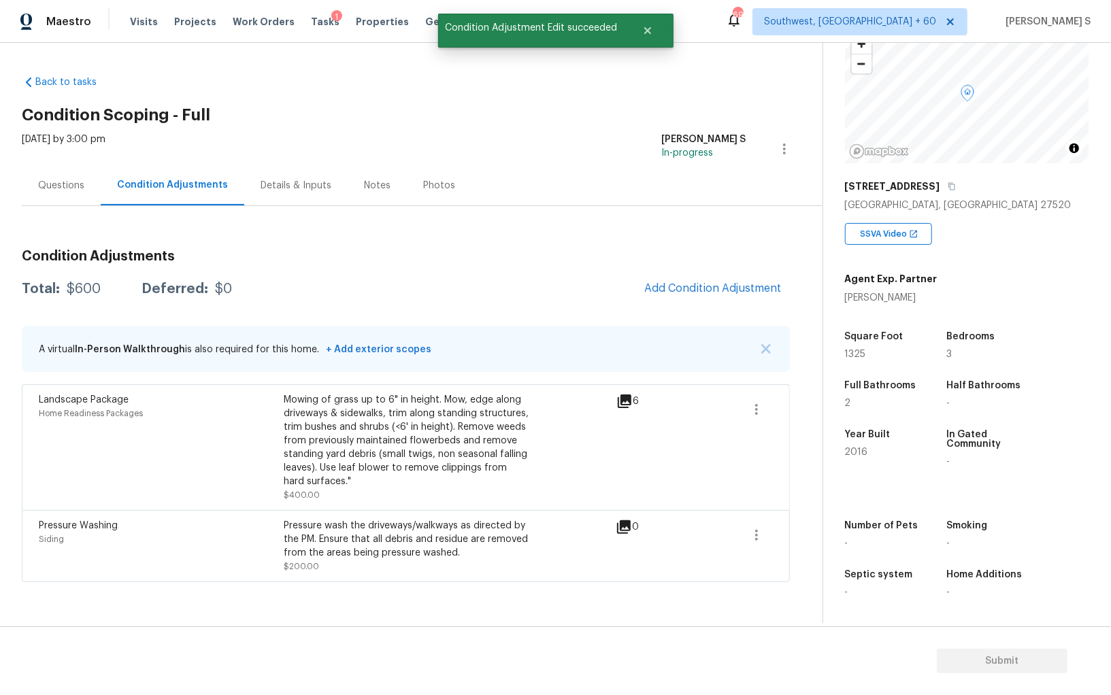
click at [177, 452] on div "Landscape Package Home Readiness Packages" at bounding box center [161, 447] width 245 height 109
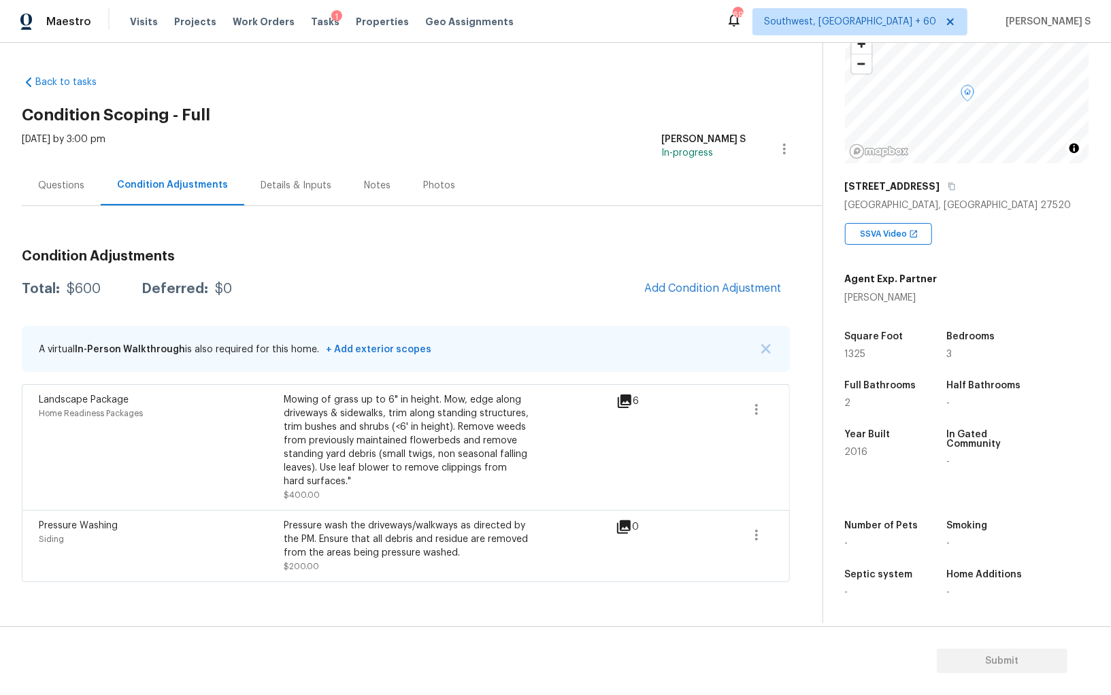
click at [655, 301] on span "Add Condition Adjustment" at bounding box center [713, 289] width 154 height 30
click at [642, 290] on button "Add Condition Adjustment" at bounding box center [713, 288] width 154 height 29
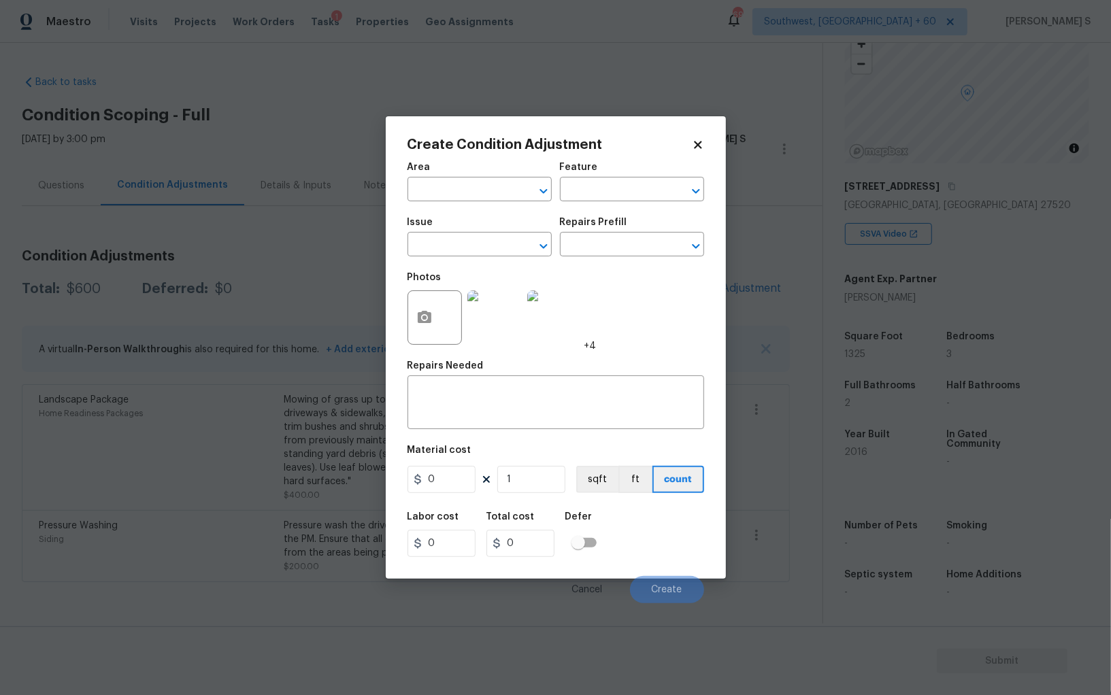
click at [424, 235] on div "Issue" at bounding box center [480, 227] width 144 height 18
click at [453, 239] on input "text" at bounding box center [461, 245] width 106 height 21
type input "ACQ: Paint"
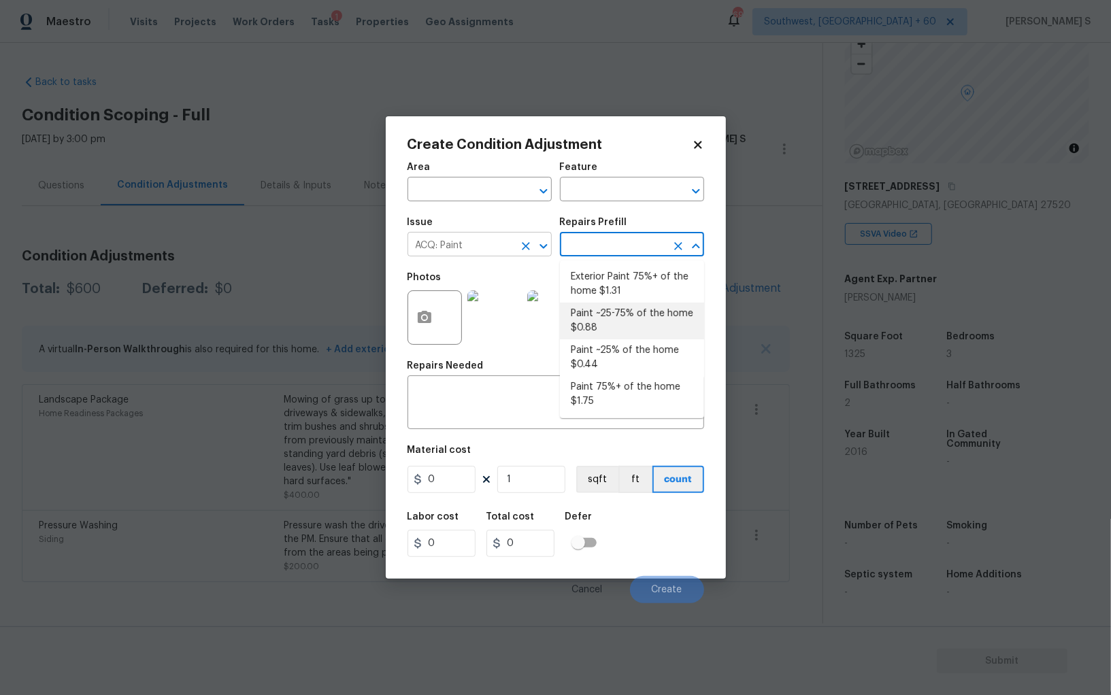
type input "Acquisition"
type textarea "Acquisition Scope: ~25% of the home needs interior paint"
type input "0.44"
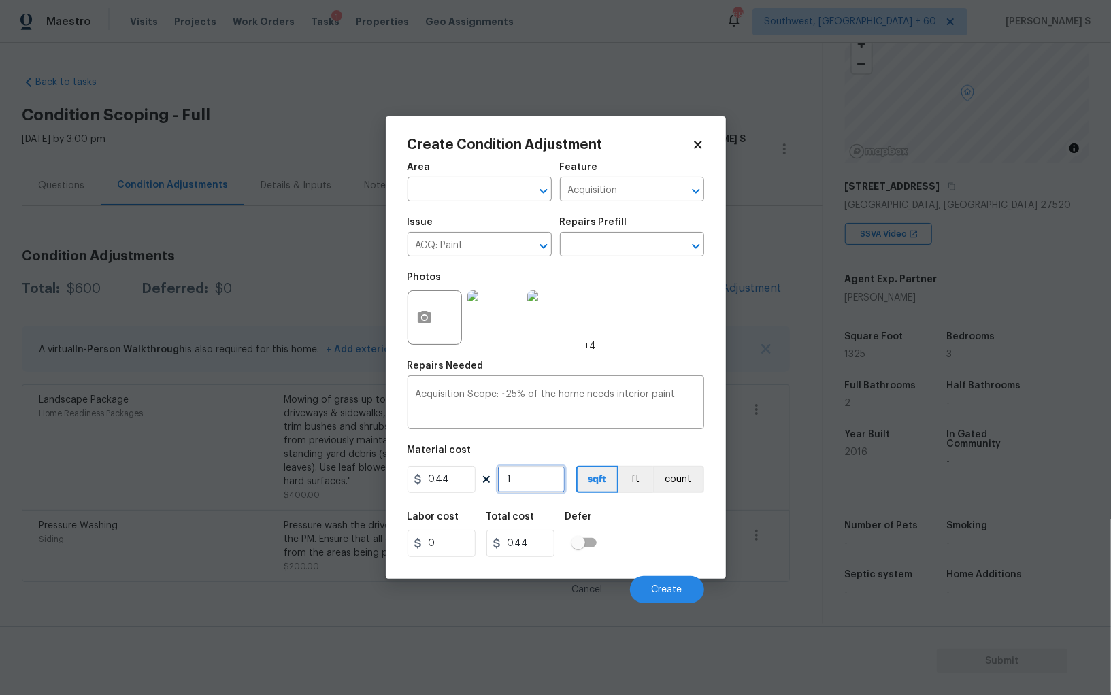
click at [536, 491] on input "1" at bounding box center [531, 479] width 68 height 27
type input "13"
type input "5.72"
type input "132"
type input "58.08"
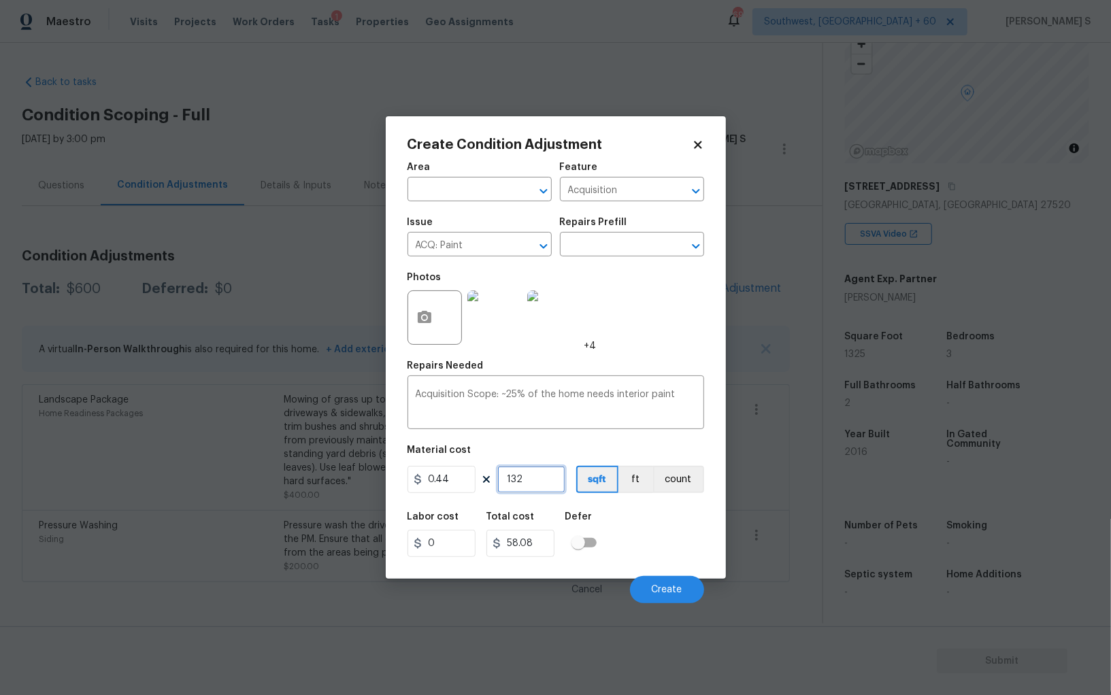
type input "1325"
type input "583"
type input "1325"
click at [670, 538] on div "Labor cost 0 Total cost 583 Defer" at bounding box center [556, 534] width 297 height 61
click at [667, 586] on button "Create" at bounding box center [667, 589] width 74 height 27
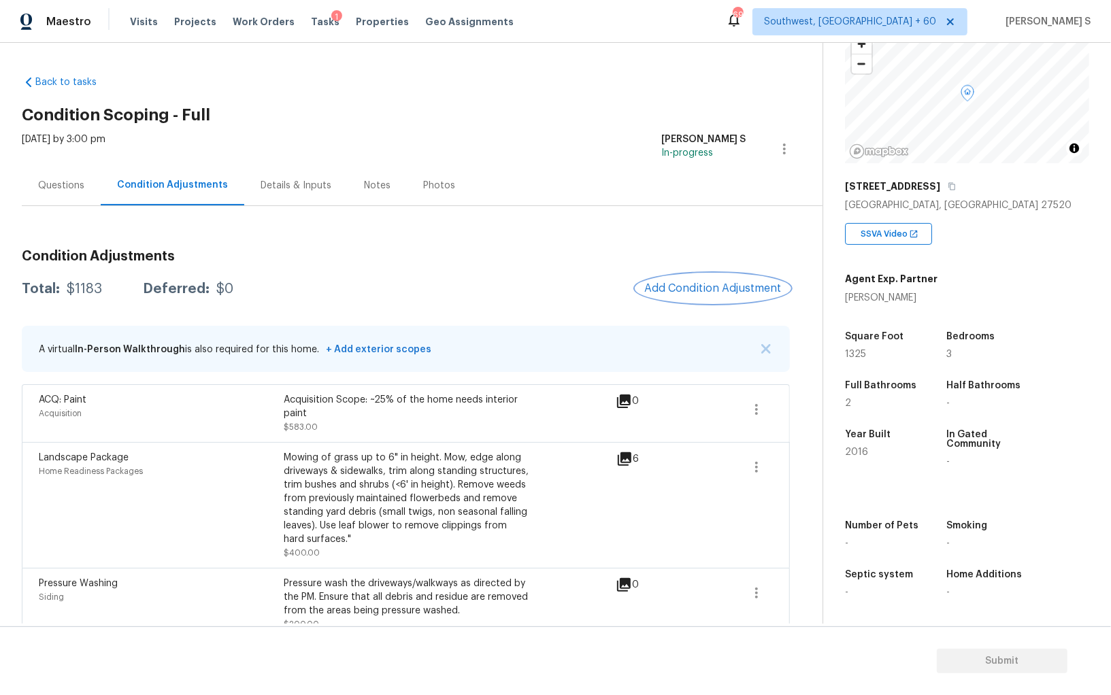
click at [694, 278] on button "Add Condition Adjustment" at bounding box center [713, 288] width 154 height 29
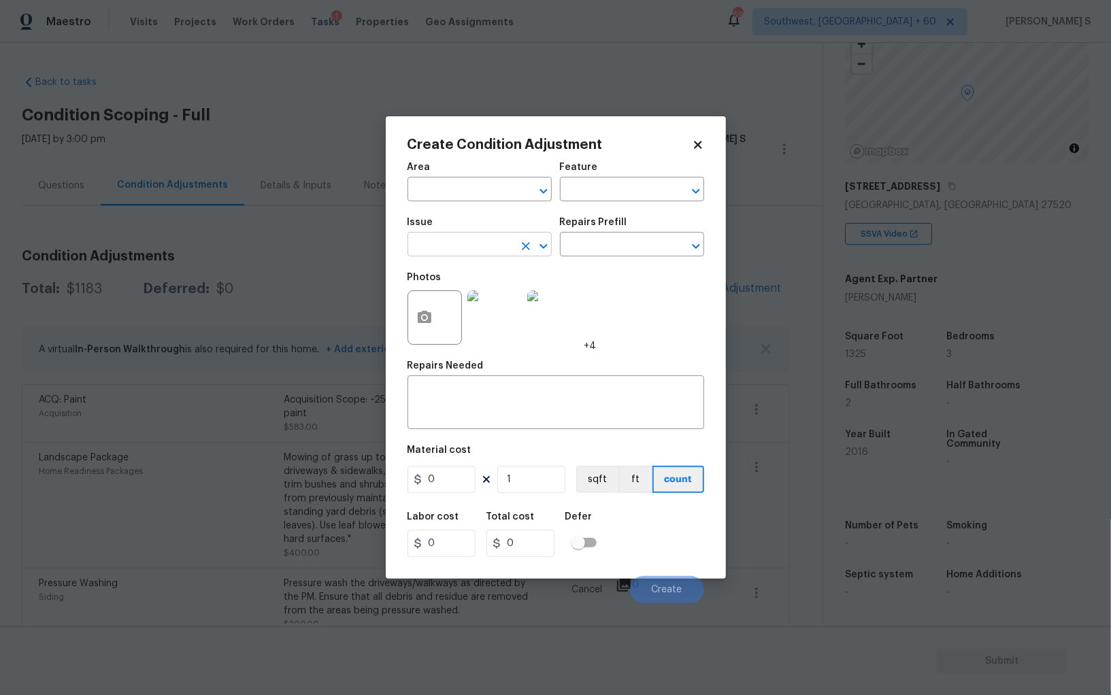
click at [469, 249] on input "text" at bounding box center [461, 245] width 106 height 21
type input "ACQ: Flooring"
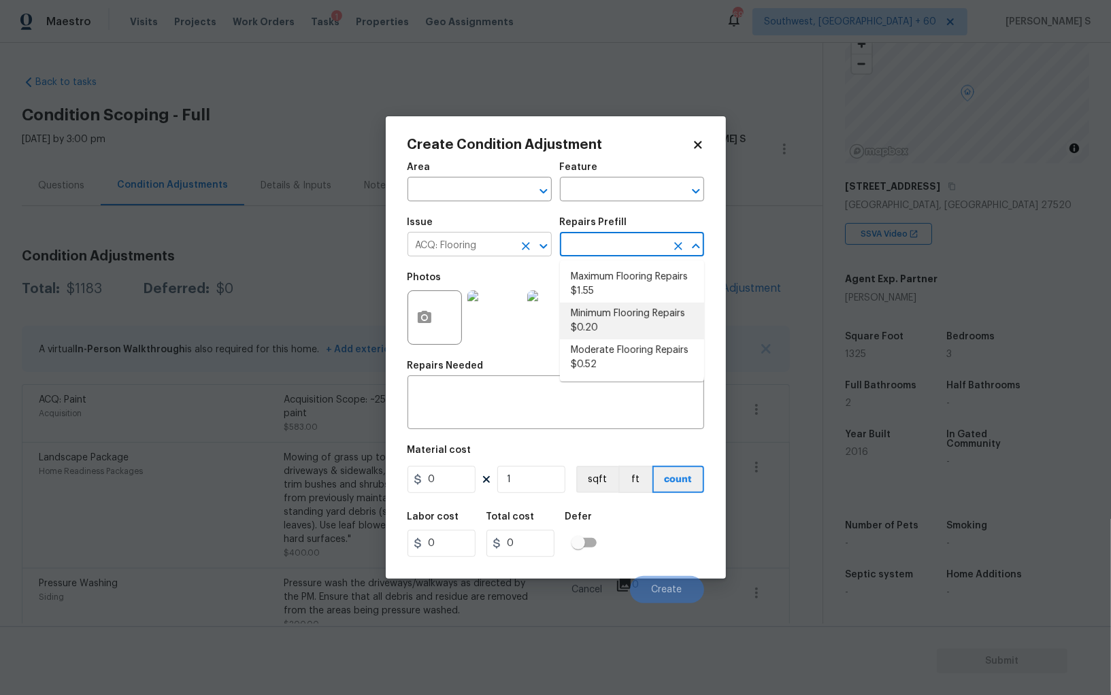
type input "Acquisition"
type textarea "Acquisition Scope: Minimum flooring repairs"
type input "0.2"
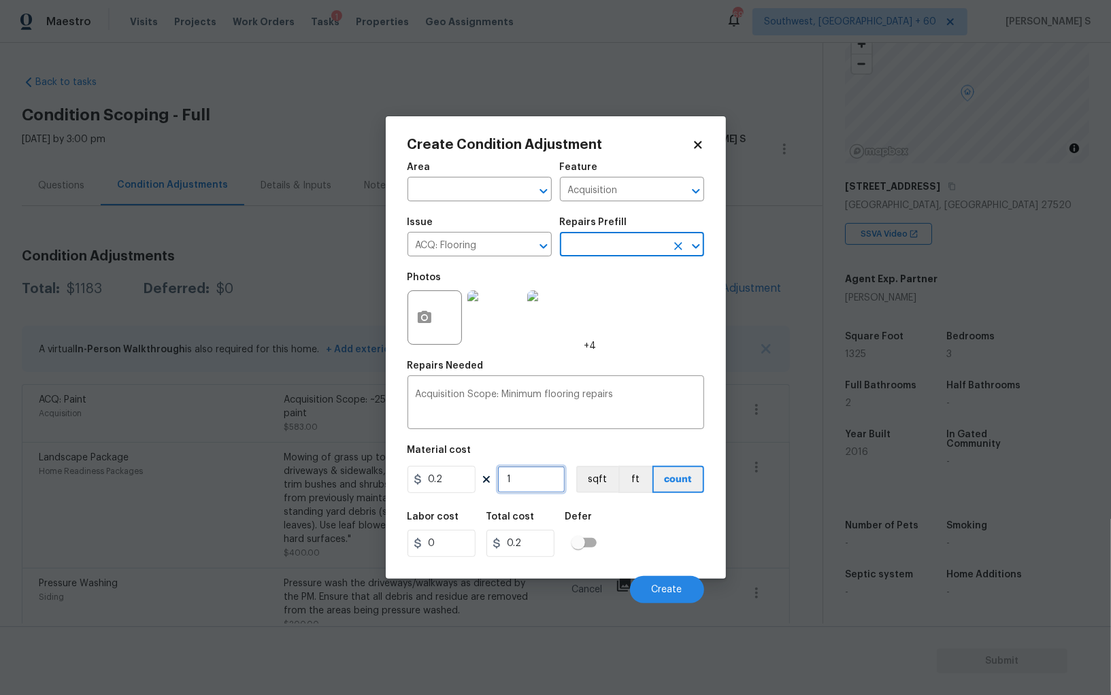
click at [501, 491] on input "1" at bounding box center [531, 479] width 68 height 27
click at [518, 491] on input "1" at bounding box center [531, 479] width 68 height 27
paste input "325"
type input "1325"
type input "265"
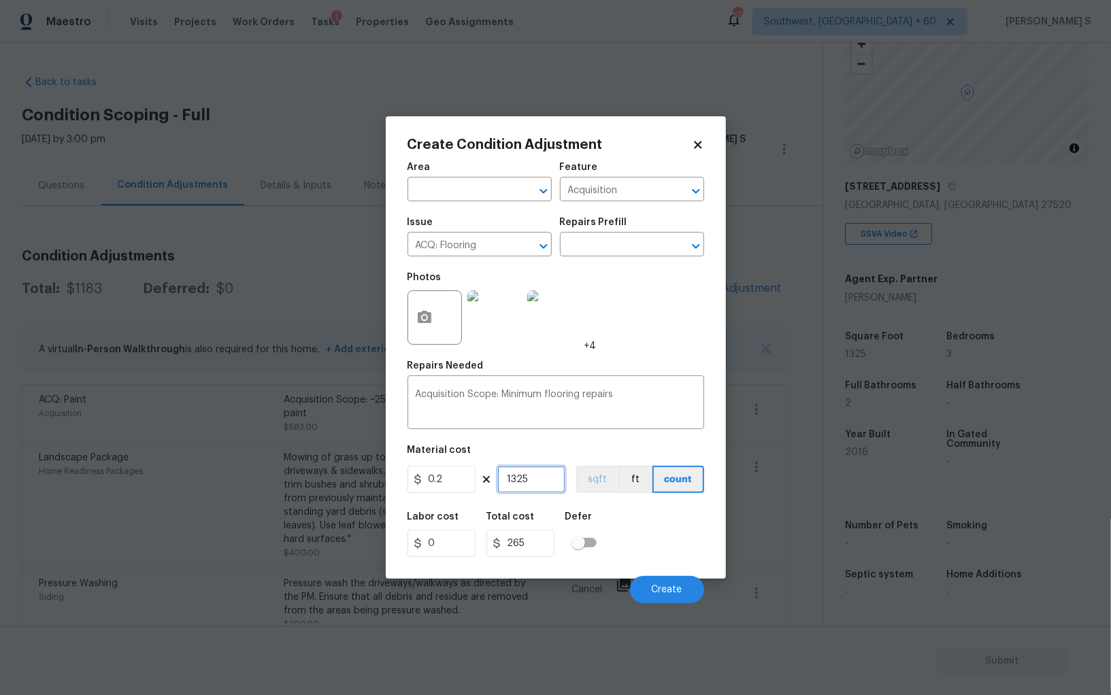
type input "1325"
click at [612, 478] on button "sqft" at bounding box center [597, 479] width 42 height 27
click at [666, 529] on div "Labor cost 0 Total cost 265 Defer" at bounding box center [556, 534] width 297 height 61
click at [694, 596] on button "Create" at bounding box center [667, 589] width 74 height 27
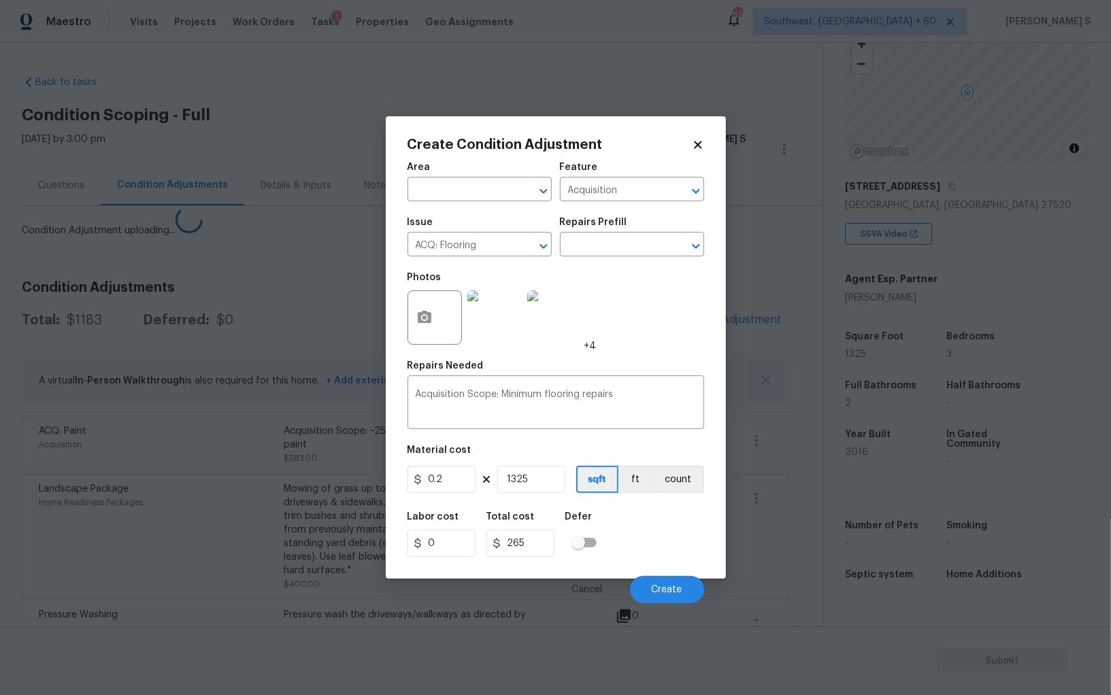
click at [115, 596] on body "Maestro Visits Projects Work Orders Tasks 1 Properties Geo Assignments 693 Sout…" at bounding box center [555, 347] width 1111 height 695
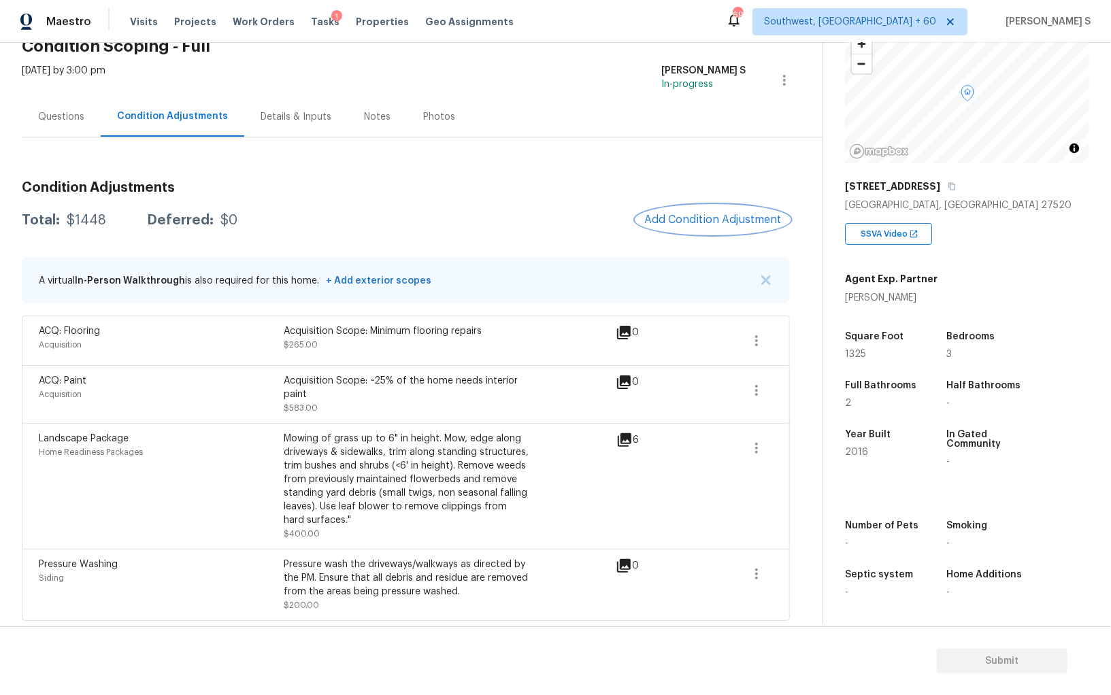
scroll to position [0, 0]
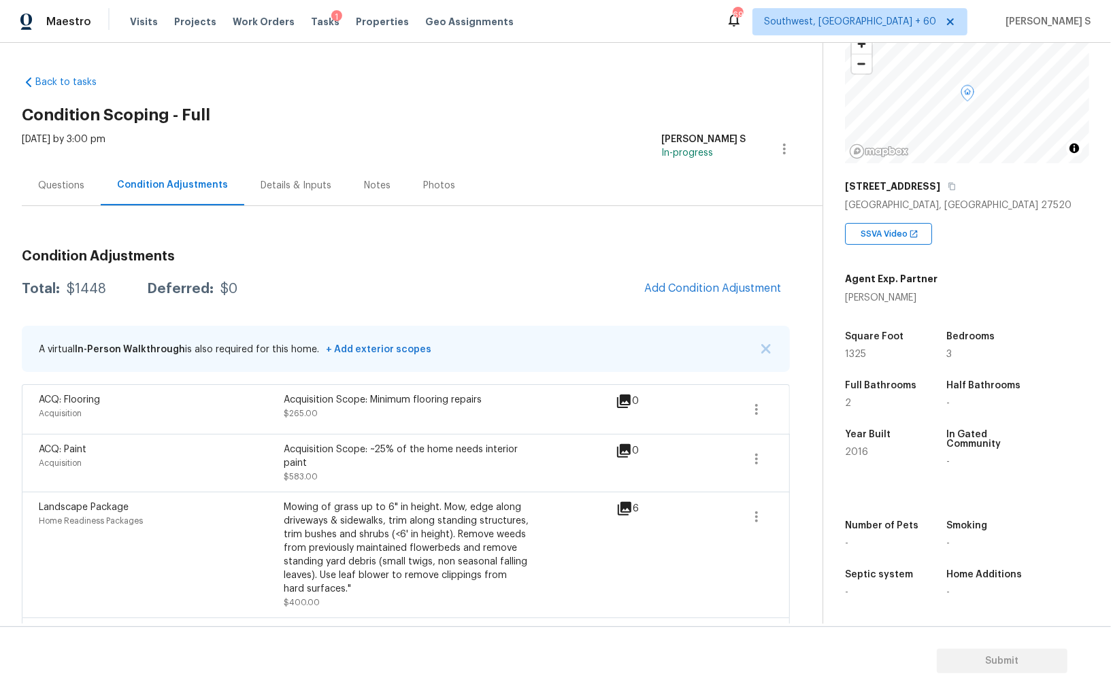
click at [51, 181] on div "Questions" at bounding box center [61, 186] width 46 height 14
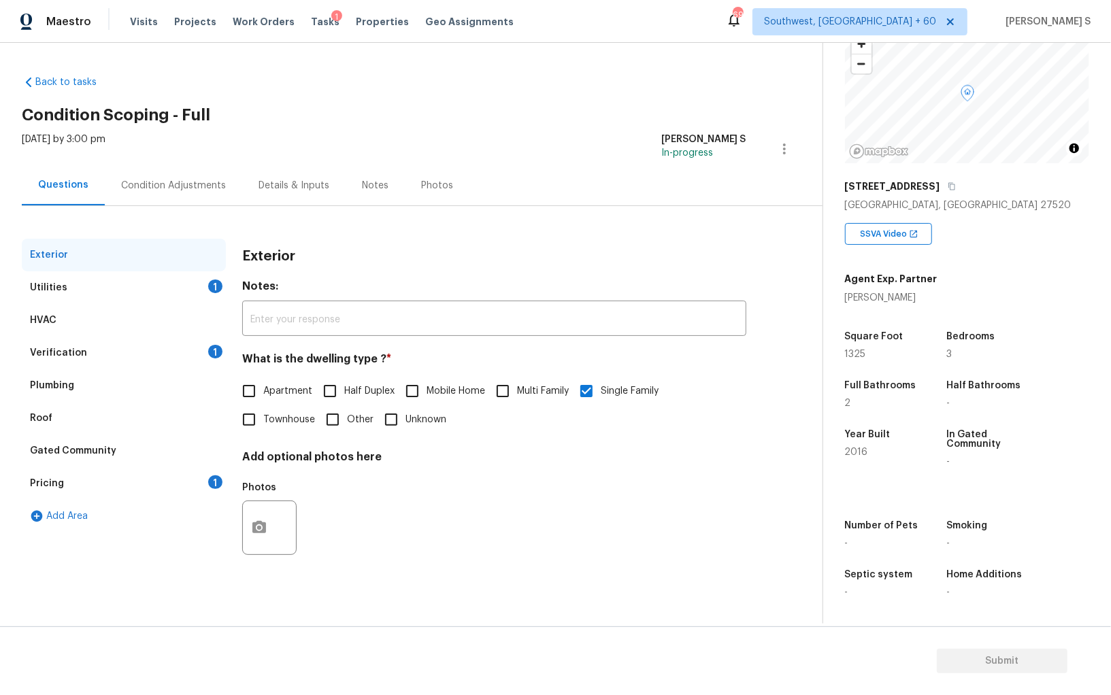
click at [106, 482] on div "Pricing 1" at bounding box center [124, 483] width 204 height 33
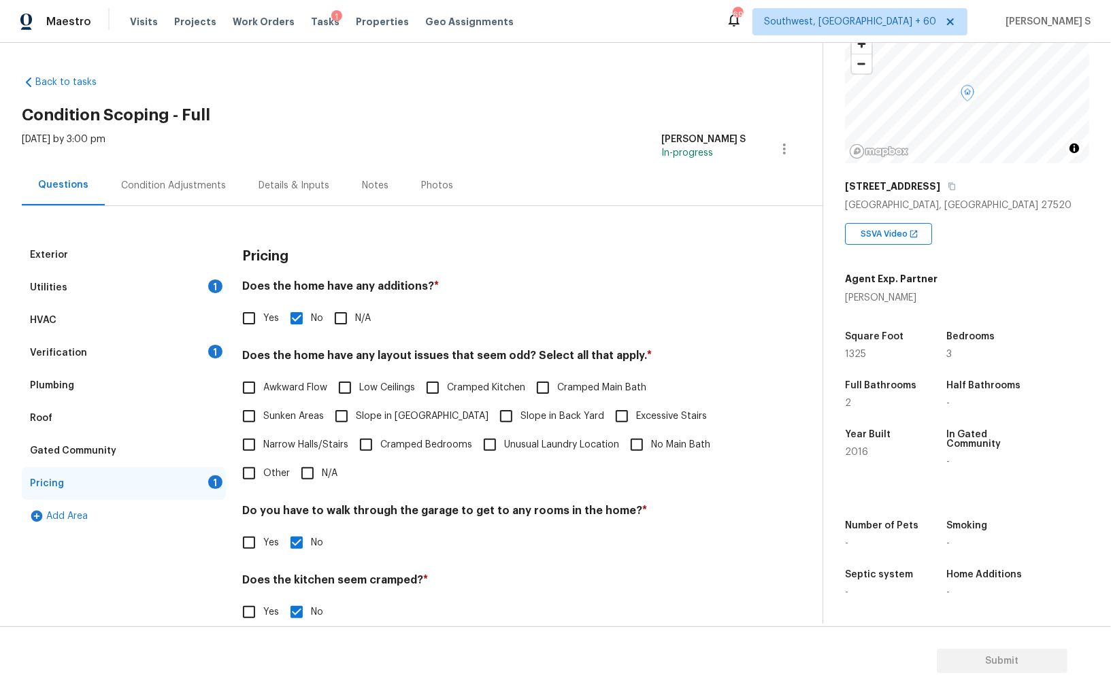
click at [359, 414] on span "Slope in [GEOGRAPHIC_DATA]" at bounding box center [422, 417] width 133 height 14
click at [356, 414] on input "Slope in [GEOGRAPHIC_DATA]" at bounding box center [341, 416] width 29 height 29
checkbox input "true"
click at [242, 318] on input "Yes" at bounding box center [249, 318] width 29 height 29
checkbox input "true"
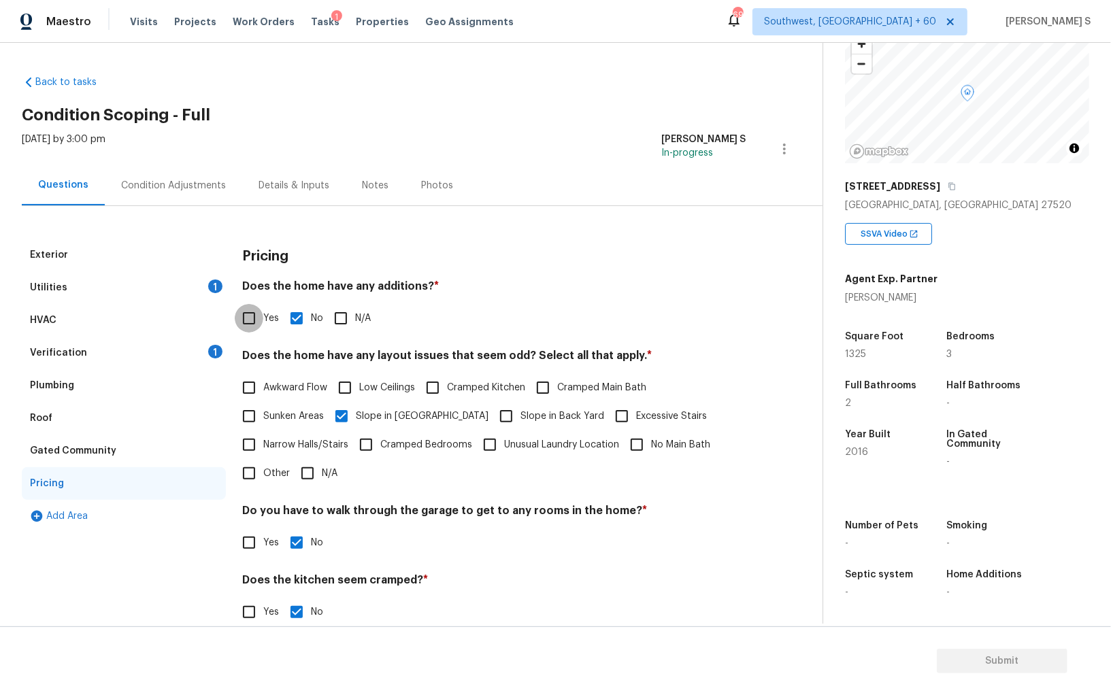
checkbox input "false"
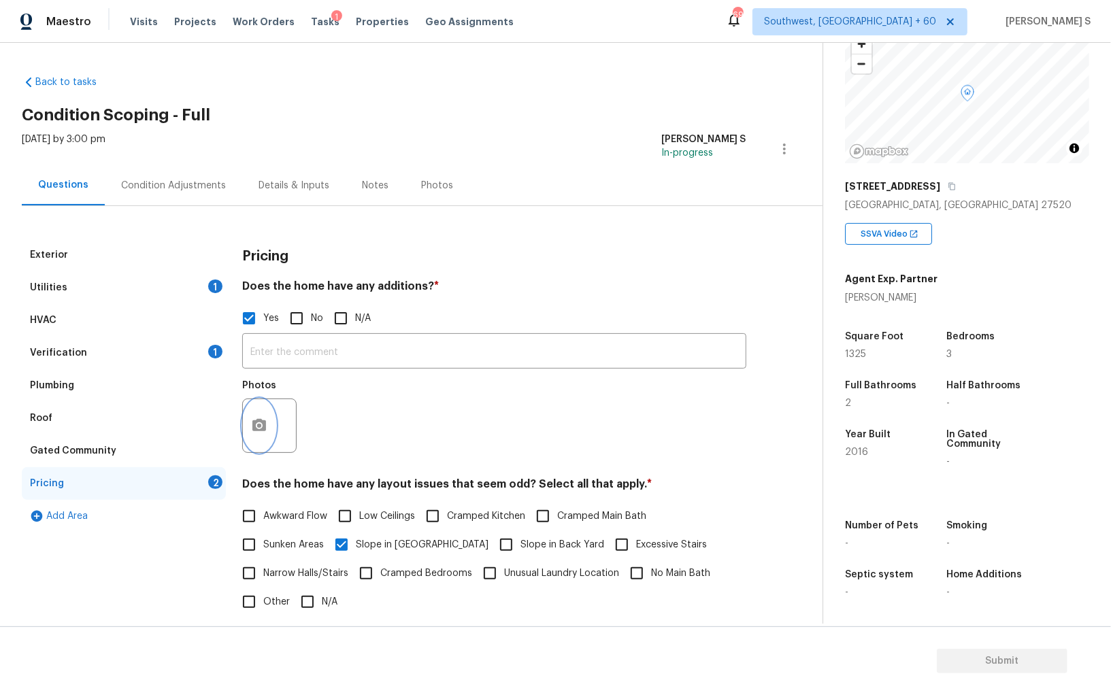
click at [254, 423] on icon "button" at bounding box center [259, 425] width 14 height 12
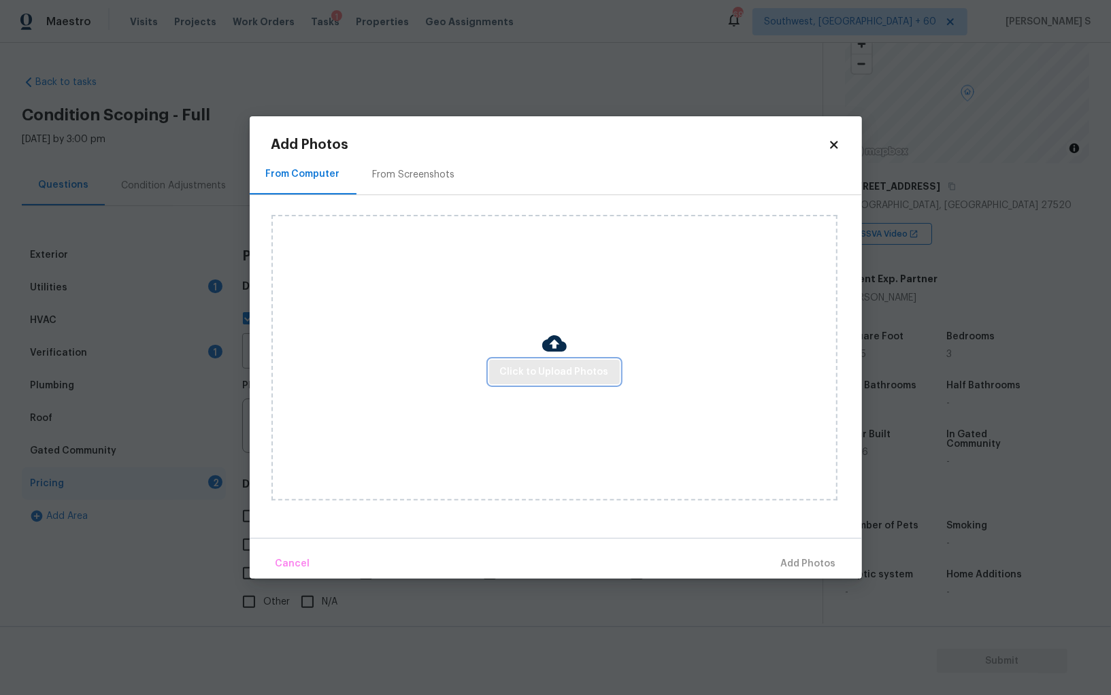
click at [565, 364] on span "Click to Upload Photos" at bounding box center [554, 372] width 109 height 17
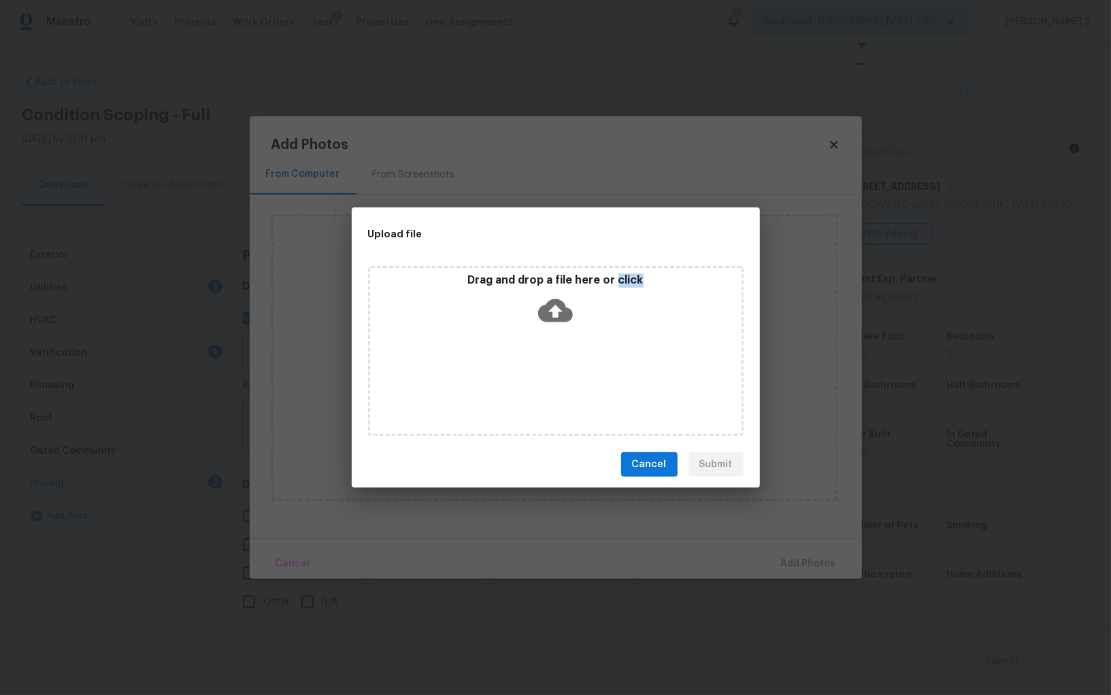
click at [565, 363] on div "Drag and drop a file here or click" at bounding box center [556, 351] width 376 height 170
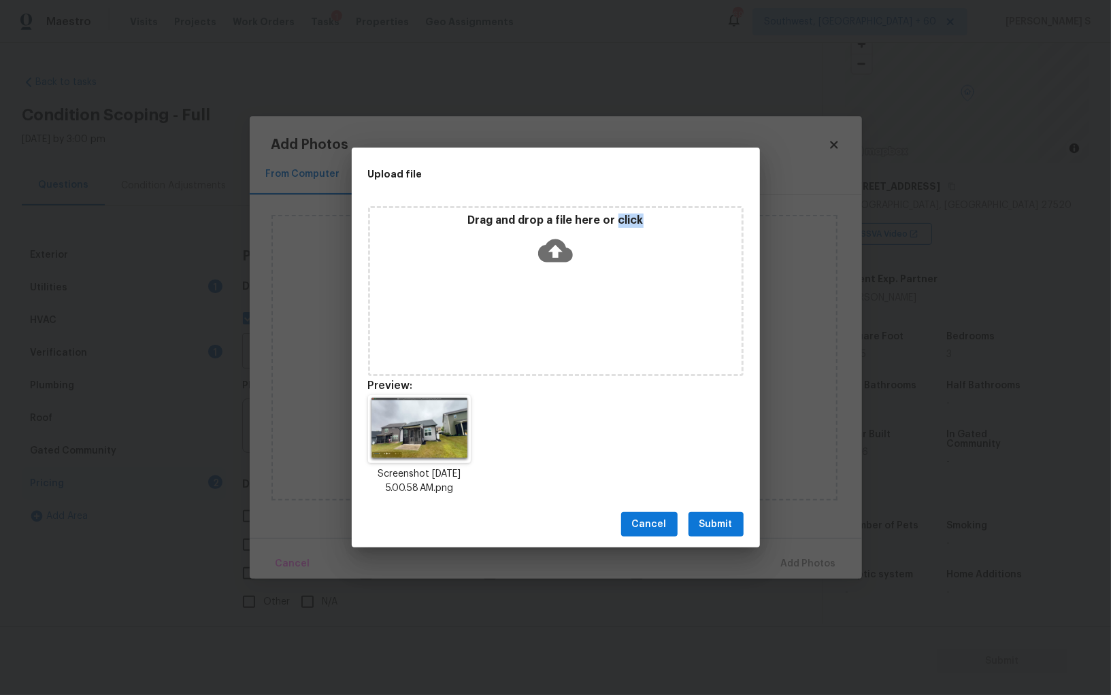
click at [724, 515] on button "Submit" at bounding box center [716, 524] width 55 height 25
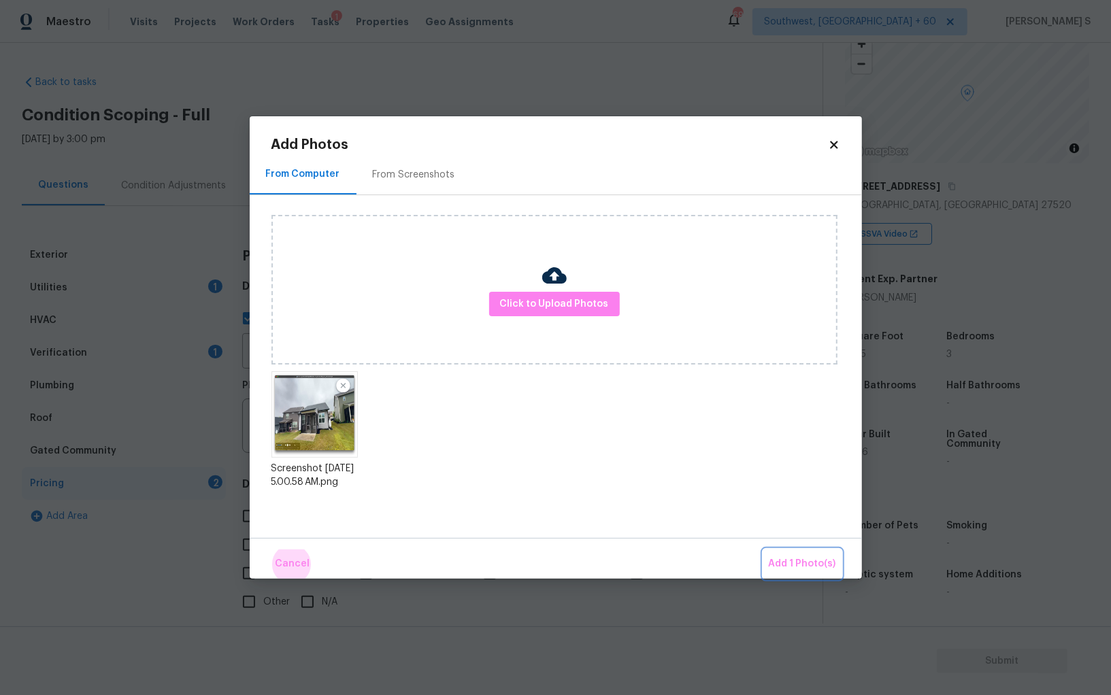
click at [763, 550] on button "Add 1 Photo(s)" at bounding box center [802, 564] width 78 height 29
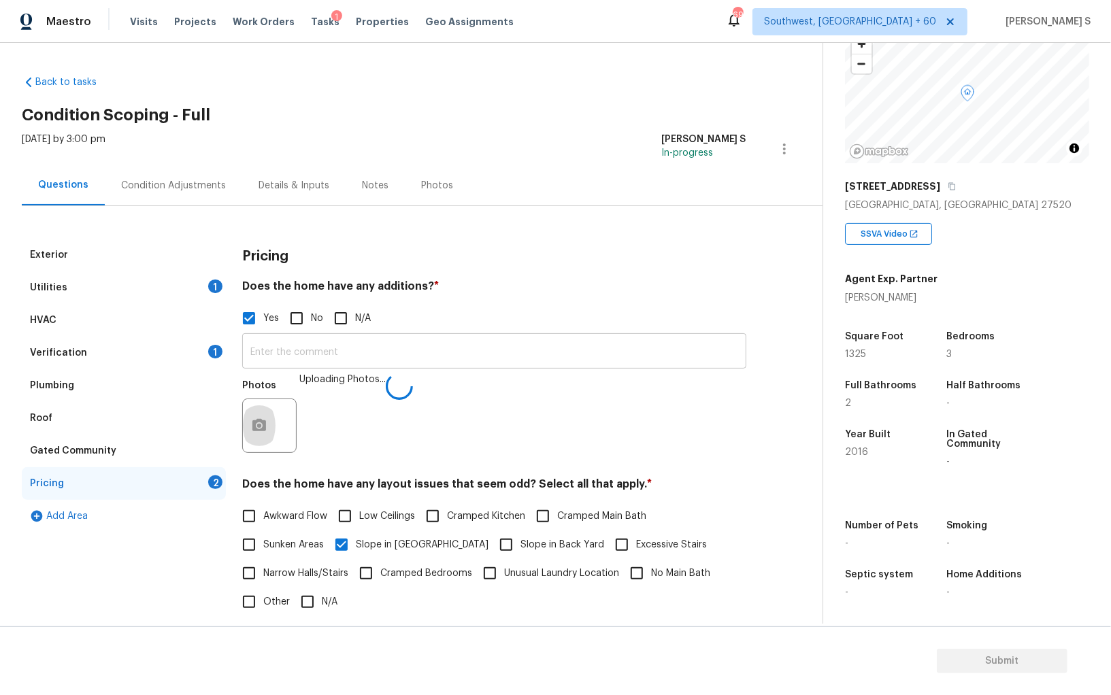
click at [515, 359] on input "text" at bounding box center [494, 353] width 504 height 32
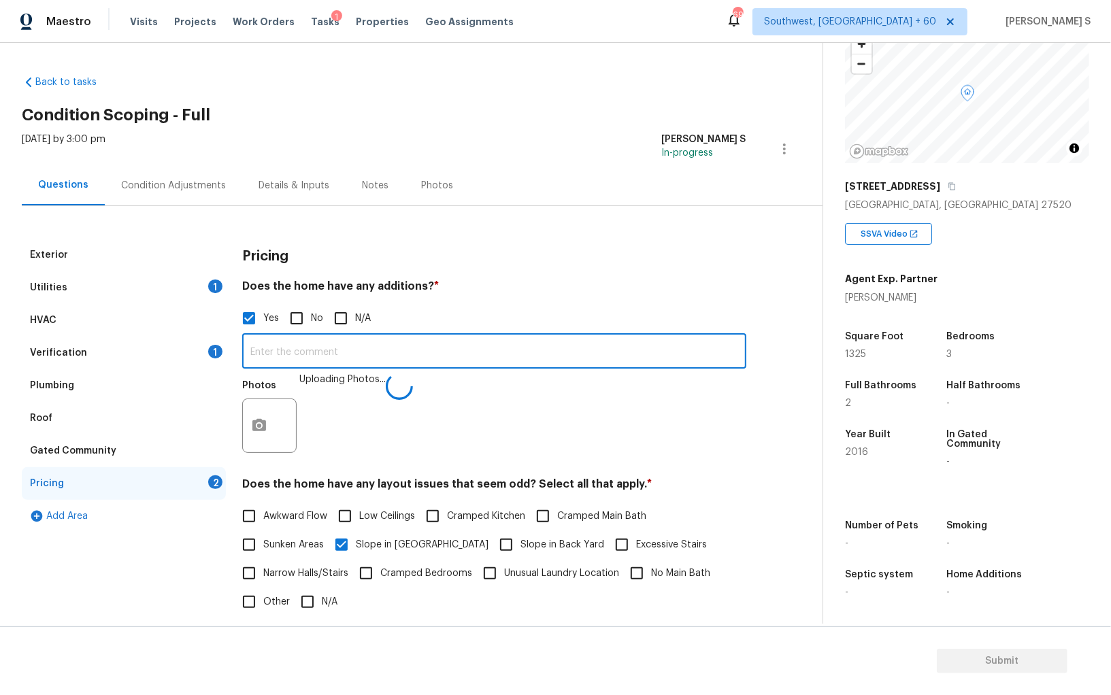
click at [515, 359] on input "text" at bounding box center [494, 353] width 504 height 32
type input "Enclosed patio."
click at [564, 450] on div "Photos" at bounding box center [494, 417] width 504 height 88
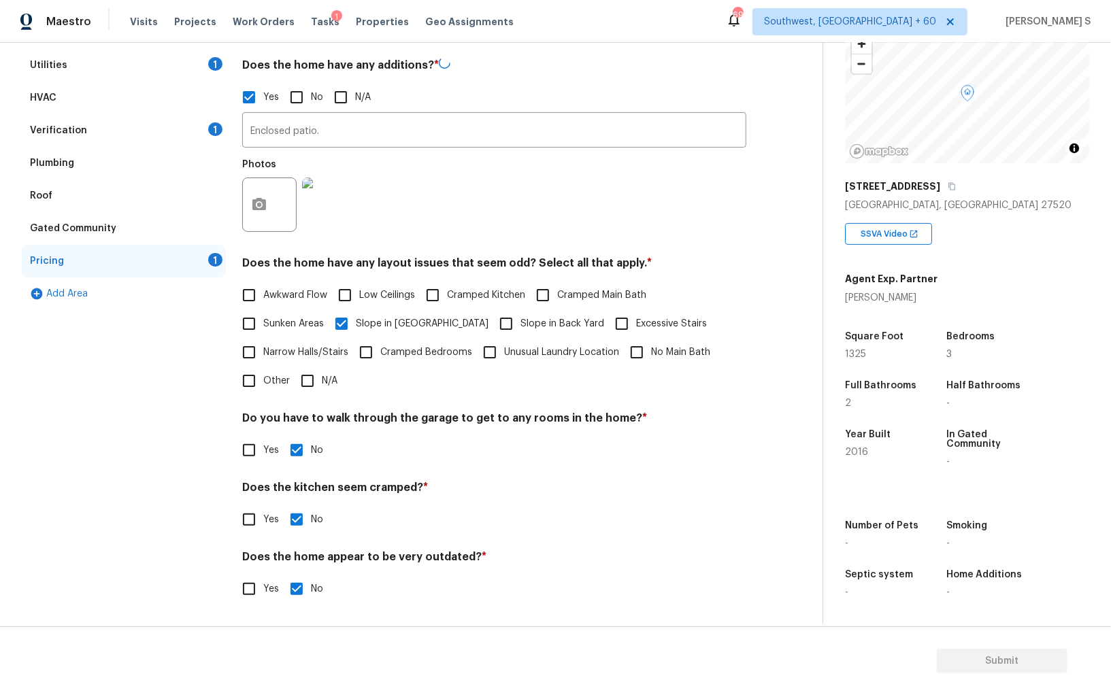
scroll to position [221, 0]
